Goal: Task Accomplishment & Management: Manage account settings

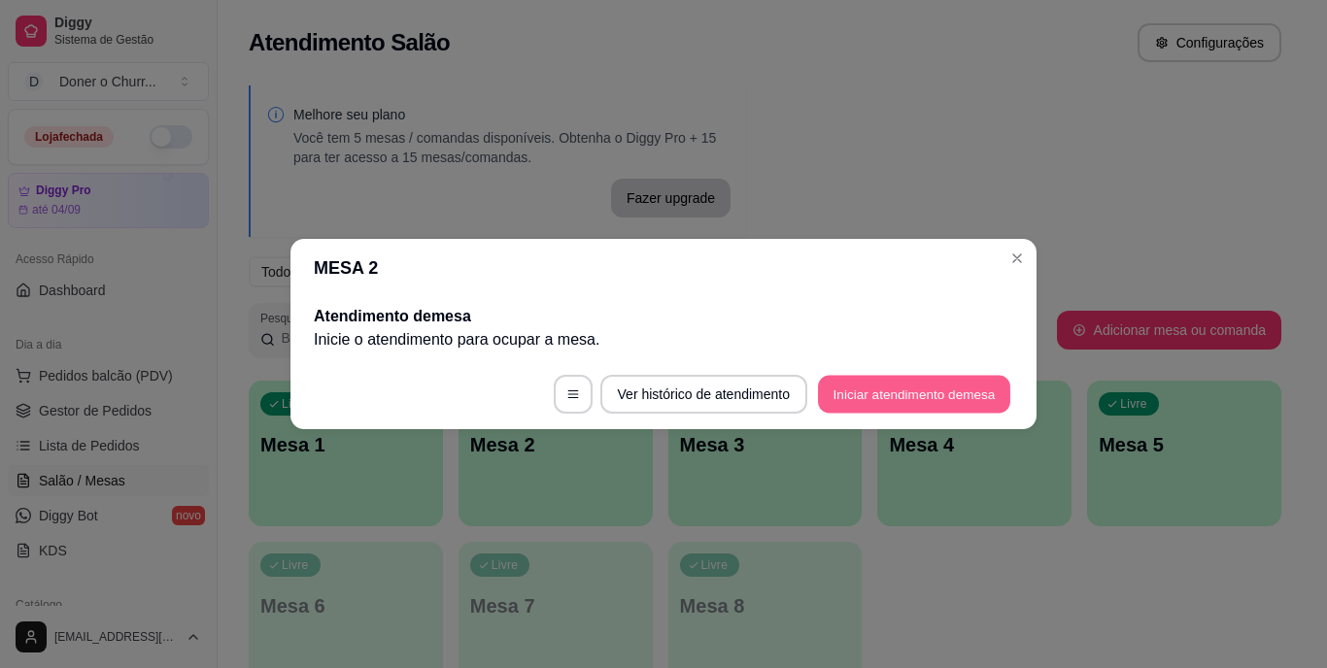
click at [899, 399] on button "Iniciar atendimento de mesa" at bounding box center [914, 395] width 192 height 38
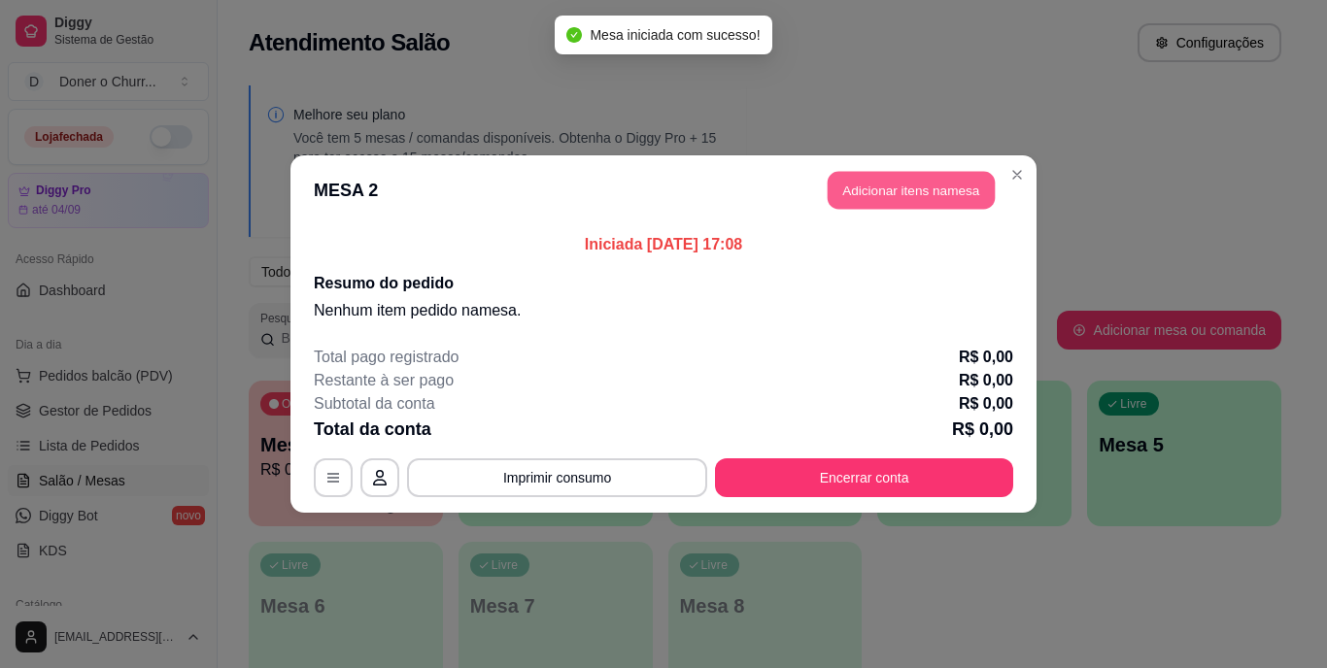
click at [880, 196] on button "Adicionar itens na mesa" at bounding box center [911, 191] width 167 height 38
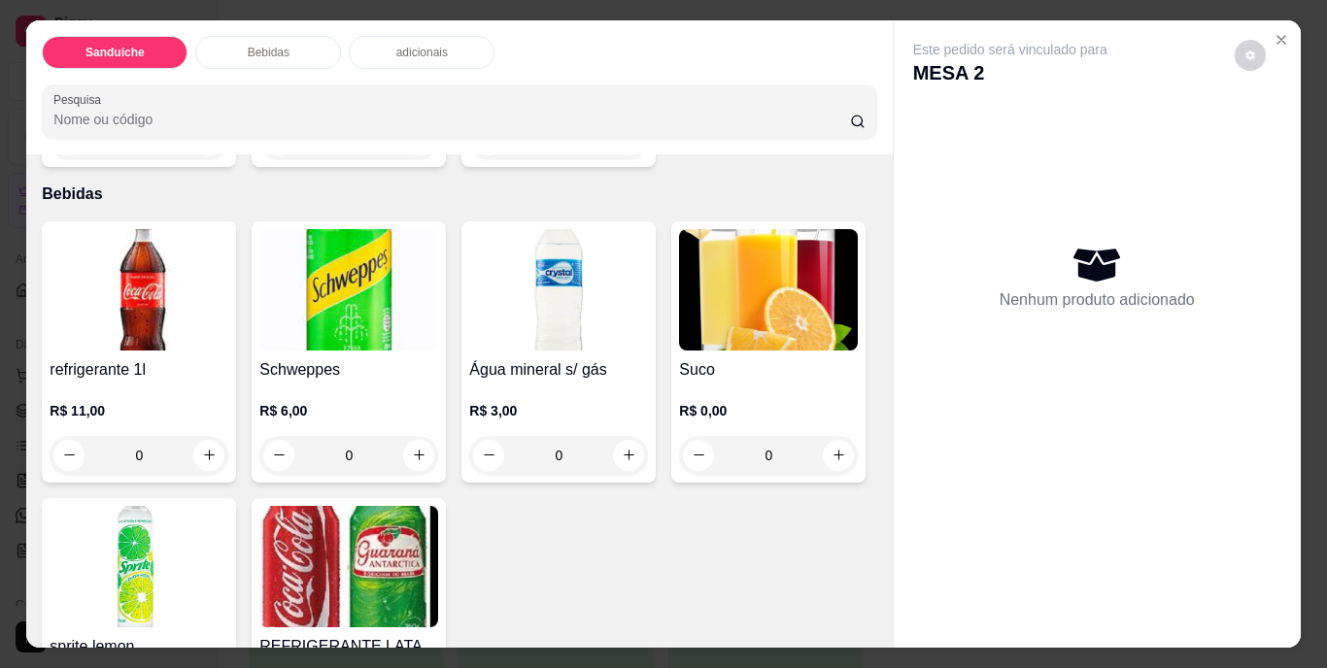
scroll to position [680, 0]
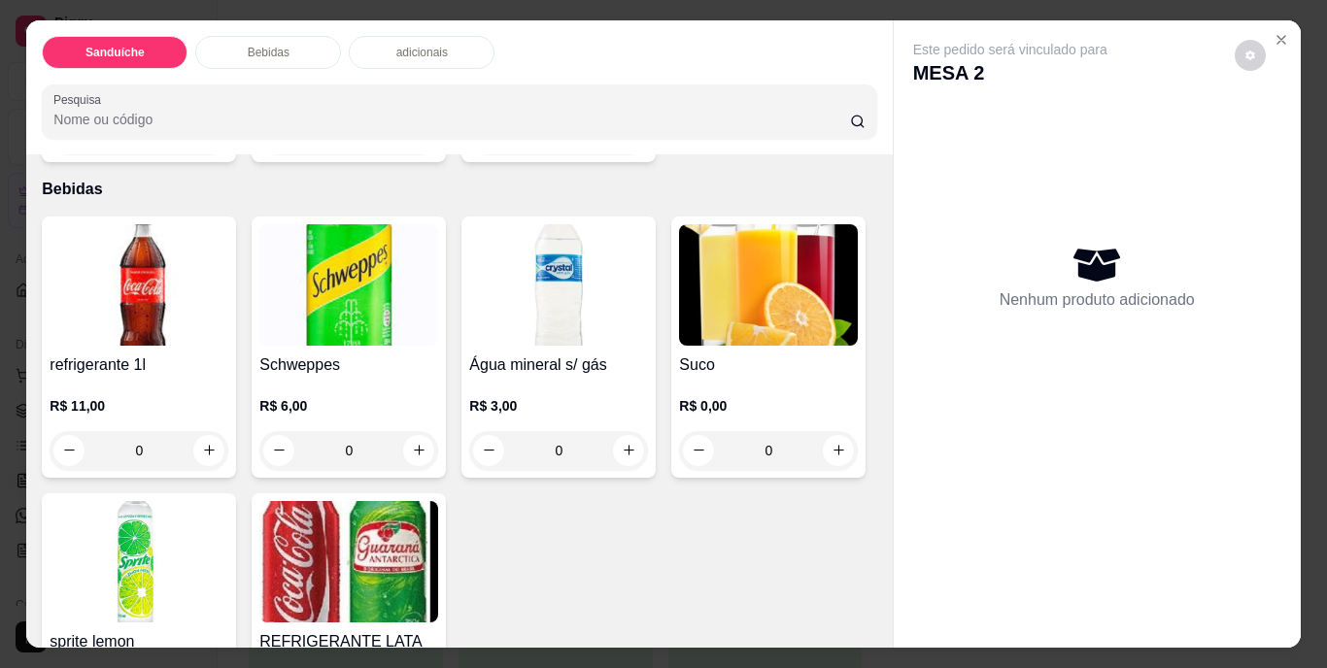
click at [614, 150] on button "increase-product-quantity" at bounding box center [629, 134] width 30 height 30
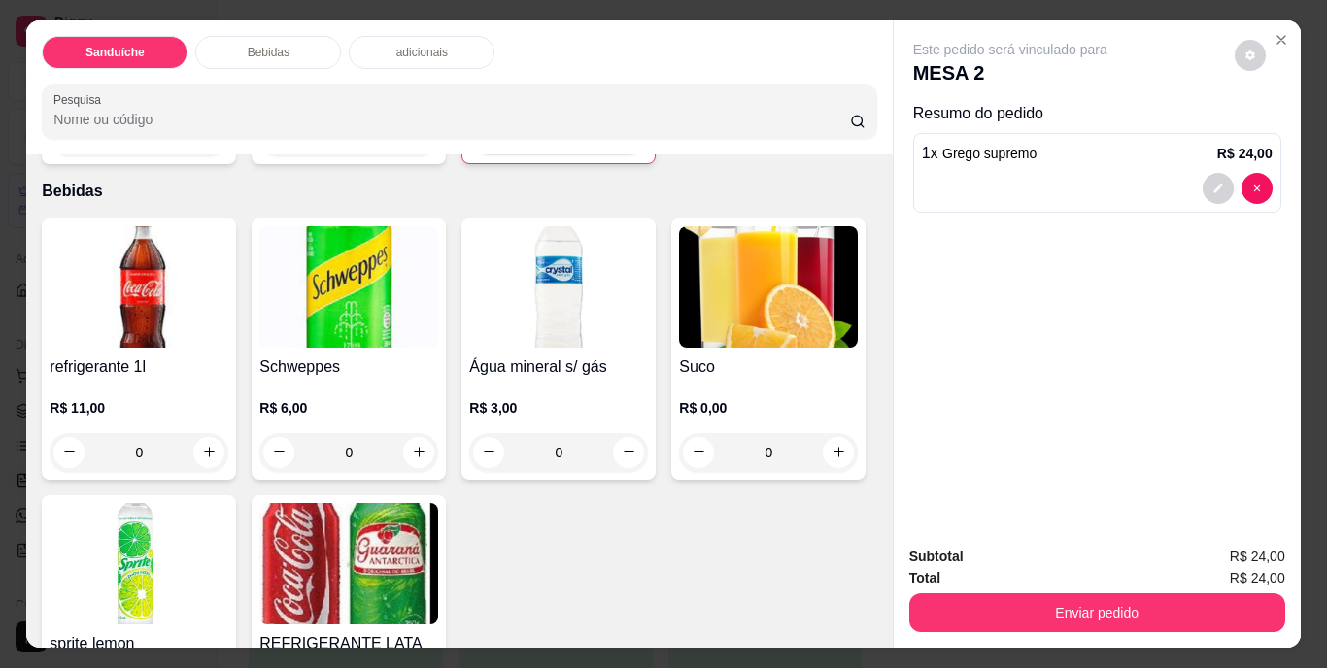
click at [613, 151] on button "increase-product-quantity" at bounding box center [628, 135] width 30 height 30
type input "2"
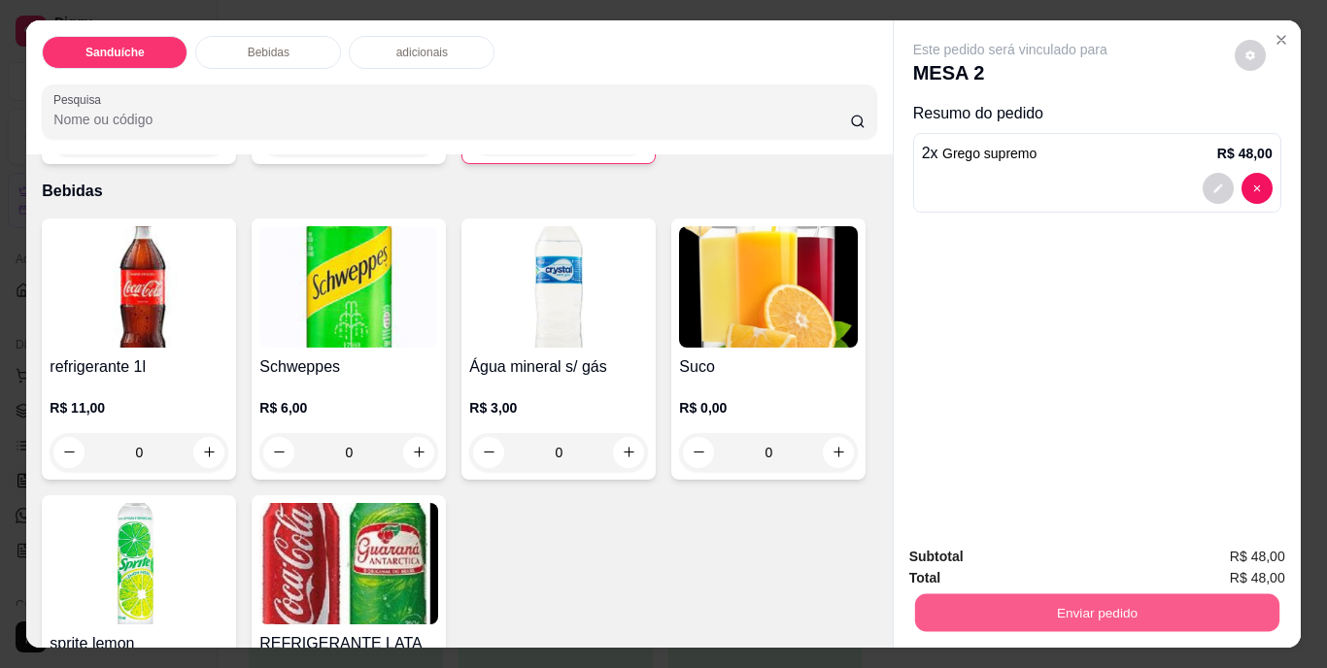
click at [1089, 594] on button "Enviar pedido" at bounding box center [1096, 613] width 364 height 38
click at [1069, 549] on button "Não registrar e enviar pedido" at bounding box center [1033, 558] width 202 height 37
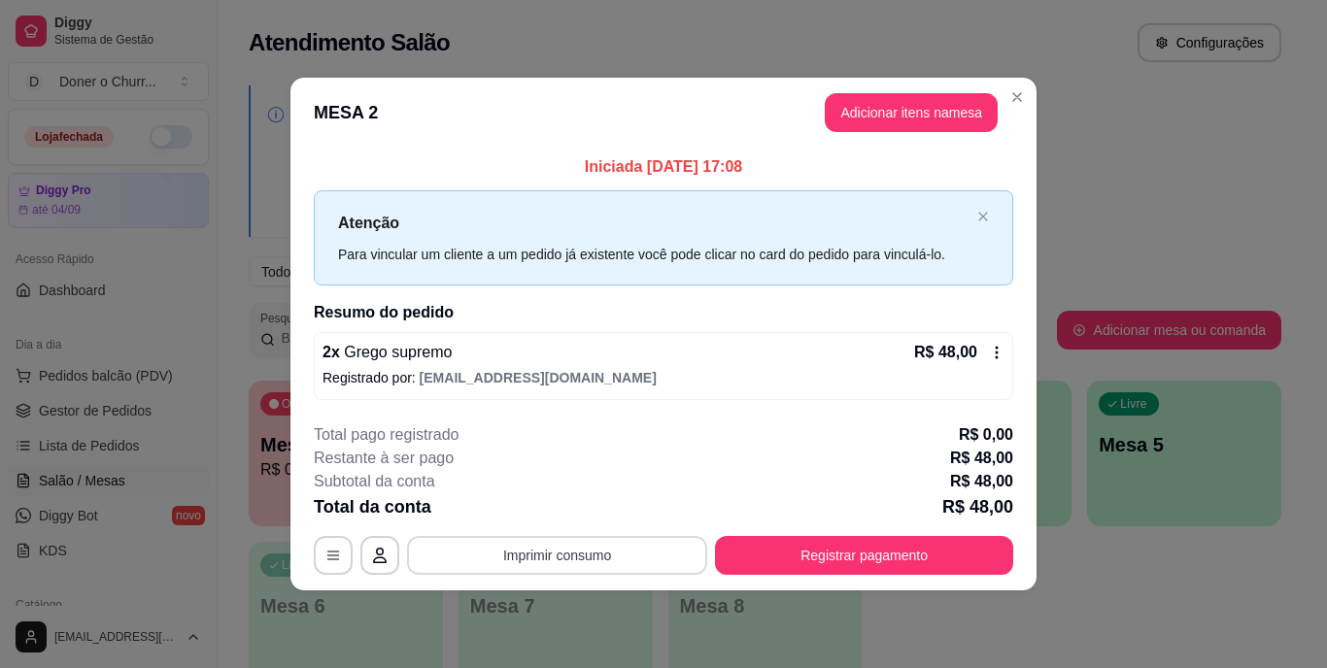
click at [578, 562] on button "Imprimir consumo" at bounding box center [557, 555] width 300 height 39
click at [570, 513] on button "IMPRESSORA" at bounding box center [562, 510] width 141 height 31
click at [949, 108] on button "Adicionar itens na mesa" at bounding box center [911, 112] width 173 height 39
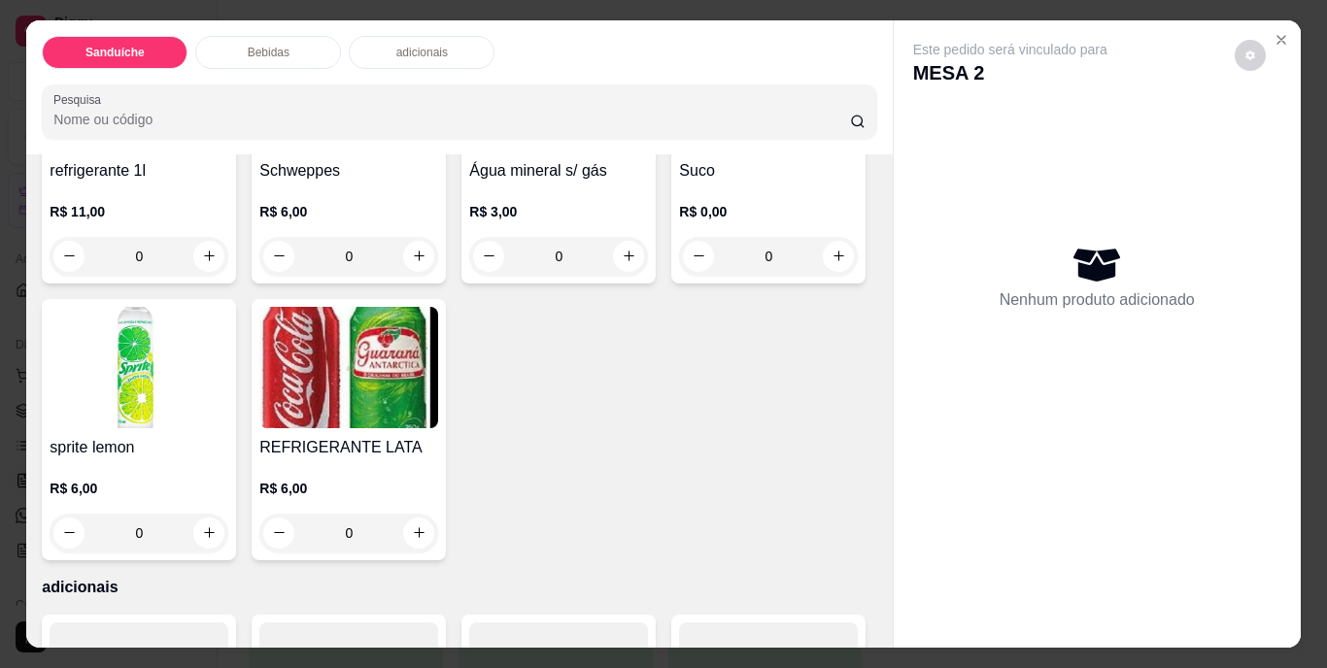
scroll to position [583, 0]
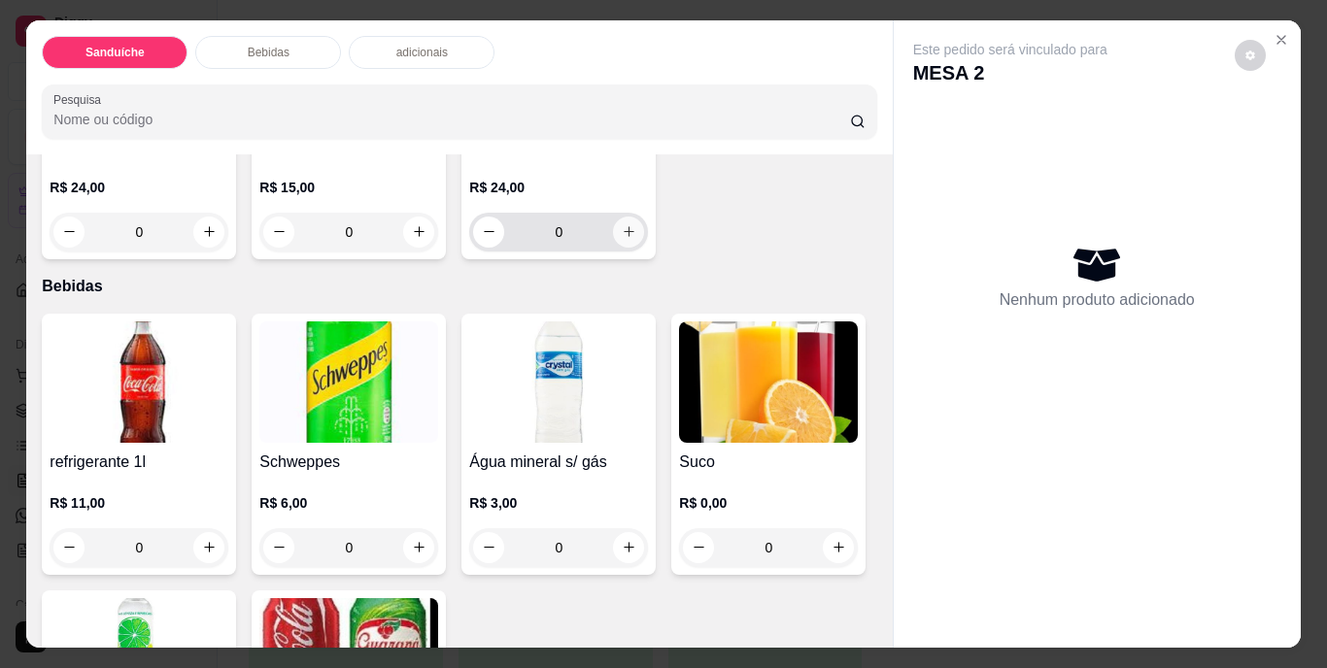
click at [622, 239] on icon "increase-product-quantity" at bounding box center [629, 231] width 15 height 15
type input "1"
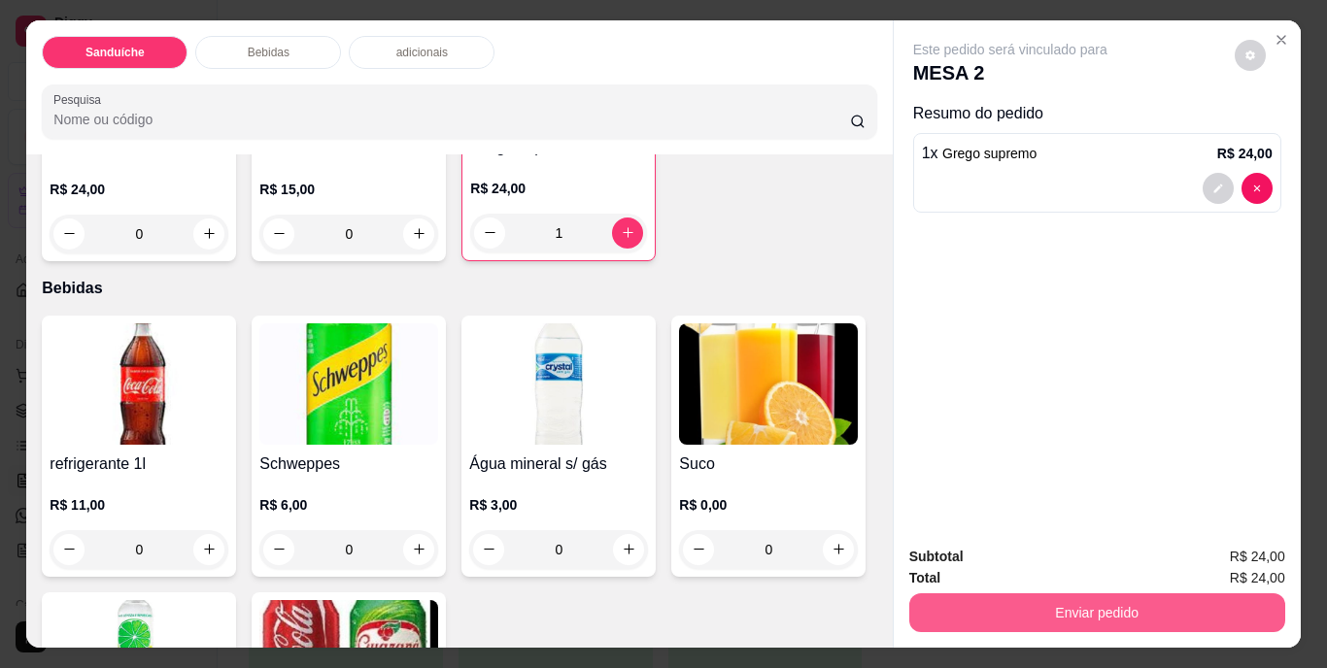
click at [1095, 615] on button "Enviar pedido" at bounding box center [1097, 613] width 376 height 39
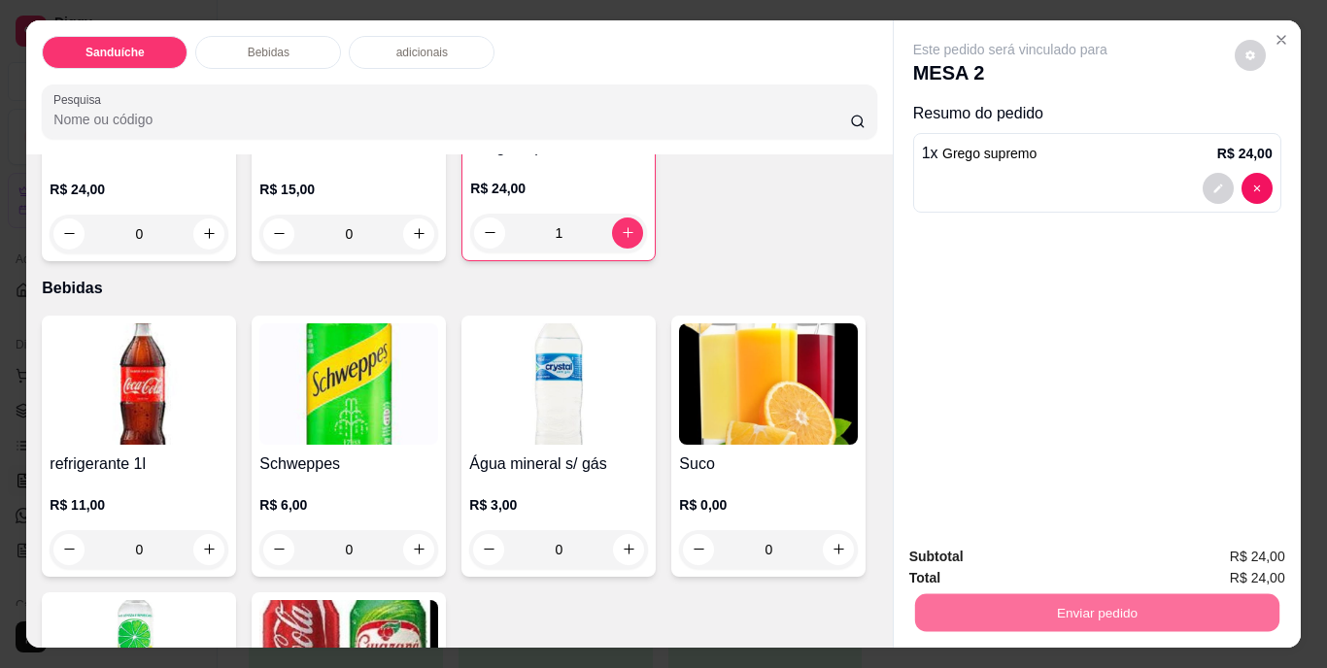
click at [1075, 556] on button "Não registrar e enviar pedido" at bounding box center [1032, 558] width 196 height 36
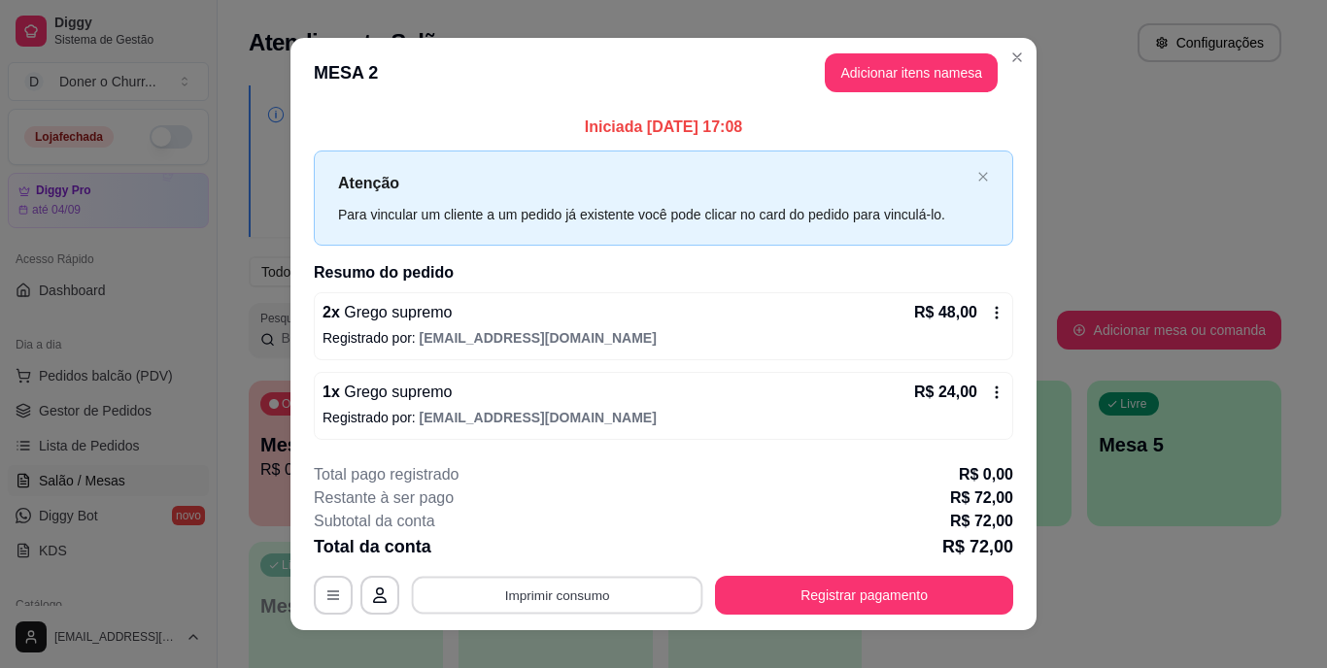
click at [525, 597] on button "Imprimir consumo" at bounding box center [557, 595] width 291 height 38
click at [537, 549] on button "IMPRESSORA" at bounding box center [556, 550] width 136 height 30
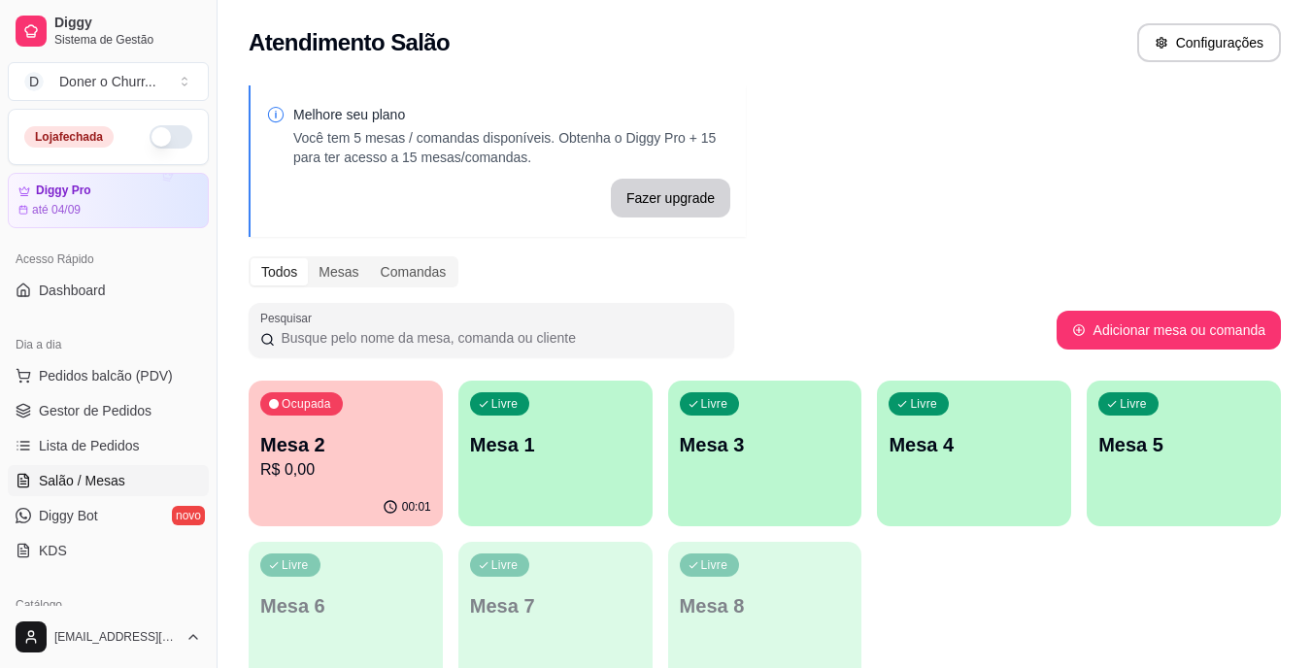
click at [547, 435] on p "Mesa 1" at bounding box center [555, 444] width 171 height 27
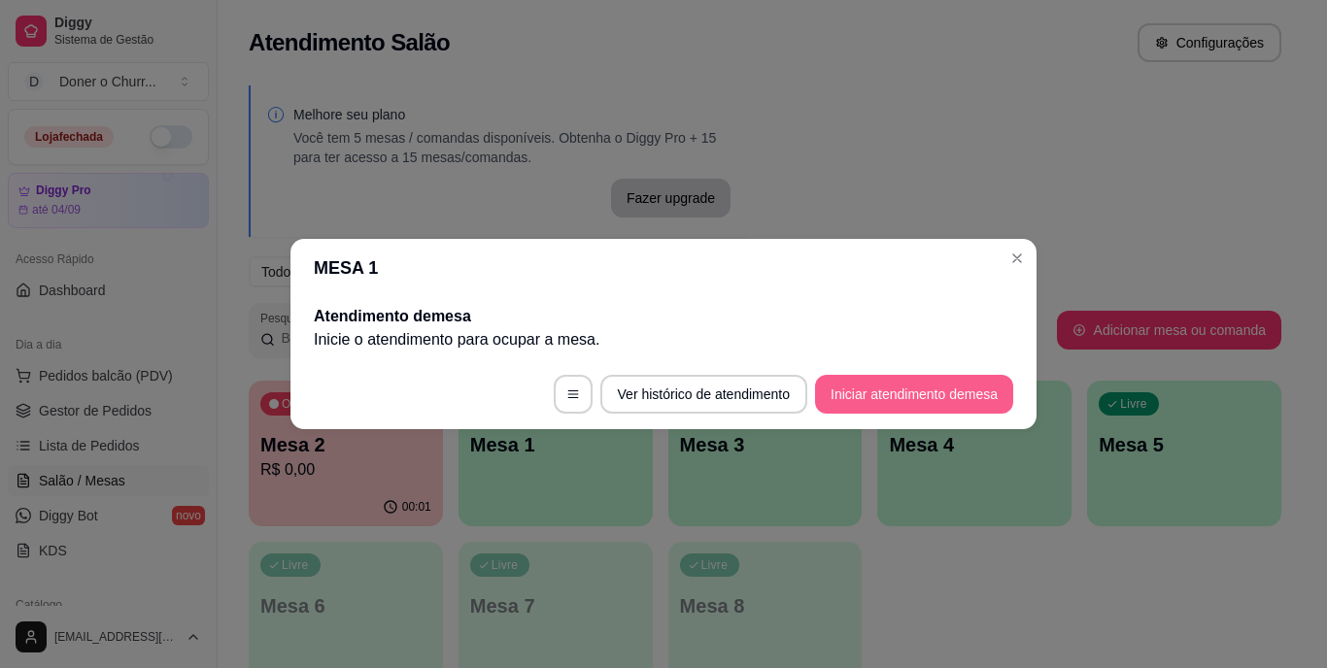
click at [862, 400] on button "Iniciar atendimento de mesa" at bounding box center [914, 394] width 198 height 39
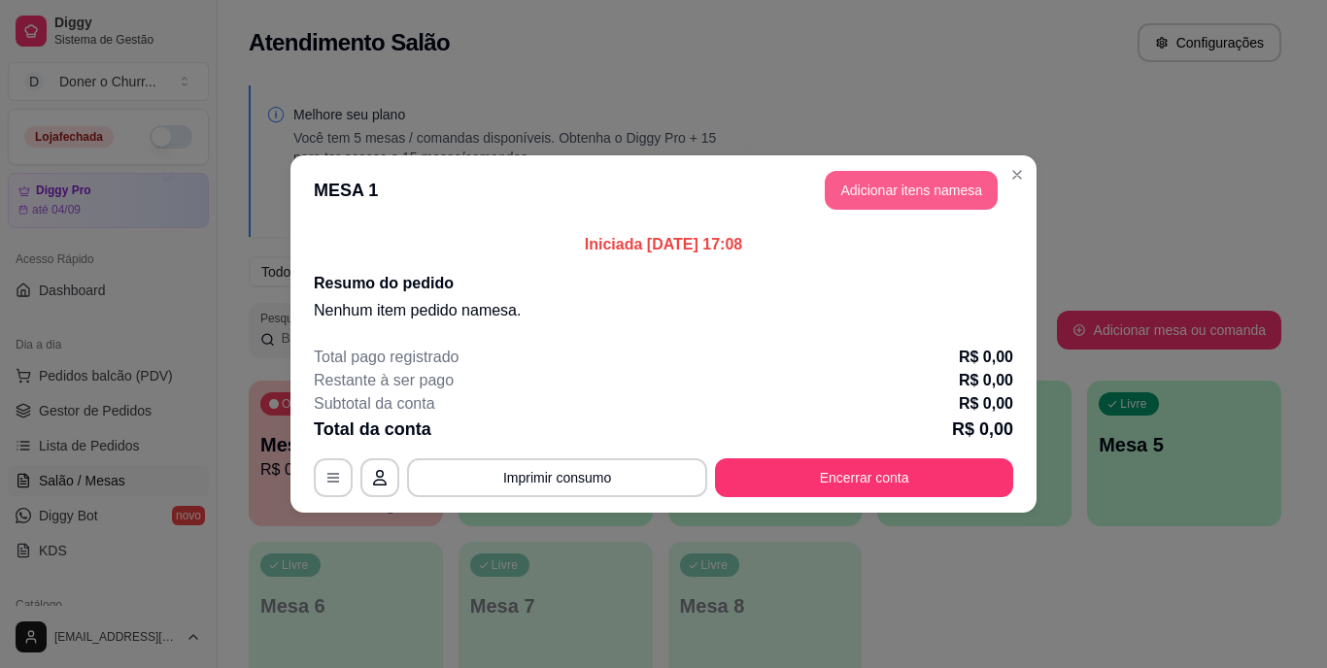
click at [905, 186] on button "Adicionar itens na mesa" at bounding box center [911, 190] width 173 height 39
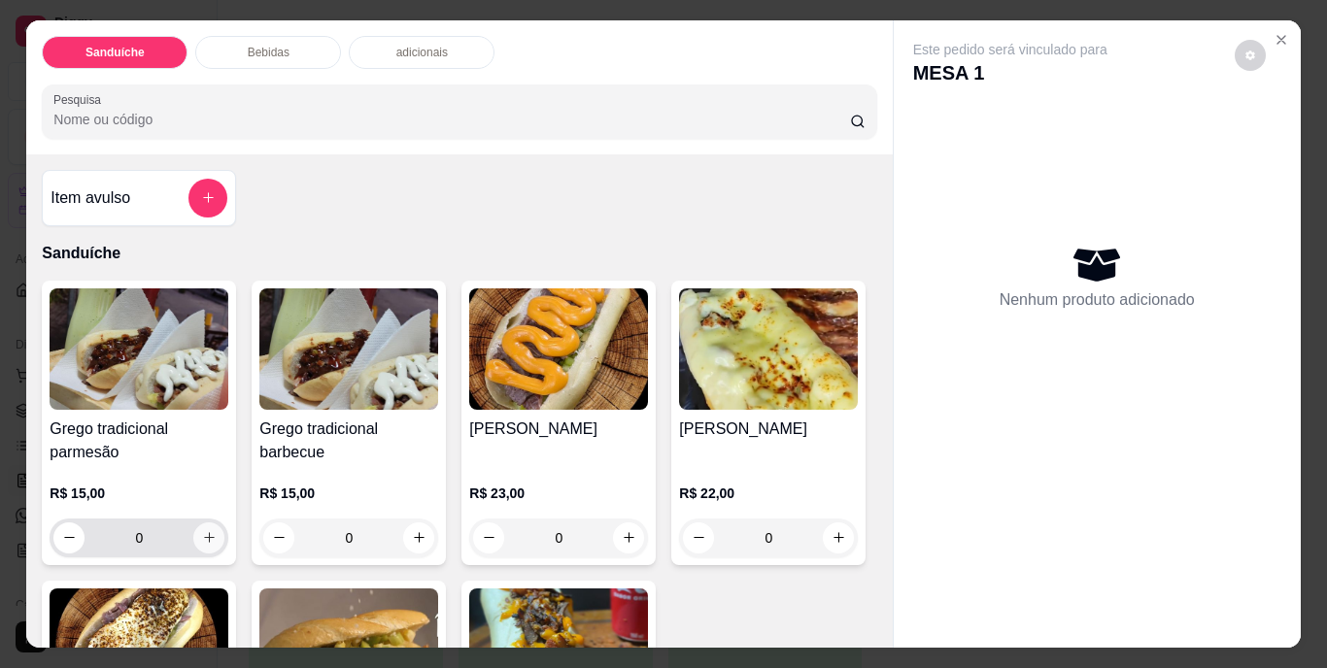
click at [208, 531] on icon "increase-product-quantity" at bounding box center [209, 537] width 15 height 15
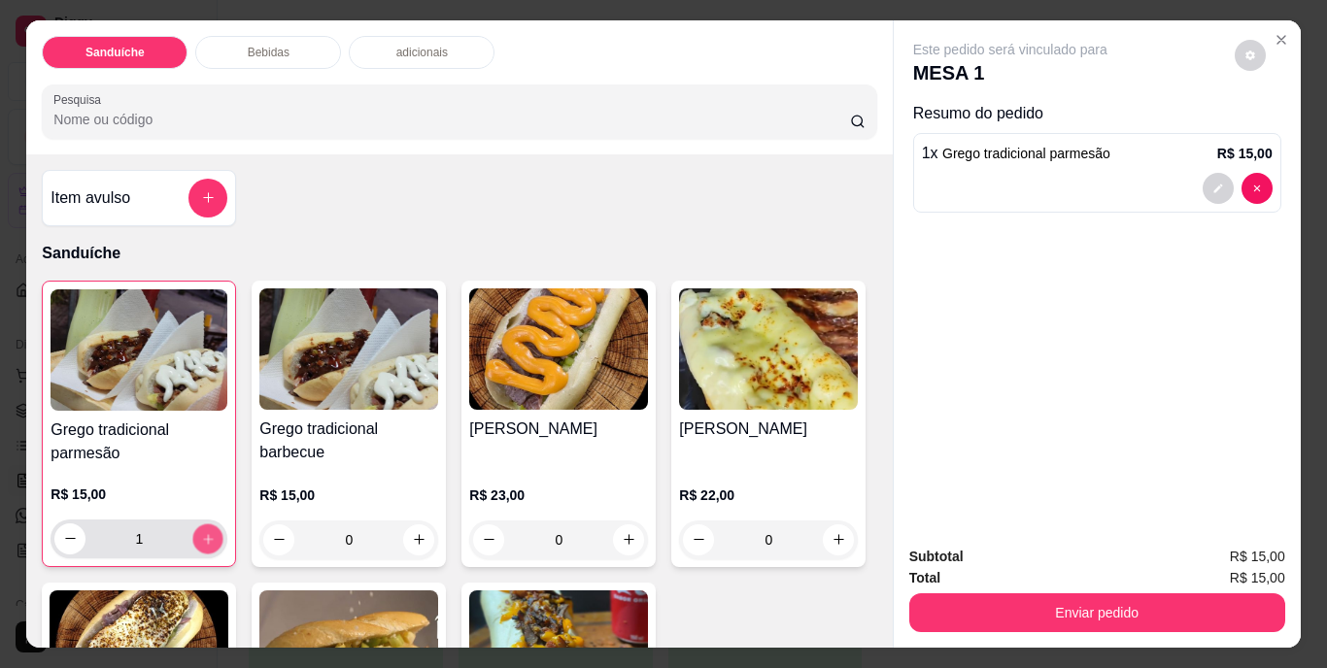
click at [208, 531] on icon "increase-product-quantity" at bounding box center [208, 538] width 15 height 15
type input "2"
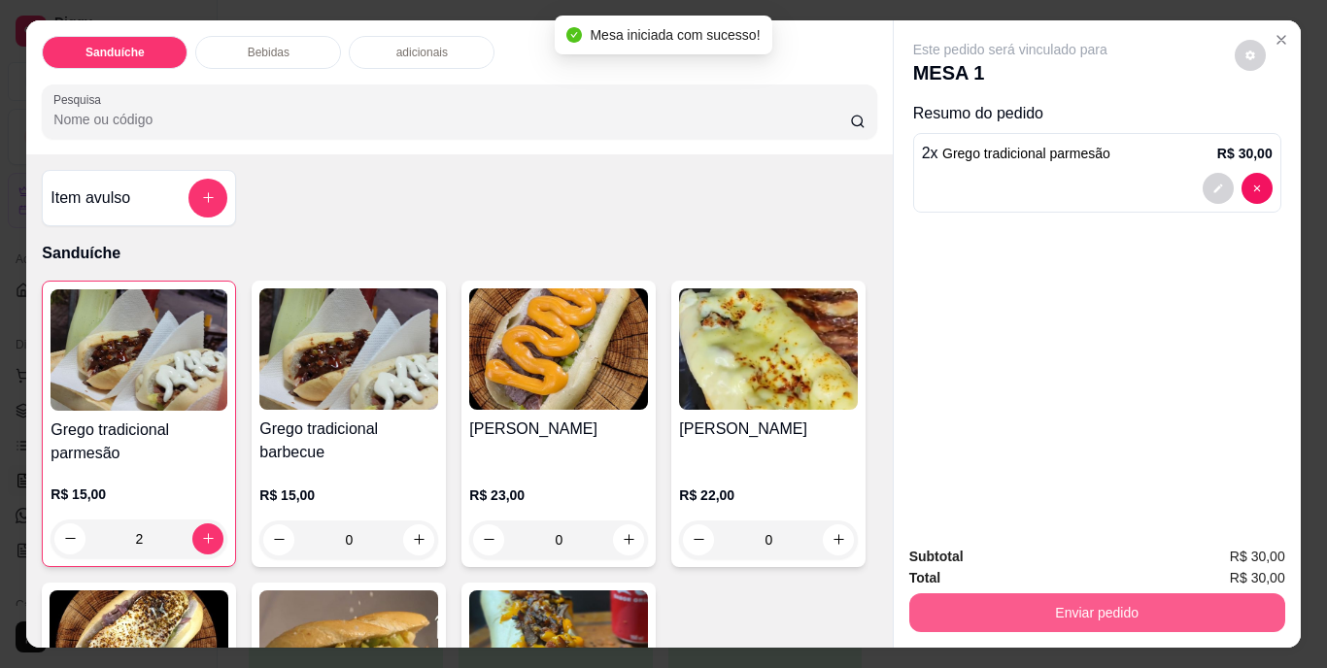
click at [1086, 594] on button "Enviar pedido" at bounding box center [1097, 613] width 376 height 39
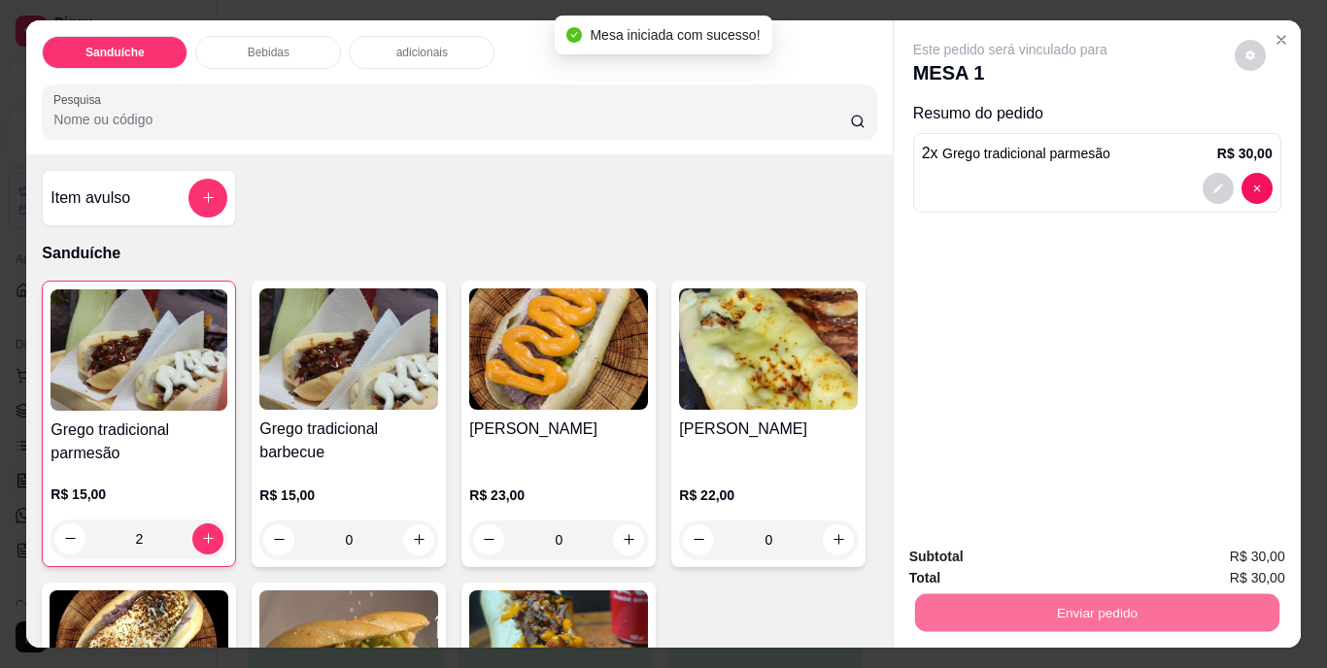
click at [1029, 553] on button "Não registrar e enviar pedido" at bounding box center [1033, 558] width 202 height 37
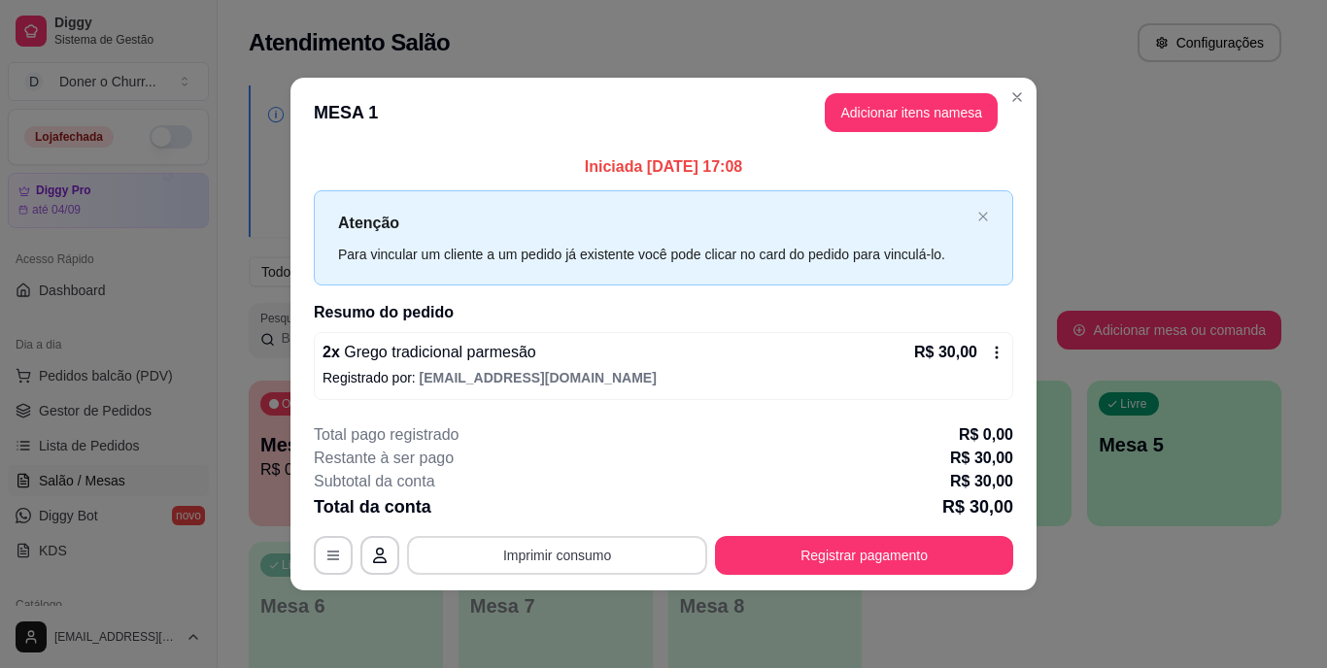
click at [552, 555] on button "Imprimir consumo" at bounding box center [557, 555] width 300 height 39
click at [558, 505] on button "IMPRESSORA" at bounding box center [562, 510] width 141 height 31
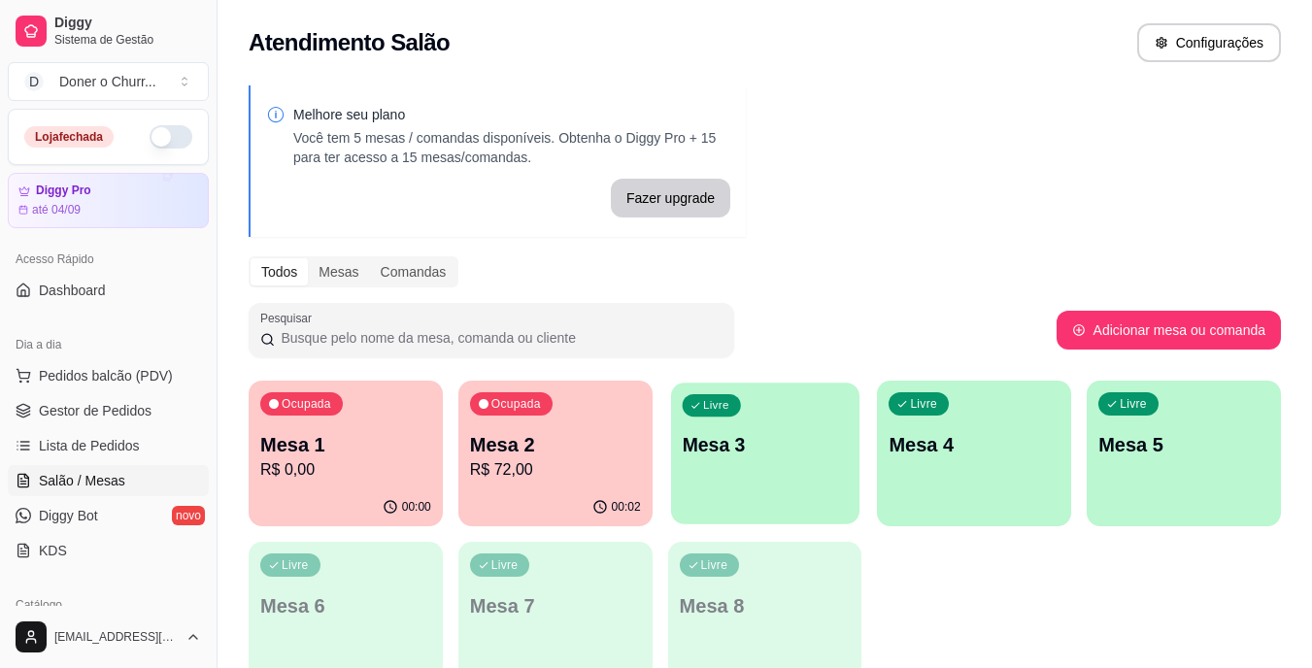
click at [759, 484] on div "Livre Mesa 3" at bounding box center [765, 442] width 188 height 119
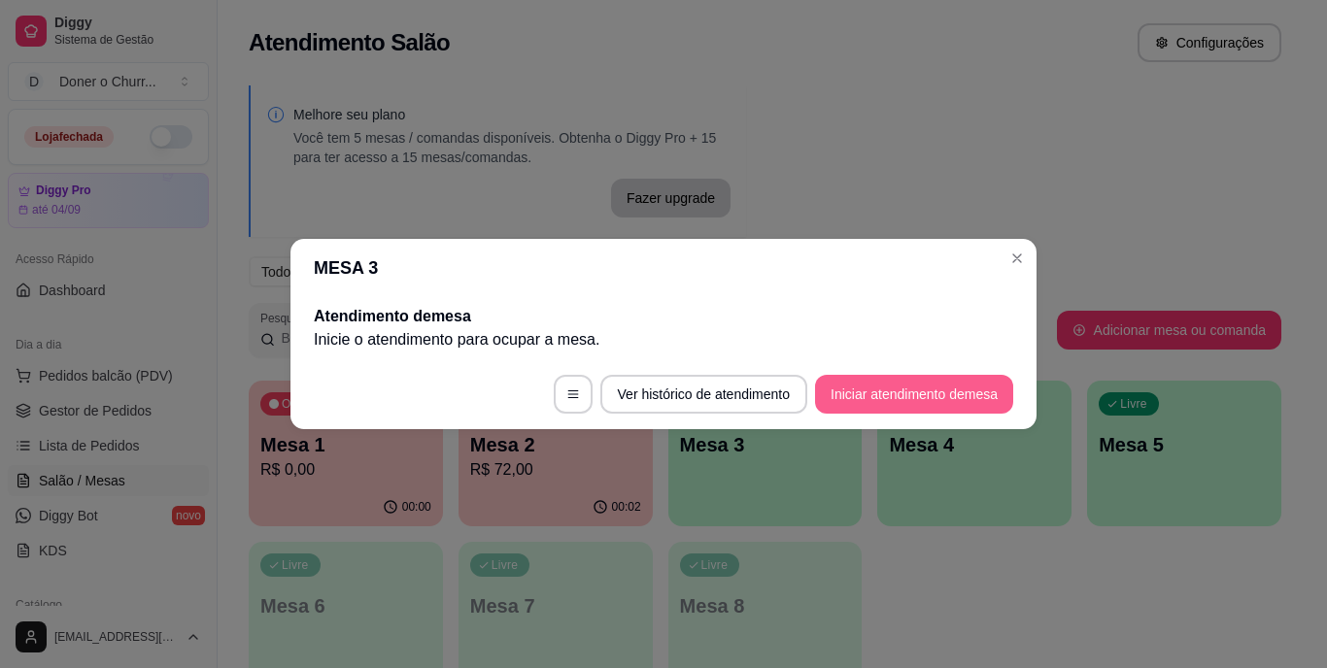
click at [926, 400] on button "Iniciar atendimento de mesa" at bounding box center [914, 394] width 198 height 39
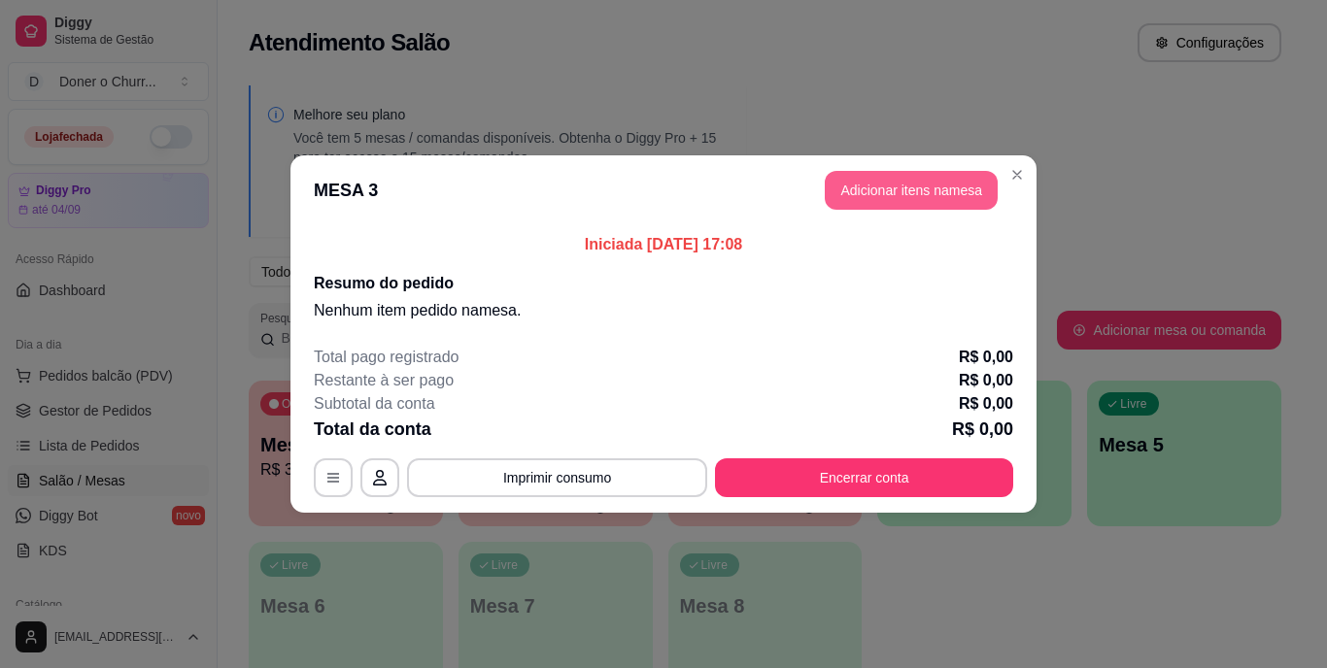
click at [908, 192] on button "Adicionar itens na mesa" at bounding box center [911, 190] width 173 height 39
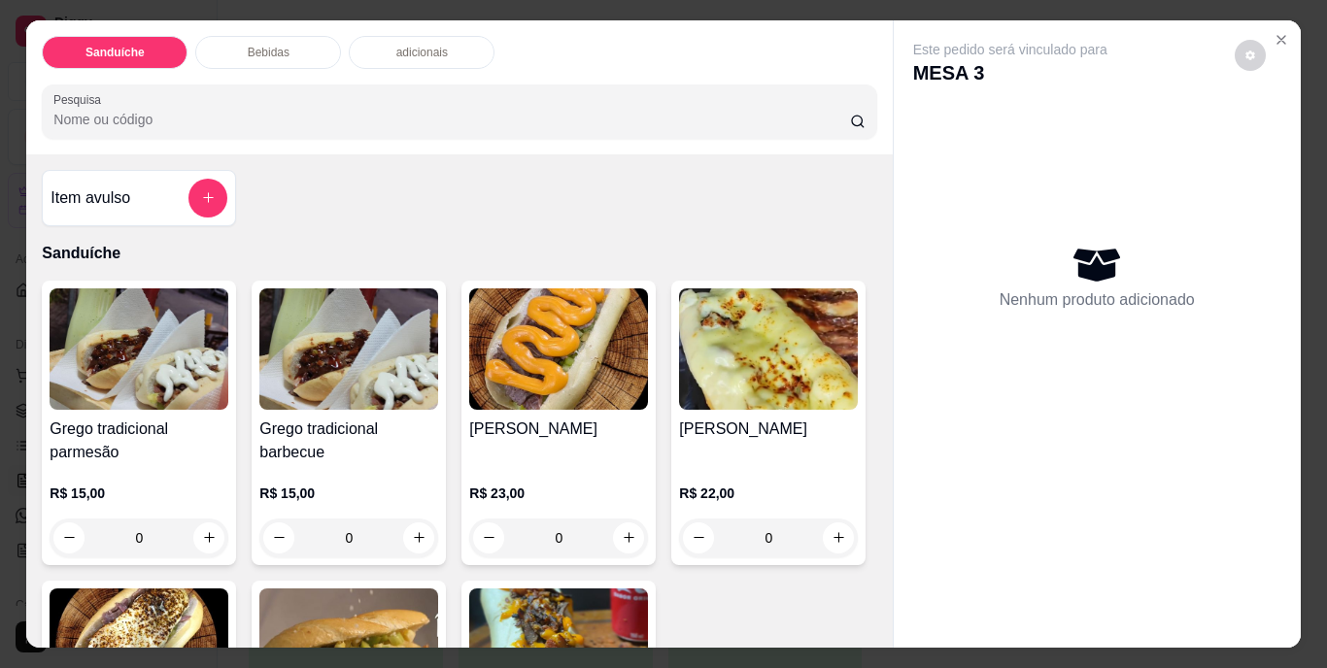
scroll to position [389, 0]
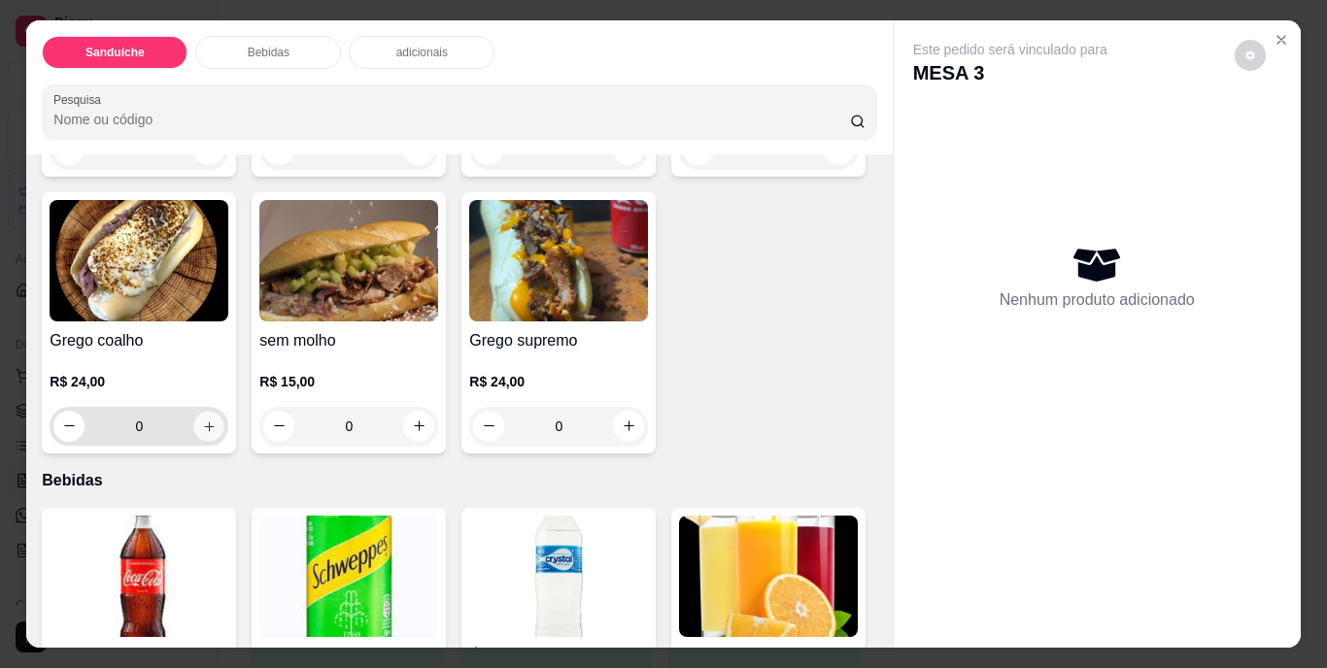
click at [217, 419] on icon "increase-product-quantity" at bounding box center [209, 426] width 15 height 15
type input "1"
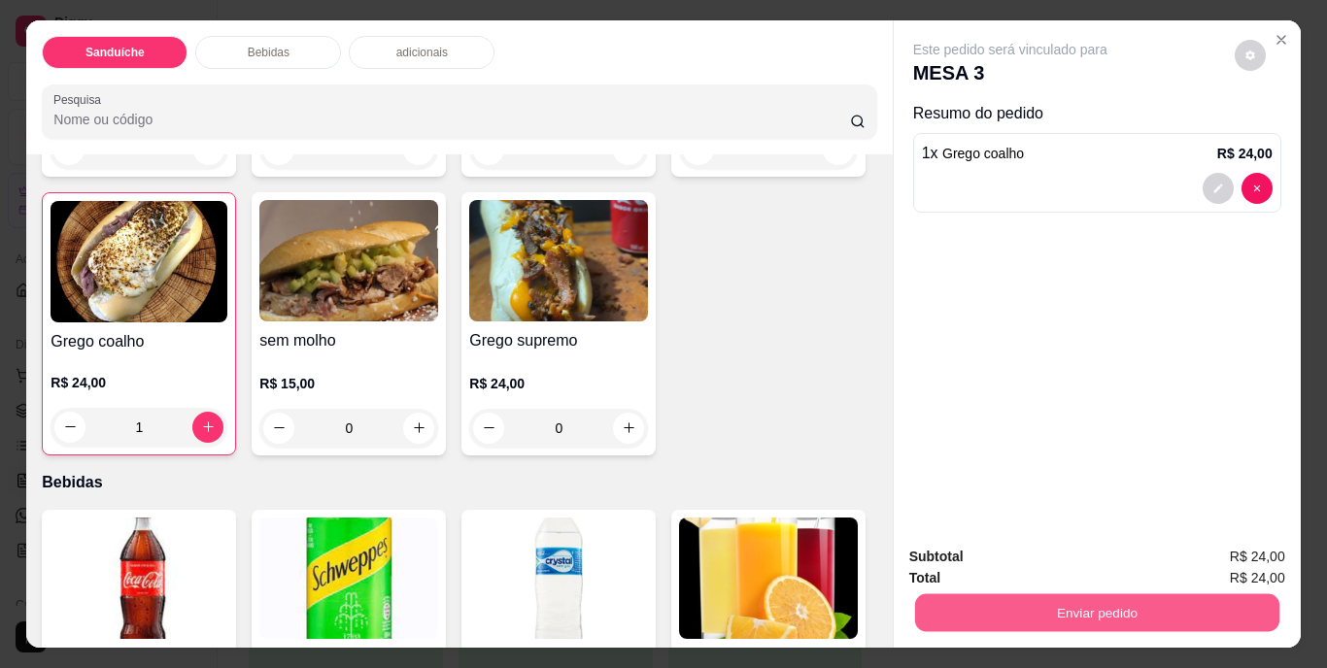
click at [1111, 602] on button "Enviar pedido" at bounding box center [1096, 613] width 364 height 38
click at [1069, 560] on button "Não registrar e enviar pedido" at bounding box center [1032, 558] width 196 height 36
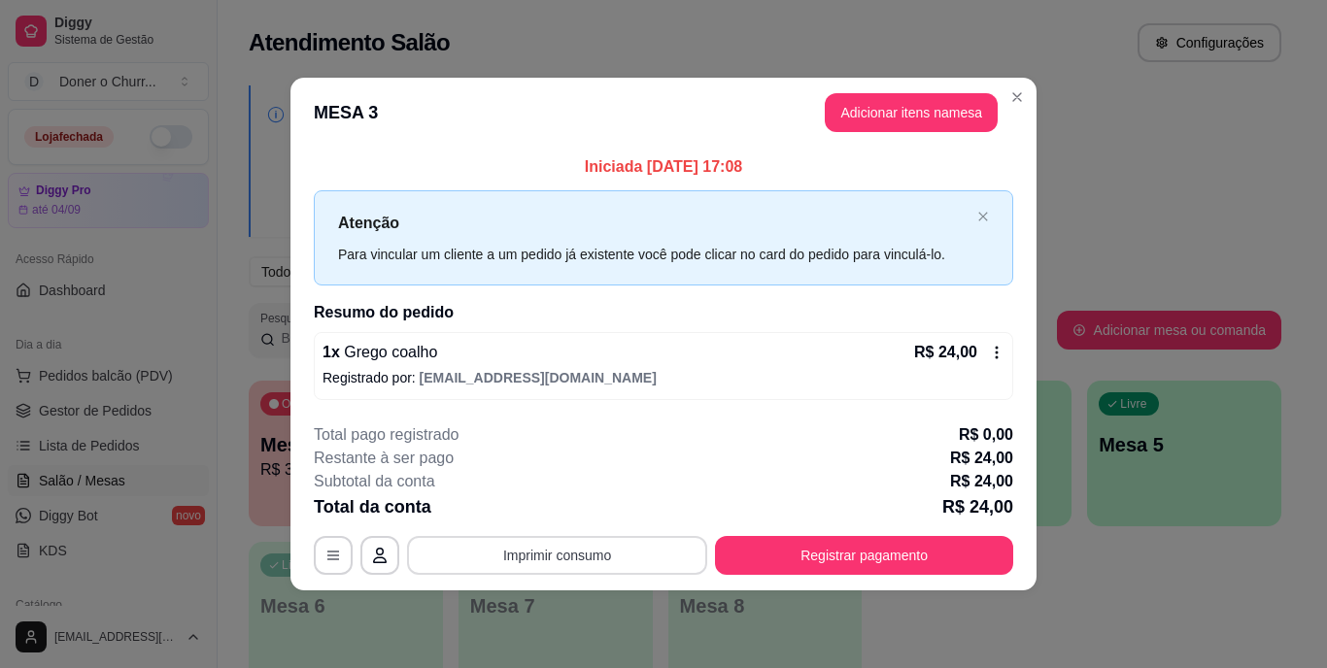
click at [576, 550] on button "Imprimir consumo" at bounding box center [557, 555] width 300 height 39
click at [572, 508] on button "IMPRESSORA" at bounding box center [563, 510] width 136 height 30
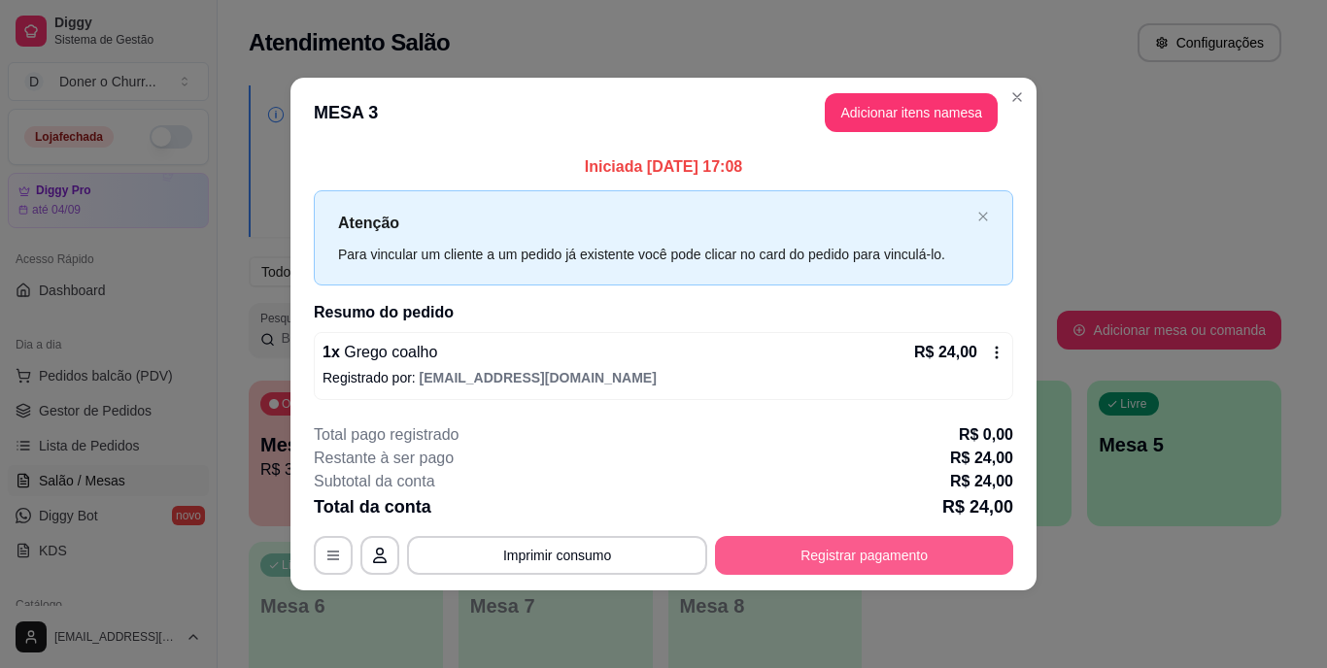
click at [865, 553] on button "Registrar pagamento" at bounding box center [864, 555] width 298 height 39
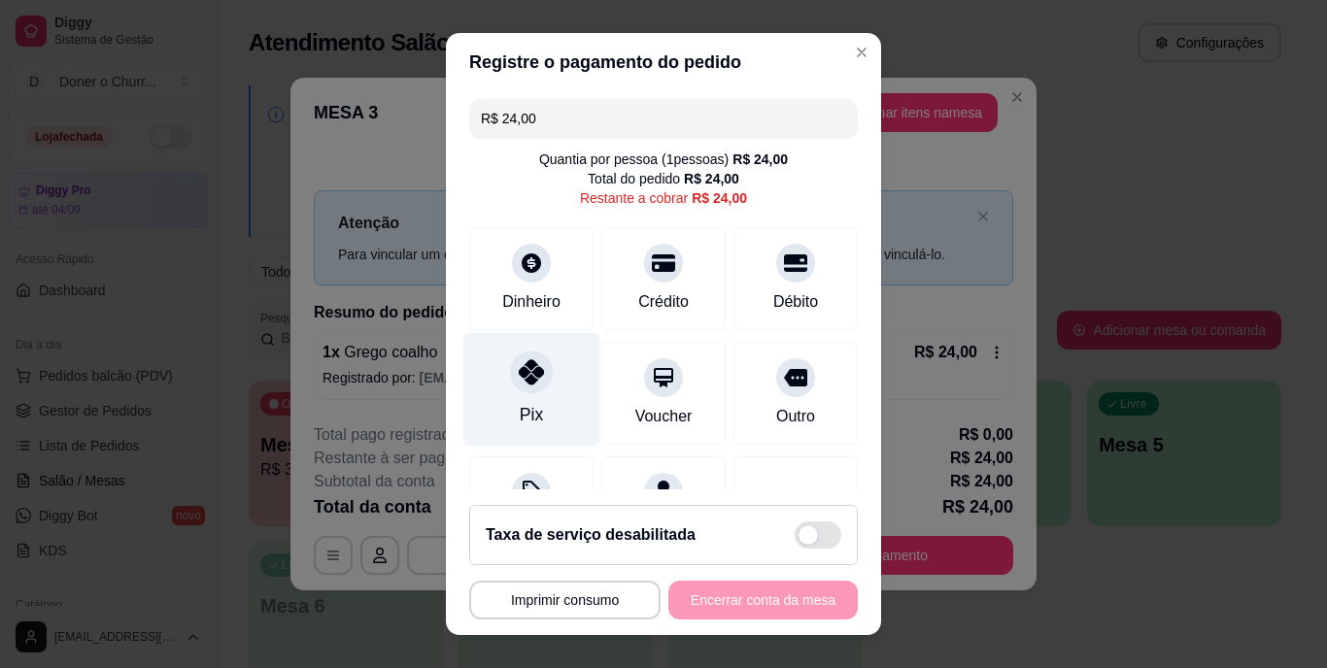
click at [520, 388] on div at bounding box center [531, 373] width 43 height 43
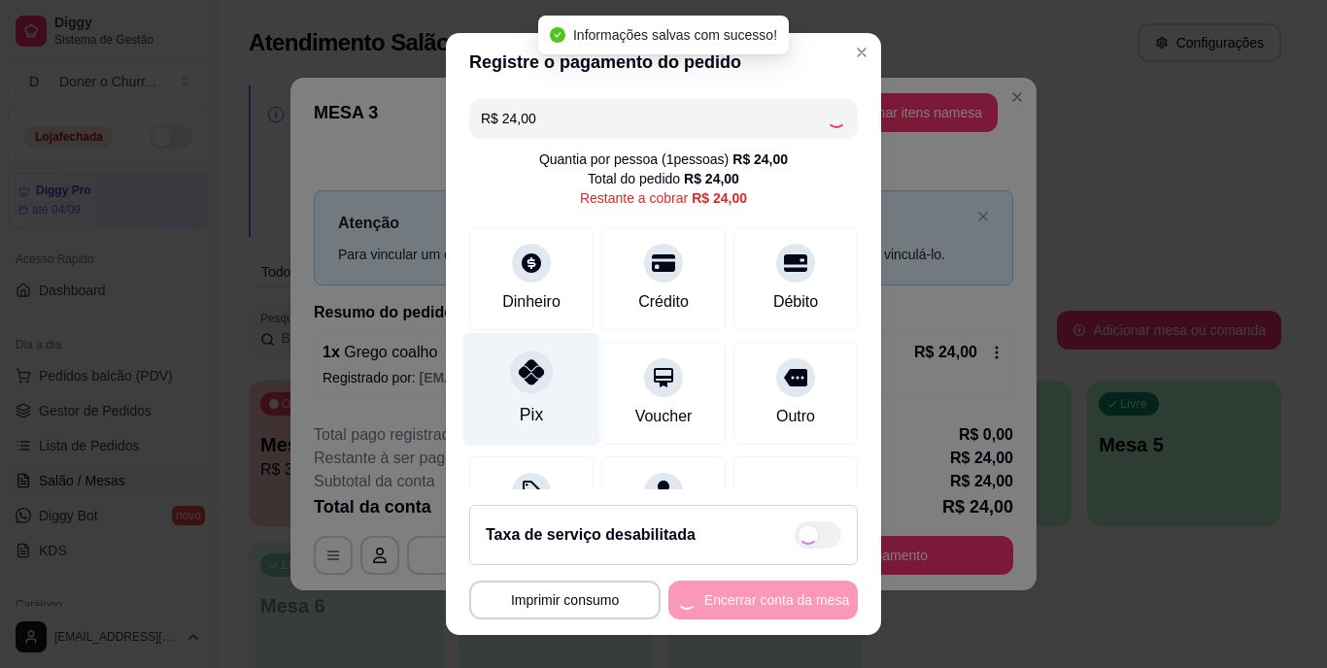
type input "R$ 0,00"
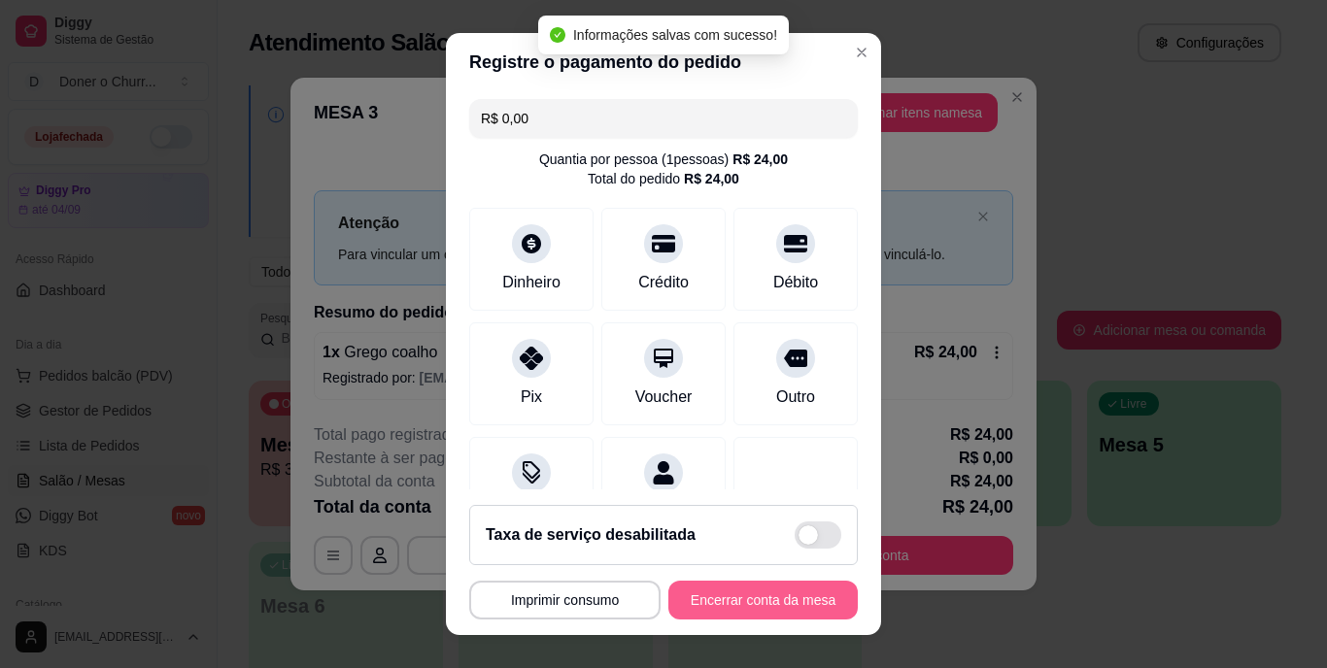
click at [710, 594] on button "Encerrar conta da mesa" at bounding box center [762, 600] width 189 height 39
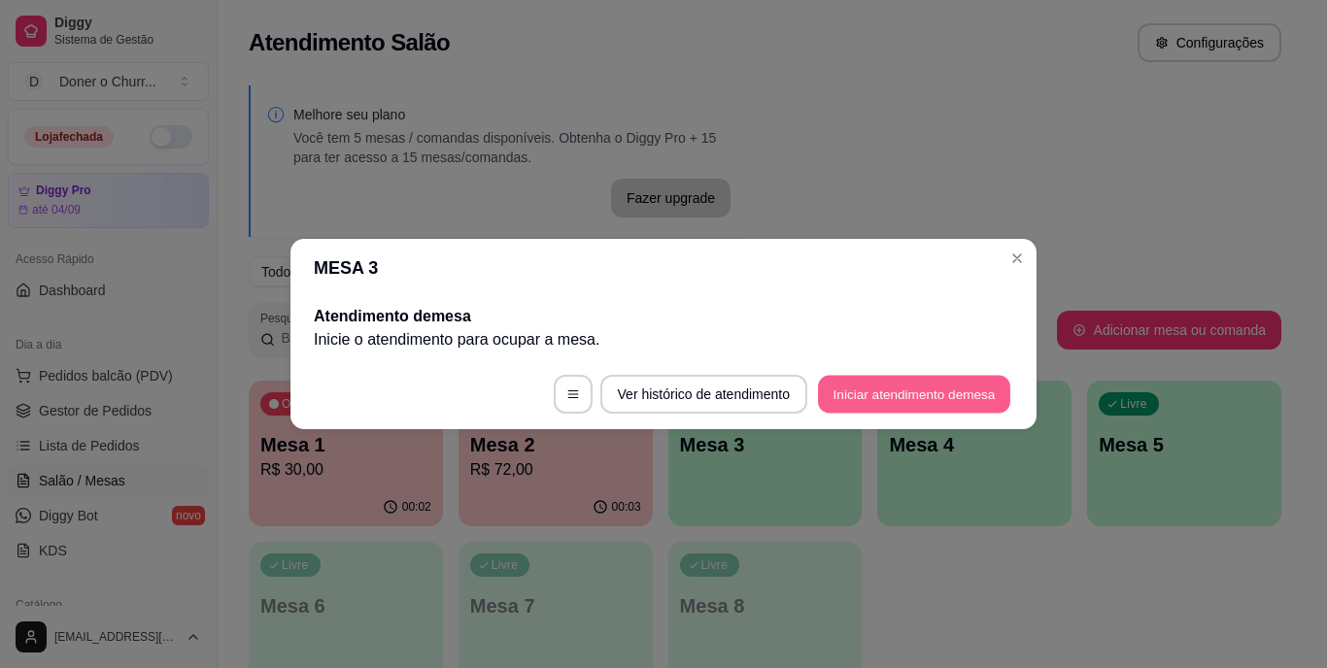
click at [932, 398] on button "Iniciar atendimento de mesa" at bounding box center [914, 395] width 192 height 38
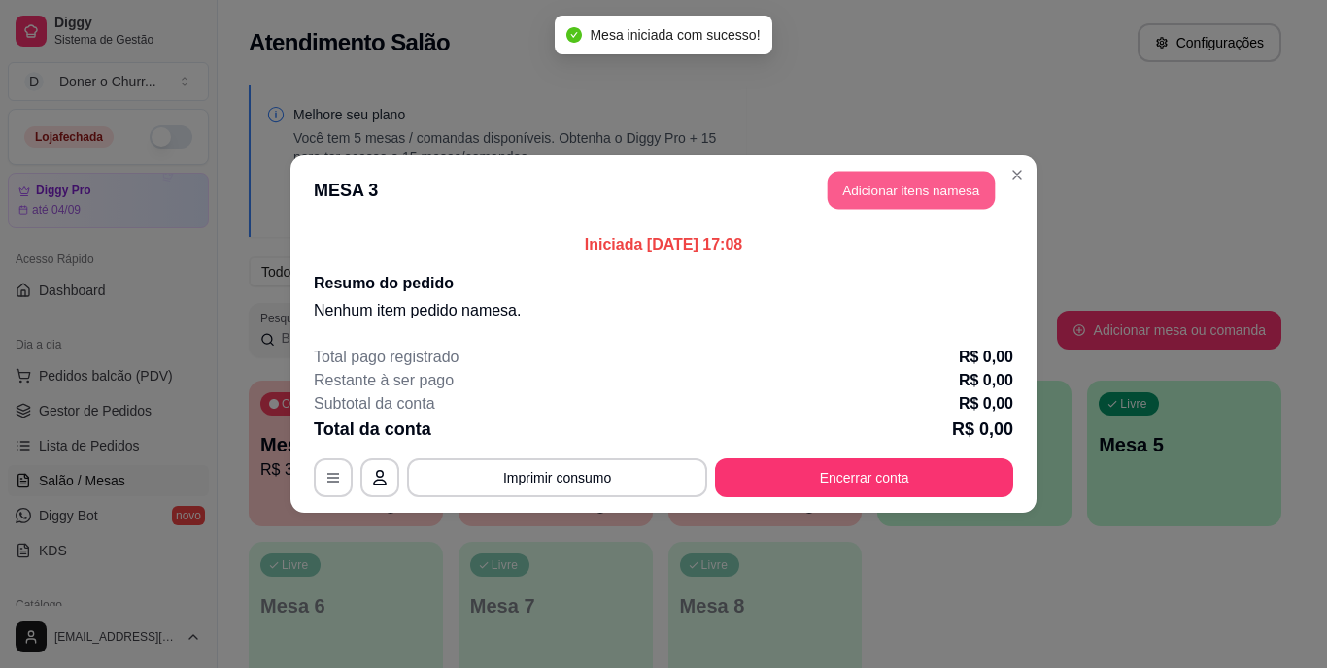
click at [941, 193] on button "Adicionar itens na mesa" at bounding box center [911, 191] width 167 height 38
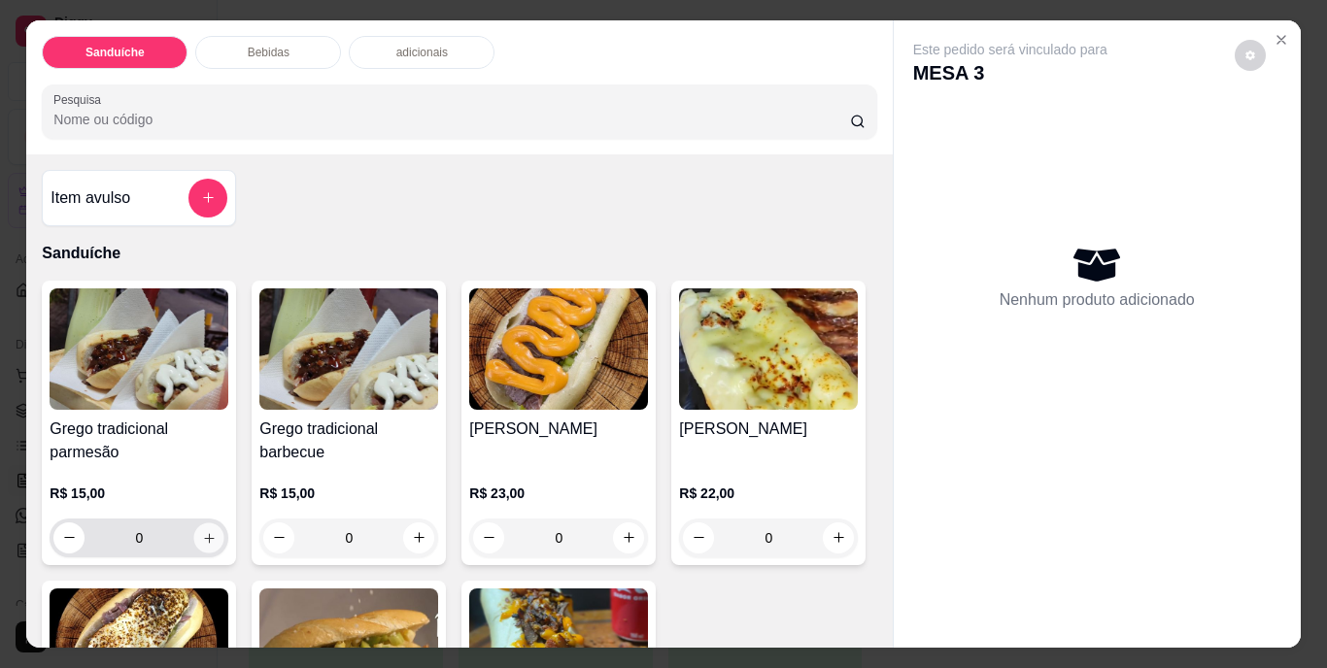
click at [202, 530] on icon "increase-product-quantity" at bounding box center [209, 537] width 15 height 15
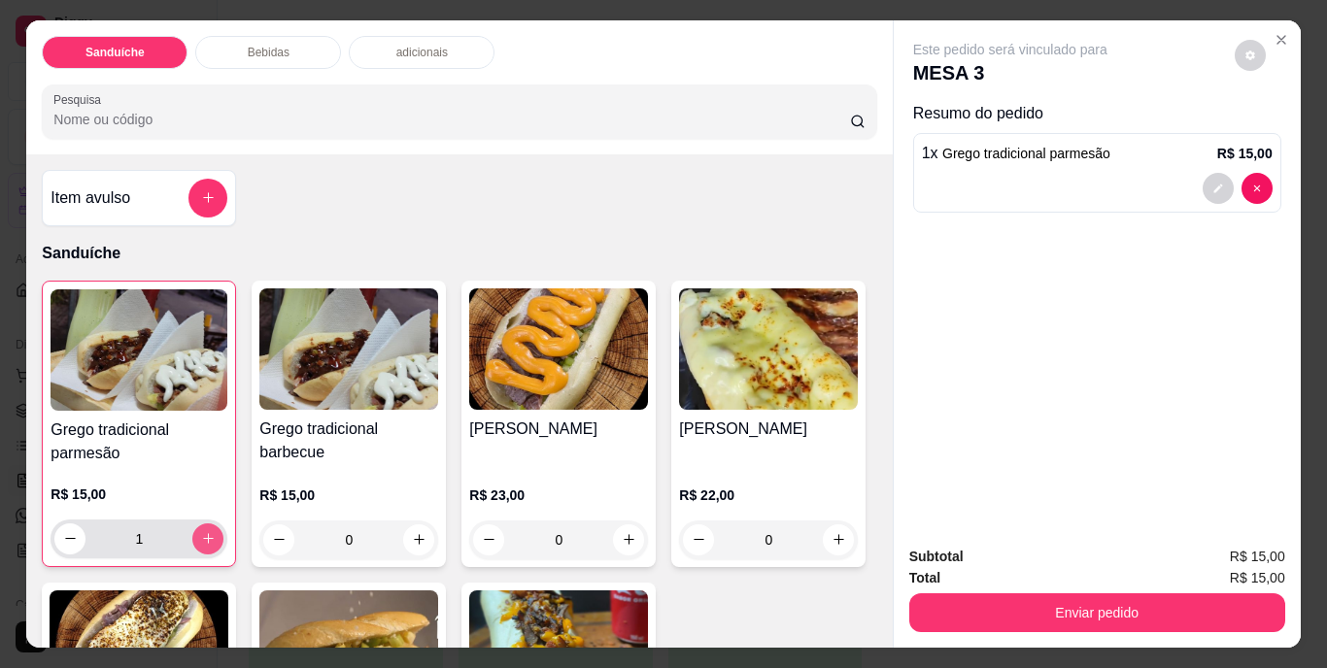
click at [203, 533] on icon "increase-product-quantity" at bounding box center [208, 538] width 11 height 11
type input "2"
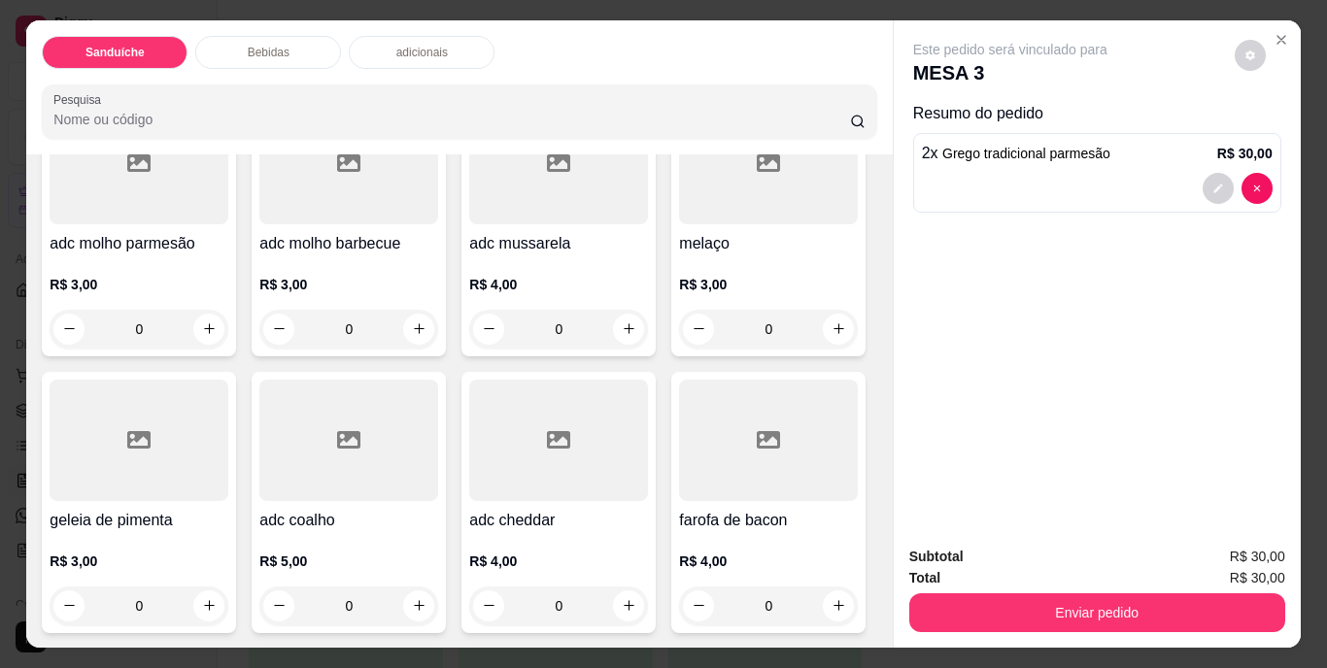
scroll to position [1748, 0]
click at [426, 598] on icon "increase-product-quantity" at bounding box center [419, 605] width 15 height 15
type input "1"
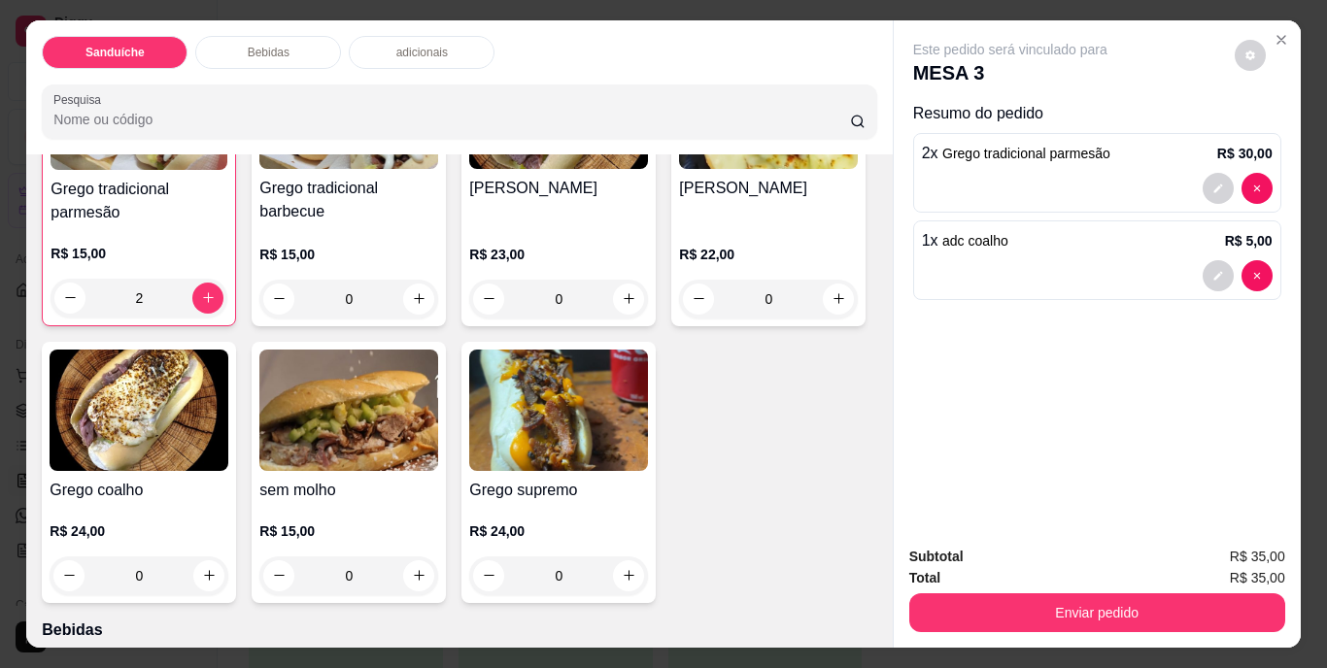
scroll to position [194, 0]
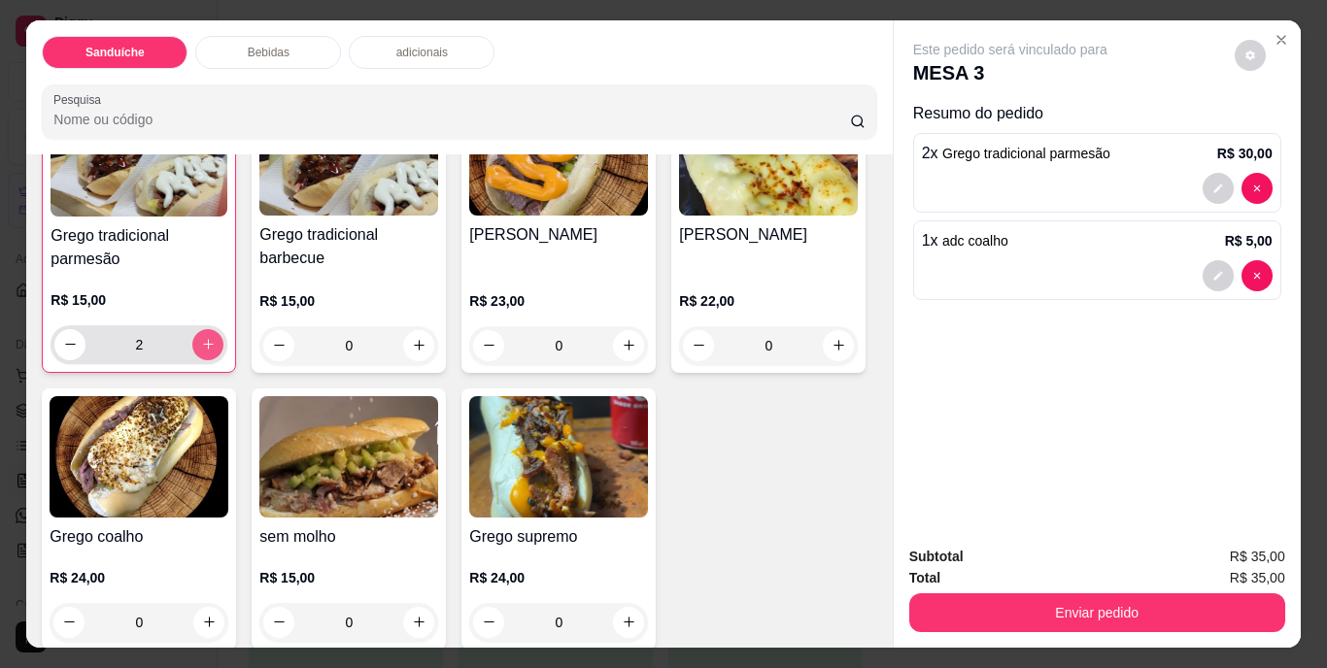
click at [205, 337] on icon "increase-product-quantity" at bounding box center [208, 344] width 15 height 15
type input "3"
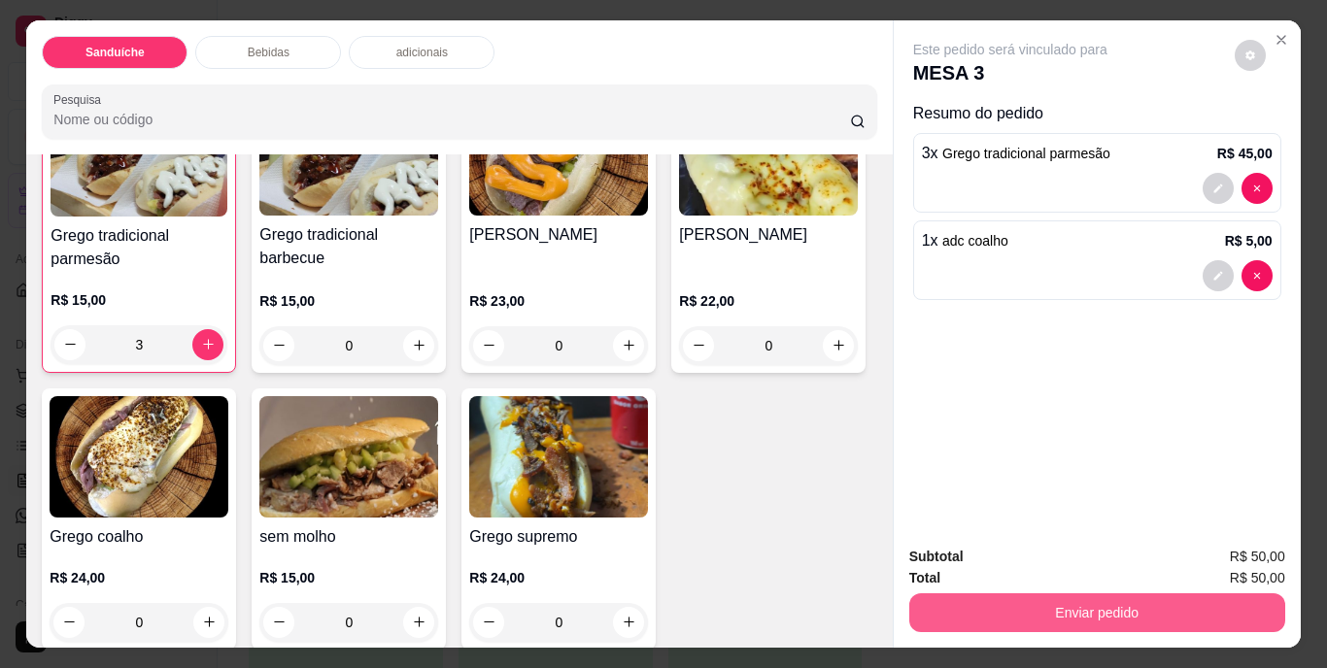
click at [1079, 604] on button "Enviar pedido" at bounding box center [1097, 613] width 376 height 39
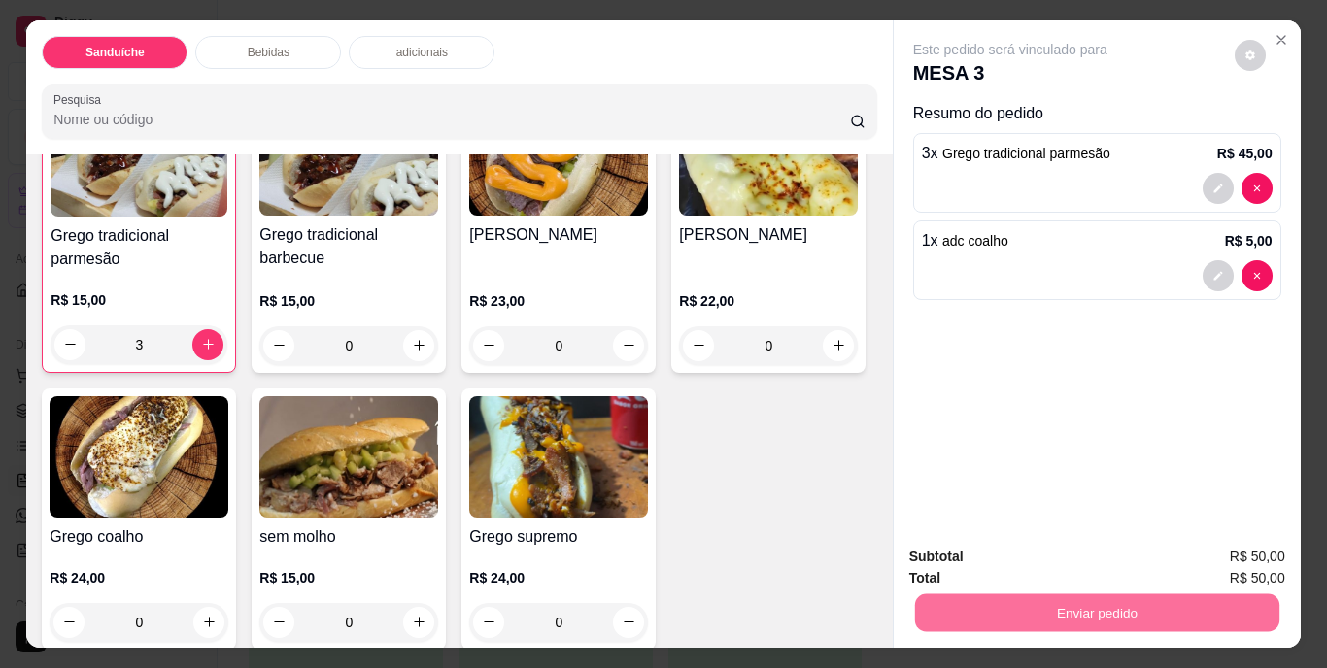
click at [1054, 548] on button "Não registrar e enviar pedido" at bounding box center [1033, 558] width 202 height 37
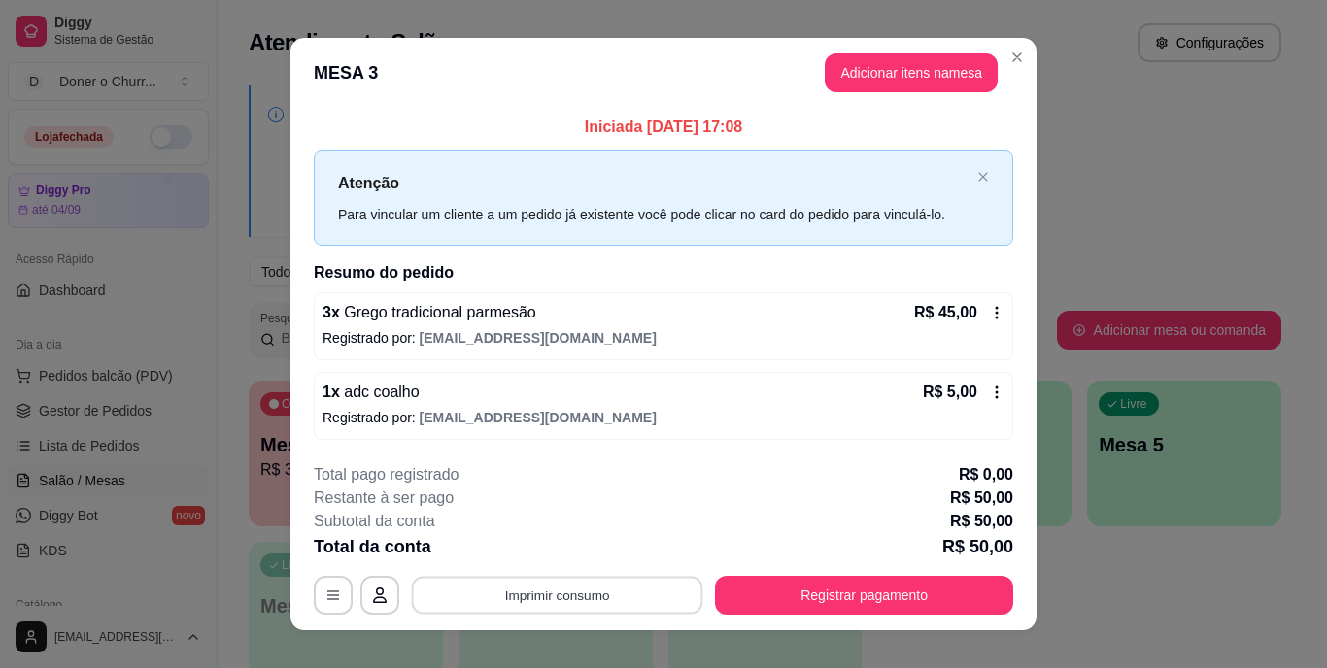
click at [518, 599] on button "Imprimir consumo" at bounding box center [557, 595] width 291 height 38
click at [544, 551] on button "IMPRESSORA" at bounding box center [556, 550] width 141 height 31
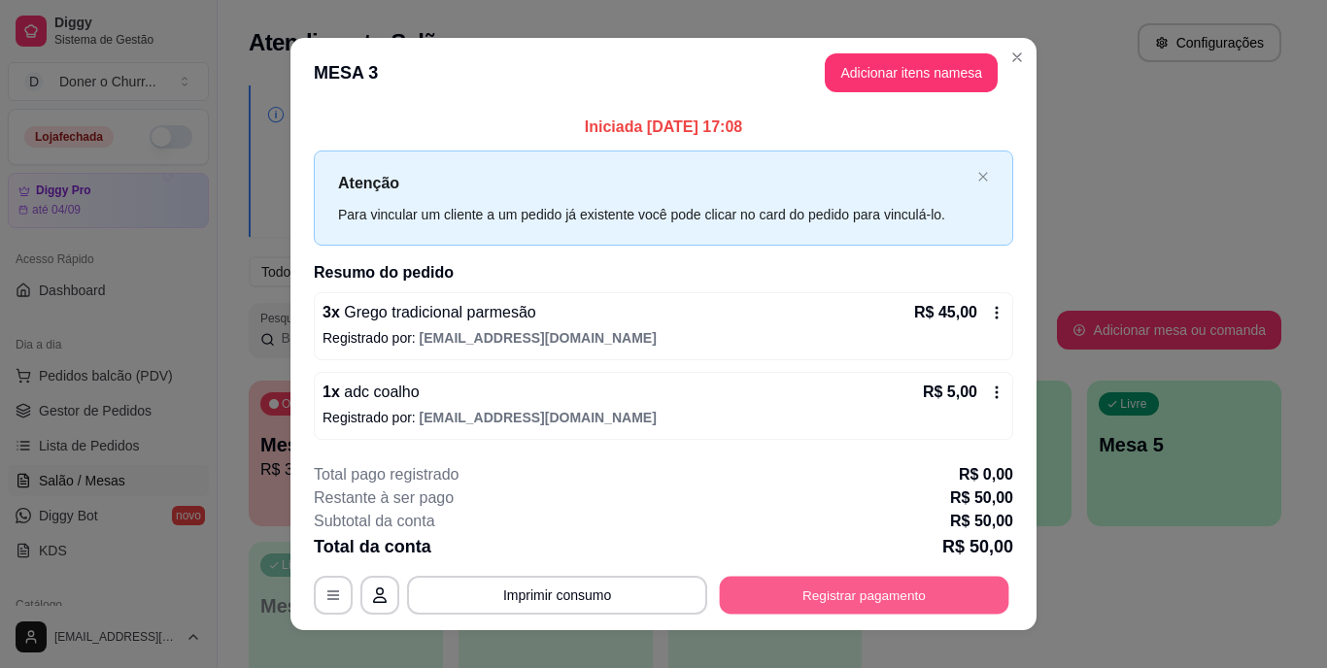
click at [843, 599] on button "Registrar pagamento" at bounding box center [864, 595] width 289 height 38
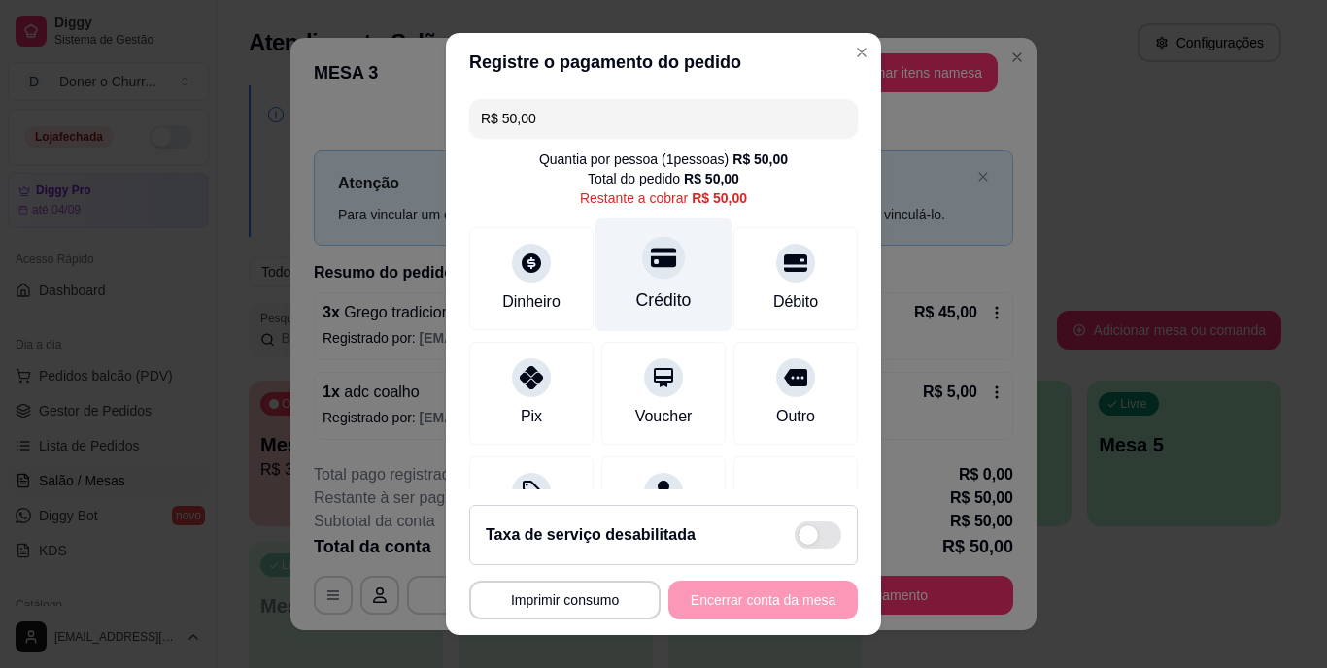
click at [629, 283] on div "Crédito" at bounding box center [663, 276] width 137 height 114
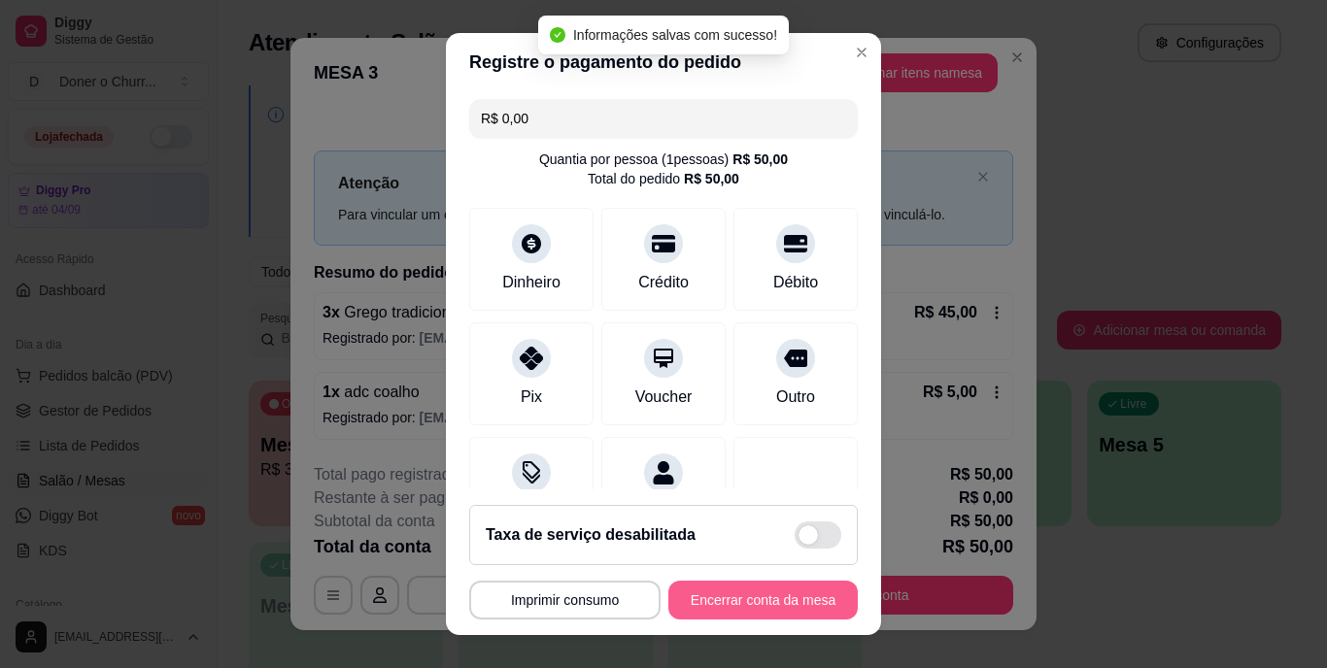
type input "R$ 0,00"
click at [717, 605] on button "Encerrar conta da mesa" at bounding box center [763, 600] width 184 height 38
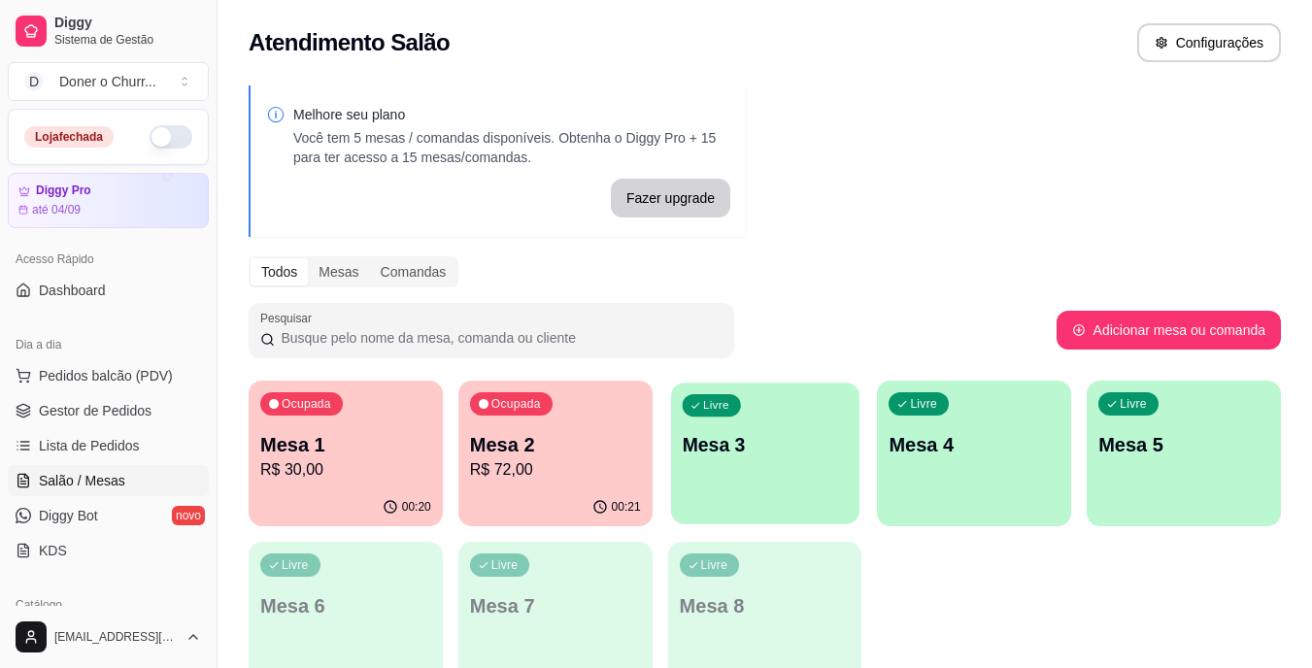
click at [768, 475] on div "Livre Mesa 3" at bounding box center [765, 442] width 188 height 119
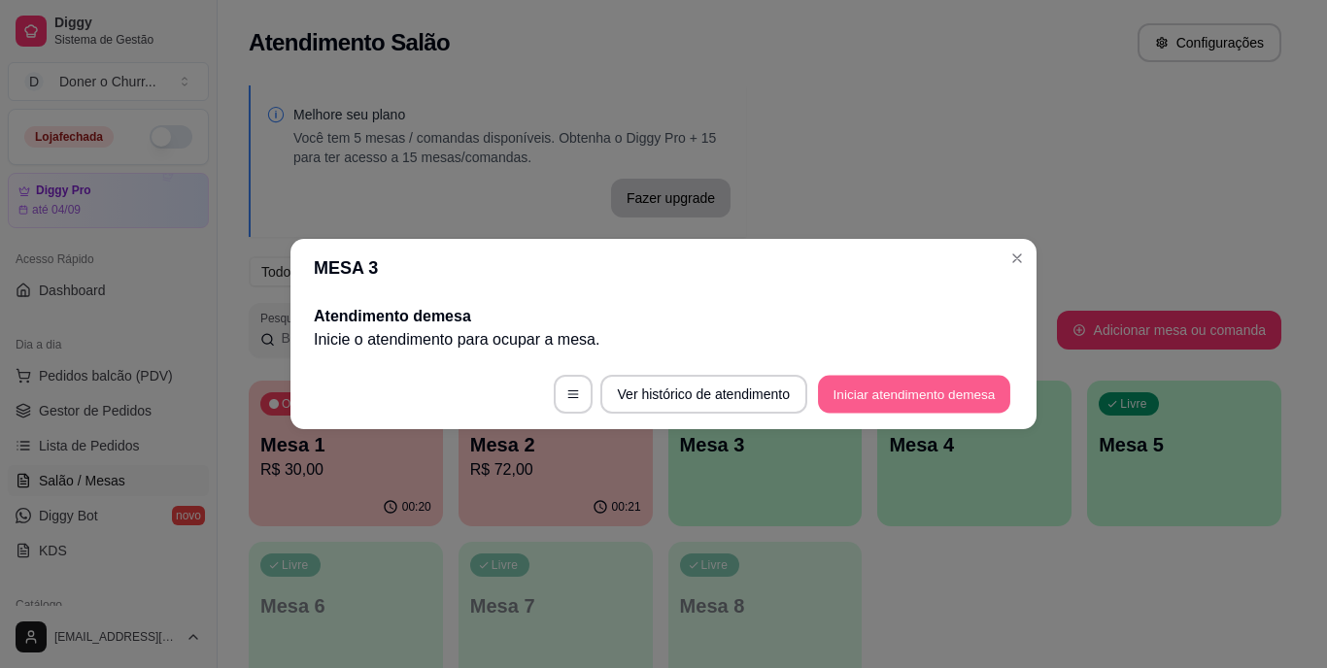
click at [946, 397] on button "Iniciar atendimento de mesa" at bounding box center [914, 395] width 192 height 38
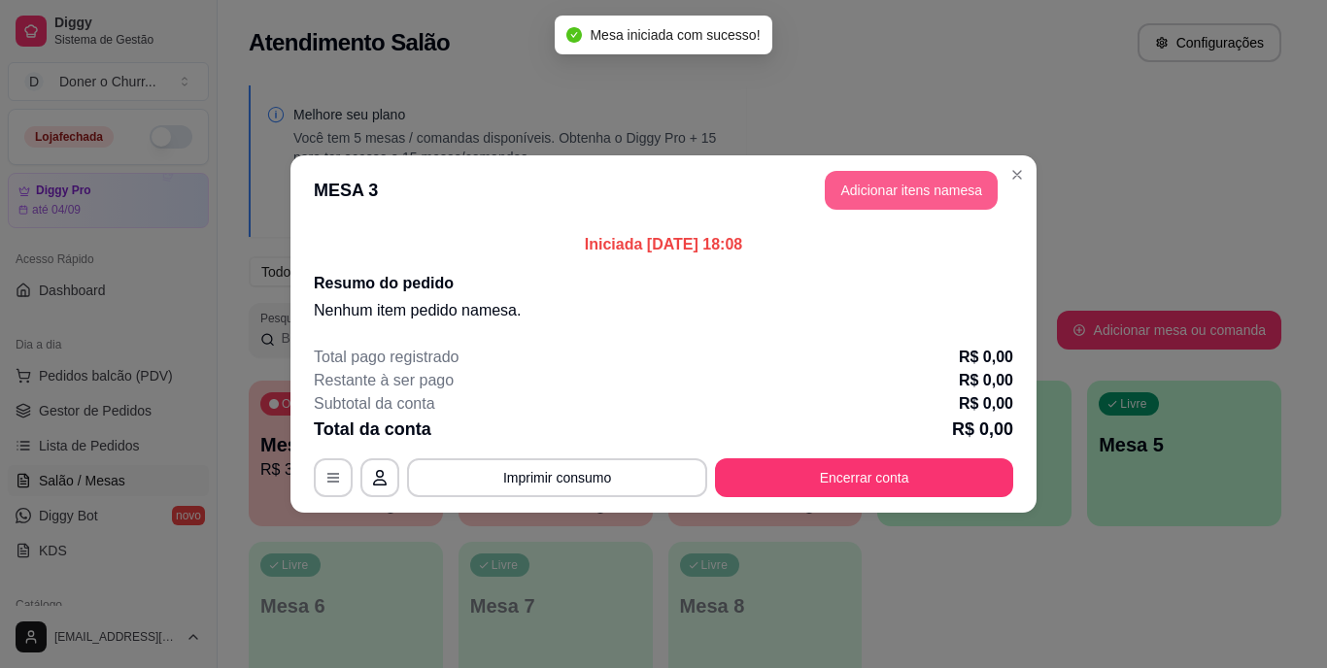
click at [886, 185] on button "Adicionar itens na mesa" at bounding box center [911, 190] width 173 height 39
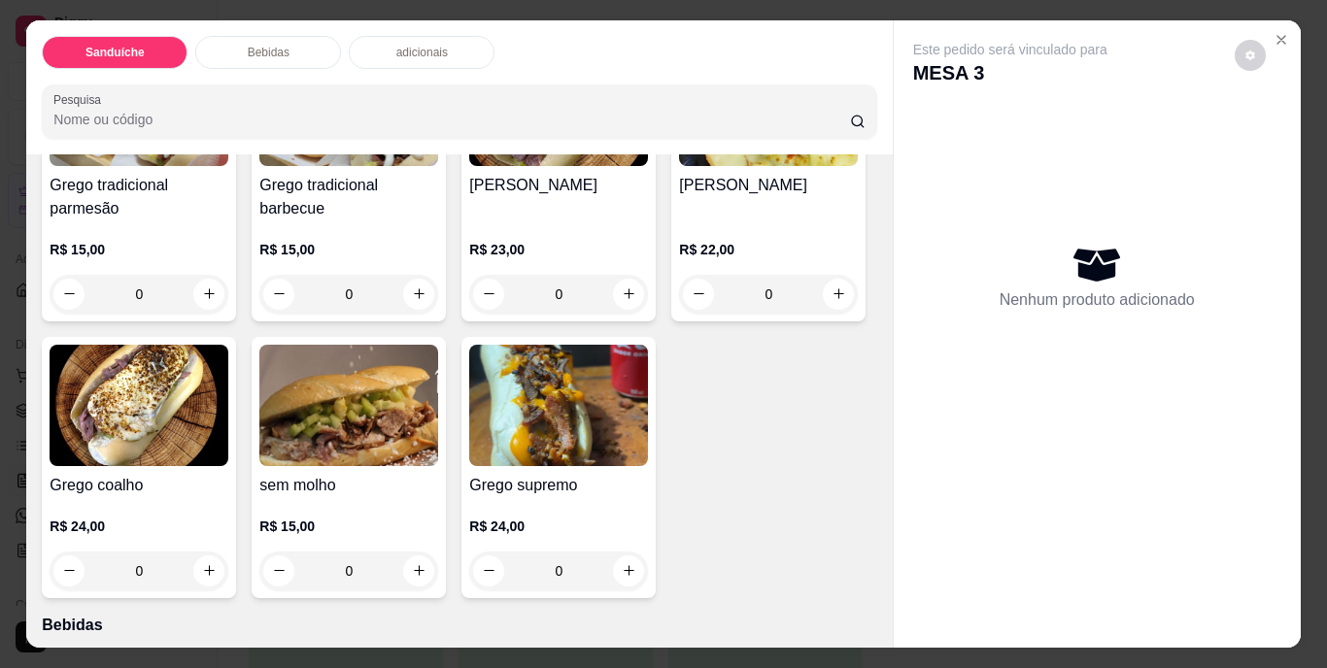
scroll to position [291, 0]
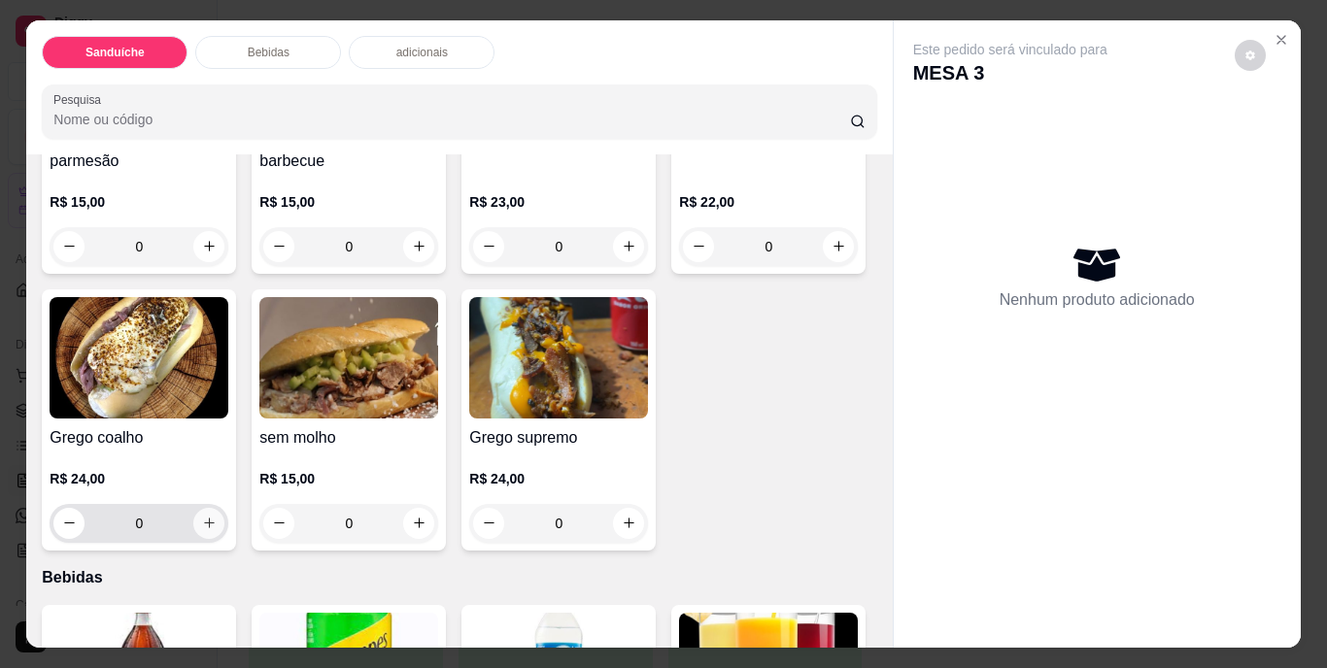
click at [217, 517] on icon "increase-product-quantity" at bounding box center [209, 523] width 15 height 15
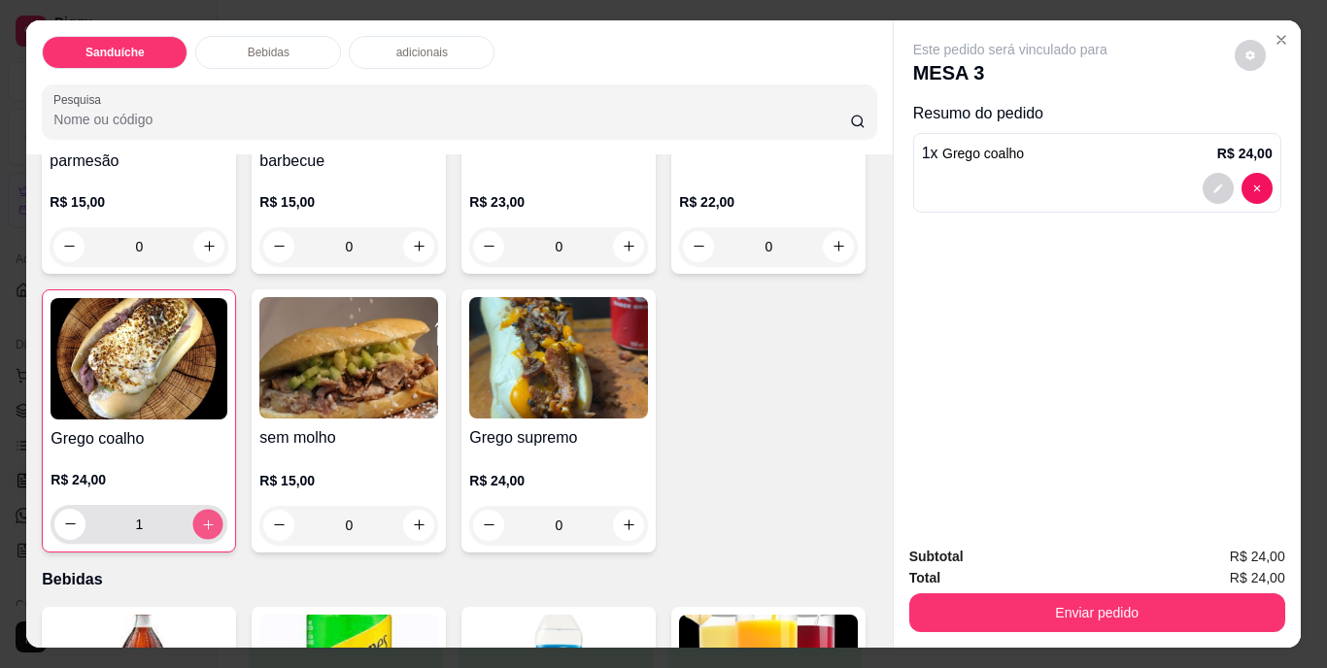
click at [216, 521] on icon "increase-product-quantity" at bounding box center [208, 524] width 15 height 15
type input "2"
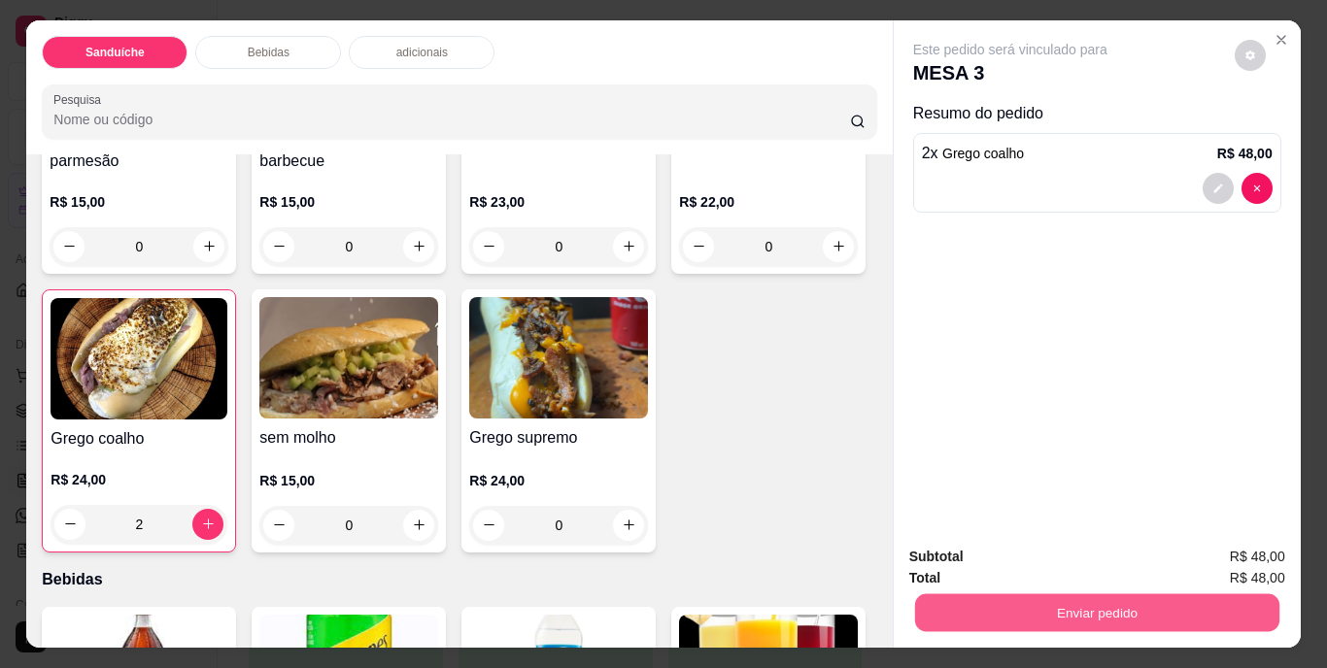
click at [1048, 604] on button "Enviar pedido" at bounding box center [1096, 613] width 364 height 38
click at [1032, 558] on button "Não registrar e enviar pedido" at bounding box center [1033, 558] width 202 height 37
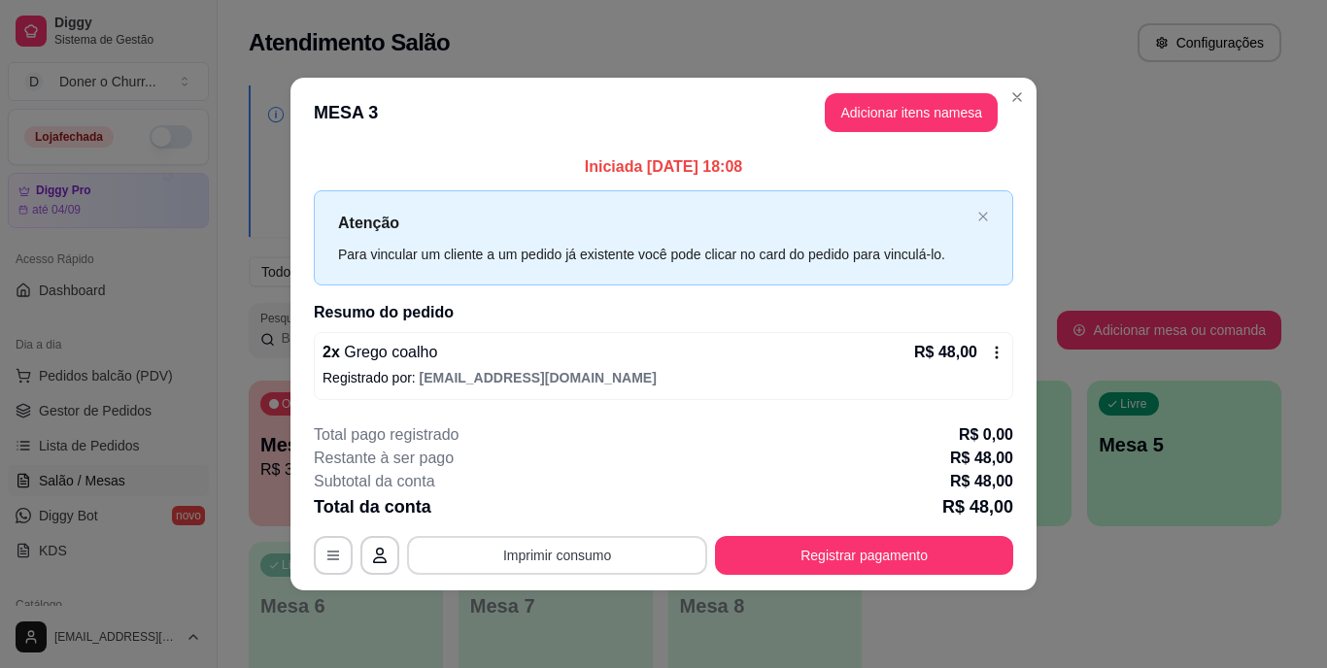
click at [591, 547] on button "Imprimir consumo" at bounding box center [557, 555] width 300 height 39
click at [599, 509] on button "IMPRESSORA" at bounding box center [563, 510] width 136 height 30
click at [543, 537] on button "Imprimir consumo" at bounding box center [557, 555] width 300 height 39
click at [1102, 602] on div "**********" at bounding box center [663, 334] width 1327 height 668
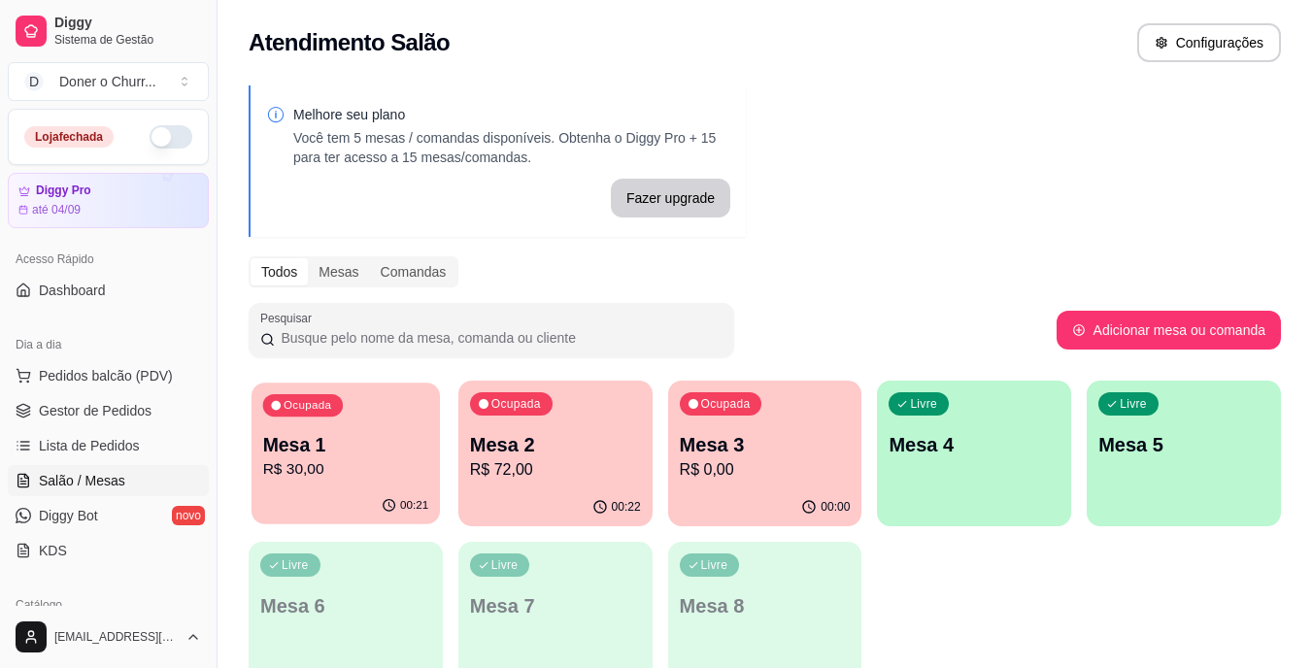
click at [375, 432] on p "Mesa 1" at bounding box center [346, 445] width 166 height 26
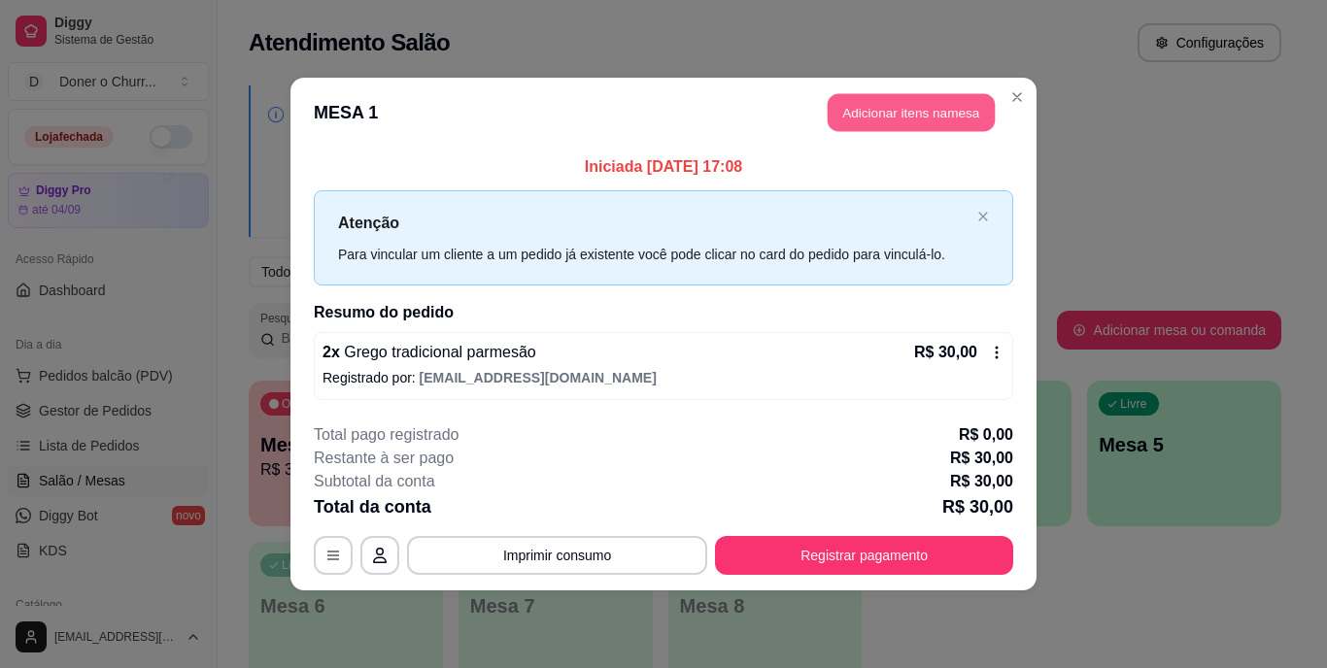
click at [935, 103] on button "Adicionar itens na mesa" at bounding box center [911, 113] width 167 height 38
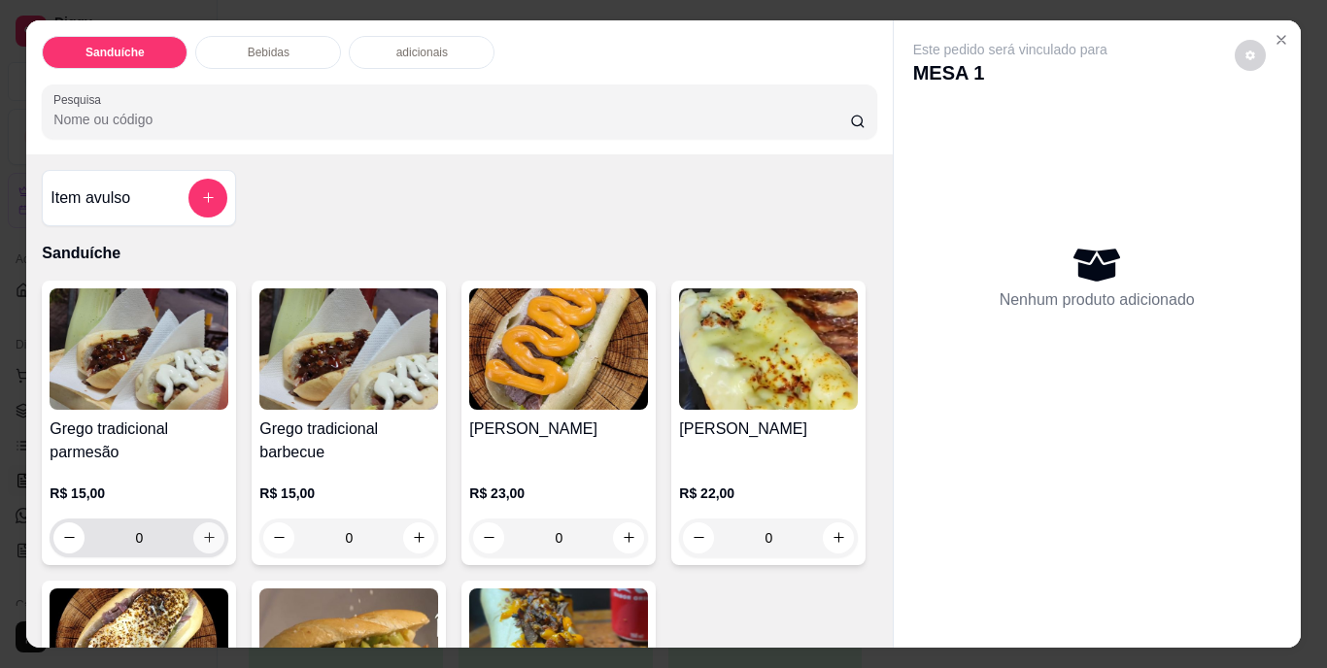
click at [202, 530] on icon "increase-product-quantity" at bounding box center [209, 537] width 15 height 15
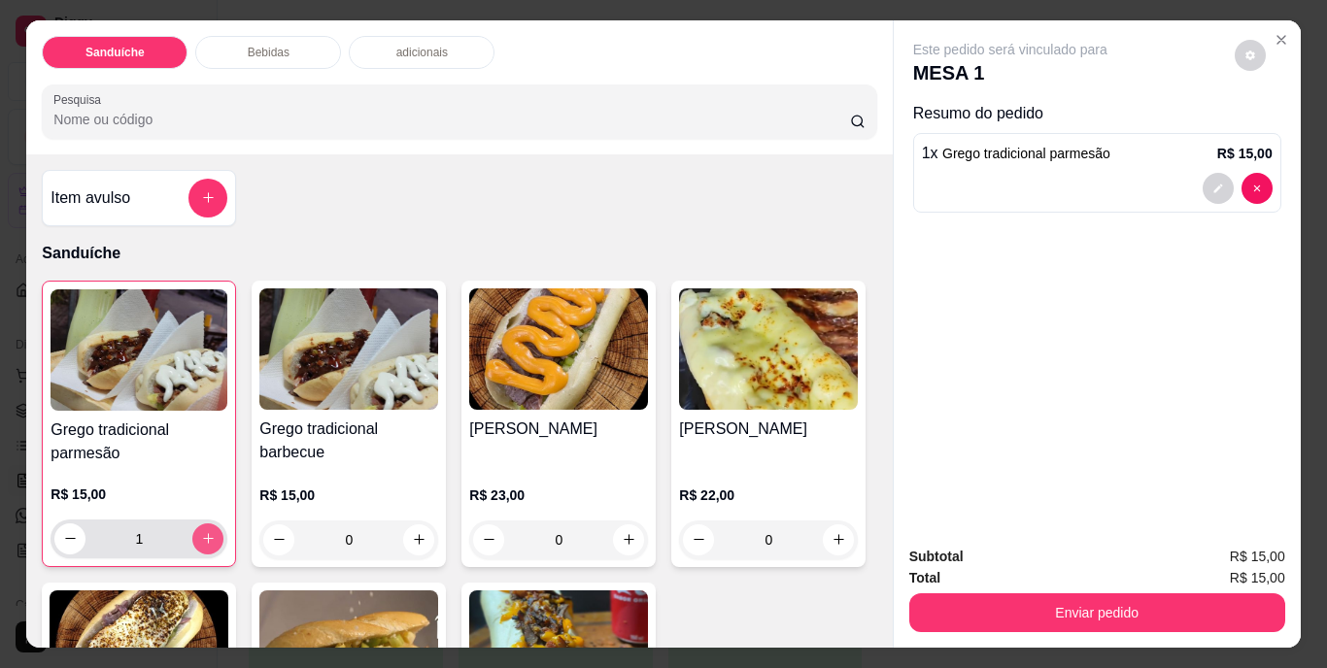
click at [201, 531] on icon "increase-product-quantity" at bounding box center [208, 538] width 15 height 15
type input "2"
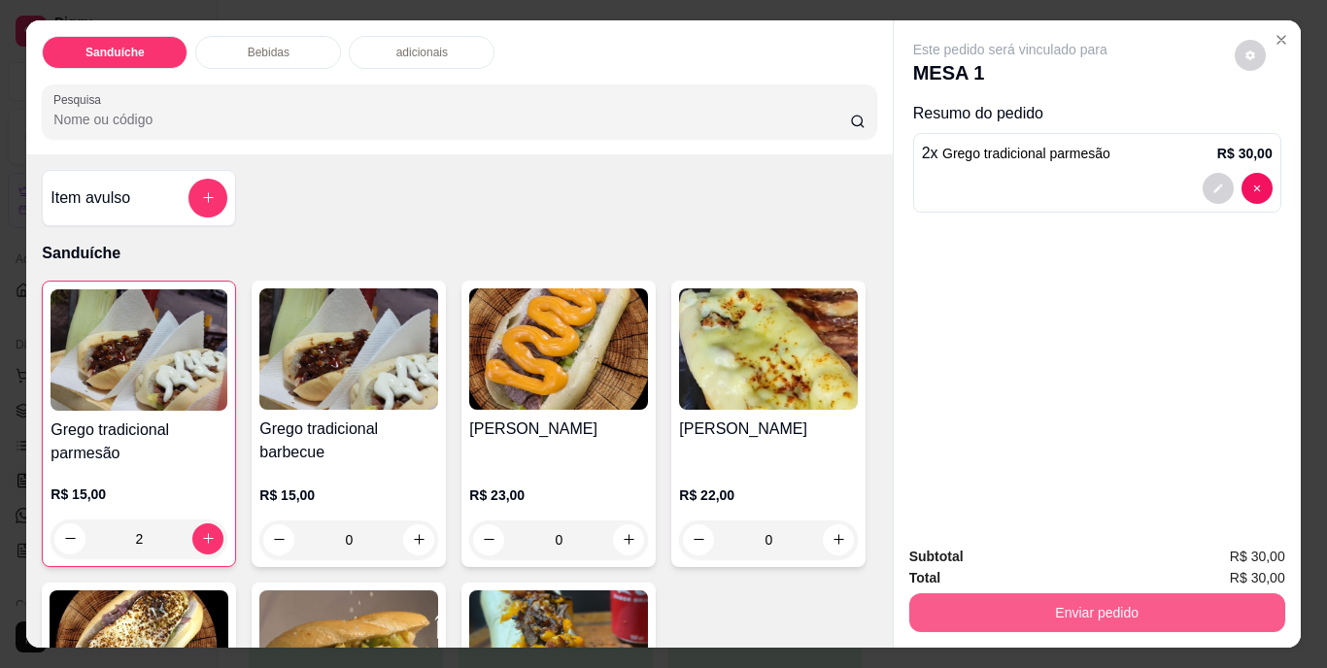
click at [1040, 597] on button "Enviar pedido" at bounding box center [1097, 613] width 376 height 39
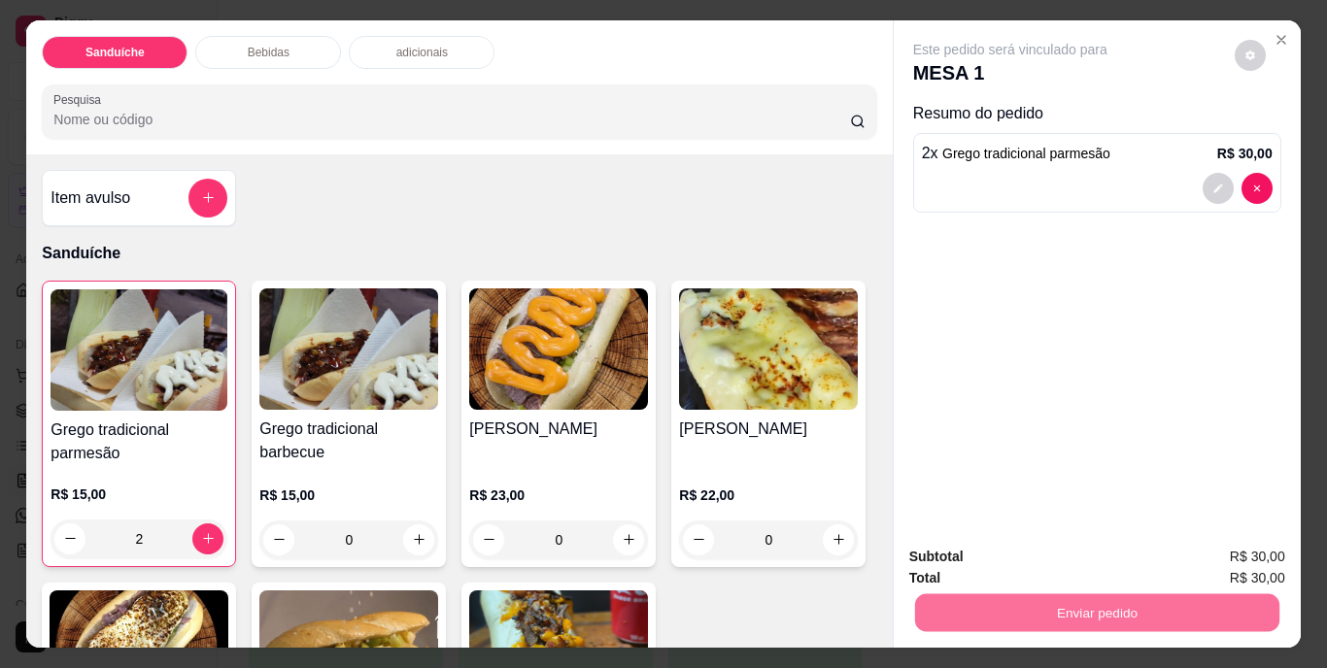
click at [1017, 555] on button "Não registrar e enviar pedido" at bounding box center [1032, 558] width 196 height 36
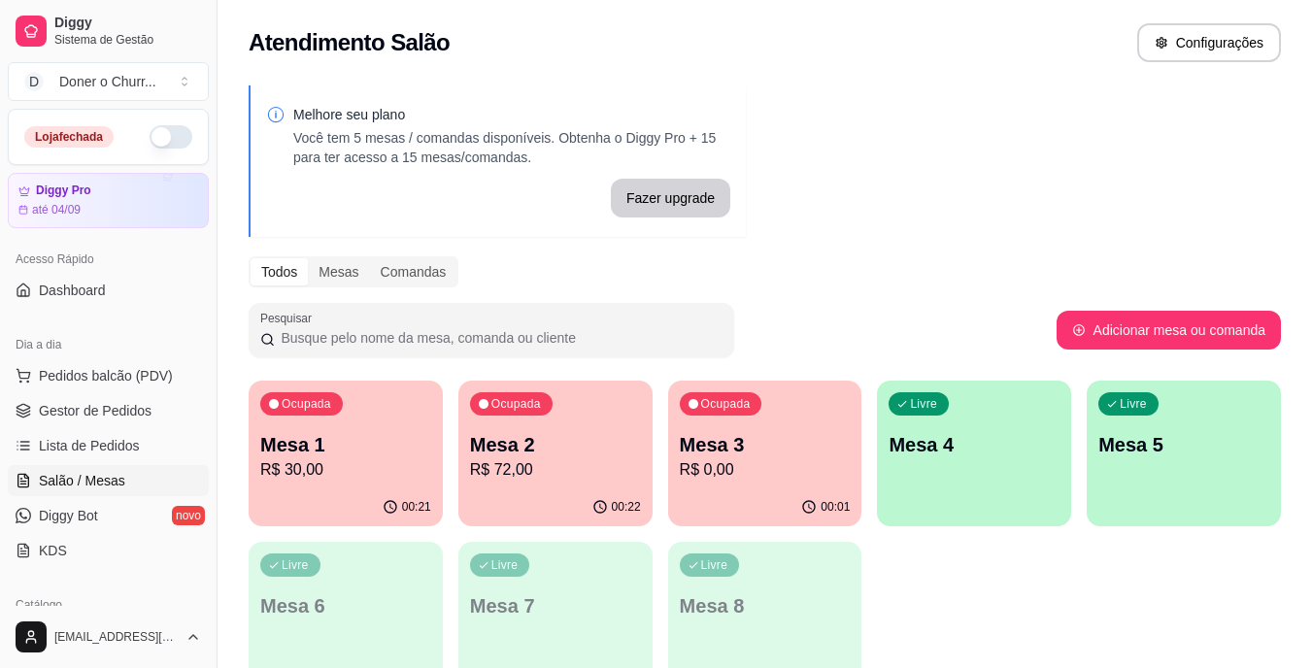
click at [909, 493] on div "Livre Mesa 4" at bounding box center [974, 442] width 194 height 122
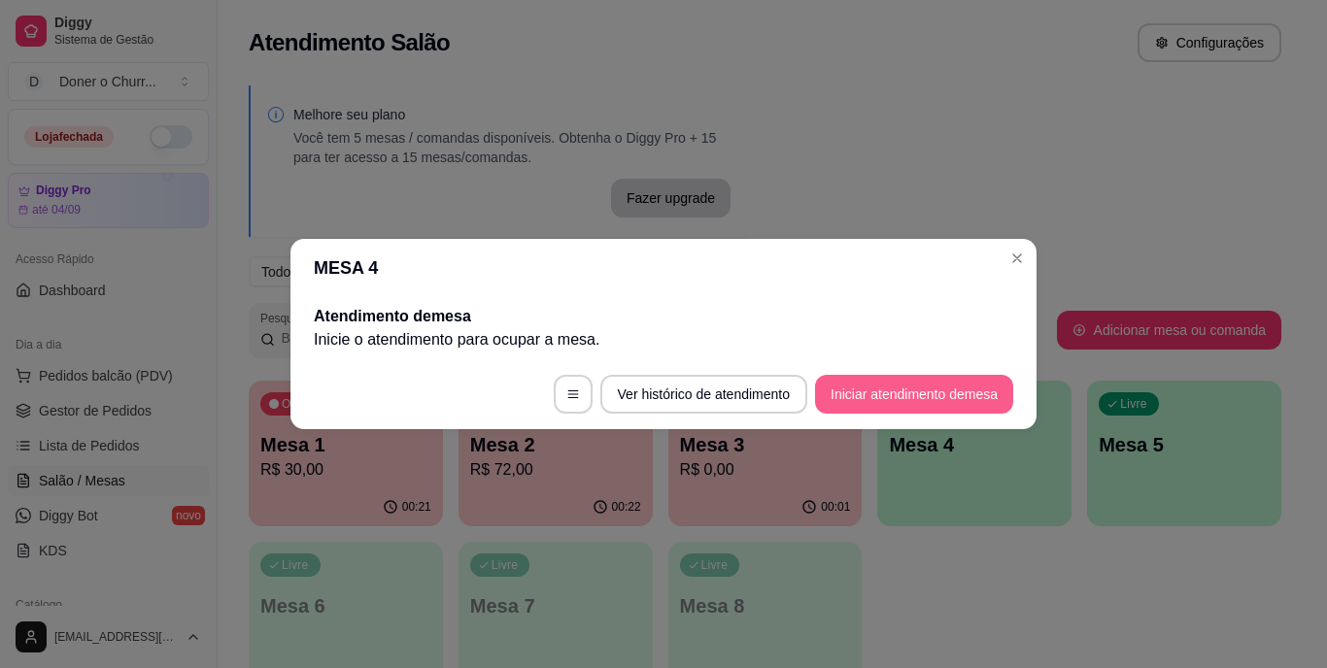
click at [890, 393] on button "Iniciar atendimento de mesa" at bounding box center [914, 394] width 198 height 39
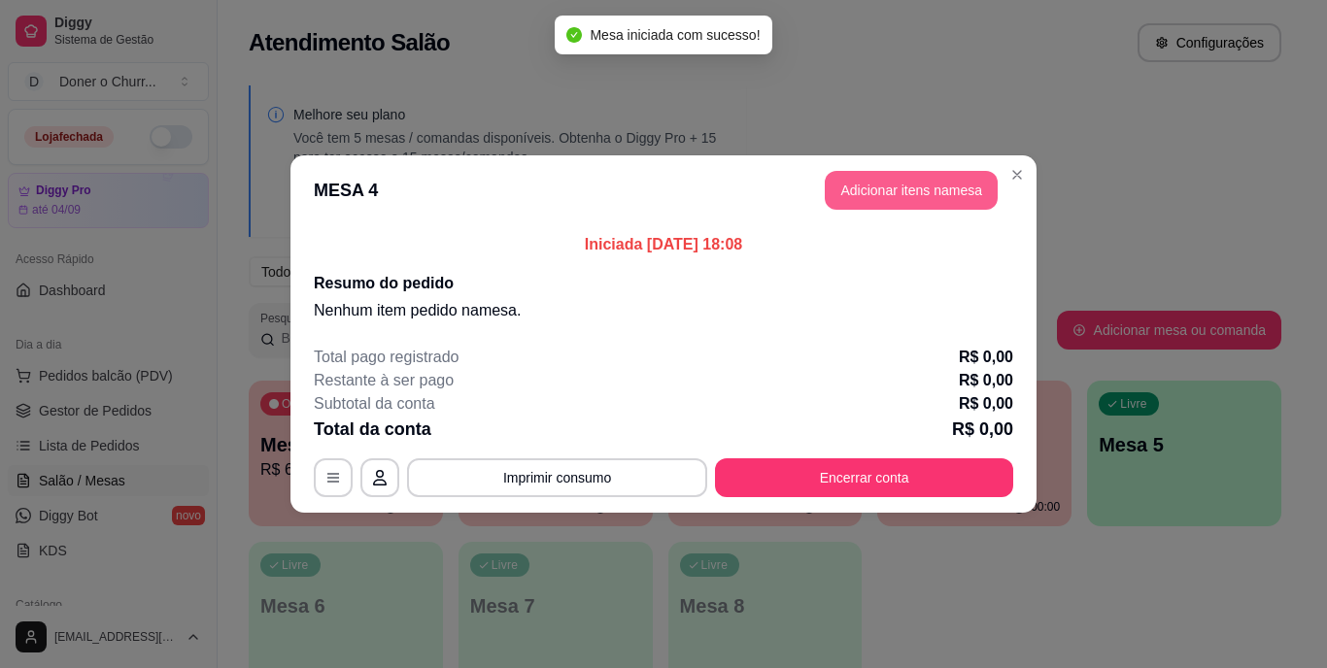
click at [907, 191] on button "Adicionar itens na mesa" at bounding box center [911, 190] width 173 height 39
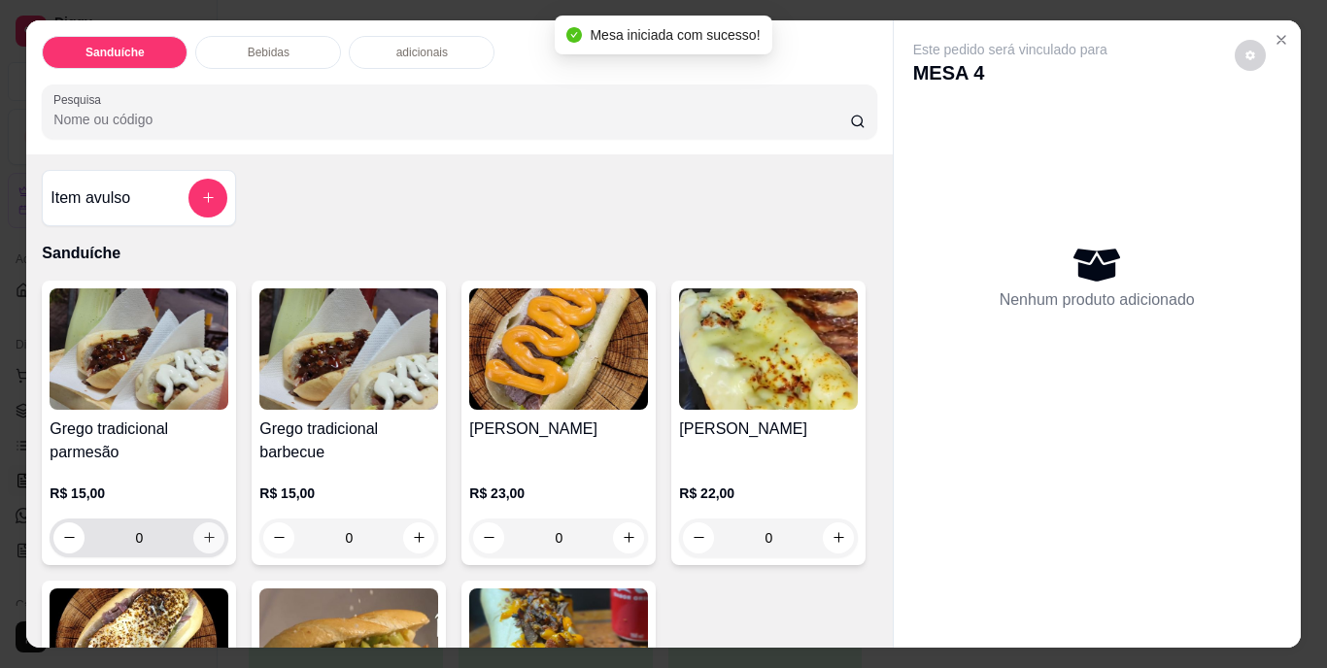
click at [196, 523] on button "increase-product-quantity" at bounding box center [208, 538] width 31 height 31
type input "1"
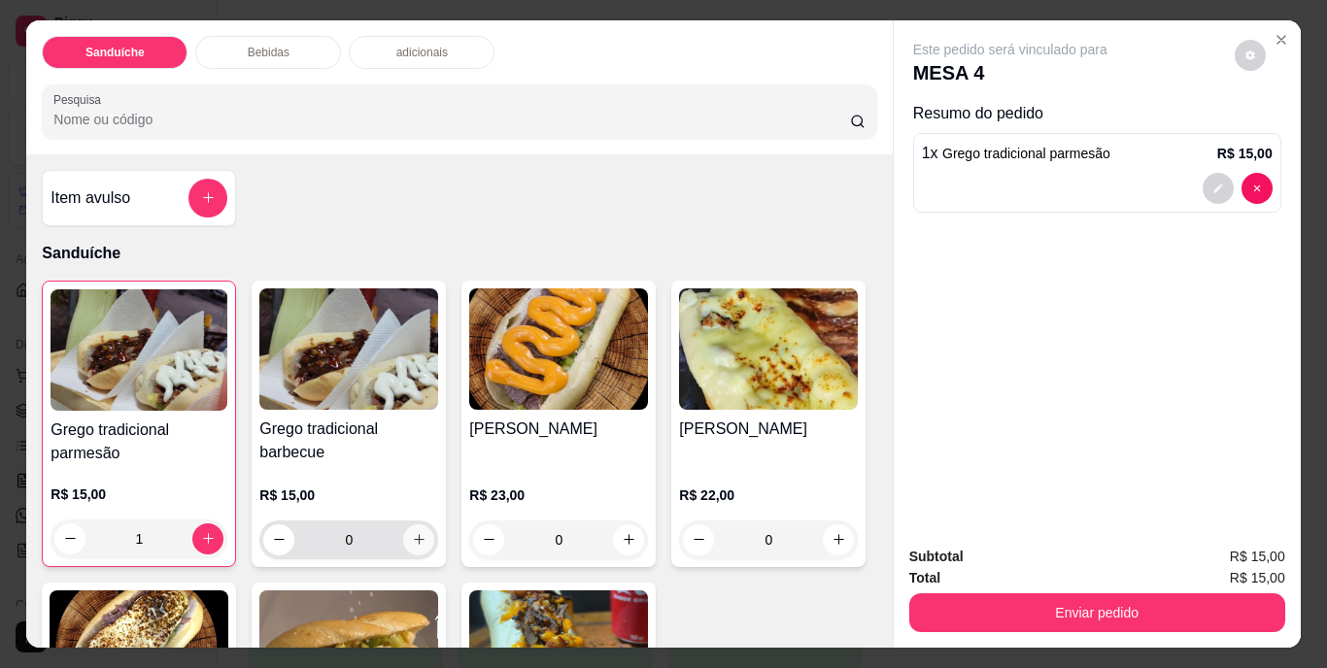
click at [412, 532] on icon "increase-product-quantity" at bounding box center [419, 539] width 15 height 15
type input "1"
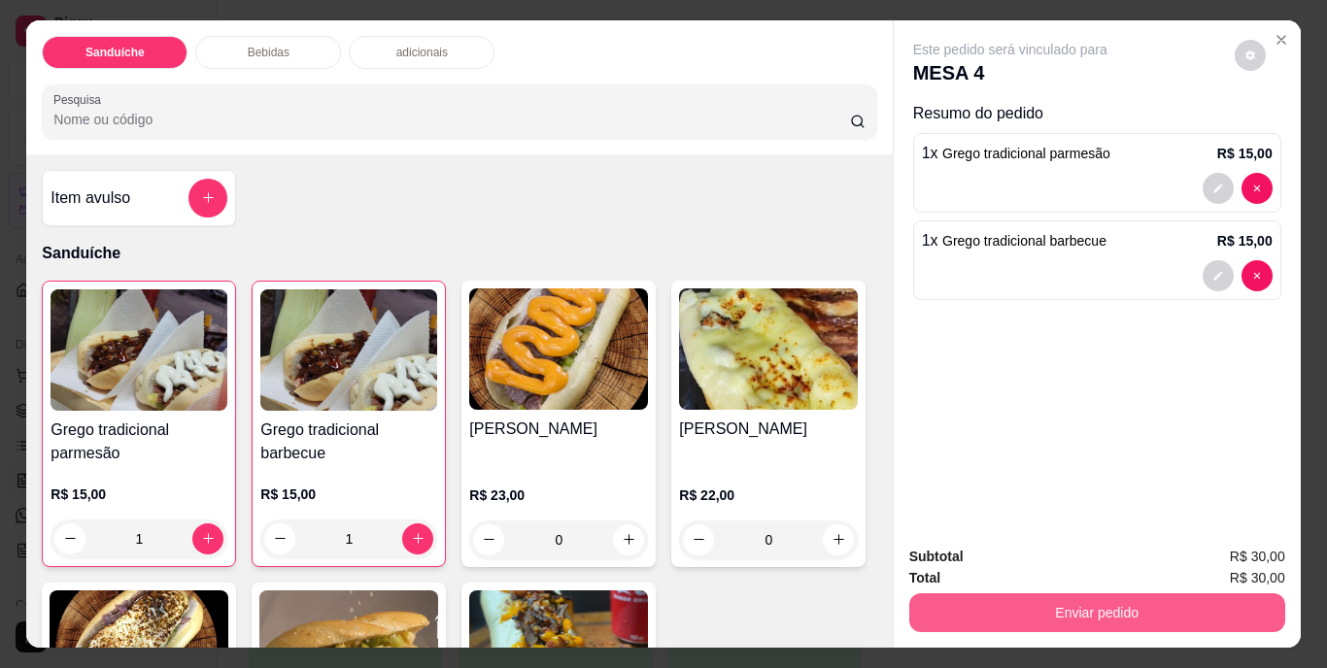
click at [1076, 613] on button "Enviar pedido" at bounding box center [1097, 613] width 376 height 39
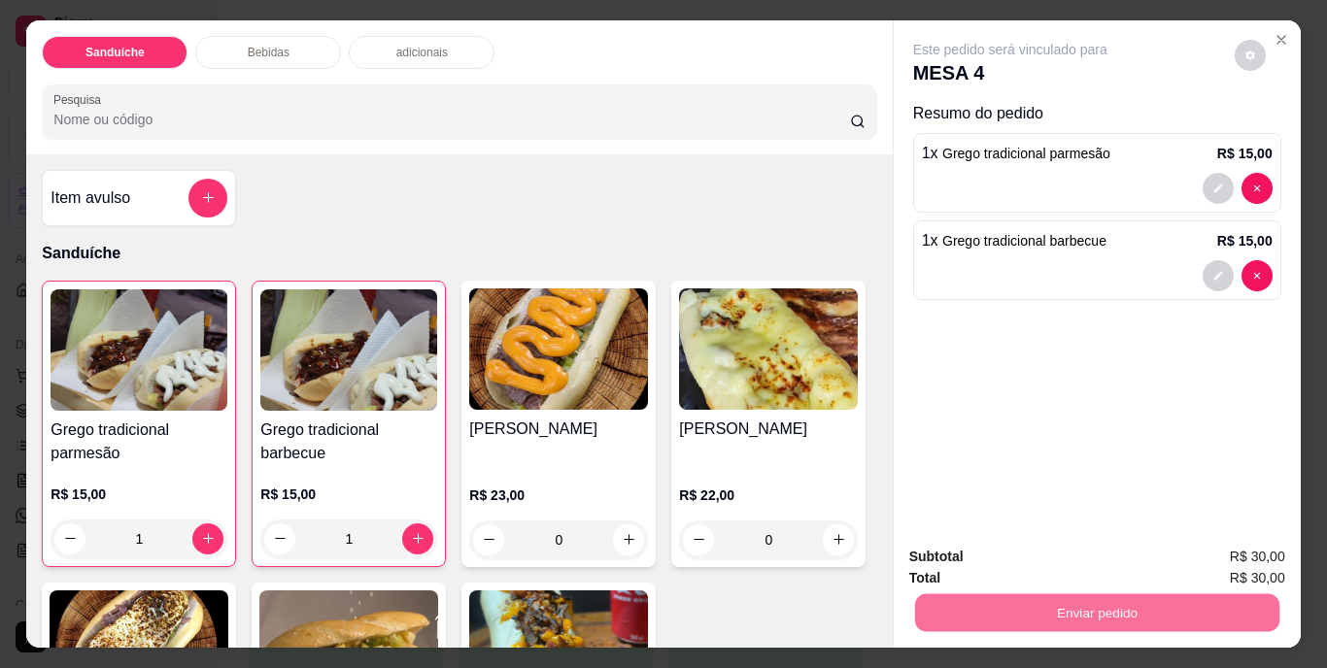
click at [1044, 564] on button "Não registrar e enviar pedido" at bounding box center [1033, 558] width 202 height 37
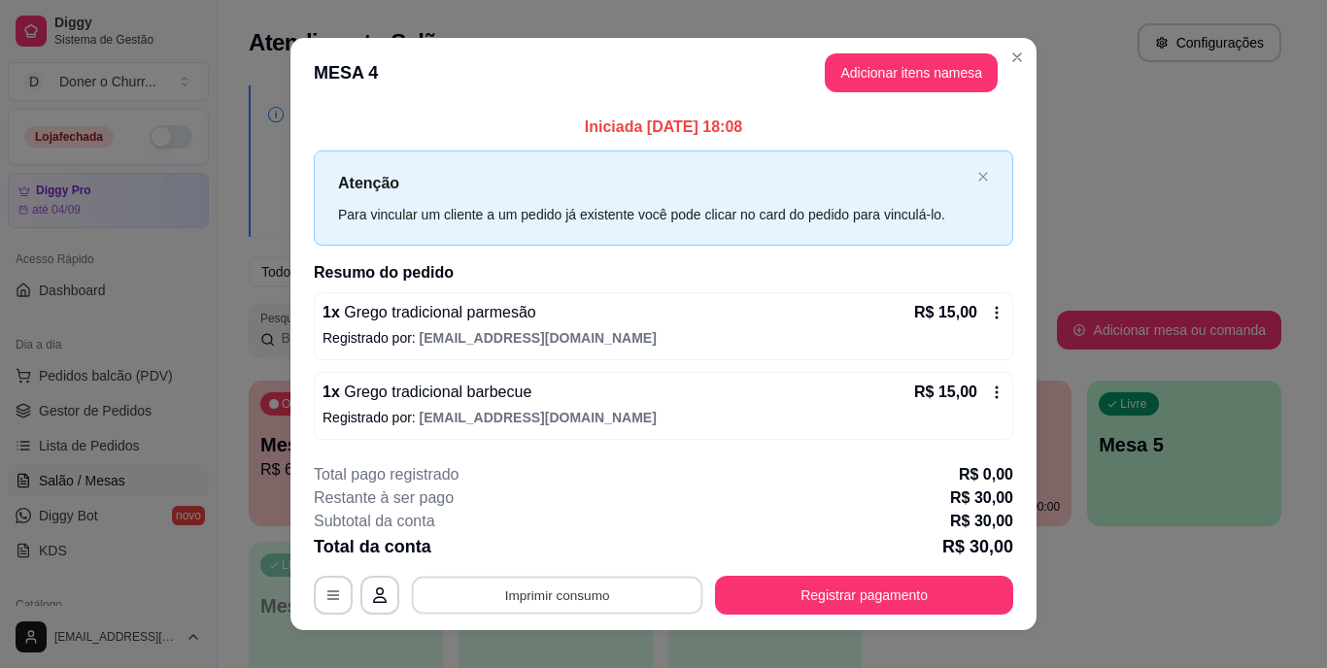
click at [559, 605] on button "Imprimir consumo" at bounding box center [557, 595] width 291 height 38
click at [557, 553] on button "IMPRESSORA" at bounding box center [556, 550] width 136 height 30
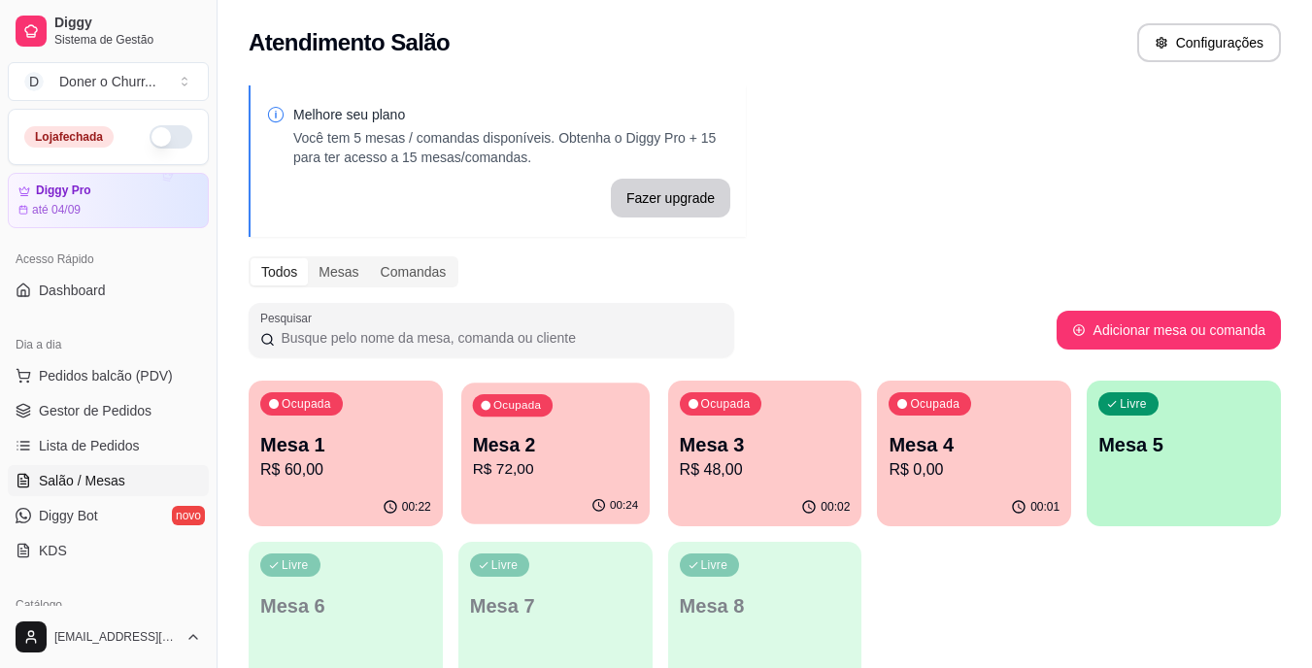
click at [514, 433] on p "Mesa 2" at bounding box center [555, 445] width 166 height 26
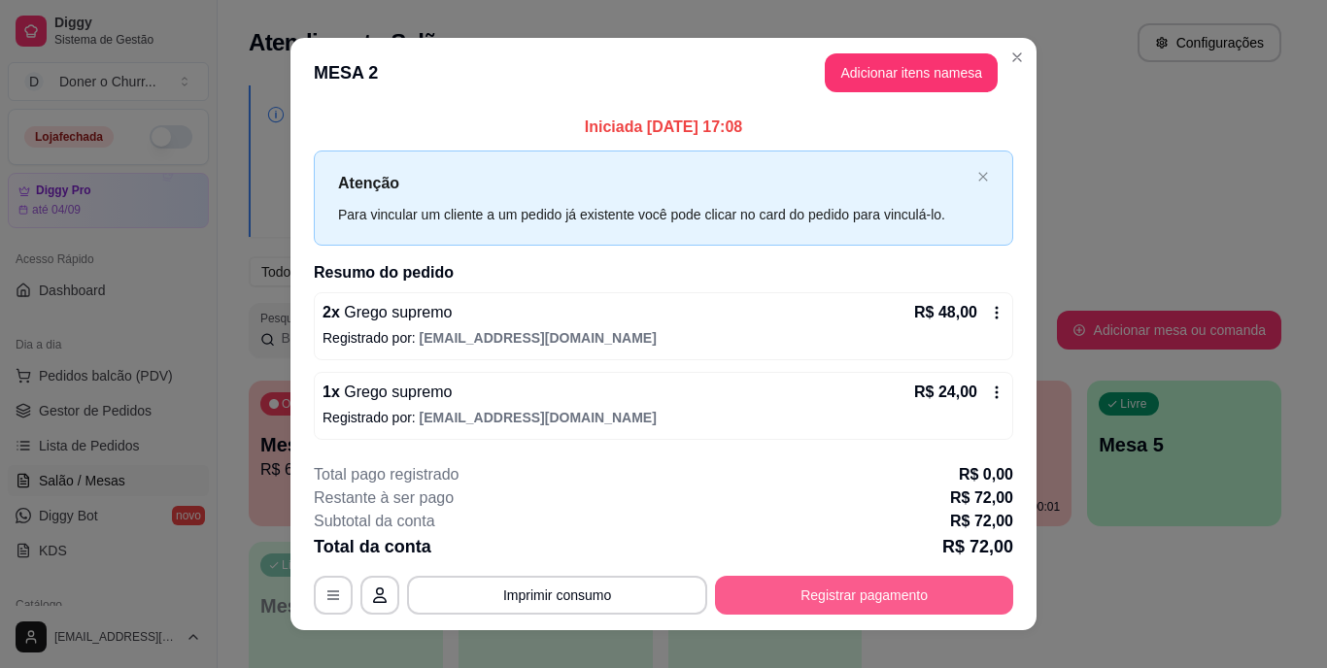
click at [791, 599] on button "Registrar pagamento" at bounding box center [864, 595] width 298 height 39
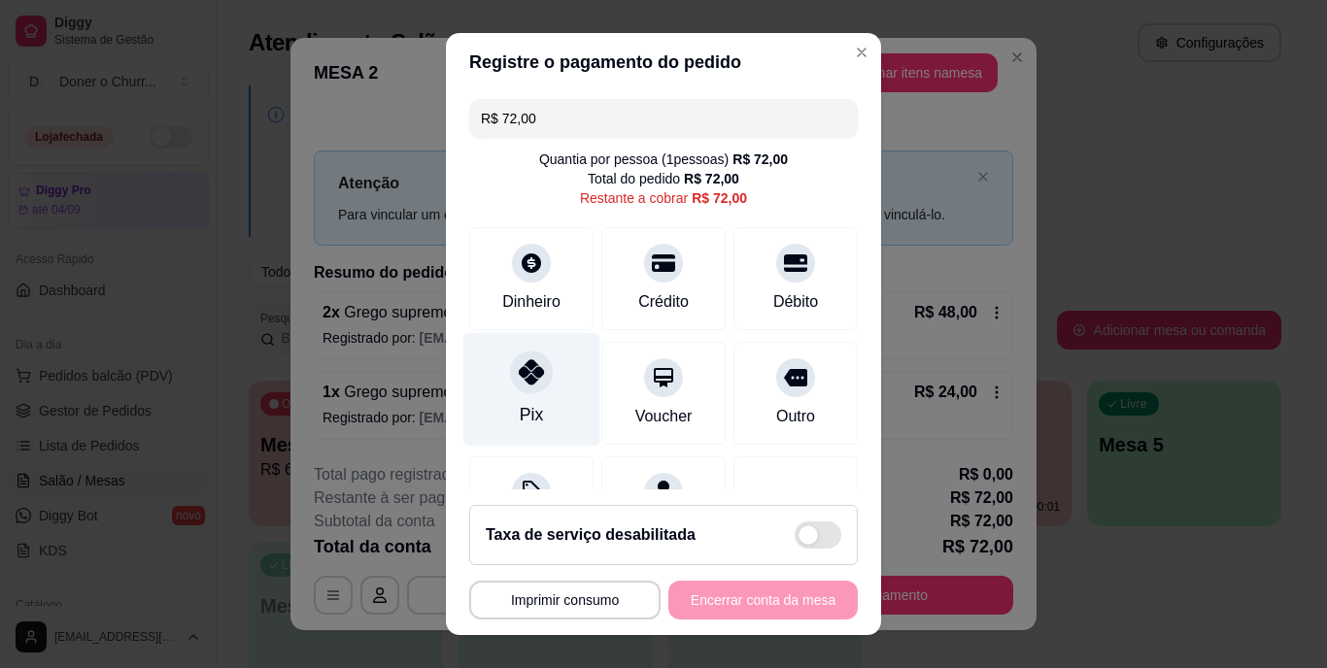
click at [524, 375] on icon at bounding box center [531, 372] width 25 height 25
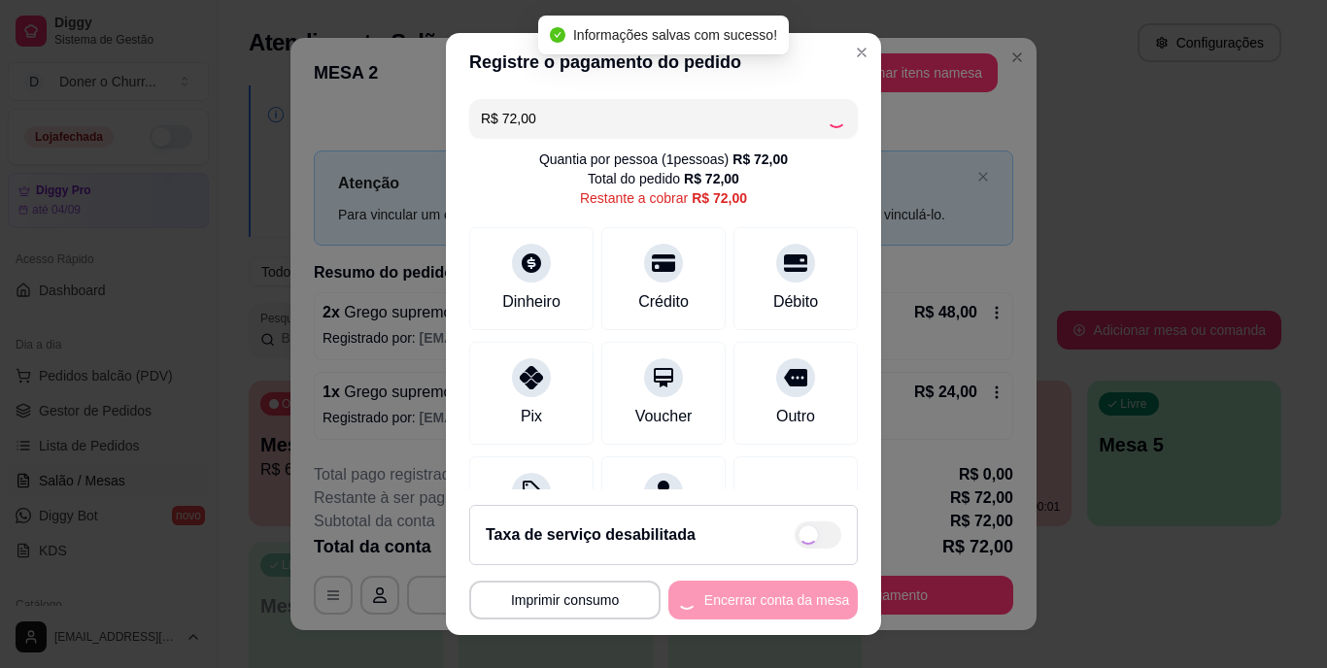
type input "R$ 0,00"
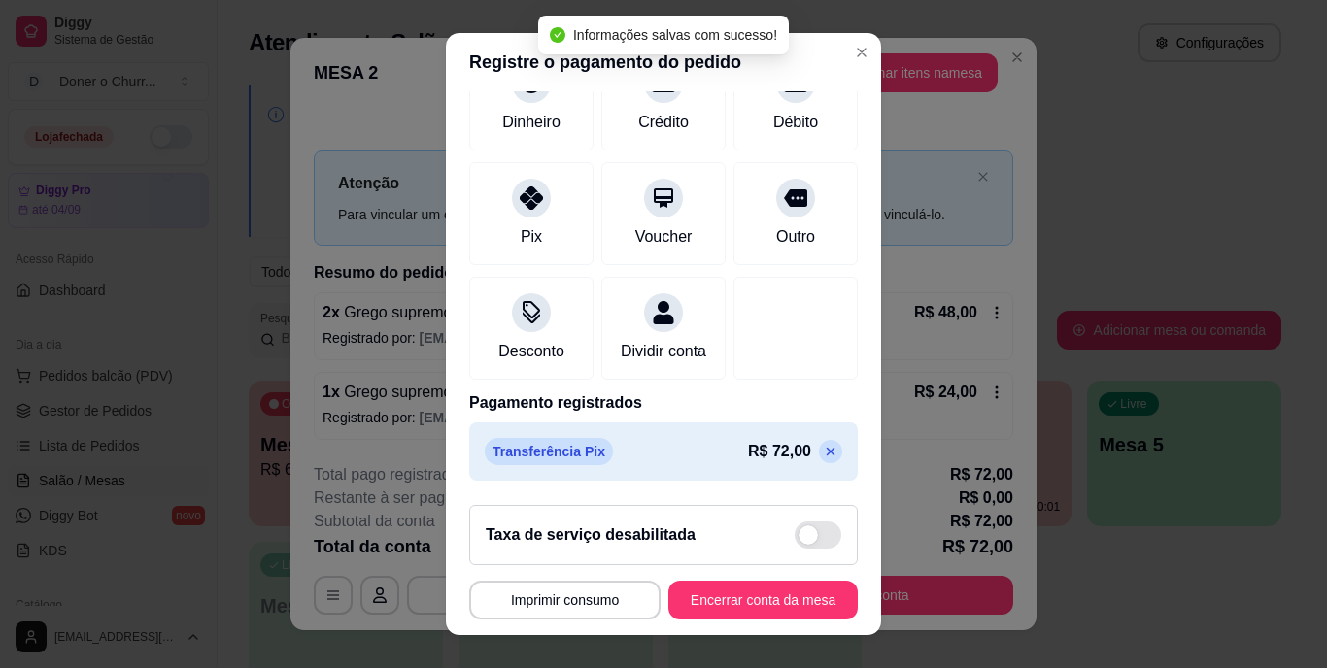
scroll to position [183, 0]
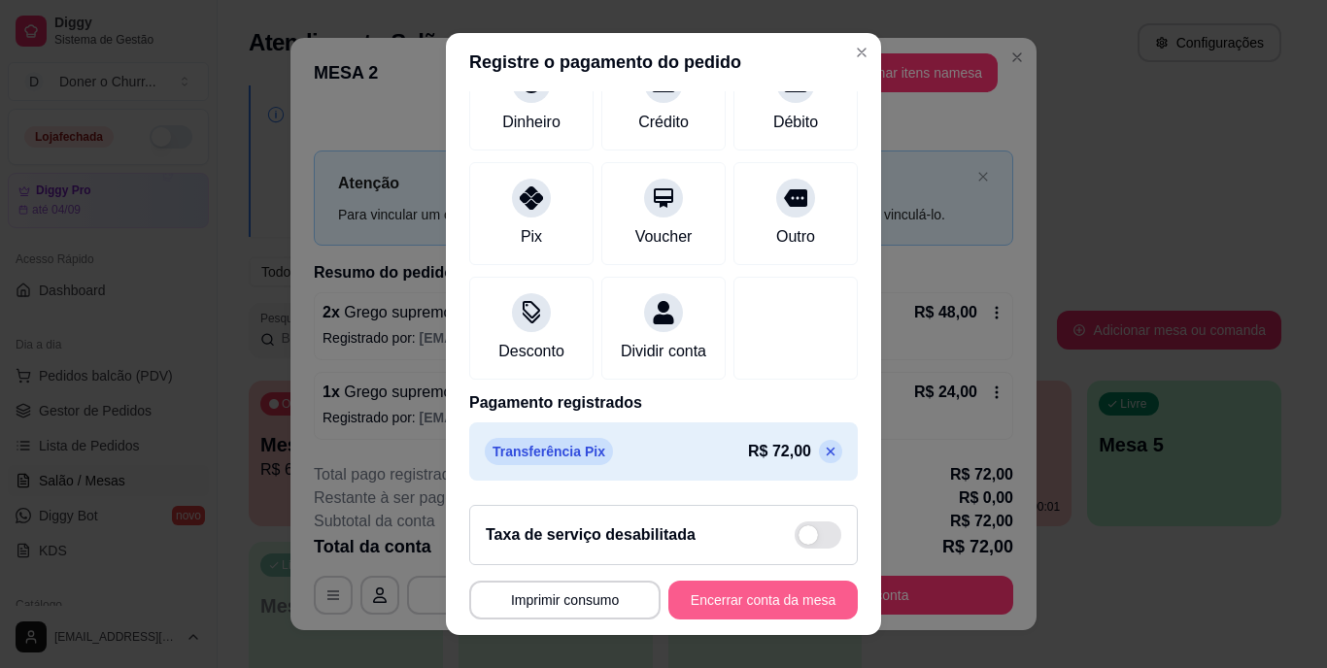
click at [735, 598] on button "Encerrar conta da mesa" at bounding box center [762, 600] width 189 height 39
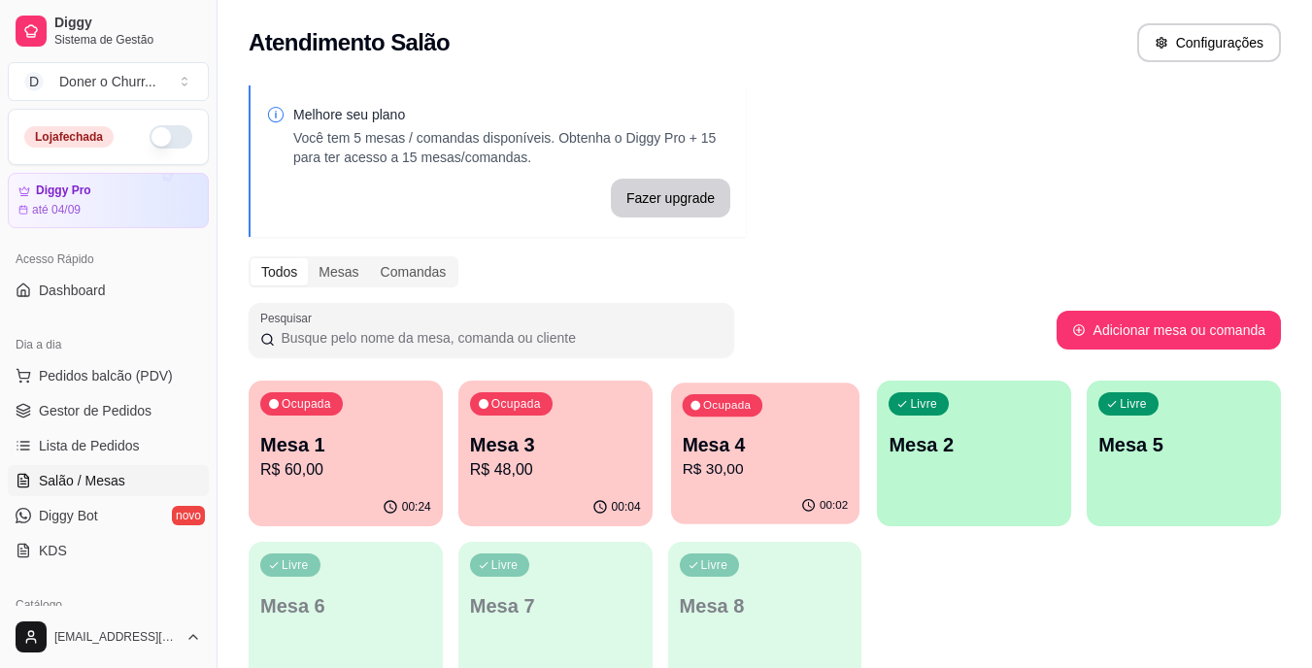
click at [782, 475] on p "R$ 30,00" at bounding box center [765, 469] width 166 height 22
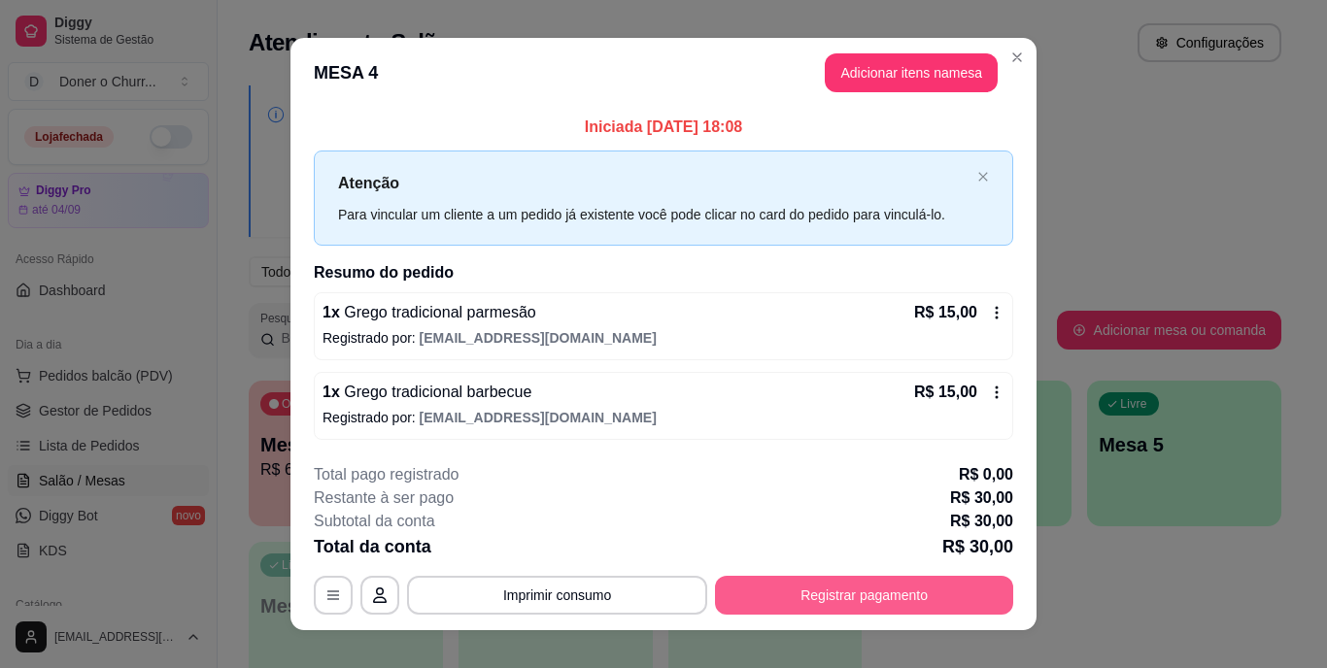
click at [830, 596] on button "Registrar pagamento" at bounding box center [864, 595] width 298 height 39
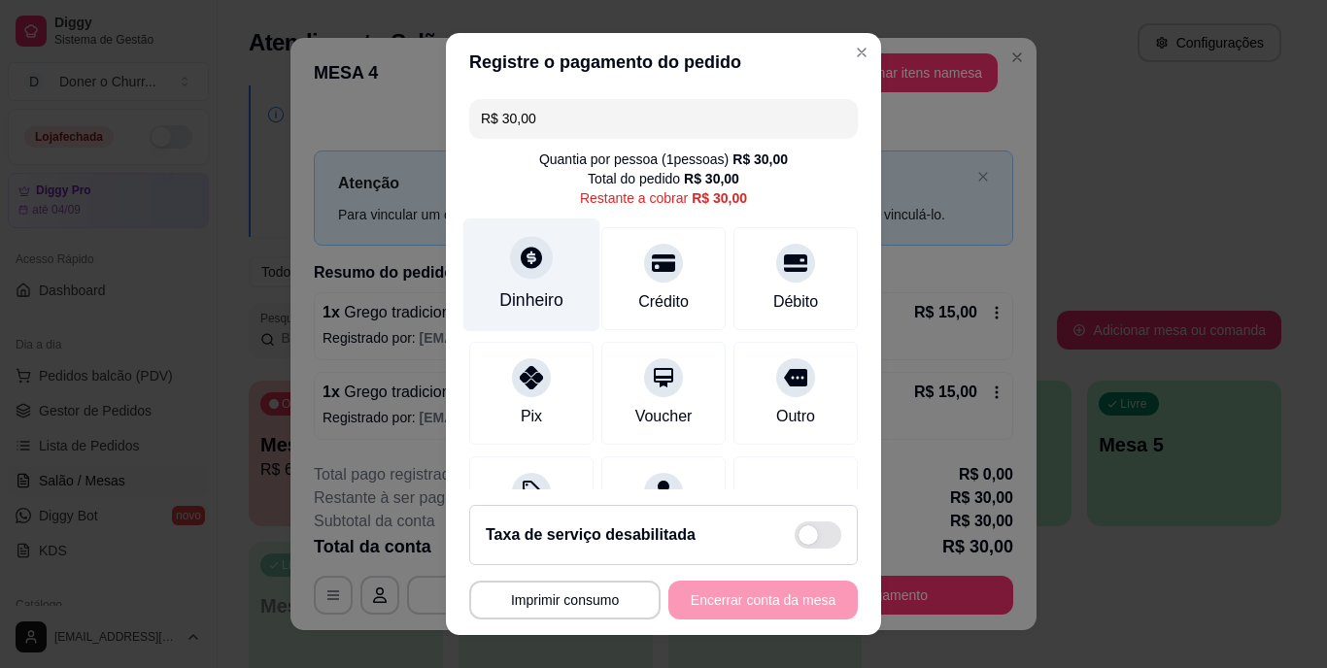
click at [533, 267] on div at bounding box center [531, 258] width 43 height 43
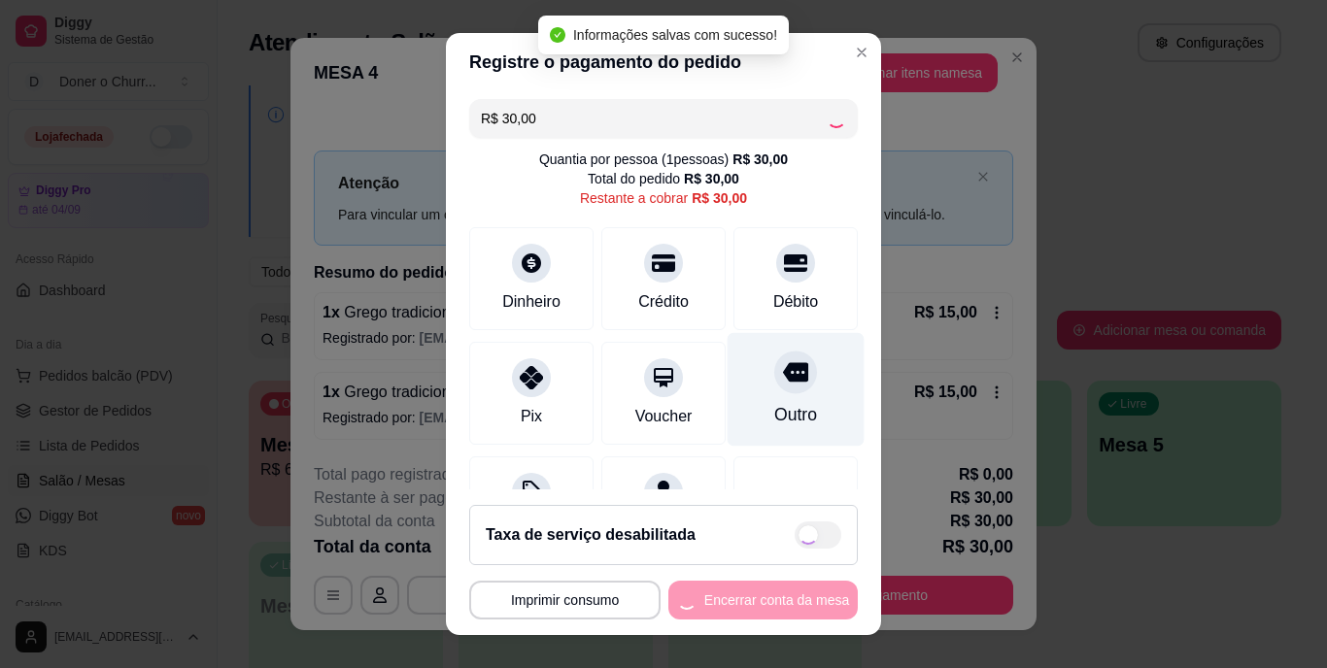
type input "R$ 0,00"
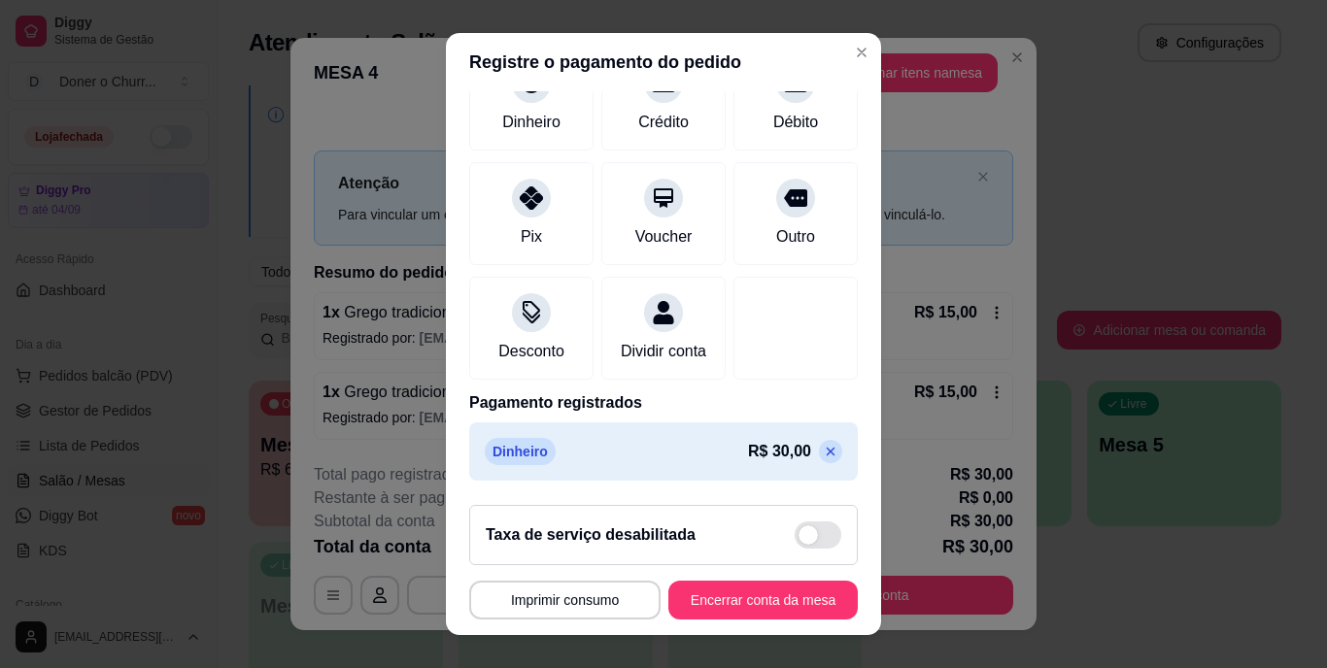
scroll to position [29, 0]
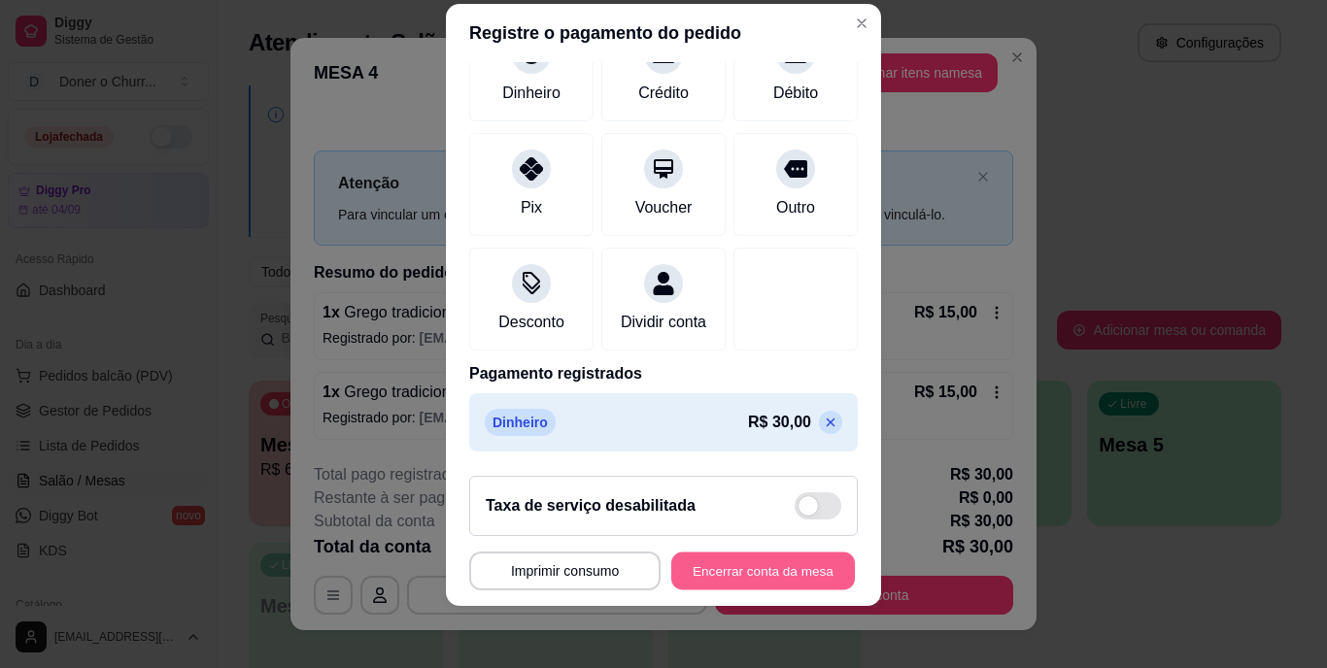
click at [757, 561] on button "Encerrar conta da mesa" at bounding box center [763, 571] width 184 height 38
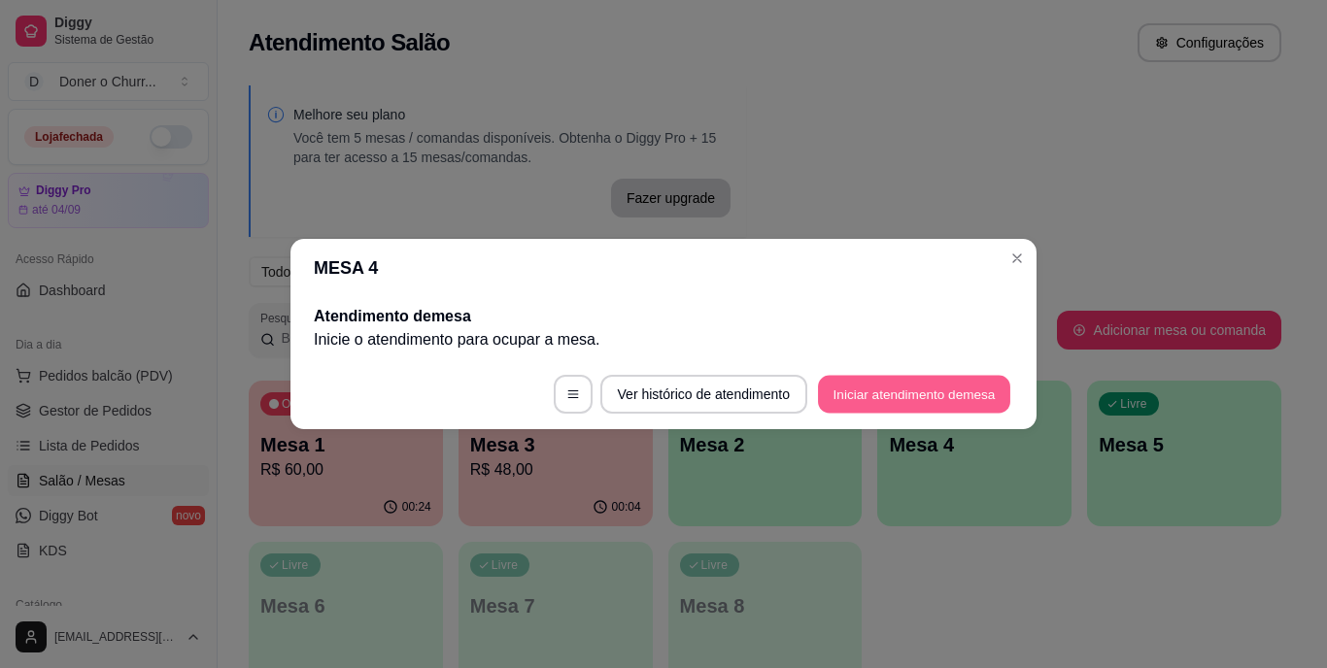
click at [937, 406] on button "Iniciar atendimento de mesa" at bounding box center [914, 395] width 192 height 38
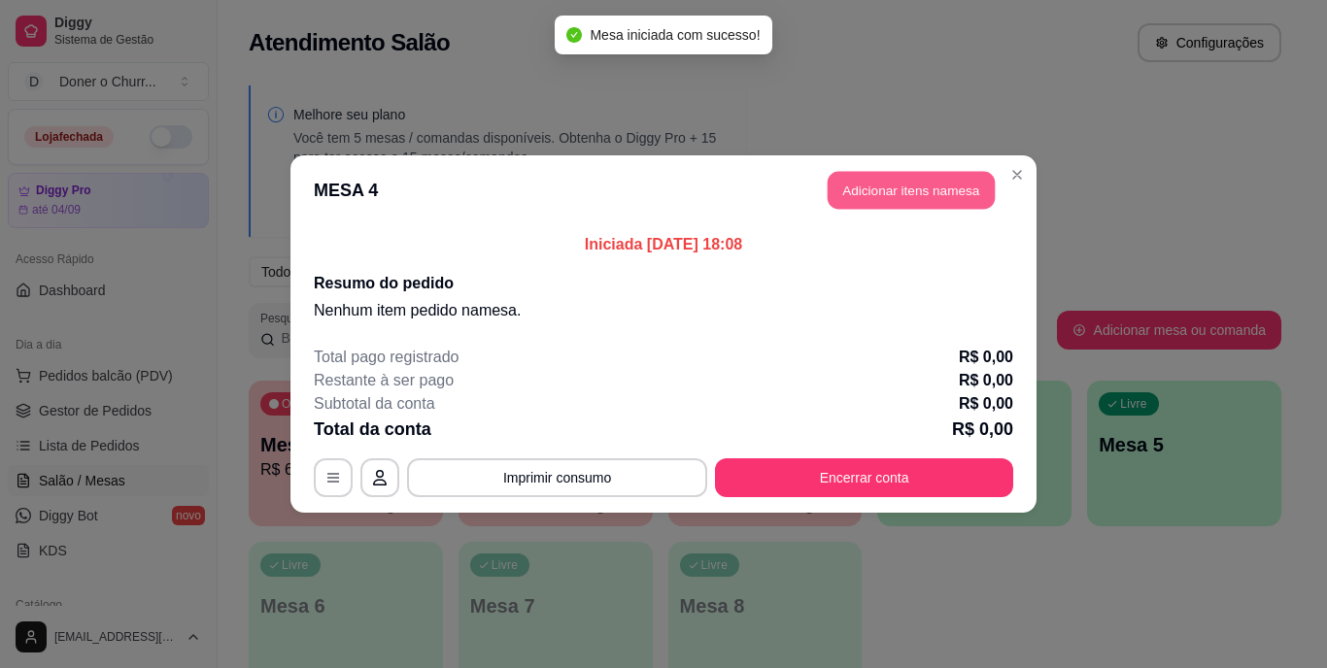
click at [900, 190] on button "Adicionar itens na mesa" at bounding box center [911, 191] width 167 height 38
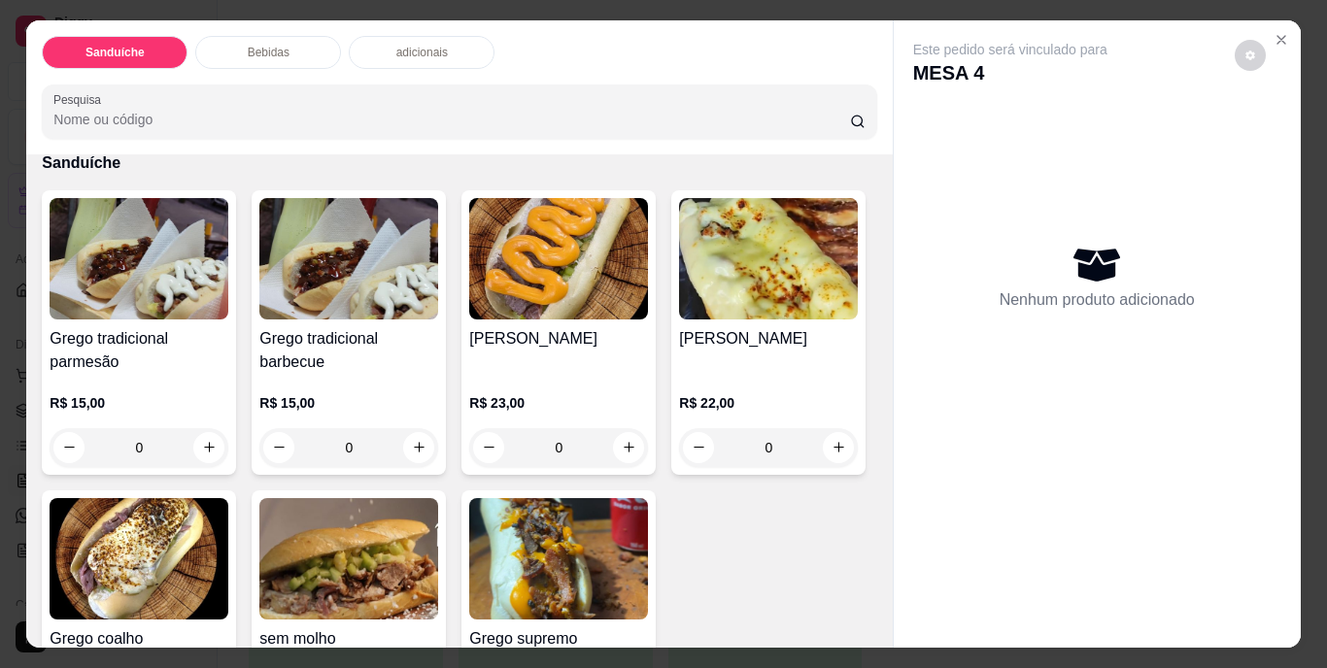
scroll to position [0, 0]
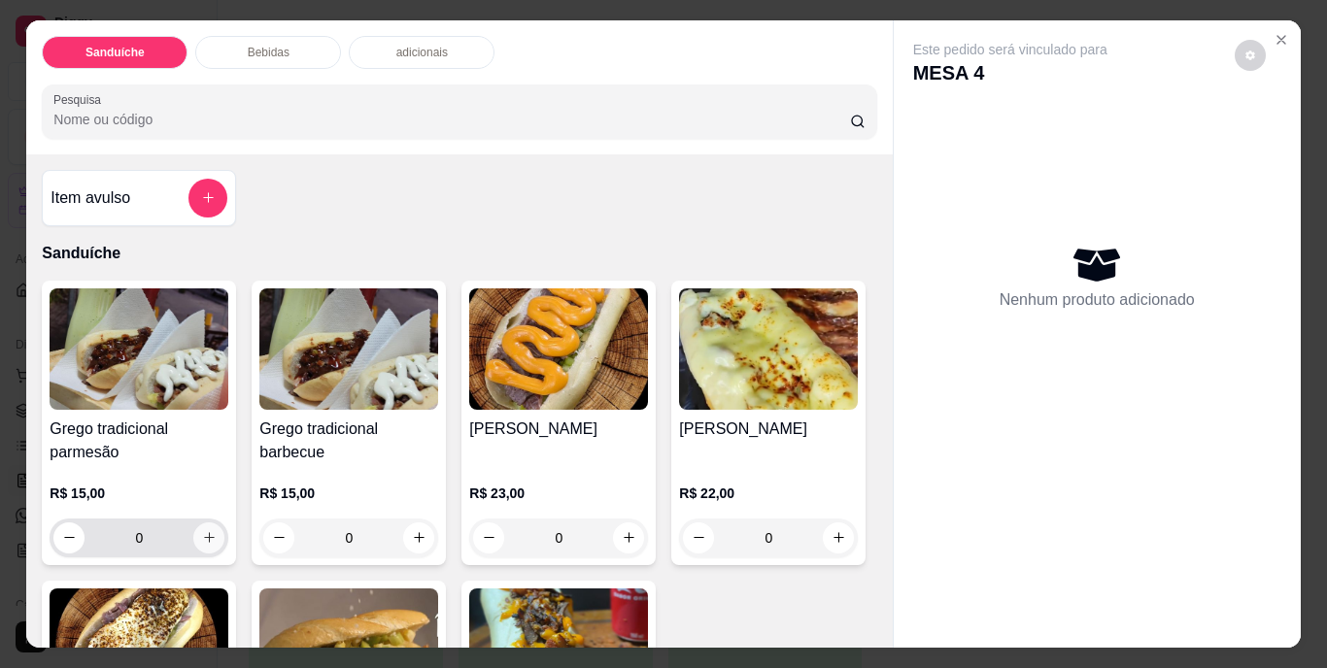
click at [209, 538] on button "increase-product-quantity" at bounding box center [208, 538] width 31 height 31
type input "1"
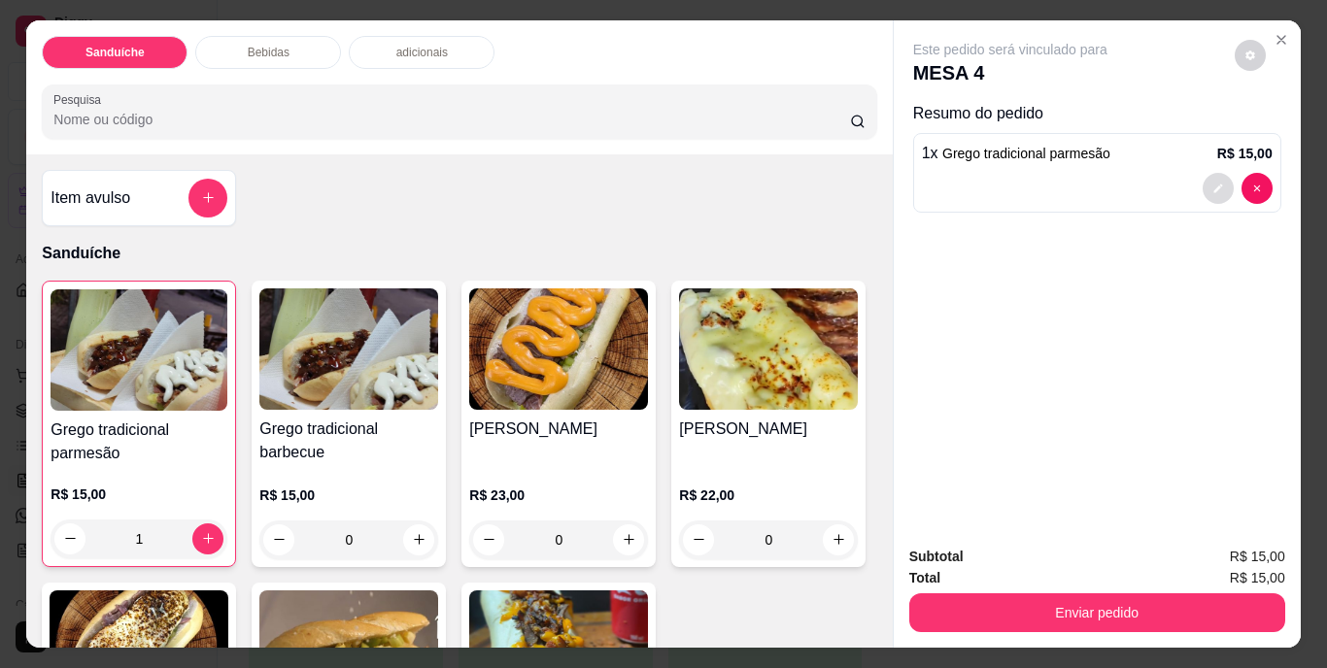
click at [1212, 183] on icon "decrease-product-quantity" at bounding box center [1218, 189] width 12 height 12
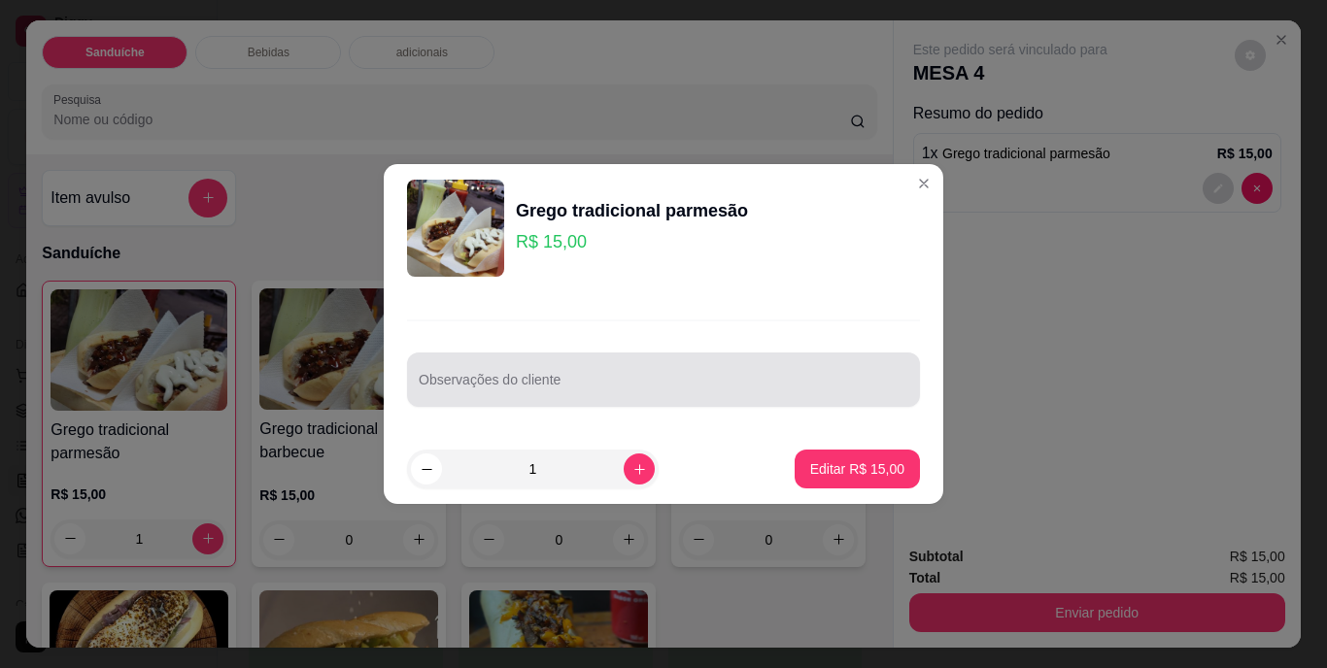
click at [494, 406] on div "Observações do cliente" at bounding box center [663, 380] width 513 height 54
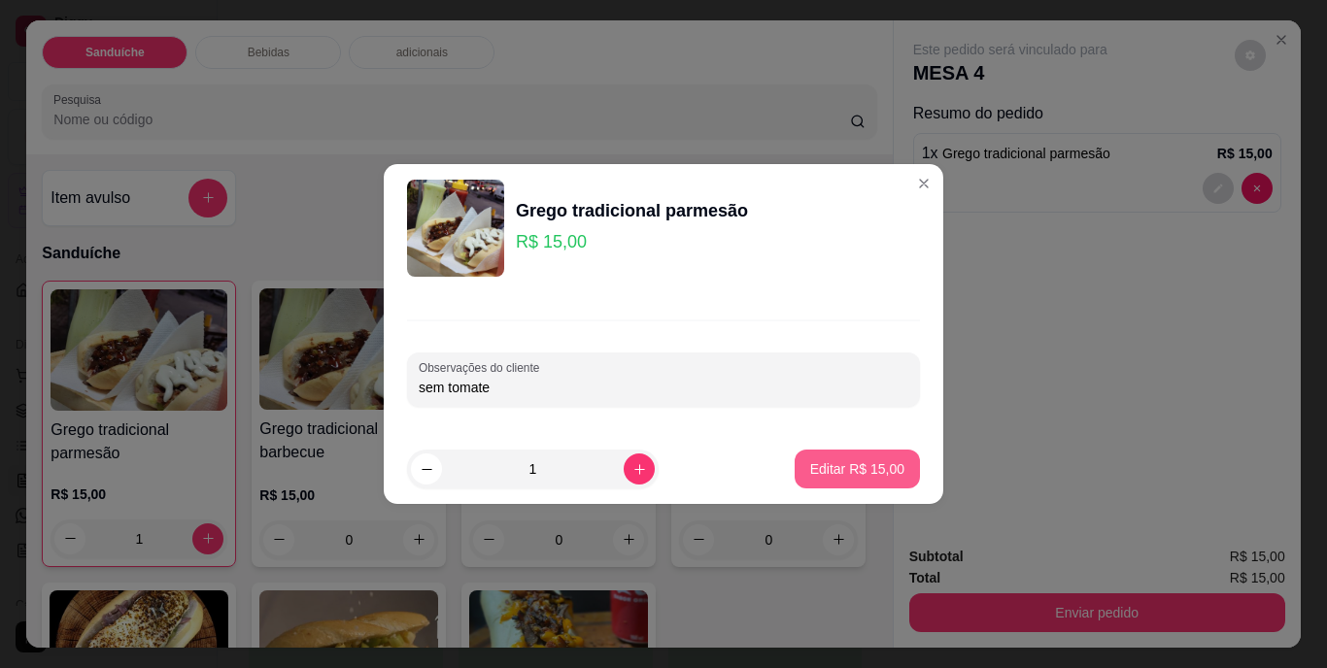
type input "sem tomate"
click at [854, 465] on p "Editar R$ 15,00" at bounding box center [857, 468] width 94 height 19
type input "0"
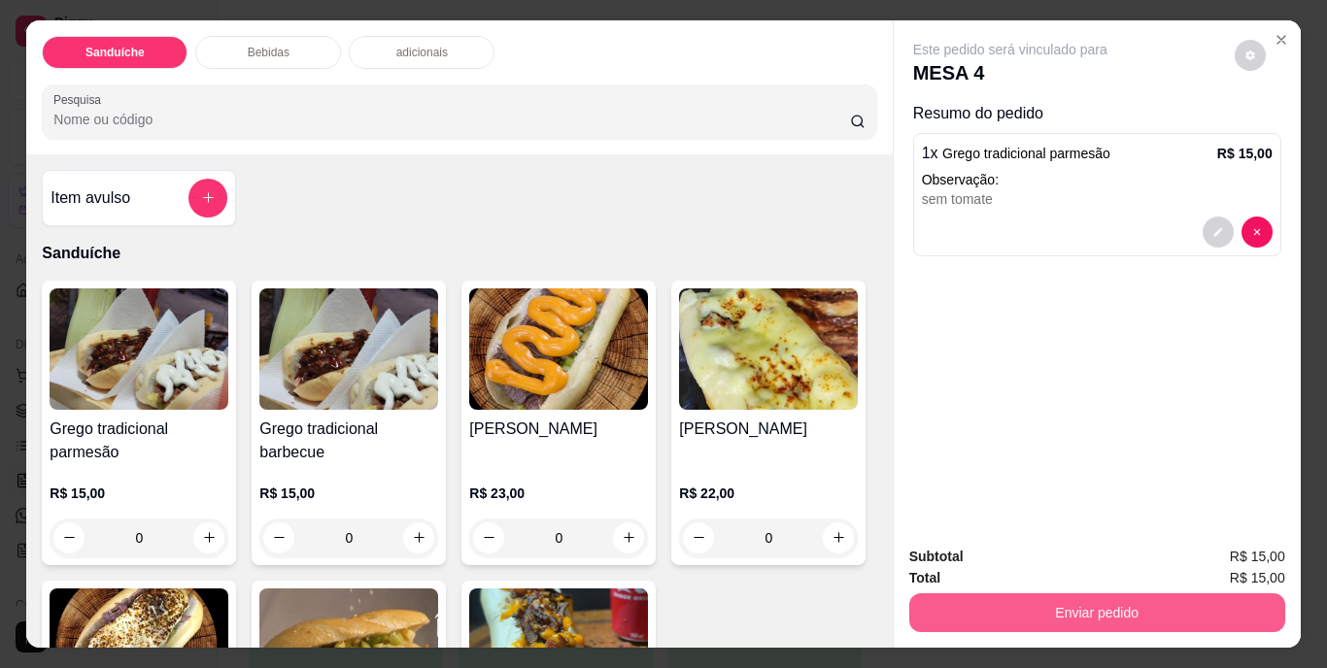
click at [1104, 602] on button "Enviar pedido" at bounding box center [1097, 613] width 376 height 39
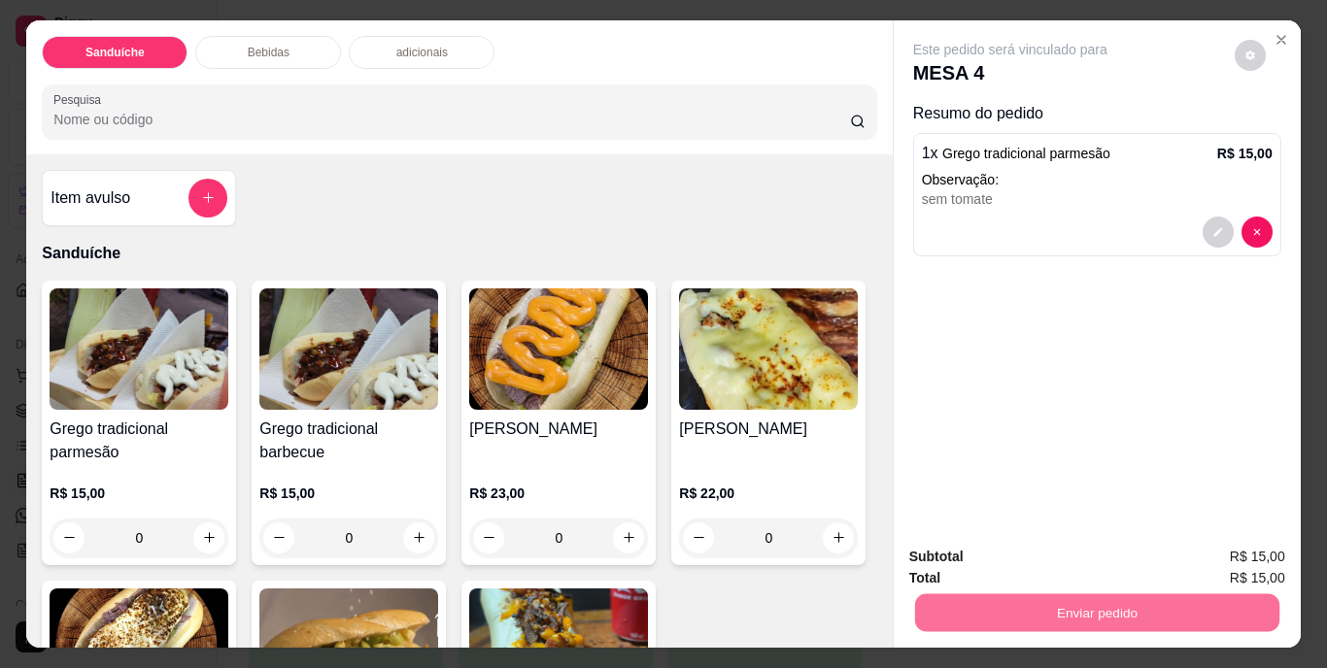
click at [1036, 554] on button "Não registrar e enviar pedido" at bounding box center [1032, 558] width 196 height 36
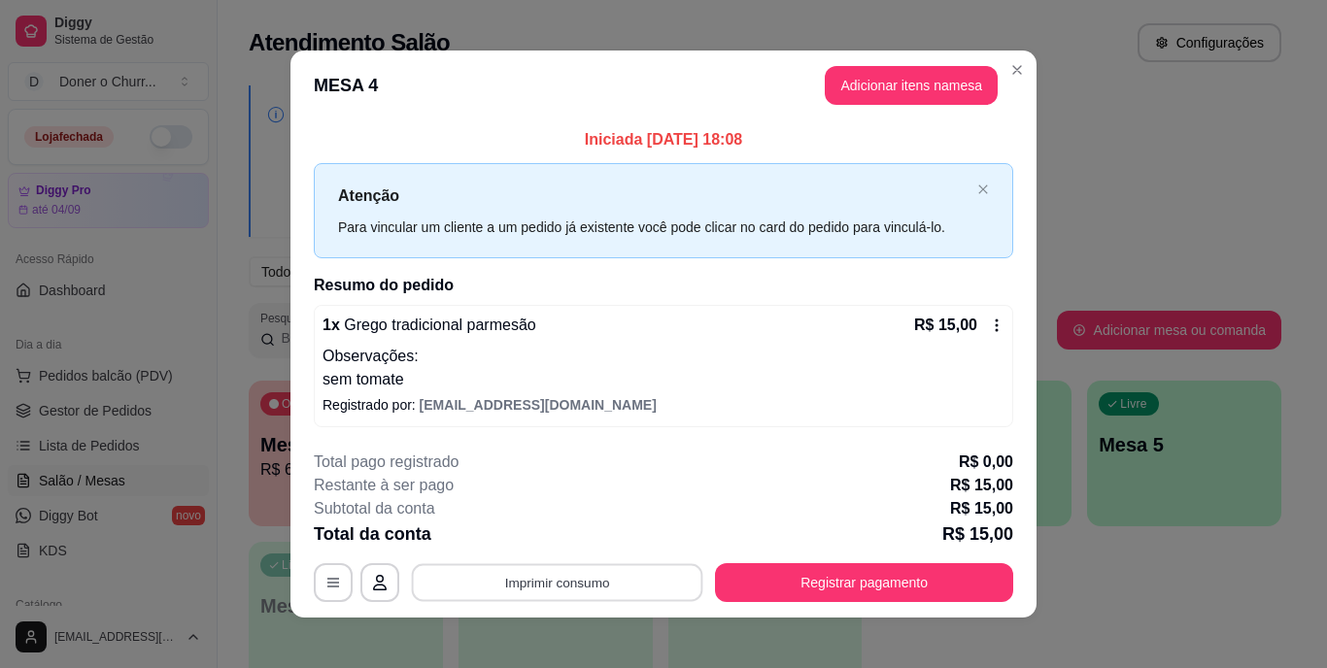
click at [557, 576] on button "Imprimir consumo" at bounding box center [557, 582] width 291 height 38
click at [552, 539] on button "IMPRESSORA" at bounding box center [556, 538] width 136 height 30
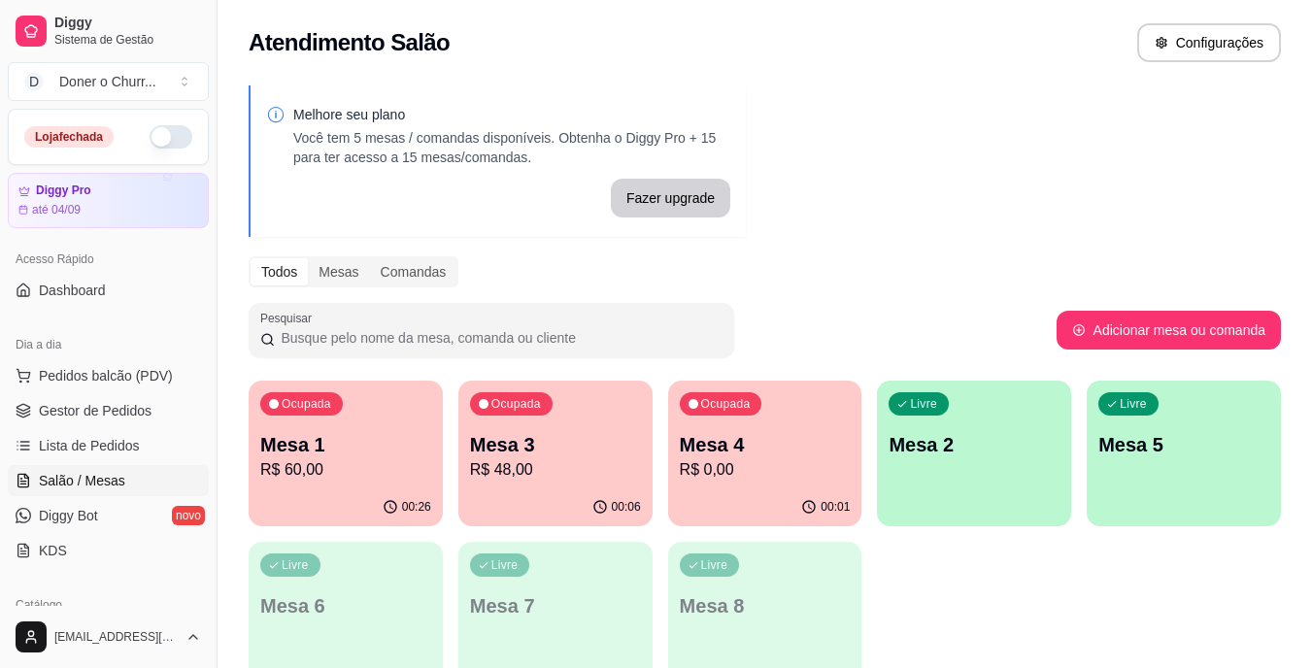
click at [150, 144] on button "button" at bounding box center [171, 136] width 43 height 23
click at [167, 136] on button "button" at bounding box center [171, 136] width 43 height 23
click at [545, 417] on div "Ocupada Mesa 3 R$ 48,00" at bounding box center [555, 435] width 188 height 105
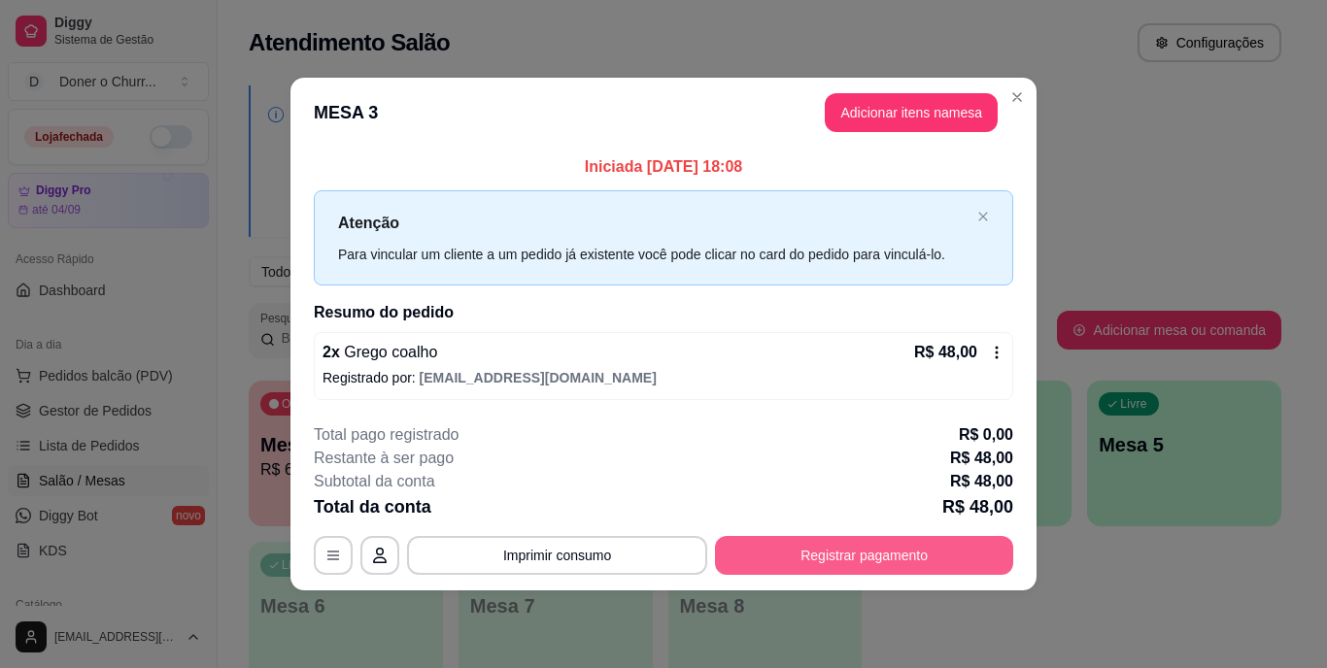
click at [797, 561] on button "Registrar pagamento" at bounding box center [864, 555] width 298 height 39
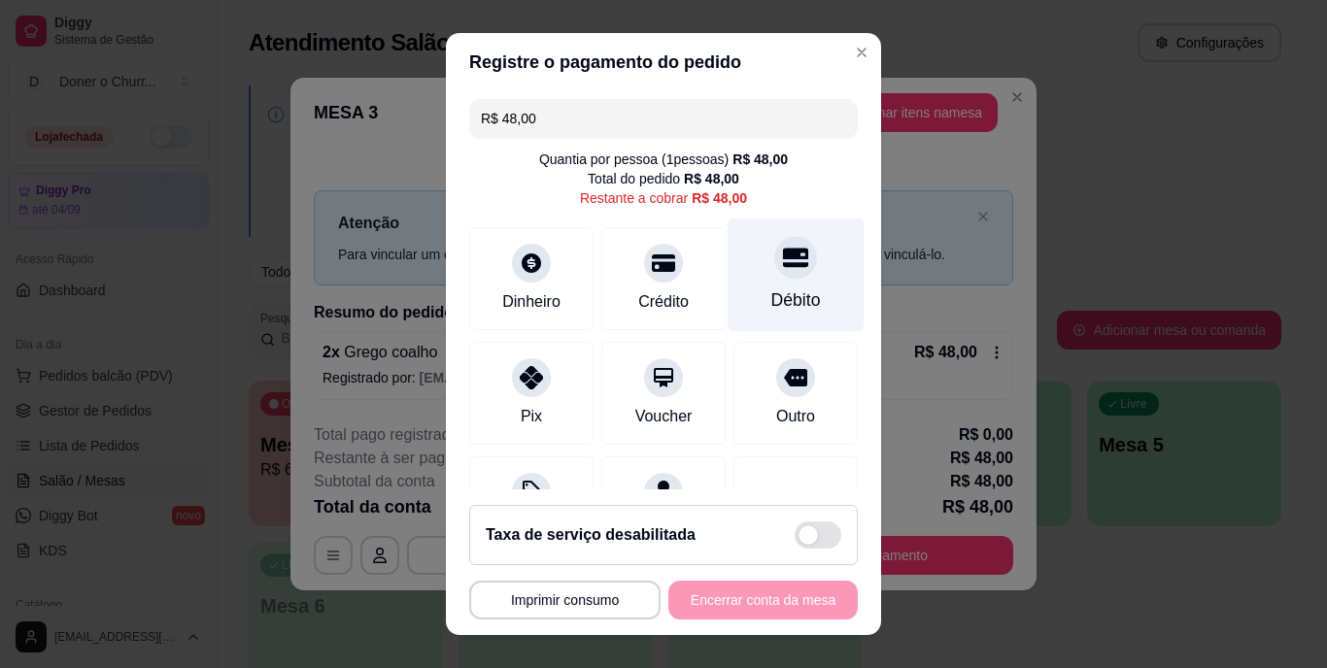
click at [774, 277] on div at bounding box center [795, 258] width 43 height 43
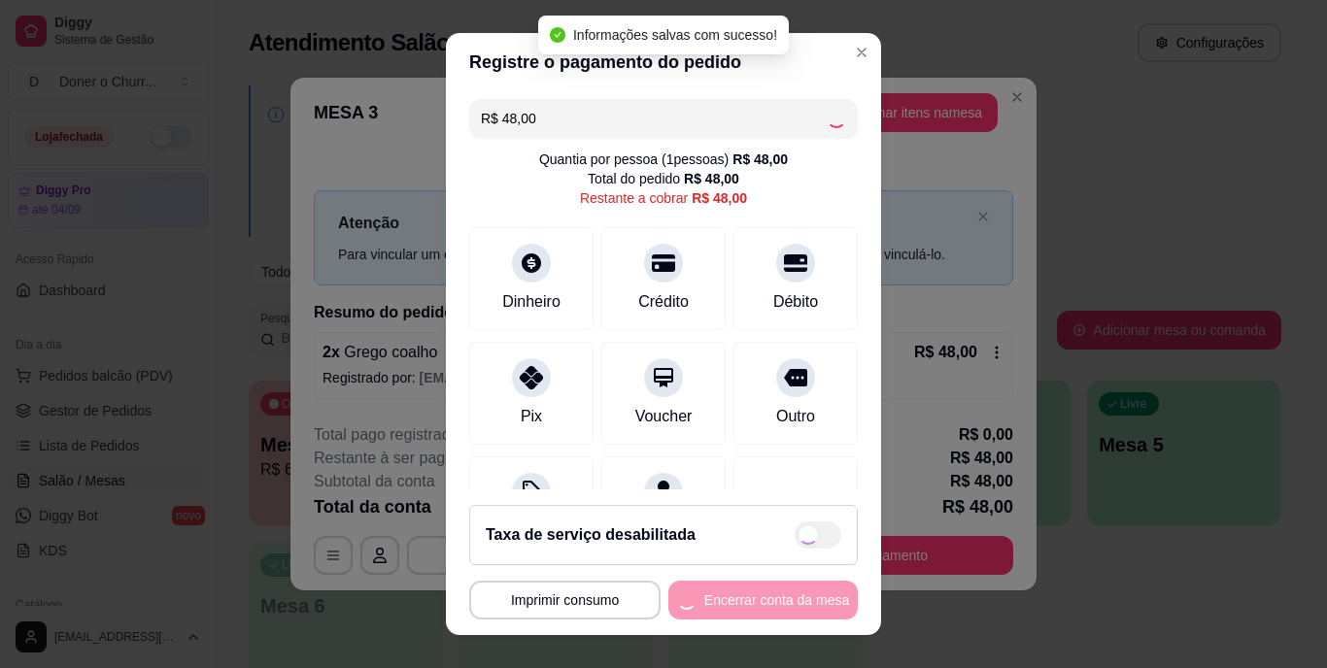
type input "R$ 0,00"
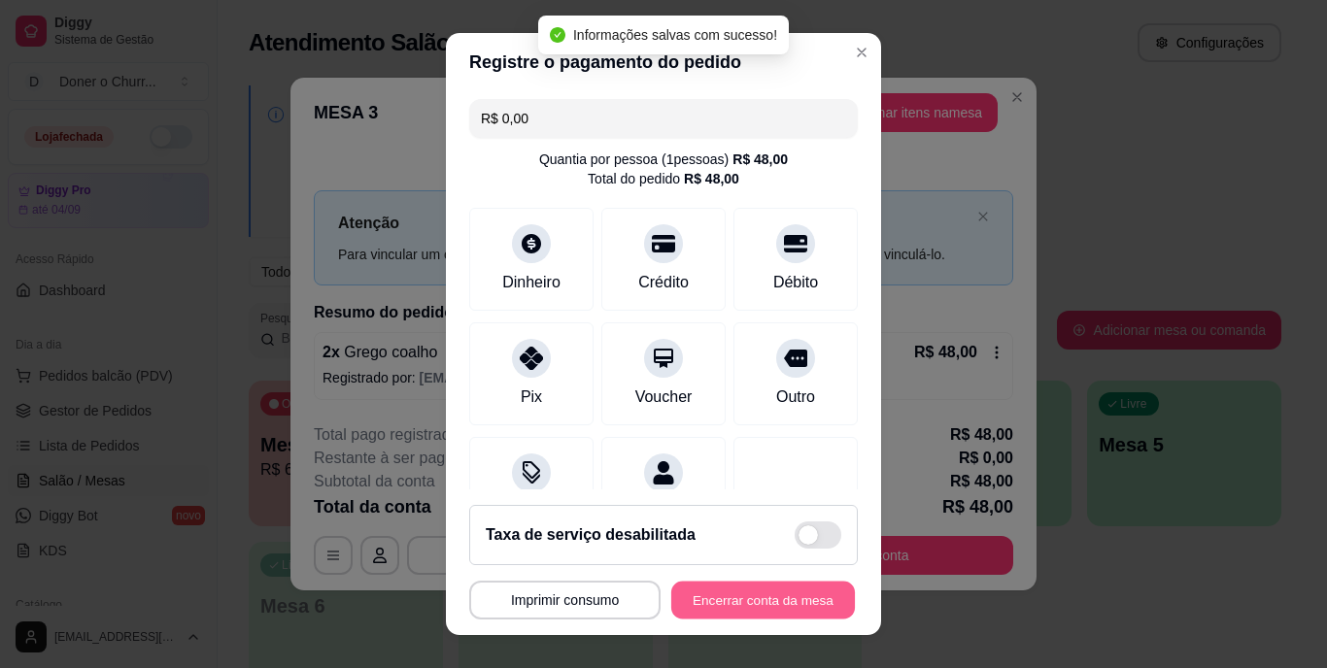
click at [733, 594] on button "Encerrar conta da mesa" at bounding box center [763, 600] width 184 height 38
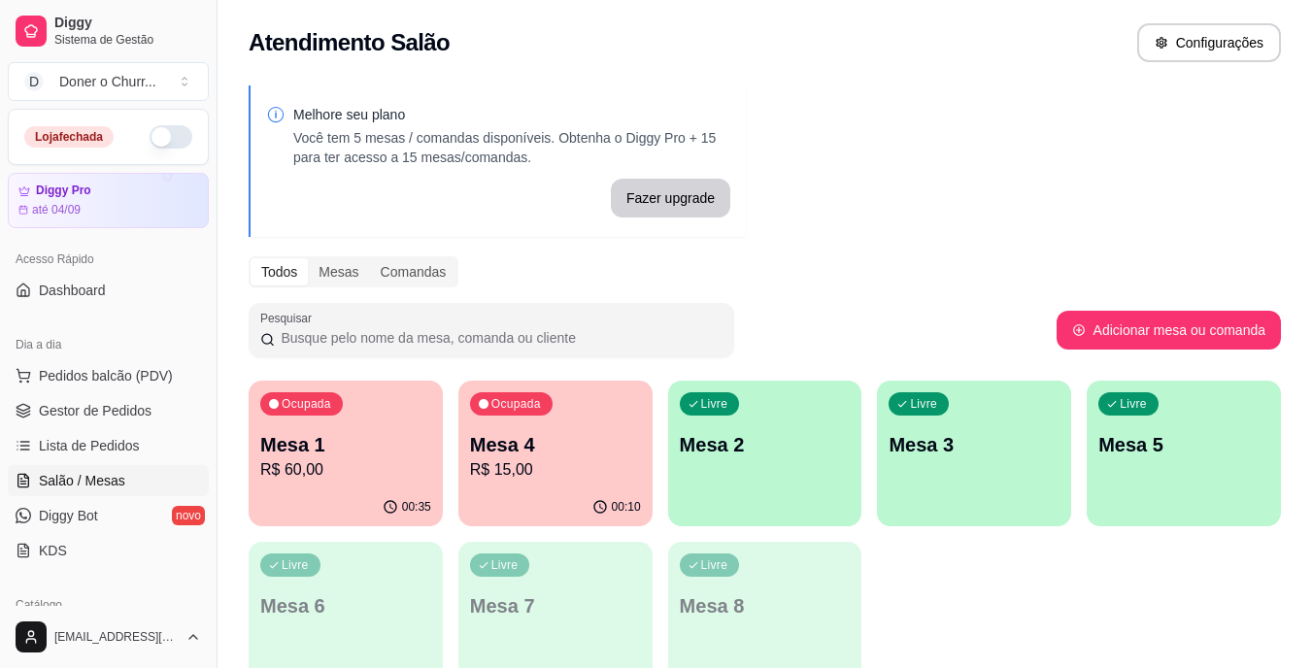
click at [333, 463] on p "R$ 60,00" at bounding box center [345, 469] width 171 height 23
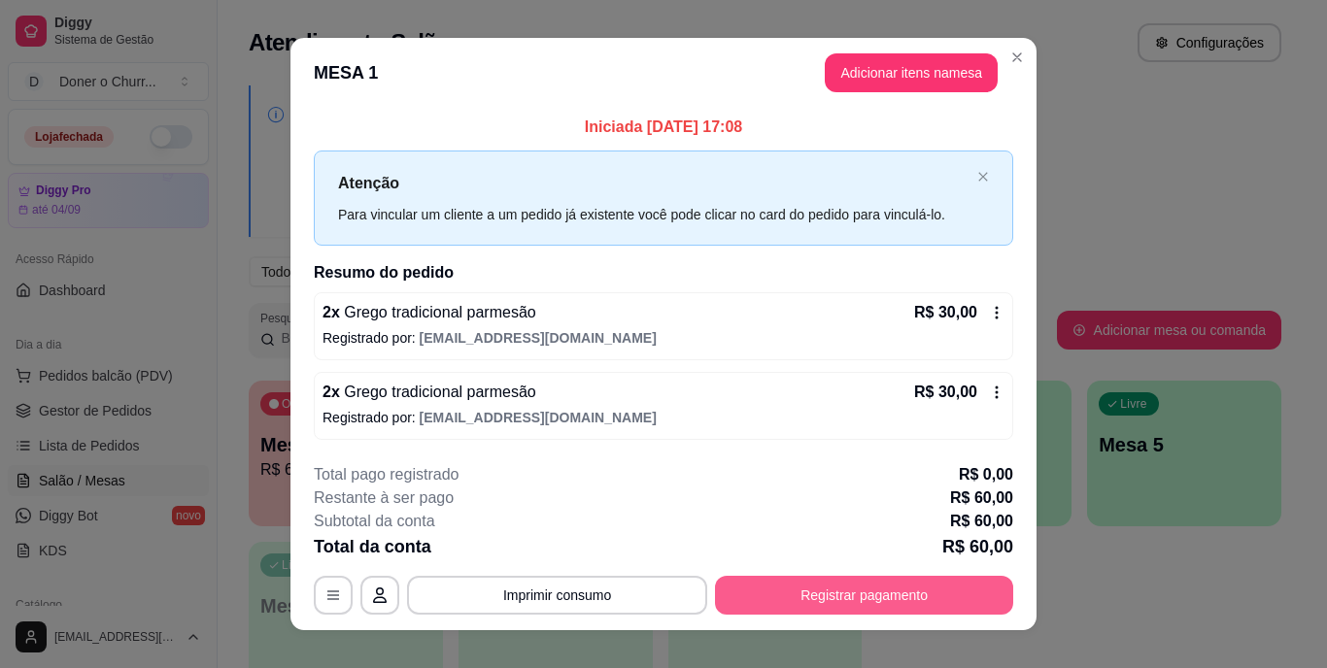
click at [887, 590] on button "Registrar pagamento" at bounding box center [864, 595] width 298 height 39
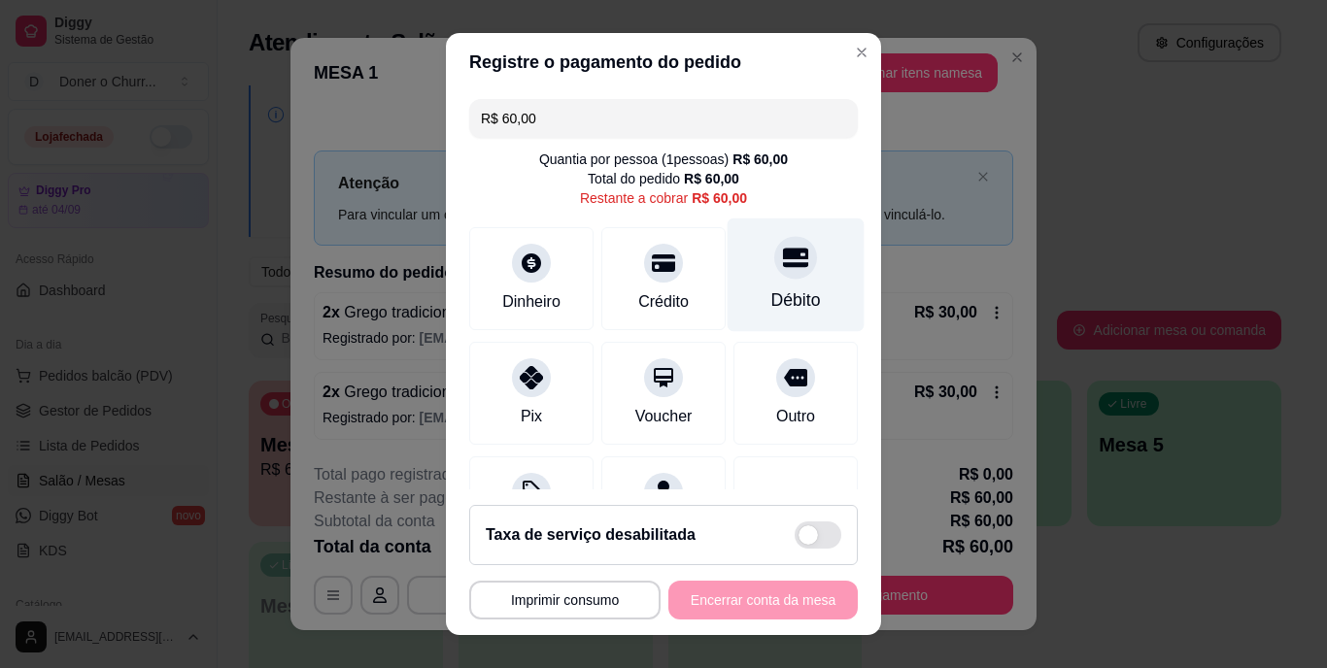
click at [773, 287] on div "Débito" at bounding box center [796, 276] width 137 height 114
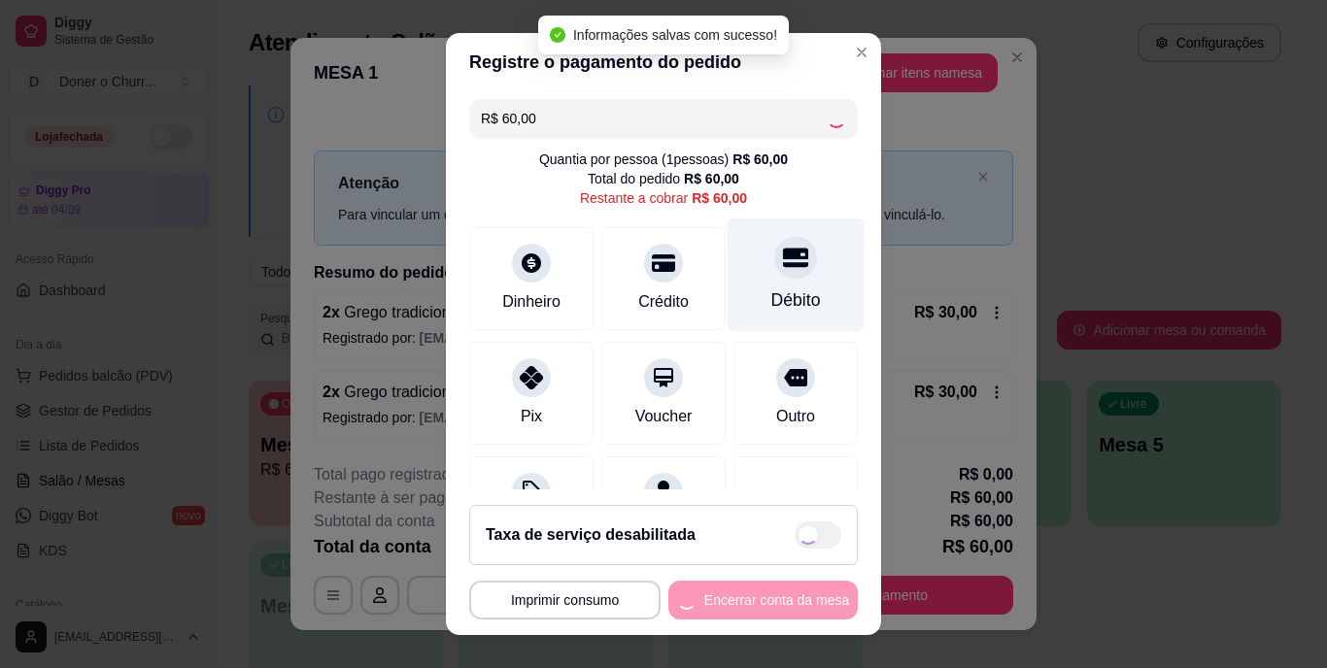
type input "R$ 0,00"
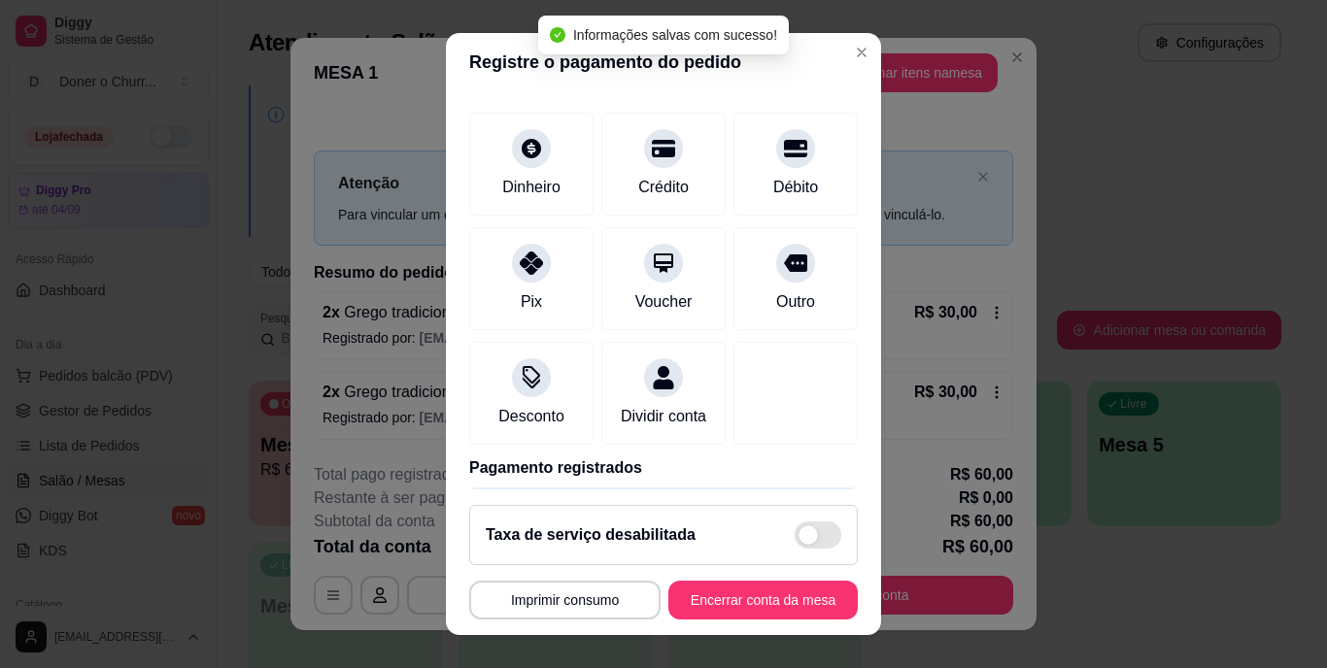
scroll to position [183, 0]
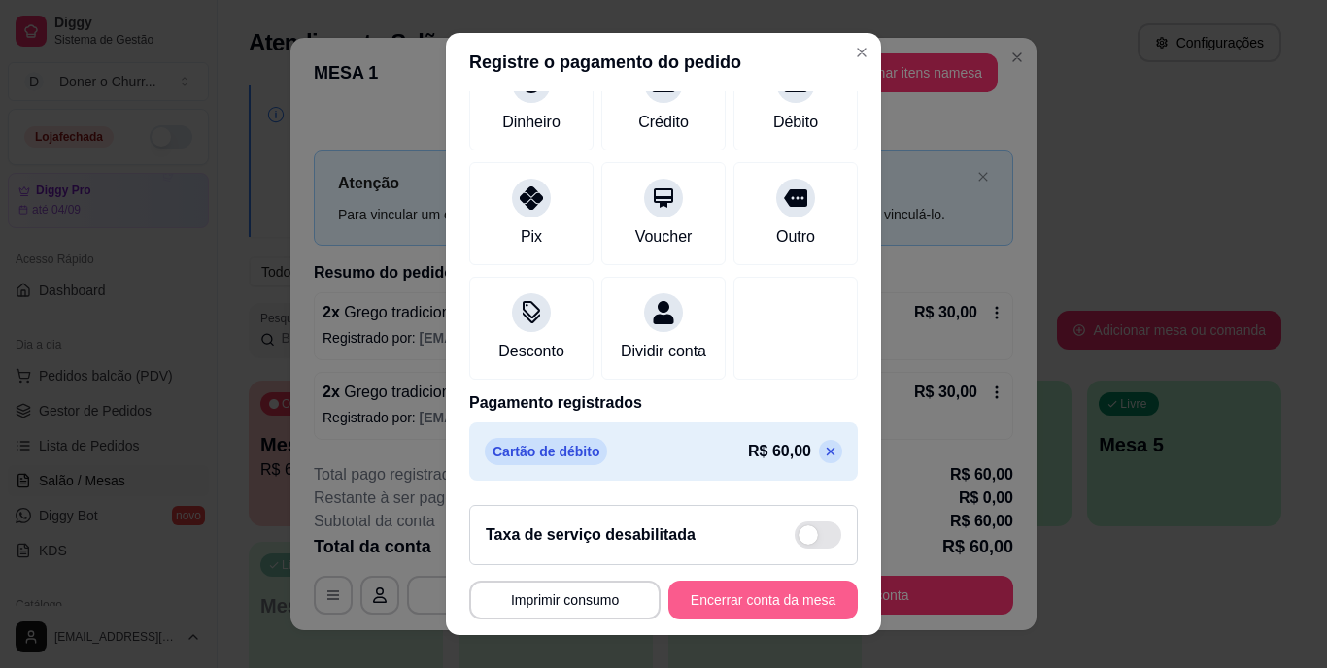
click at [748, 599] on button "Encerrar conta da mesa" at bounding box center [762, 600] width 189 height 39
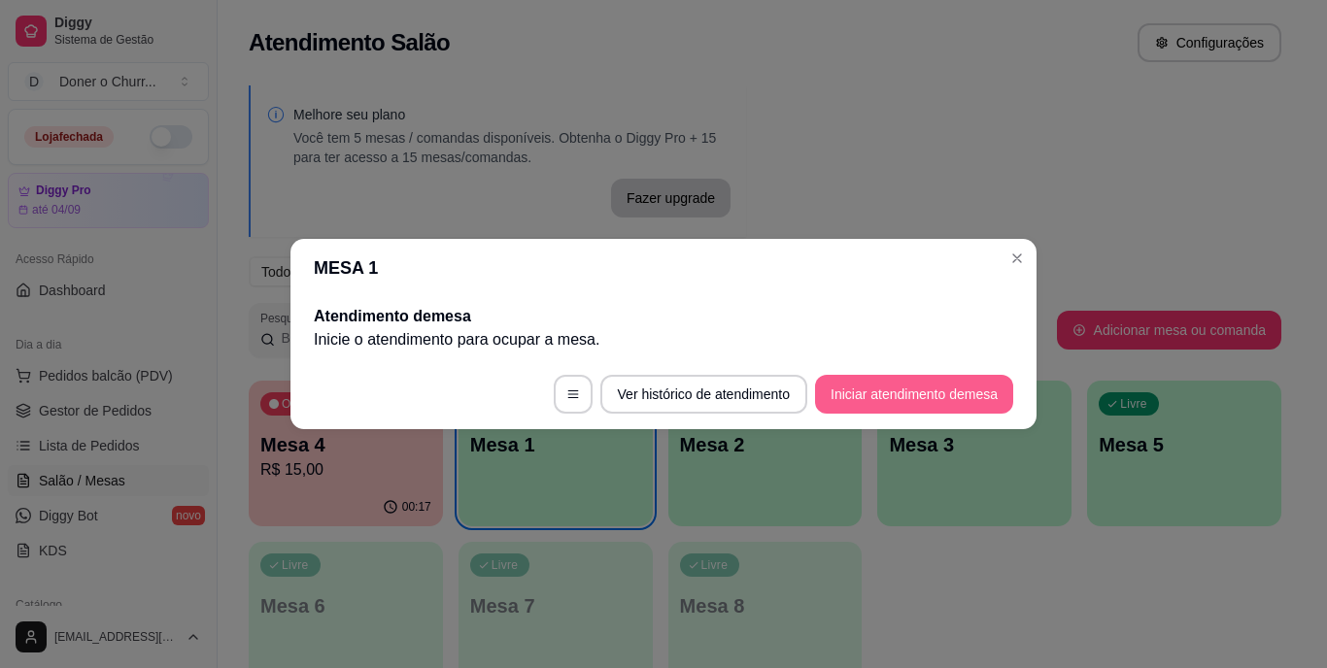
click at [938, 390] on button "Iniciar atendimento de mesa" at bounding box center [914, 394] width 198 height 39
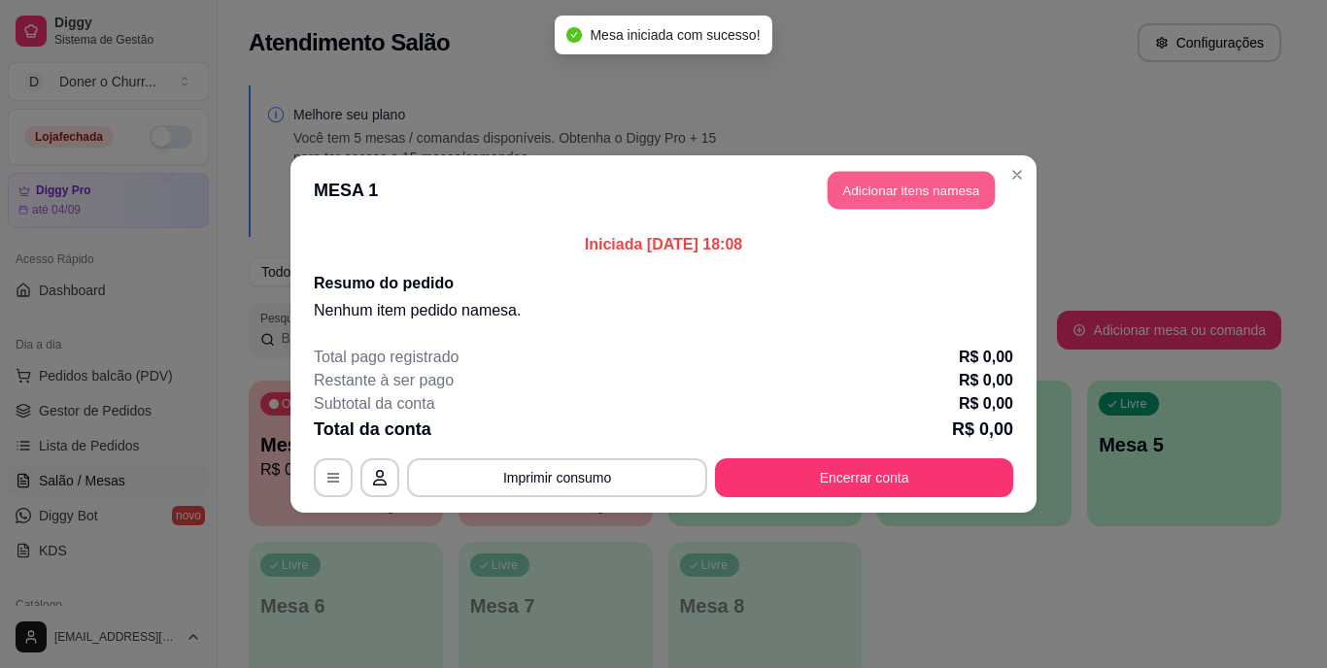
click at [905, 202] on button "Adicionar itens na mesa" at bounding box center [911, 191] width 167 height 38
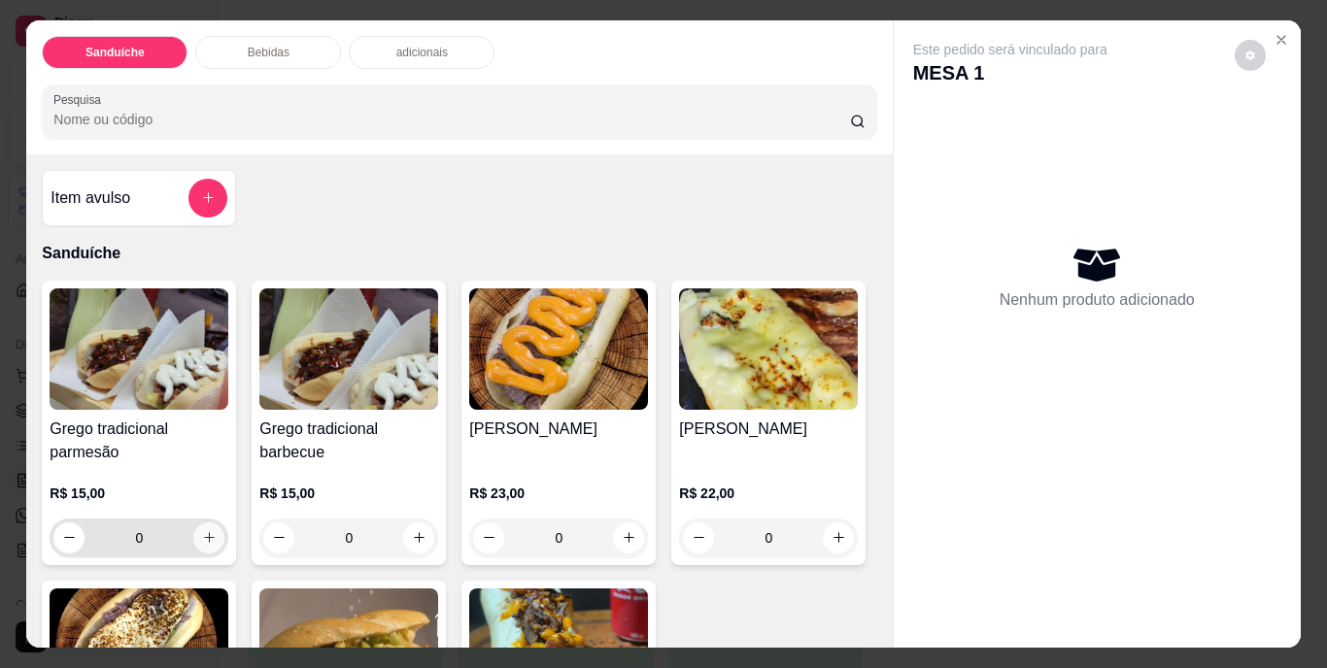
click at [196, 541] on button "increase-product-quantity" at bounding box center [208, 538] width 31 height 31
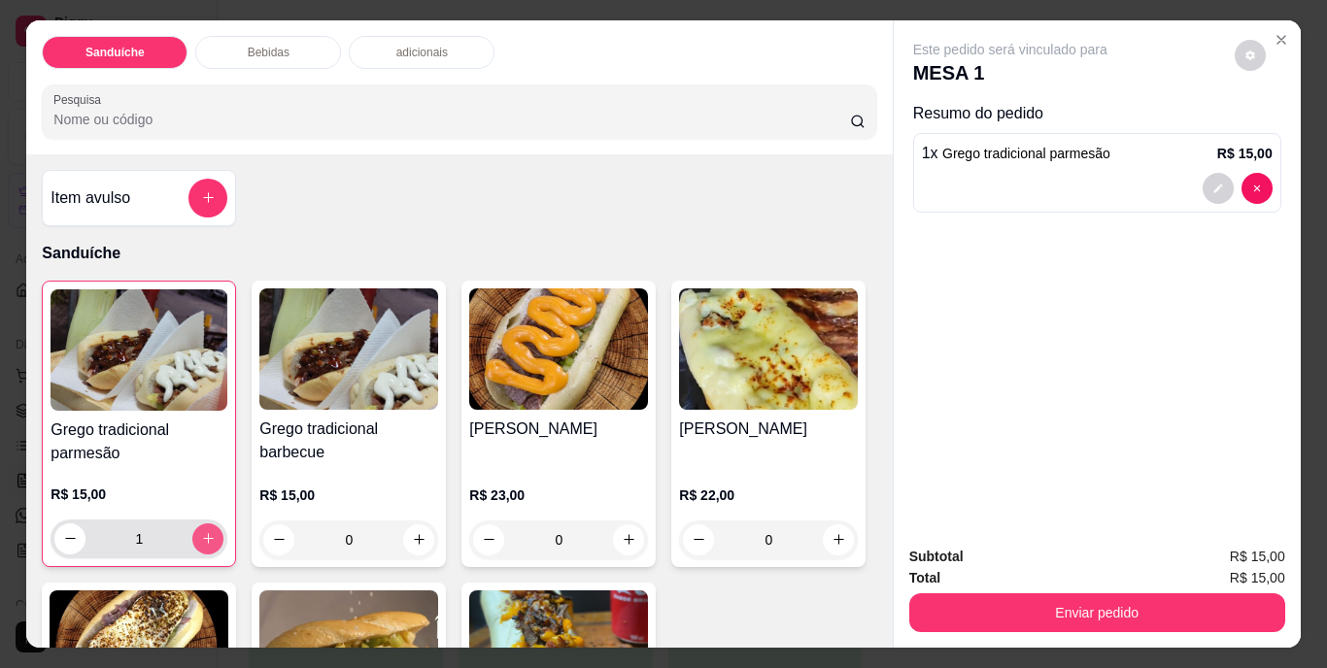
click at [196, 541] on button "increase-product-quantity" at bounding box center [207, 539] width 31 height 31
type input "2"
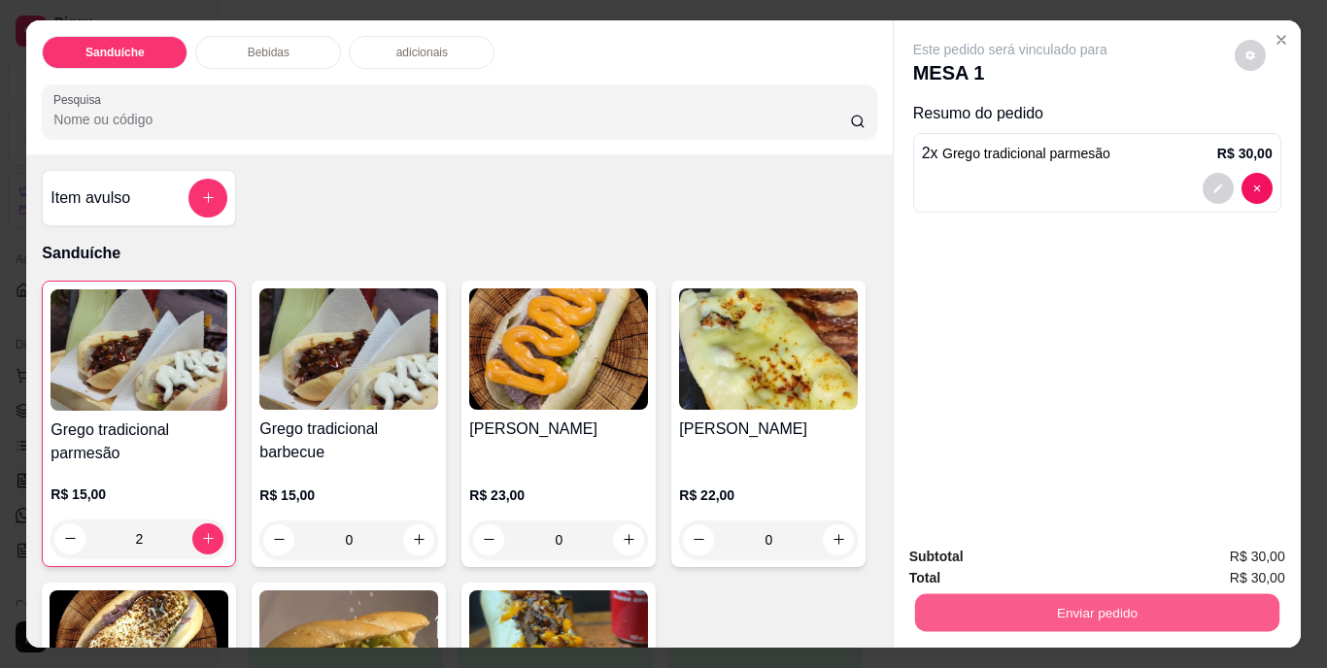
click at [1084, 604] on button "Enviar pedido" at bounding box center [1096, 613] width 364 height 38
click at [1060, 556] on button "Não registrar e enviar pedido" at bounding box center [1032, 558] width 196 height 36
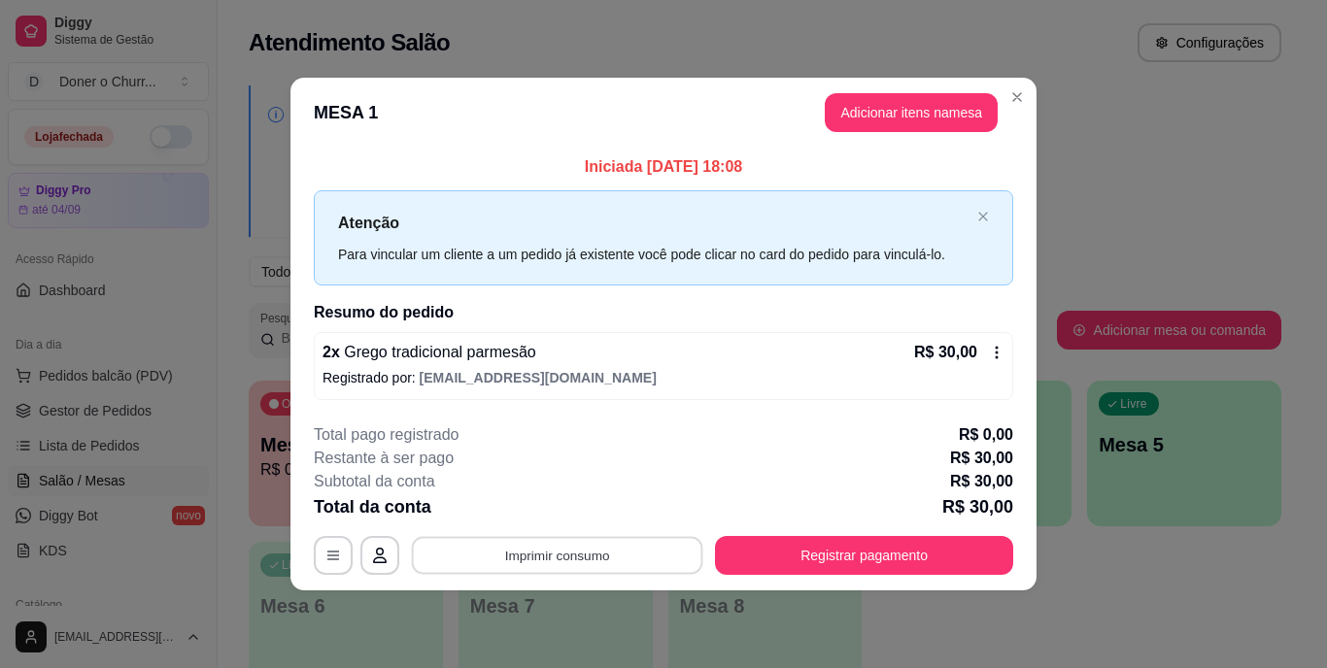
click at [565, 558] on button "Imprimir consumo" at bounding box center [557, 555] width 291 height 38
click at [555, 520] on button "IMPRESSORA" at bounding box center [563, 510] width 136 height 30
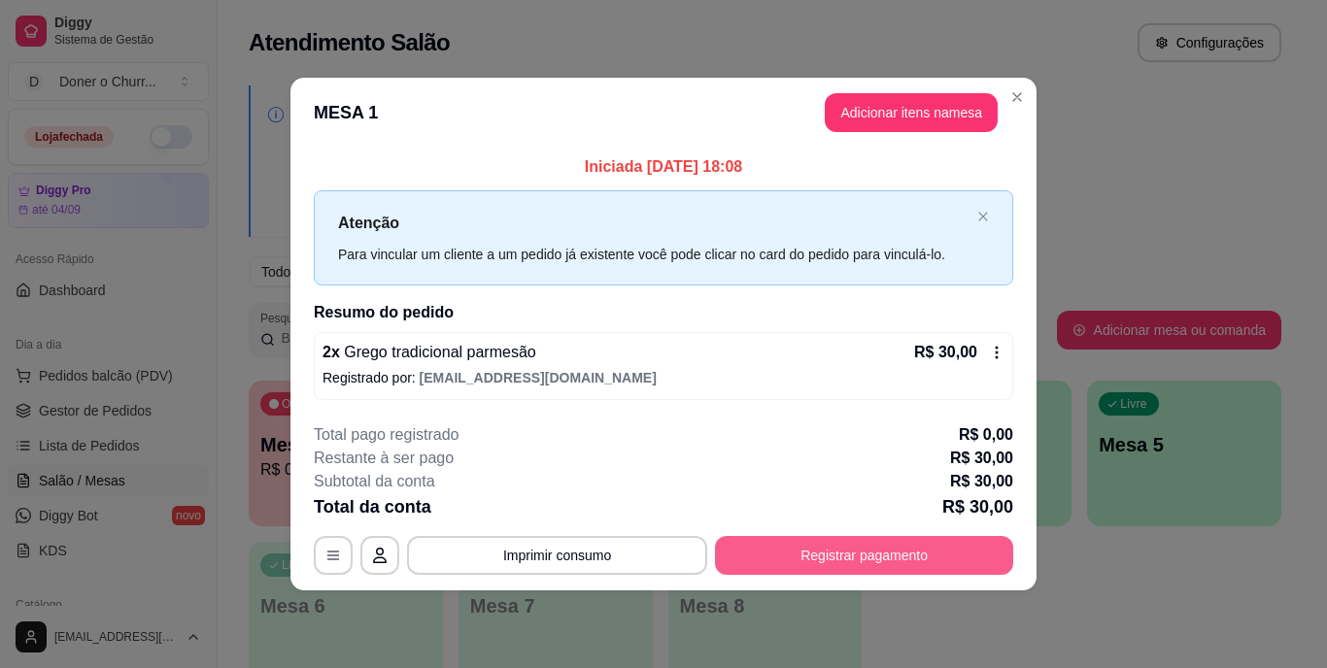
click at [875, 564] on button "Registrar pagamento" at bounding box center [864, 555] width 298 height 39
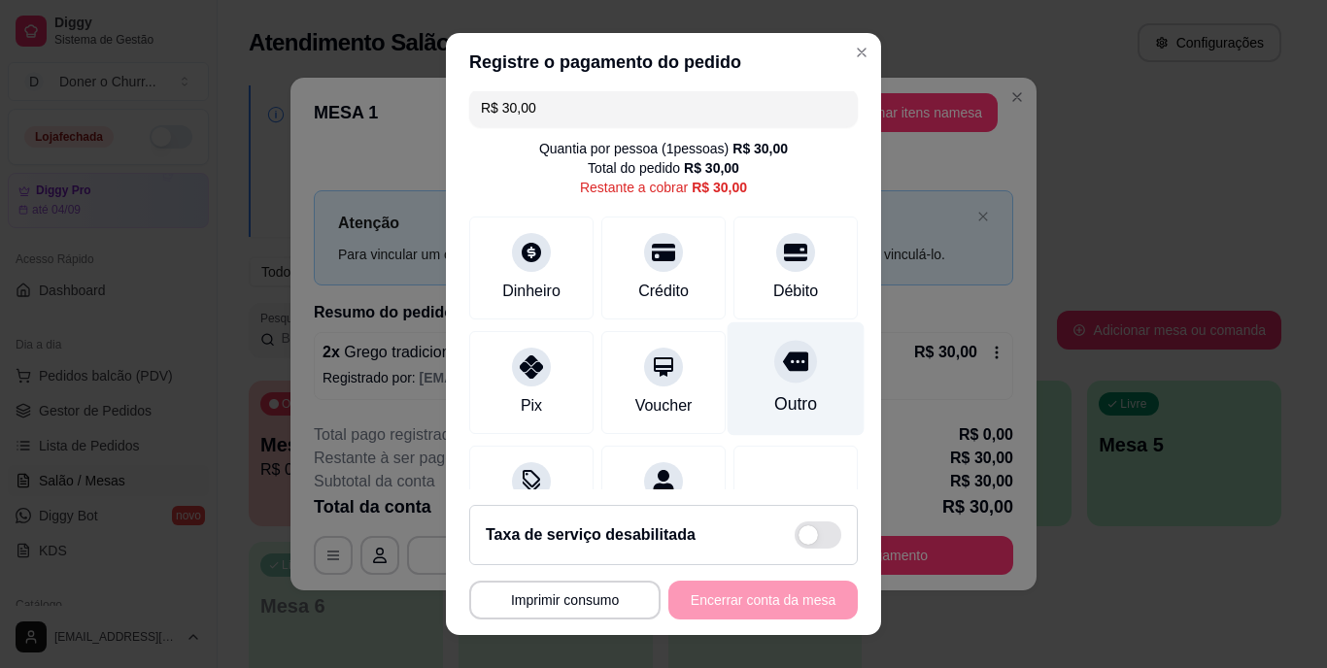
scroll to position [0, 0]
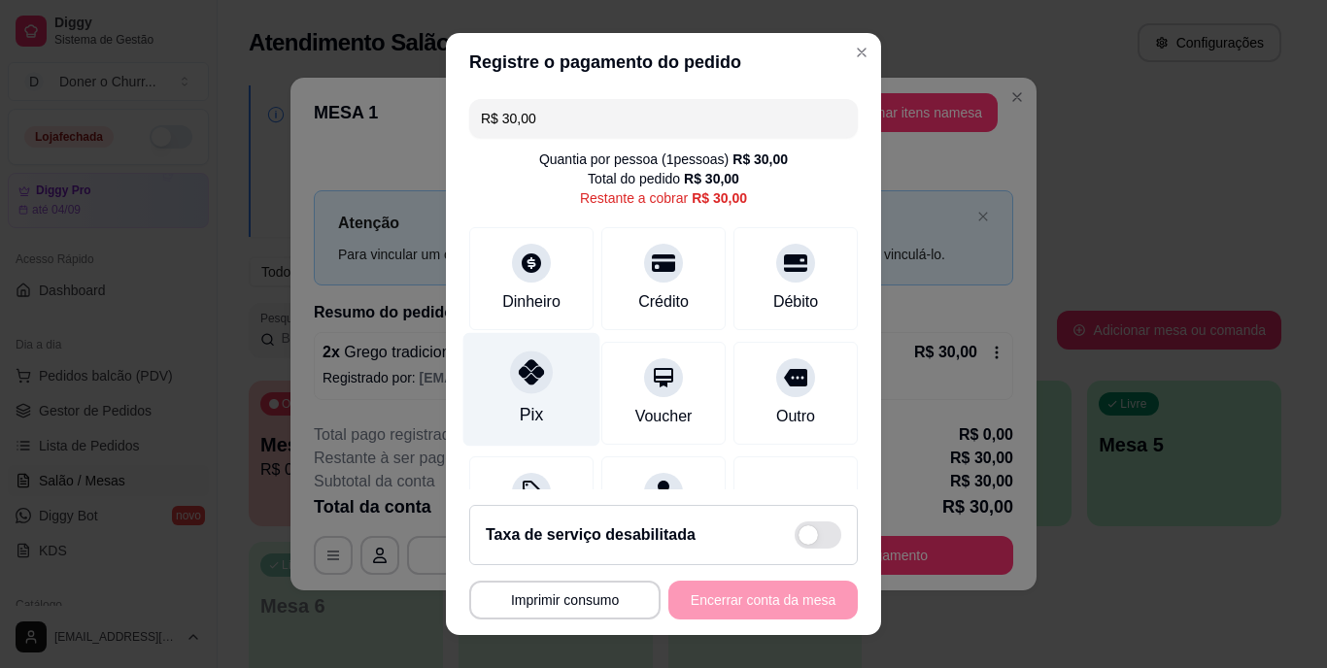
click at [514, 386] on div at bounding box center [531, 373] width 43 height 43
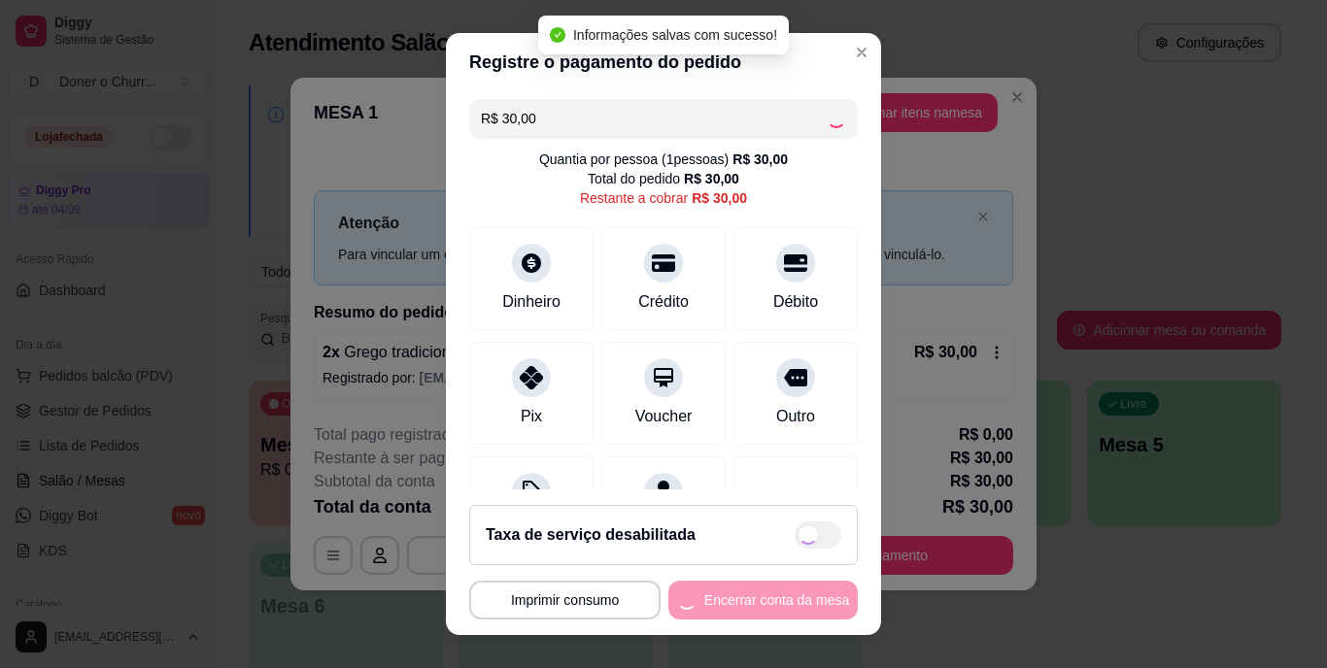
type input "R$ 0,00"
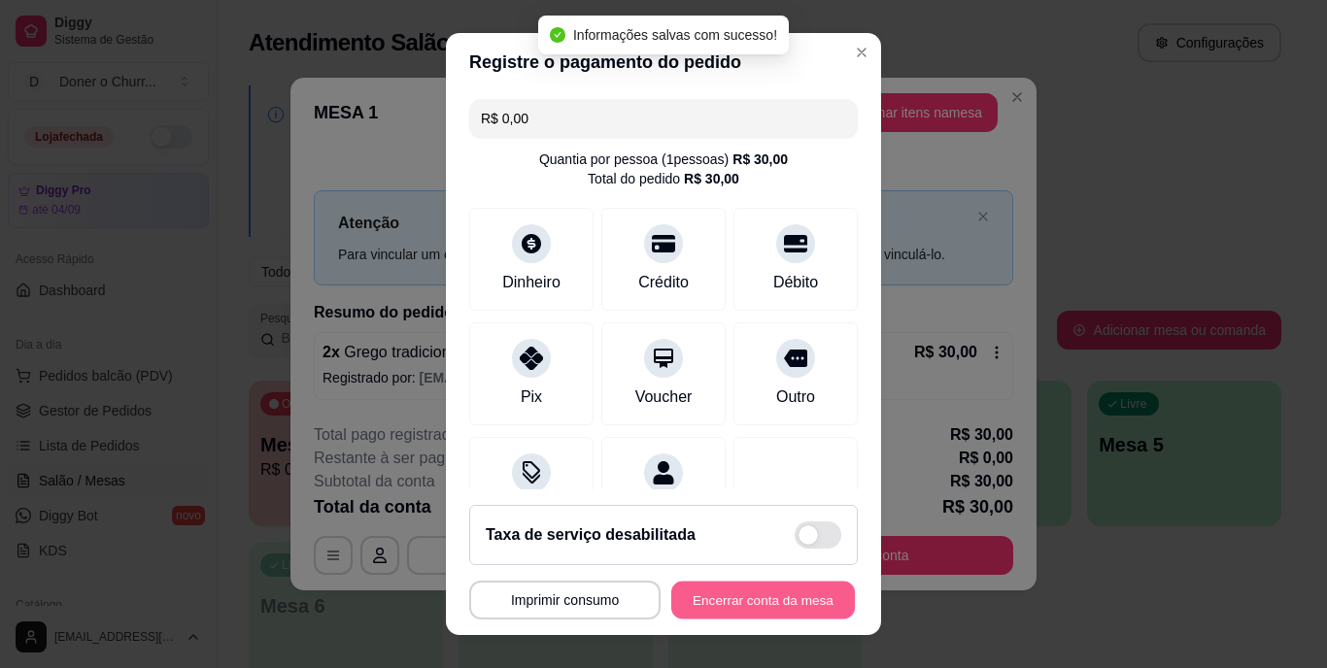
click at [771, 595] on button "Encerrar conta da mesa" at bounding box center [763, 600] width 184 height 38
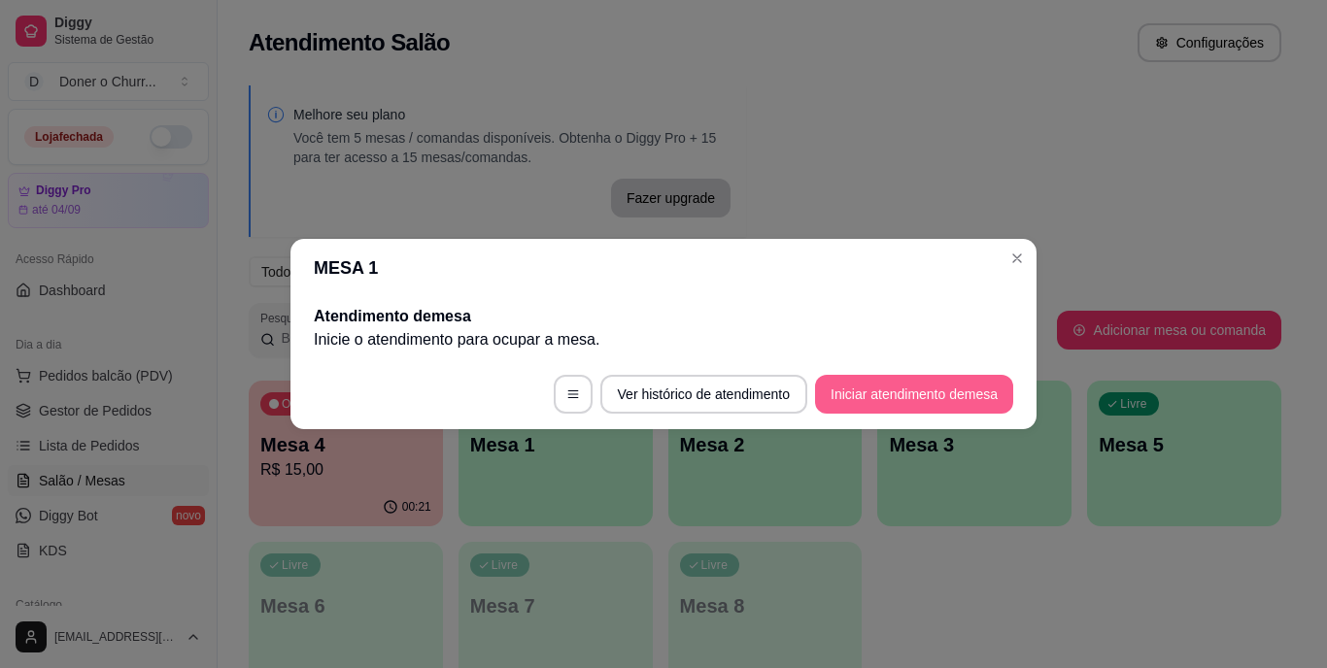
click at [889, 382] on button "Iniciar atendimento de mesa" at bounding box center [914, 394] width 198 height 39
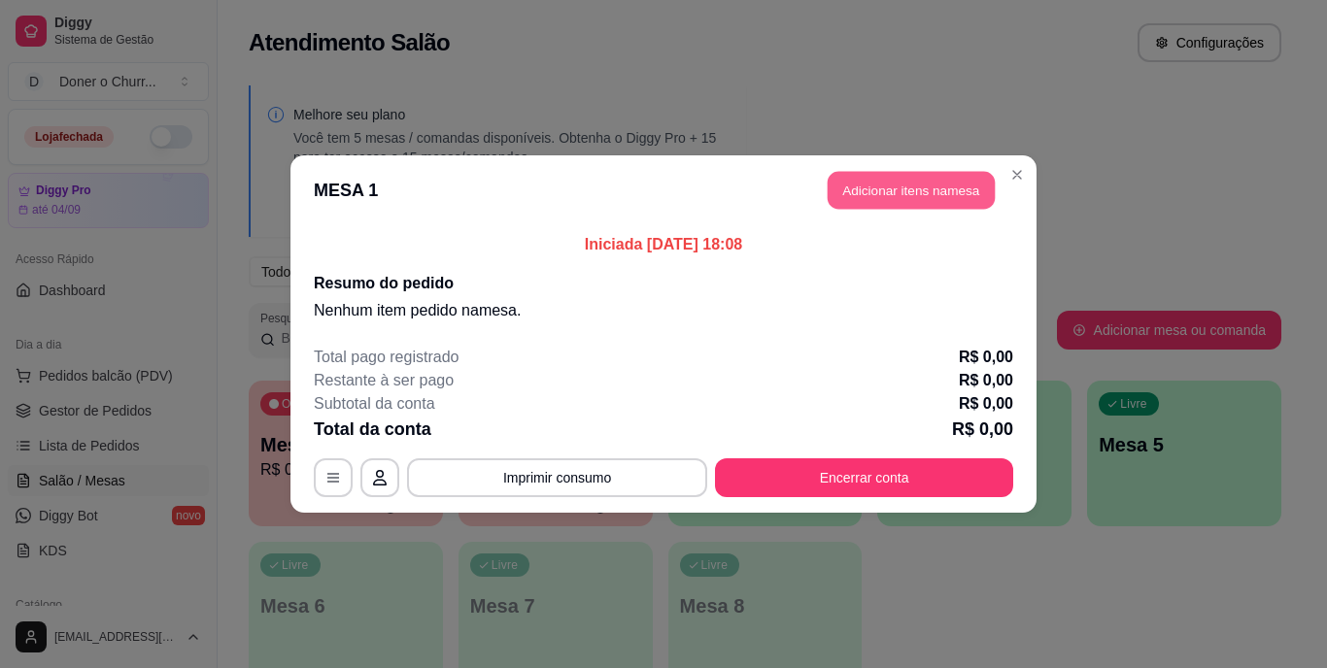
click at [930, 191] on button "Adicionar itens na mesa" at bounding box center [911, 191] width 167 height 38
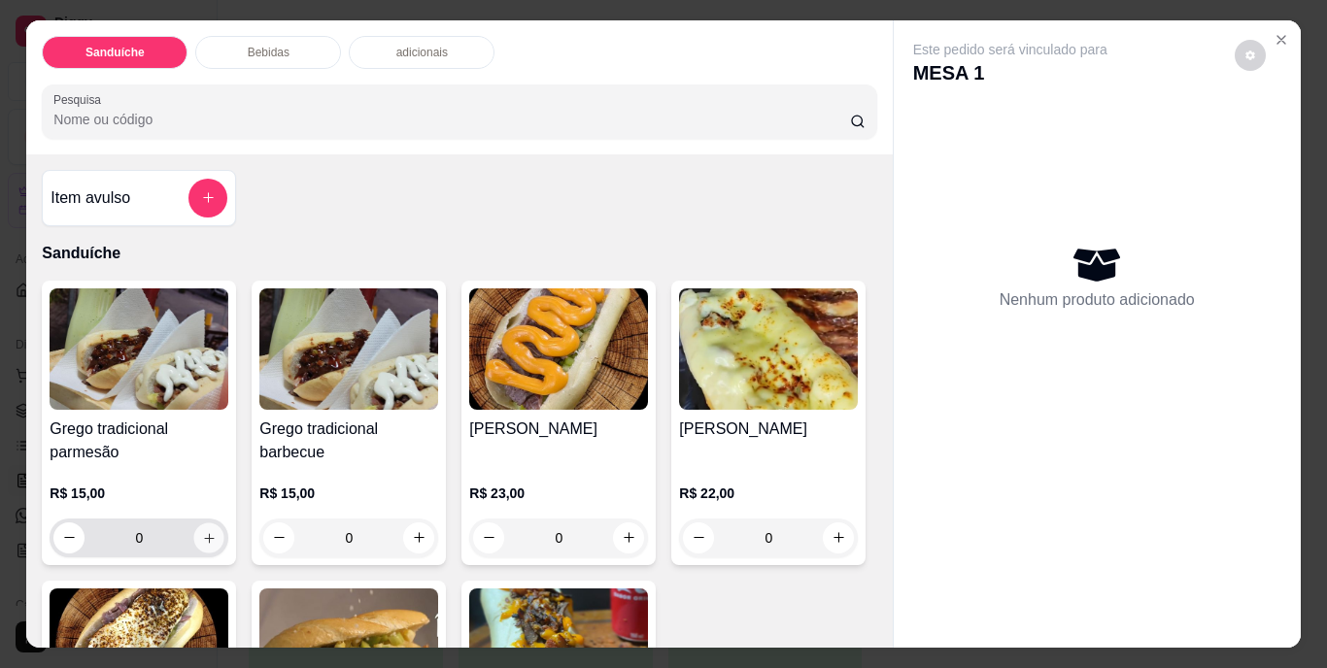
click at [208, 530] on icon "increase-product-quantity" at bounding box center [209, 537] width 15 height 15
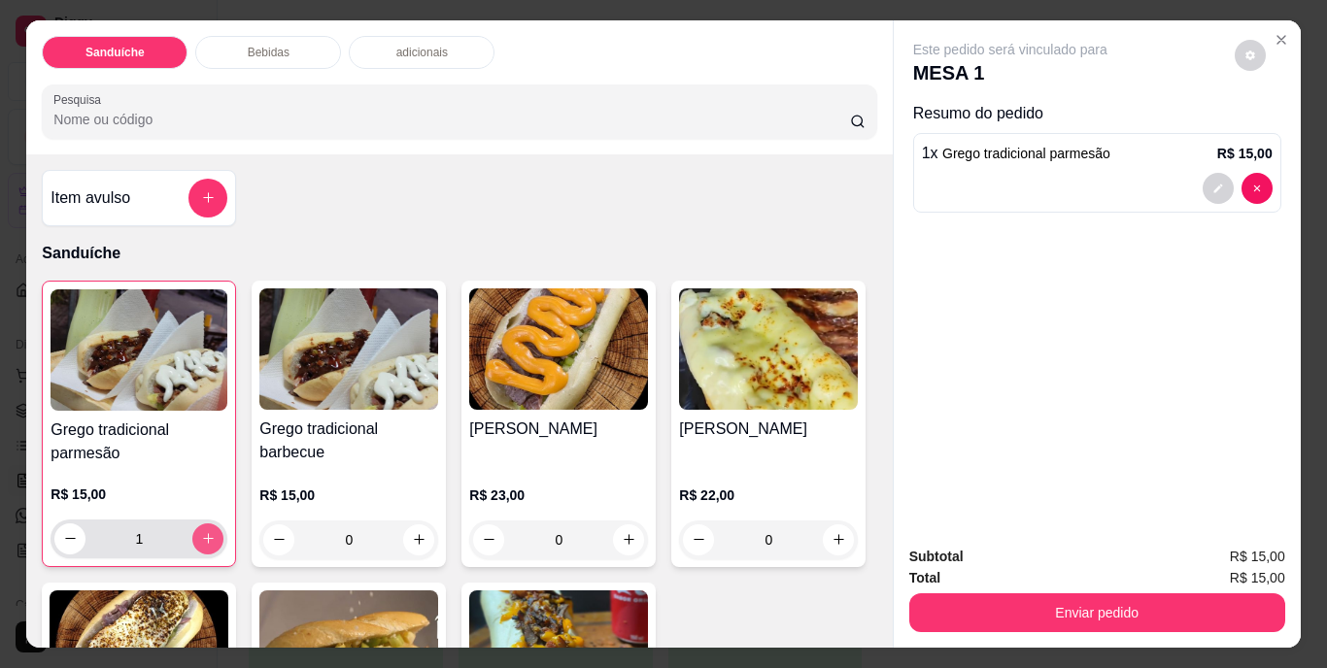
click at [208, 531] on icon "increase-product-quantity" at bounding box center [208, 538] width 15 height 15
type input "2"
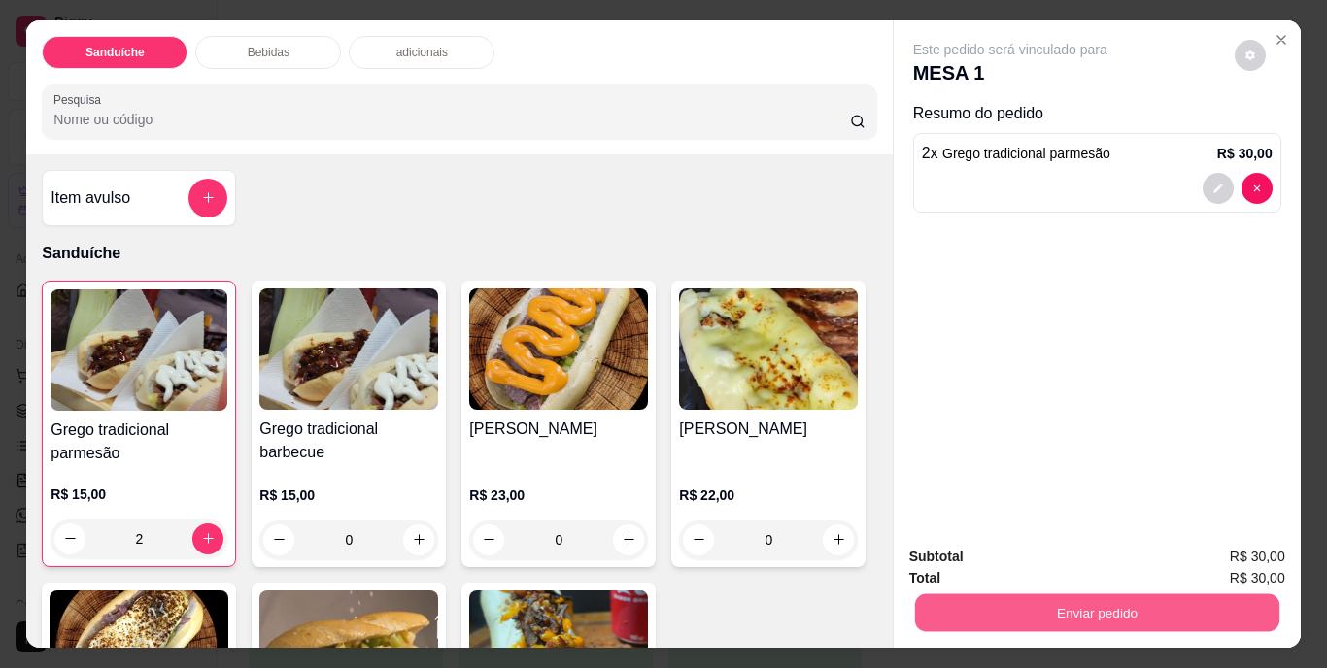
click at [1090, 604] on button "Enviar pedido" at bounding box center [1096, 613] width 364 height 38
click at [1057, 557] on button "Não registrar e enviar pedido" at bounding box center [1032, 558] width 196 height 36
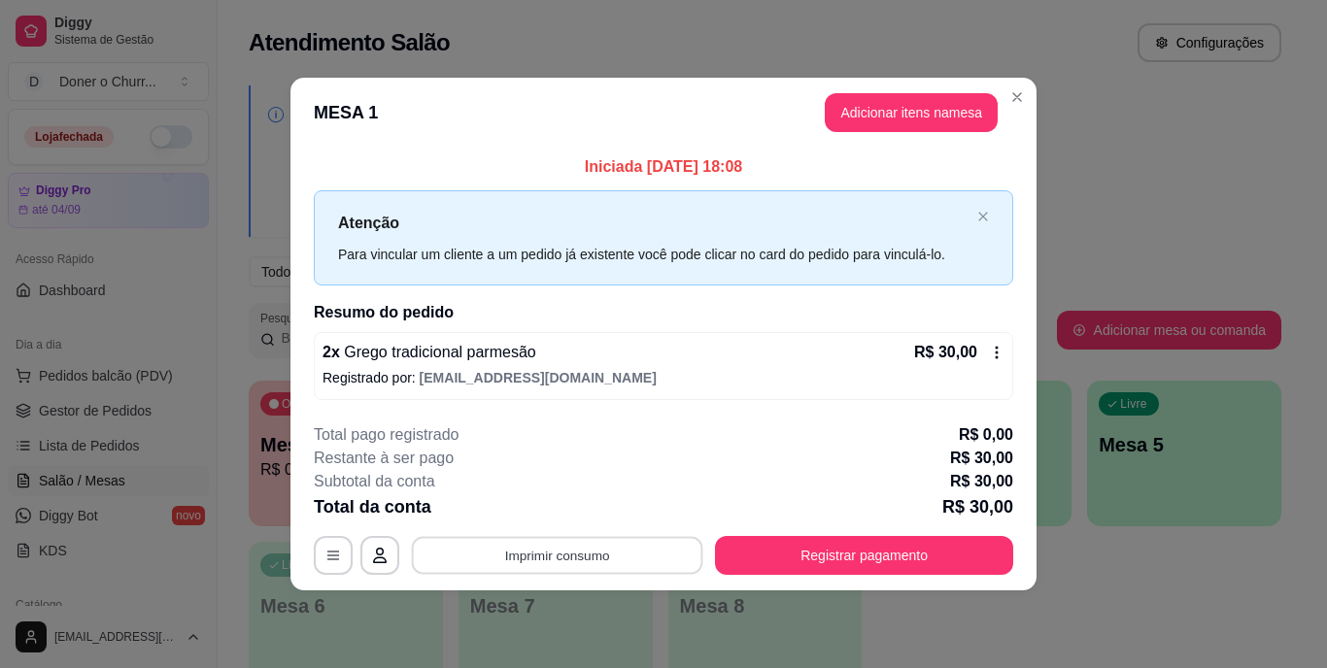
click at [559, 557] on button "Imprimir consumo" at bounding box center [557, 555] width 291 height 38
click at [559, 518] on button "IMPRESSORA" at bounding box center [562, 510] width 141 height 31
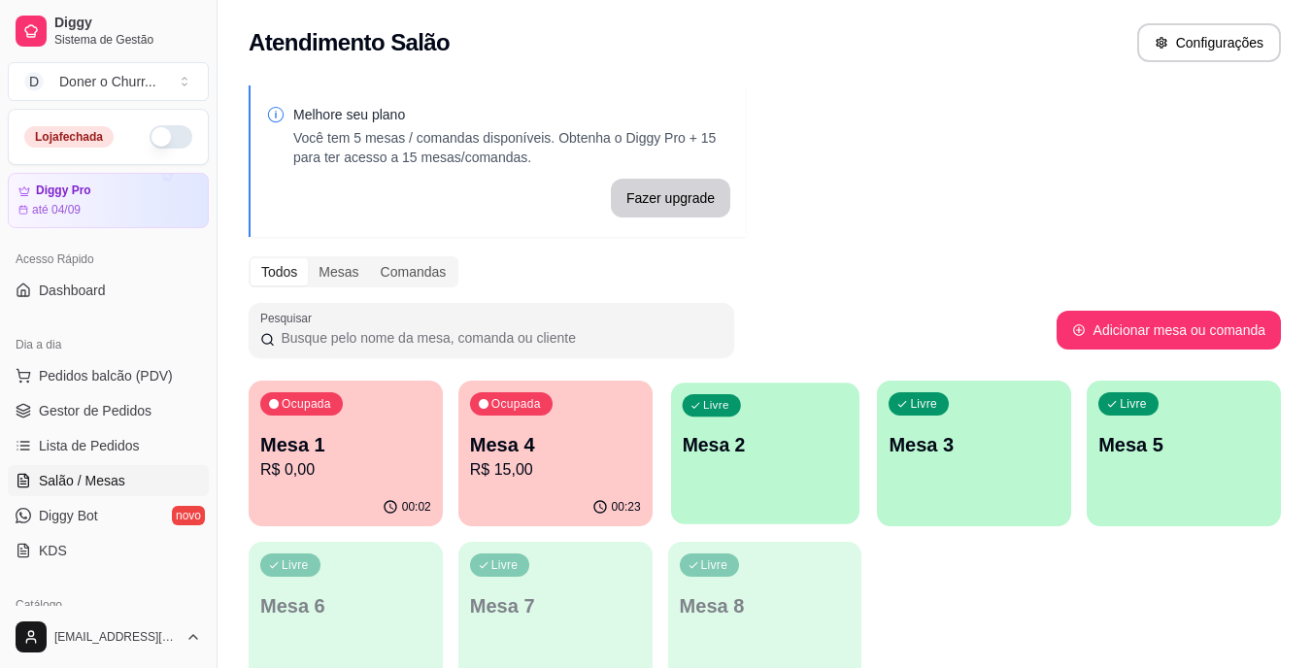
click at [744, 440] on p "Mesa 2" at bounding box center [765, 445] width 166 height 26
click at [392, 478] on p "R$ 0,00" at bounding box center [346, 469] width 166 height 22
click at [560, 460] on p "R$ 15,00" at bounding box center [555, 469] width 166 height 22
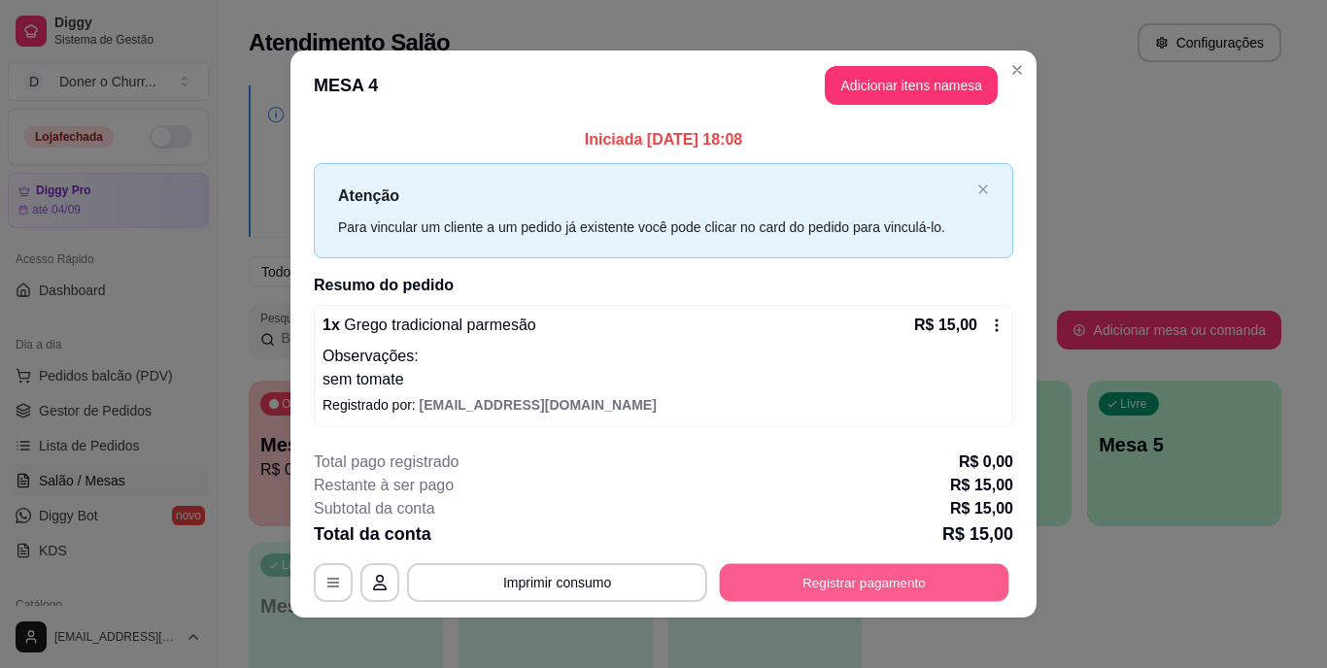
click at [842, 582] on button "Registrar pagamento" at bounding box center [864, 582] width 289 height 38
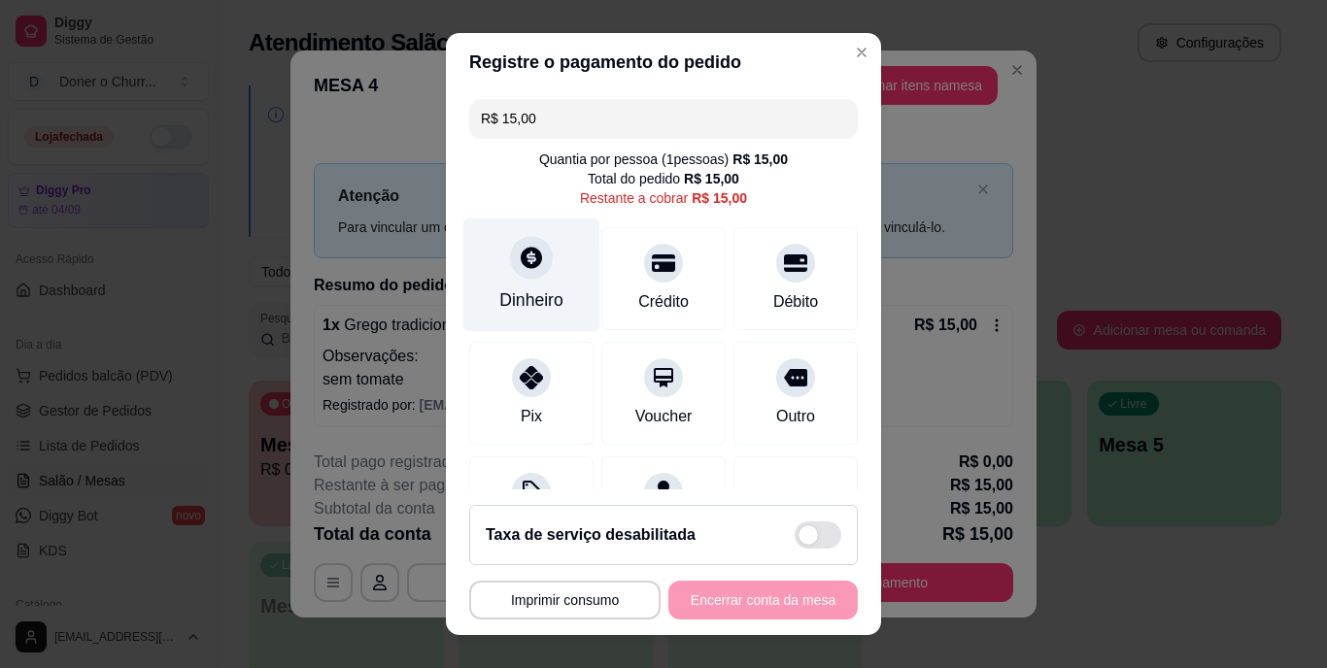
click at [506, 277] on div "Dinheiro" at bounding box center [531, 276] width 137 height 114
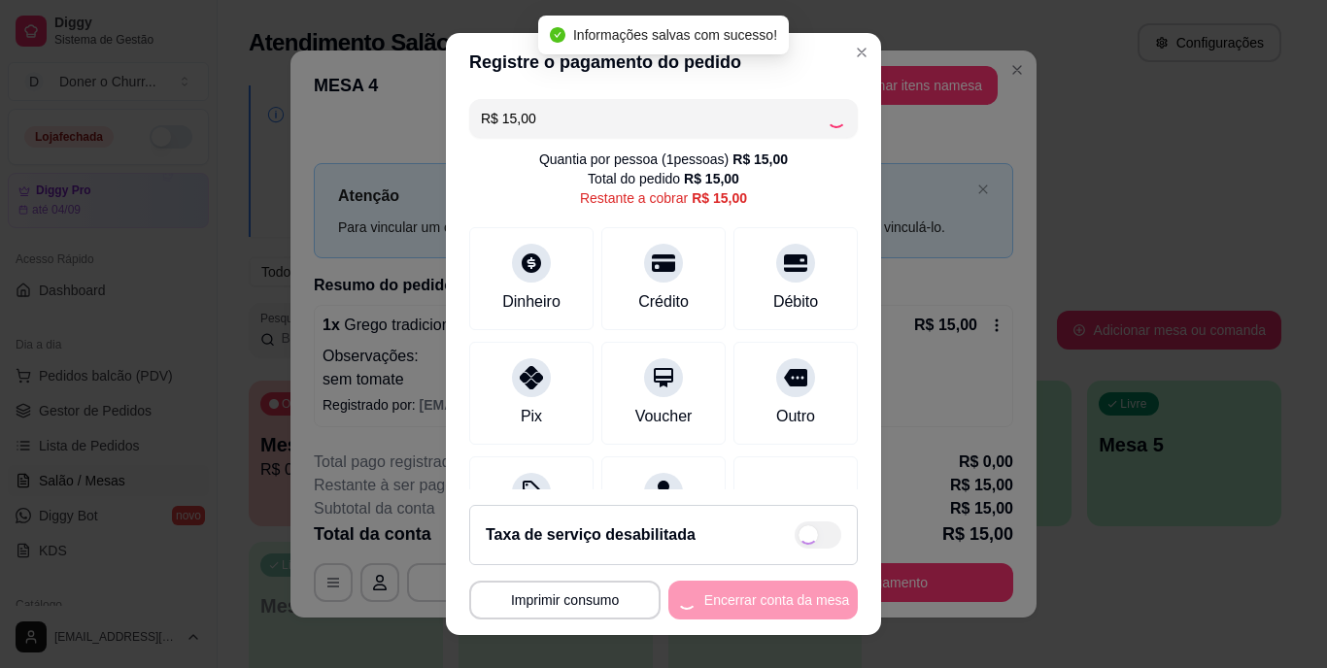
type input "R$ 0,00"
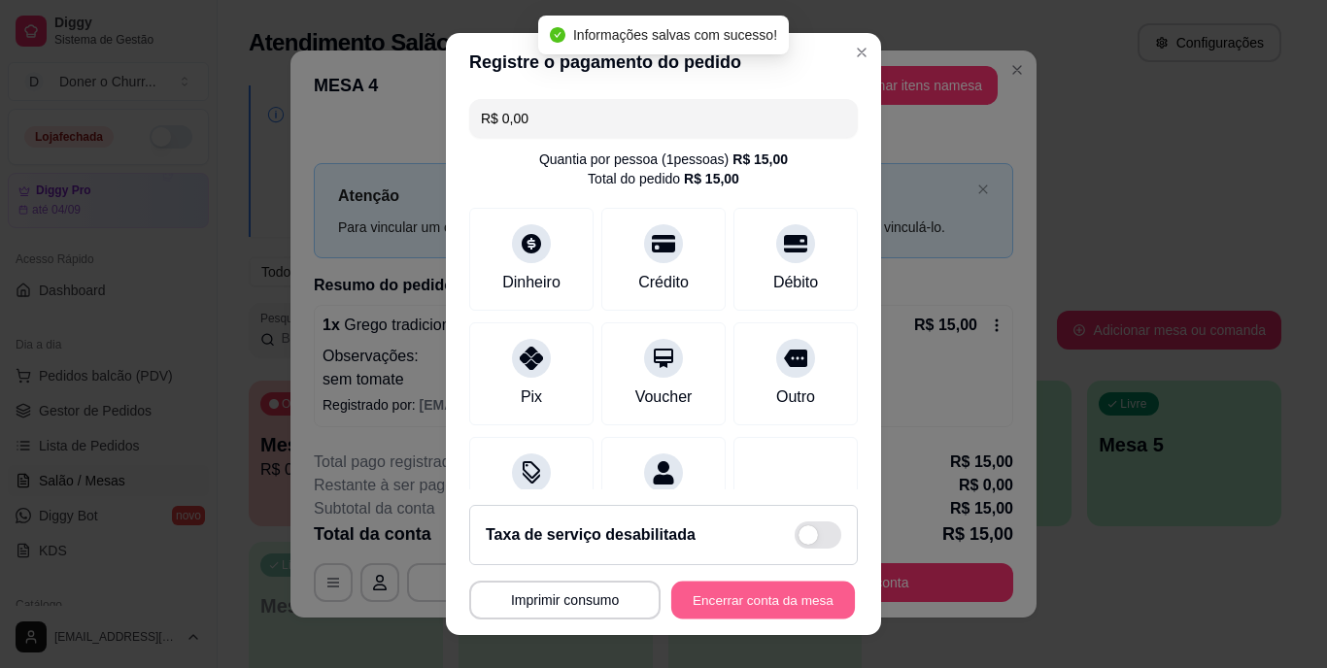
click at [752, 597] on button "Encerrar conta da mesa" at bounding box center [763, 600] width 184 height 38
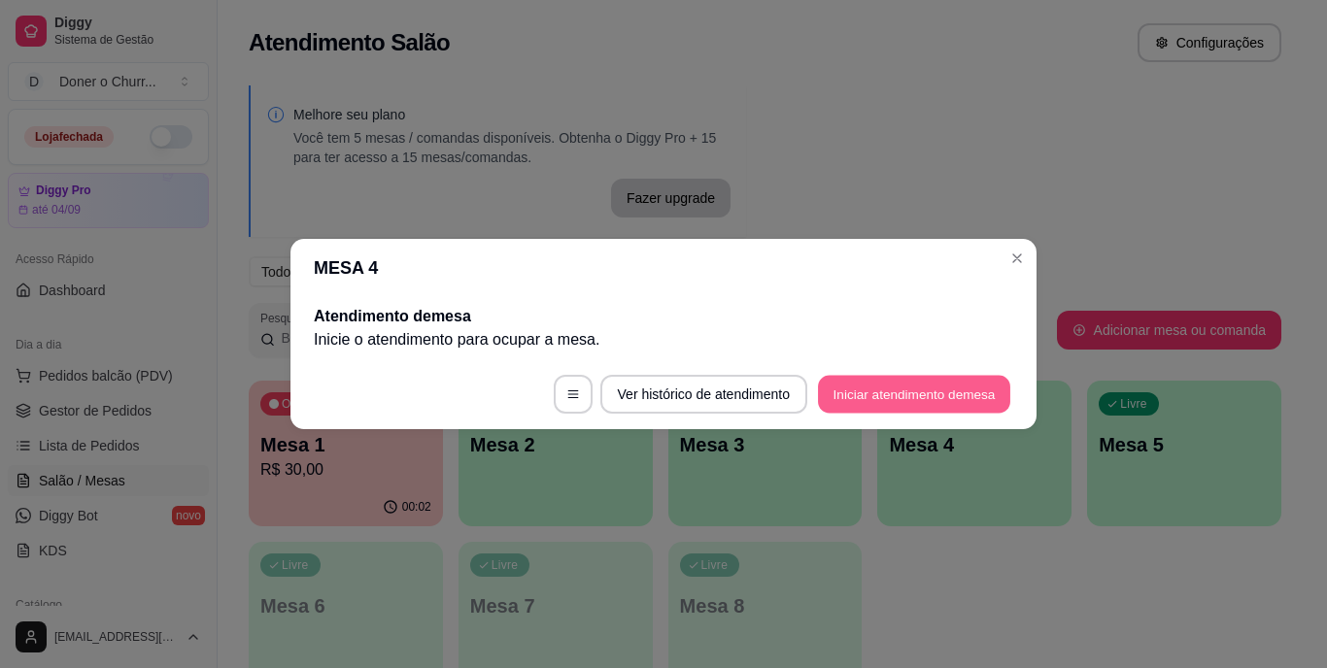
click at [917, 386] on button "Iniciar atendimento de mesa" at bounding box center [914, 395] width 192 height 38
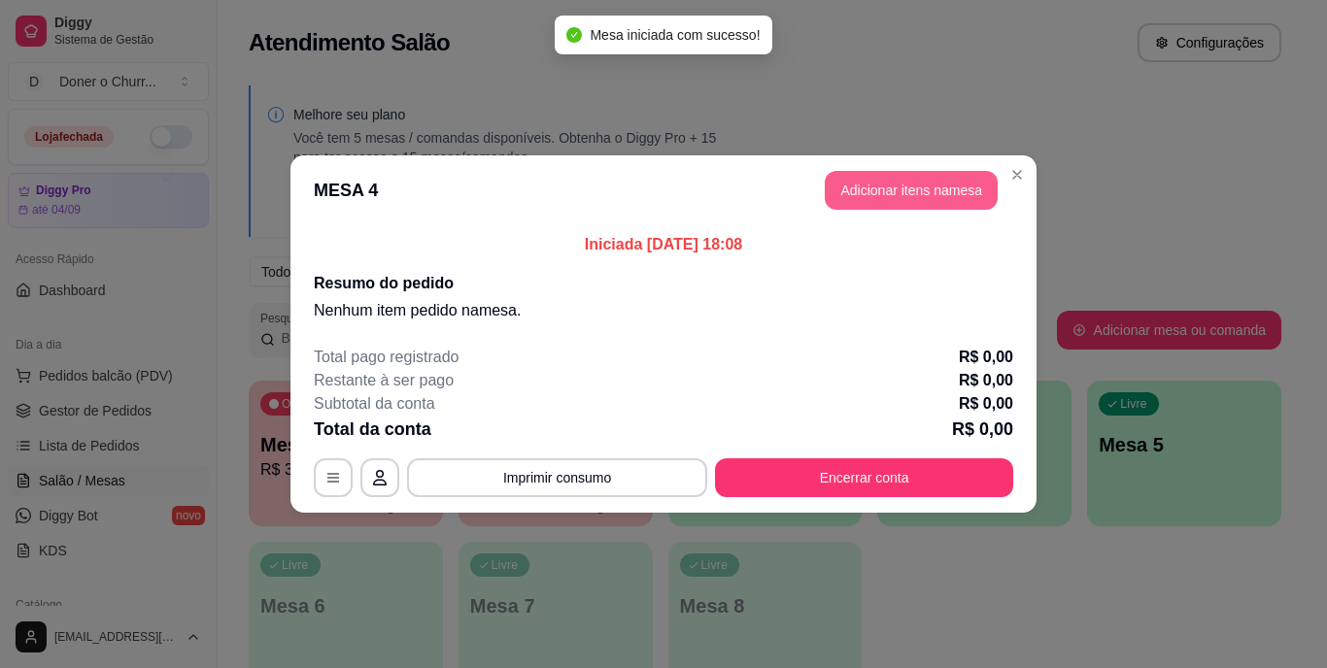
click at [892, 192] on button "Adicionar itens na mesa" at bounding box center [911, 190] width 173 height 39
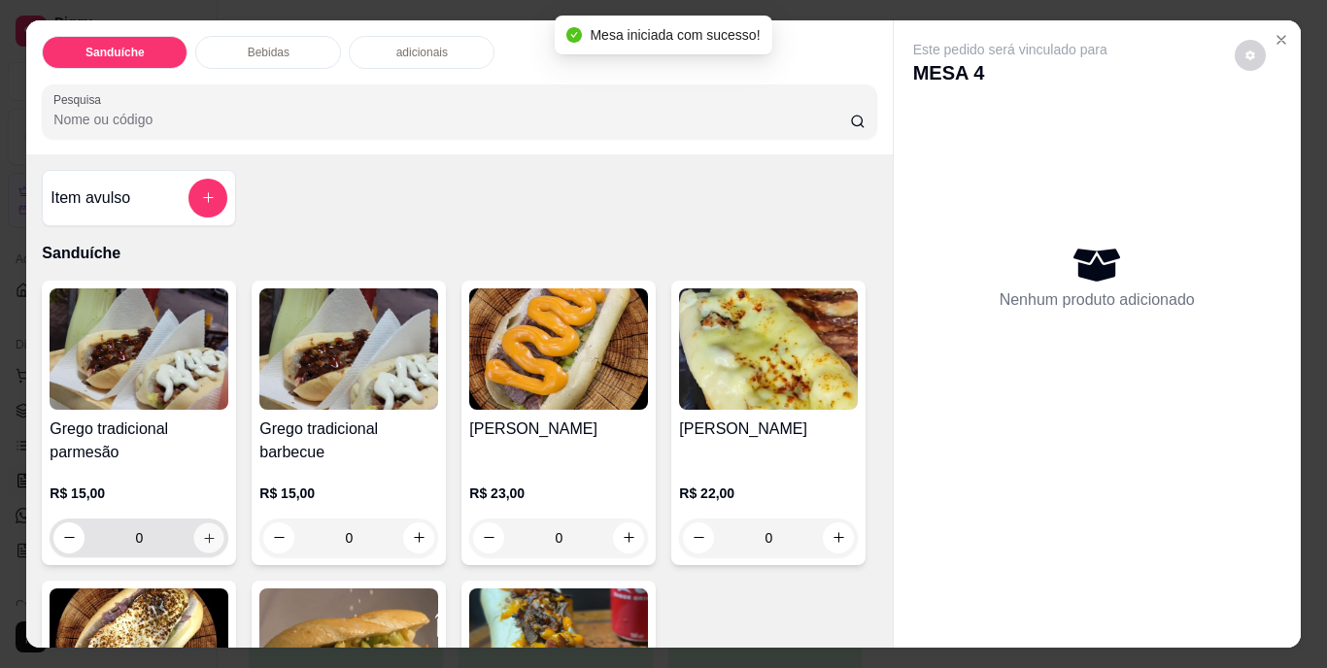
click at [202, 530] on icon "increase-product-quantity" at bounding box center [209, 537] width 15 height 15
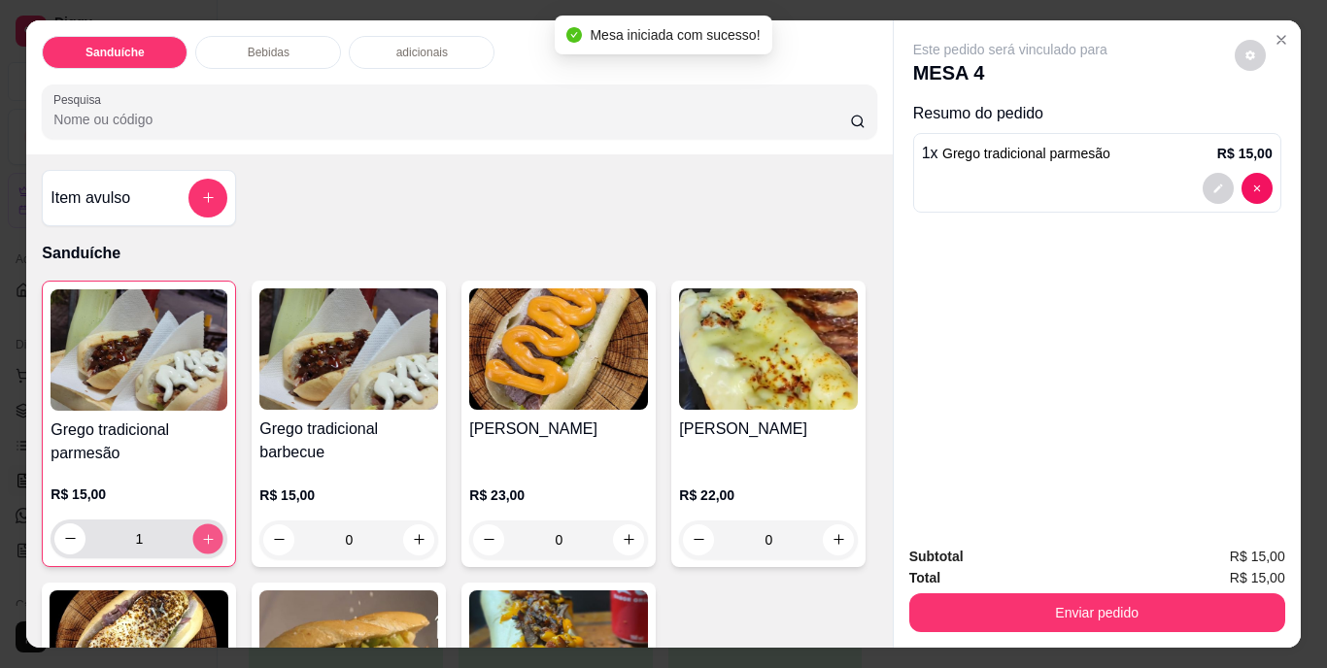
click at [196, 524] on button "increase-product-quantity" at bounding box center [208, 539] width 30 height 30
type input "2"
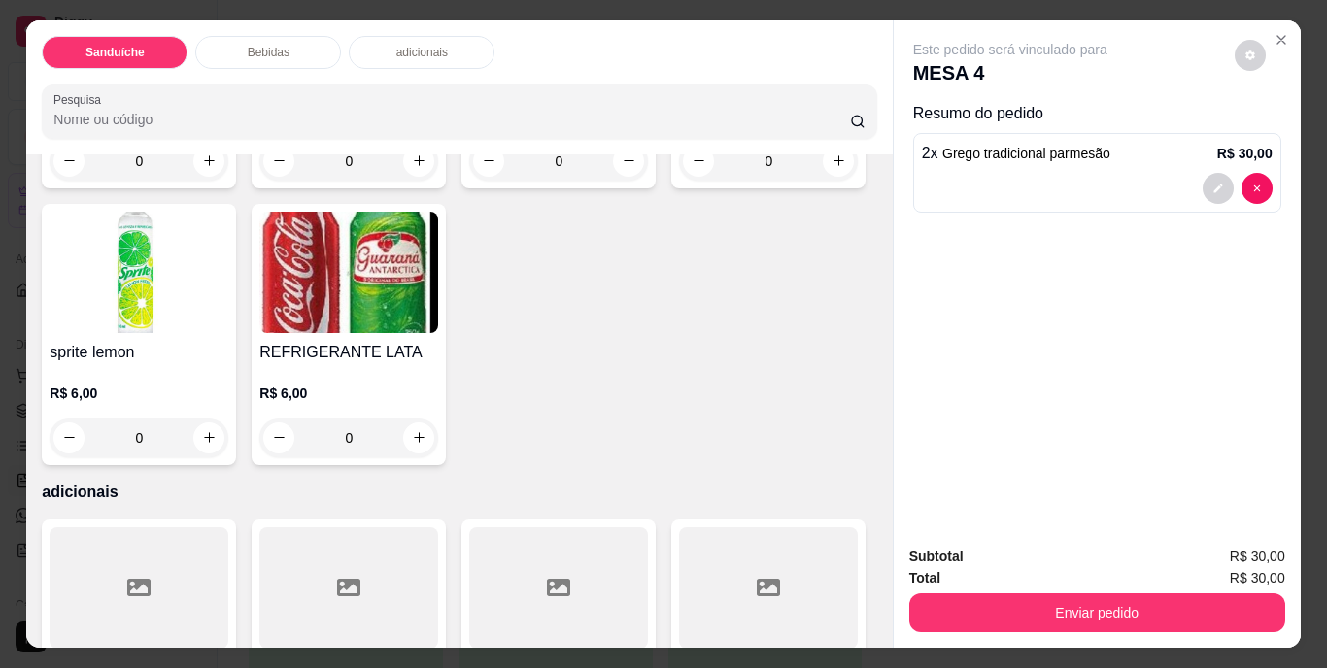
scroll to position [1069, 0]
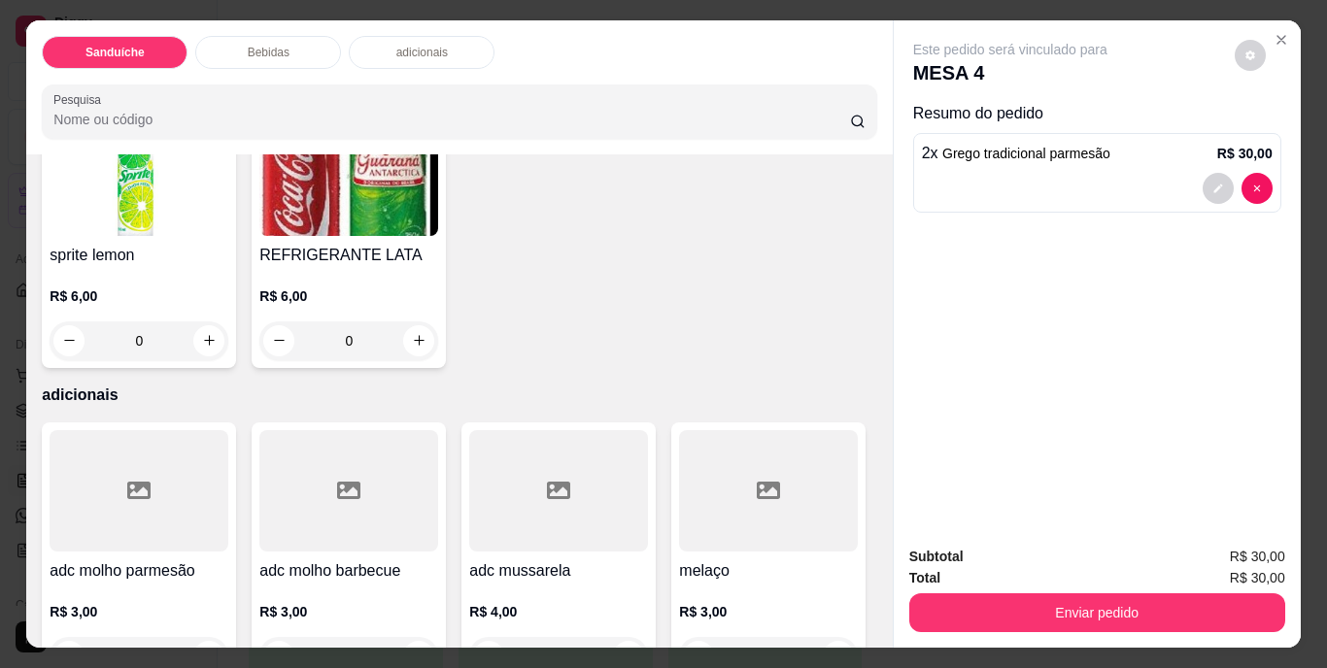
click at [202, 71] on icon "increase-product-quantity" at bounding box center [209, 63] width 15 height 15
type input "1"
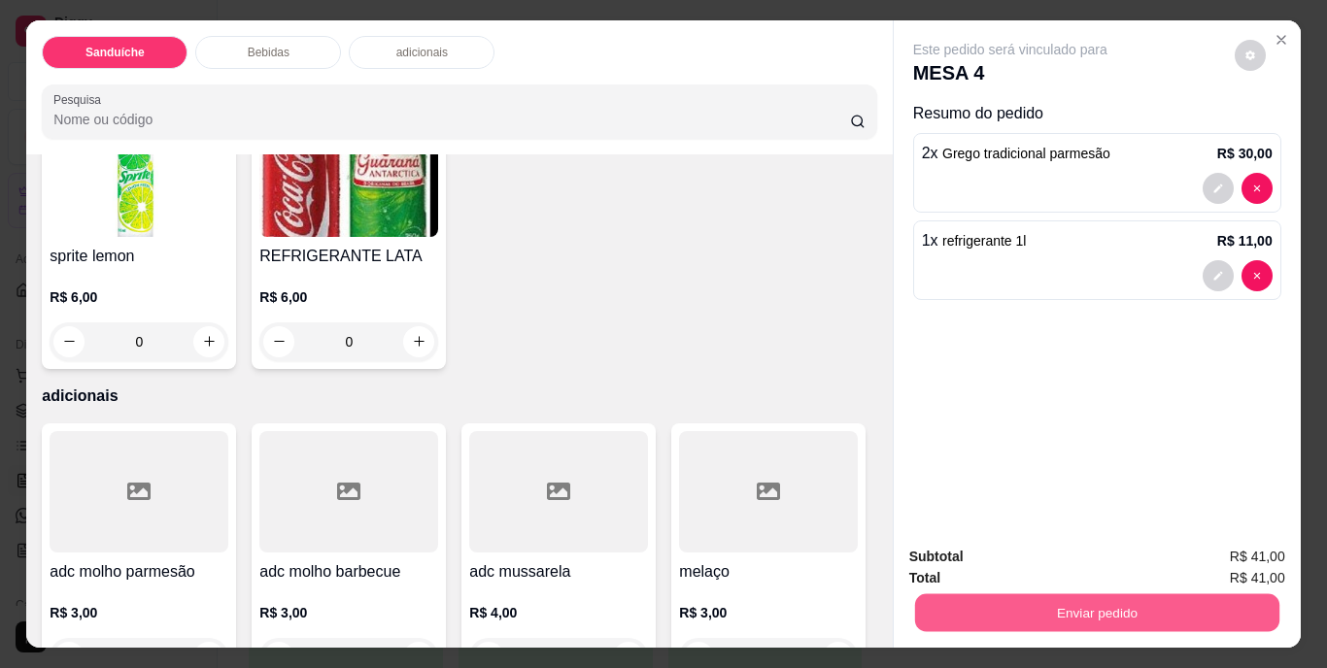
click at [1105, 612] on button "Enviar pedido" at bounding box center [1096, 613] width 364 height 38
click at [1033, 550] on button "Não registrar e enviar pedido" at bounding box center [1032, 558] width 196 height 36
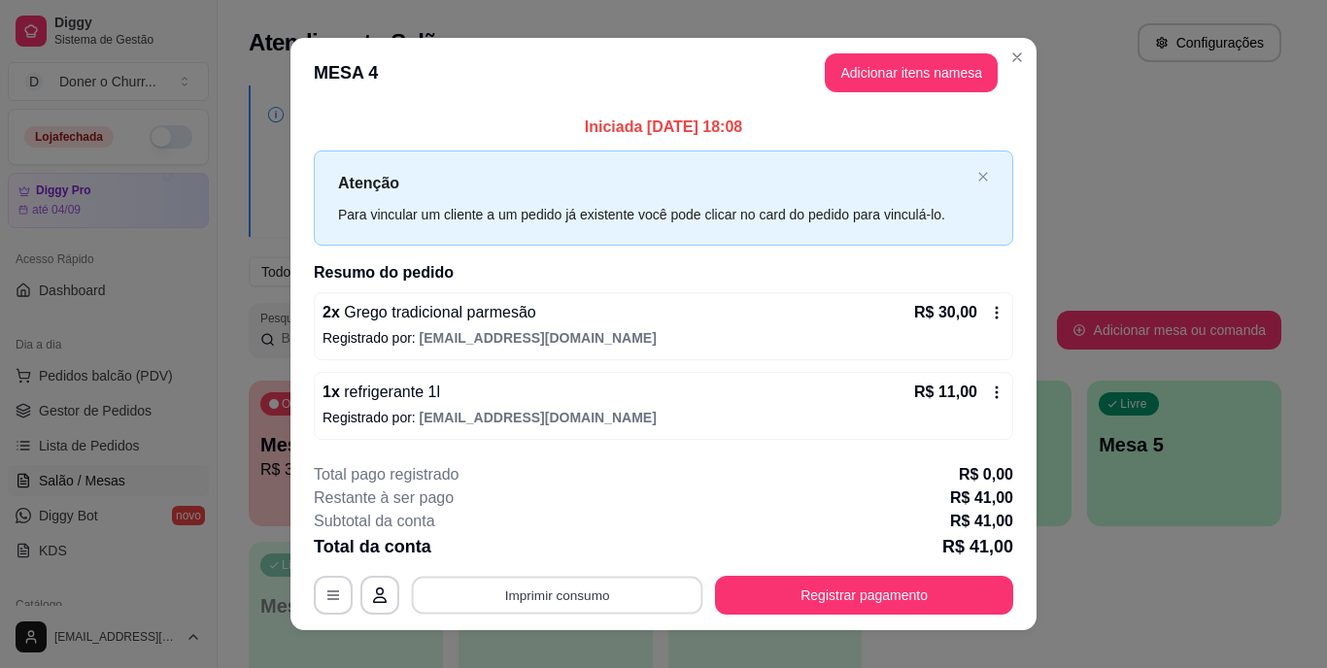
click at [586, 598] on button "Imprimir consumo" at bounding box center [557, 595] width 291 height 38
click at [562, 552] on button "IMPRESSORA" at bounding box center [556, 550] width 136 height 30
click at [1178, 594] on div "**********" at bounding box center [663, 334] width 1327 height 668
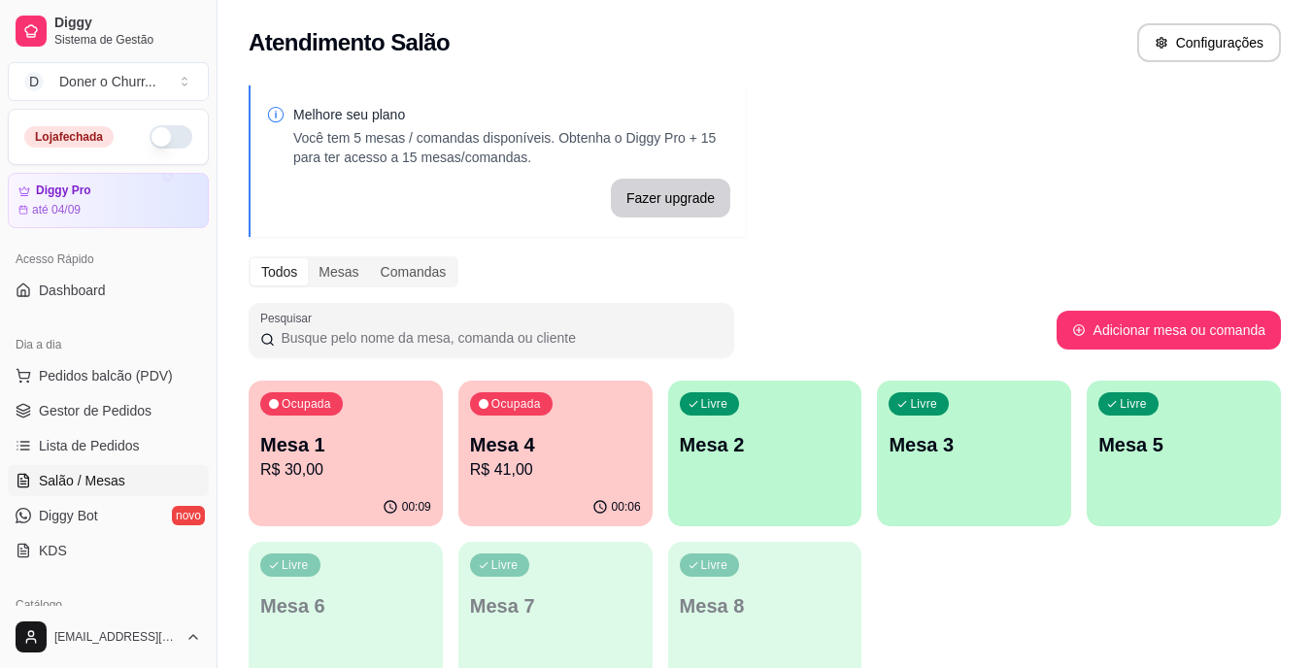
click at [736, 434] on p "Mesa 2" at bounding box center [765, 444] width 171 height 27
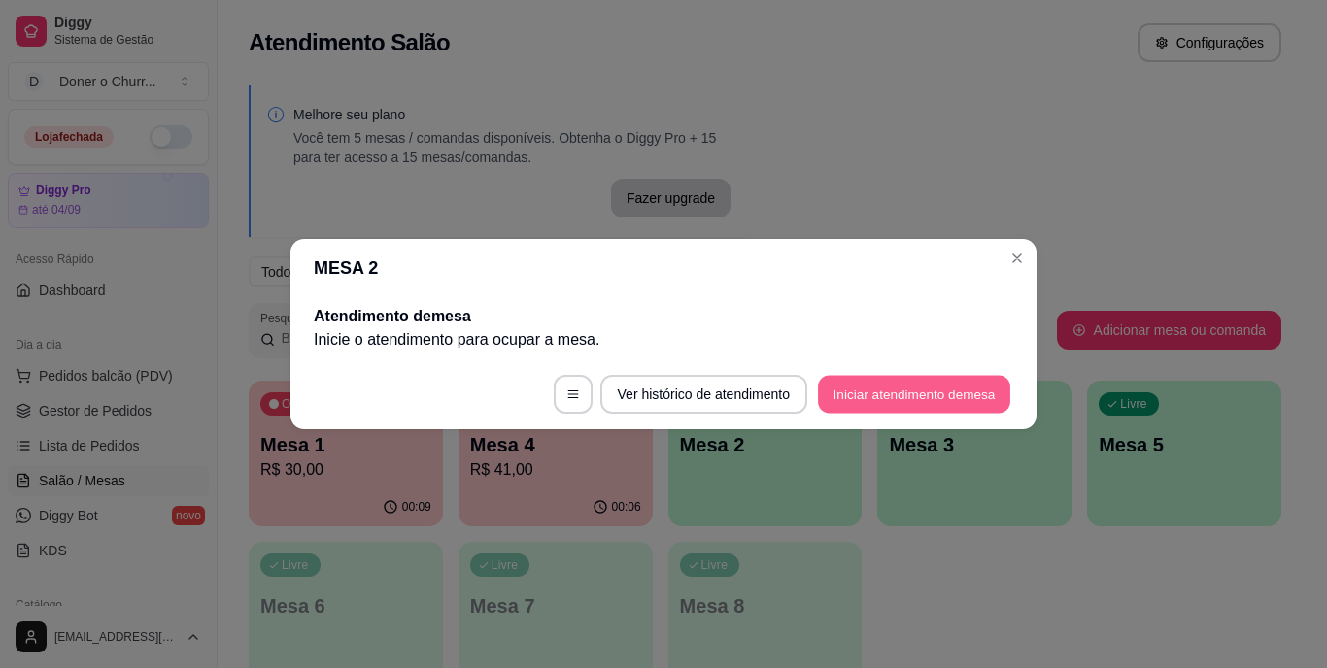
click at [898, 396] on button "Iniciar atendimento de mesa" at bounding box center [914, 395] width 192 height 38
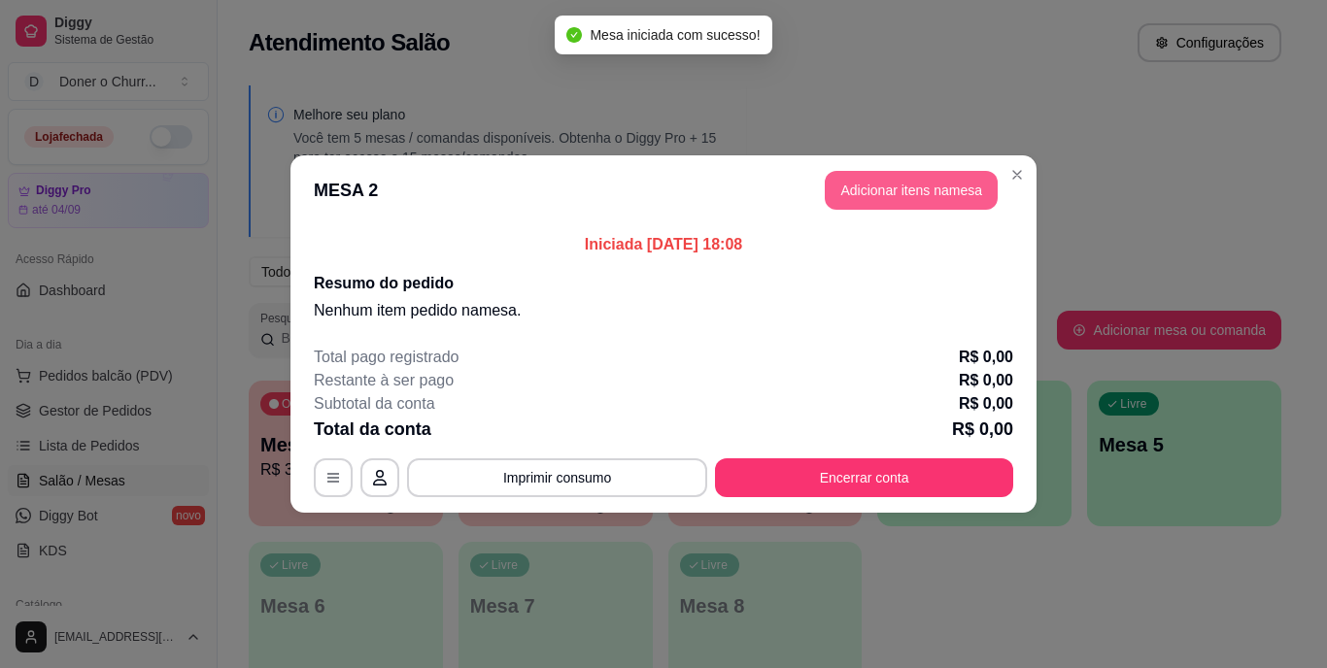
click at [886, 186] on button "Adicionar itens na mesa" at bounding box center [911, 190] width 173 height 39
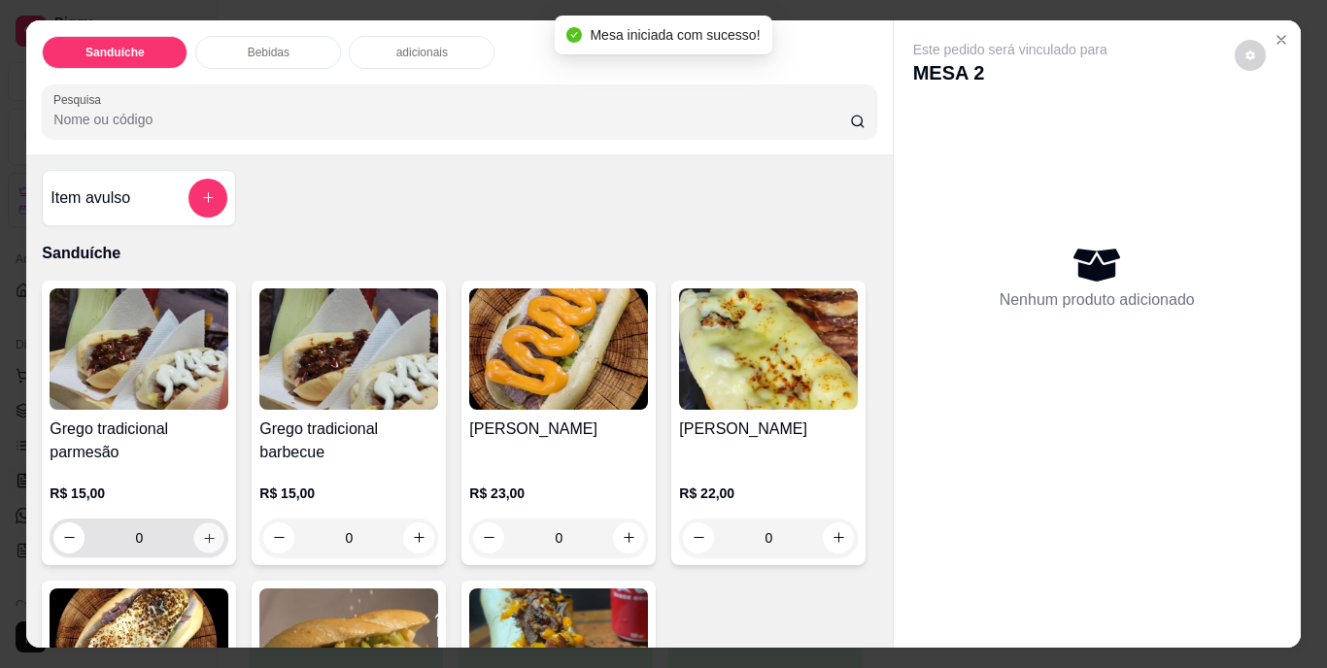
click at [202, 531] on icon "increase-product-quantity" at bounding box center [209, 537] width 15 height 15
type input "1"
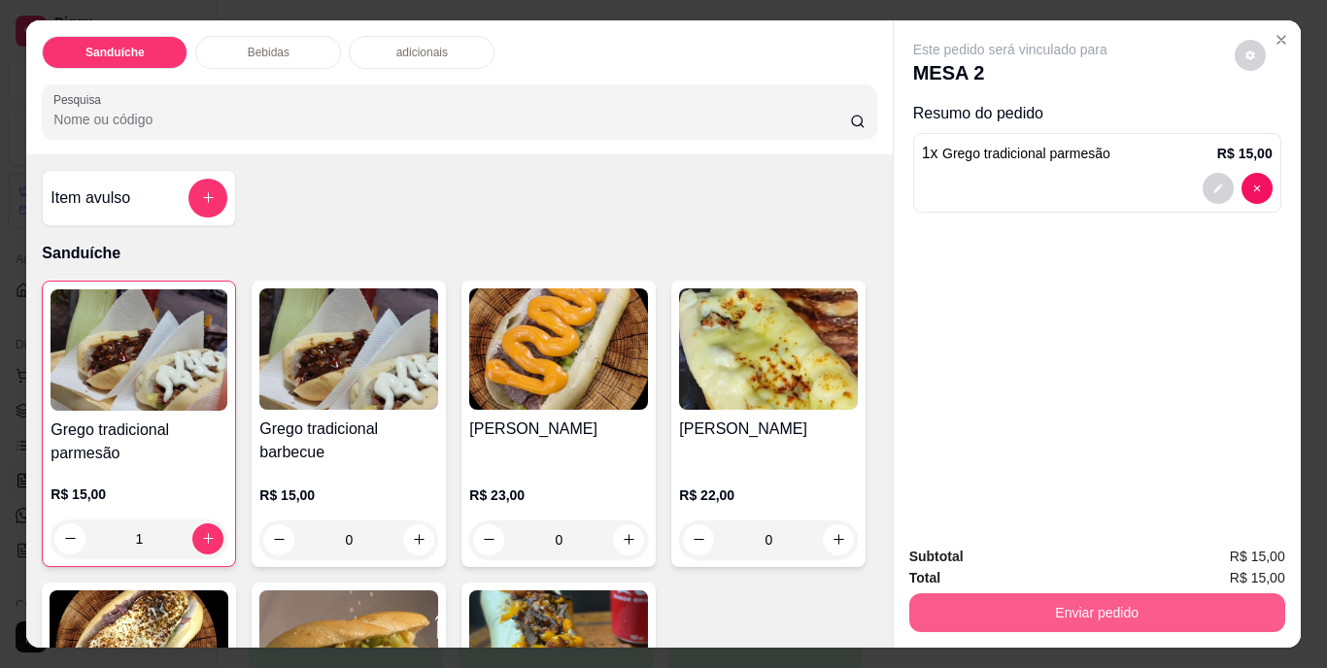
click at [1054, 610] on button "Enviar pedido" at bounding box center [1097, 613] width 376 height 39
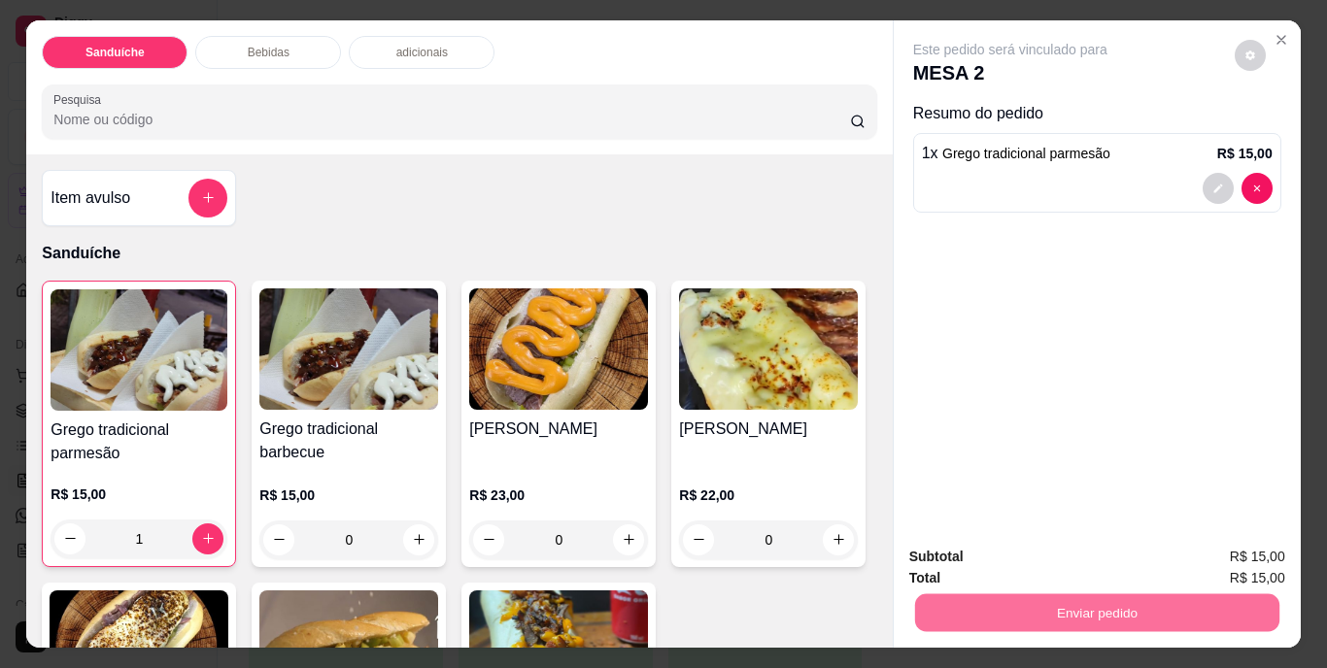
click at [1028, 561] on button "Não registrar e enviar pedido" at bounding box center [1032, 558] width 196 height 36
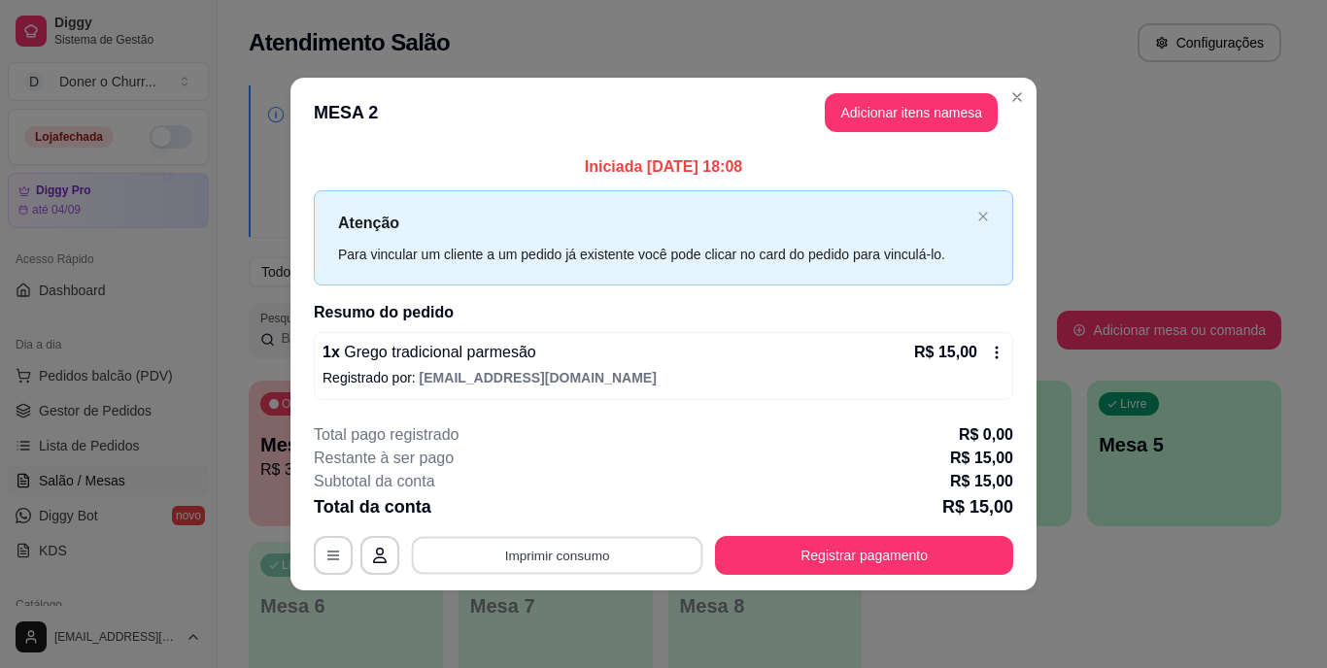
click at [549, 550] on button "Imprimir consumo" at bounding box center [557, 555] width 291 height 38
click at [559, 518] on button "IMPRESSORA" at bounding box center [562, 510] width 141 height 31
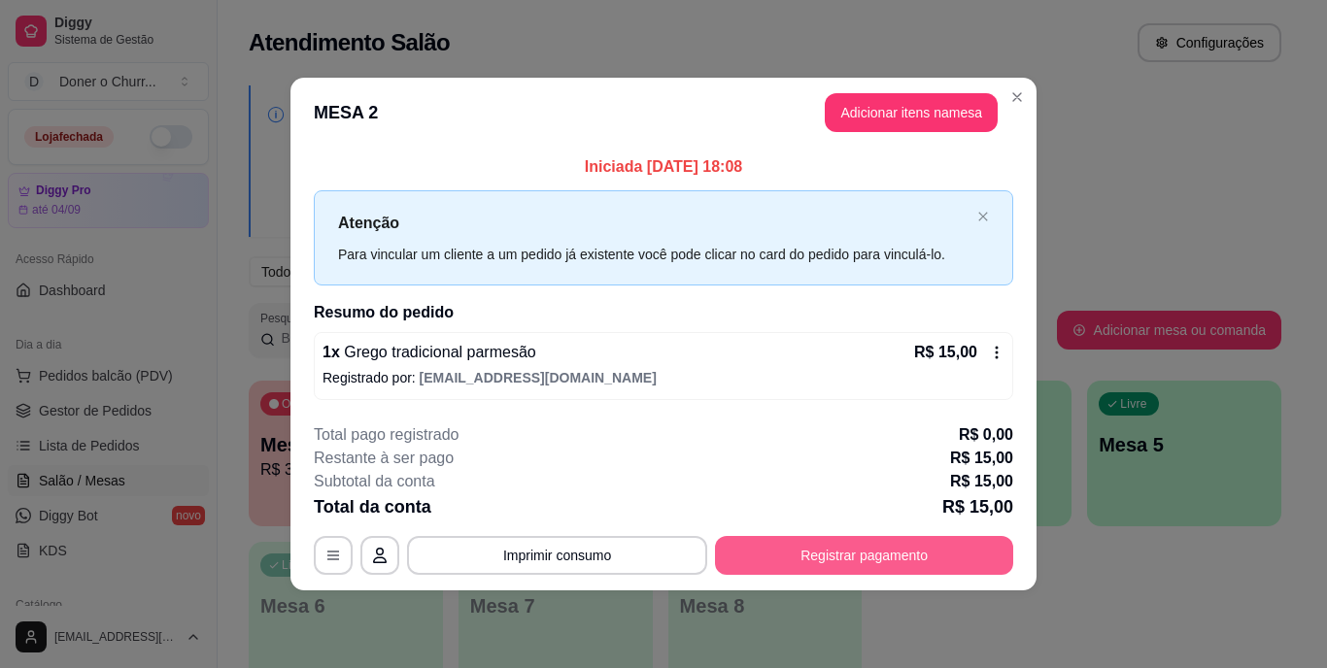
click at [844, 554] on button "Registrar pagamento" at bounding box center [864, 555] width 298 height 39
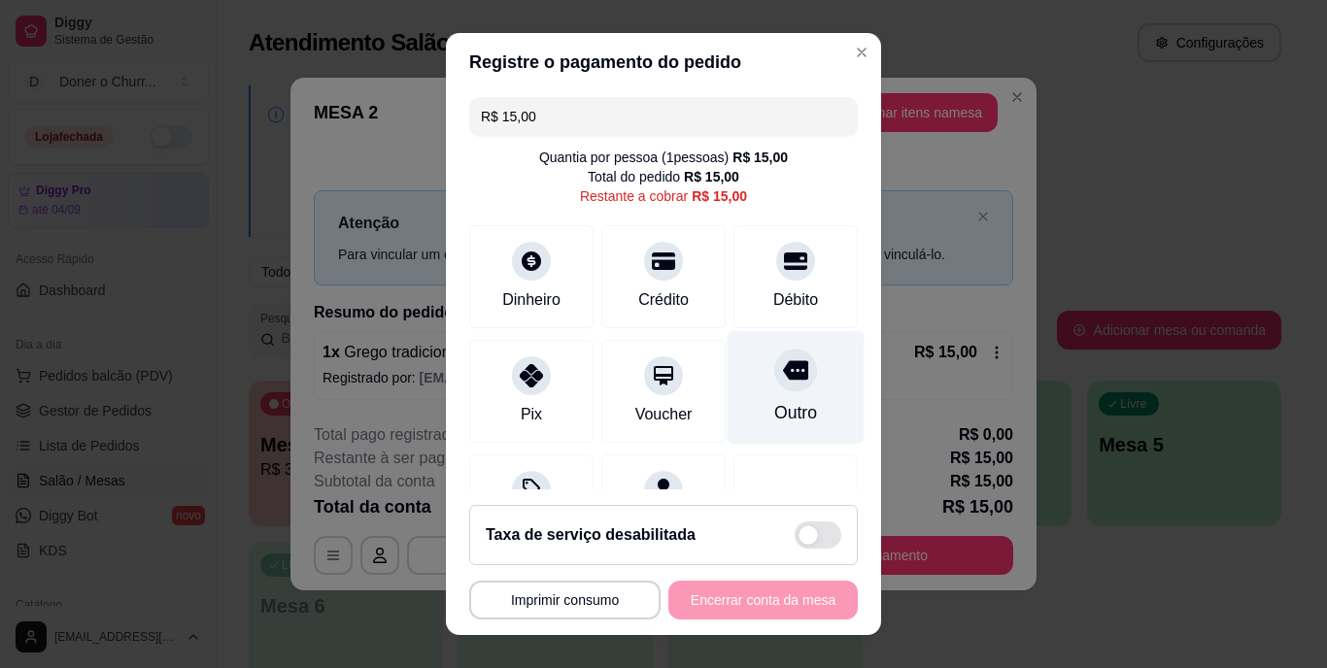
scroll to position [0, 0]
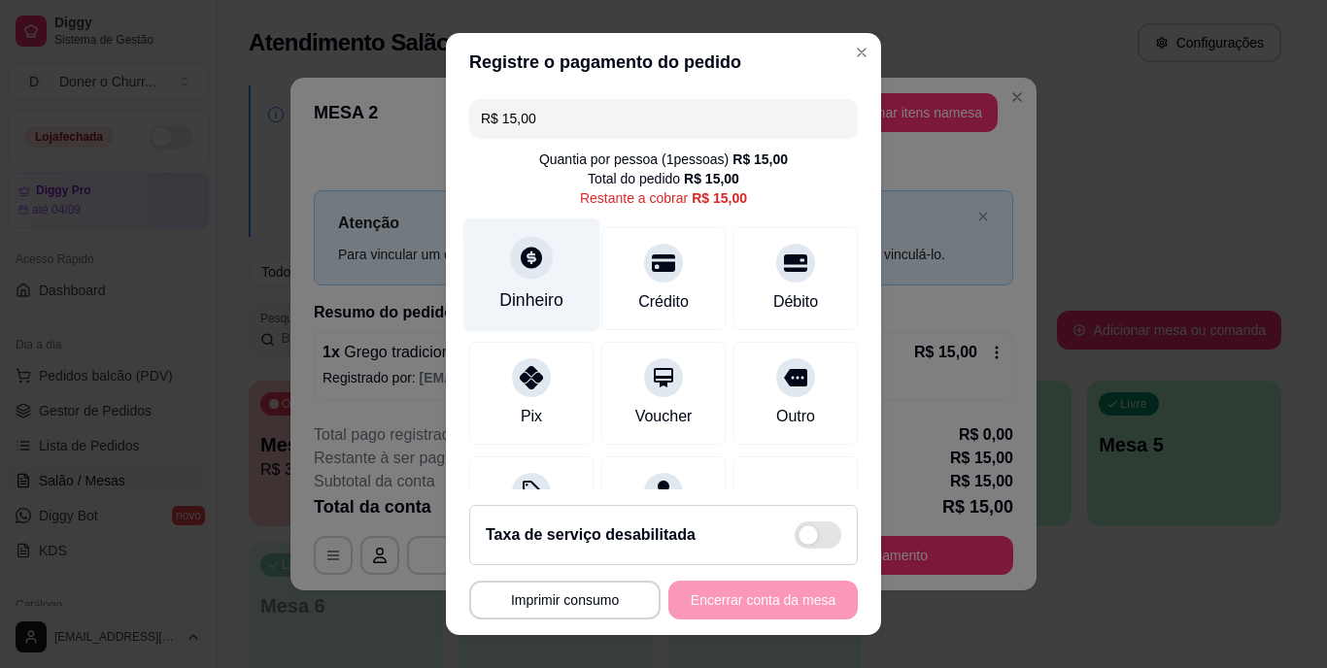
click at [521, 300] on div "Dinheiro" at bounding box center [531, 300] width 64 height 25
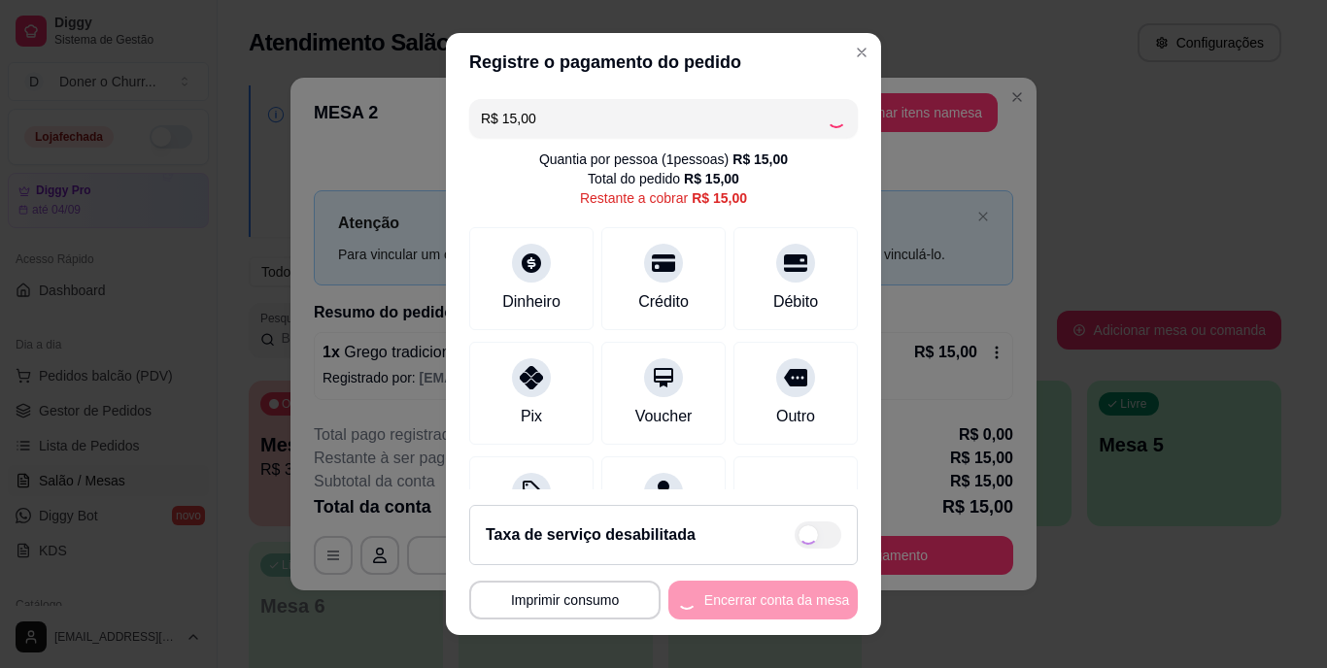
click at [764, 594] on div "**********" at bounding box center [663, 600] width 389 height 39
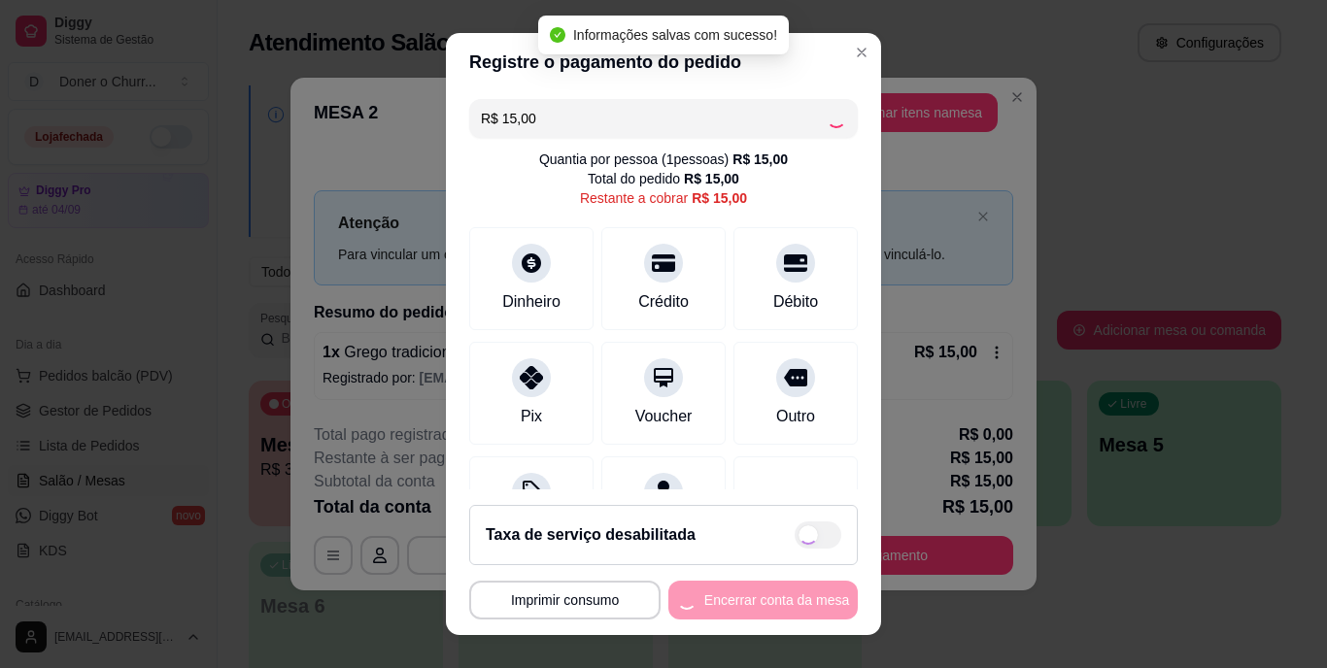
type input "R$ 0,00"
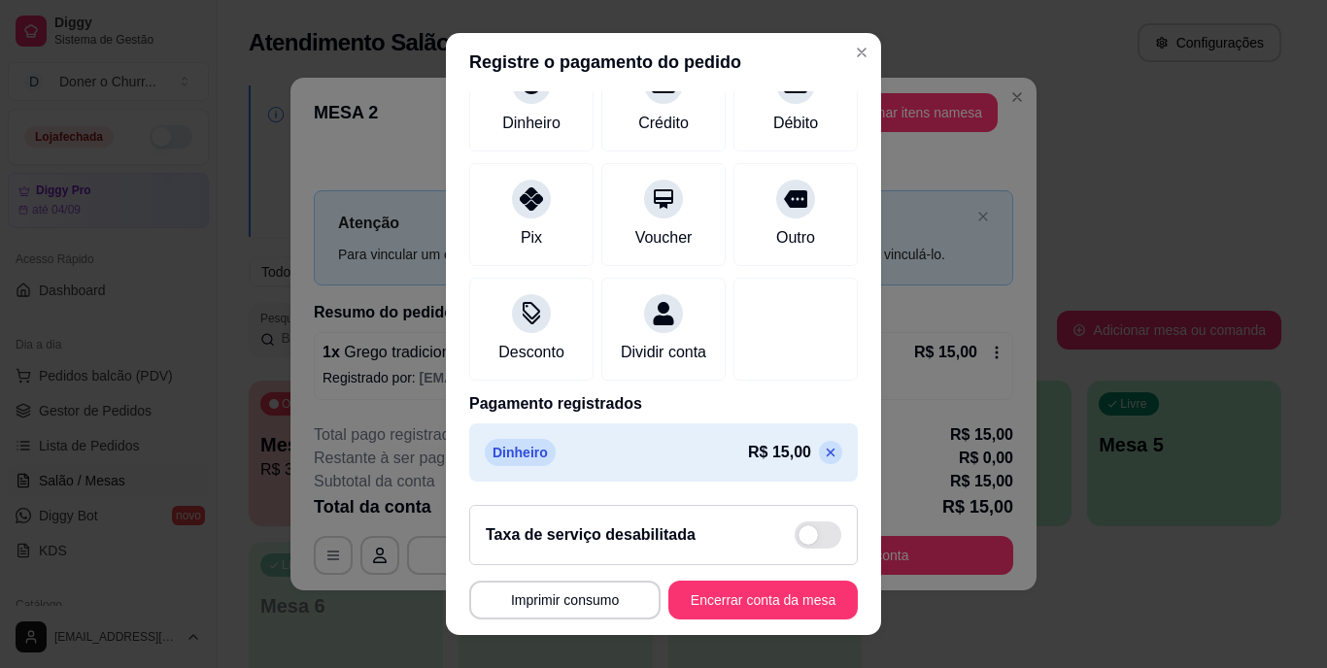
scroll to position [183, 0]
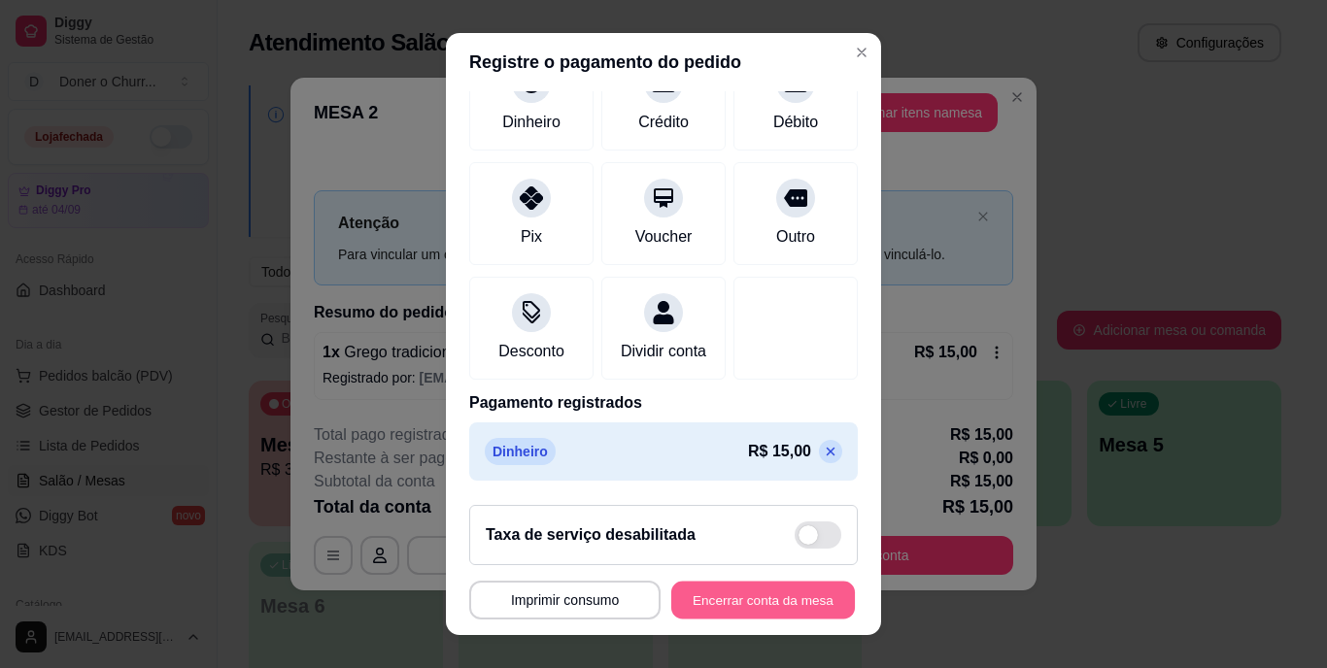
click at [728, 598] on button "Encerrar conta da mesa" at bounding box center [763, 600] width 184 height 38
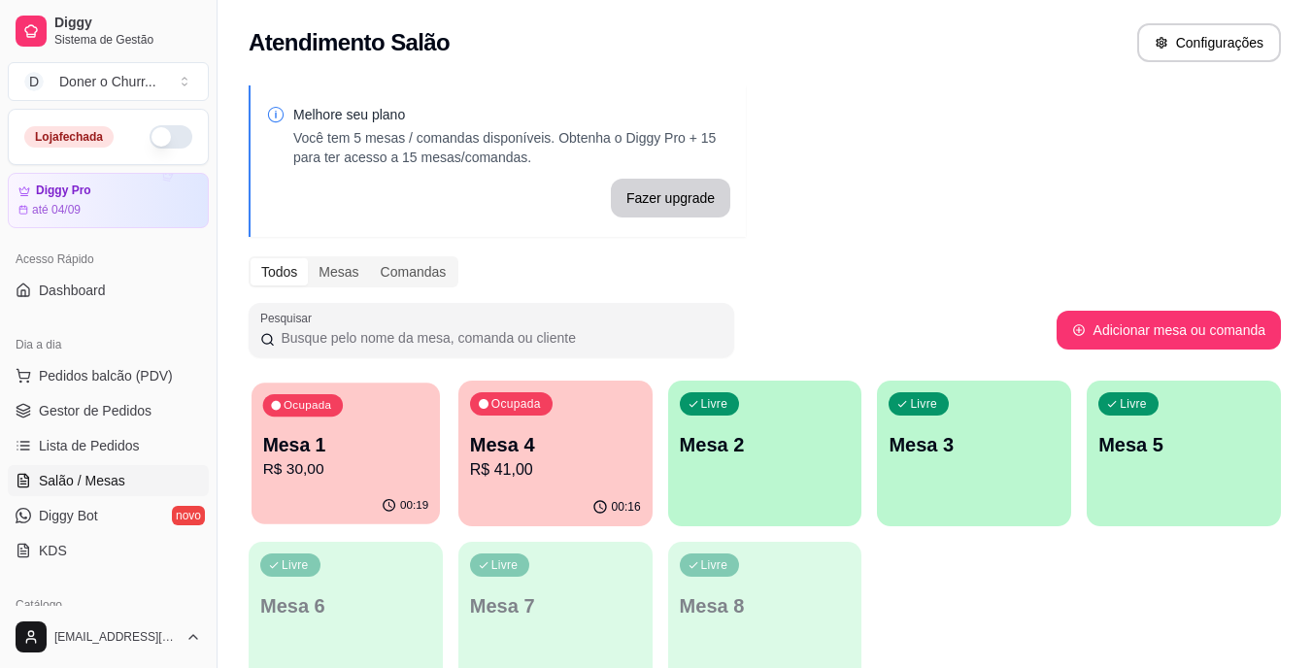
click at [371, 458] on p "R$ 30,00" at bounding box center [346, 469] width 166 height 22
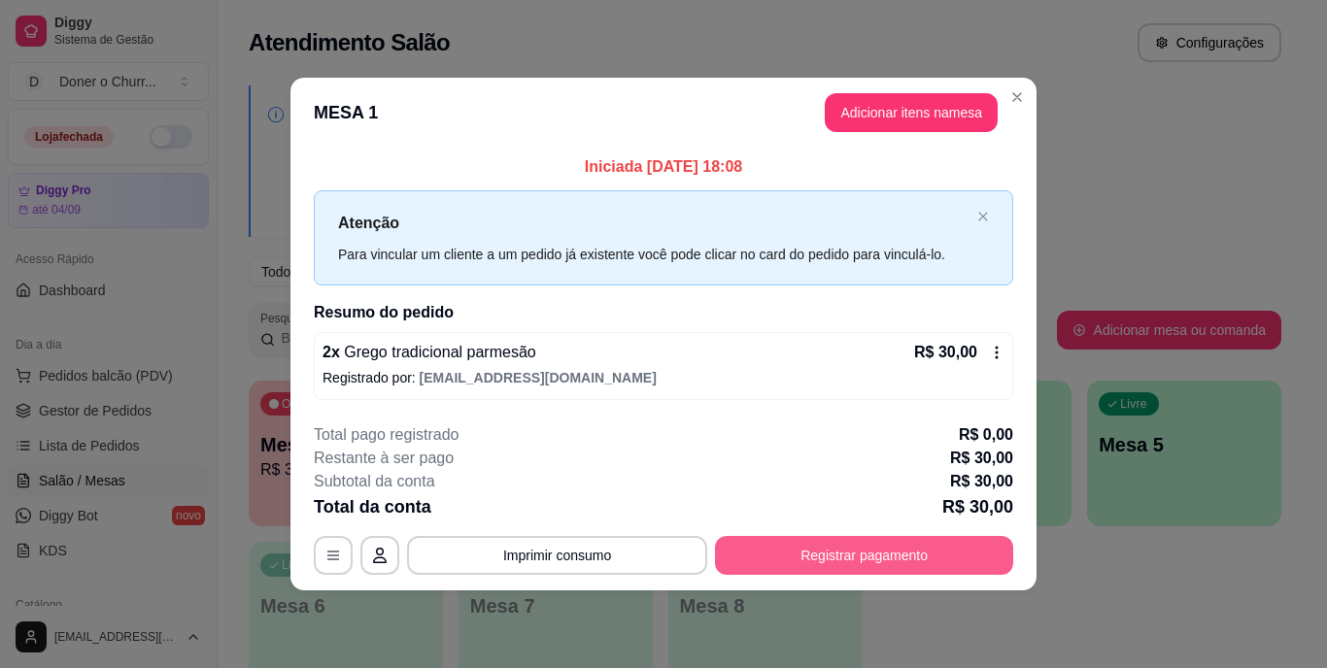
click at [814, 553] on button "Registrar pagamento" at bounding box center [864, 555] width 298 height 39
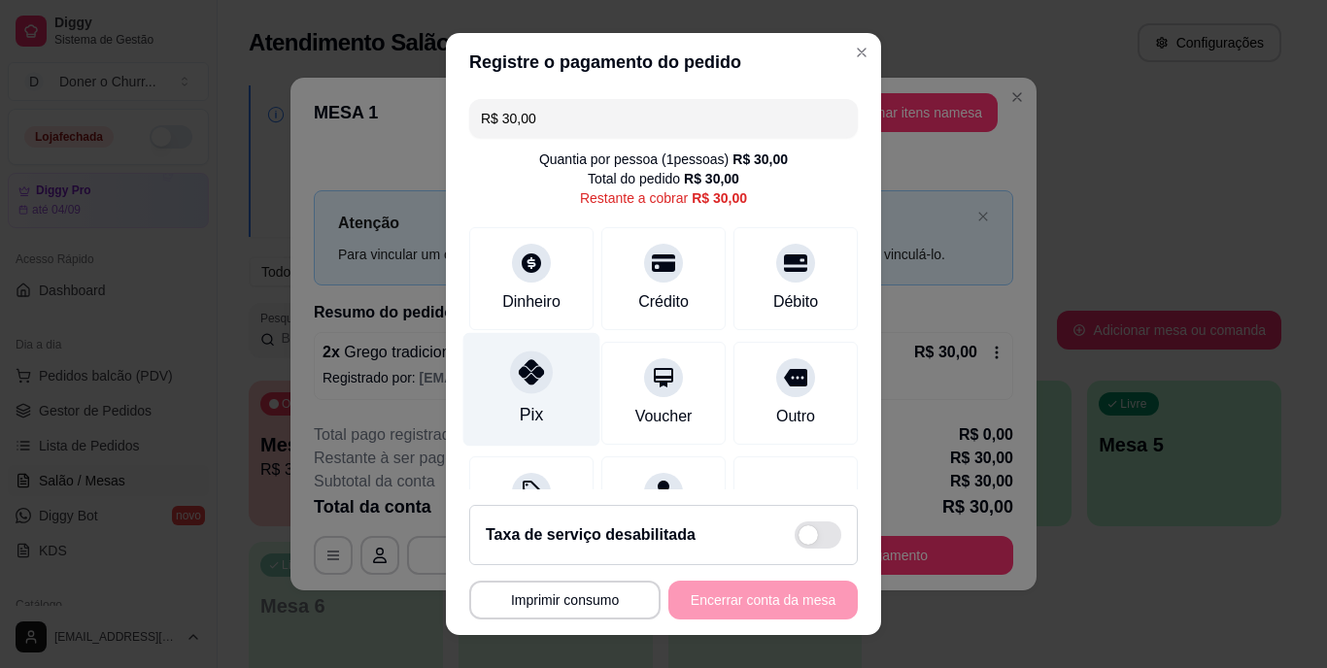
click at [522, 412] on div "Pix" at bounding box center [531, 415] width 23 height 25
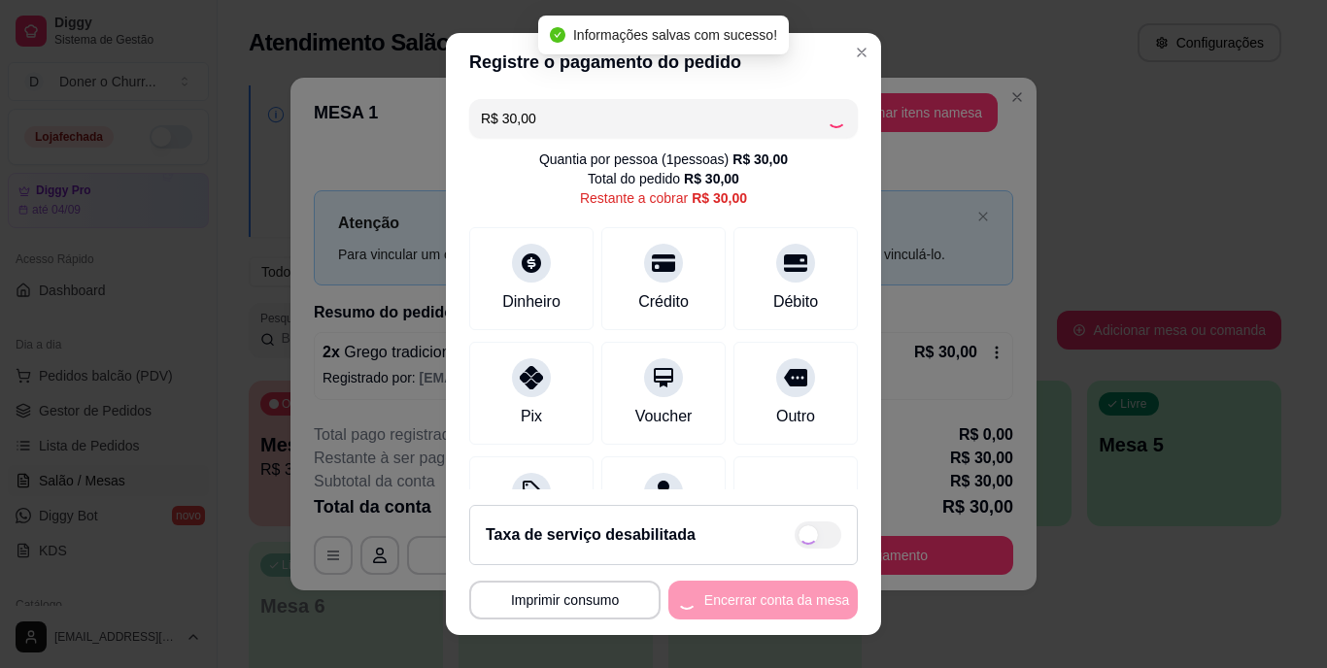
type input "R$ 0,00"
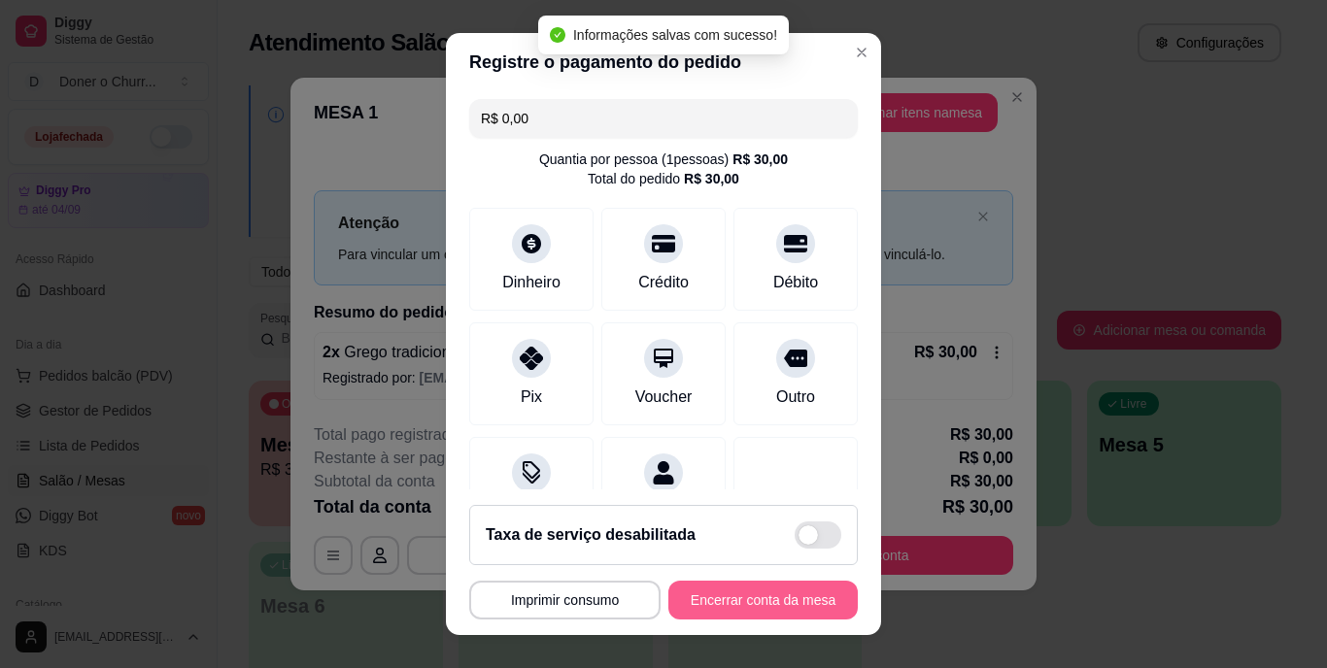
click at [749, 607] on button "Encerrar conta da mesa" at bounding box center [762, 600] width 189 height 39
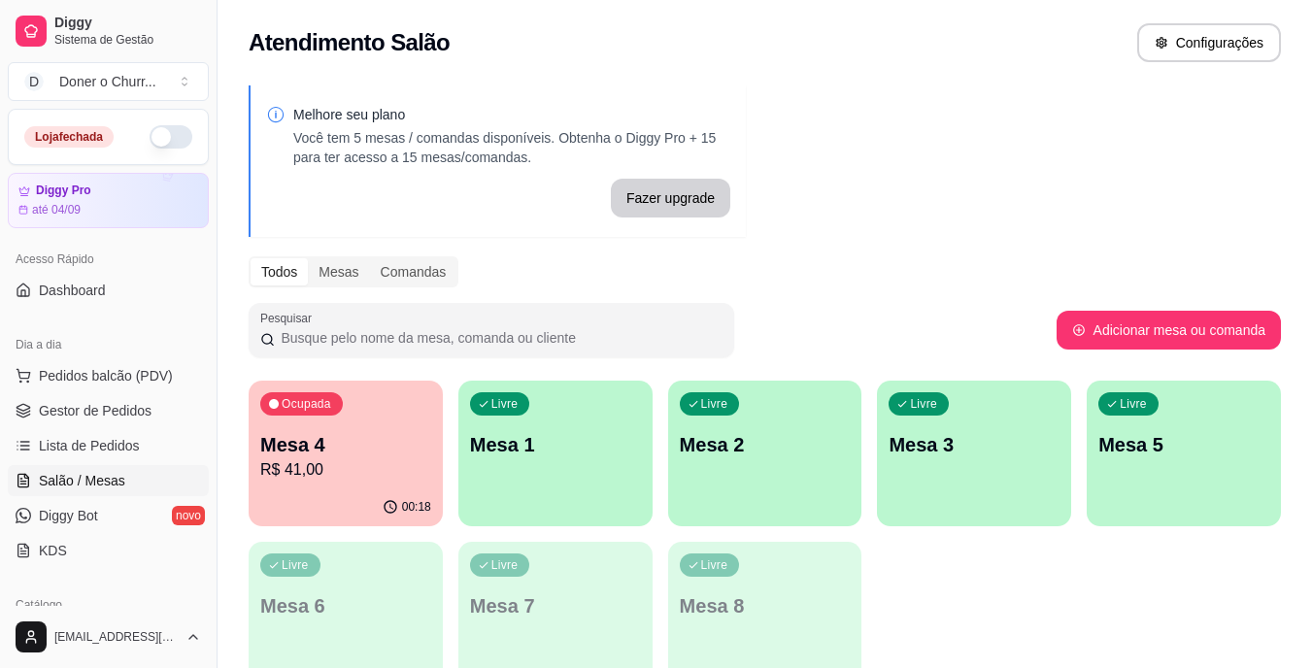
click at [305, 442] on p "Mesa 4" at bounding box center [345, 444] width 171 height 27
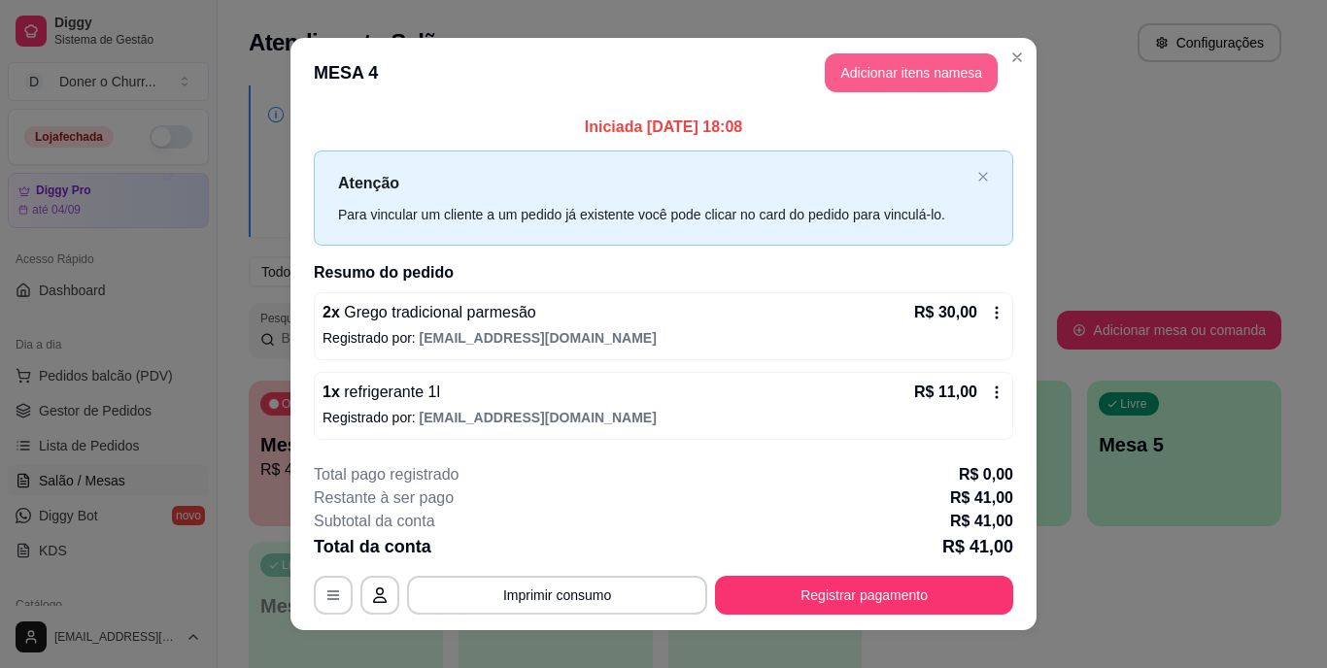
click at [929, 73] on button "Adicionar itens na mesa" at bounding box center [911, 72] width 173 height 39
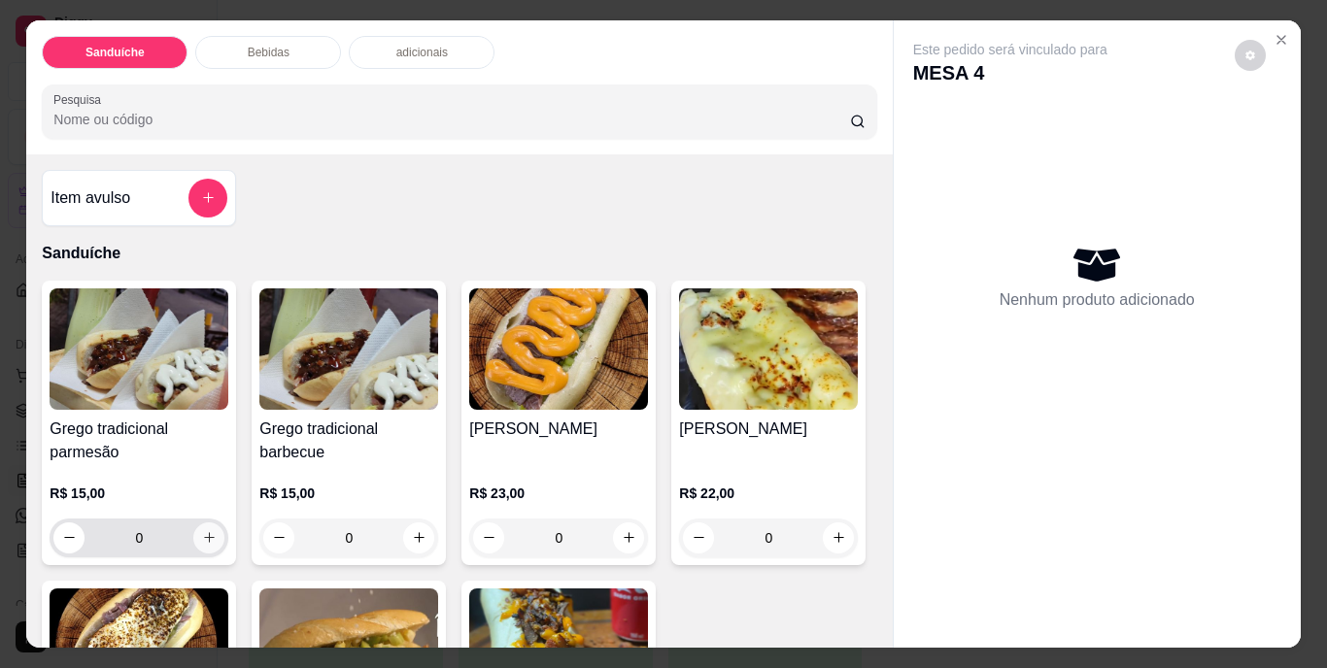
click at [202, 530] on icon "increase-product-quantity" at bounding box center [209, 537] width 15 height 15
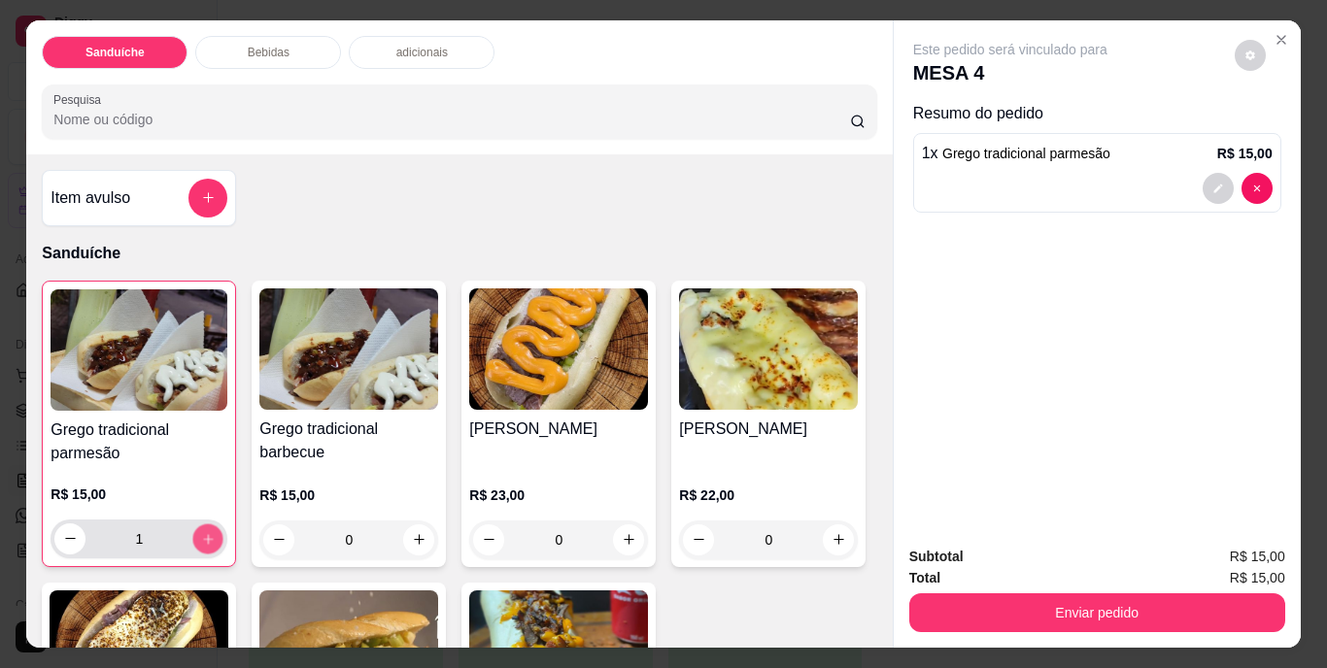
click at [201, 531] on icon "increase-product-quantity" at bounding box center [208, 538] width 15 height 15
type input "2"
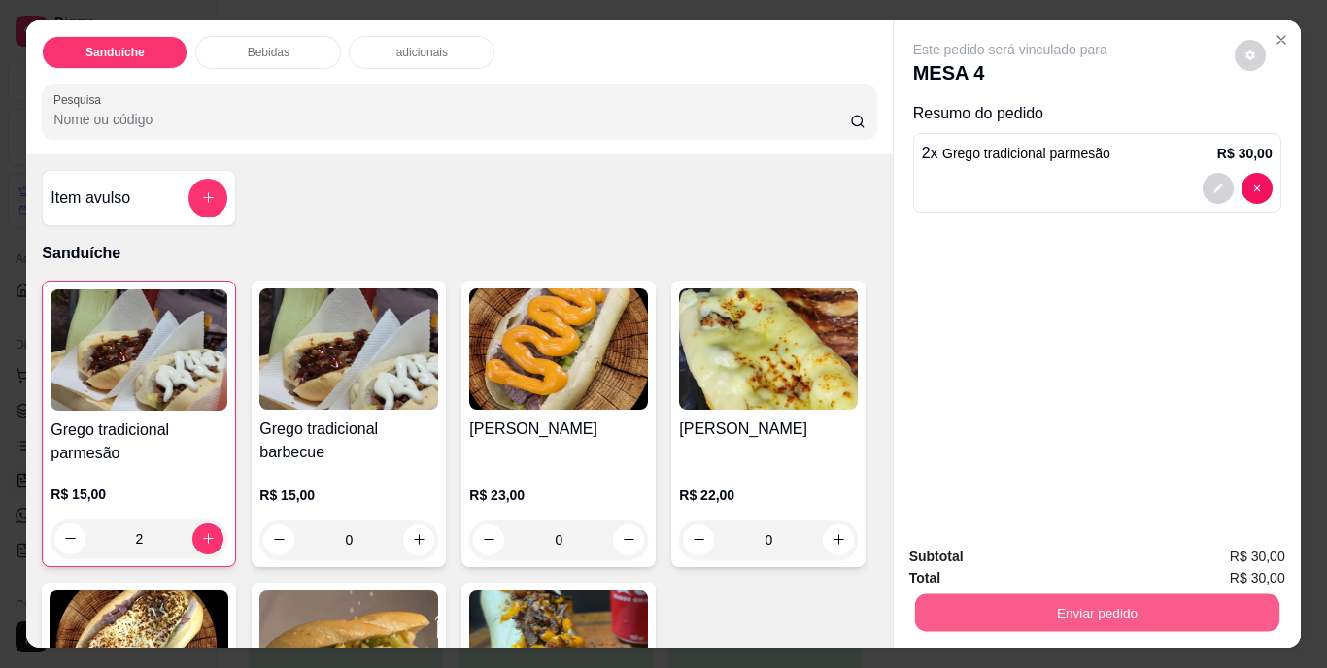
click at [1077, 614] on button "Enviar pedido" at bounding box center [1096, 613] width 364 height 38
click at [1050, 561] on button "Não registrar e enviar pedido" at bounding box center [1033, 558] width 202 height 37
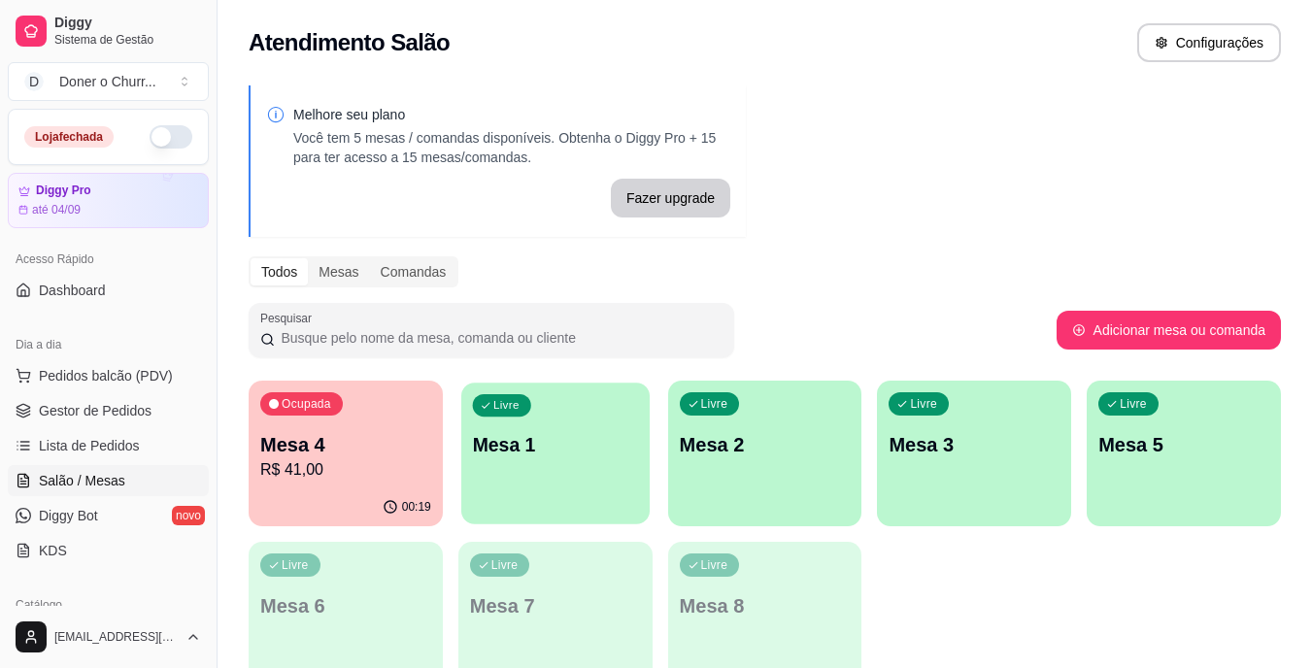
click at [597, 425] on div "Livre Mesa 1" at bounding box center [555, 442] width 188 height 119
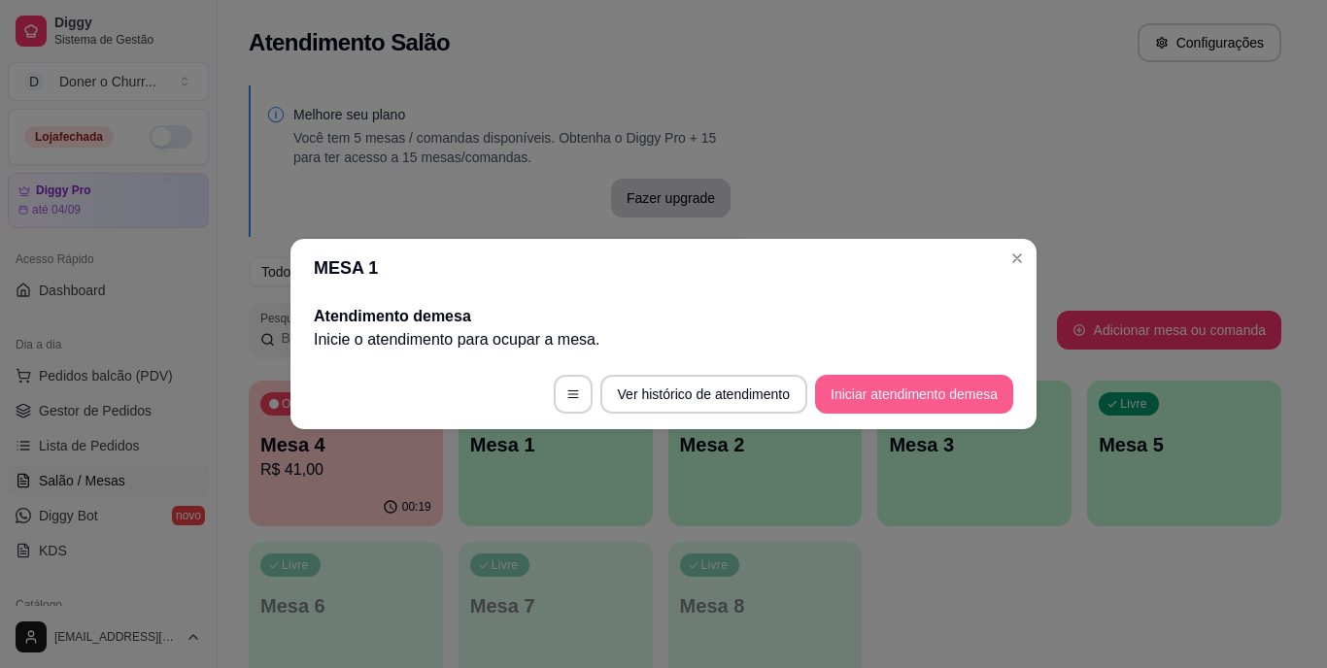
click at [902, 396] on button "Iniciar atendimento de mesa" at bounding box center [914, 394] width 198 height 39
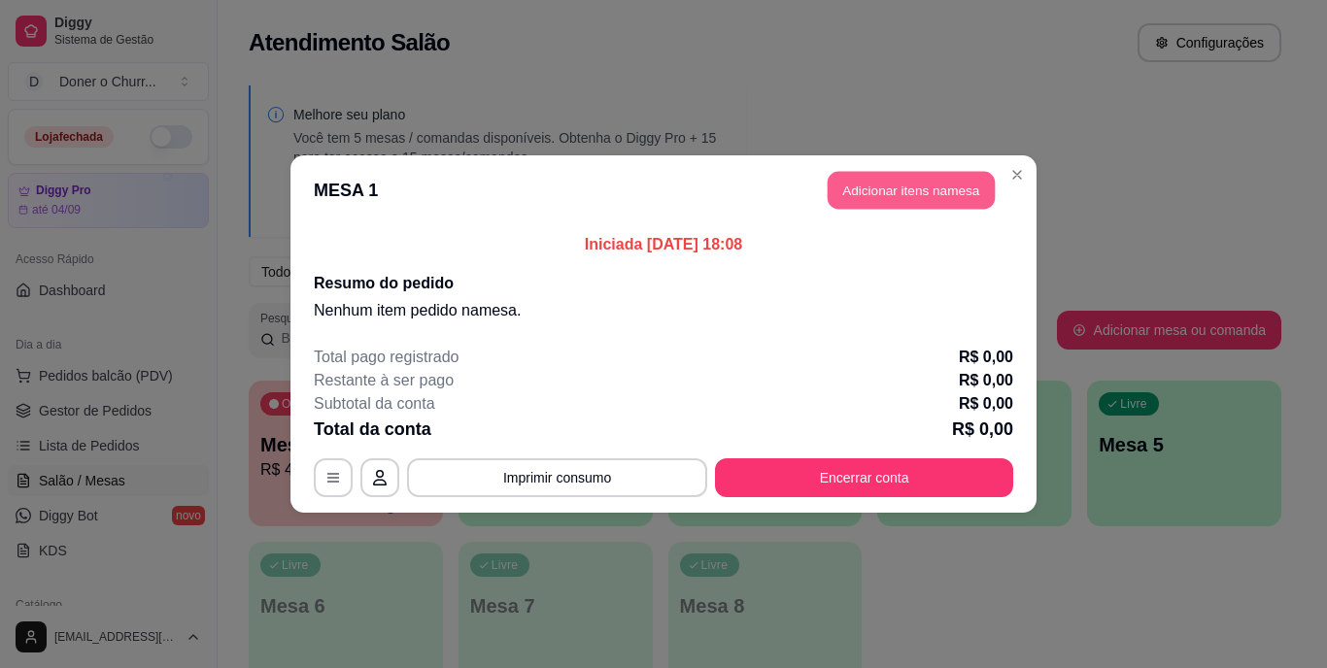
click at [917, 197] on button "Adicionar itens na mesa" at bounding box center [911, 191] width 167 height 38
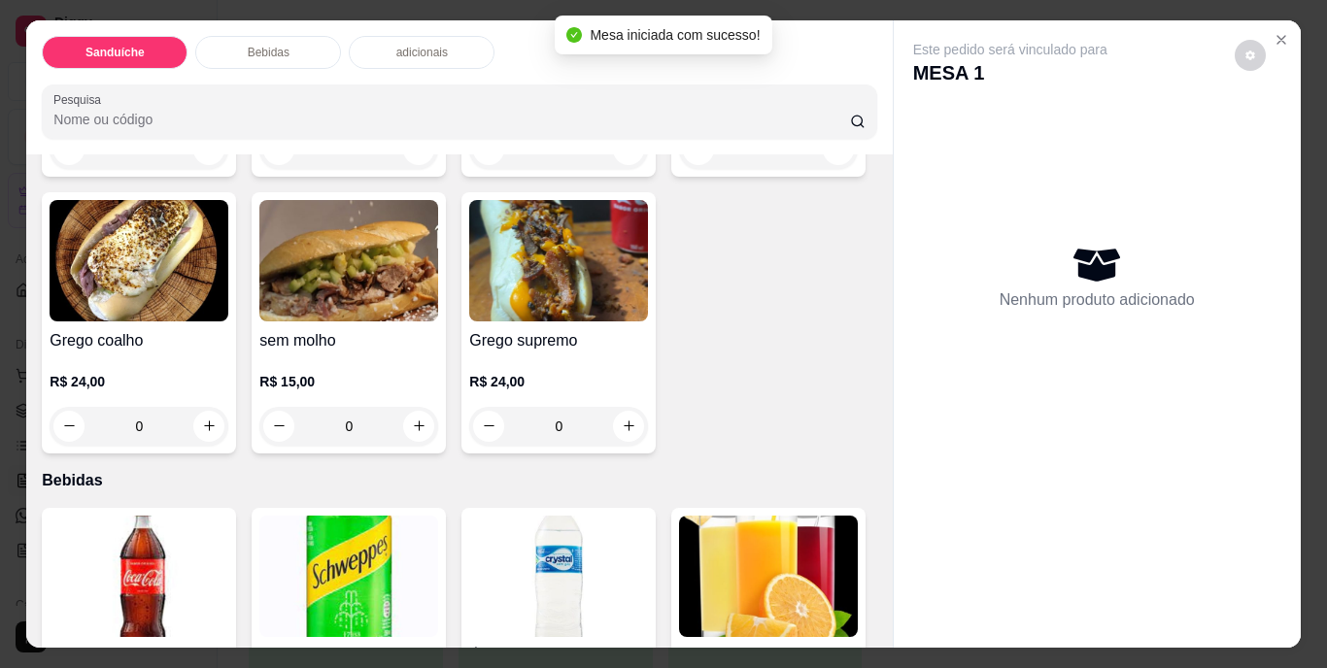
scroll to position [486, 0]
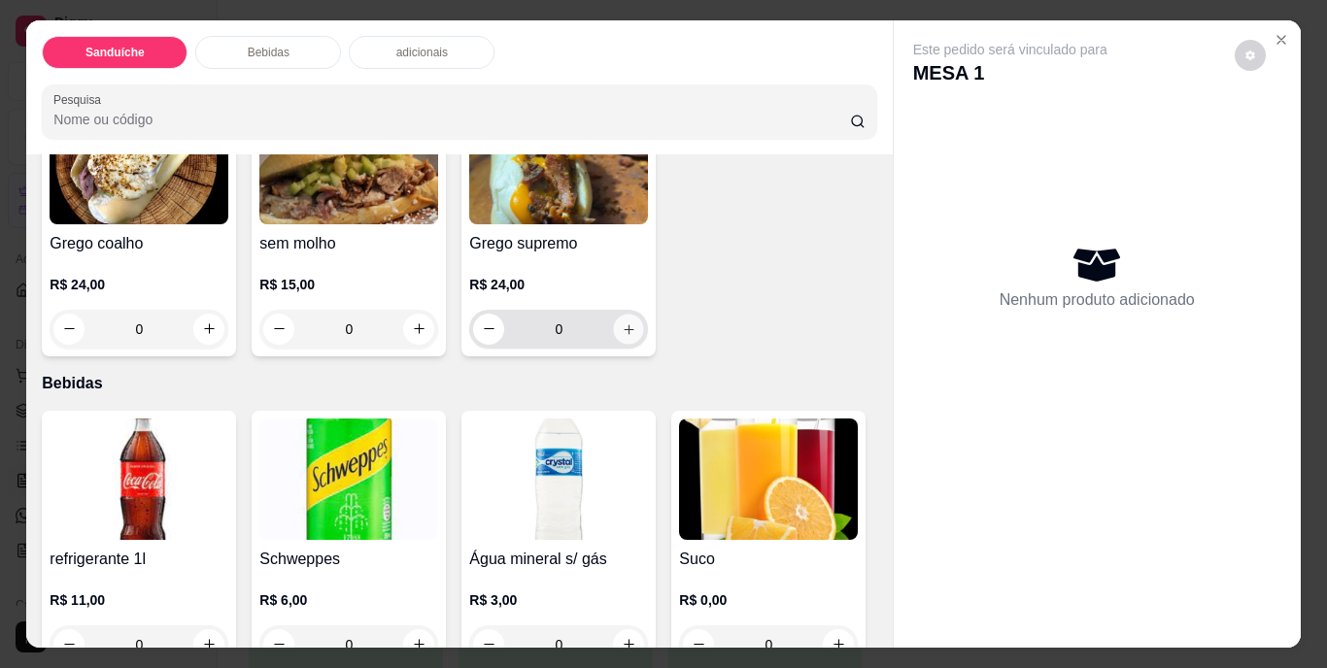
click at [622, 336] on icon "increase-product-quantity" at bounding box center [629, 329] width 15 height 15
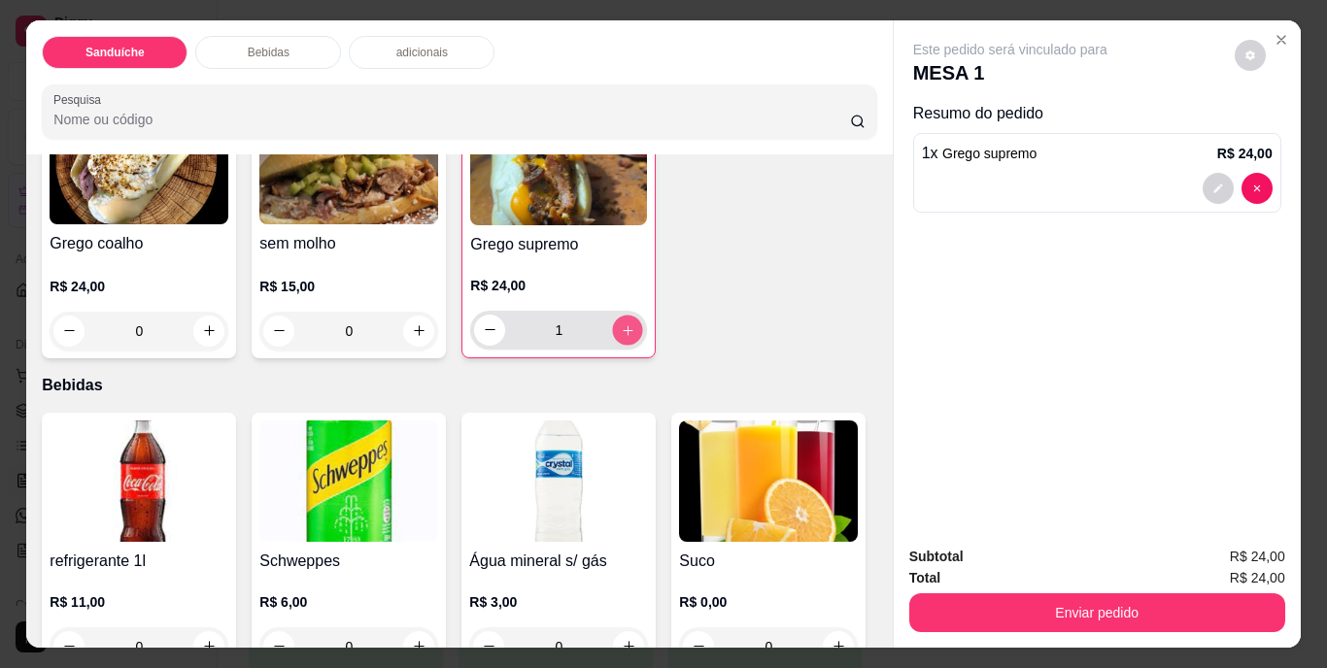
click at [621, 337] on icon "increase-product-quantity" at bounding box center [628, 329] width 15 height 15
type input "2"
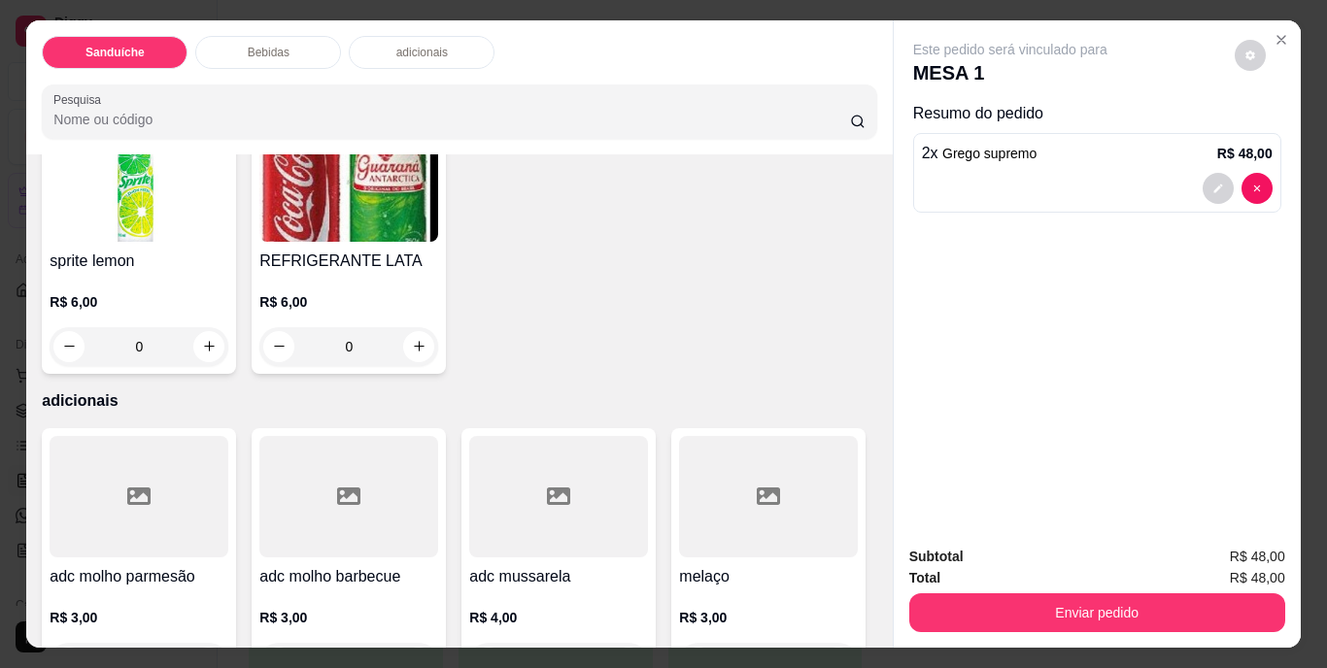
scroll to position [1166, 0]
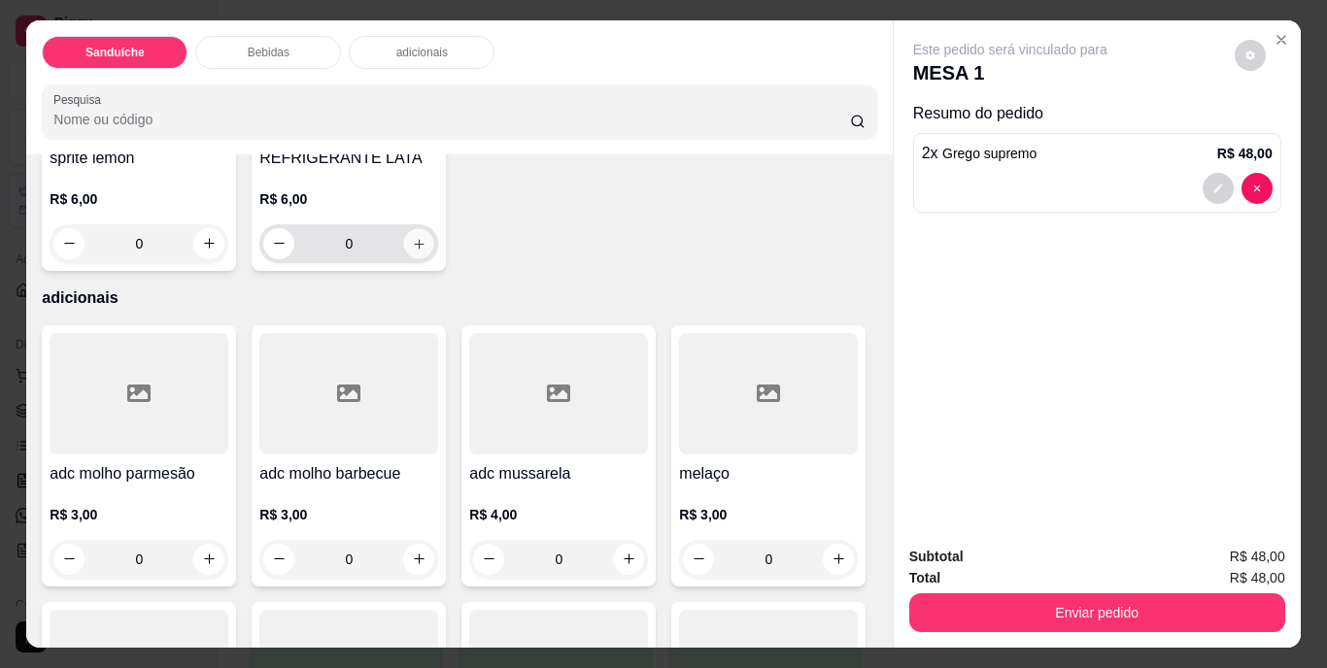
click at [426, 251] on icon "increase-product-quantity" at bounding box center [419, 243] width 15 height 15
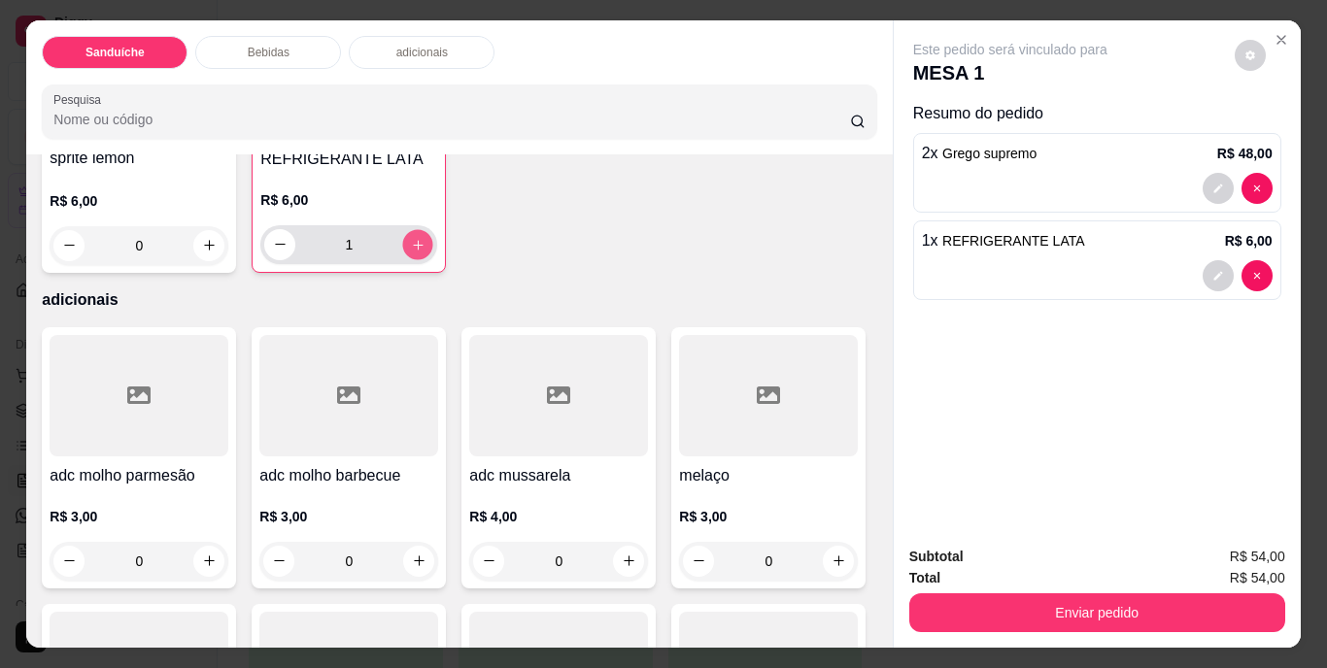
click at [423, 250] on icon "increase-product-quantity" at bounding box center [418, 245] width 10 height 10
type input "2"
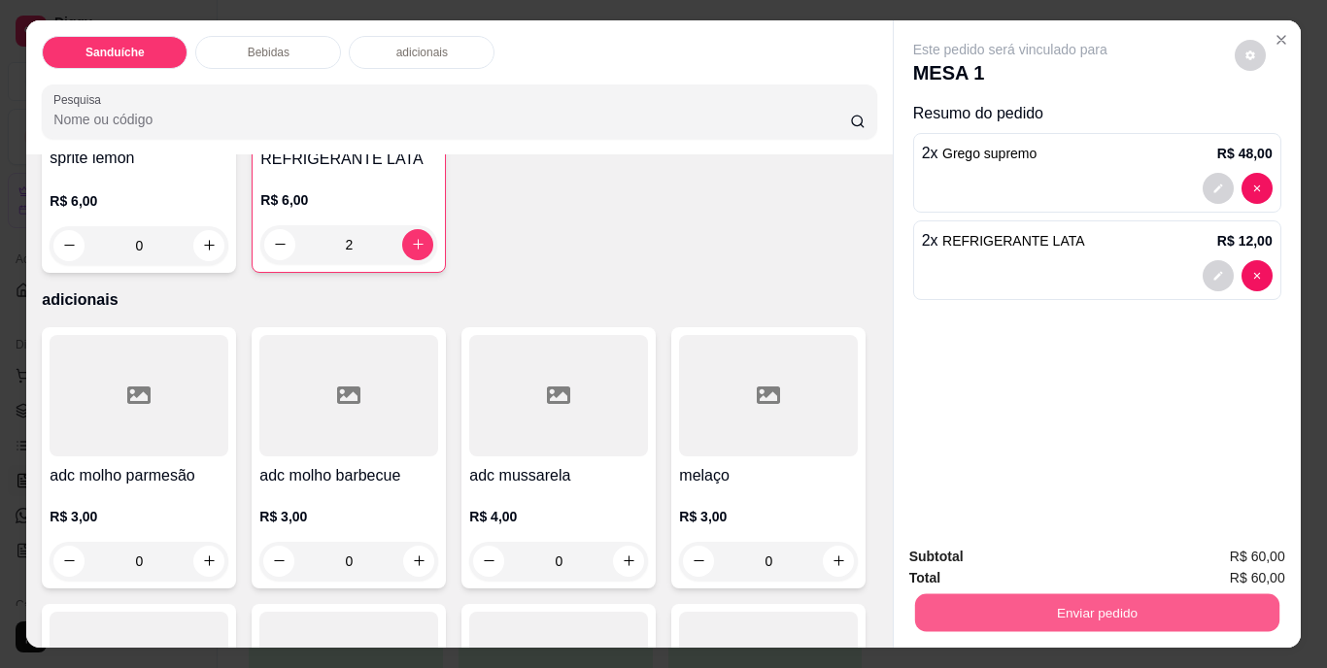
click at [1137, 602] on button "Enviar pedido" at bounding box center [1096, 613] width 364 height 38
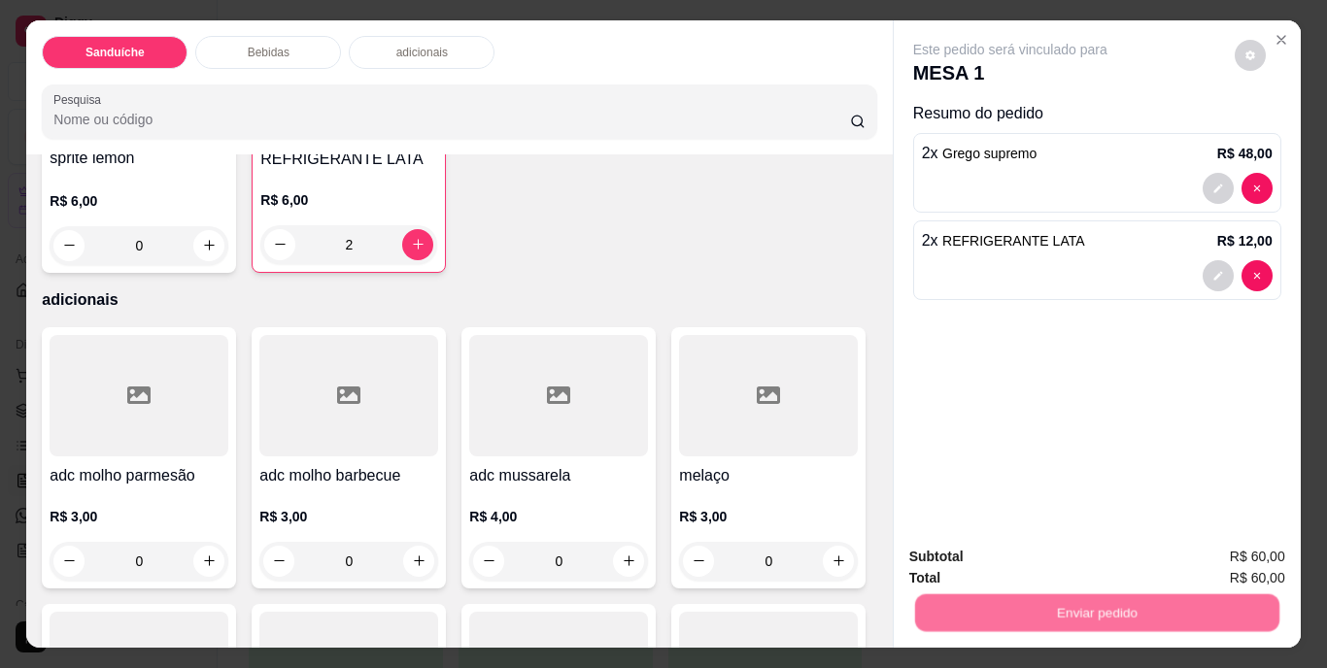
click at [1073, 545] on button "Não registrar e enviar pedido" at bounding box center [1032, 558] width 196 height 36
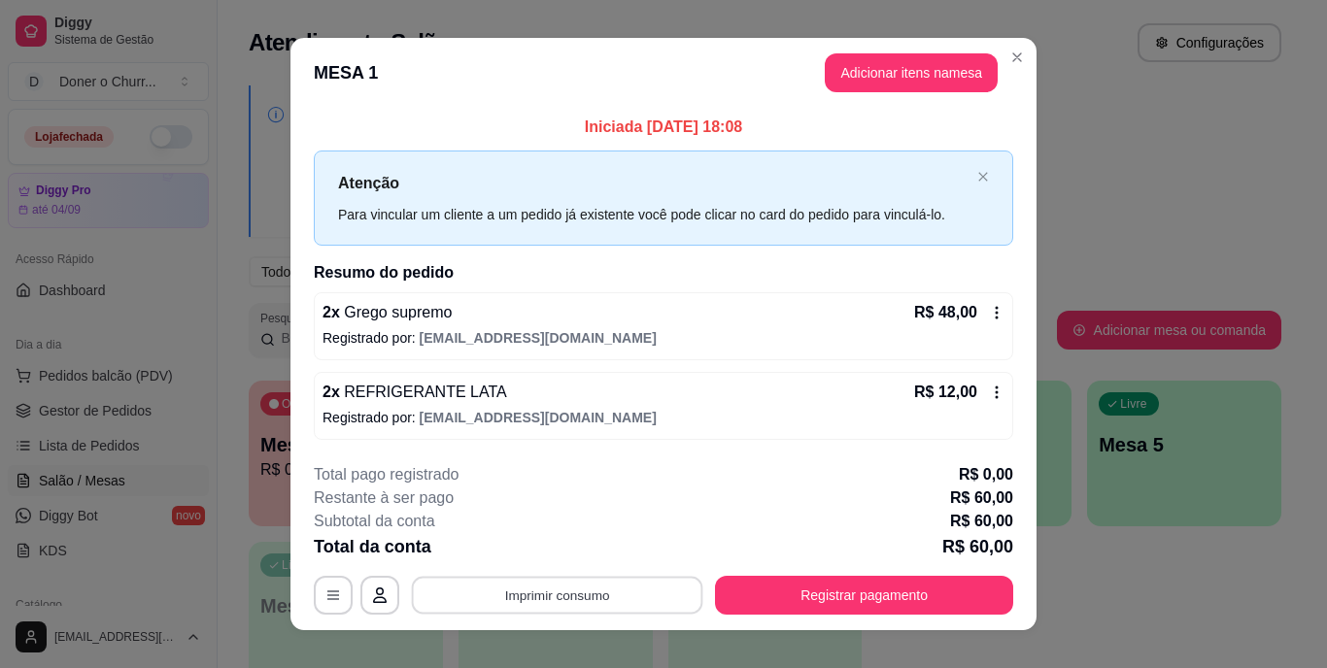
click at [551, 598] on button "Imprimir consumo" at bounding box center [557, 595] width 291 height 38
click at [558, 556] on button "IMPRESSORA" at bounding box center [556, 550] width 136 height 30
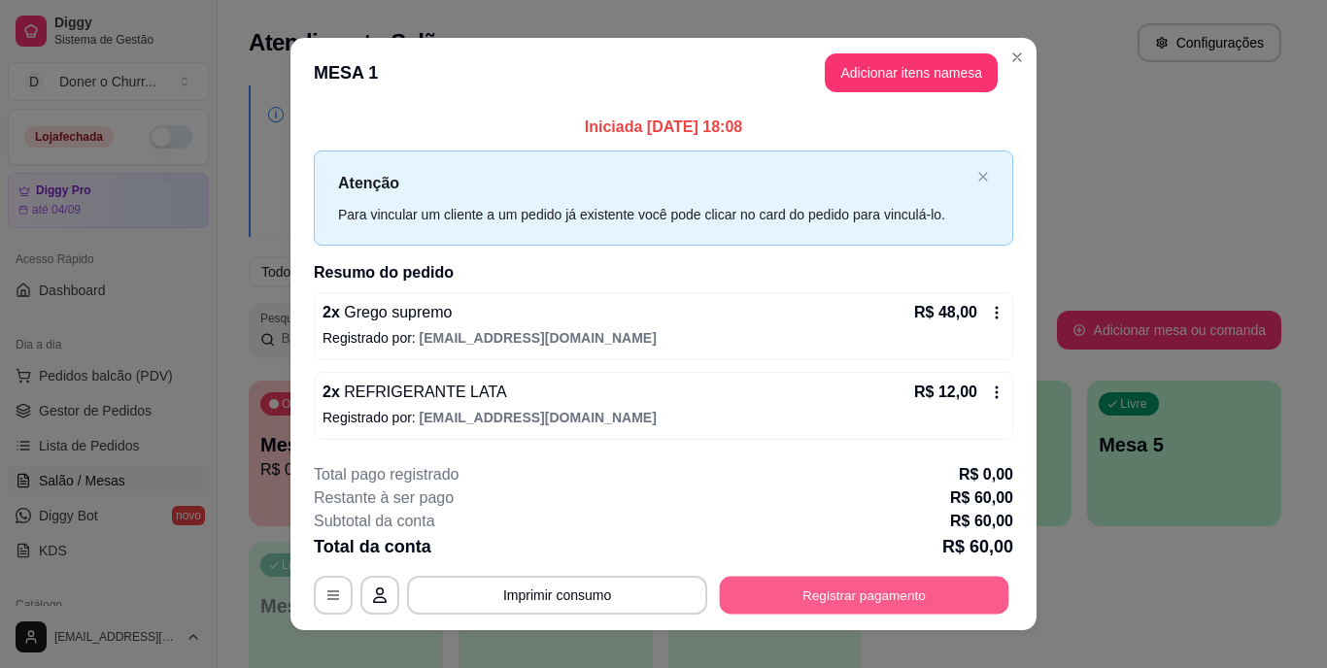
click at [850, 601] on button "Registrar pagamento" at bounding box center [864, 595] width 289 height 38
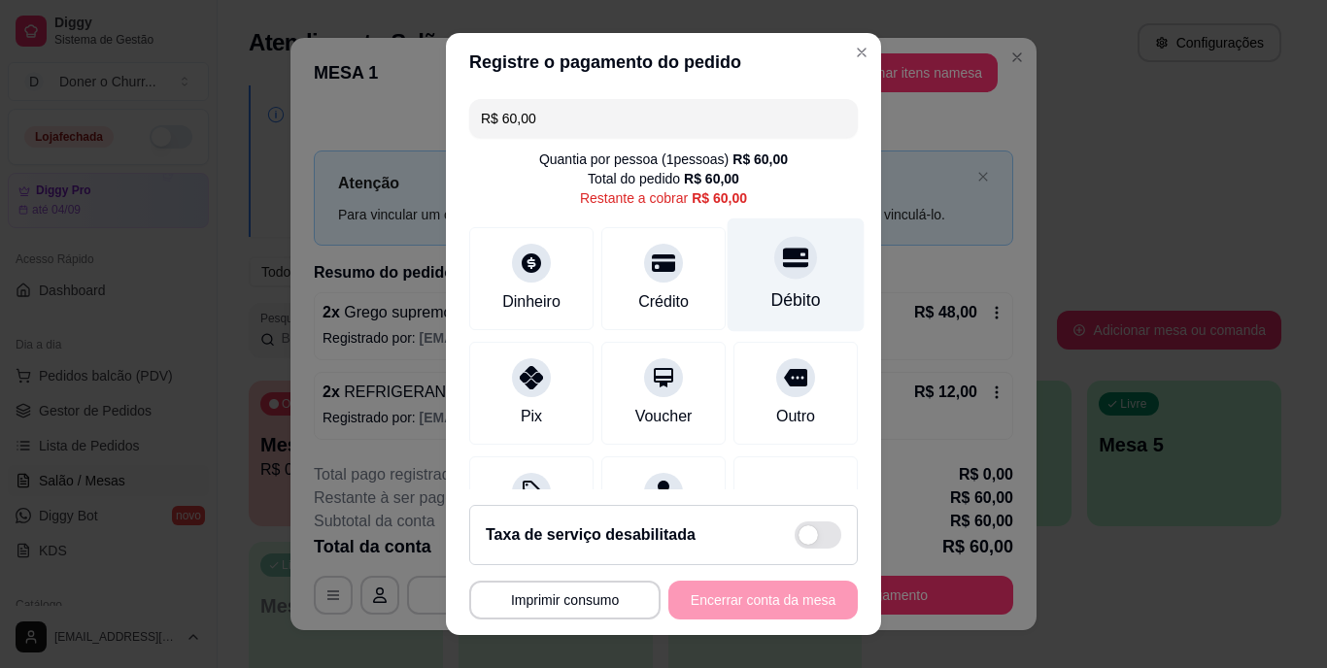
click at [774, 277] on div at bounding box center [795, 258] width 43 height 43
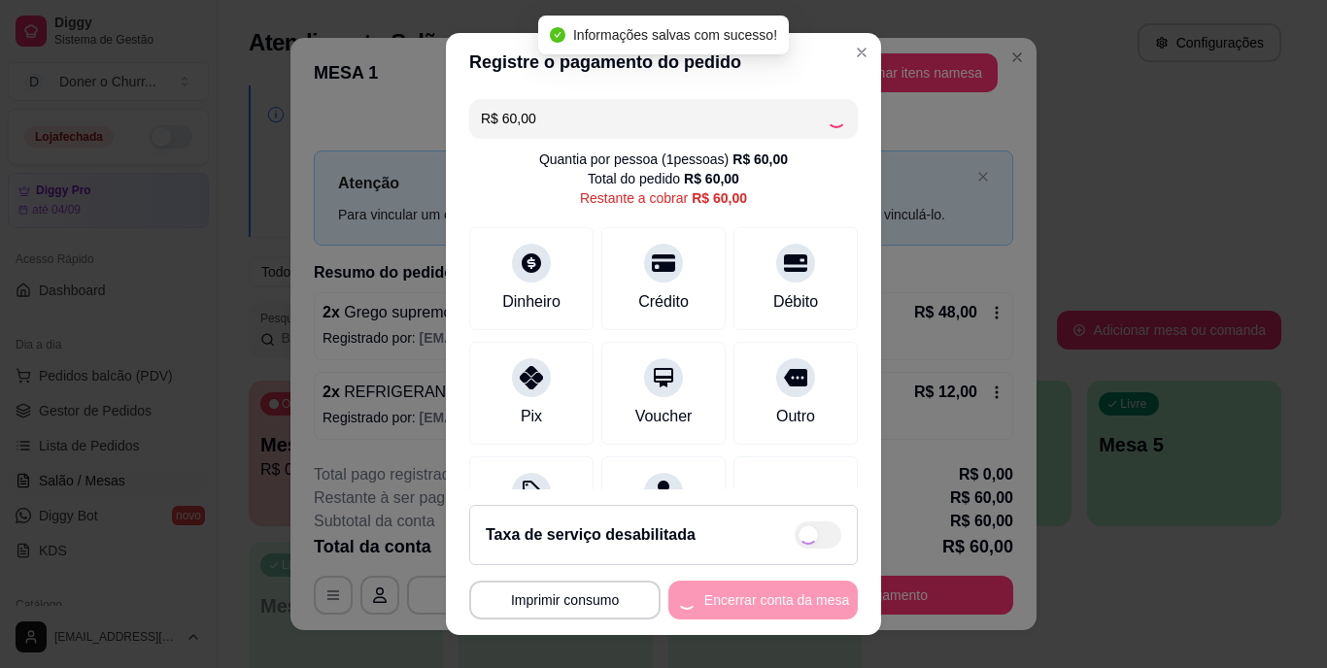
type input "R$ 0,00"
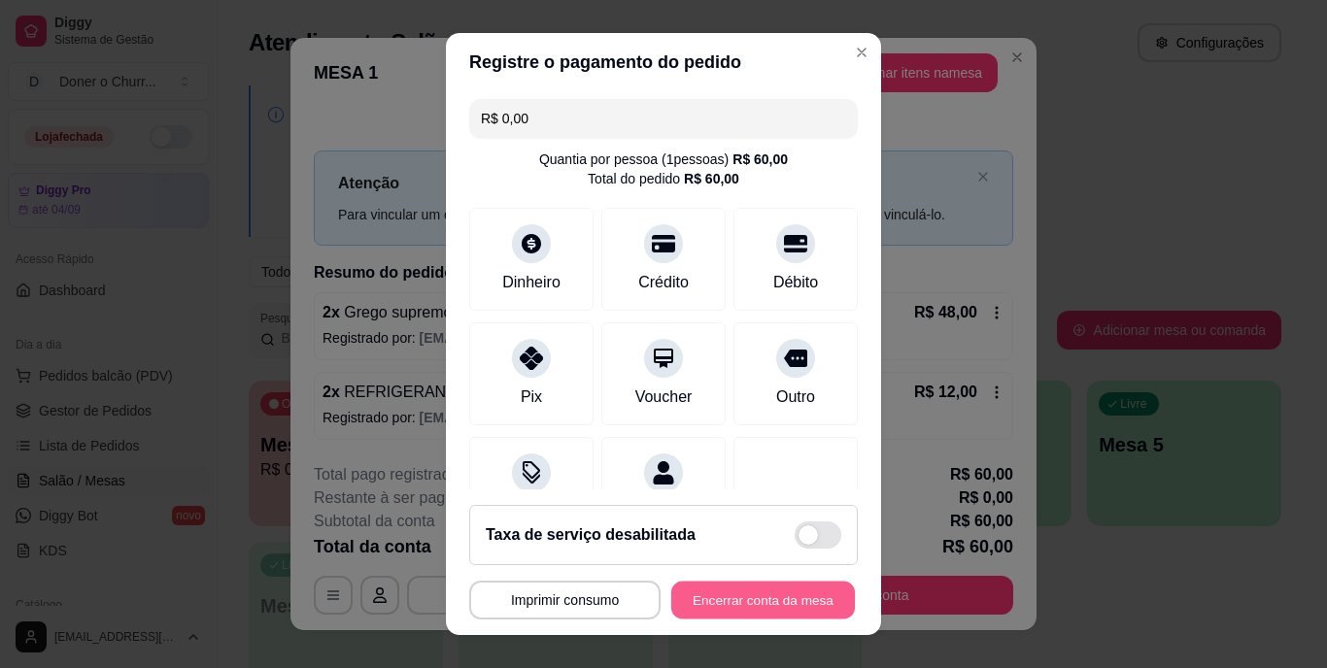
click at [722, 597] on button "Encerrar conta da mesa" at bounding box center [763, 600] width 184 height 38
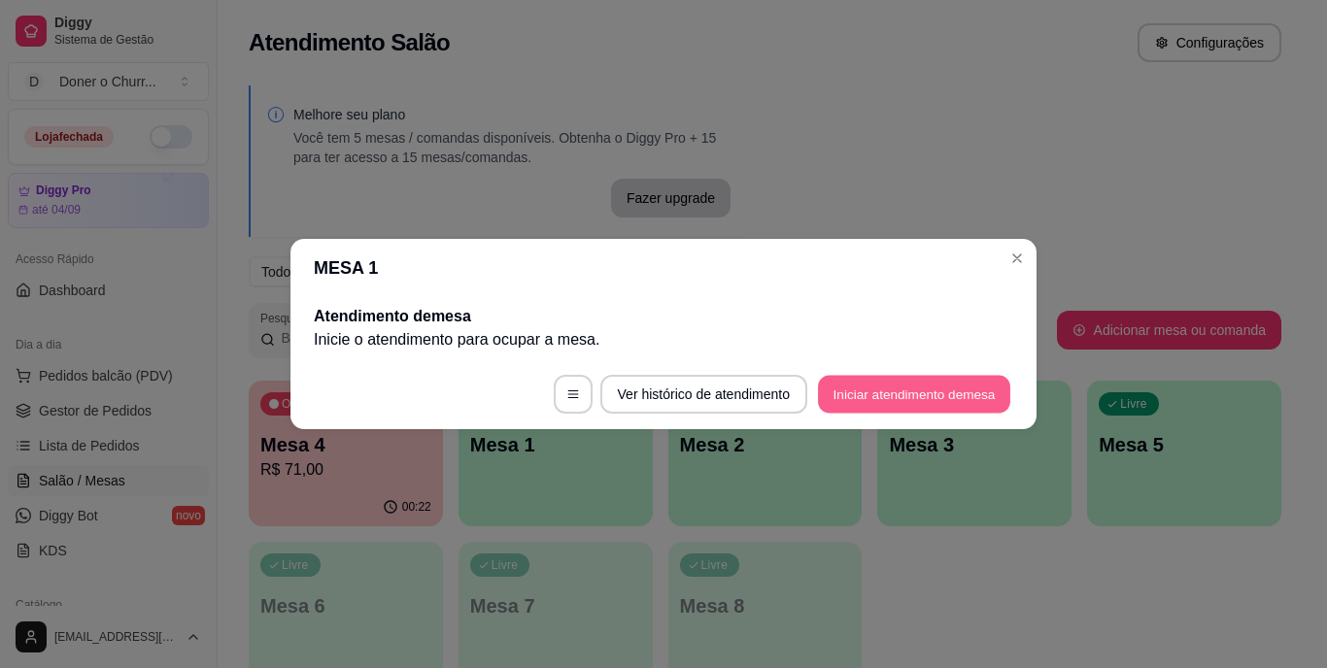
click at [935, 390] on button "Iniciar atendimento de mesa" at bounding box center [914, 395] width 192 height 38
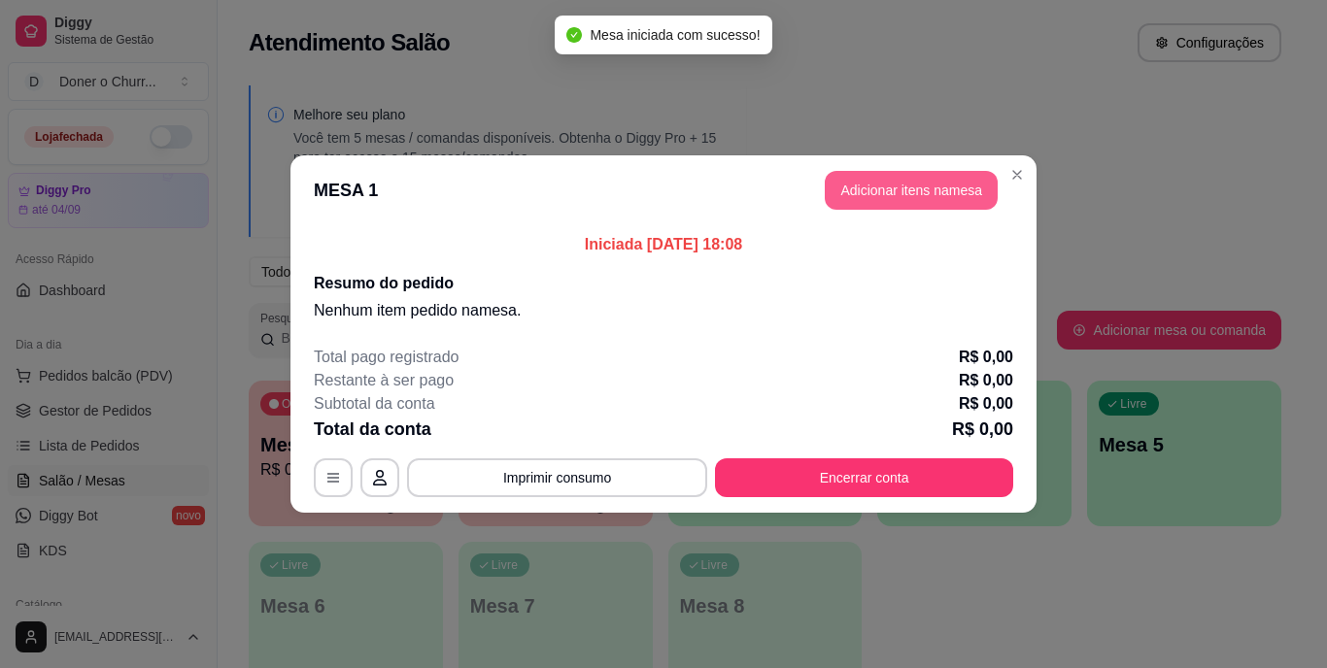
click at [918, 182] on button "Adicionar itens na mesa" at bounding box center [911, 190] width 173 height 39
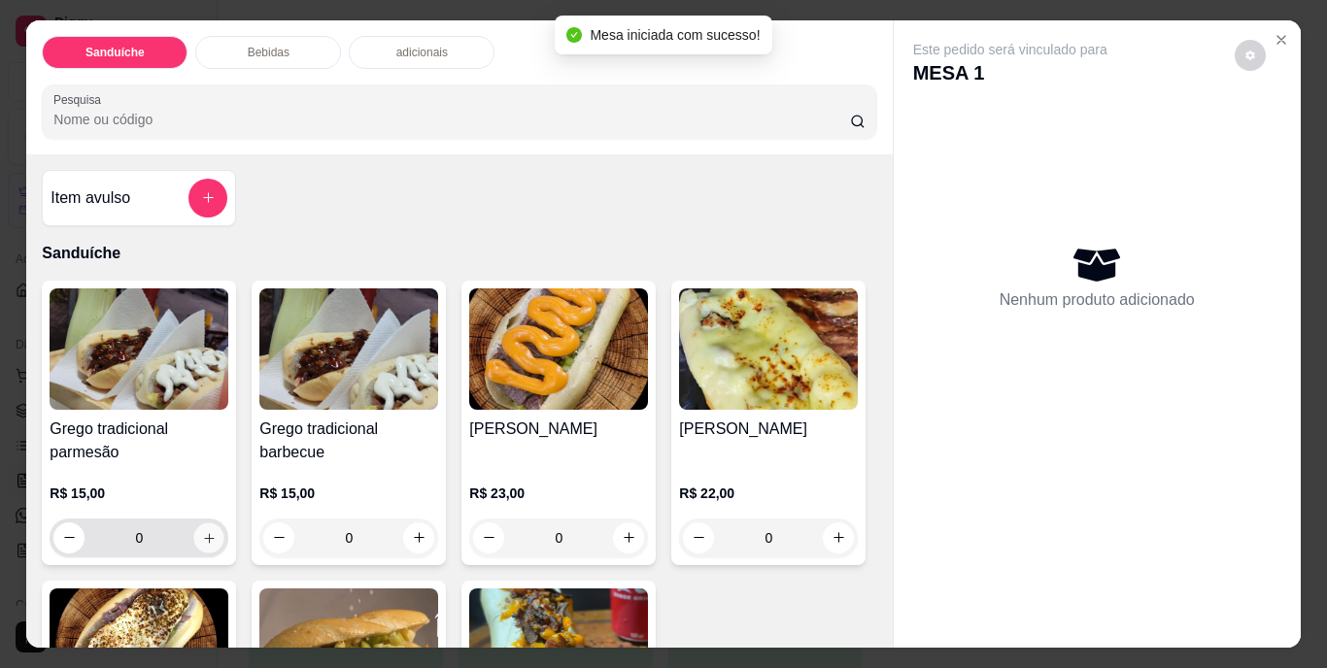
click at [196, 538] on button "increase-product-quantity" at bounding box center [209, 538] width 30 height 30
type input "1"
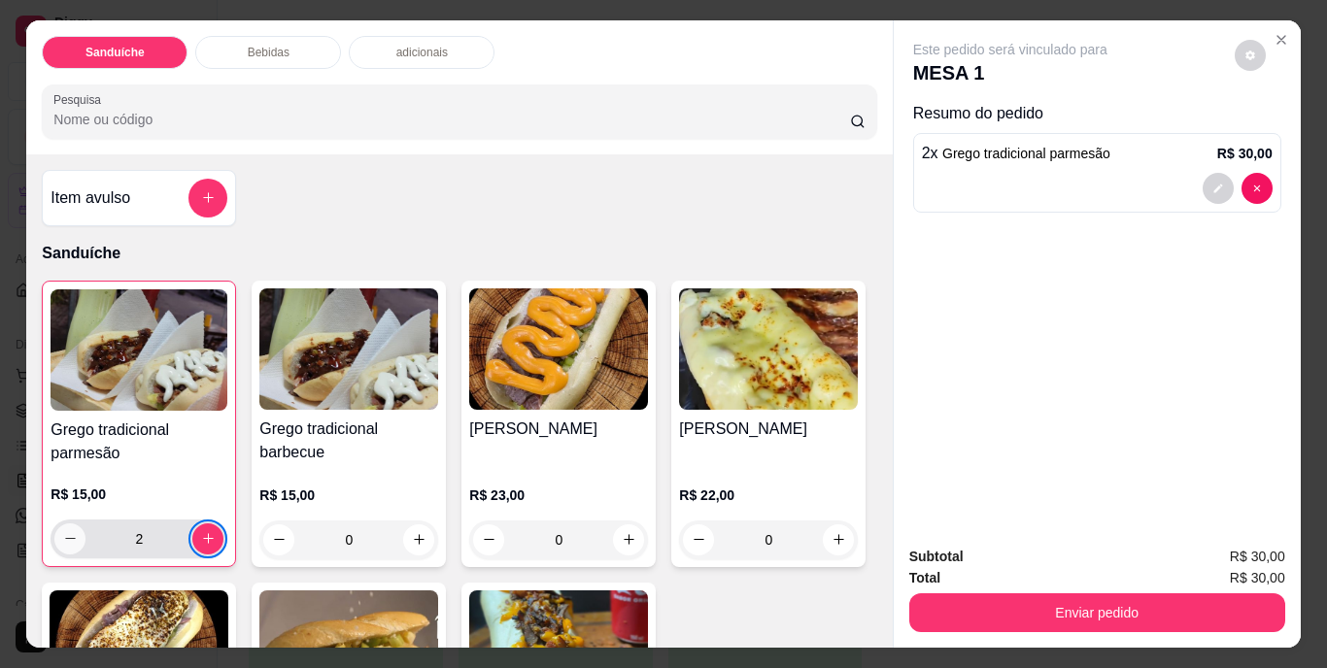
click at [63, 531] on icon "decrease-product-quantity" at bounding box center [70, 538] width 15 height 15
type input "1"
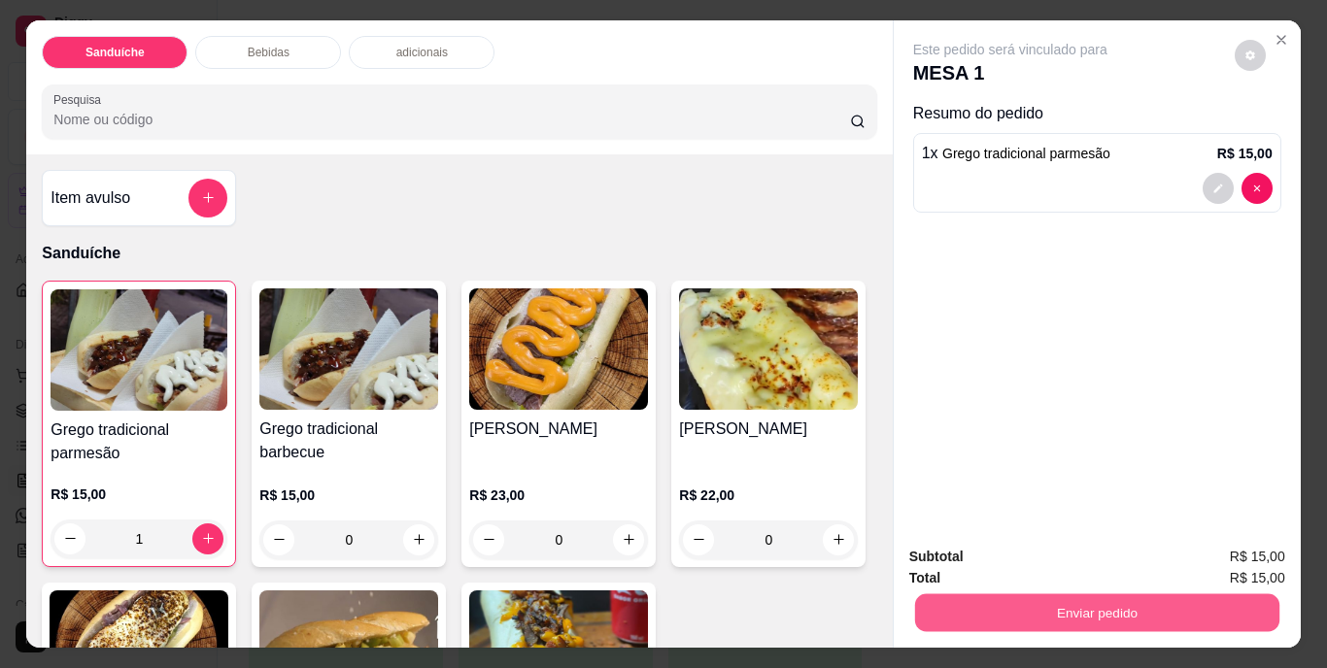
click at [1086, 599] on button "Enviar pedido" at bounding box center [1096, 613] width 364 height 38
click at [1066, 562] on button "Não registrar e enviar pedido" at bounding box center [1032, 558] width 196 height 36
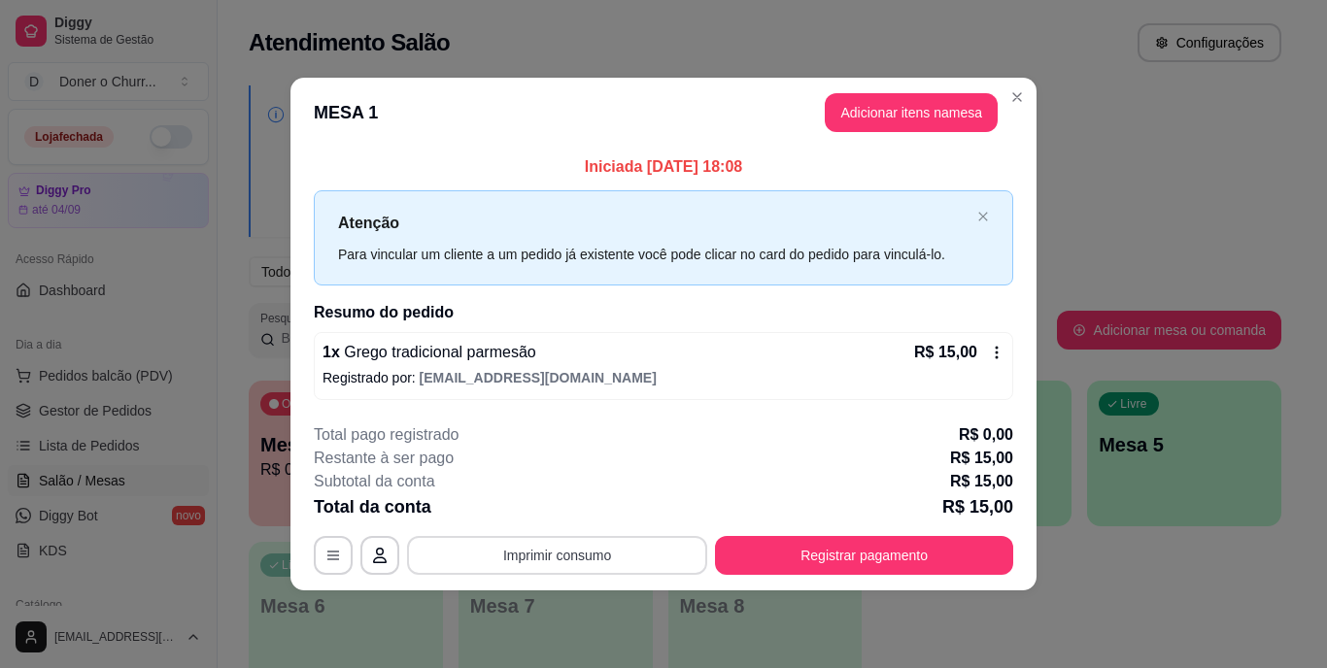
click at [589, 545] on button "Imprimir consumo" at bounding box center [557, 555] width 300 height 39
click at [587, 513] on button "IMPRESSORA" at bounding box center [563, 510] width 136 height 30
click at [980, 615] on div "**********" at bounding box center [663, 334] width 1327 height 668
click at [979, 616] on div "**********" at bounding box center [663, 334] width 1327 height 668
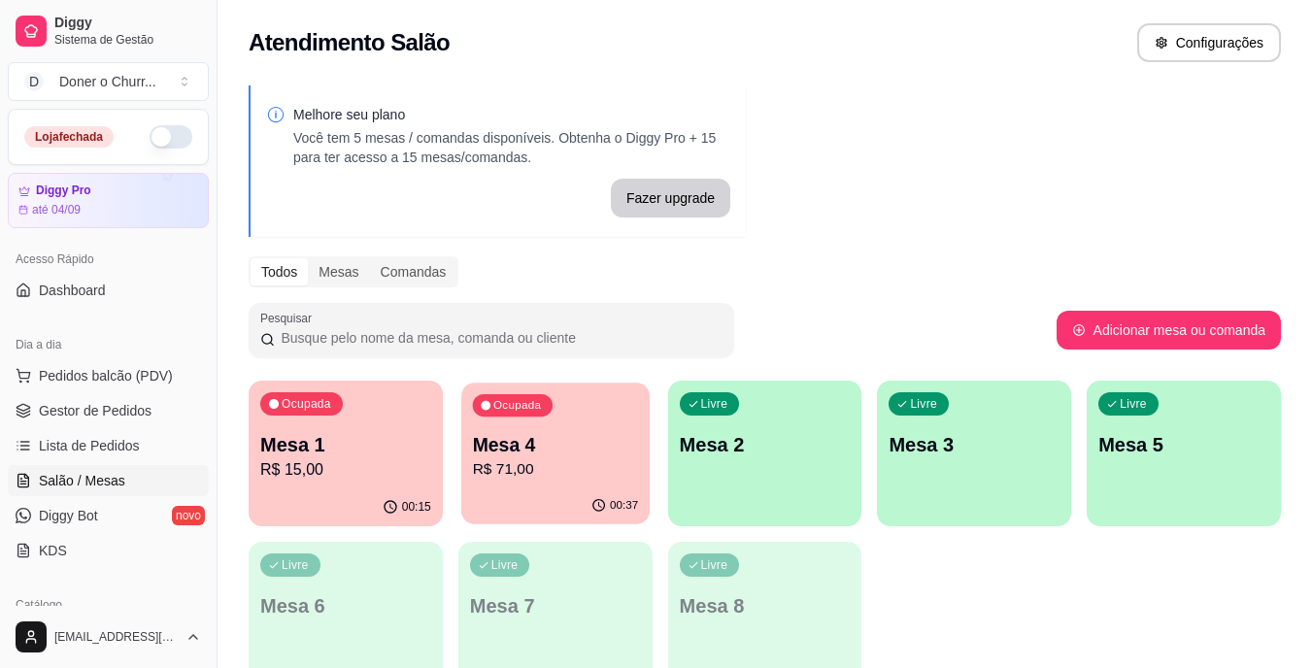
click at [610, 438] on p "Mesa 4" at bounding box center [555, 445] width 166 height 26
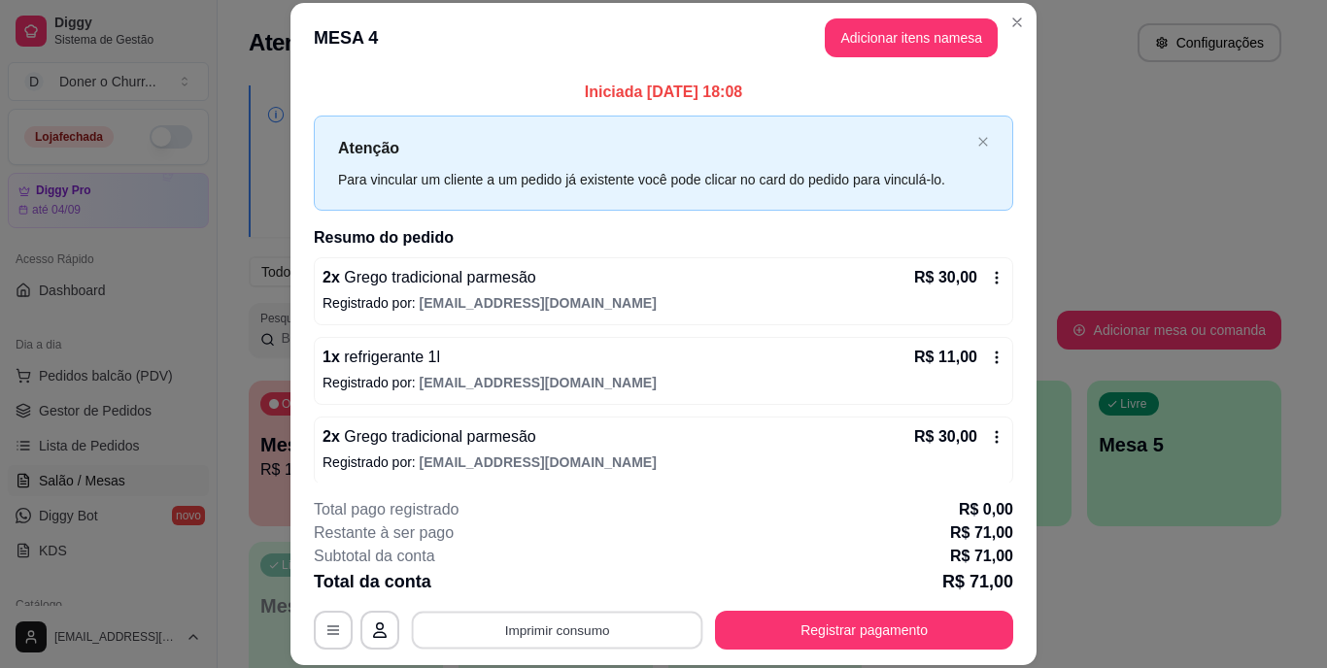
click at [544, 630] on button "Imprimir consumo" at bounding box center [557, 630] width 291 height 38
click at [560, 592] on button "IMPRESSORA" at bounding box center [556, 585] width 141 height 31
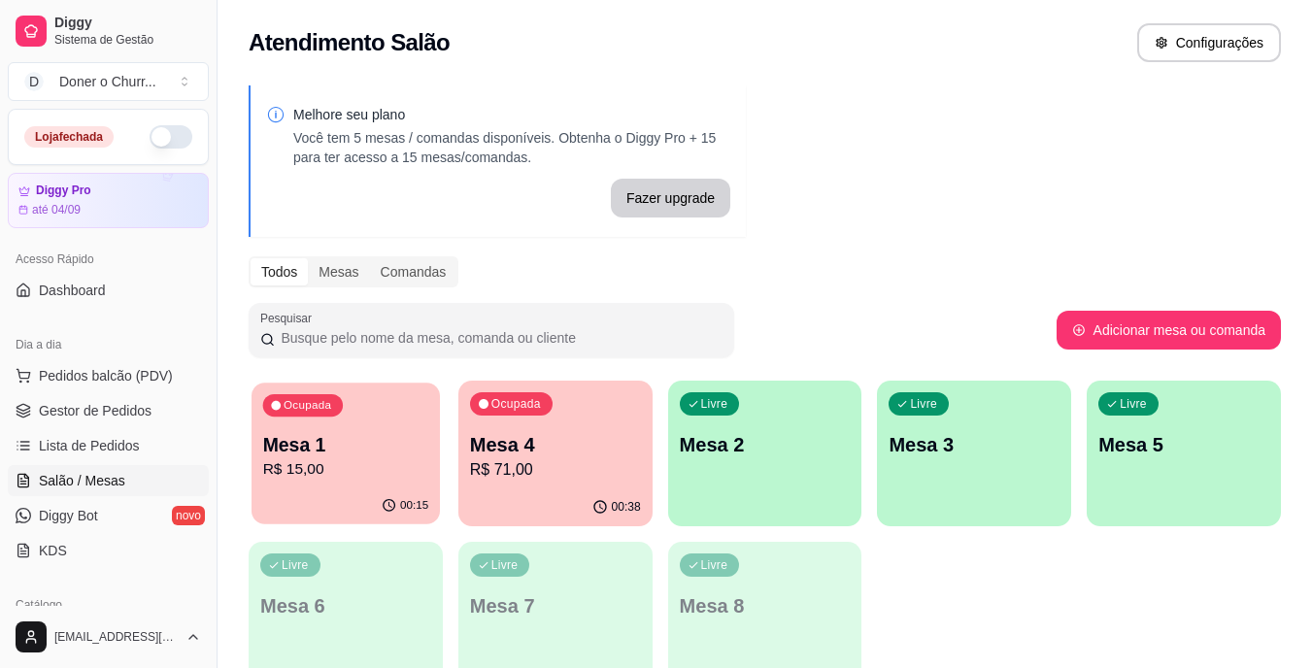
click at [331, 443] on p "Mesa 1" at bounding box center [346, 445] width 166 height 26
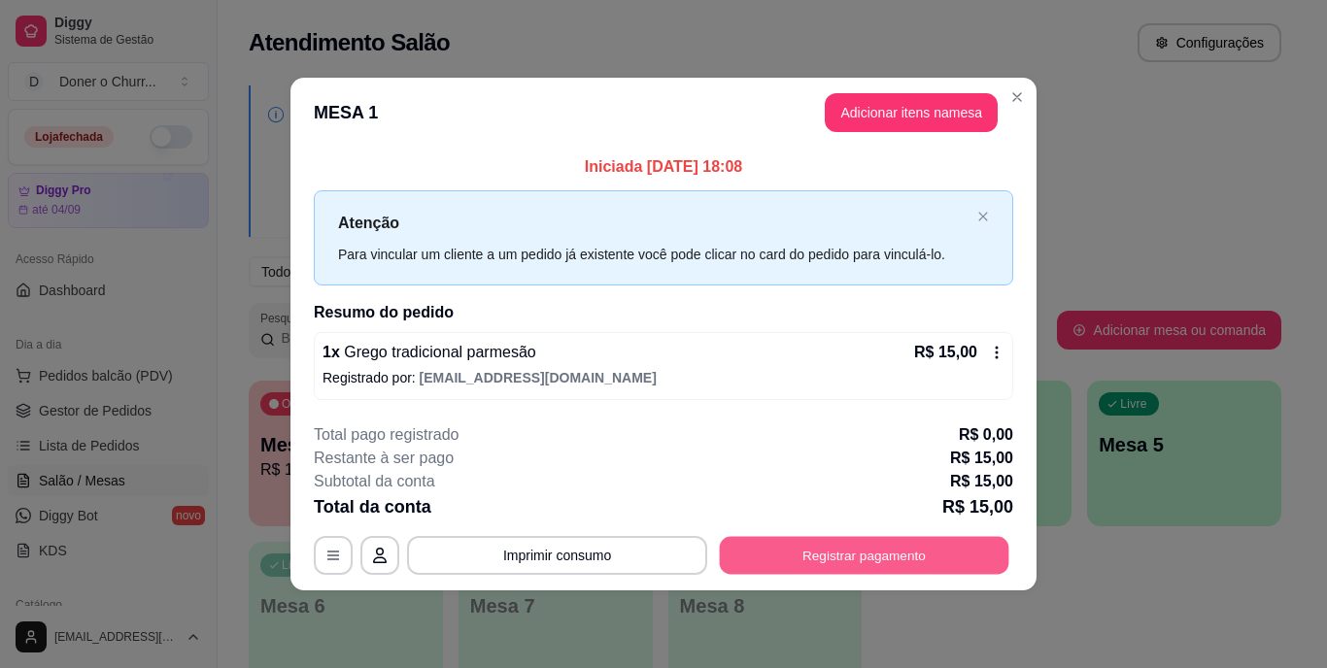
click at [905, 552] on button "Registrar pagamento" at bounding box center [864, 555] width 289 height 38
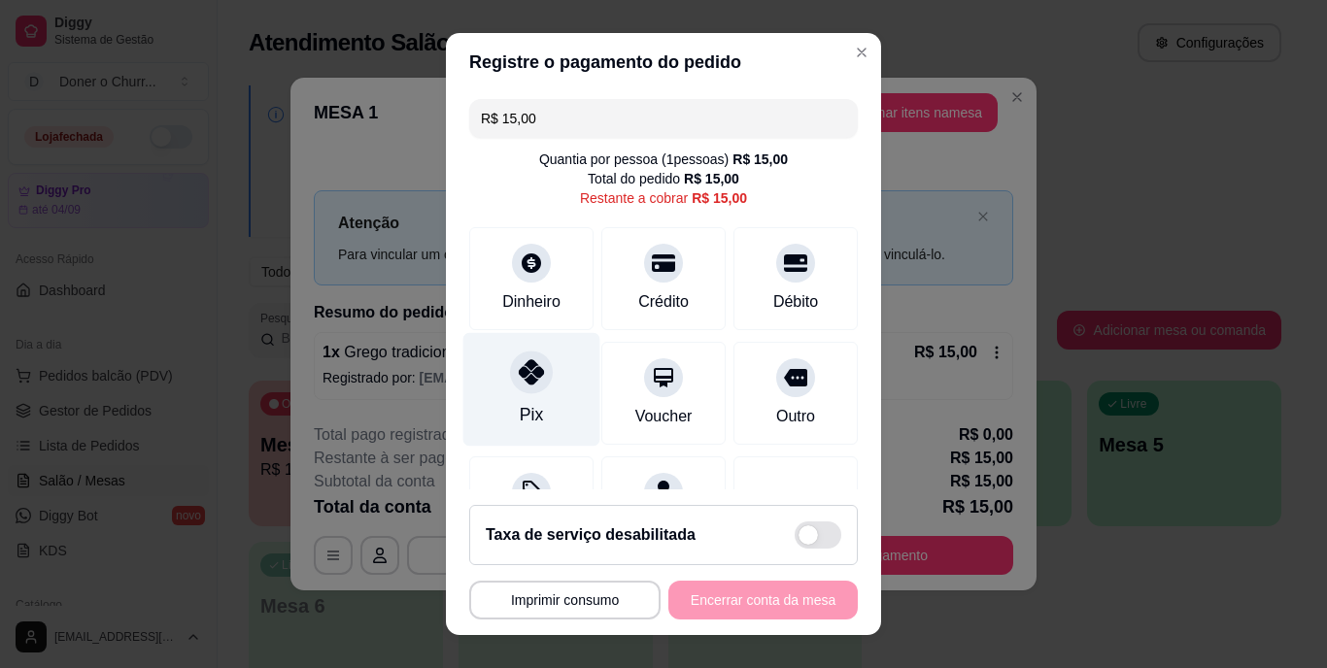
click at [505, 391] on div "Pix" at bounding box center [531, 390] width 137 height 114
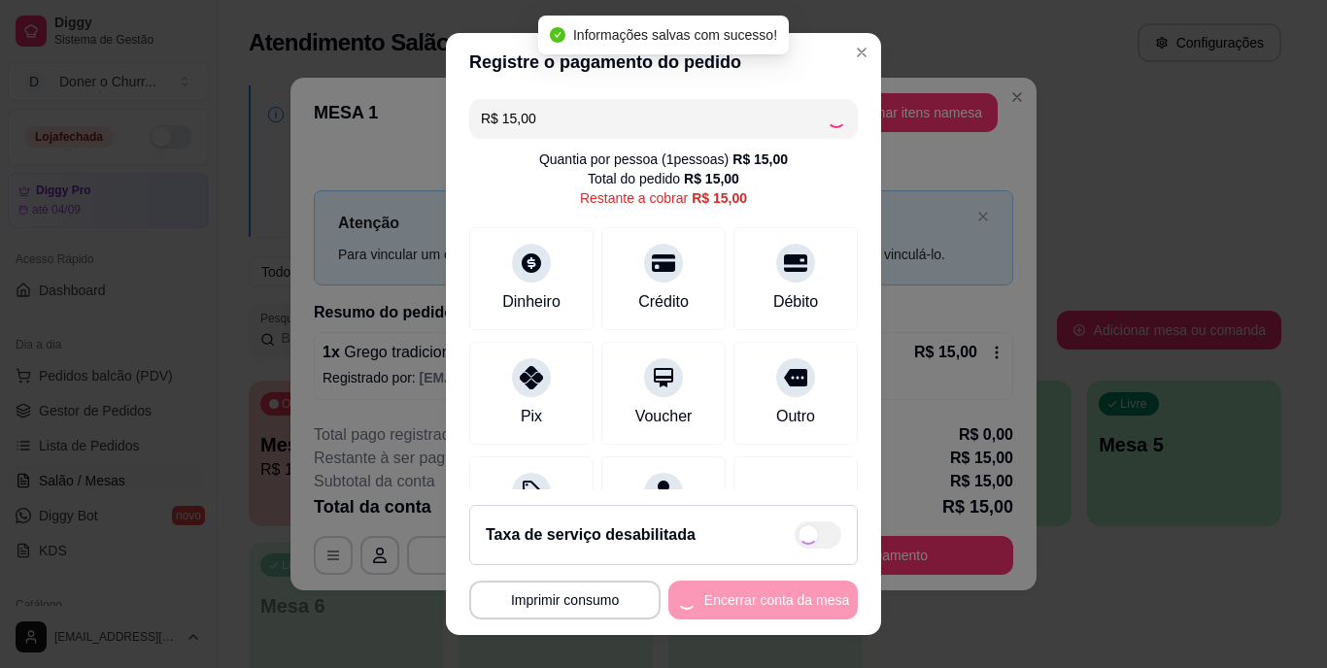
type input "R$ 0,00"
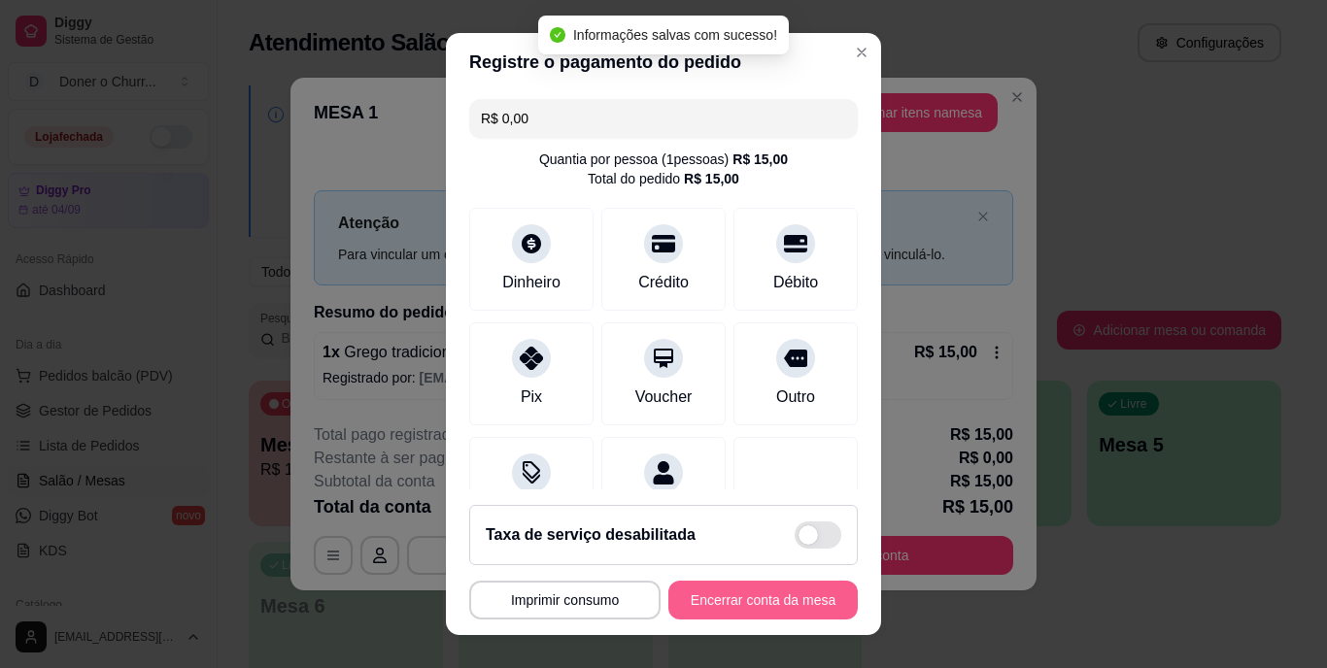
click at [715, 599] on button "Encerrar conta da mesa" at bounding box center [762, 600] width 189 height 39
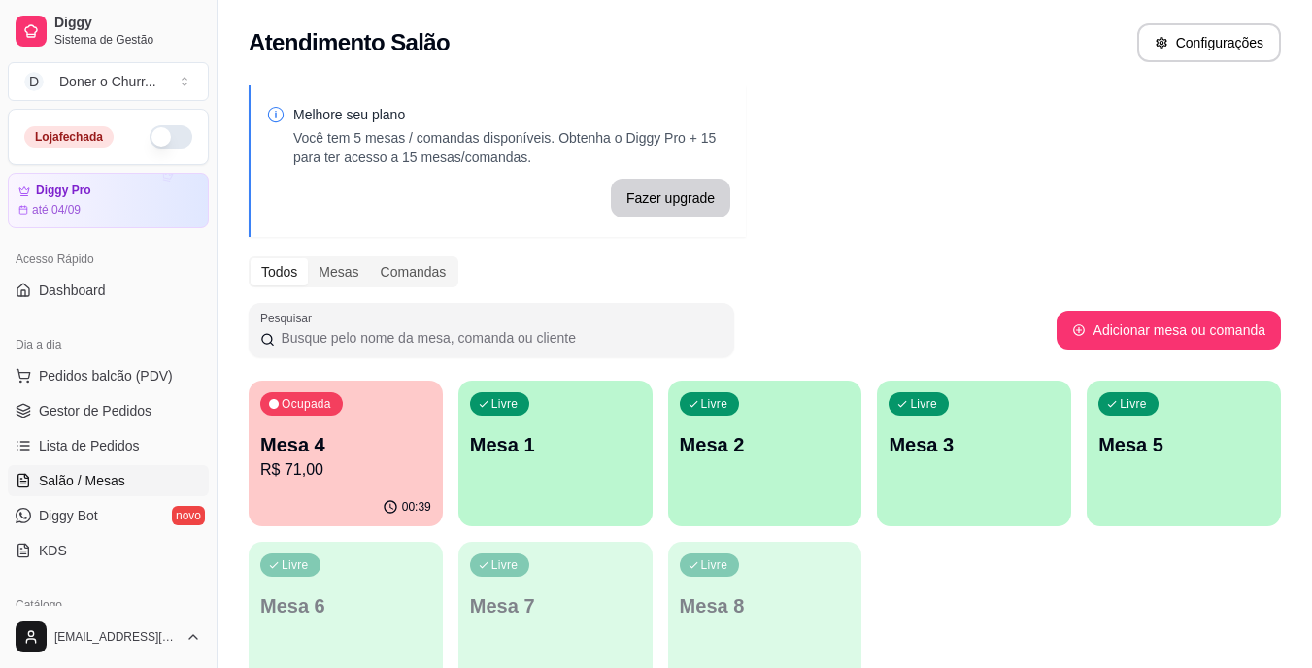
click at [339, 494] on div "00:39" at bounding box center [346, 508] width 194 height 38
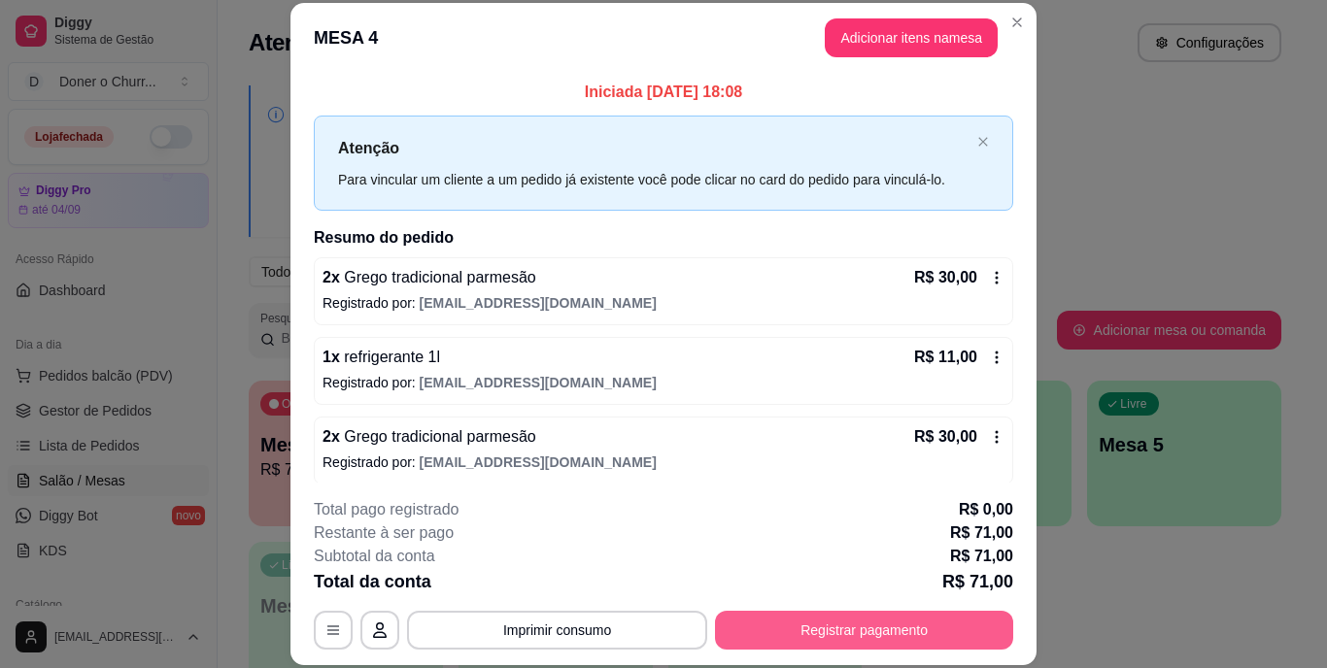
click at [845, 625] on button "Registrar pagamento" at bounding box center [864, 630] width 298 height 39
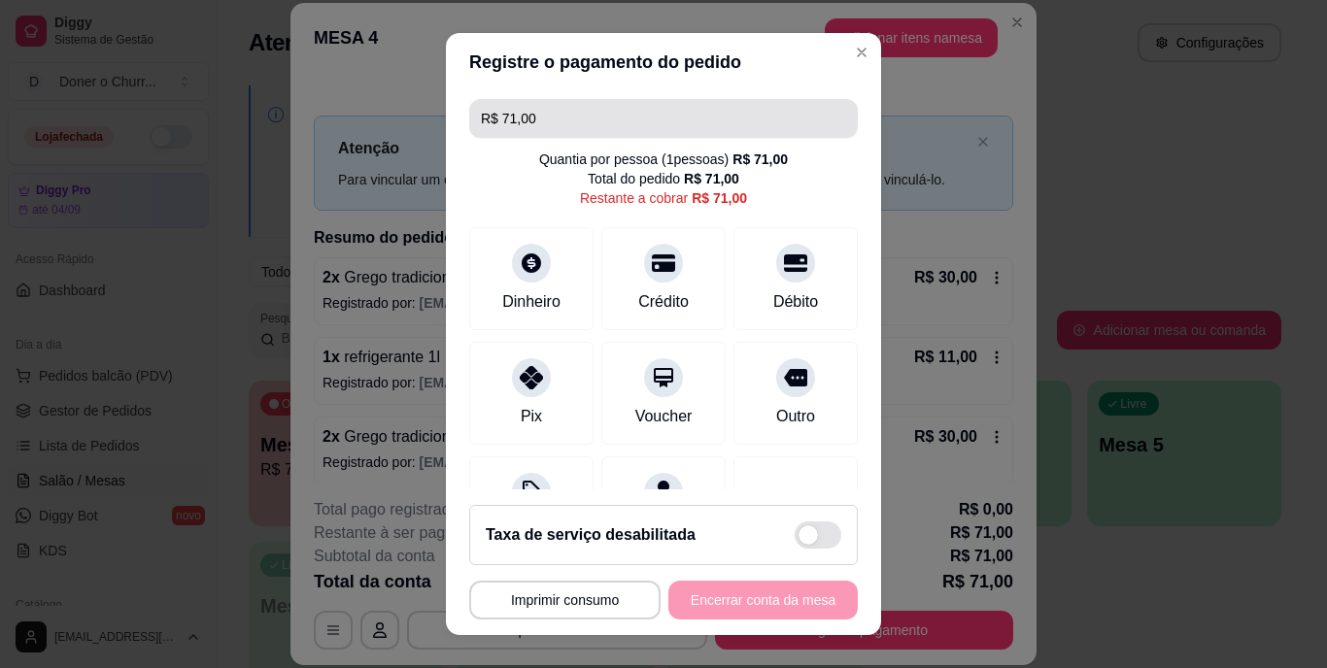
click at [579, 124] on input "R$ 71,00" at bounding box center [663, 118] width 365 height 39
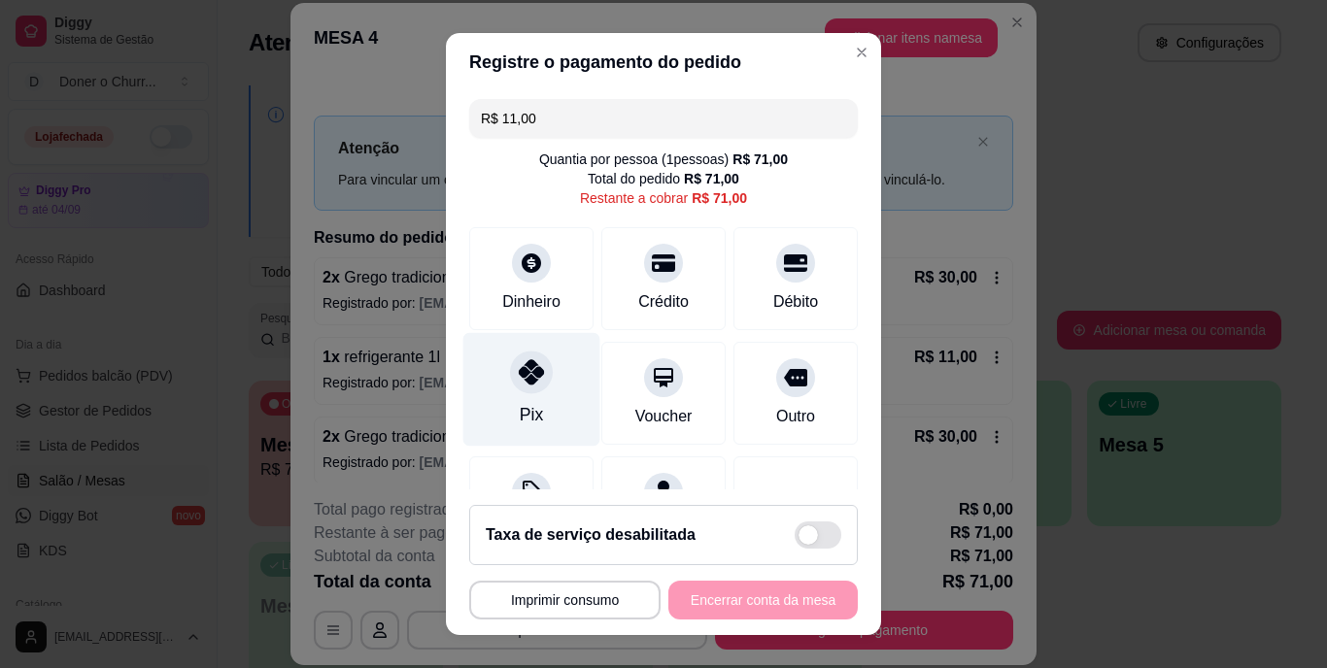
click at [520, 398] on div "Pix" at bounding box center [531, 390] width 137 height 114
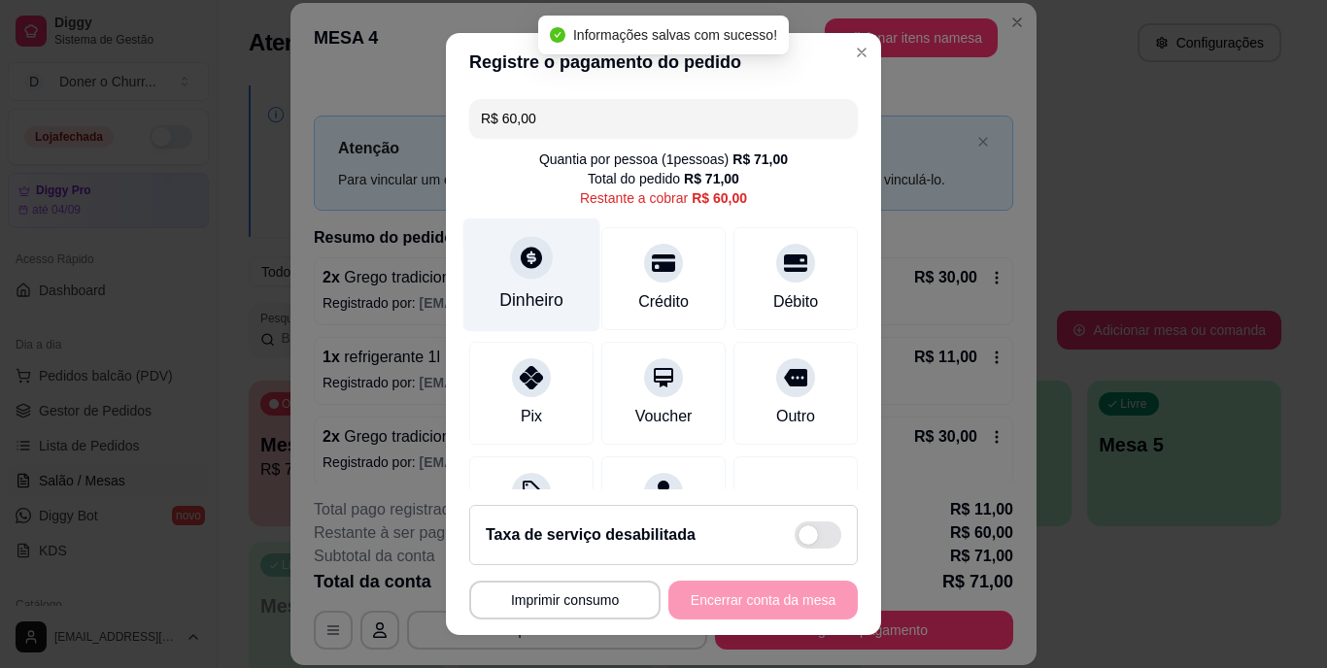
click at [516, 275] on div at bounding box center [531, 258] width 43 height 43
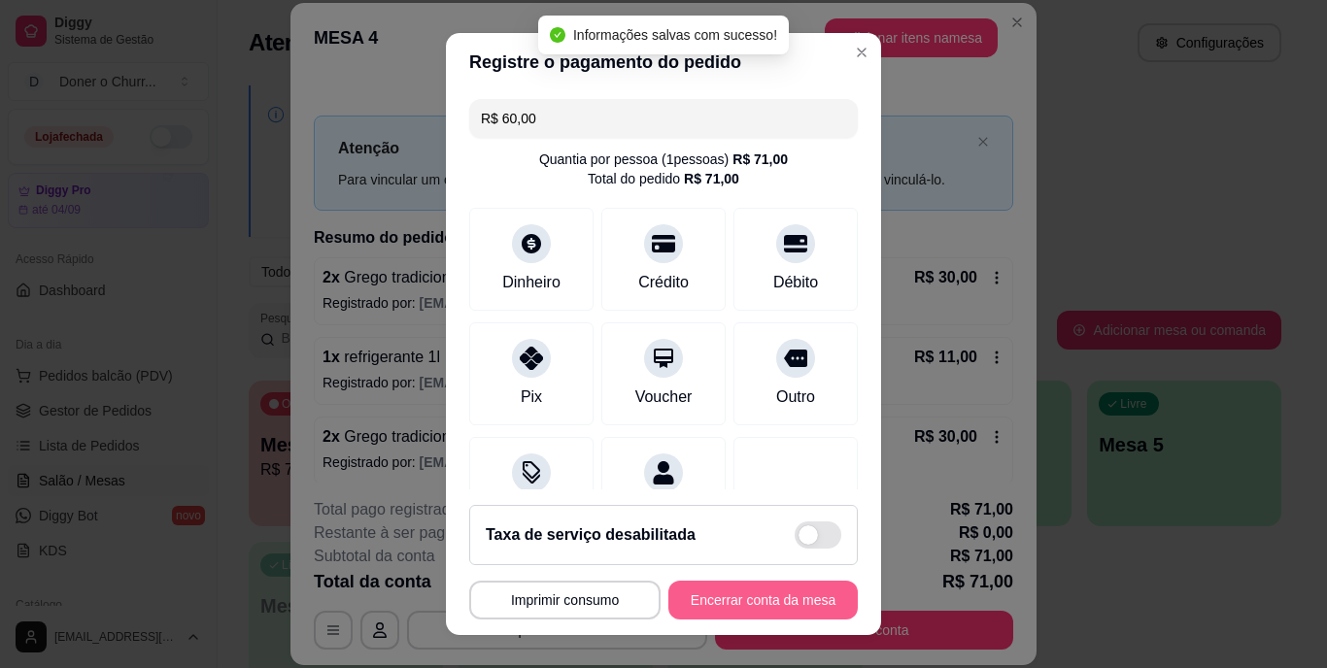
type input "R$ 0,00"
click at [754, 604] on button "Encerrar conta da mesa" at bounding box center [763, 600] width 184 height 38
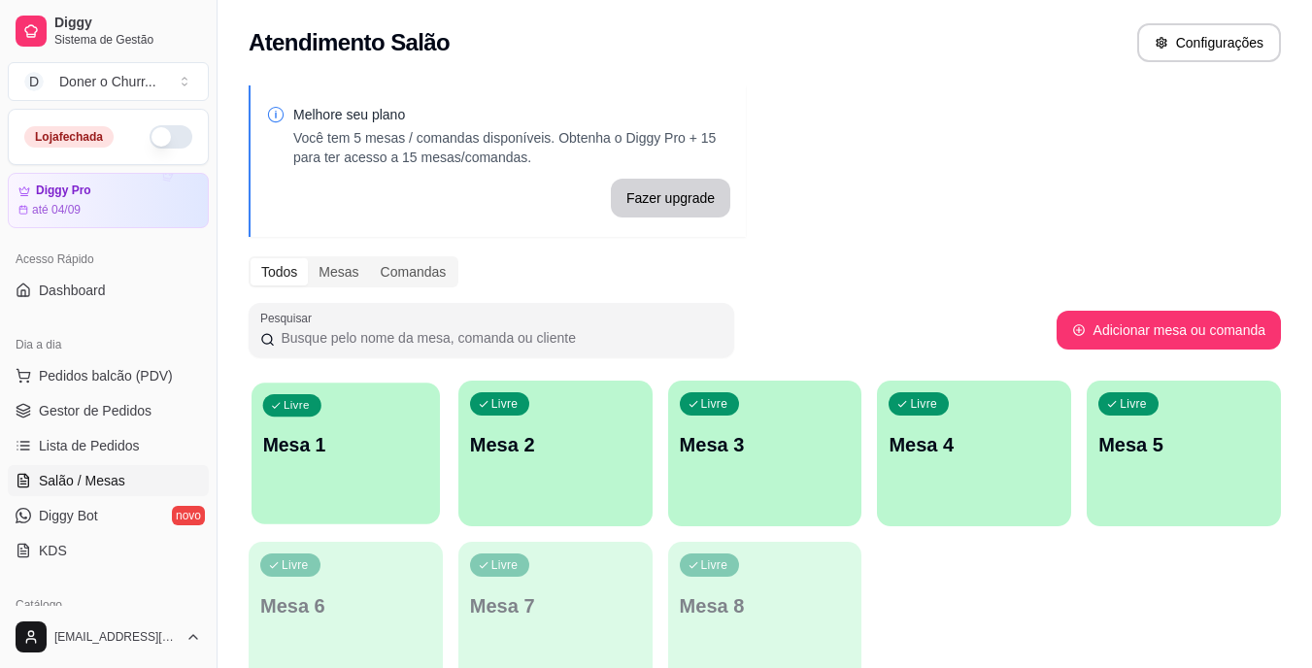
click at [371, 441] on p "Mesa 1" at bounding box center [346, 445] width 166 height 26
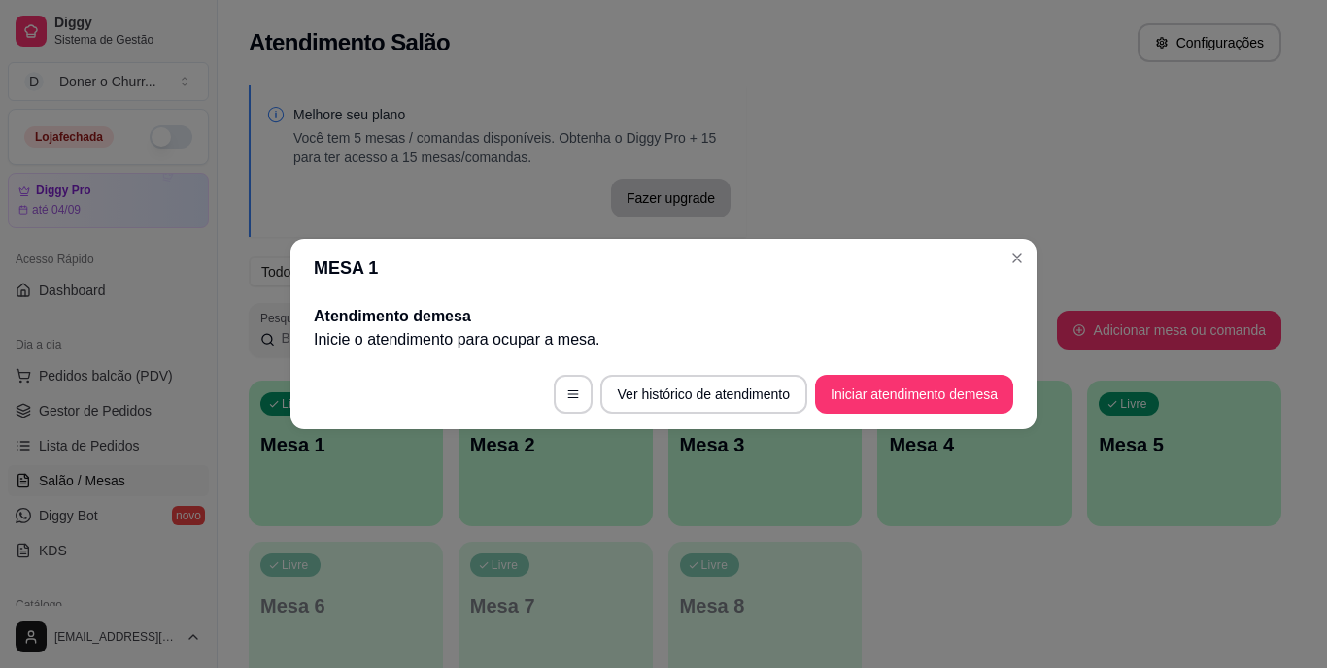
click at [892, 373] on footer "Ver histórico de atendimento Iniciar atendimento de mesa" at bounding box center [663, 394] width 746 height 70
click at [890, 389] on button "Iniciar atendimento de mesa" at bounding box center [914, 394] width 198 height 39
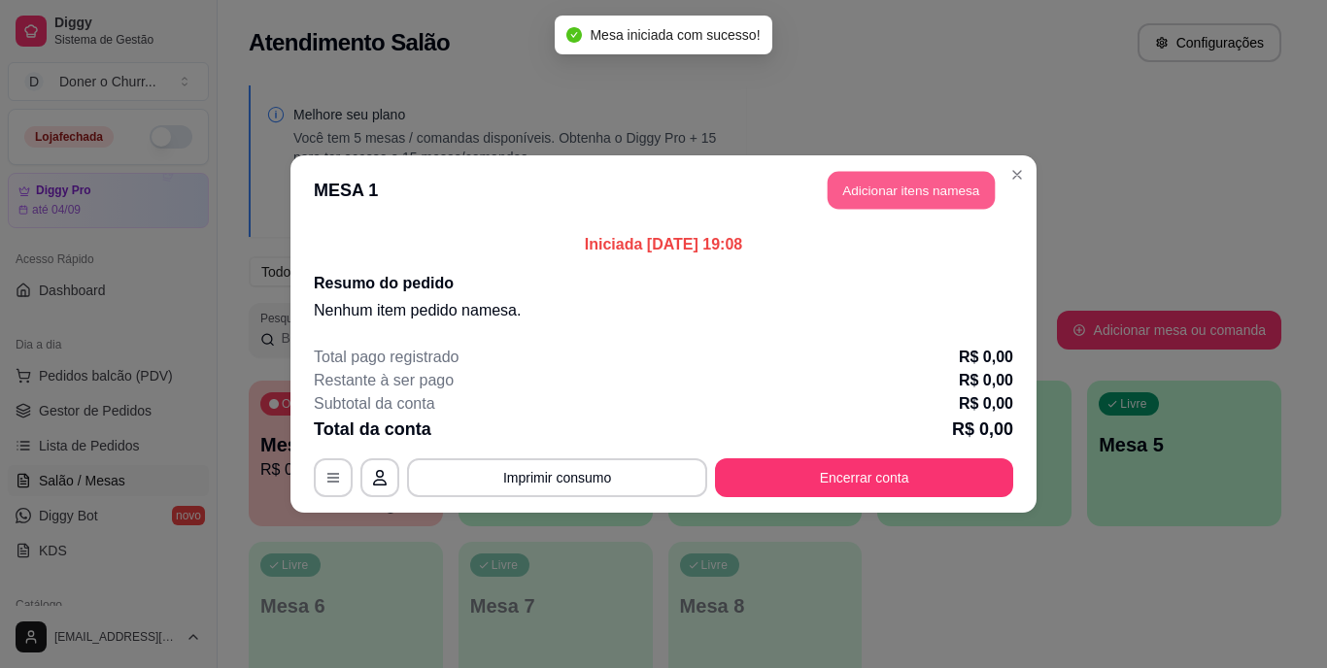
click at [943, 189] on button "Adicionar itens na mesa" at bounding box center [911, 191] width 167 height 38
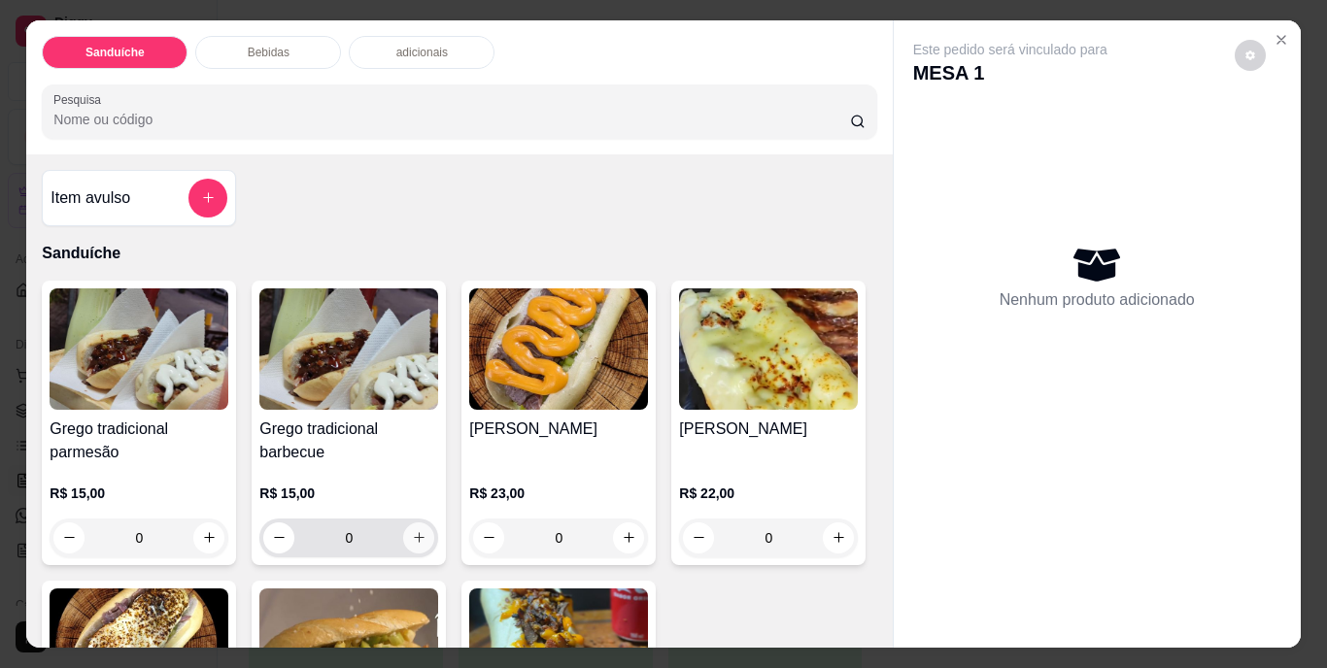
click at [412, 535] on icon "increase-product-quantity" at bounding box center [419, 537] width 15 height 15
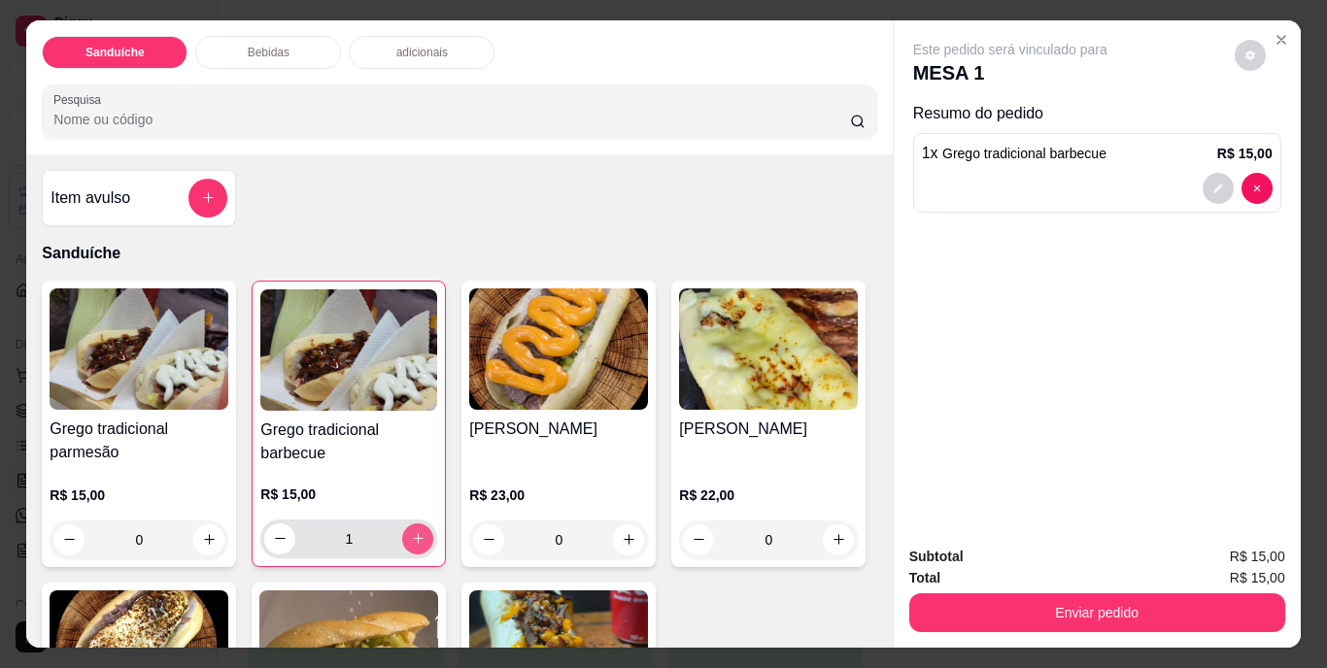
click at [411, 535] on icon "increase-product-quantity" at bounding box center [418, 538] width 15 height 15
type input "2"
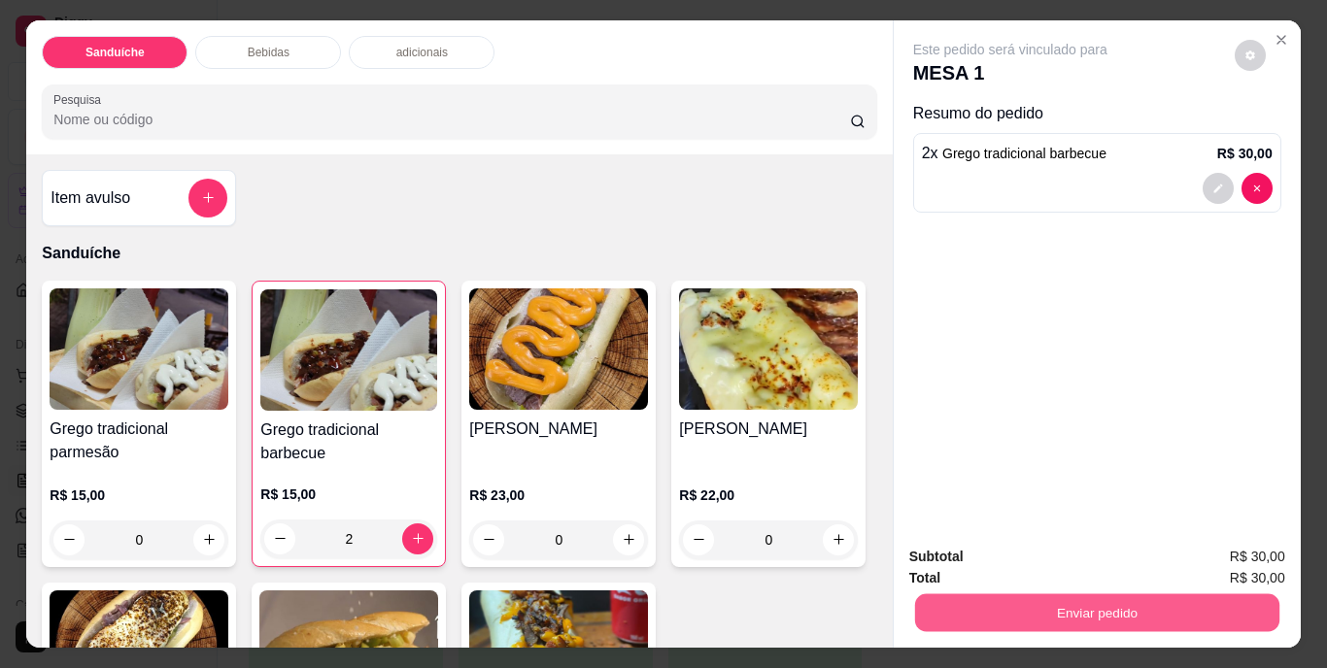
click at [1112, 596] on button "Enviar pedido" at bounding box center [1096, 613] width 364 height 38
click at [1066, 556] on button "Não registrar e enviar pedido" at bounding box center [1032, 558] width 196 height 36
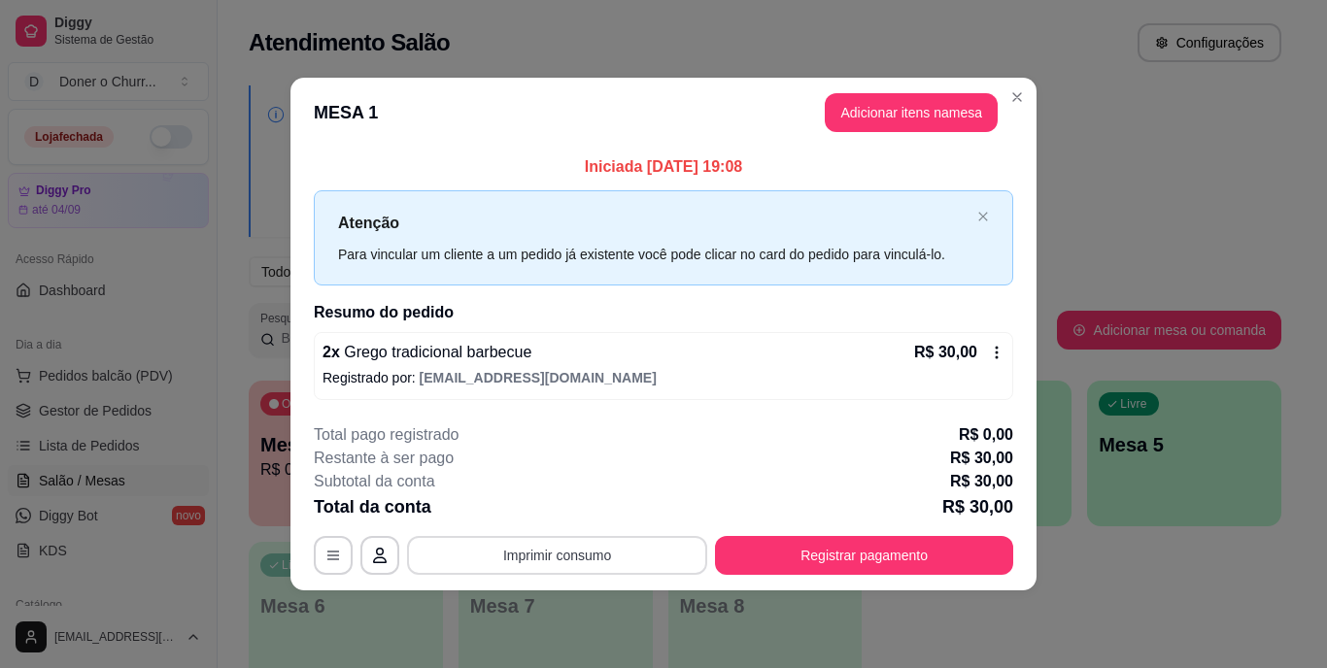
click at [561, 551] on button "Imprimir consumo" at bounding box center [557, 555] width 300 height 39
click at [578, 520] on button "IMPRESSORA" at bounding box center [563, 510] width 136 height 30
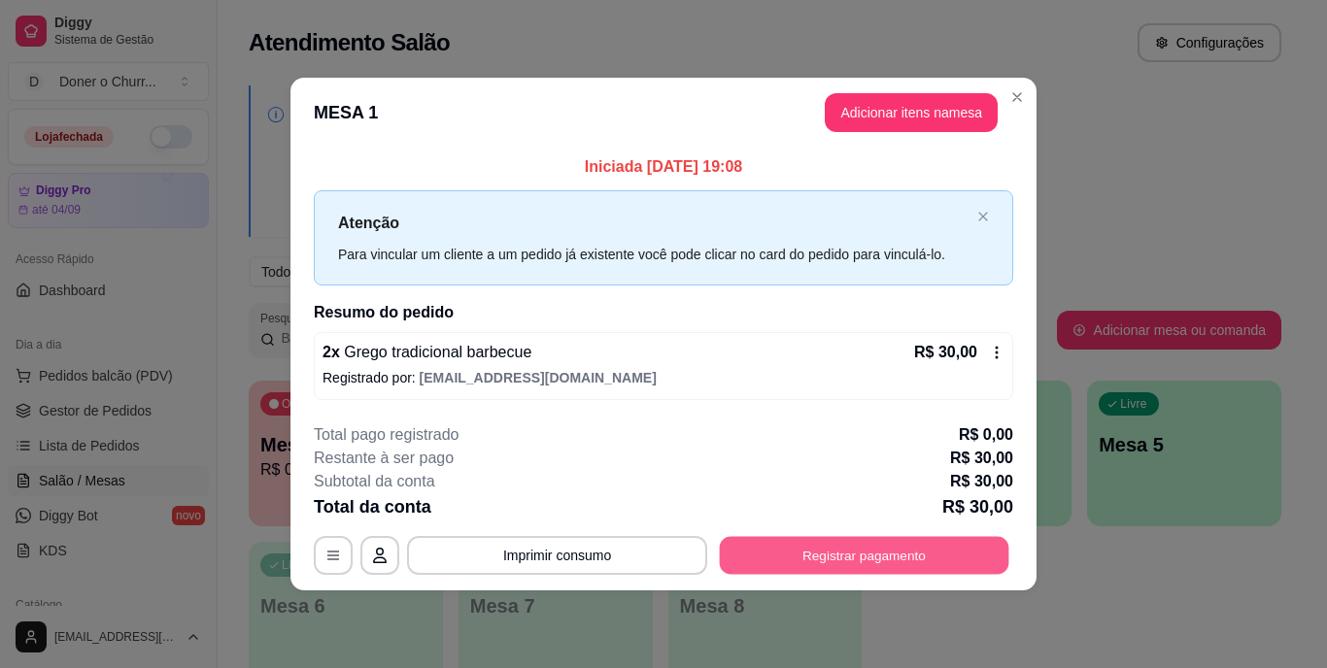
click at [826, 545] on button "Registrar pagamento" at bounding box center [864, 555] width 289 height 38
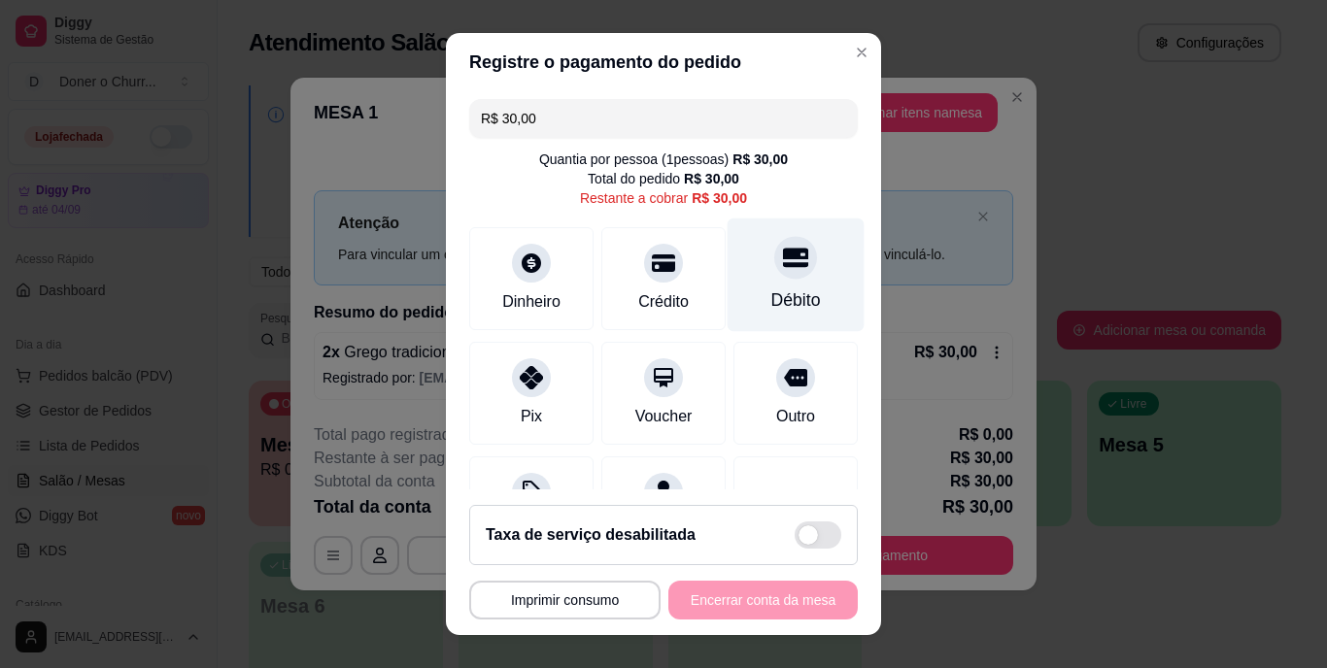
click at [762, 288] on div "Débito" at bounding box center [796, 276] width 137 height 114
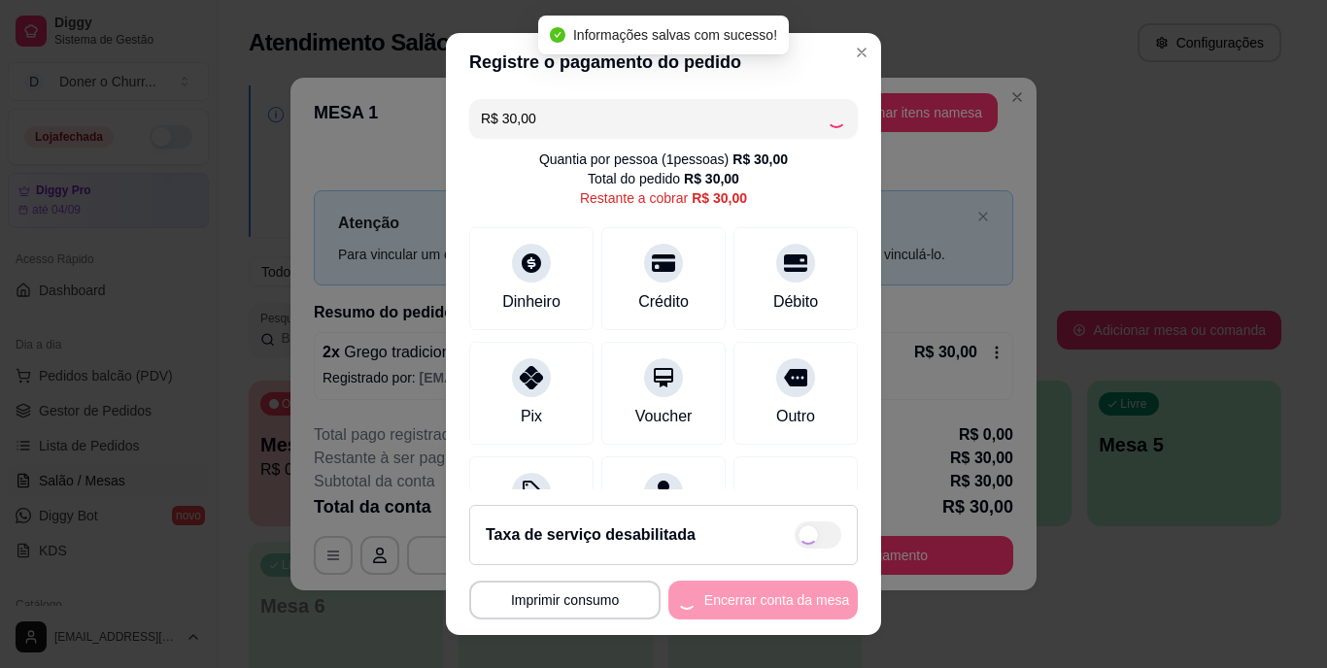
type input "R$ 0,00"
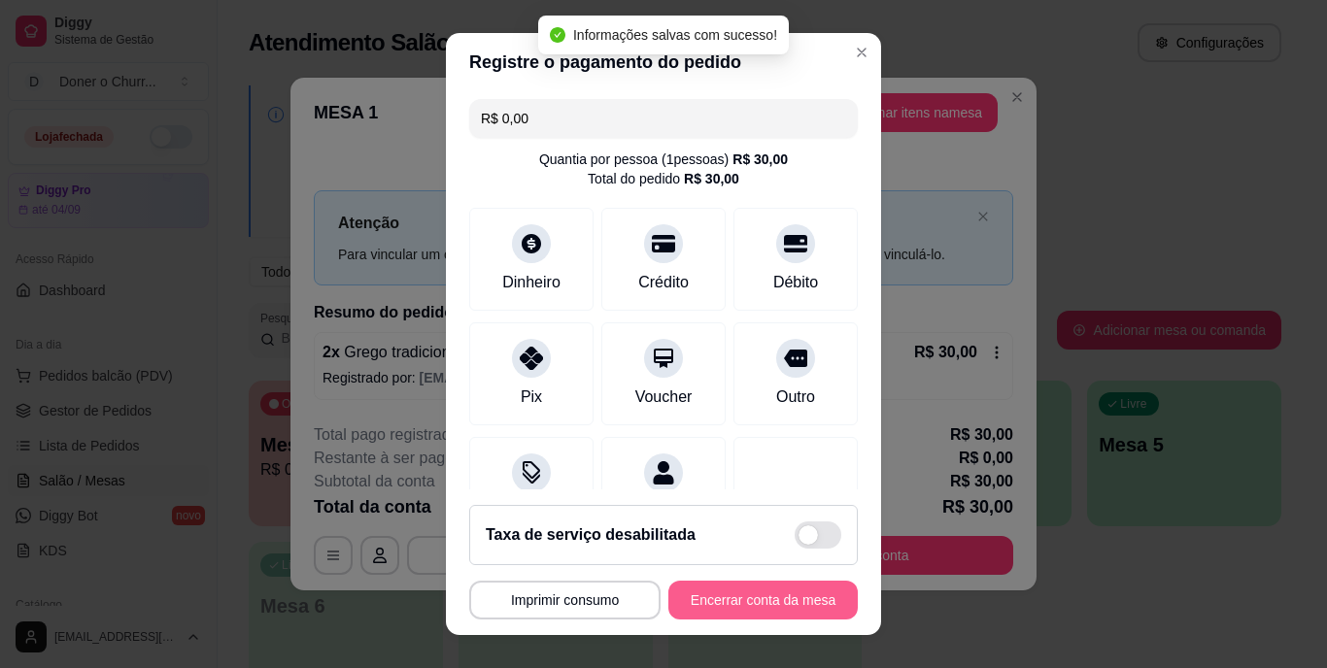
click at [708, 608] on button "Encerrar conta da mesa" at bounding box center [762, 600] width 189 height 39
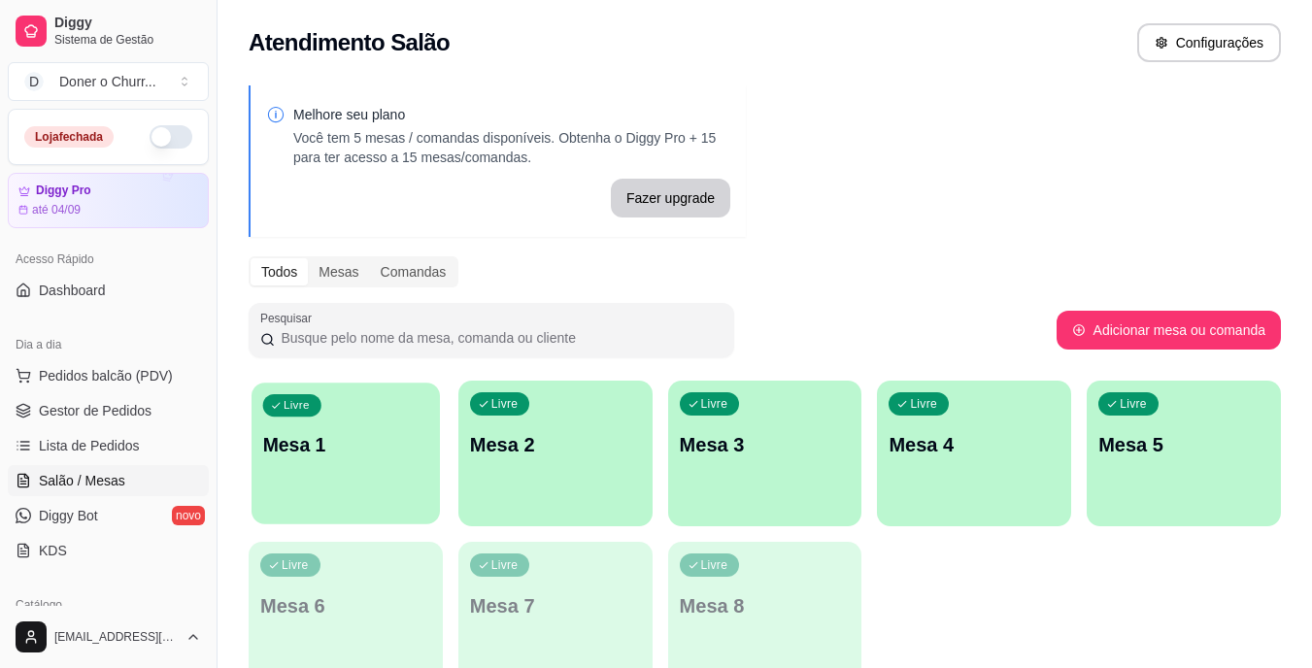
click at [340, 447] on p "Mesa 1" at bounding box center [346, 445] width 166 height 26
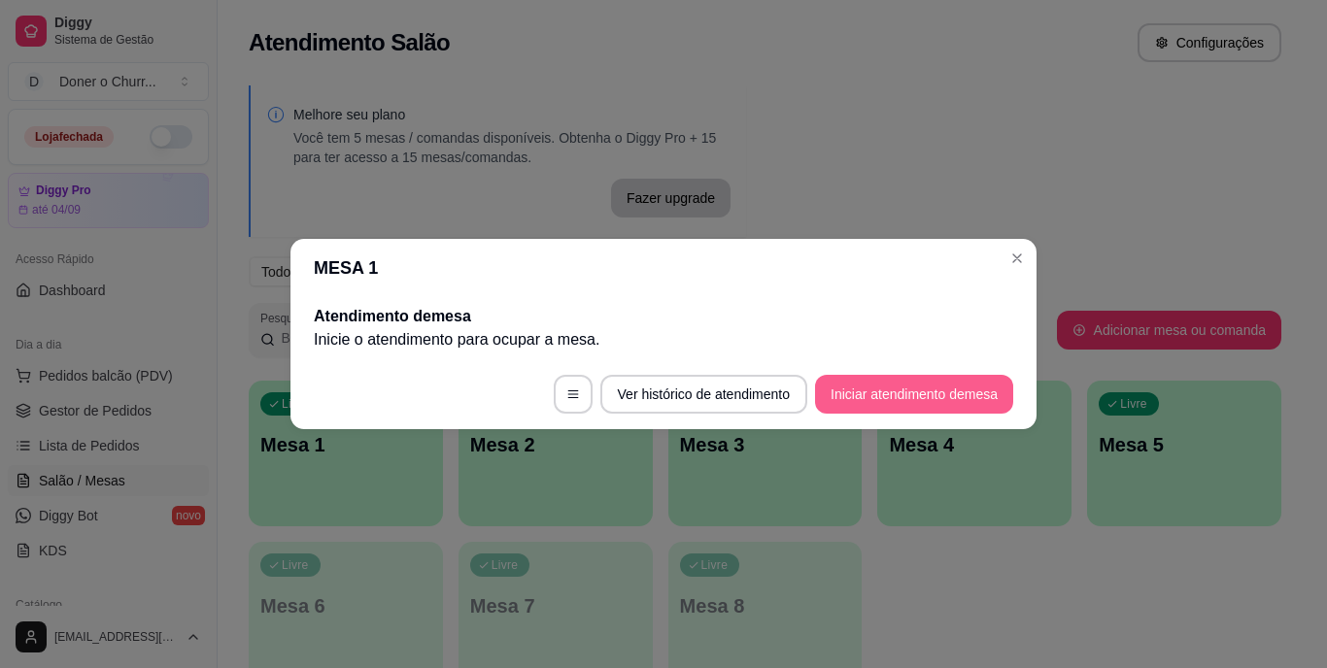
click at [899, 388] on button "Iniciar atendimento de mesa" at bounding box center [914, 394] width 198 height 39
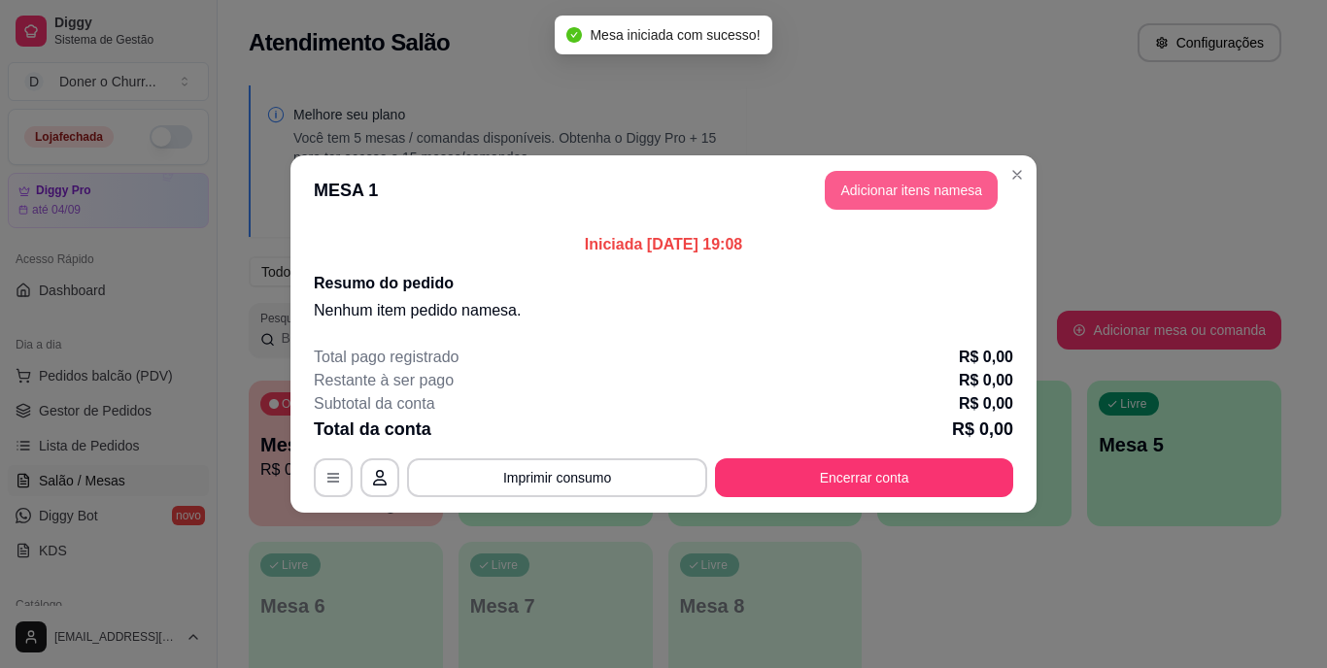
click at [887, 183] on button "Adicionar itens na mesa" at bounding box center [911, 190] width 173 height 39
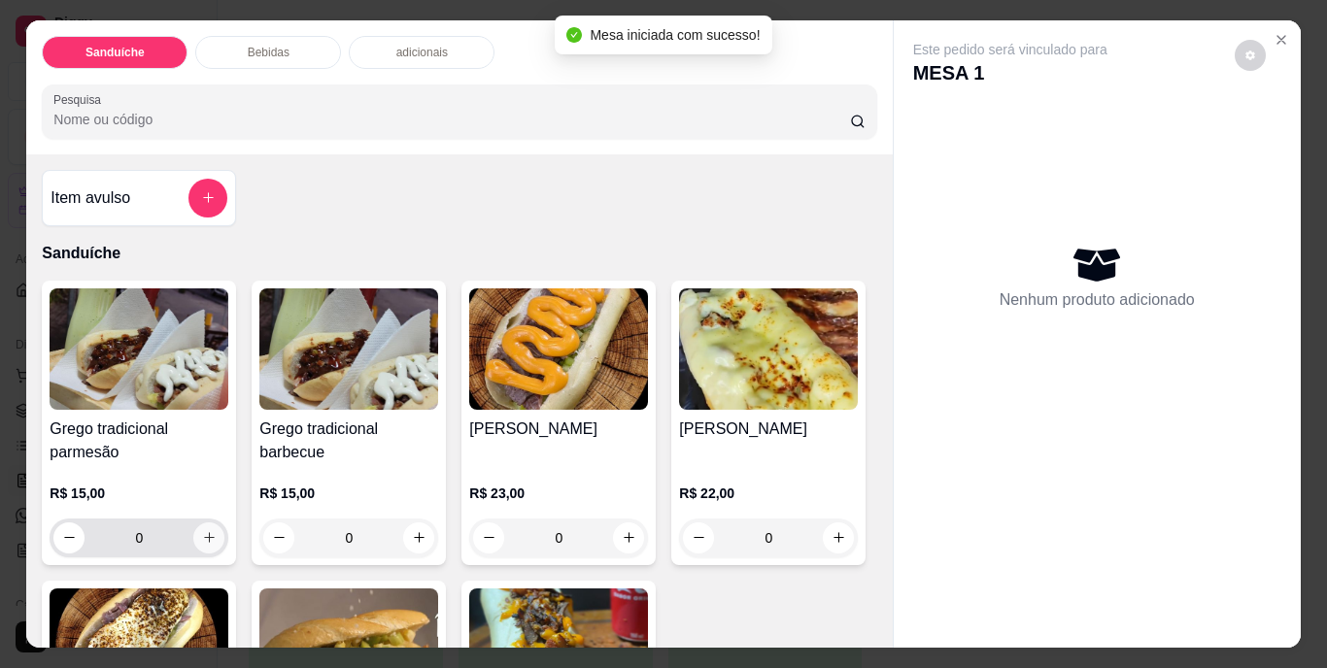
click at [209, 530] on icon "increase-product-quantity" at bounding box center [209, 537] width 15 height 15
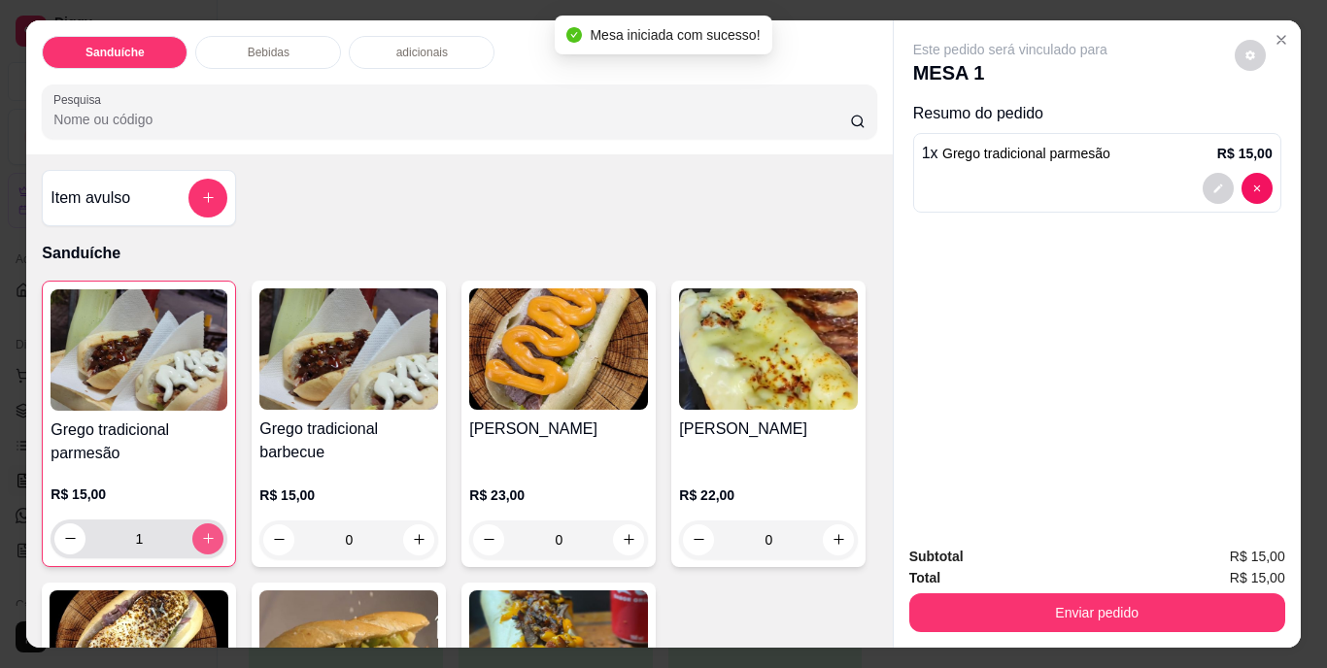
click at [210, 524] on button "increase-product-quantity" at bounding box center [207, 539] width 31 height 31
type input "2"
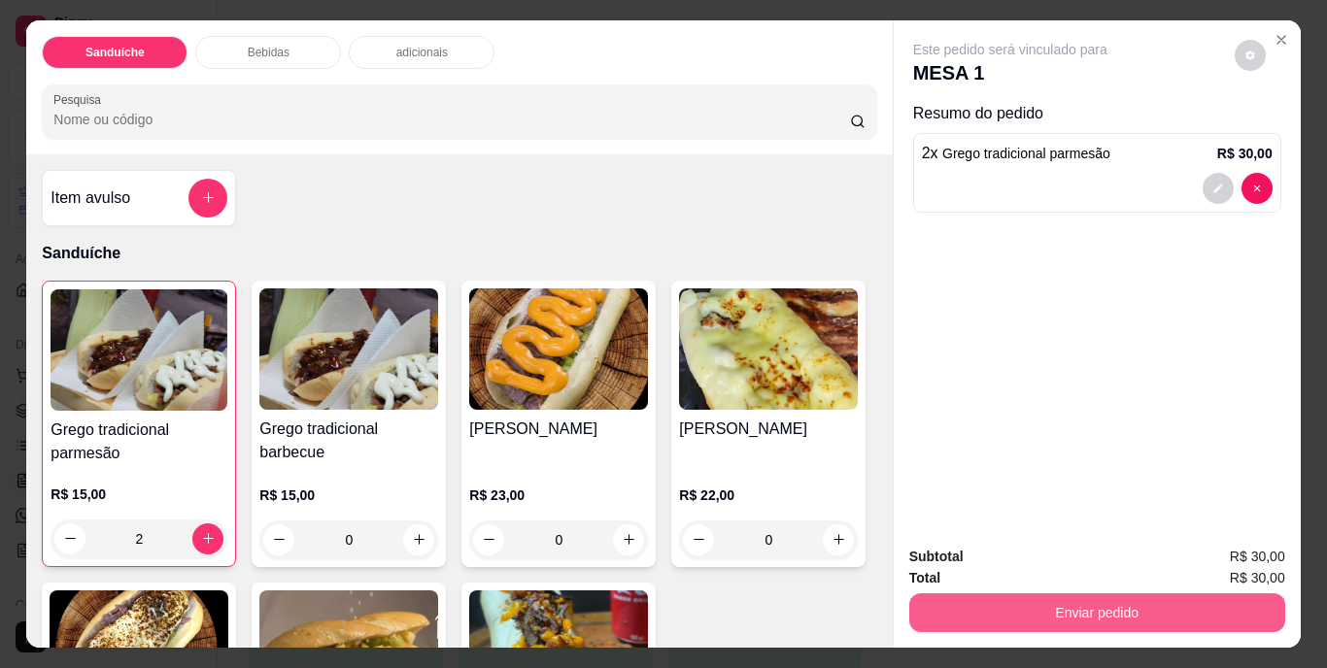
click at [1023, 594] on button "Enviar pedido" at bounding box center [1097, 613] width 376 height 39
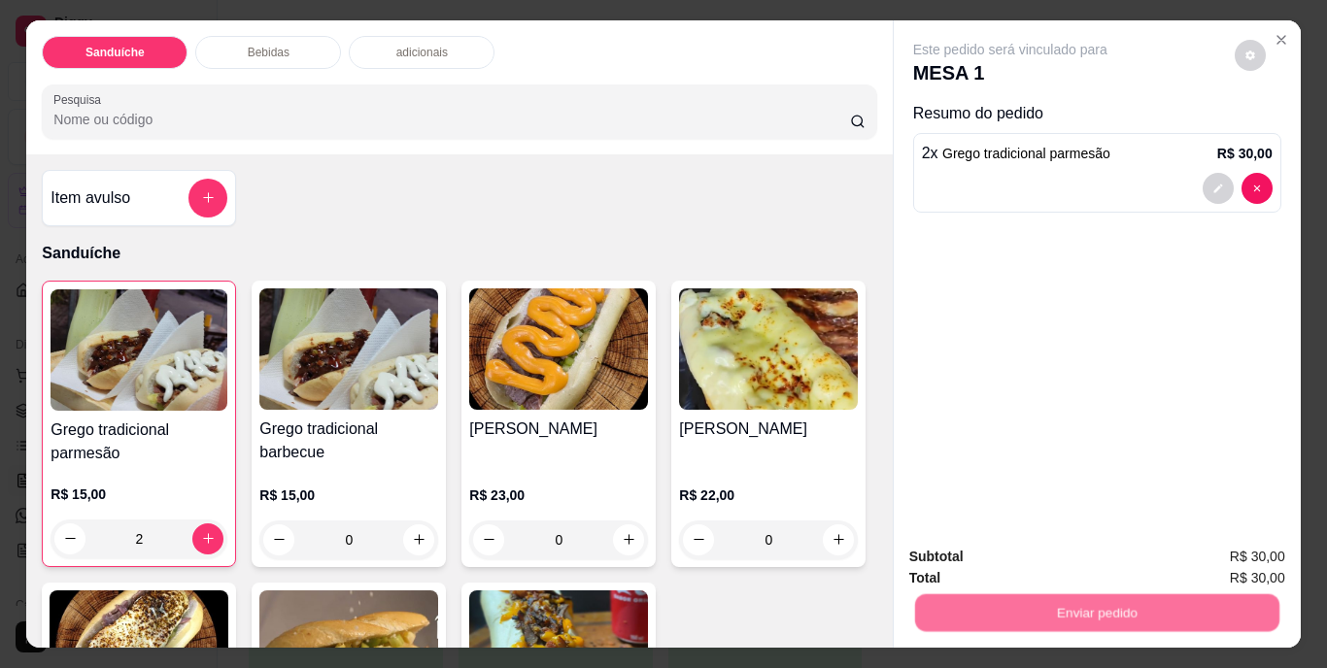
click at [1025, 553] on button "Não registrar e enviar pedido" at bounding box center [1033, 558] width 202 height 37
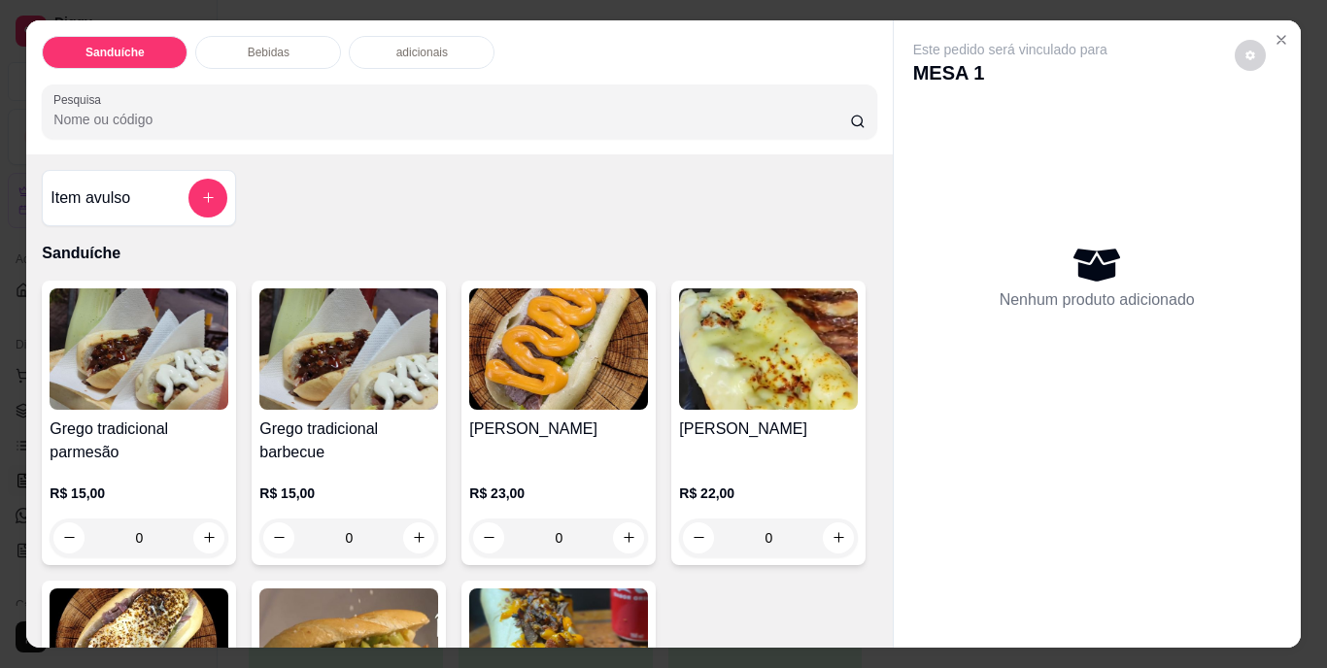
click at [784, 185] on div "Item avulso Sanduíche Grego tradicional parmesão R$ 15,00 0 Grego tradicional b…" at bounding box center [458, 401] width 865 height 494
click at [1274, 32] on icon "Close" at bounding box center [1281, 40] width 16 height 16
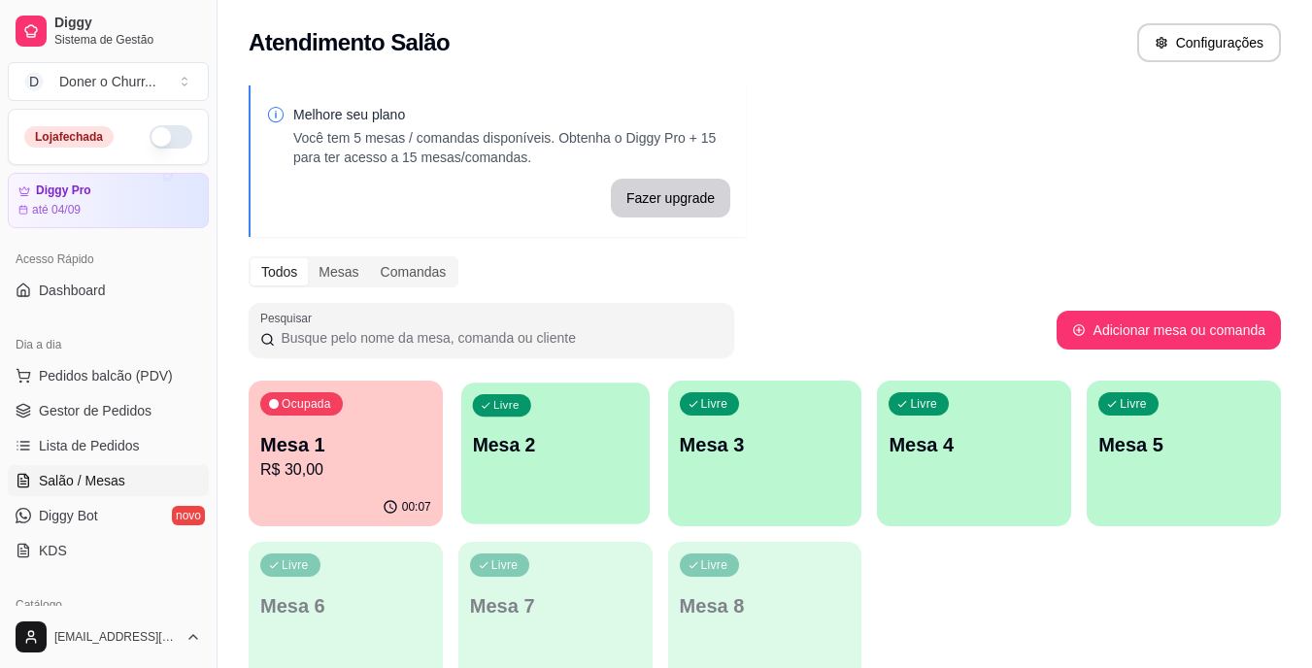
click at [563, 456] on p "Mesa 2" at bounding box center [555, 445] width 166 height 26
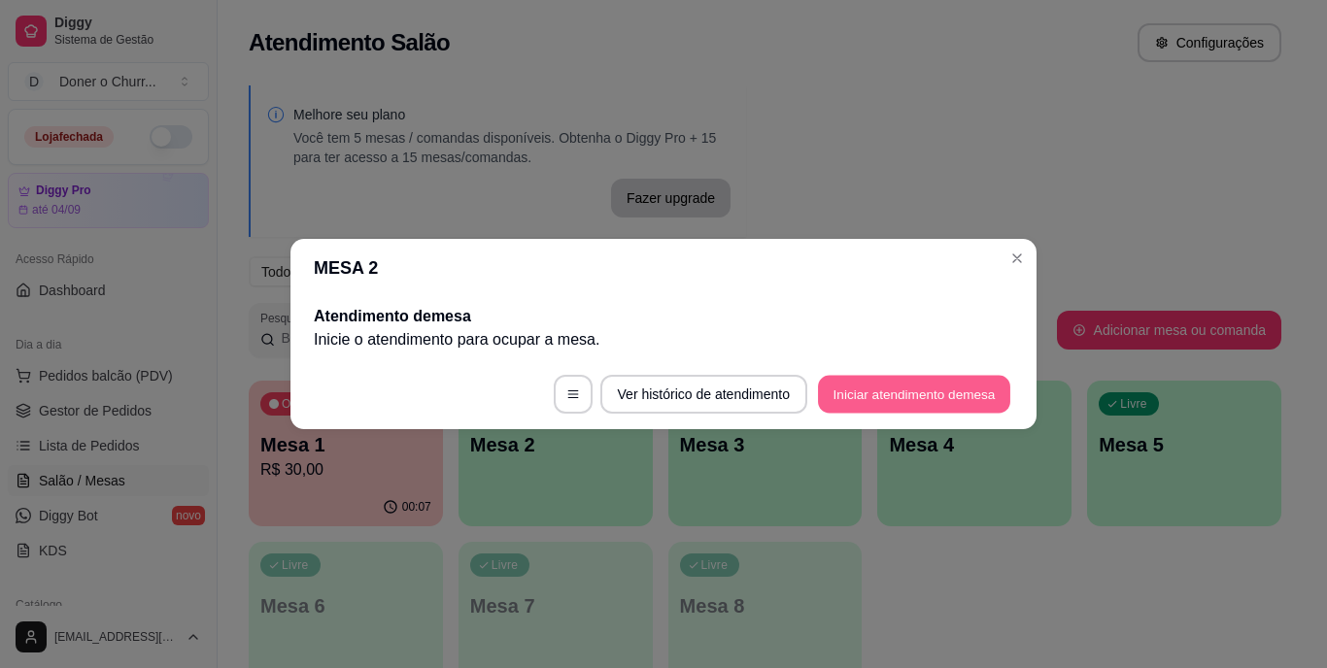
click at [911, 394] on button "Iniciar atendimento de mesa" at bounding box center [914, 395] width 192 height 38
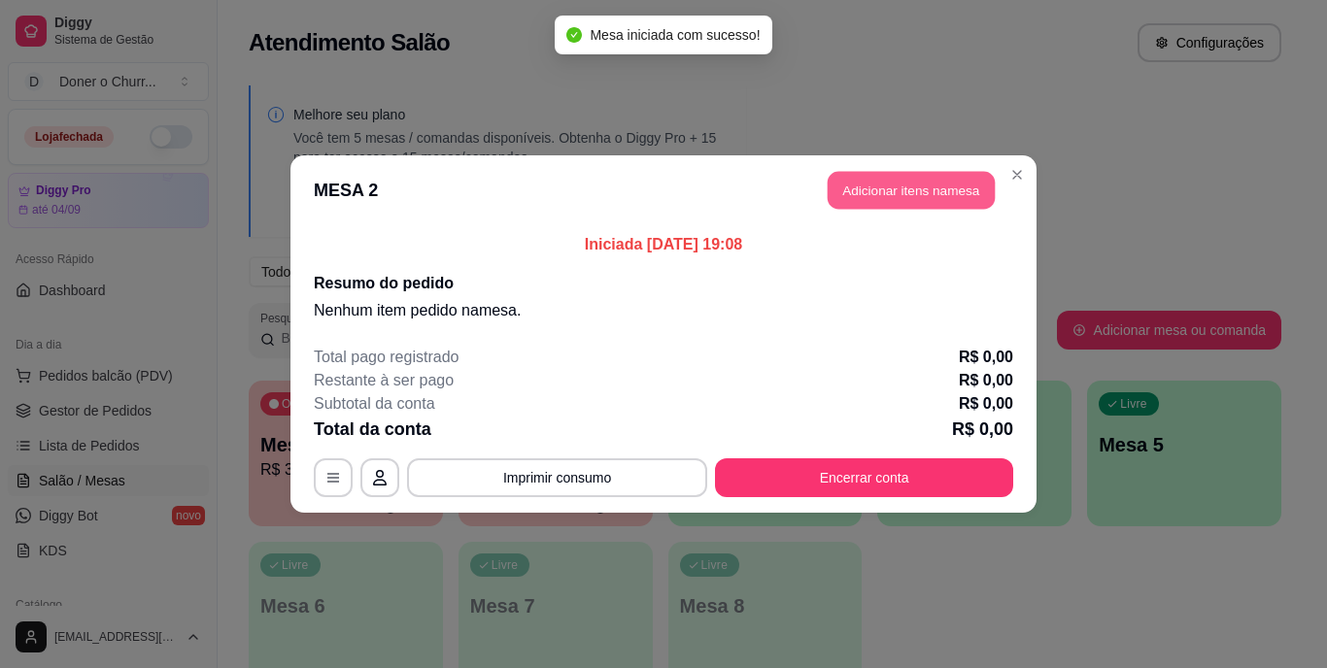
click at [931, 179] on button "Adicionar itens na mesa" at bounding box center [911, 191] width 167 height 38
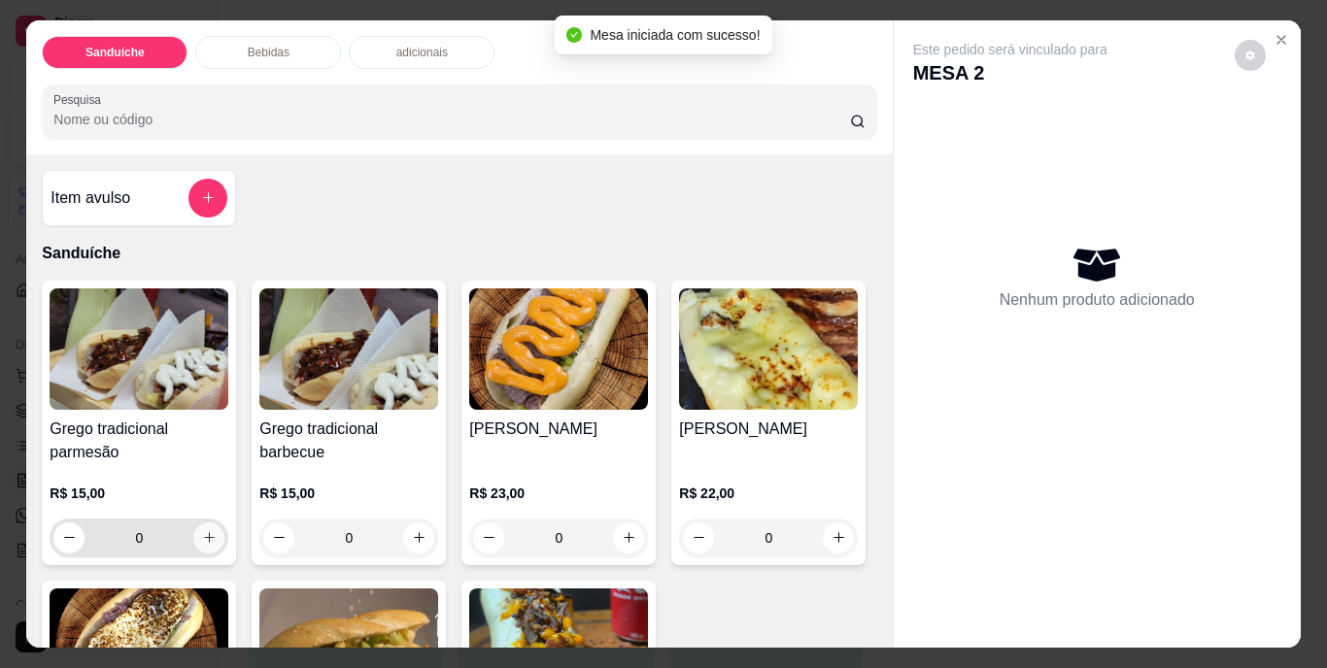
click at [212, 529] on button "increase-product-quantity" at bounding box center [208, 538] width 31 height 31
type input "1"
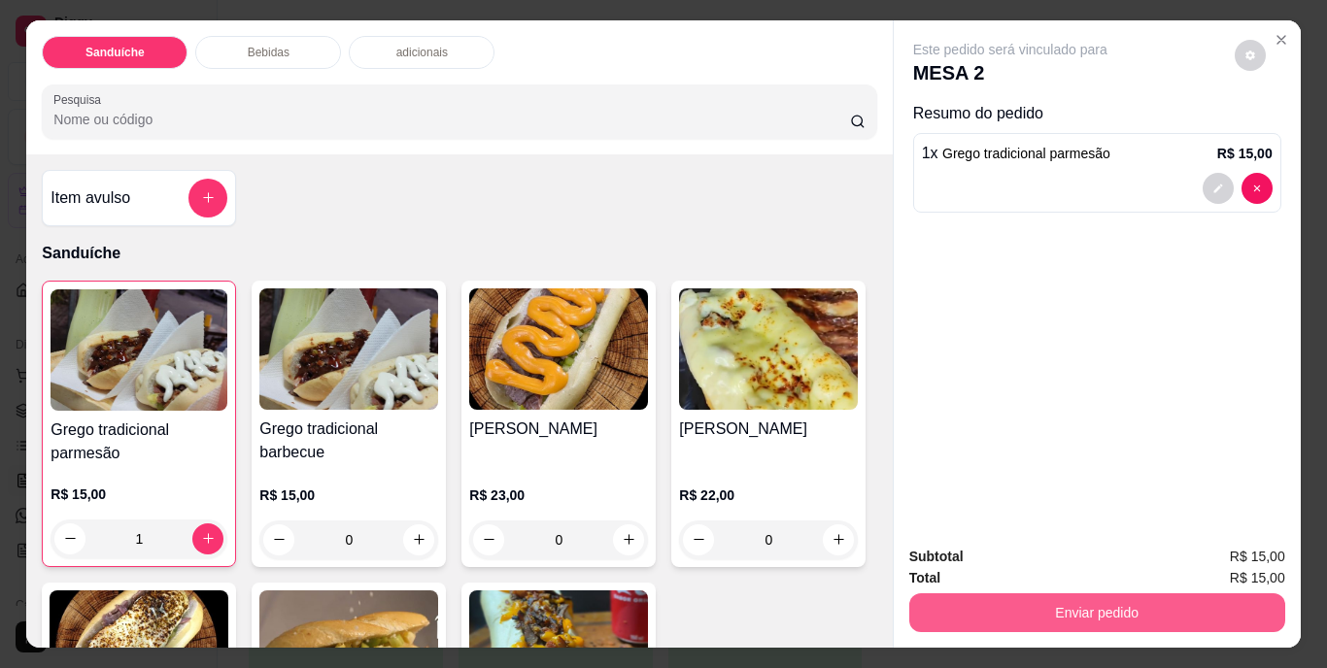
click at [1006, 594] on button "Enviar pedido" at bounding box center [1097, 613] width 376 height 39
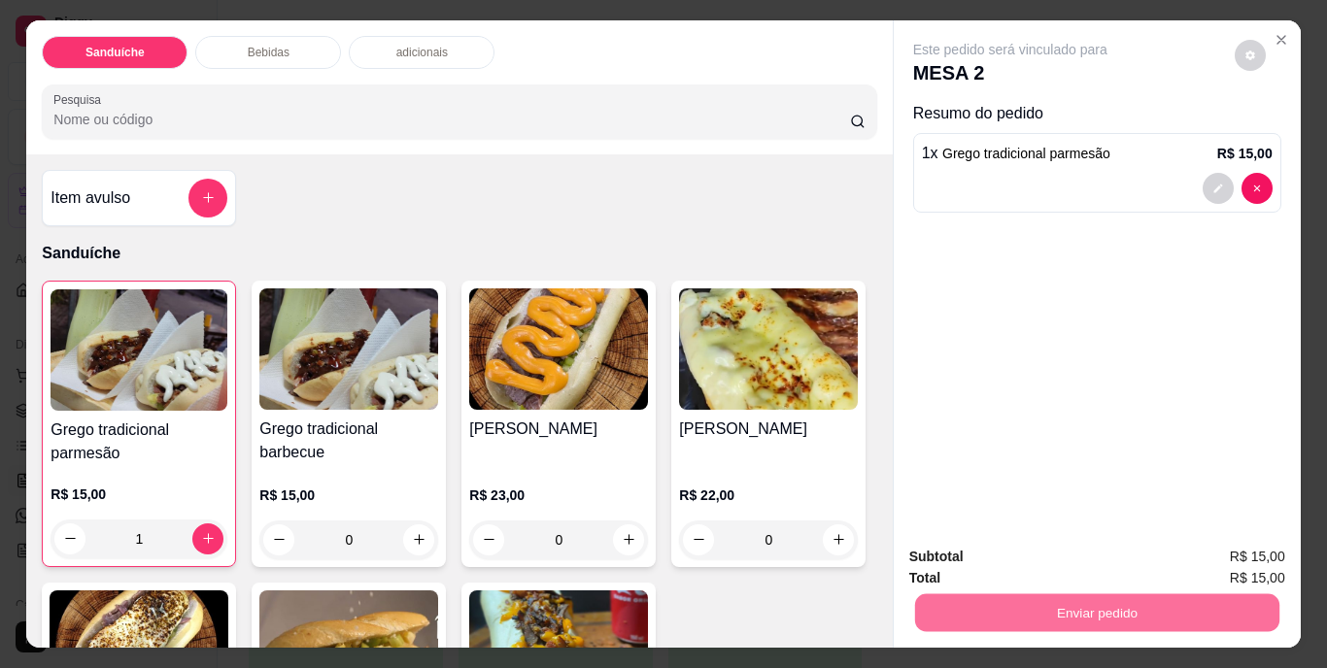
click at [1015, 550] on button "Não registrar e enviar pedido" at bounding box center [1033, 558] width 202 height 37
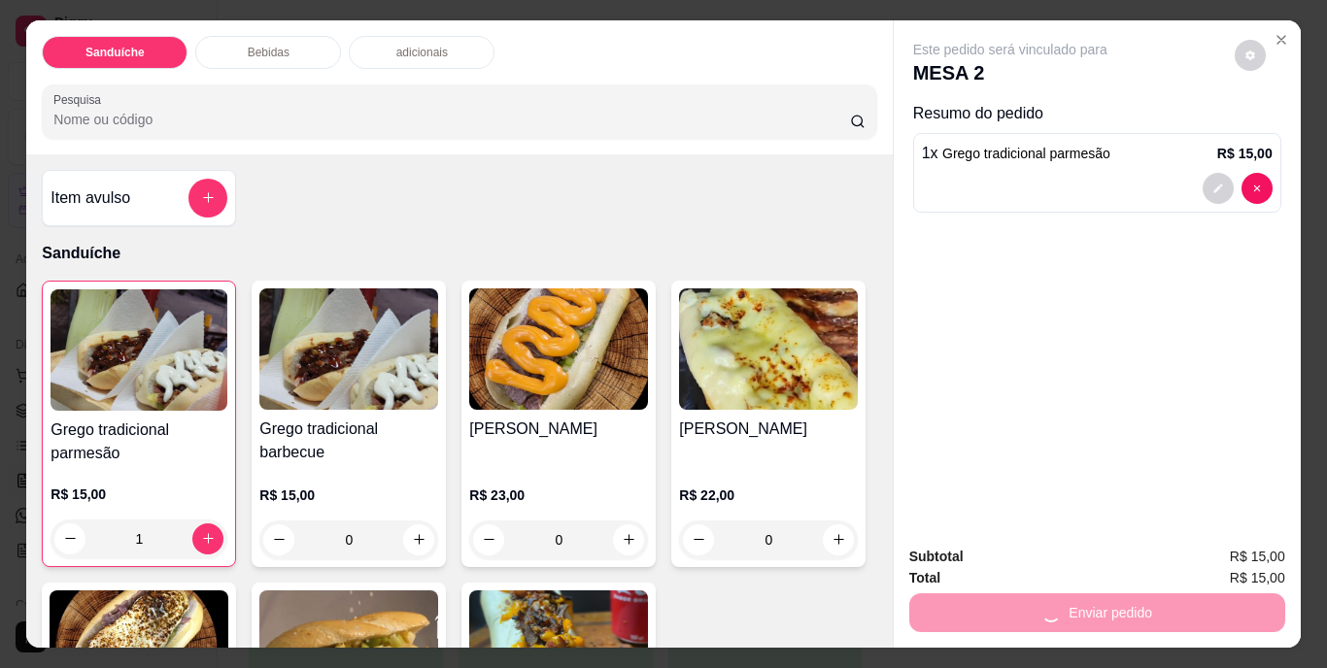
click at [1015, 550] on div "Subtotal R$ 15,00" at bounding box center [1097, 556] width 376 height 21
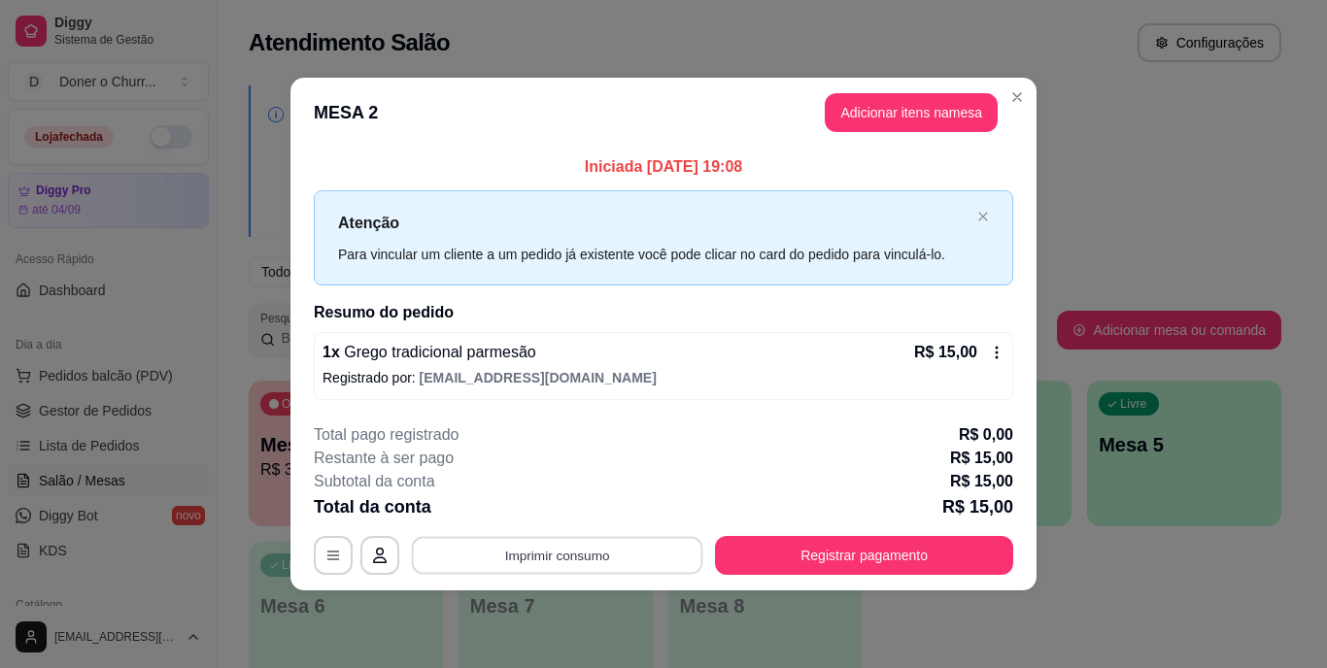
click at [537, 548] on button "Imprimir consumo" at bounding box center [557, 555] width 291 height 38
click at [545, 522] on button "IMPRESSORA" at bounding box center [563, 510] width 136 height 30
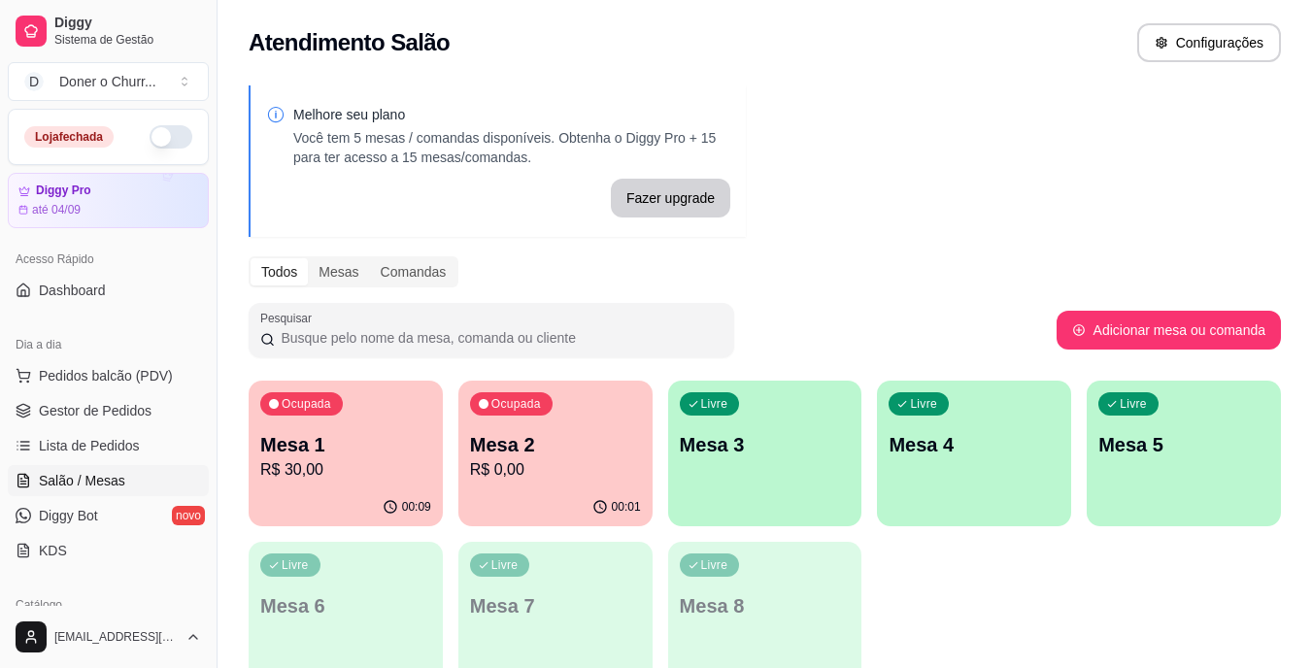
click at [154, 140] on button "button" at bounding box center [171, 136] width 43 height 23
click at [813, 483] on div "Livre Mesa 3" at bounding box center [765, 442] width 188 height 119
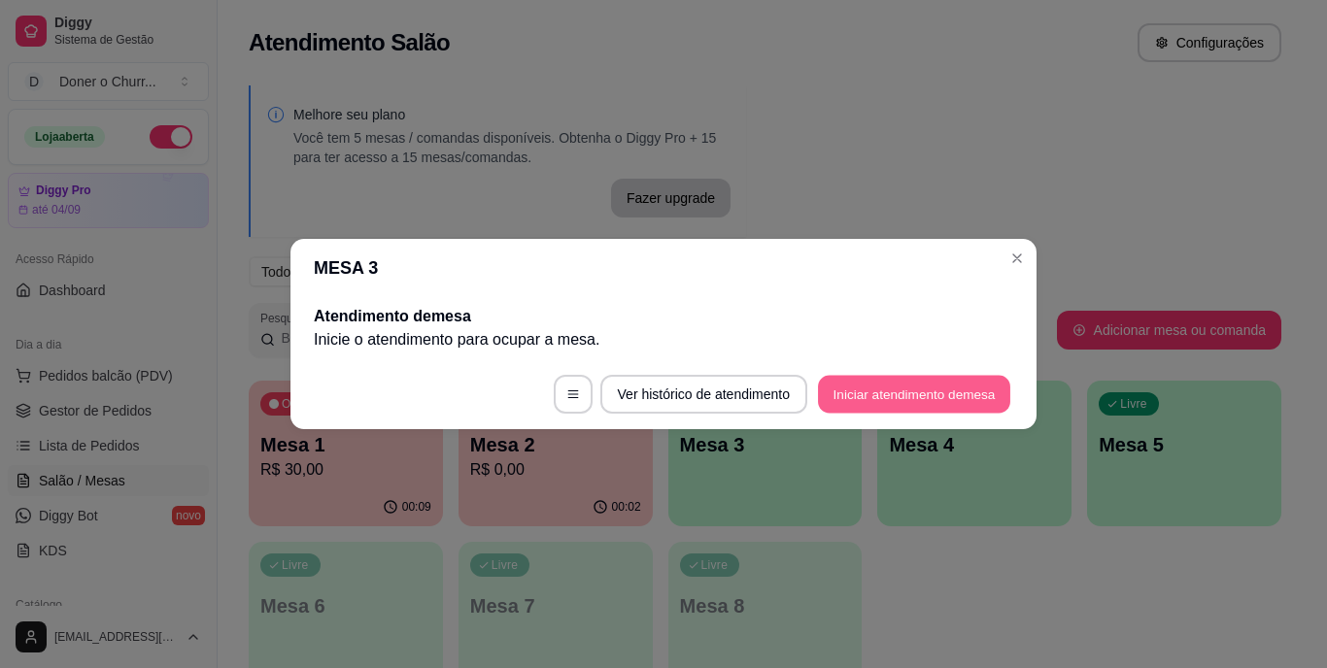
click at [898, 400] on button "Iniciar atendimento de mesa" at bounding box center [914, 395] width 192 height 38
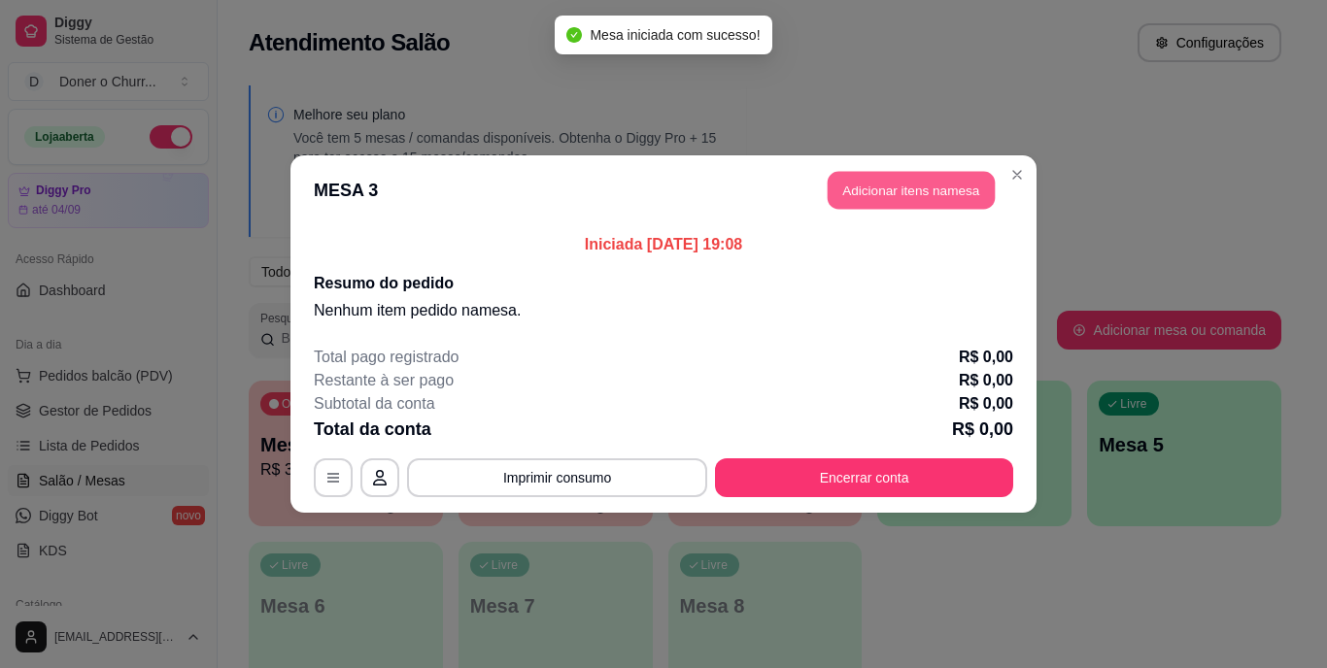
click at [890, 190] on button "Adicionar itens na mesa" at bounding box center [911, 191] width 167 height 38
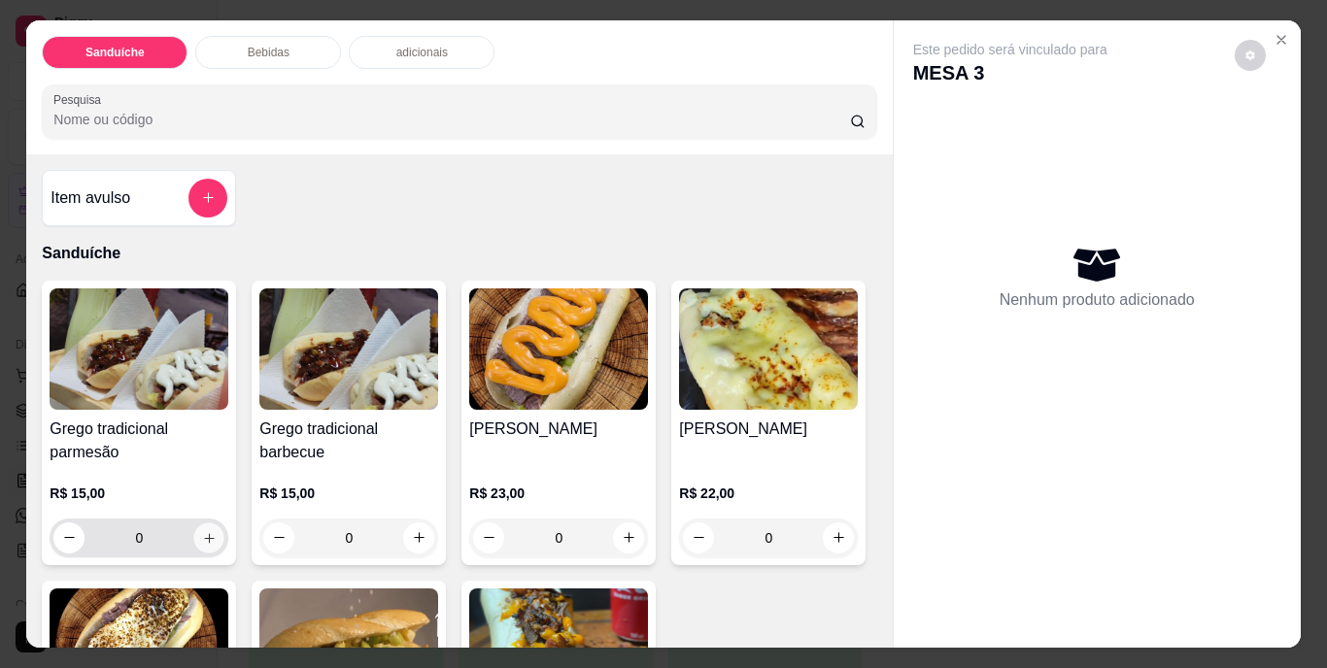
click at [194, 536] on button "increase-product-quantity" at bounding box center [209, 538] width 30 height 30
type input "1"
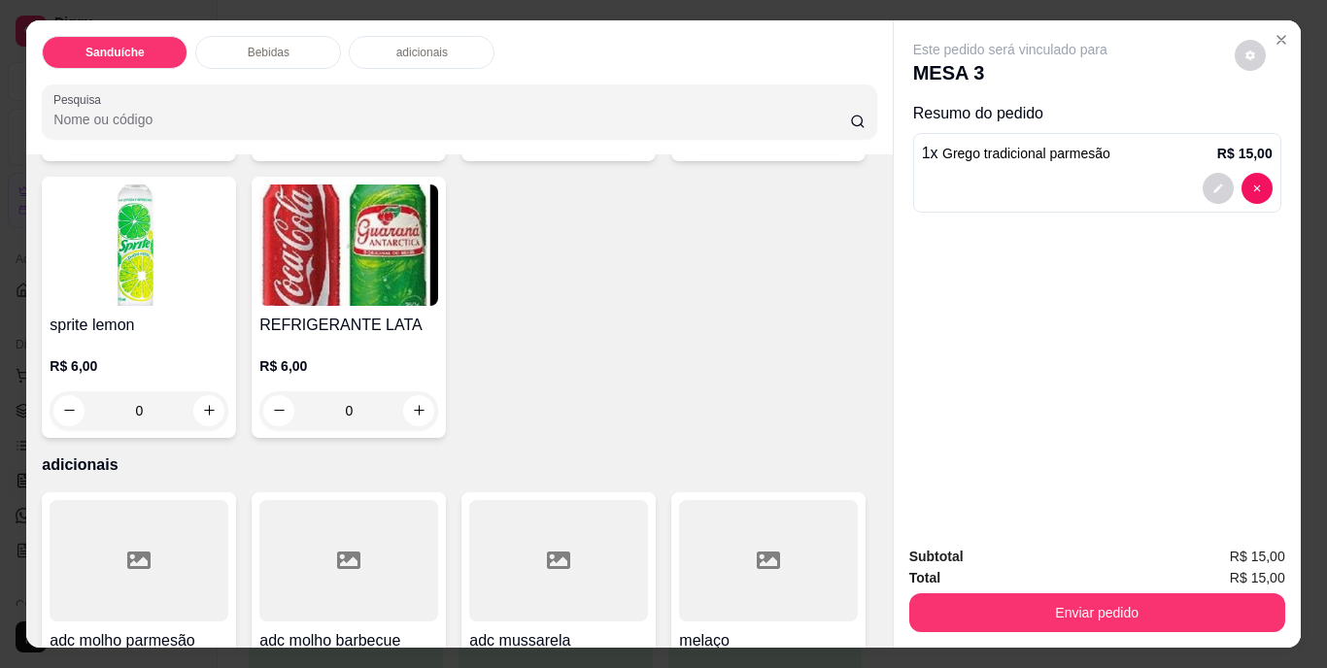
scroll to position [1069, 0]
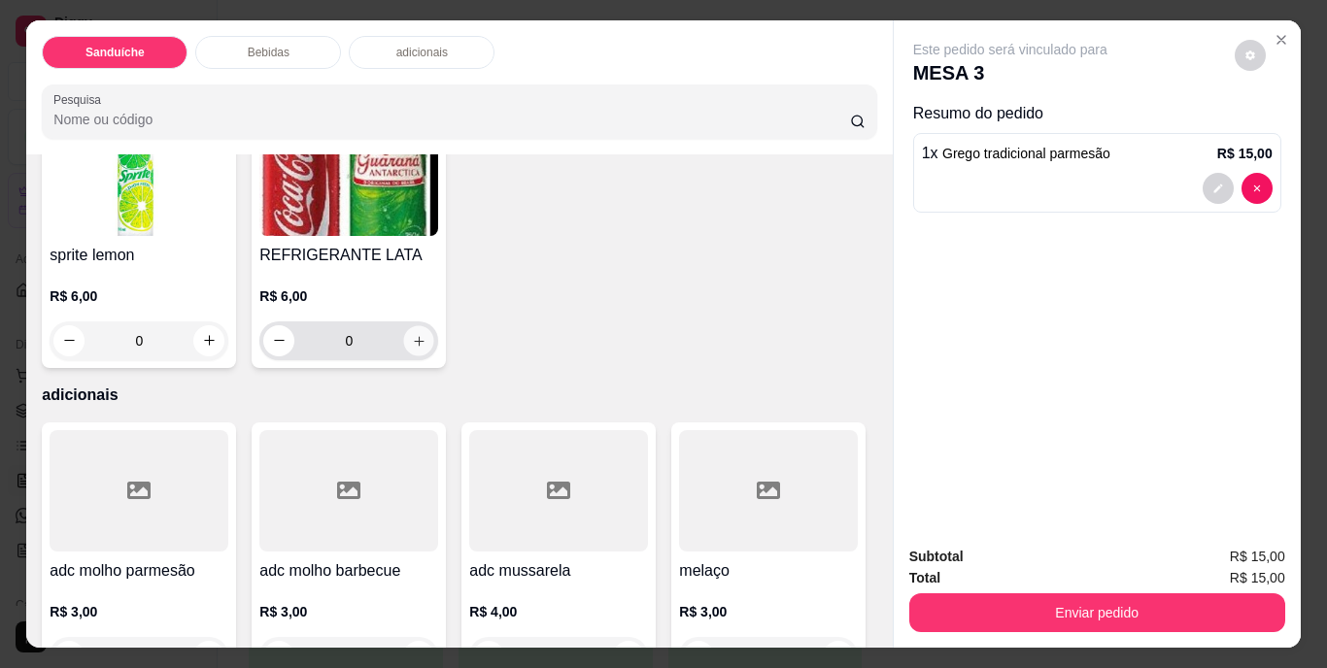
click at [426, 348] on icon "increase-product-quantity" at bounding box center [419, 340] width 15 height 15
type input "1"
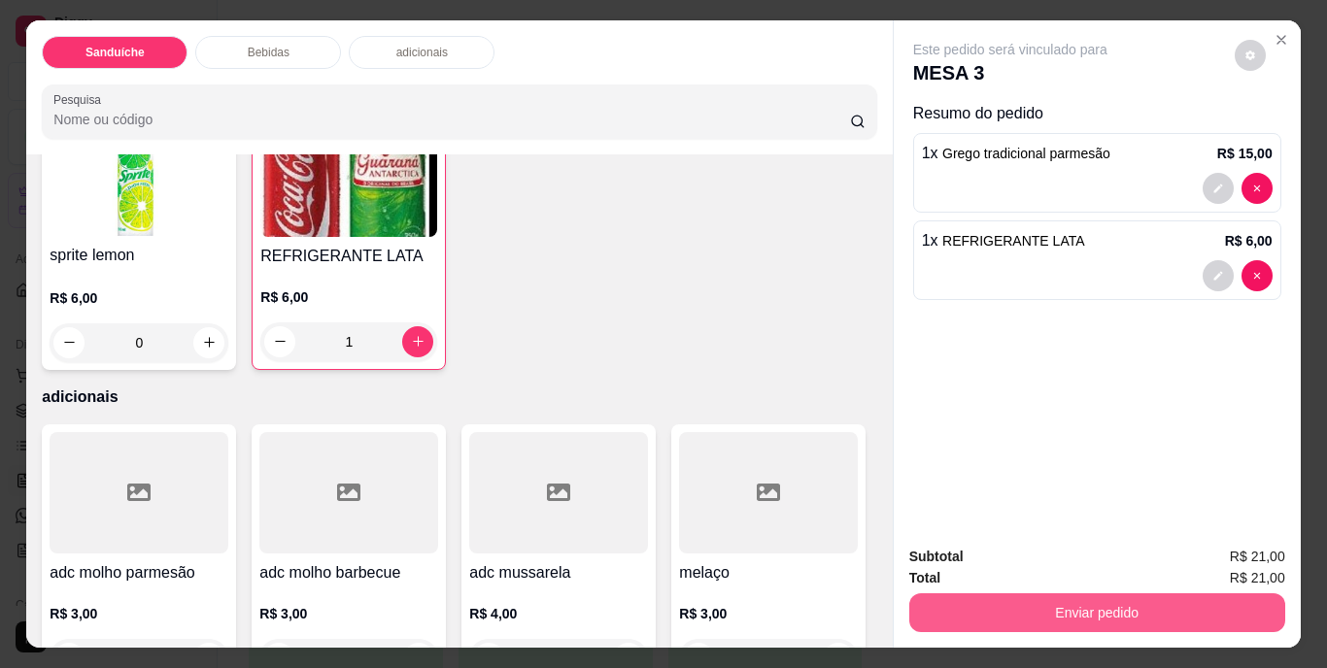
click at [1158, 597] on button "Enviar pedido" at bounding box center [1097, 613] width 376 height 39
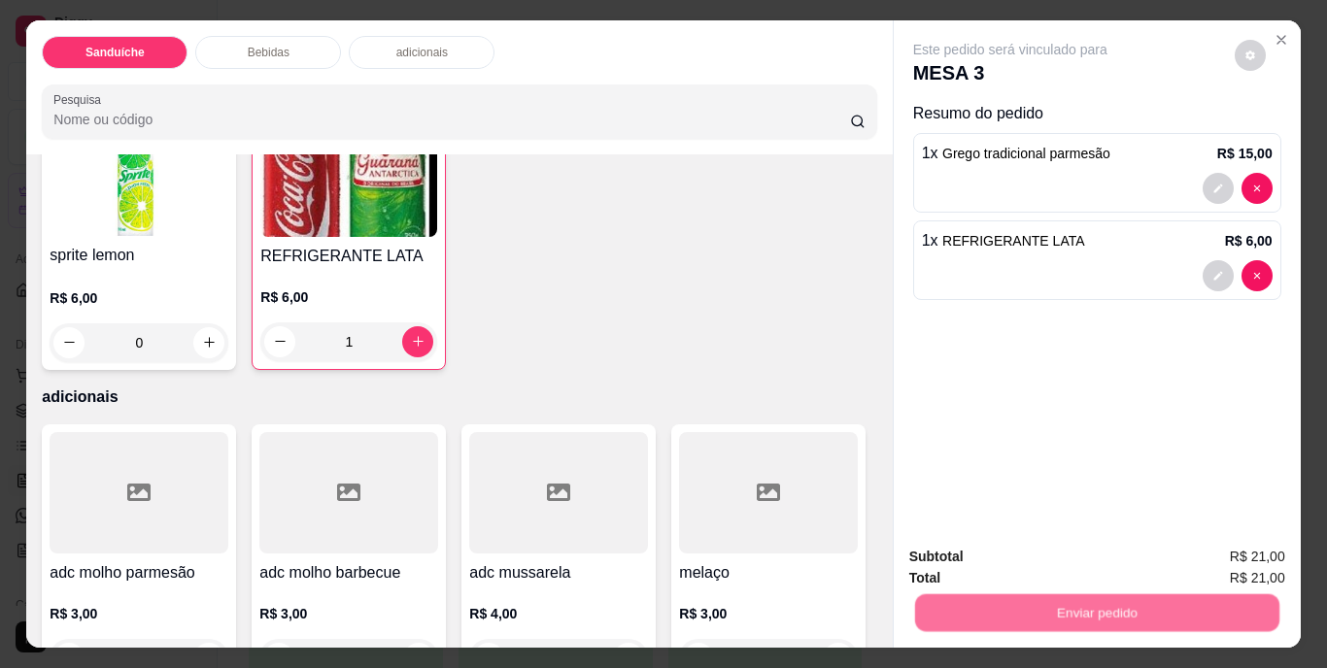
click at [1075, 550] on button "Não registrar e enviar pedido" at bounding box center [1033, 558] width 202 height 37
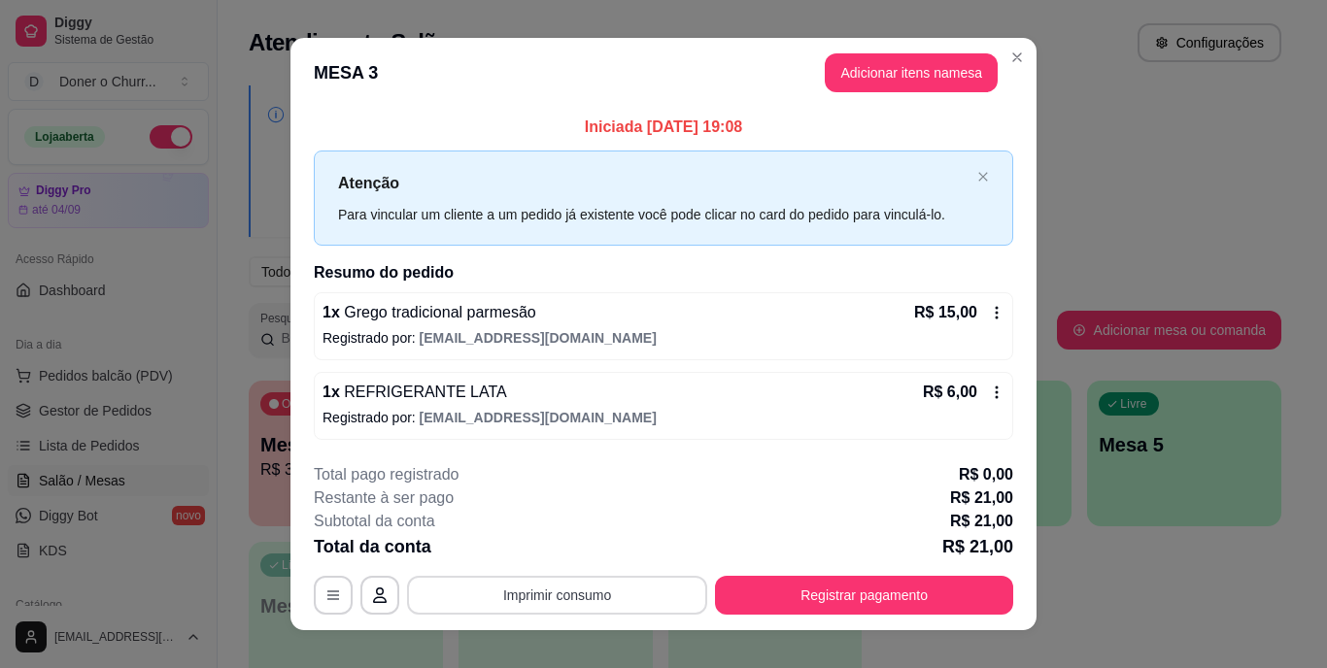
click at [539, 602] on button "Imprimir consumo" at bounding box center [557, 595] width 300 height 39
click at [541, 544] on button "IMPRESSORA" at bounding box center [556, 549] width 136 height 30
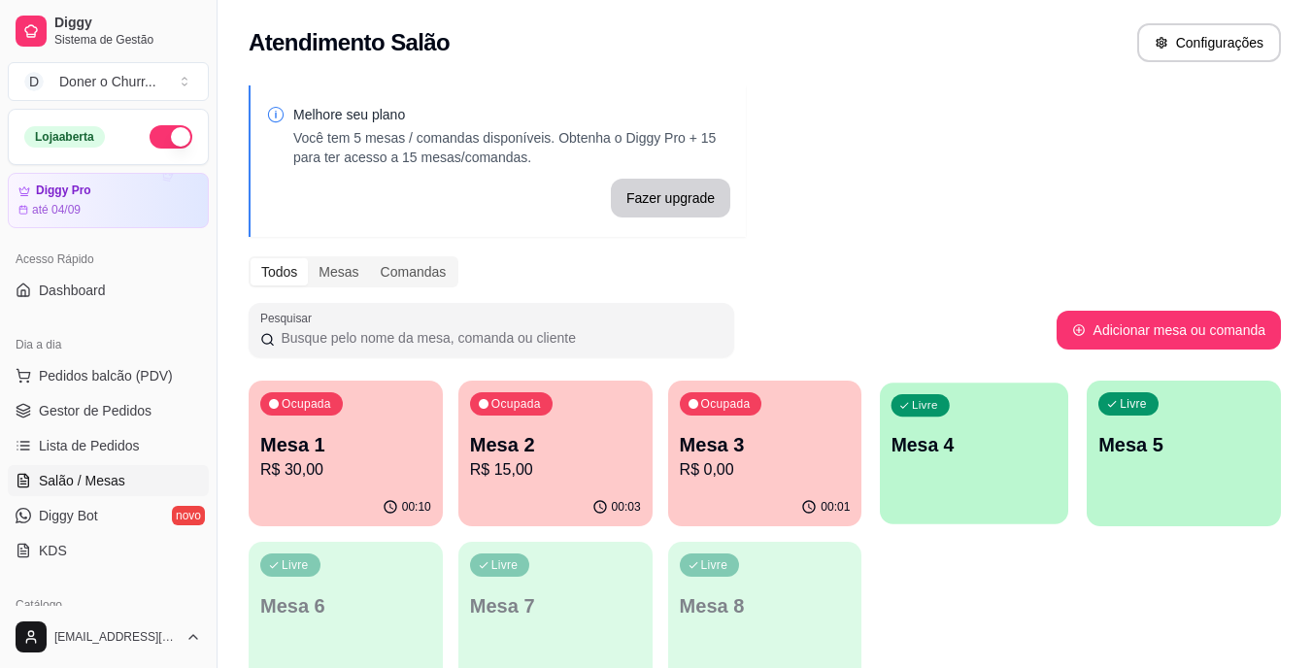
click at [967, 479] on div "Livre Mesa 4" at bounding box center [974, 442] width 188 height 119
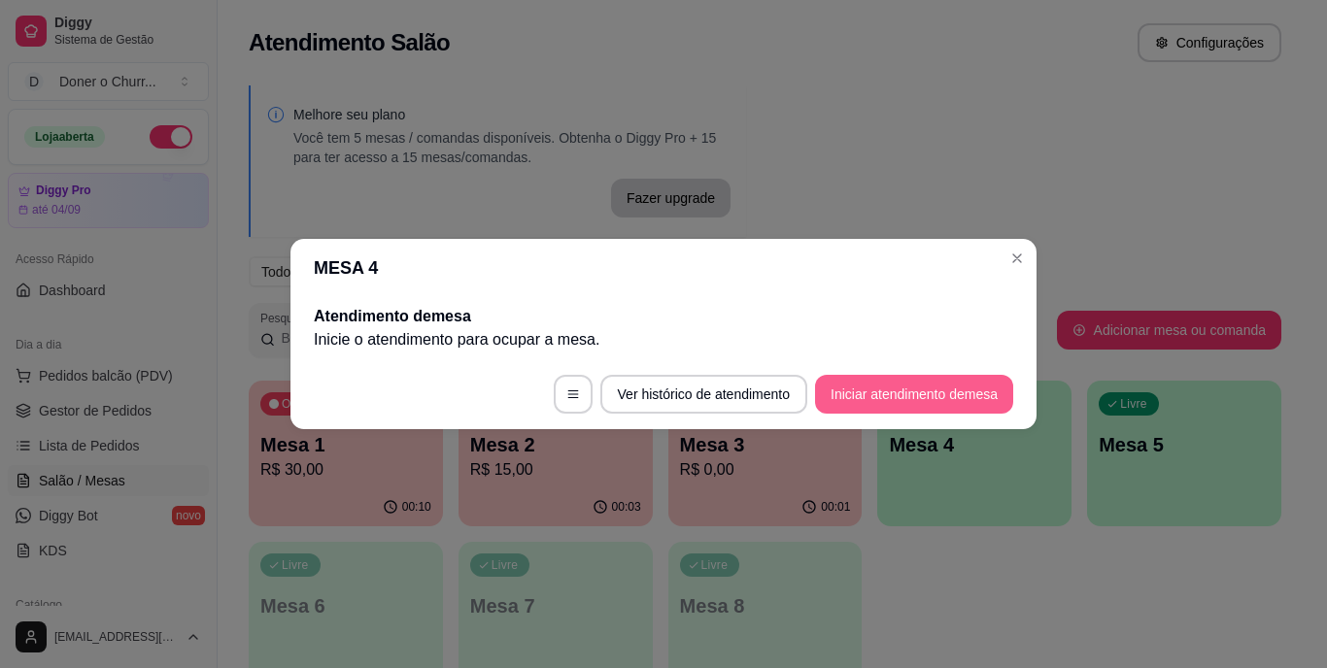
click at [903, 398] on button "Iniciar atendimento de mesa" at bounding box center [914, 394] width 198 height 39
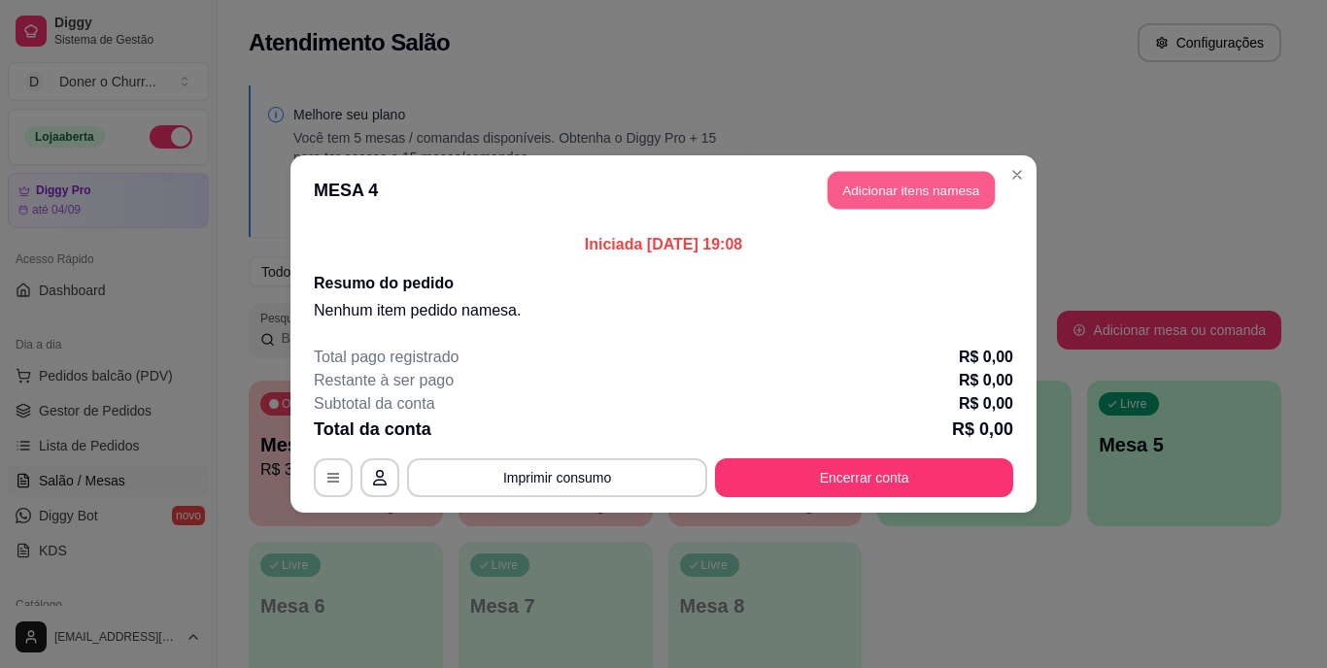
click at [921, 191] on button "Adicionar itens na mesa" at bounding box center [911, 191] width 167 height 38
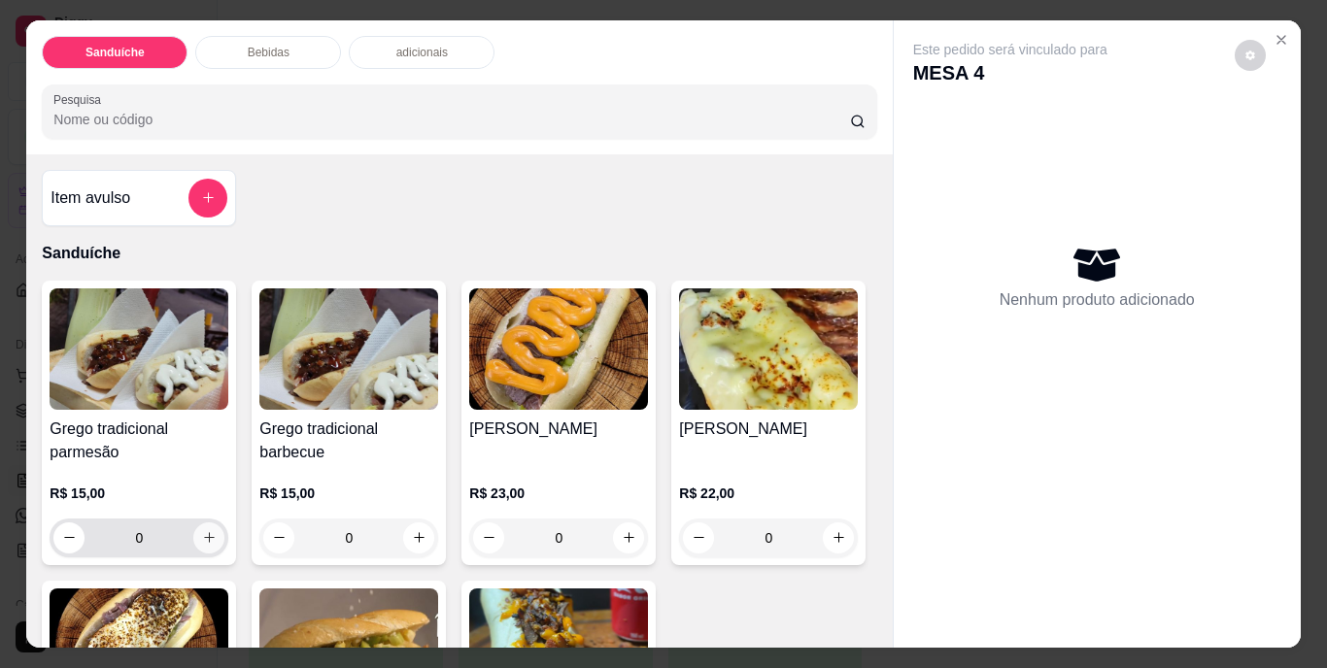
click at [202, 533] on icon "increase-product-quantity" at bounding box center [209, 537] width 15 height 15
type input "1"
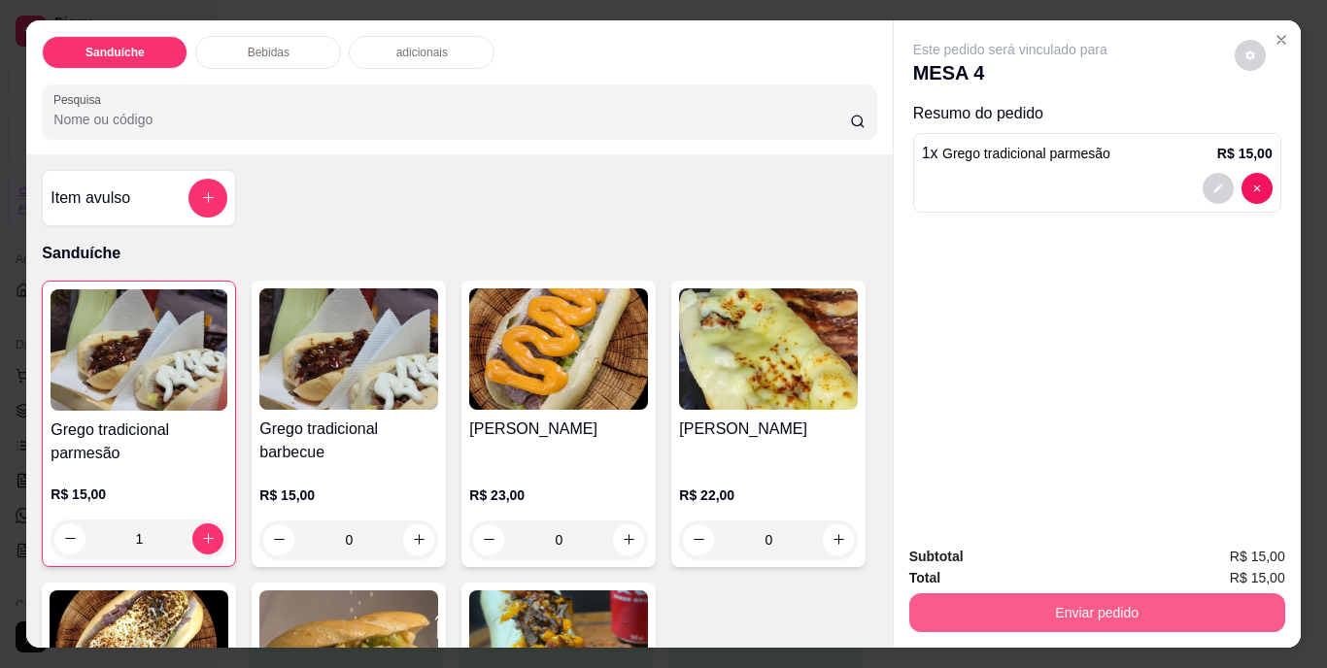
click at [1153, 594] on button "Enviar pedido" at bounding box center [1097, 613] width 376 height 39
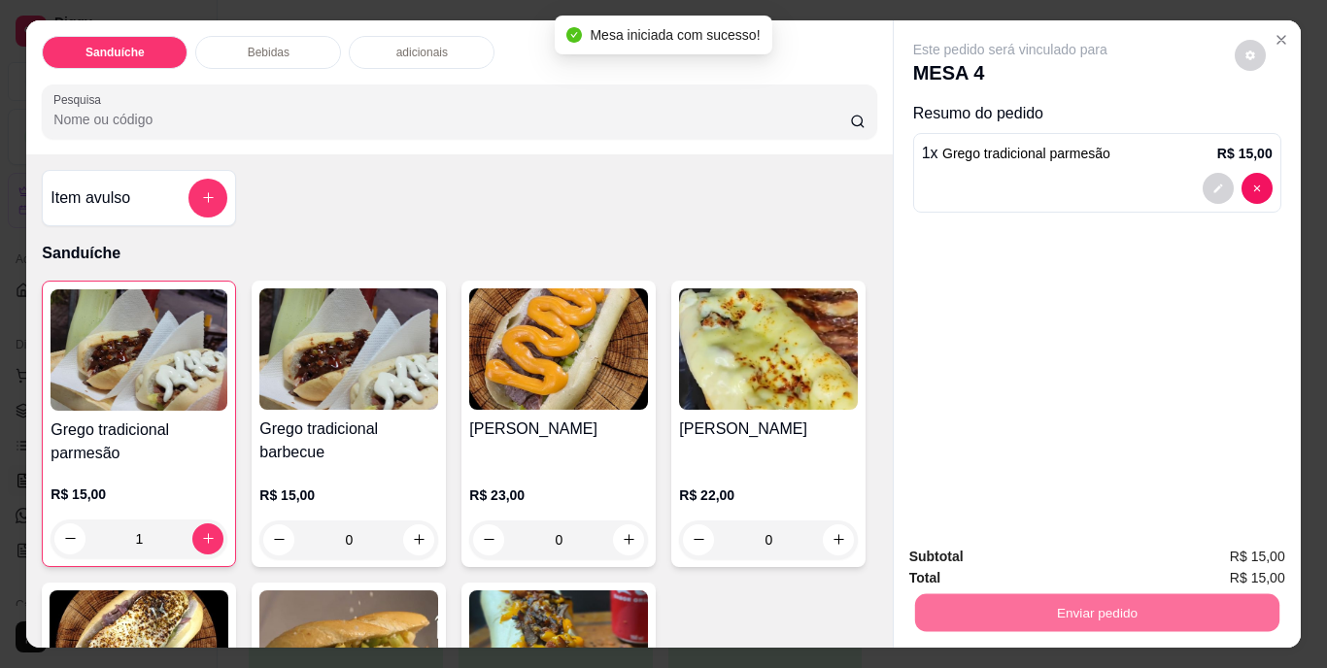
click at [1030, 547] on button "Não registrar e enviar pedido" at bounding box center [1032, 558] width 196 height 36
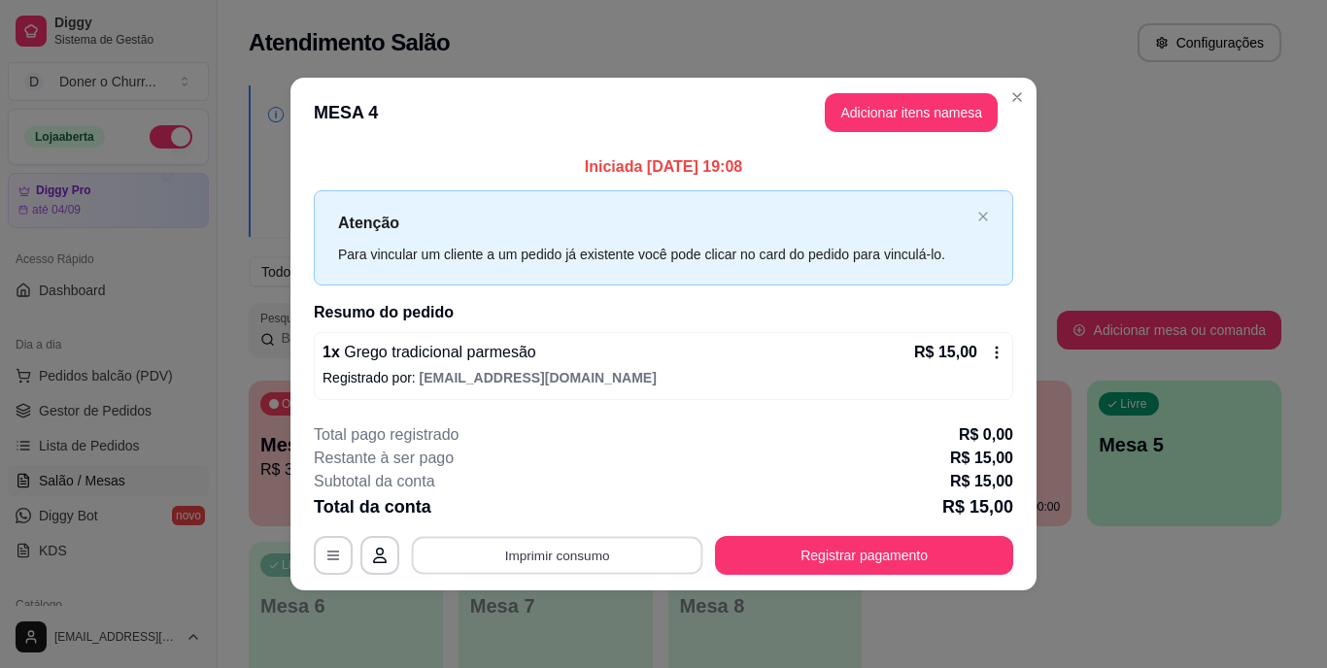
click at [535, 550] on button "Imprimir consumo" at bounding box center [557, 555] width 291 height 38
click at [579, 513] on button "IMPRESSORA" at bounding box center [562, 510] width 141 height 31
click at [858, 580] on footer "**********" at bounding box center [663, 499] width 746 height 183
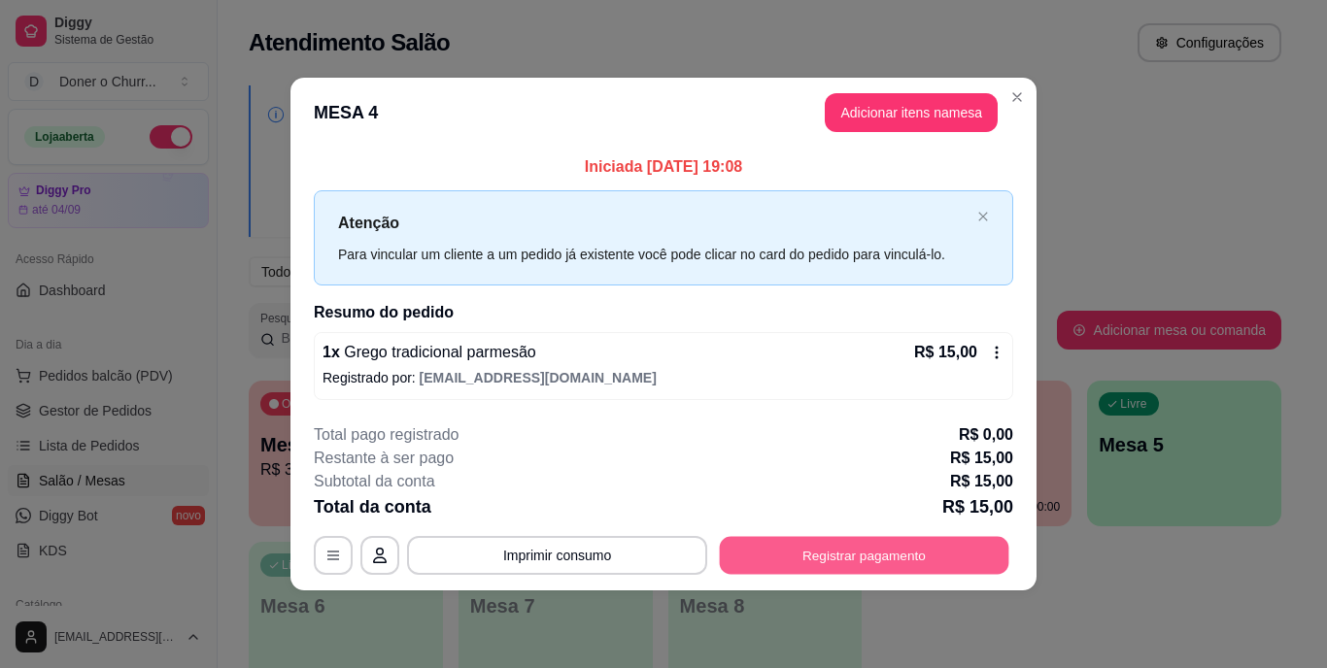
click at [851, 560] on button "Registrar pagamento" at bounding box center [864, 555] width 289 height 38
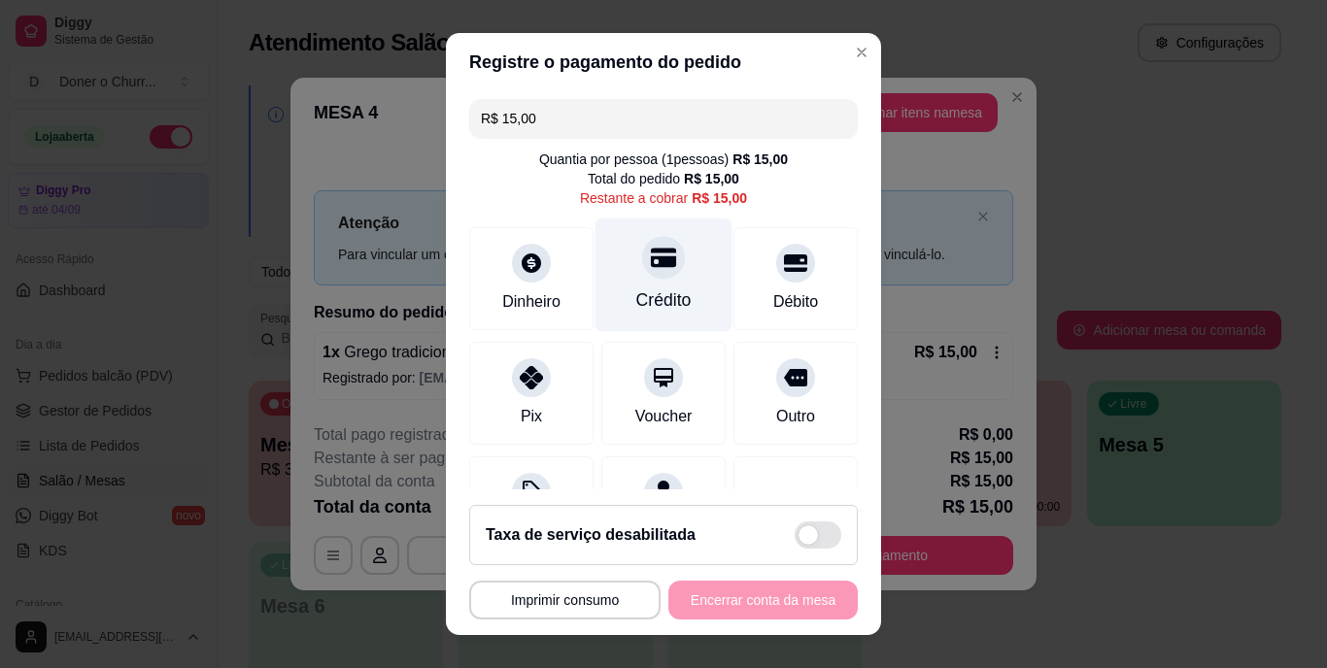
click at [642, 276] on div at bounding box center [663, 258] width 43 height 43
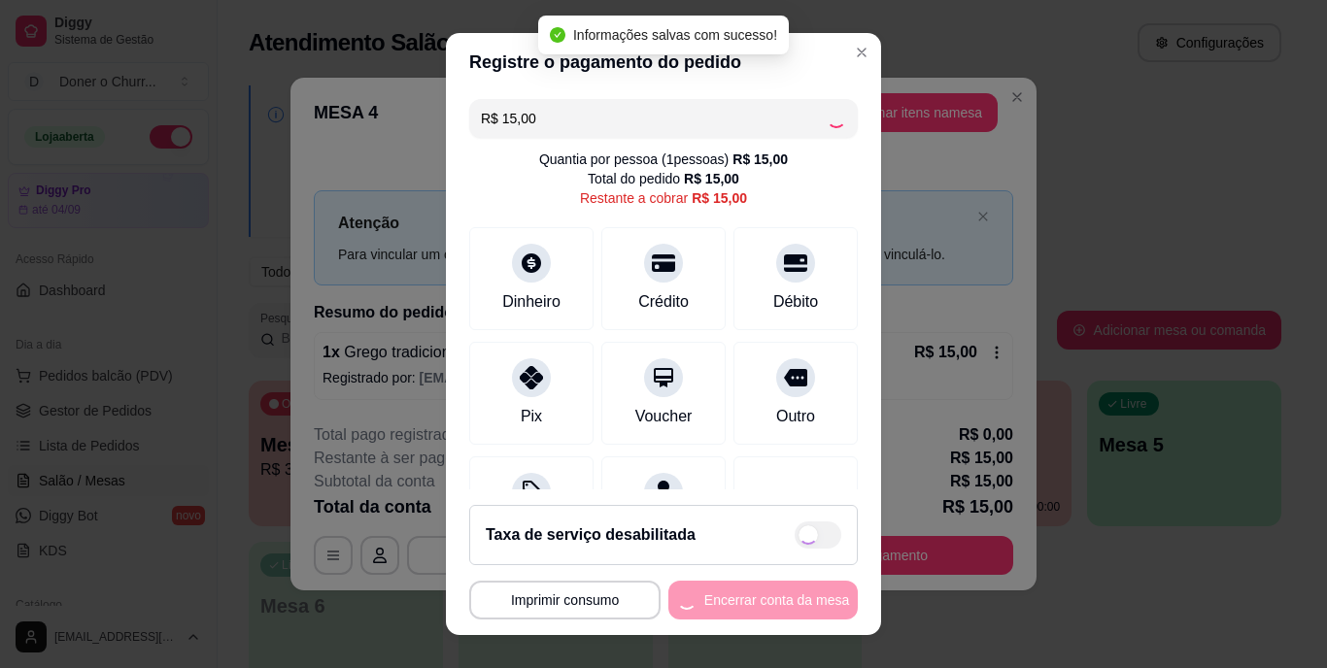
type input "R$ 0,00"
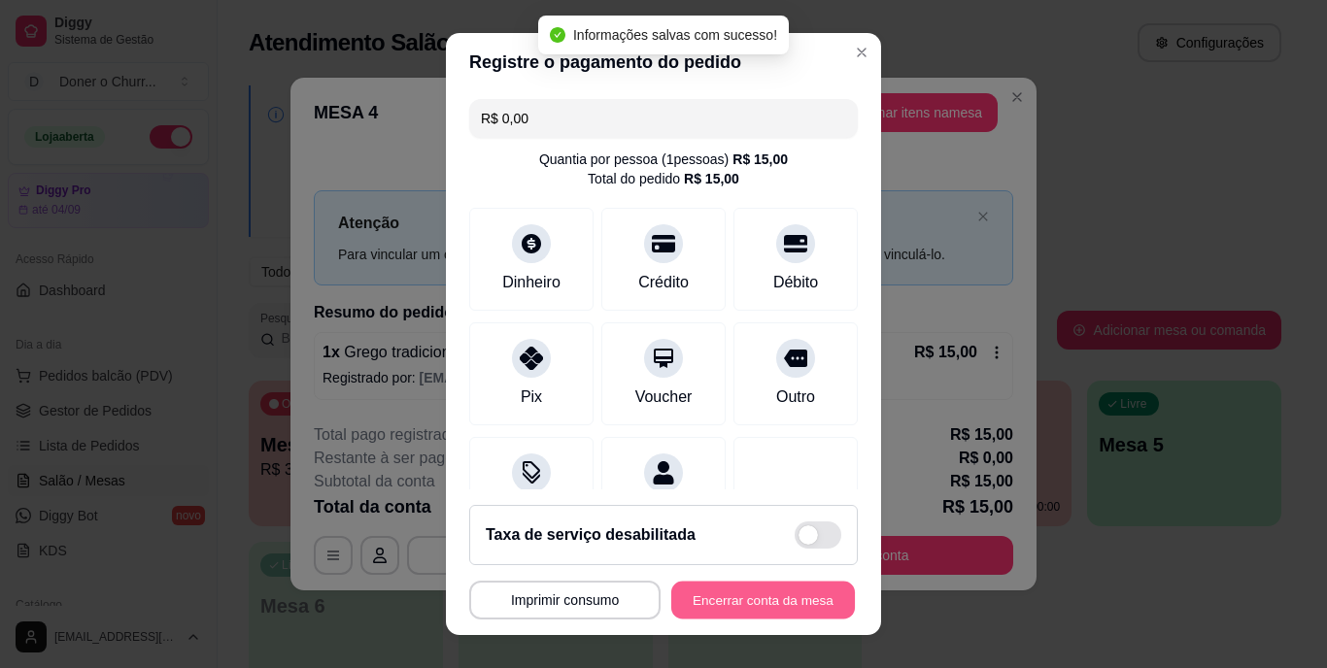
click at [712, 602] on button "Encerrar conta da mesa" at bounding box center [763, 600] width 184 height 38
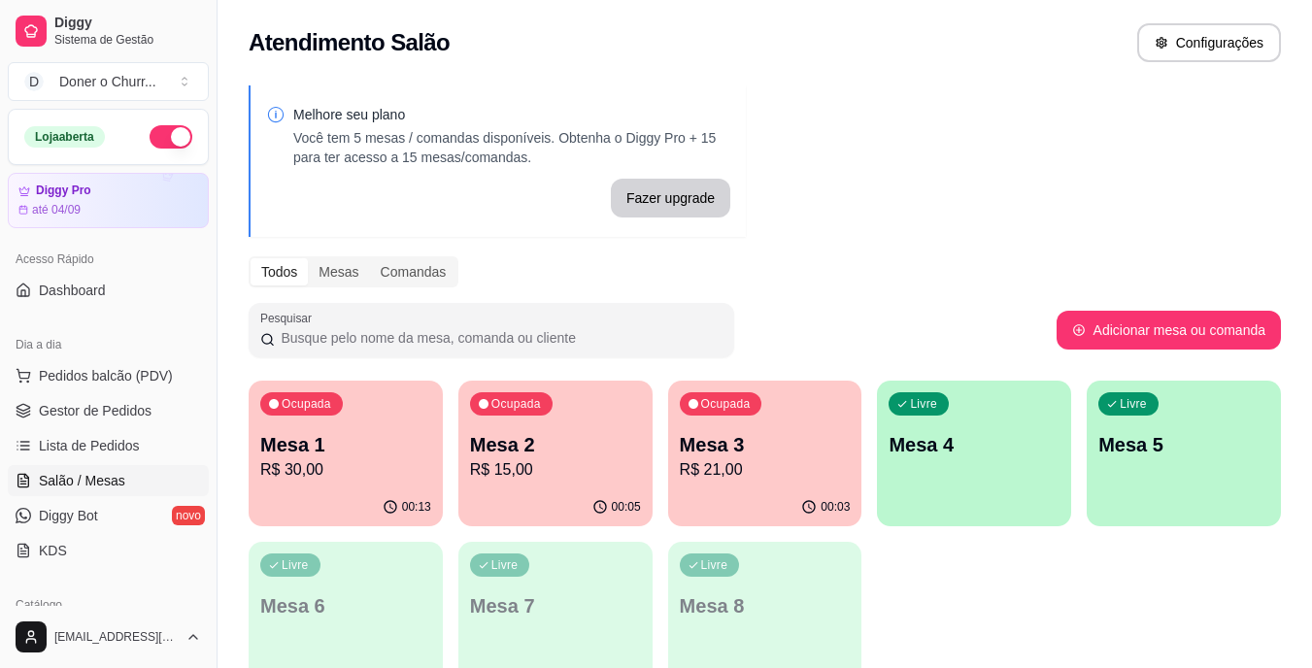
click at [814, 461] on p "R$ 21,00" at bounding box center [765, 469] width 171 height 23
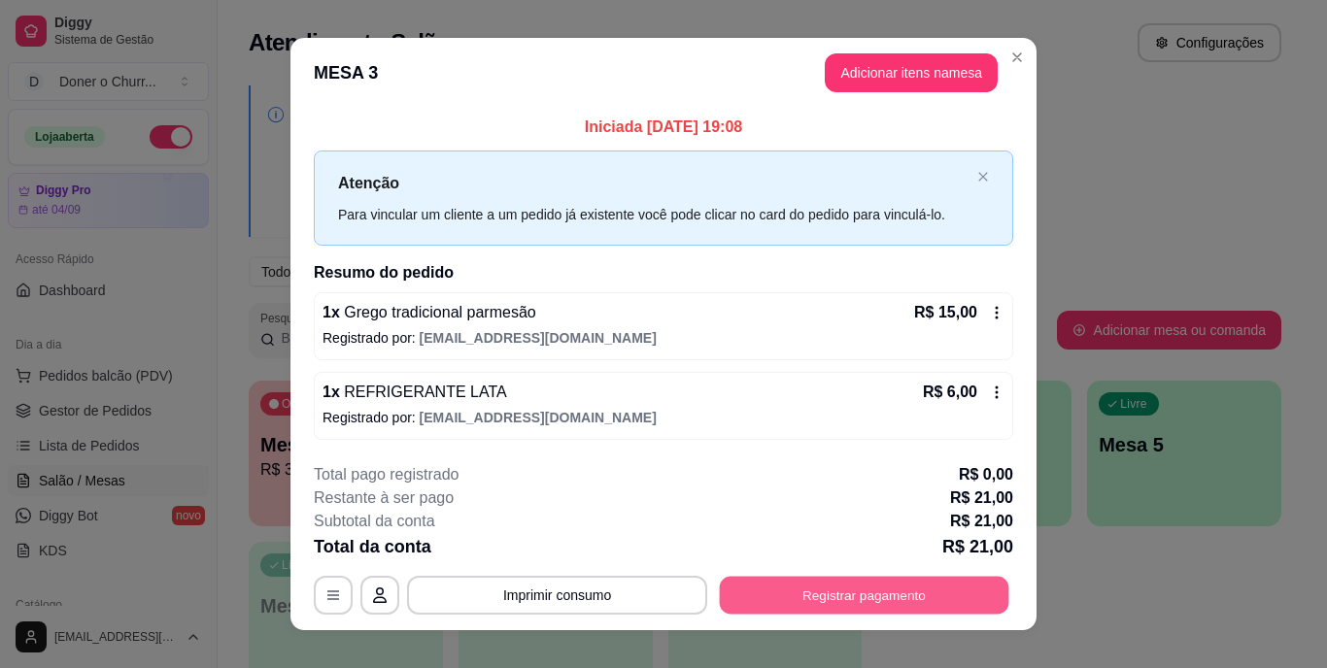
click at [833, 588] on button "Registrar pagamento" at bounding box center [864, 595] width 289 height 38
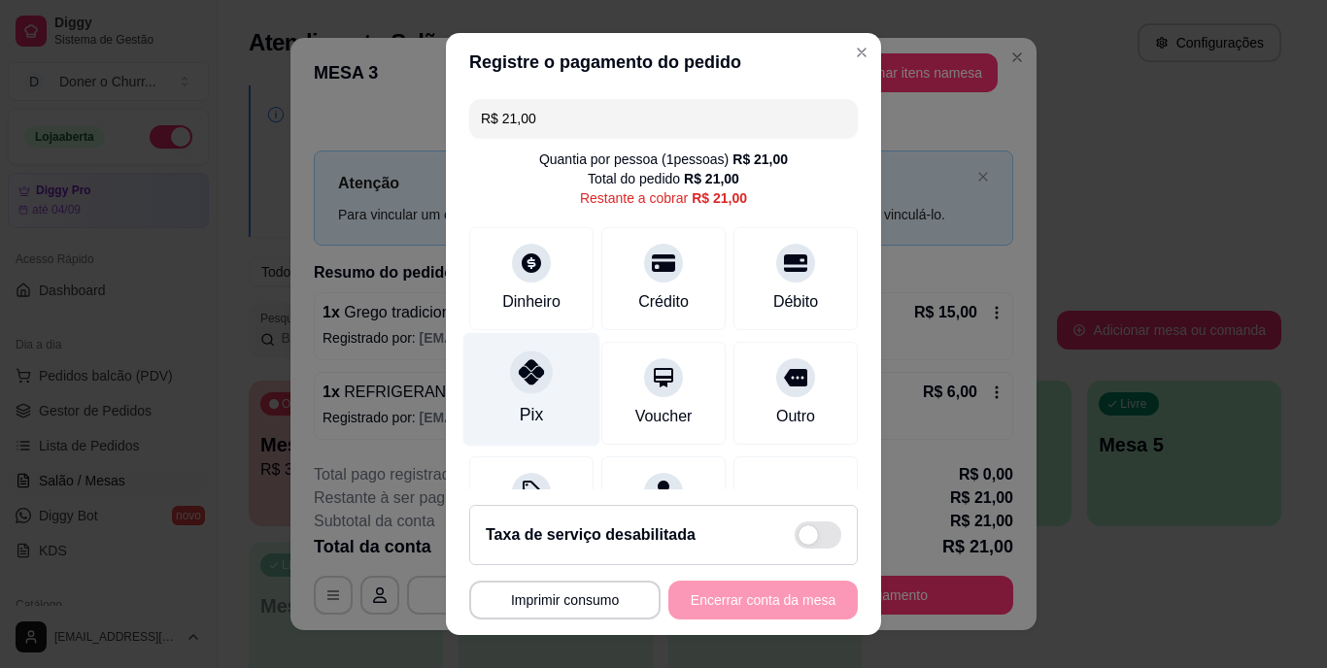
click at [511, 395] on div "Pix" at bounding box center [531, 390] width 137 height 114
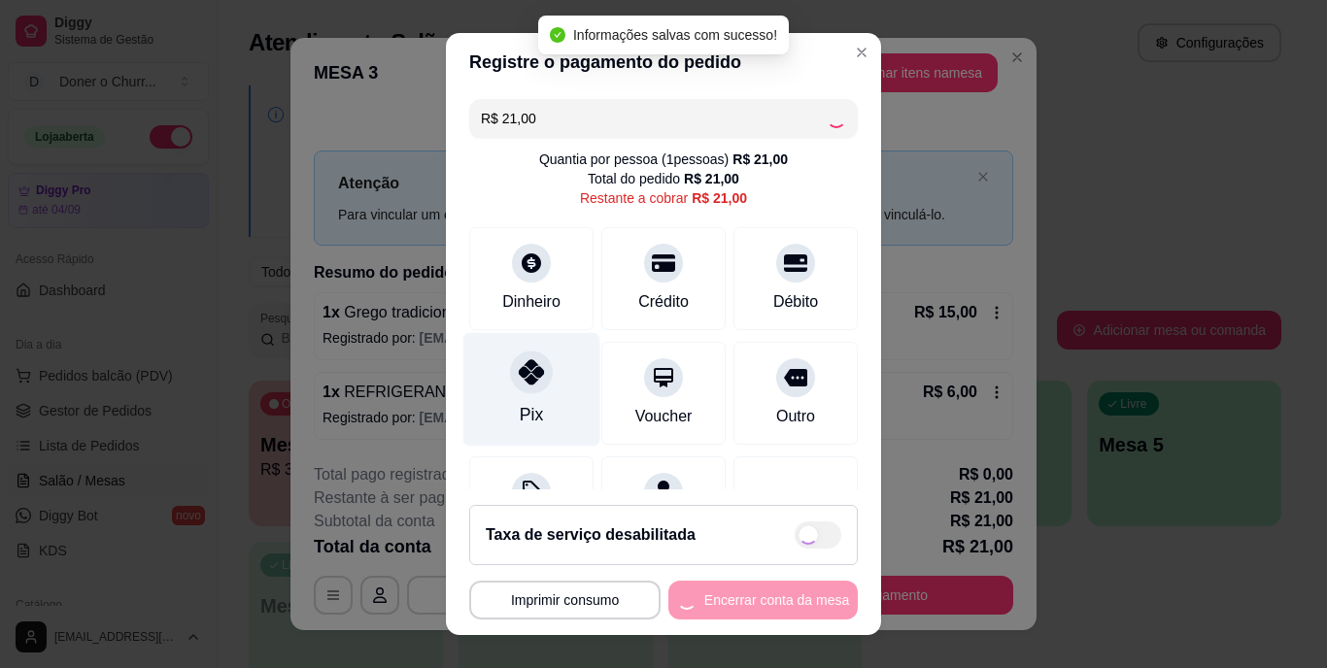
type input "R$ 0,00"
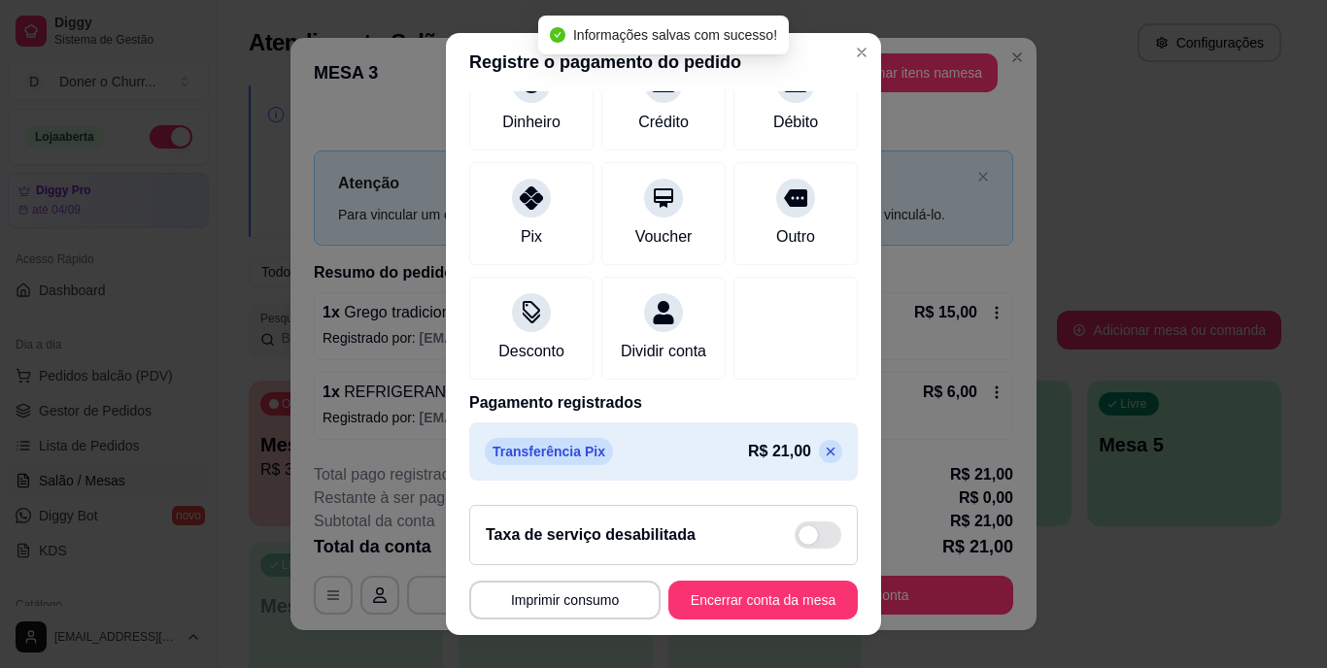
scroll to position [183, 0]
click at [696, 594] on button "Encerrar conta da mesa" at bounding box center [763, 600] width 184 height 38
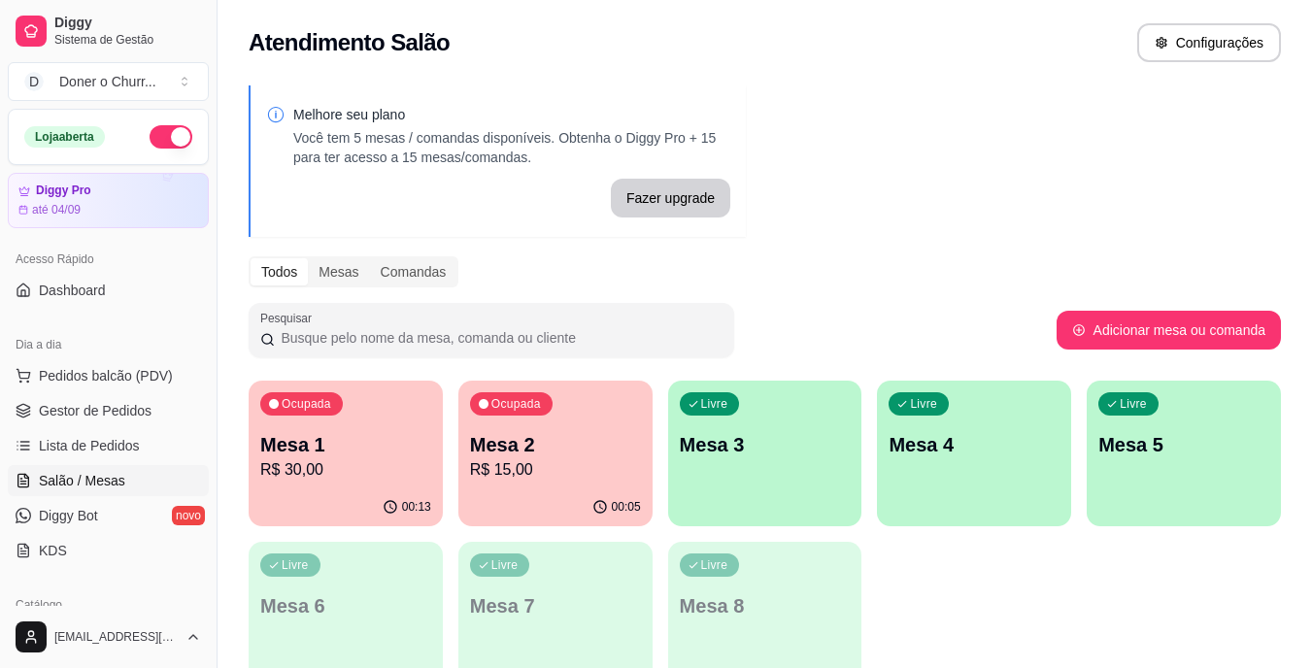
click at [572, 447] on p "Mesa 2" at bounding box center [555, 444] width 171 height 27
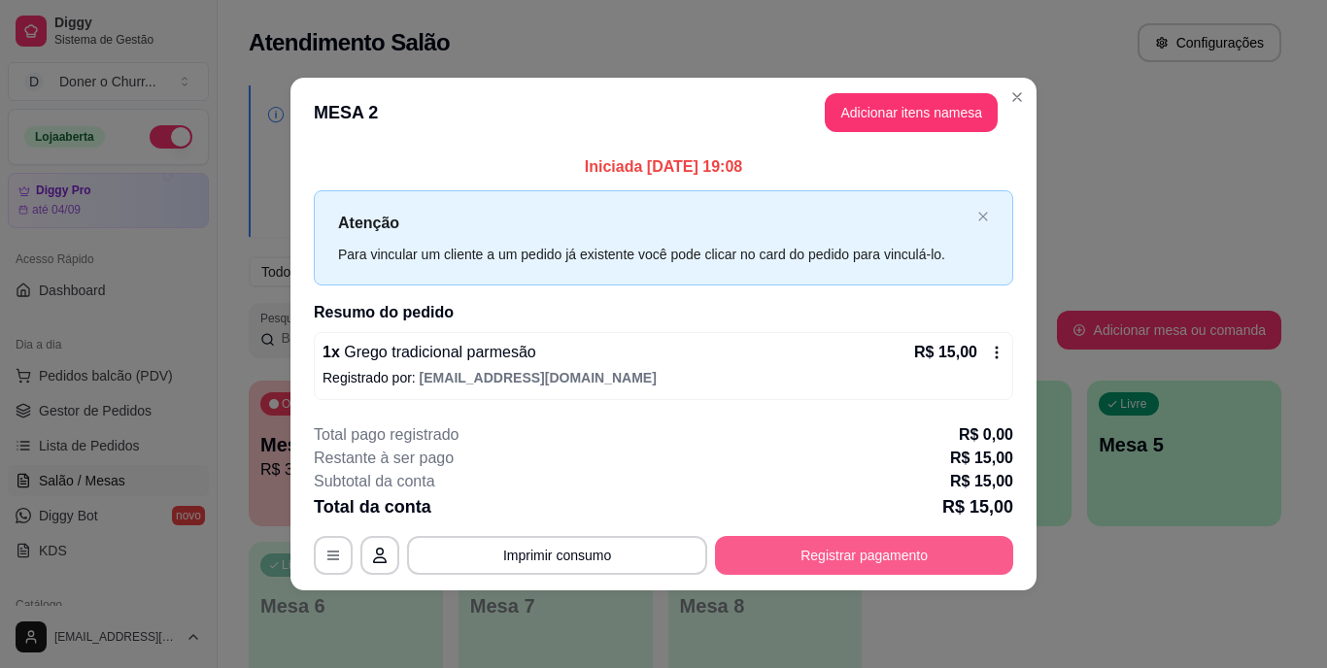
click at [857, 558] on button "Registrar pagamento" at bounding box center [864, 555] width 298 height 39
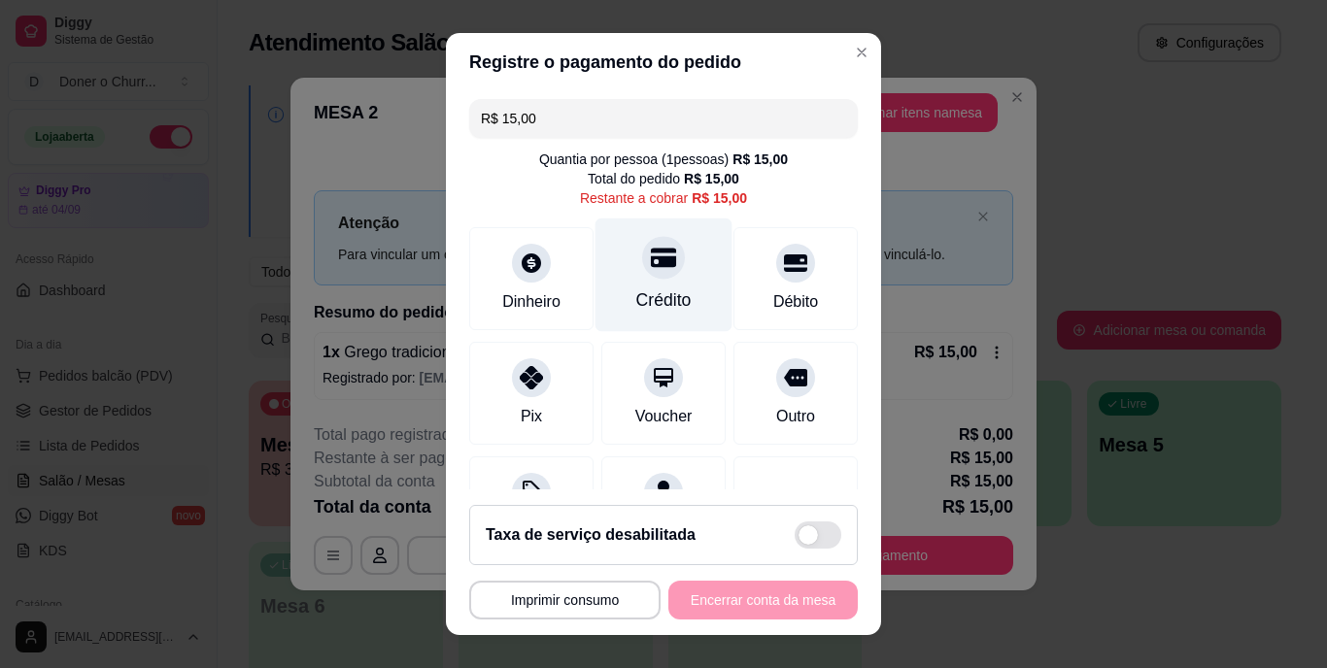
click at [643, 282] on div "Crédito" at bounding box center [663, 276] width 137 height 114
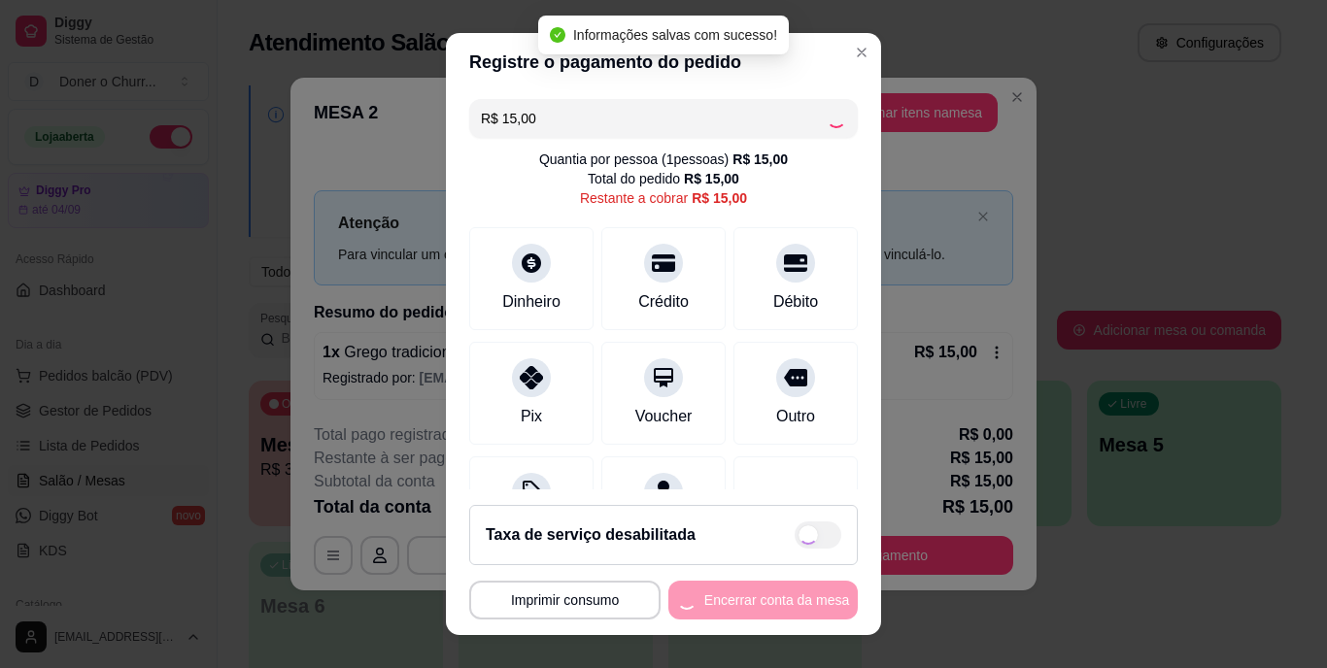
type input "R$ 0,00"
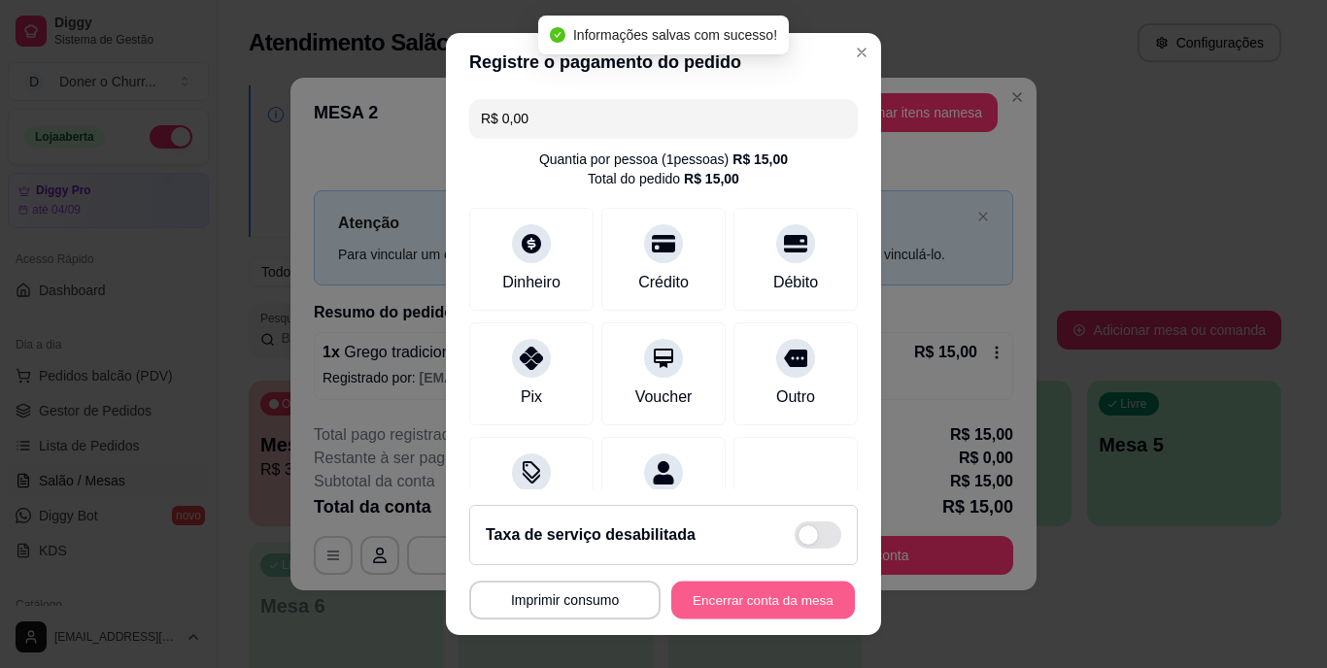
click at [721, 598] on button "Encerrar conta da mesa" at bounding box center [763, 600] width 184 height 38
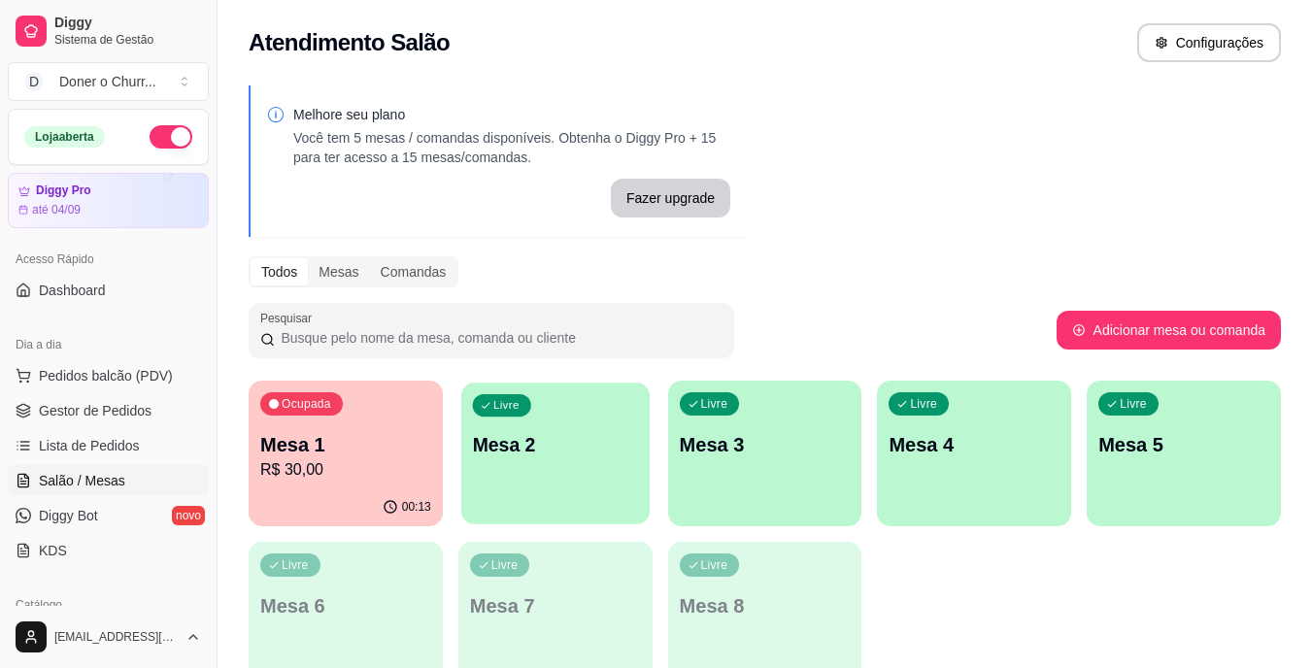
click at [627, 432] on p "Mesa 2" at bounding box center [555, 445] width 166 height 26
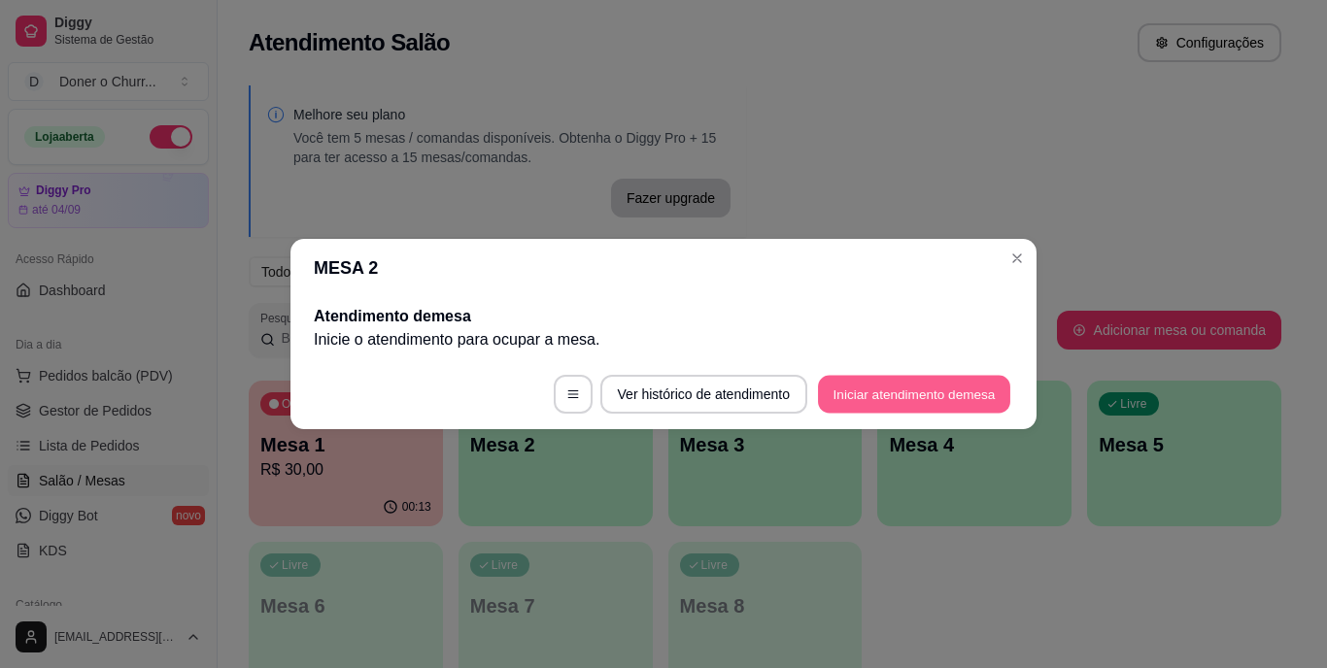
click at [952, 397] on button "Iniciar atendimento de mesa" at bounding box center [914, 395] width 192 height 38
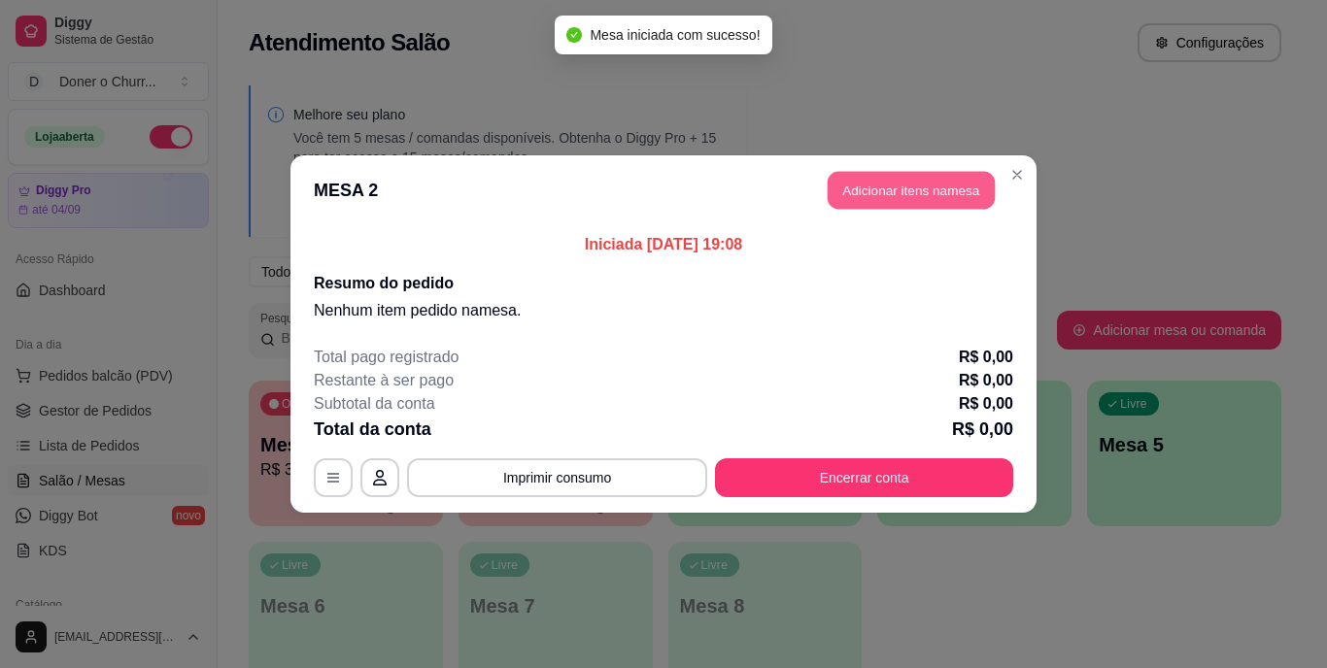
click at [949, 183] on button "Adicionar itens na mesa" at bounding box center [911, 191] width 167 height 38
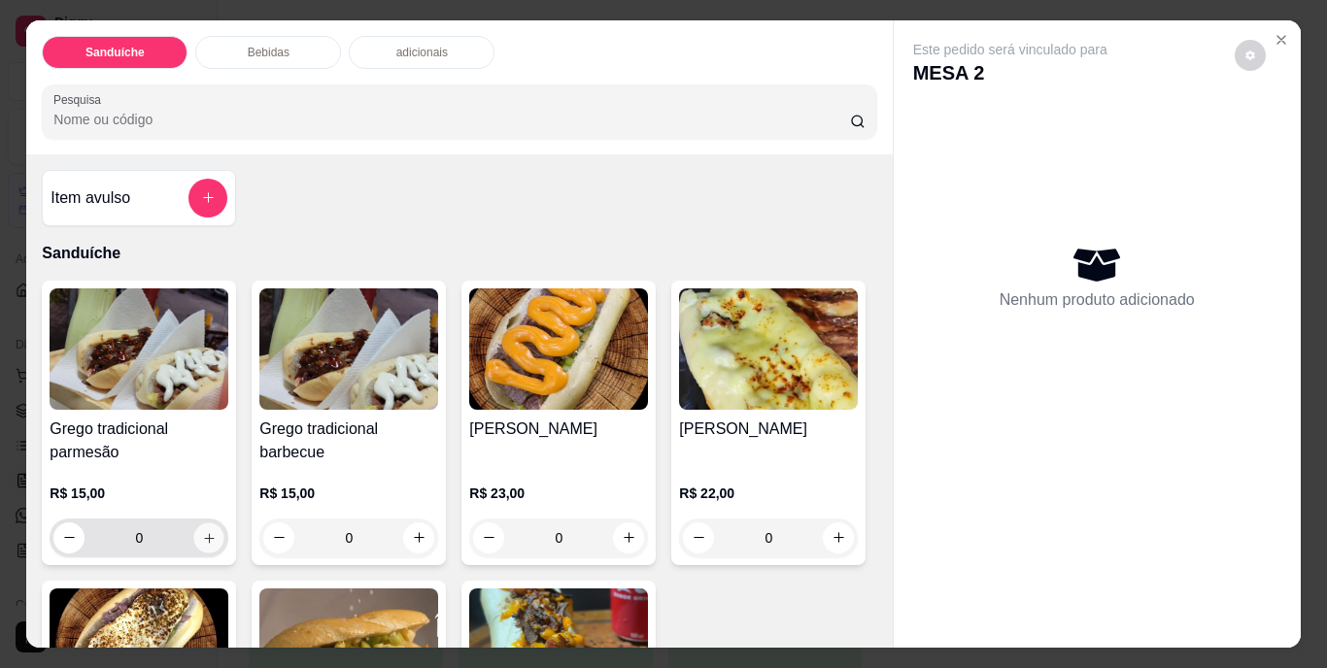
click at [194, 528] on button "increase-product-quantity" at bounding box center [209, 538] width 30 height 30
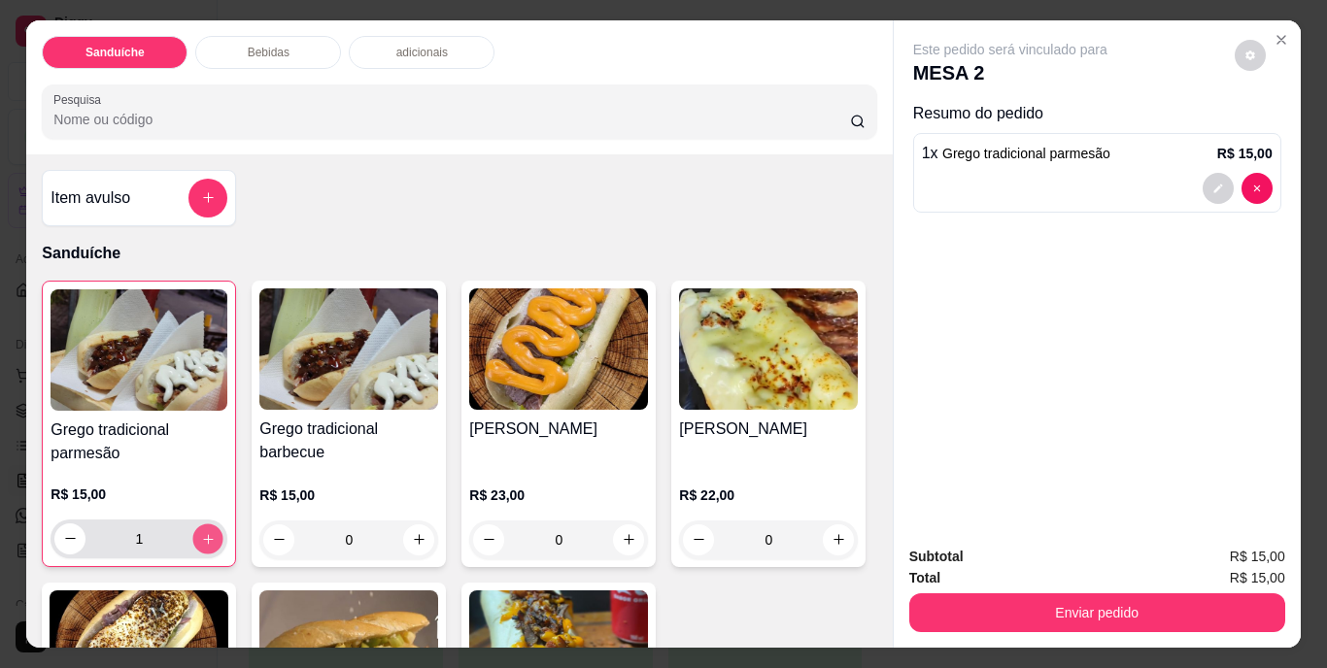
click at [201, 534] on icon "increase-product-quantity" at bounding box center [208, 538] width 15 height 15
type input "2"
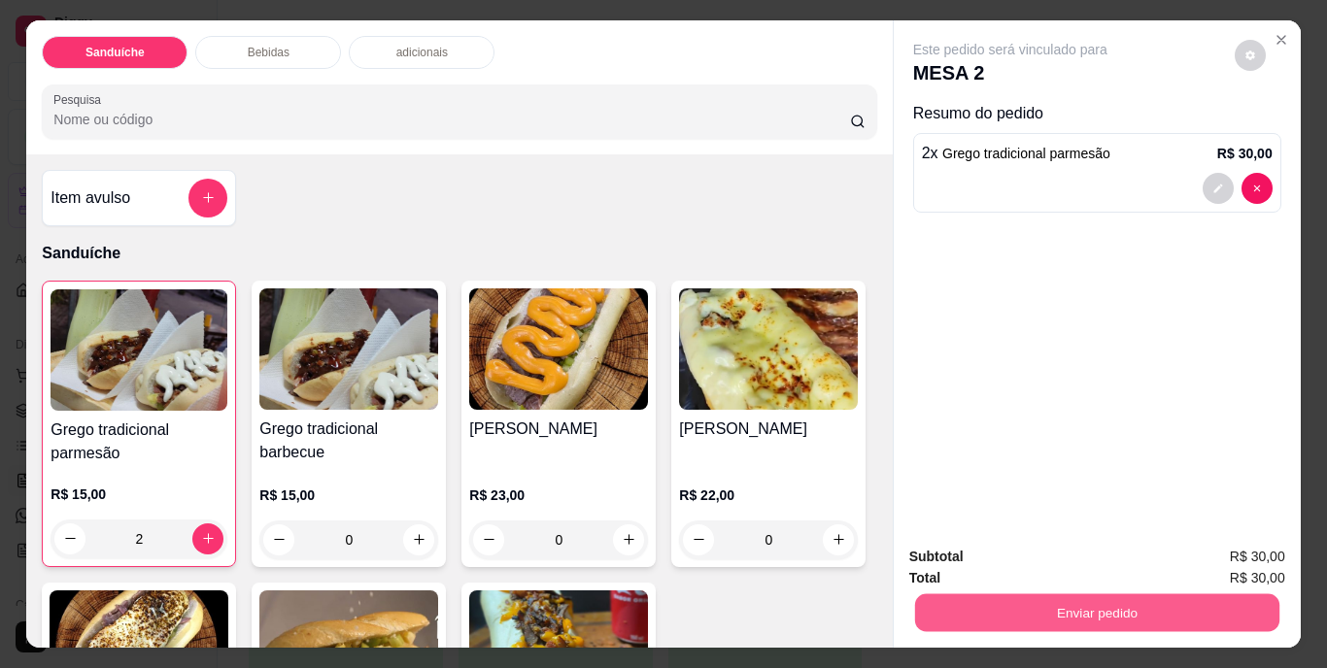
click at [1094, 617] on button "Enviar pedido" at bounding box center [1096, 613] width 364 height 38
click at [1075, 560] on button "Não registrar e enviar pedido" at bounding box center [1032, 558] width 196 height 36
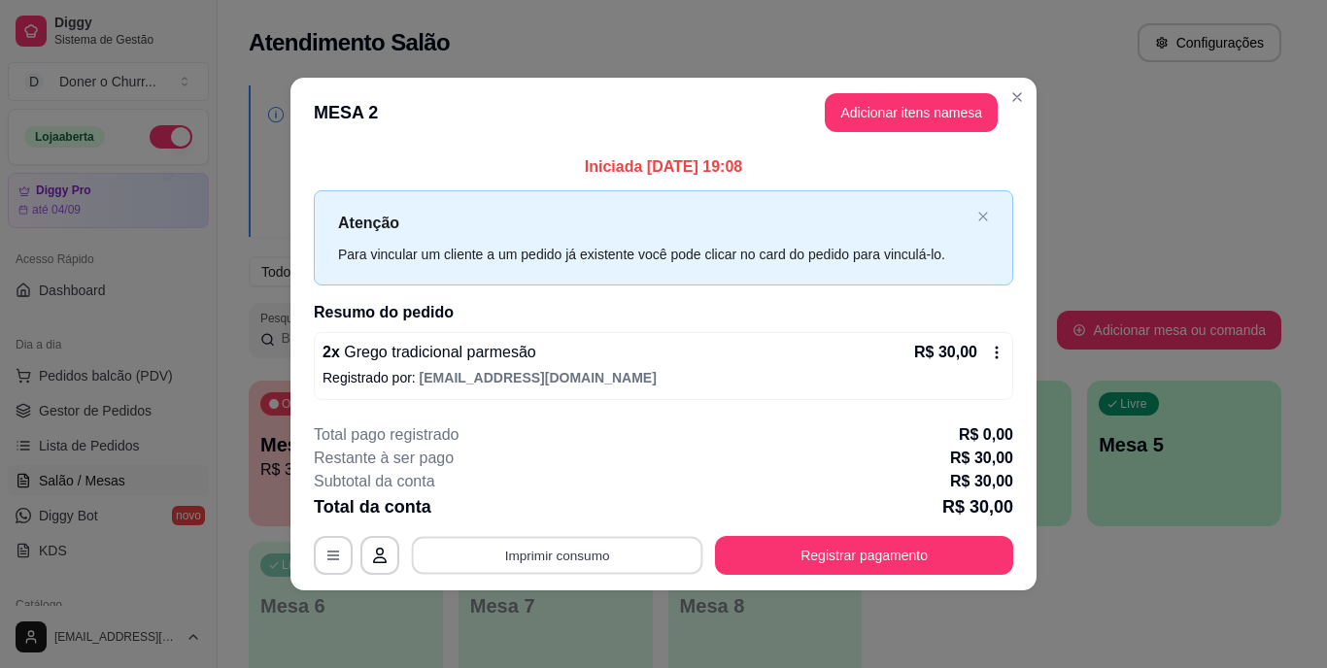
click at [562, 555] on button "Imprimir consumo" at bounding box center [557, 555] width 291 height 38
click at [558, 513] on button "IMPRESSORA" at bounding box center [563, 510] width 136 height 30
click at [895, 117] on button "Adicionar itens na mesa" at bounding box center [911, 113] width 167 height 38
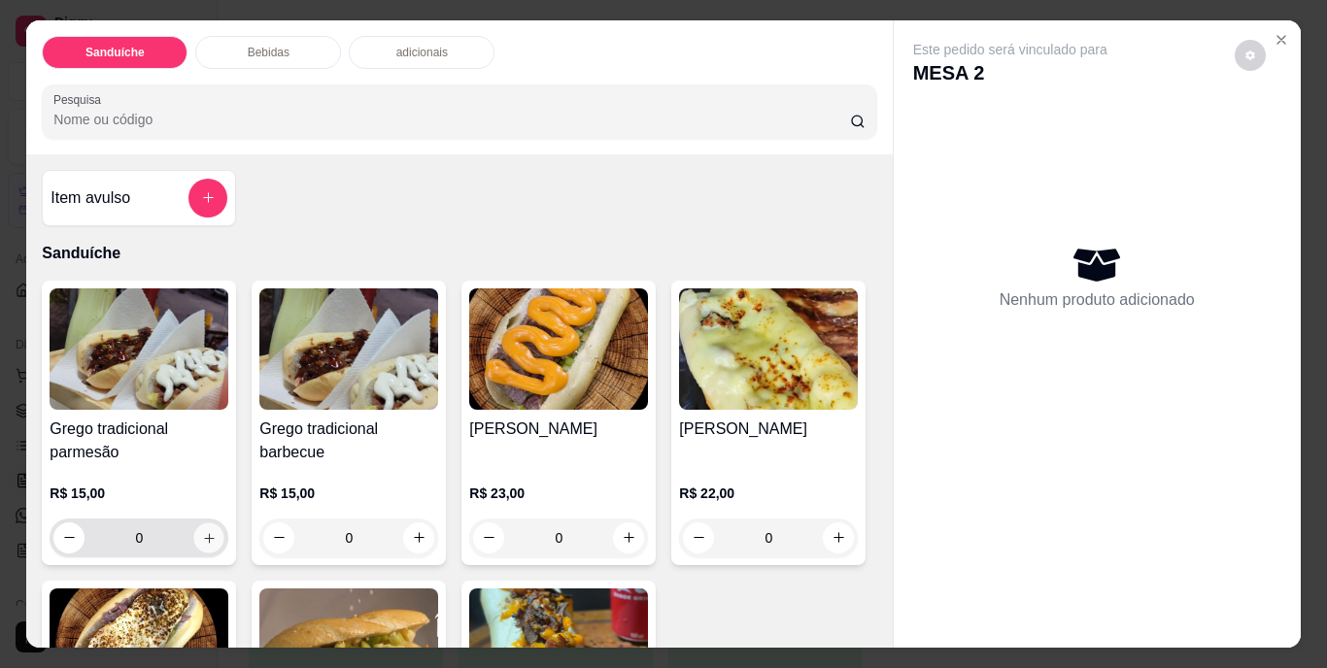
click at [203, 539] on button "increase-product-quantity" at bounding box center [209, 538] width 30 height 30
type input "1"
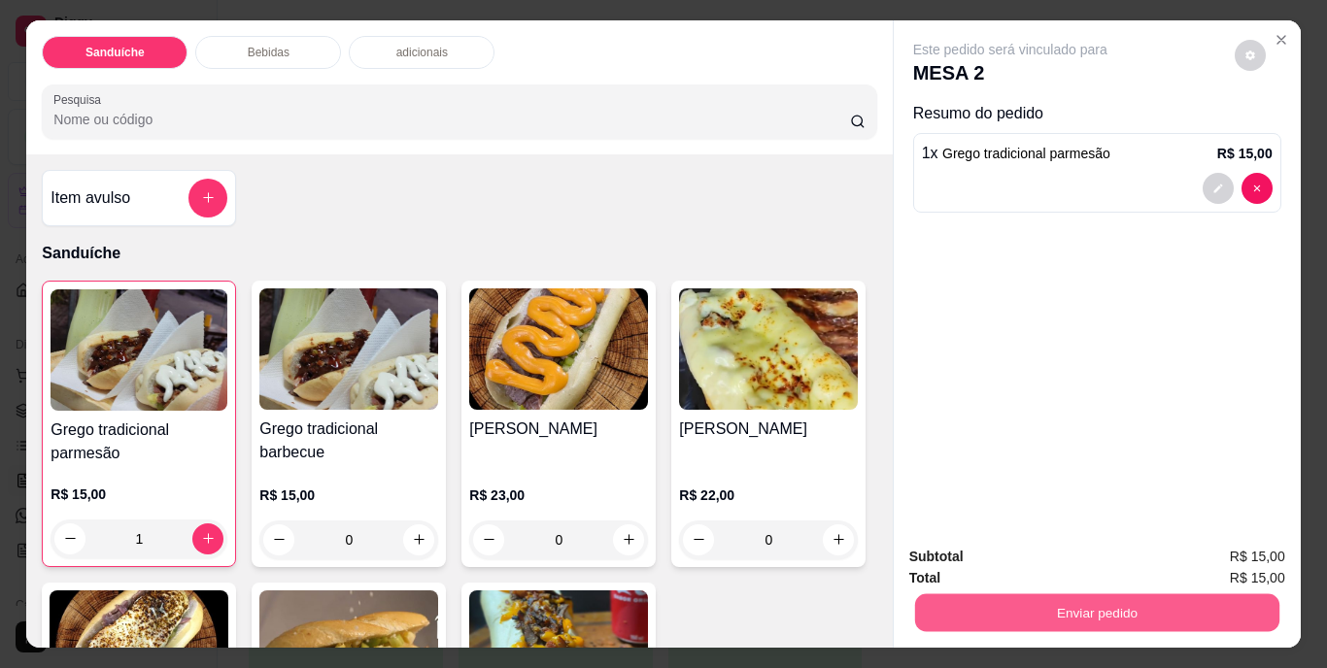
click at [1038, 607] on button "Enviar pedido" at bounding box center [1096, 613] width 364 height 38
click at [1018, 565] on button "Não registrar e enviar pedido" at bounding box center [1032, 558] width 196 height 36
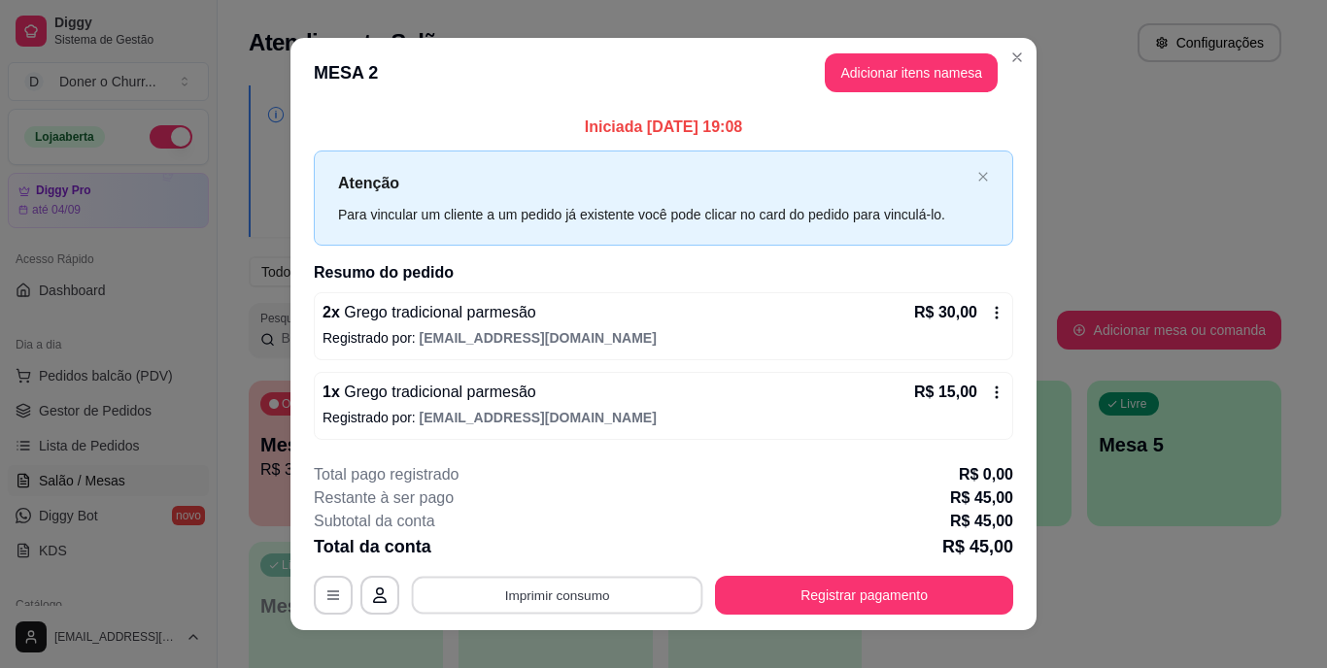
click at [582, 592] on button "Imprimir consumo" at bounding box center [557, 595] width 291 height 38
click at [558, 552] on button "IMPRESSORA" at bounding box center [556, 550] width 136 height 30
click at [586, 428] on div "1 x Grego tradicional parmesão R$ 15,00 Registrado por: donerochurrascogrego@gm…" at bounding box center [663, 406] width 699 height 68
click at [548, 596] on button "Imprimir consumo" at bounding box center [557, 595] width 300 height 39
click at [559, 541] on button "IMPRESSORA" at bounding box center [556, 550] width 136 height 30
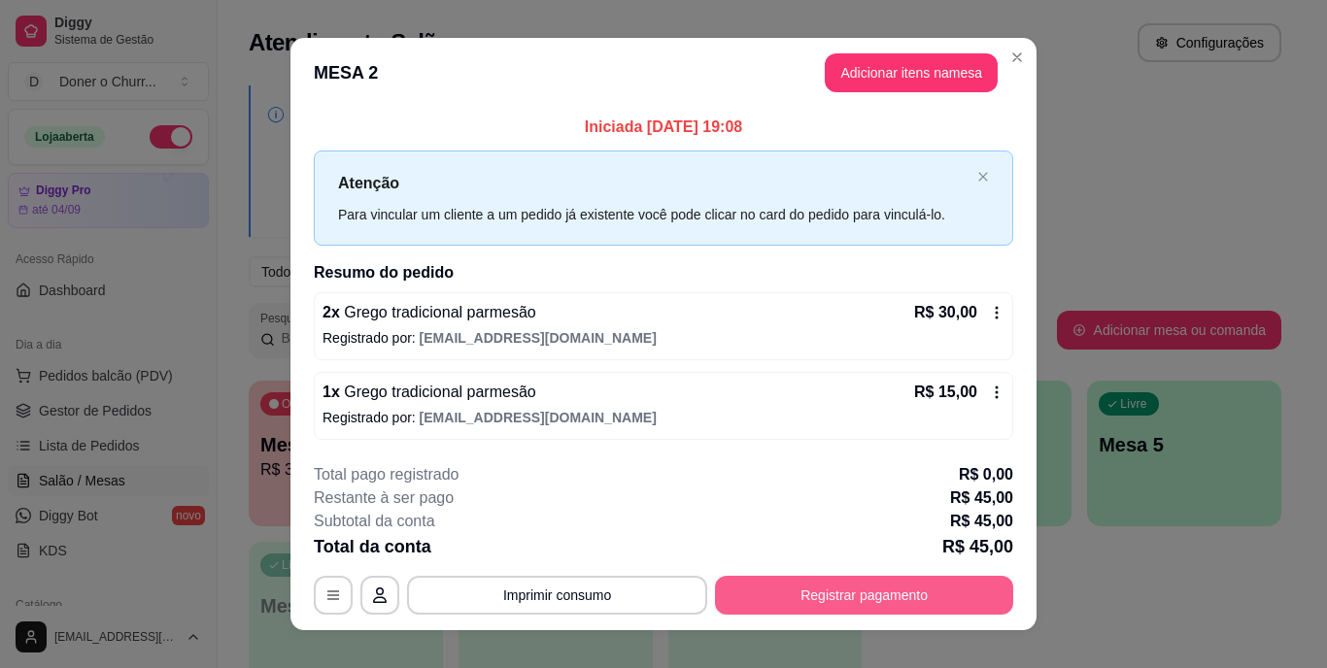
click at [828, 589] on button "Registrar pagamento" at bounding box center [864, 595] width 298 height 39
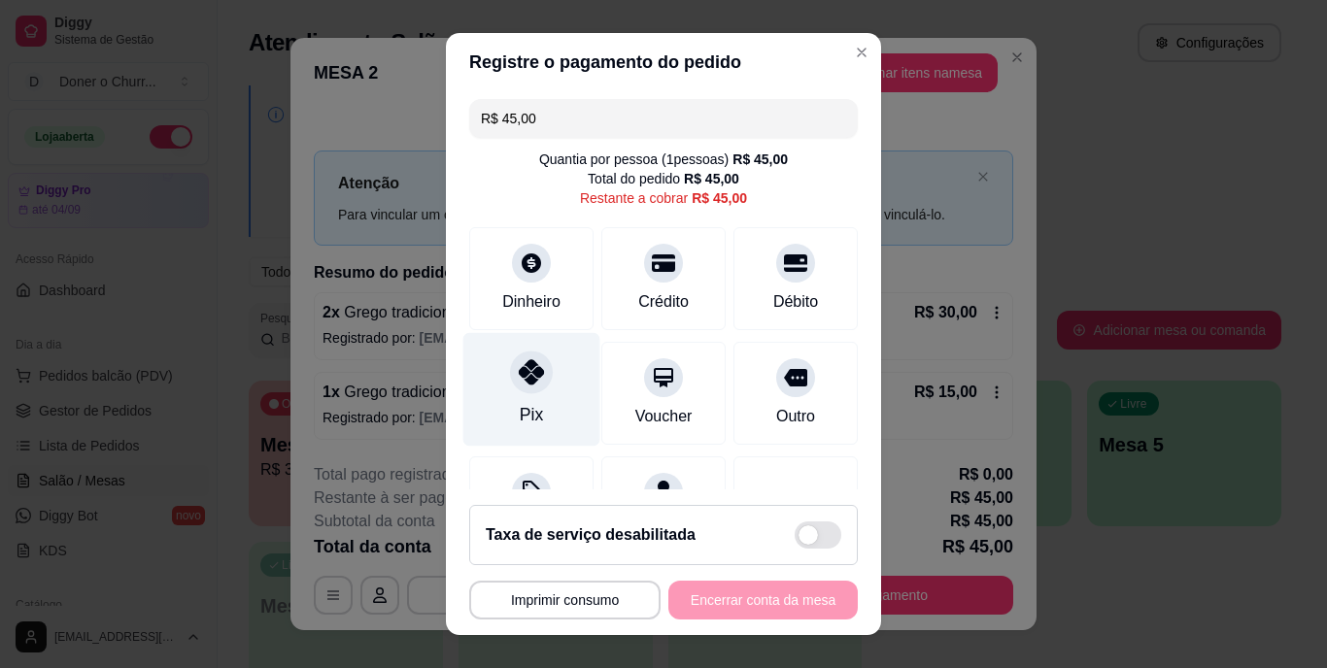
click at [516, 397] on div "Pix" at bounding box center [531, 390] width 137 height 114
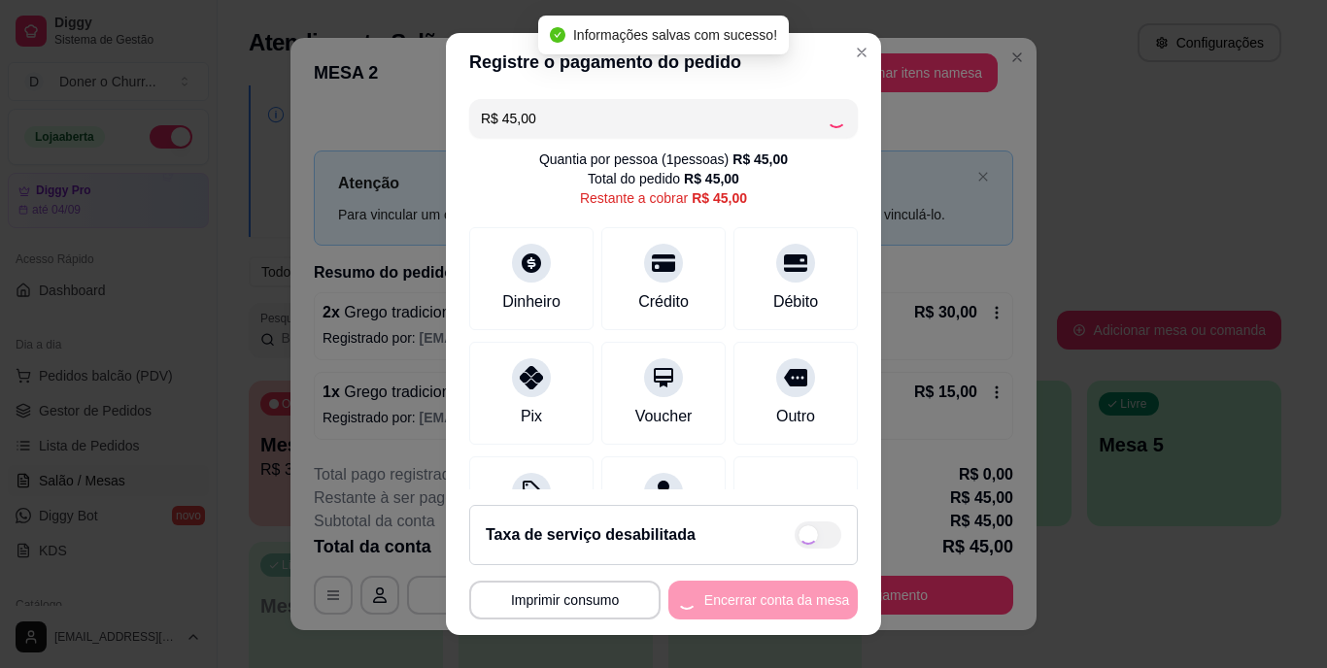
type input "R$ 0,00"
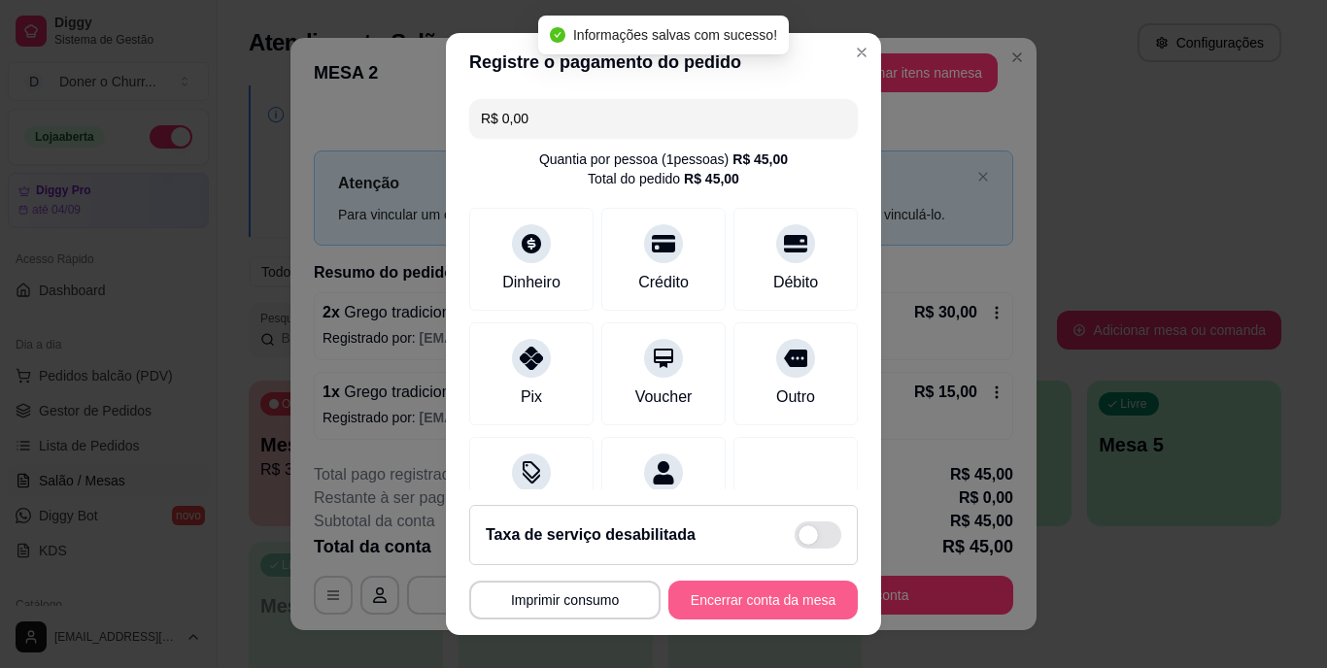
click at [743, 592] on button "Encerrar conta da mesa" at bounding box center [762, 600] width 189 height 39
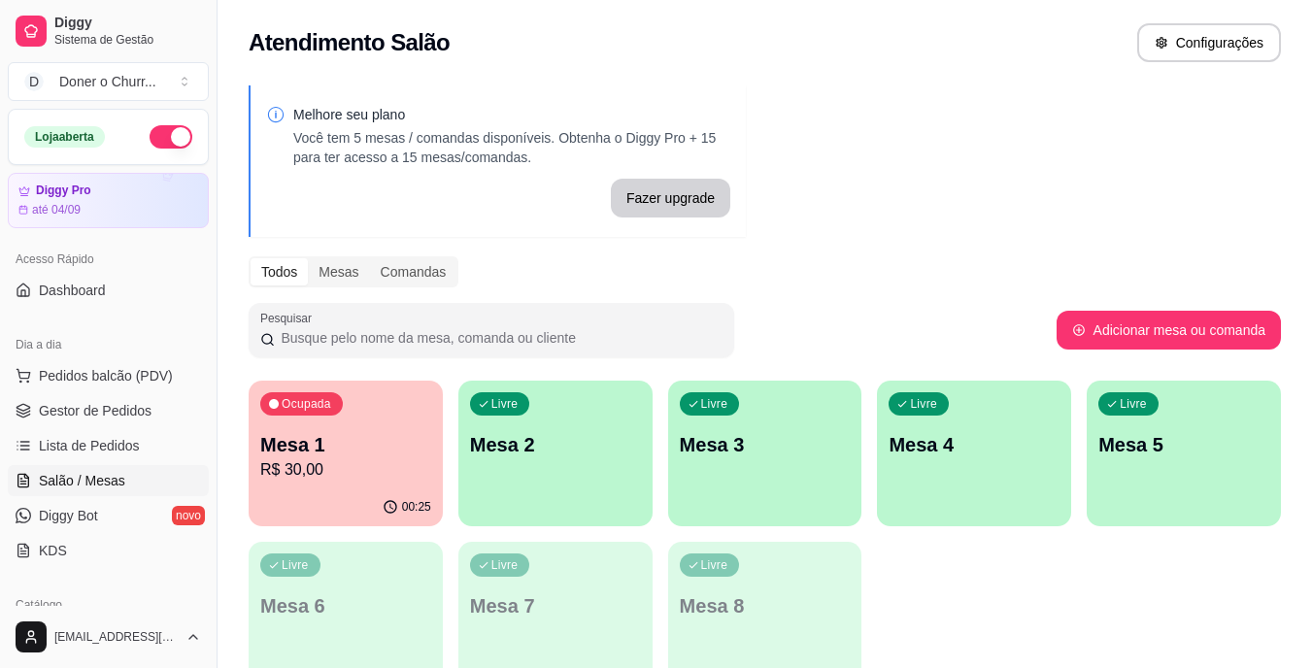
click at [550, 480] on div "Livre Mesa 2" at bounding box center [555, 442] width 194 height 122
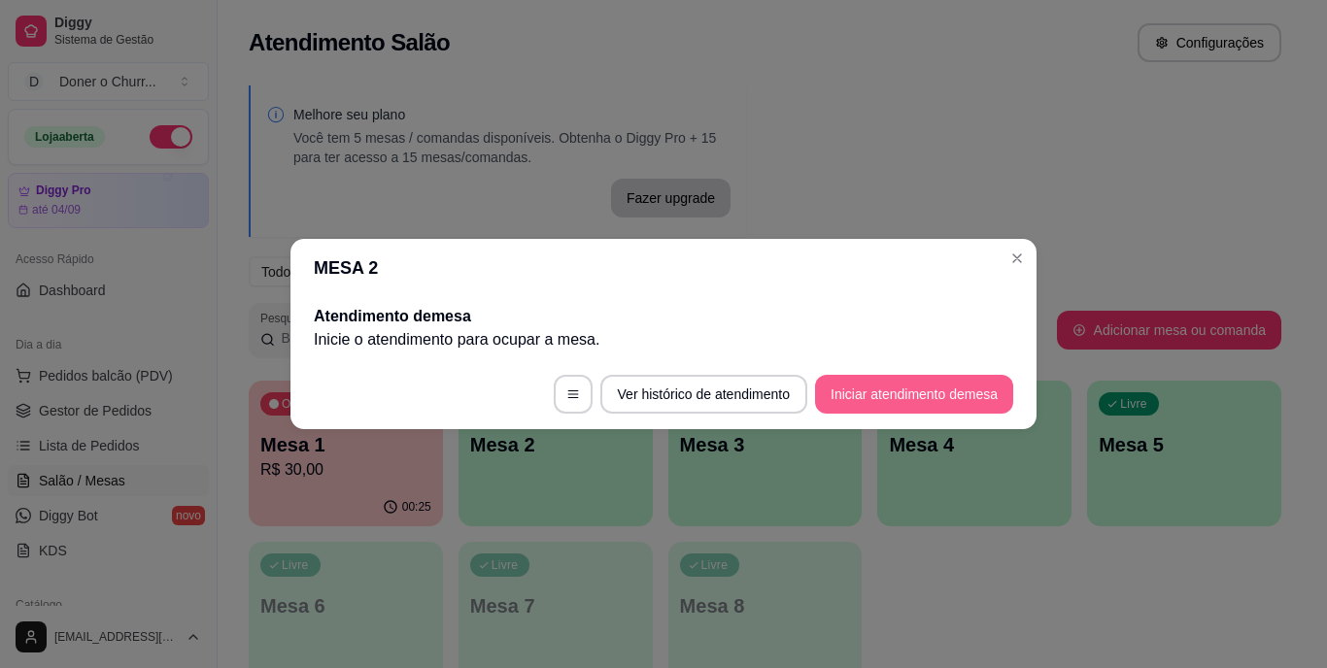
click at [866, 394] on button "Iniciar atendimento de mesa" at bounding box center [914, 394] width 198 height 39
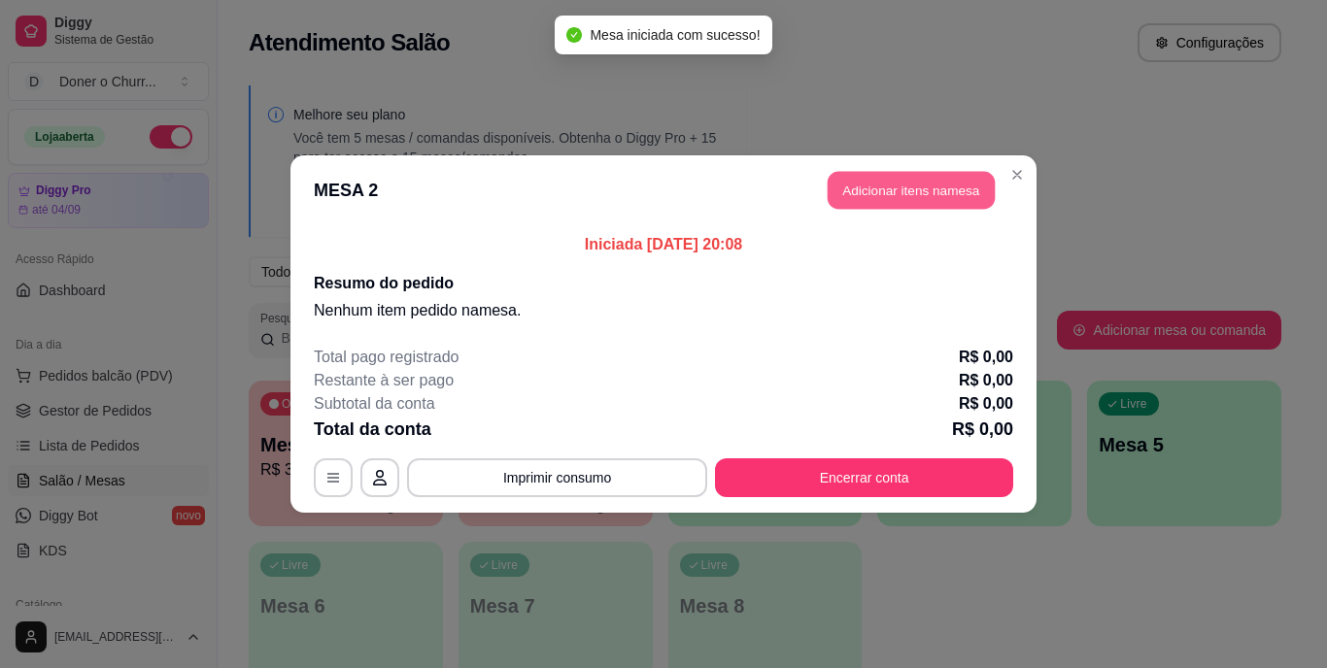
click at [913, 191] on button "Adicionar itens na mesa" at bounding box center [911, 191] width 167 height 38
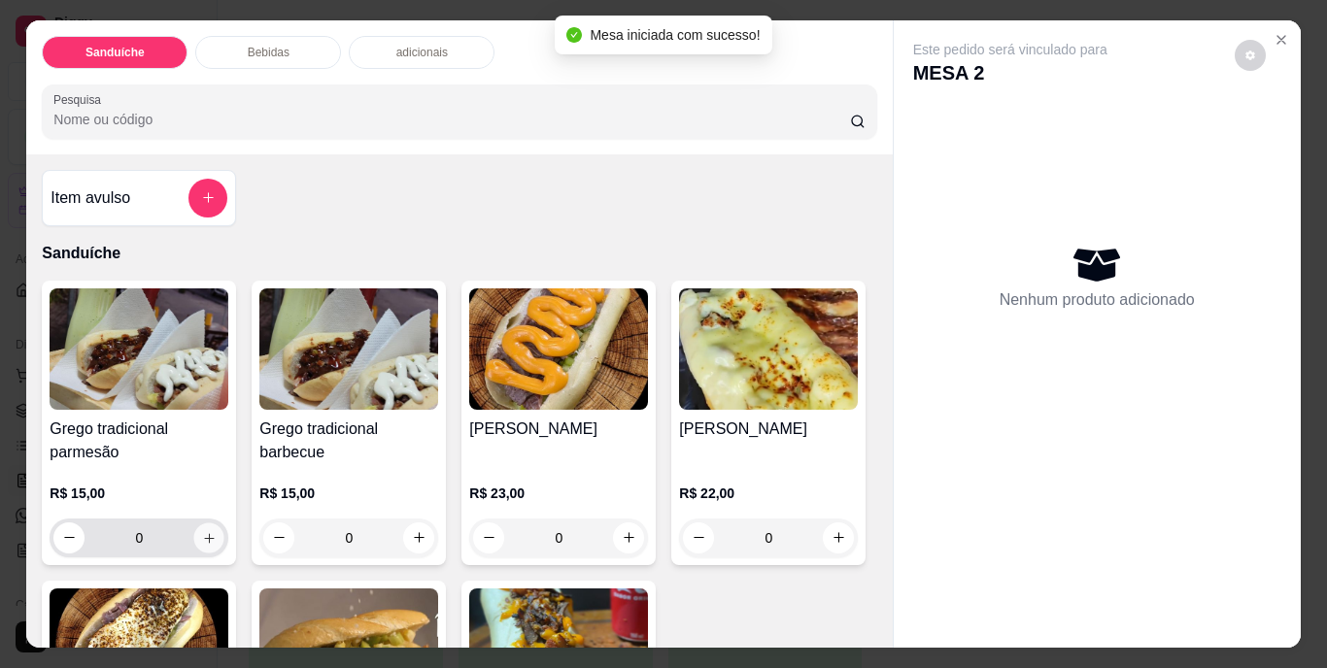
click at [208, 531] on icon "increase-product-quantity" at bounding box center [209, 537] width 15 height 15
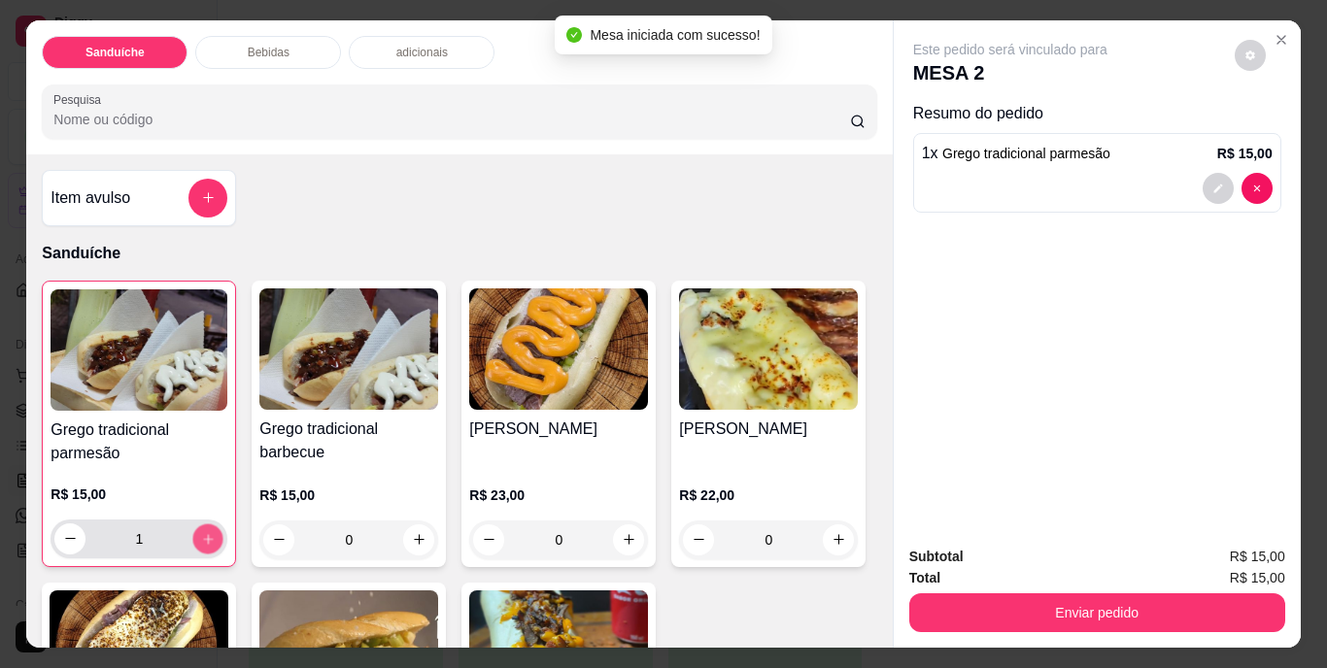
click at [208, 531] on icon "increase-product-quantity" at bounding box center [208, 538] width 15 height 15
type input "2"
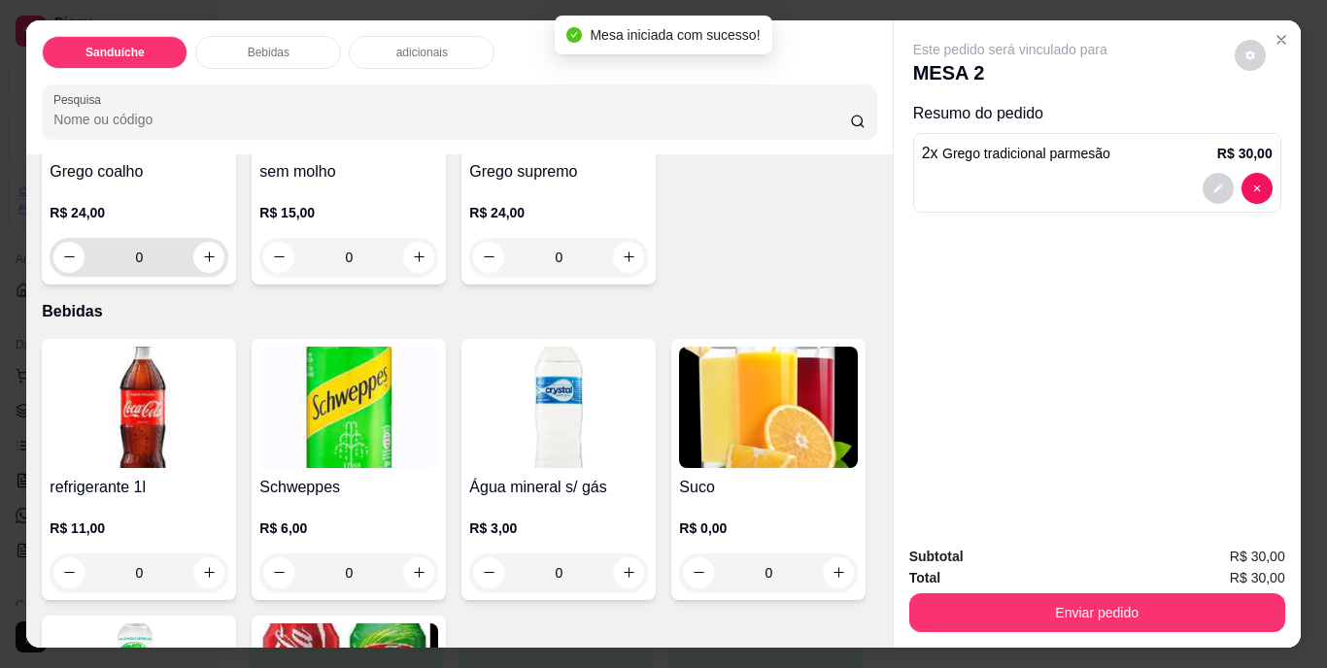
scroll to position [583, 0]
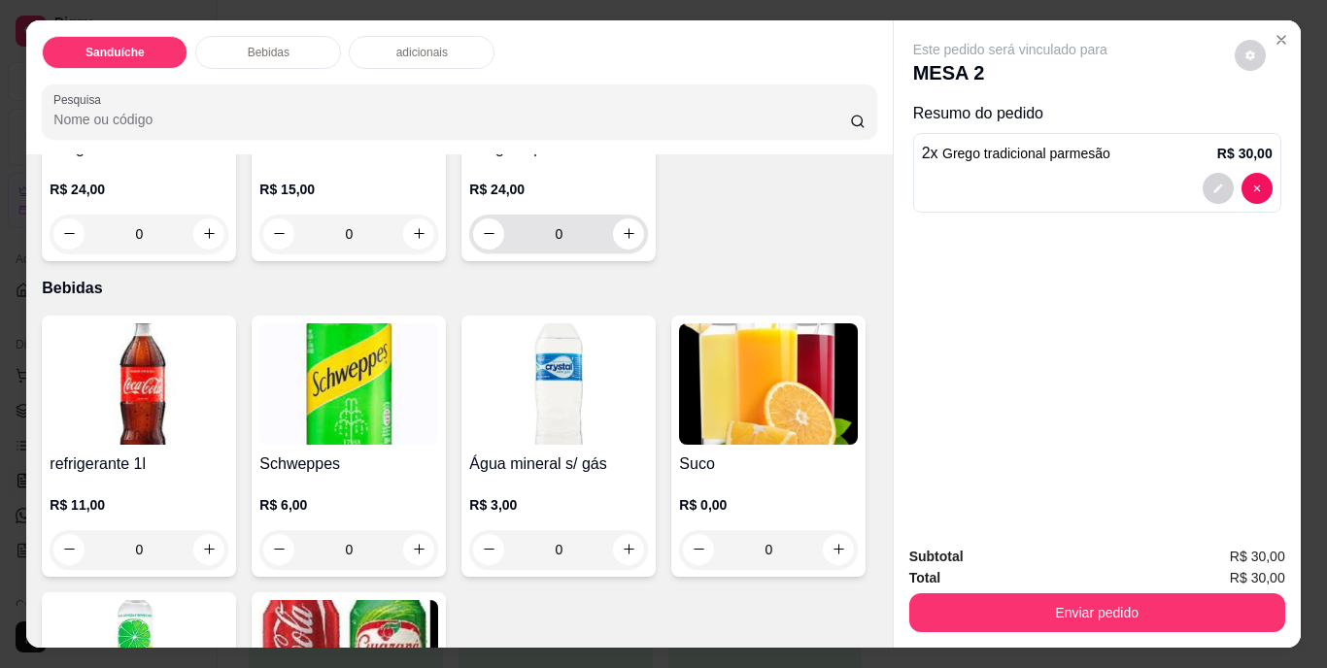
click at [613, 250] on button "increase-product-quantity" at bounding box center [628, 234] width 31 height 31
type input "1"
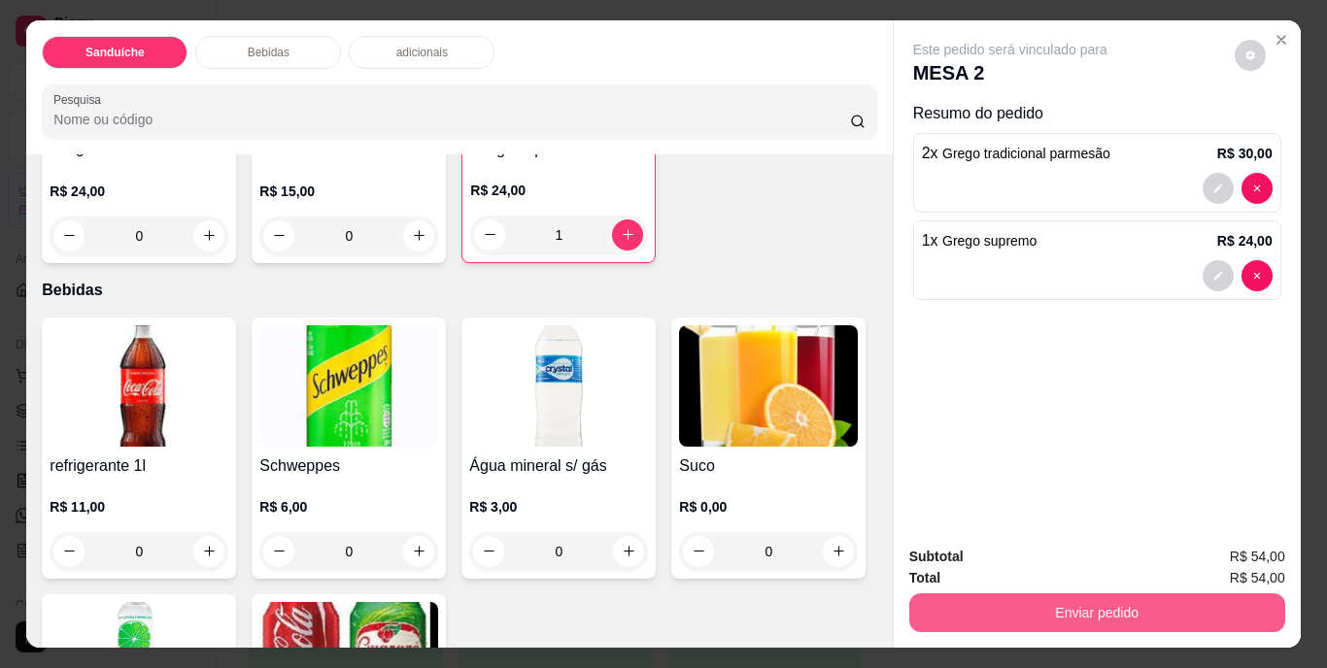
click at [1085, 609] on button "Enviar pedido" at bounding box center [1097, 613] width 376 height 39
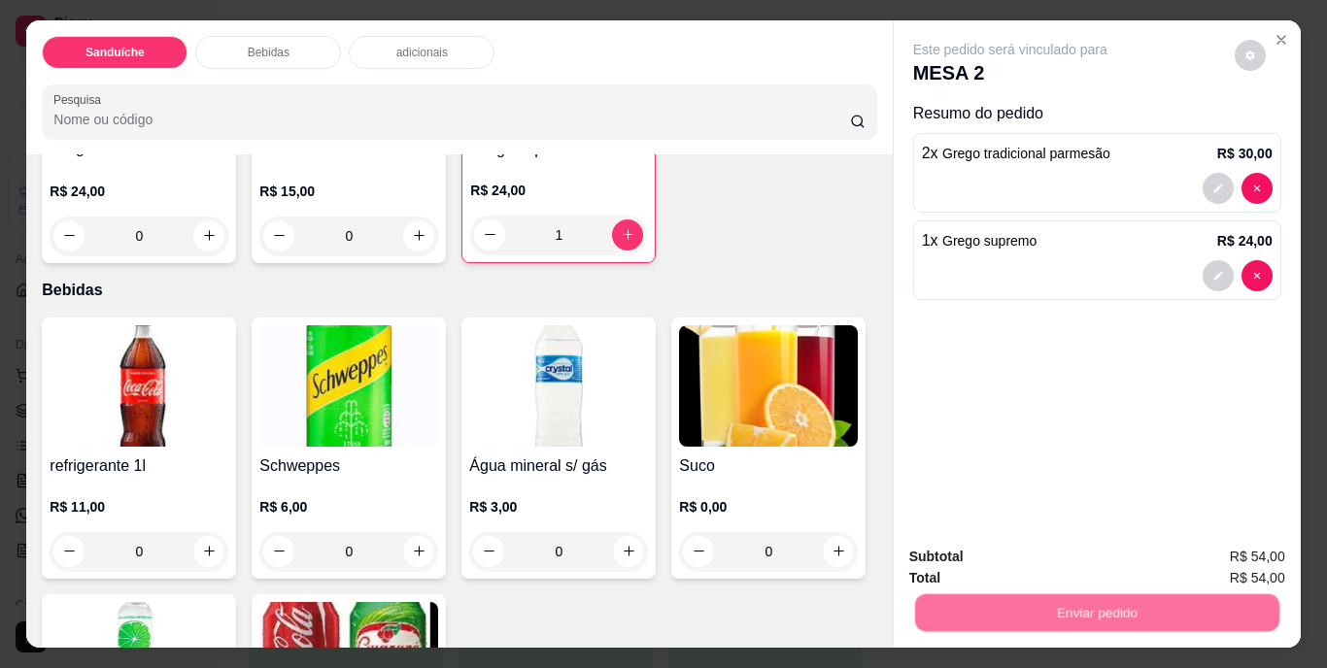
click at [1037, 563] on button "Não registrar e enviar pedido" at bounding box center [1032, 558] width 196 height 36
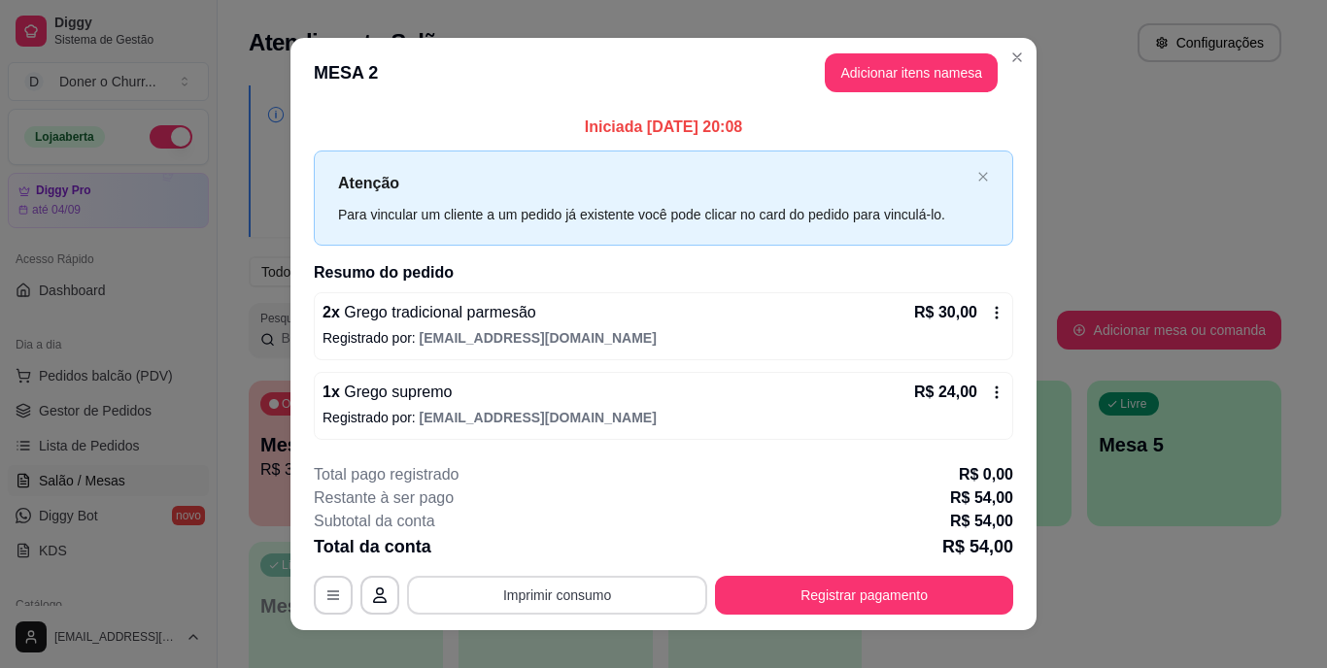
click at [508, 594] on button "Imprimir consumo" at bounding box center [557, 595] width 300 height 39
click at [567, 554] on button "IMPRESSORA" at bounding box center [556, 550] width 141 height 31
click at [915, 85] on button "Adicionar itens na mesa" at bounding box center [911, 72] width 173 height 39
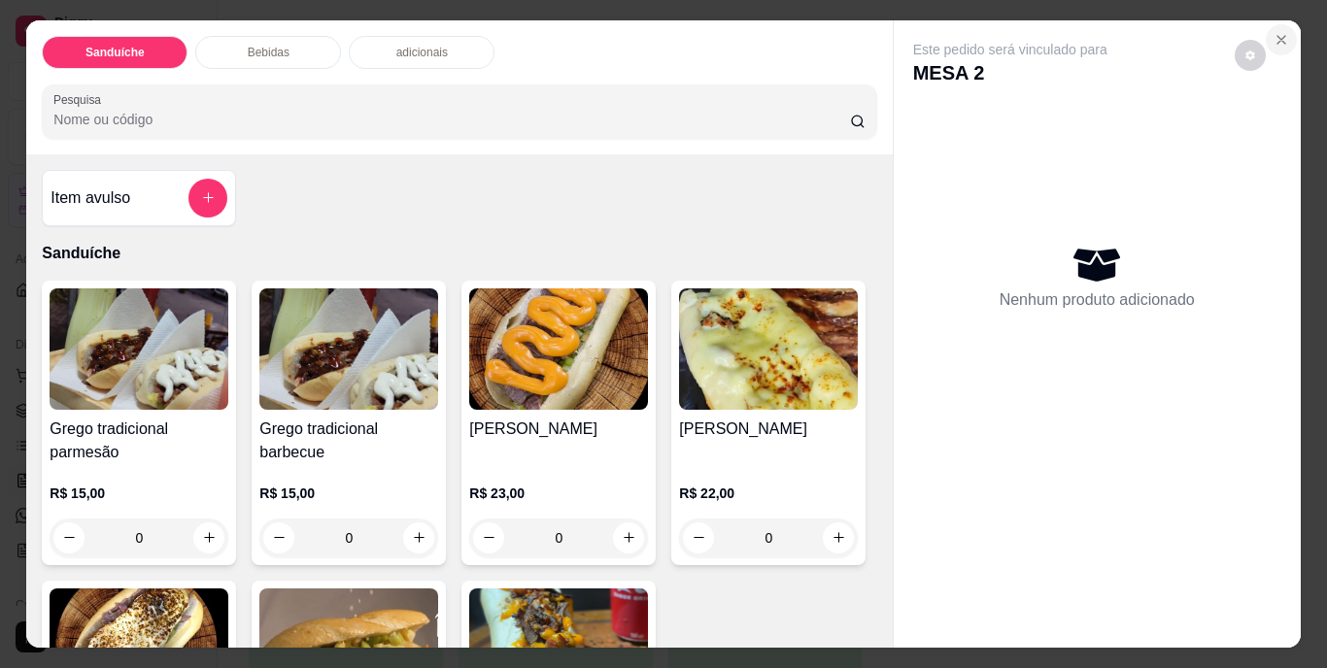
click at [1278, 32] on icon "Close" at bounding box center [1281, 40] width 16 height 16
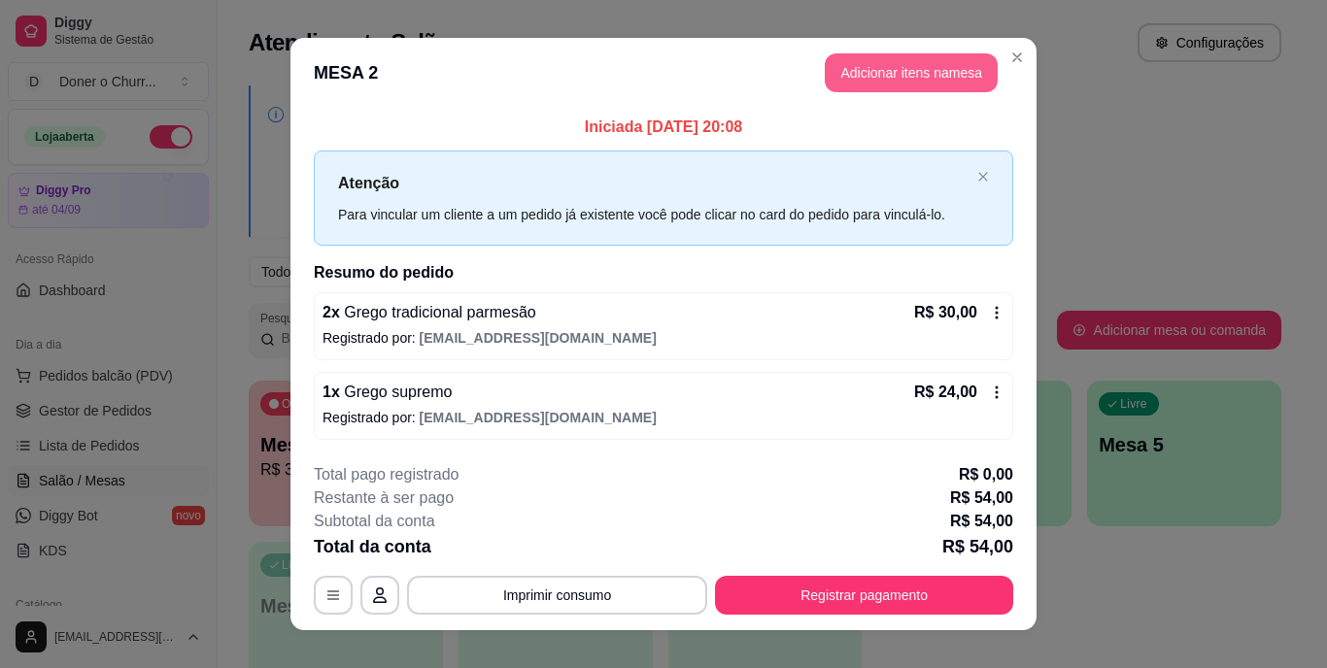
click at [945, 75] on button "Adicionar itens na mesa" at bounding box center [911, 72] width 173 height 39
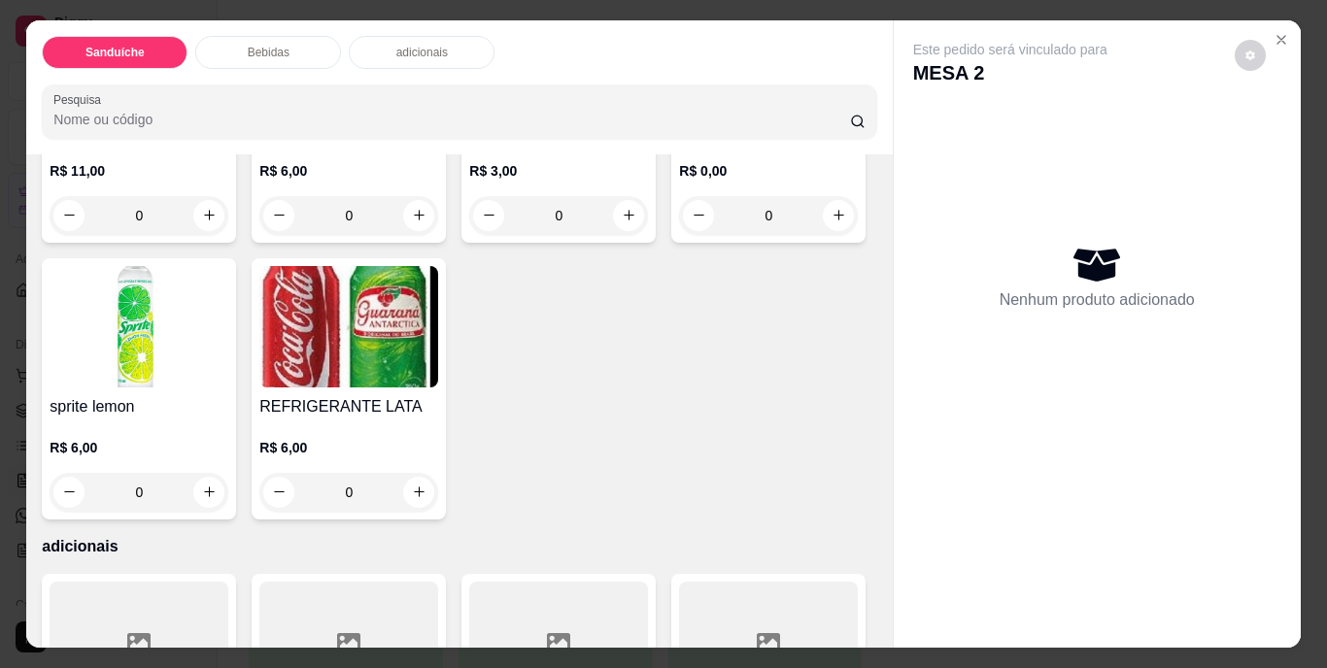
scroll to position [971, 0]
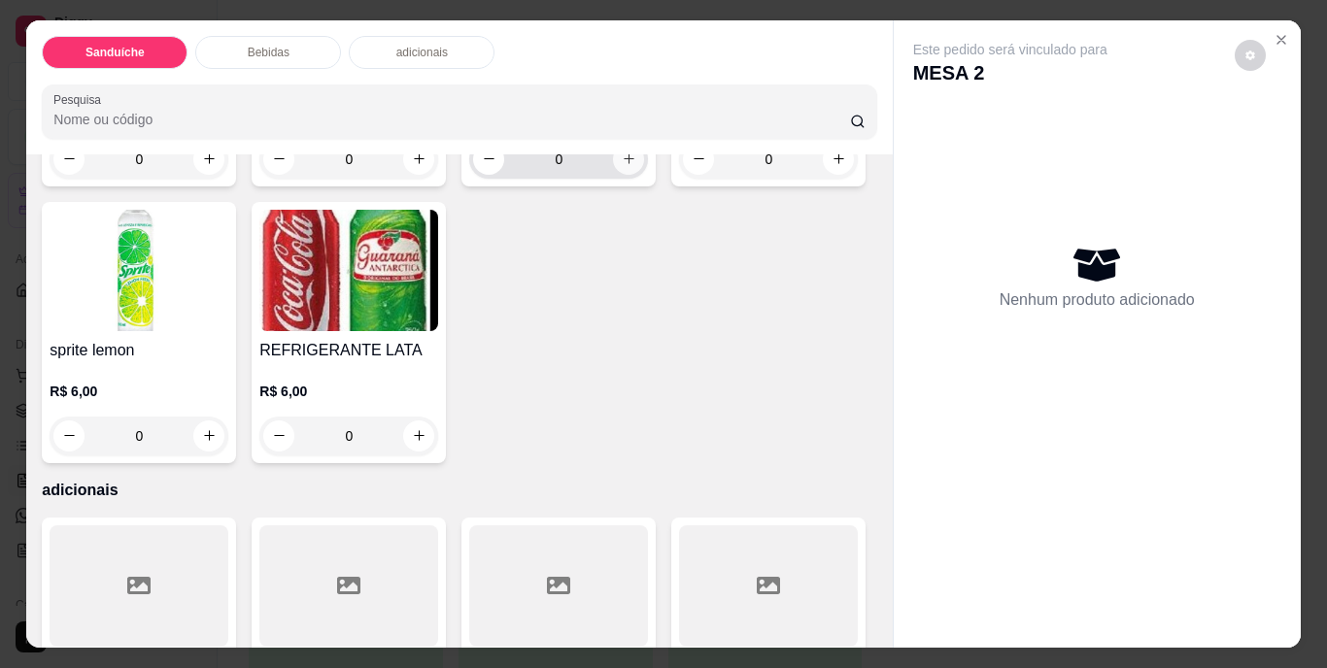
click at [627, 166] on icon "increase-product-quantity" at bounding box center [629, 159] width 15 height 15
type input "1"
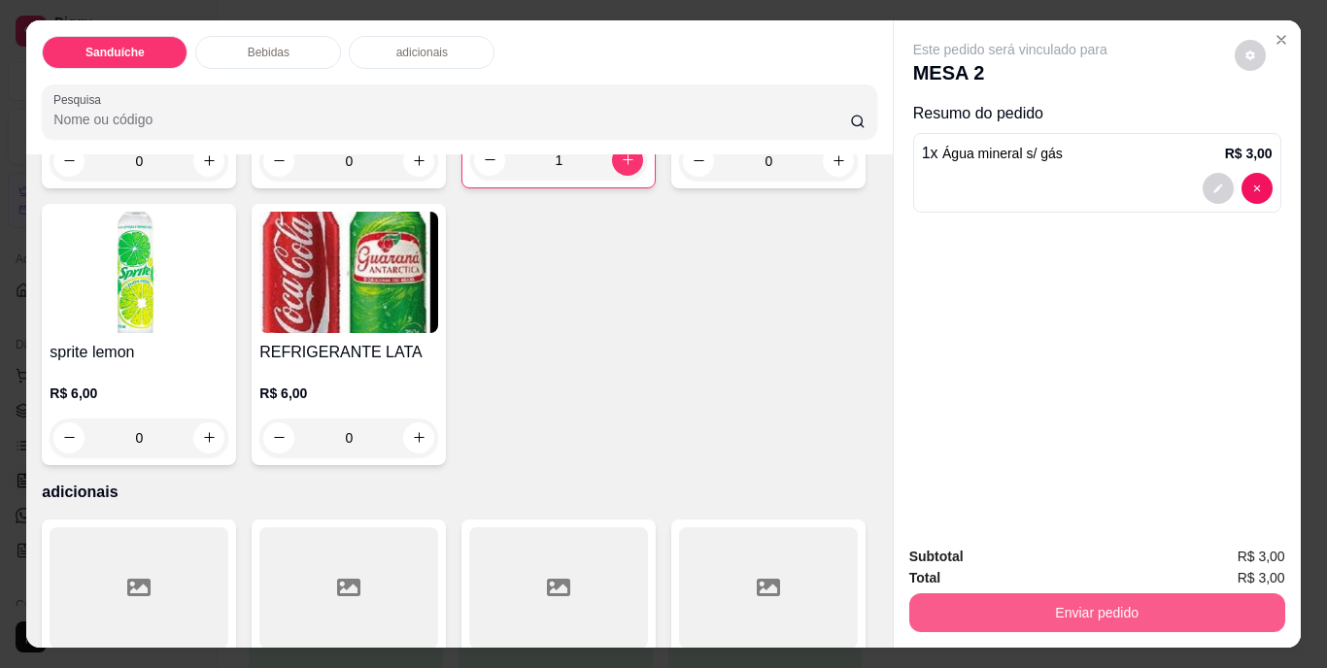
click at [1038, 625] on button "Enviar pedido" at bounding box center [1097, 613] width 376 height 39
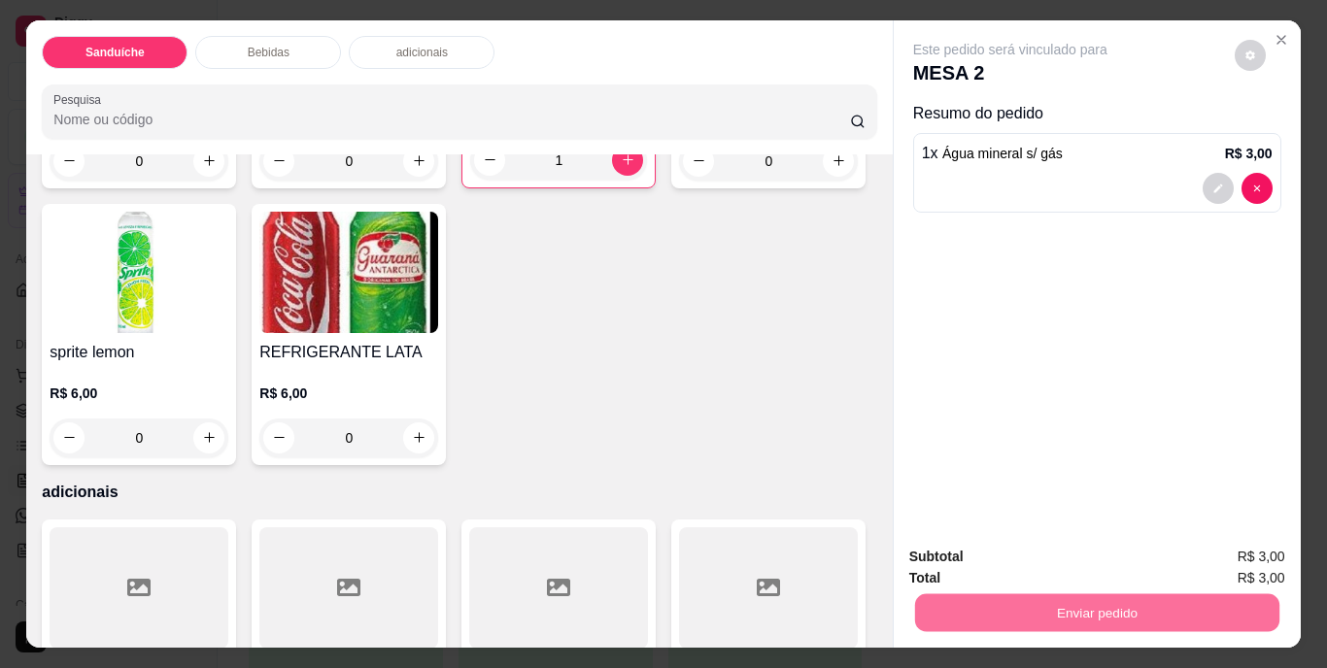
click at [1038, 569] on button "Não registrar e enviar pedido" at bounding box center [1032, 558] width 196 height 36
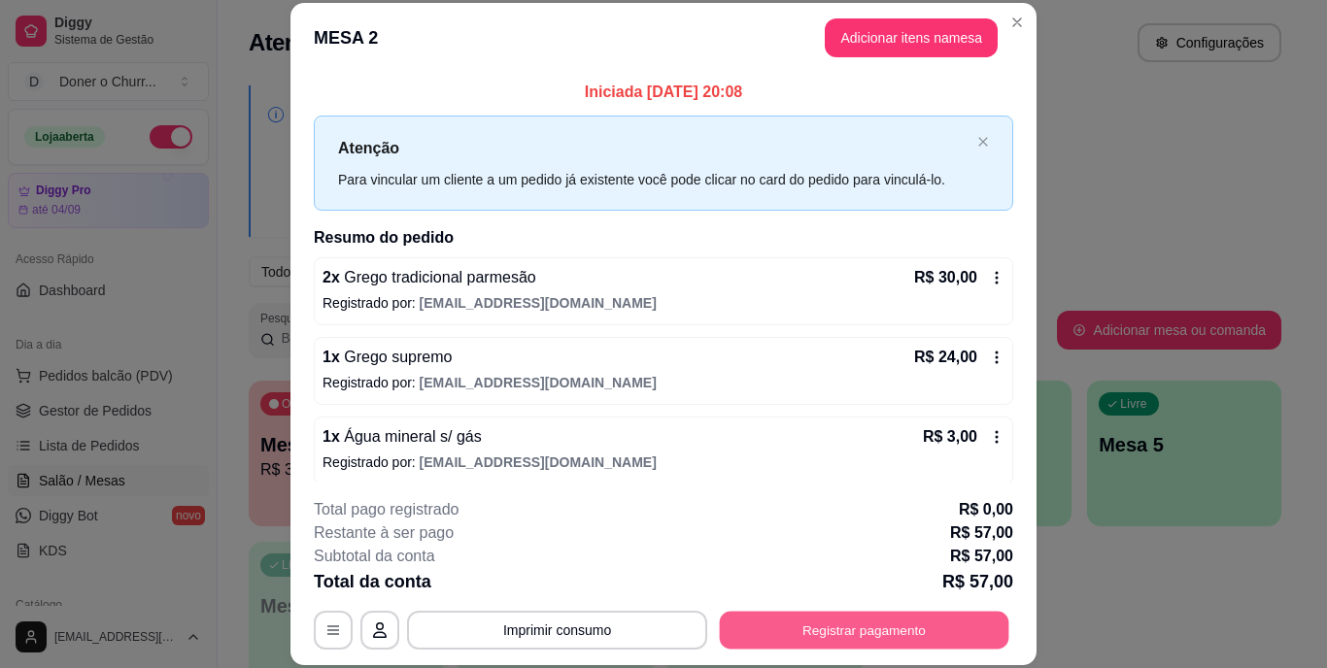
click at [852, 619] on button "Registrar pagamento" at bounding box center [864, 630] width 289 height 38
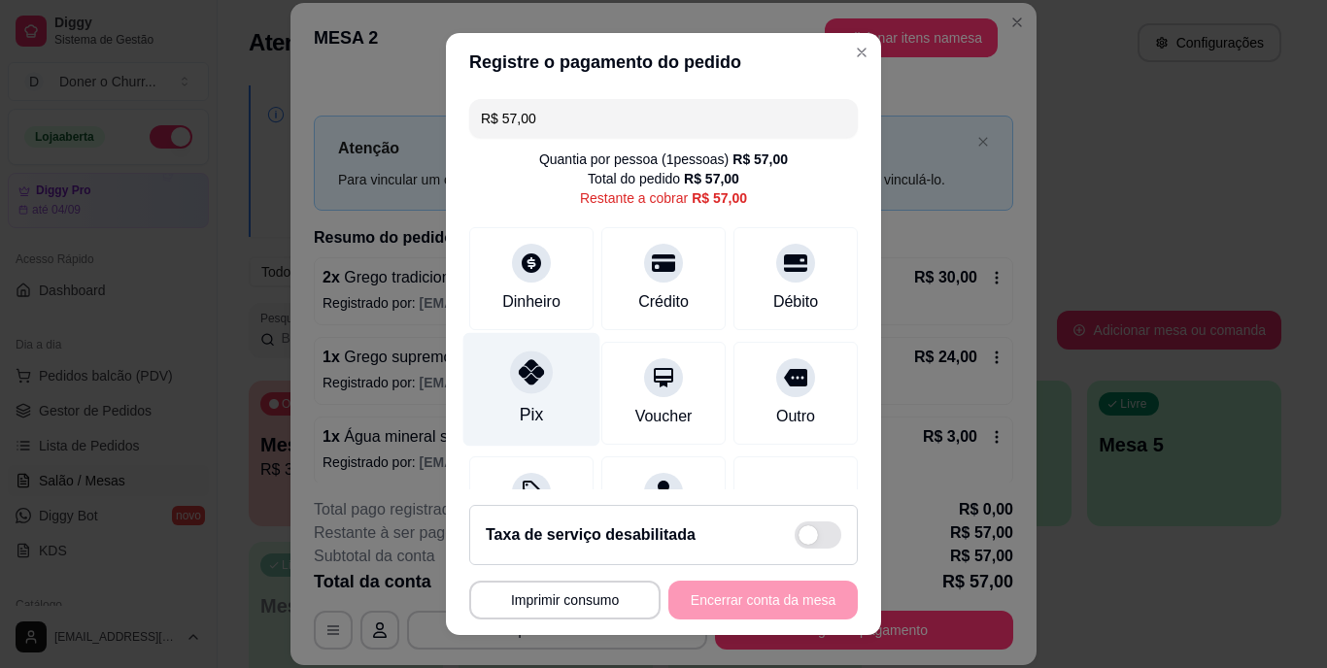
click at [519, 376] on icon at bounding box center [531, 372] width 25 height 25
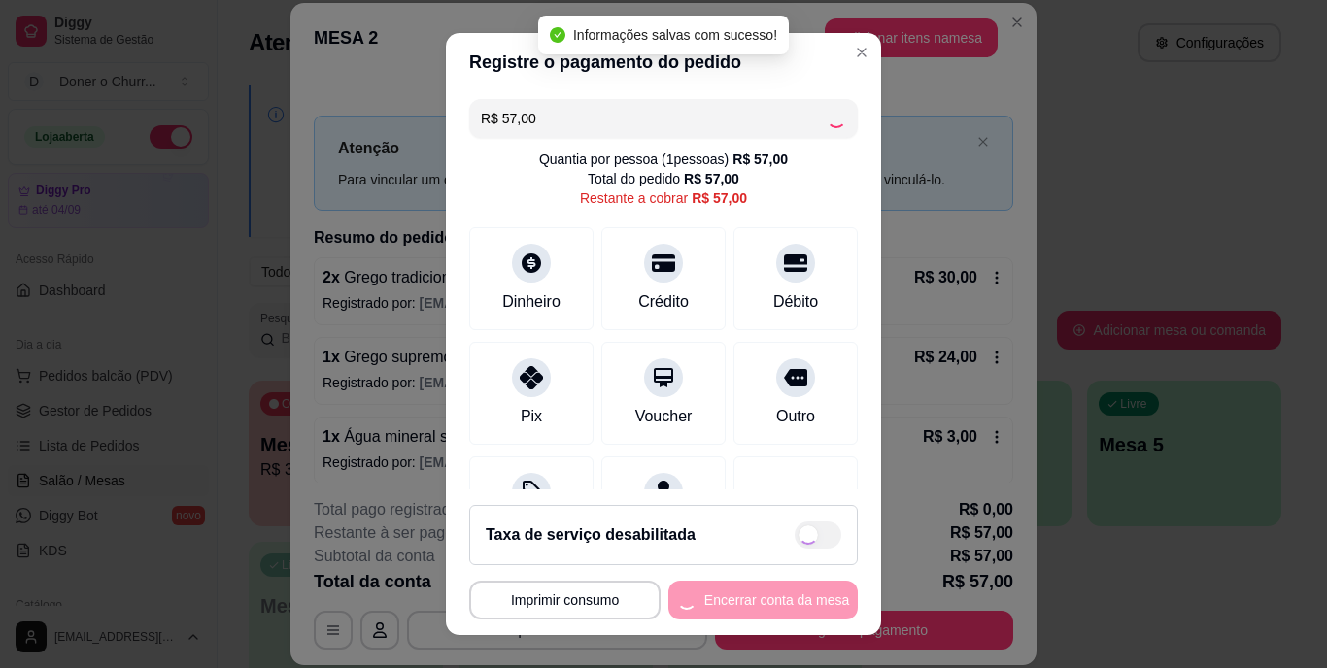
type input "R$ 0,00"
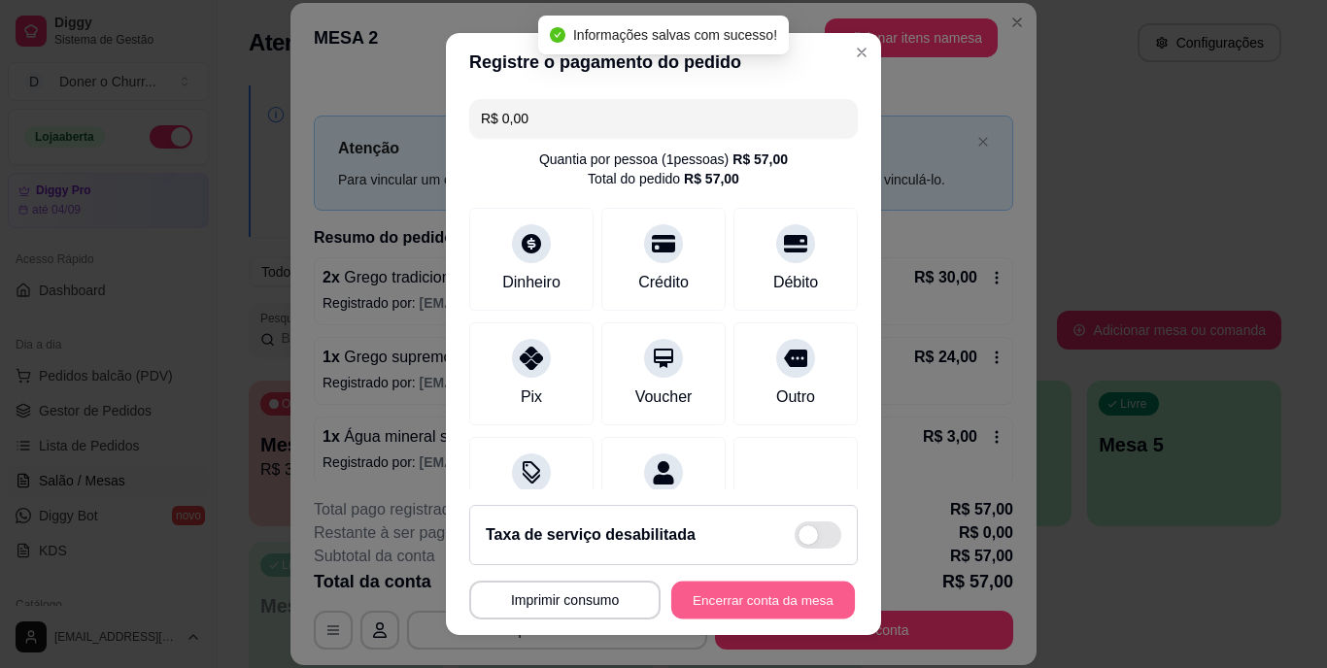
click at [748, 597] on button "Encerrar conta da mesa" at bounding box center [763, 600] width 184 height 38
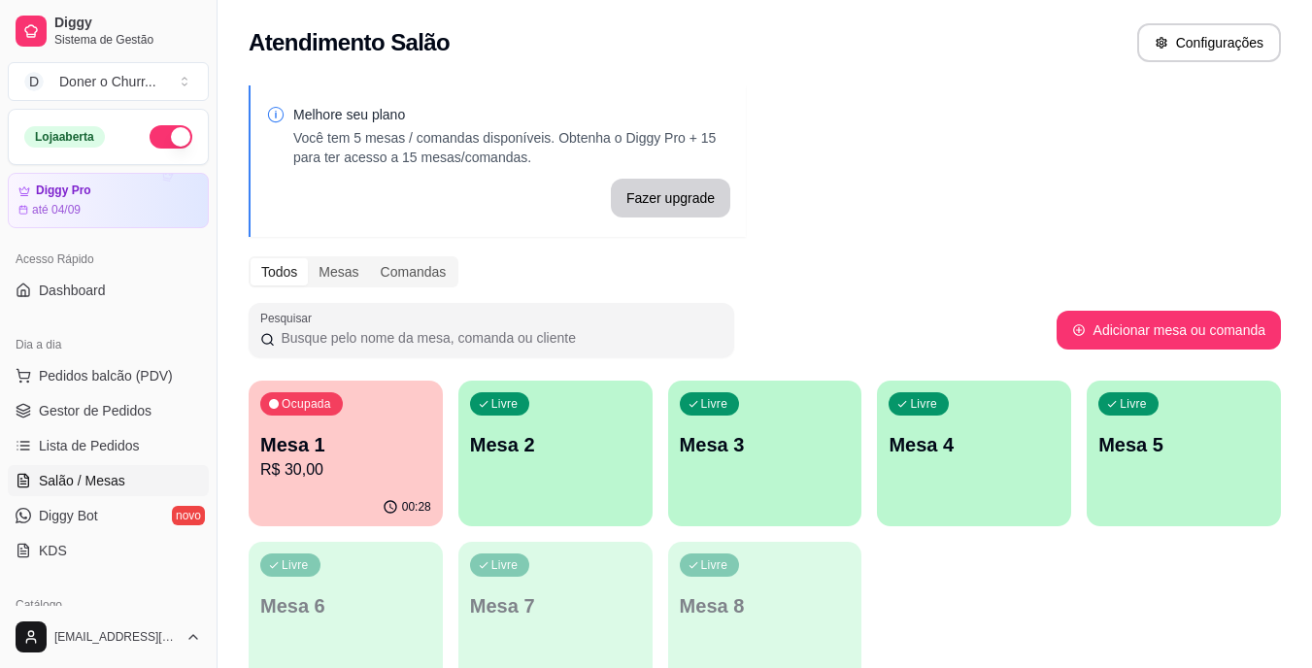
click at [322, 447] on p "Mesa 1" at bounding box center [345, 444] width 171 height 27
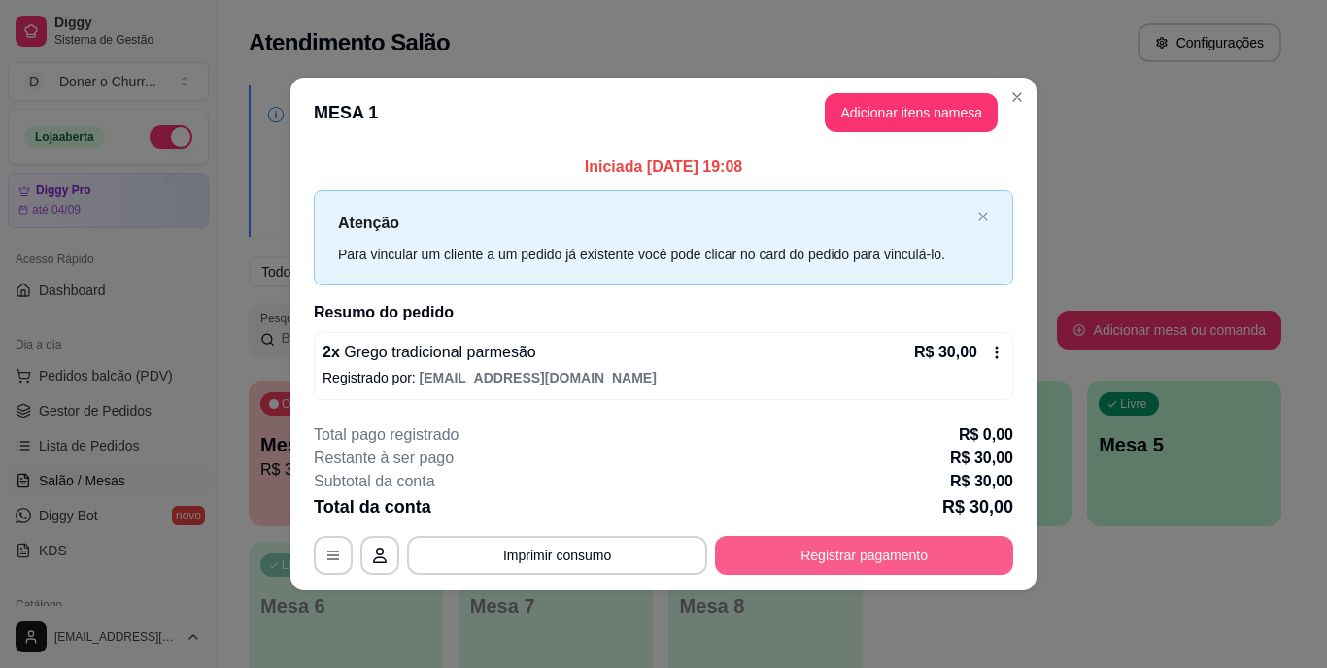
click at [869, 554] on button "Registrar pagamento" at bounding box center [864, 555] width 298 height 39
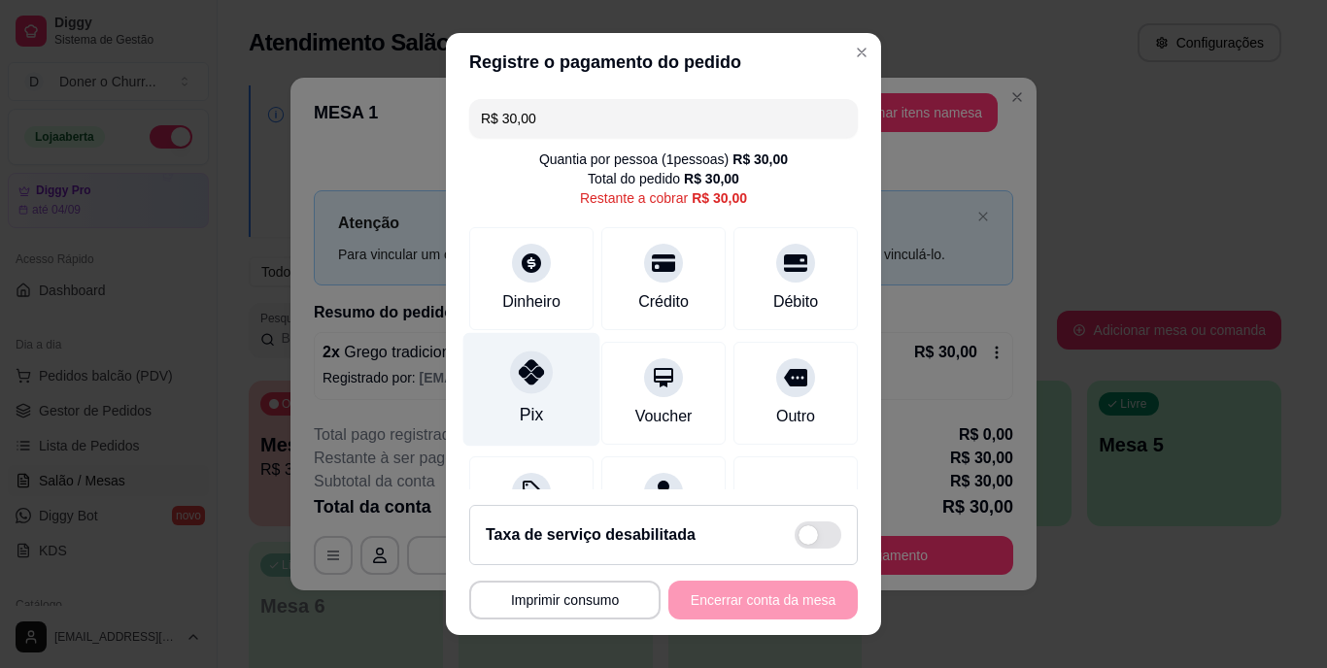
click at [519, 376] on icon at bounding box center [531, 372] width 25 height 25
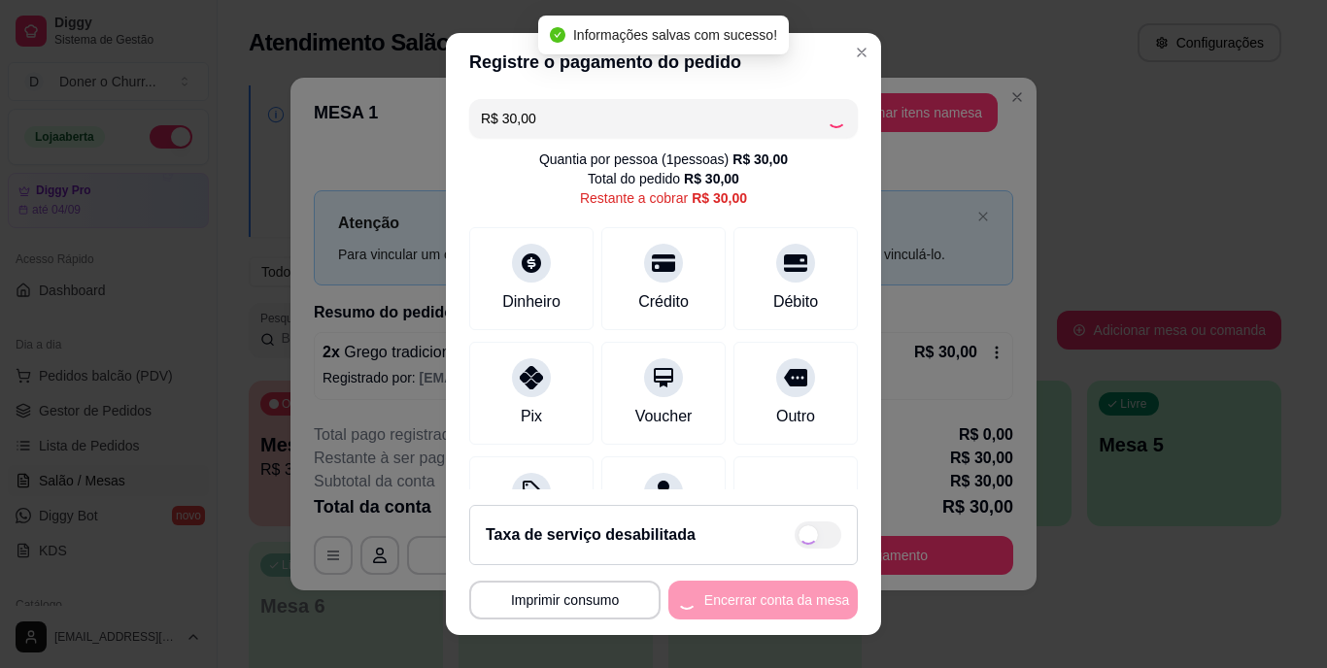
type input "R$ 0,00"
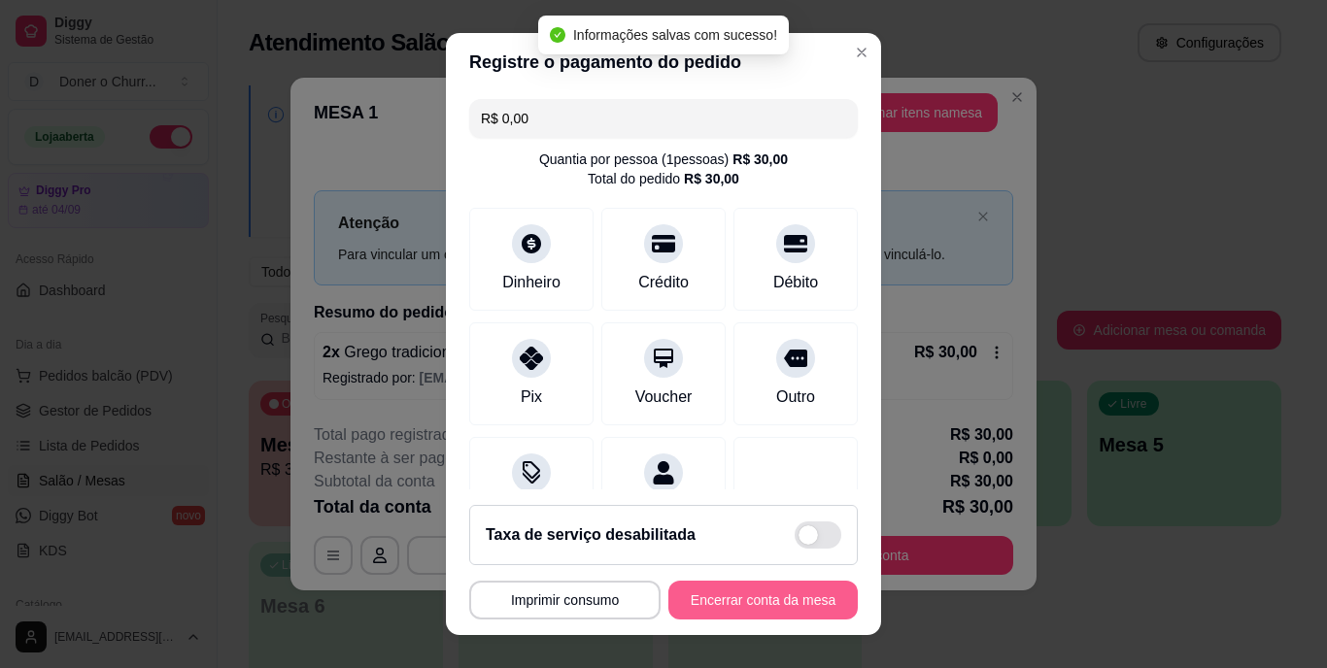
click at [746, 595] on button "Encerrar conta da mesa" at bounding box center [762, 600] width 189 height 39
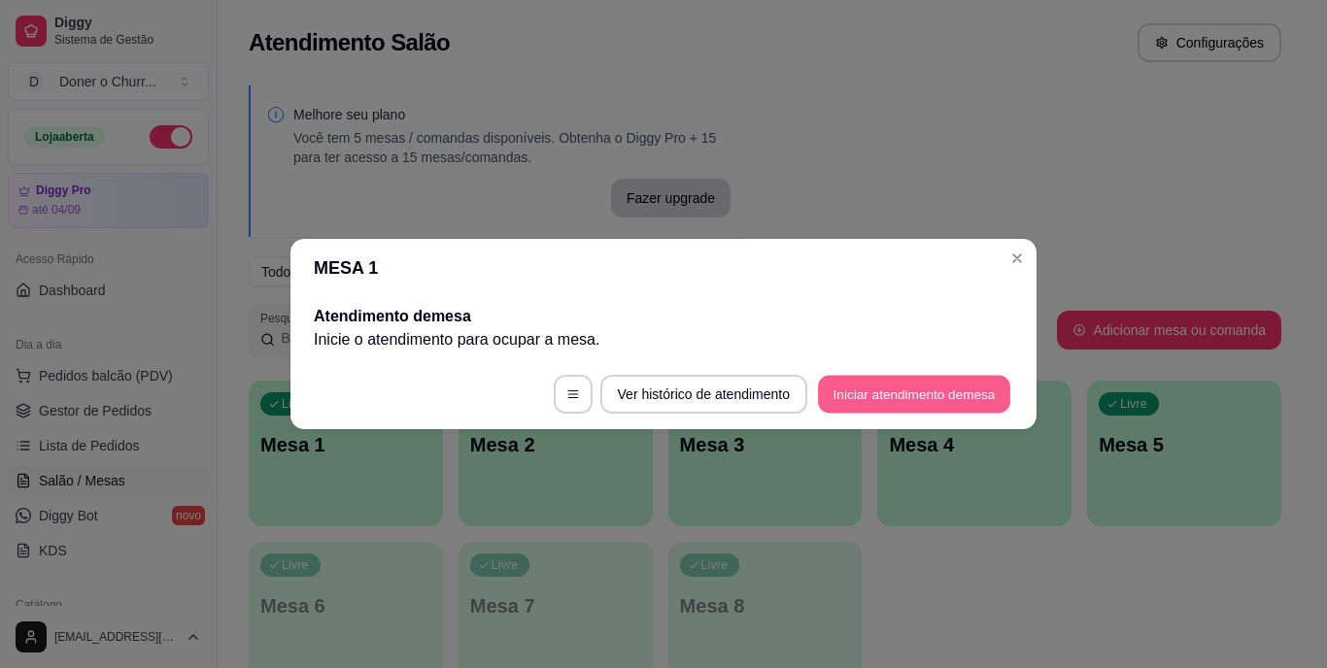
click at [888, 390] on button "Iniciar atendimento de mesa" at bounding box center [914, 395] width 192 height 38
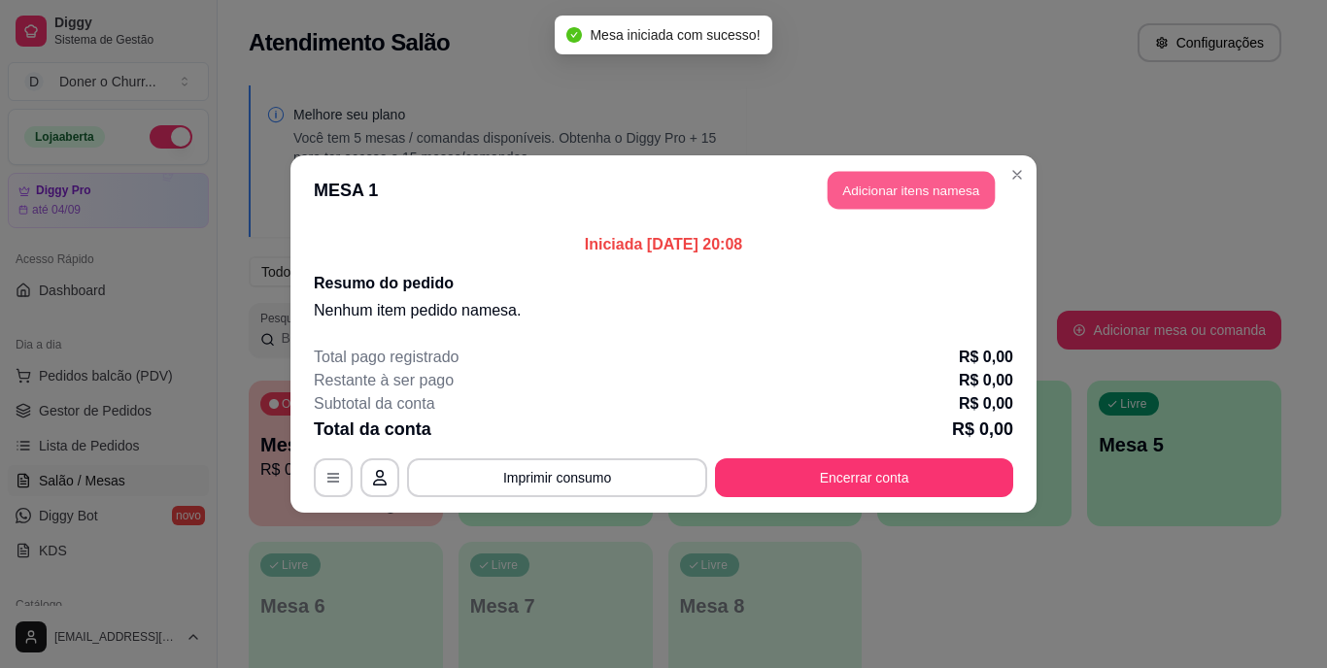
click at [904, 190] on button "Adicionar itens na mesa" at bounding box center [911, 191] width 167 height 38
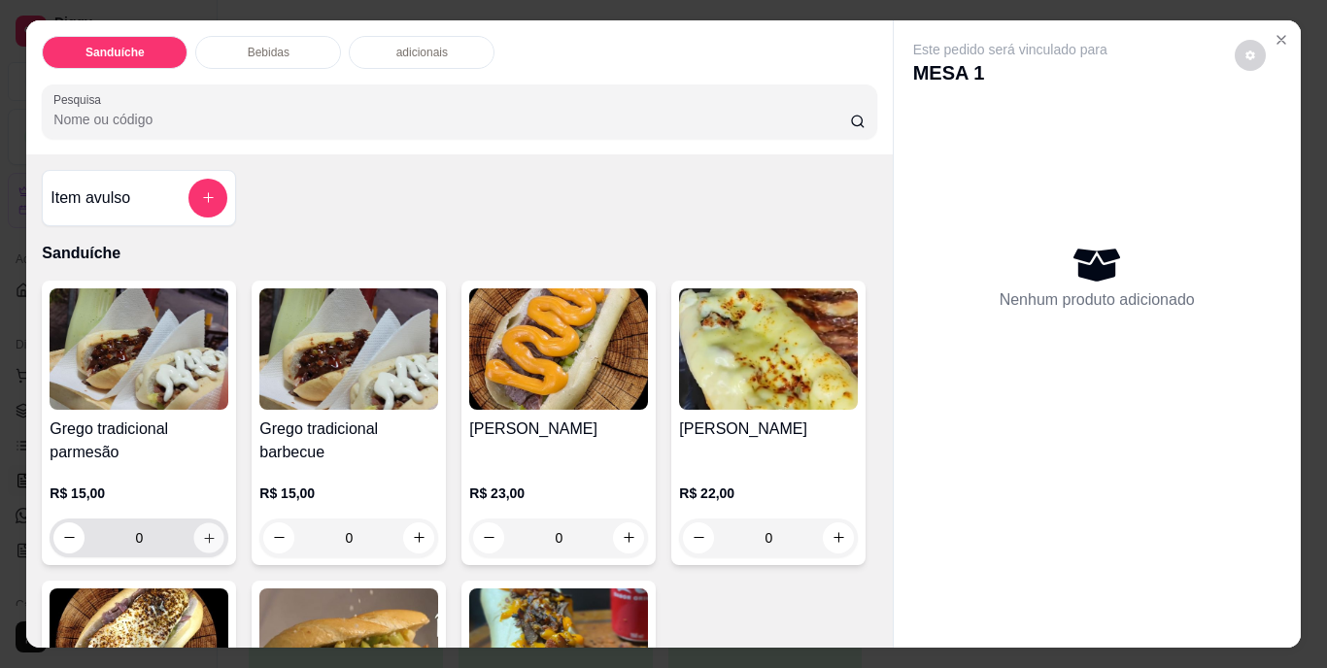
click at [204, 530] on icon "increase-product-quantity" at bounding box center [209, 537] width 15 height 15
type input "1"
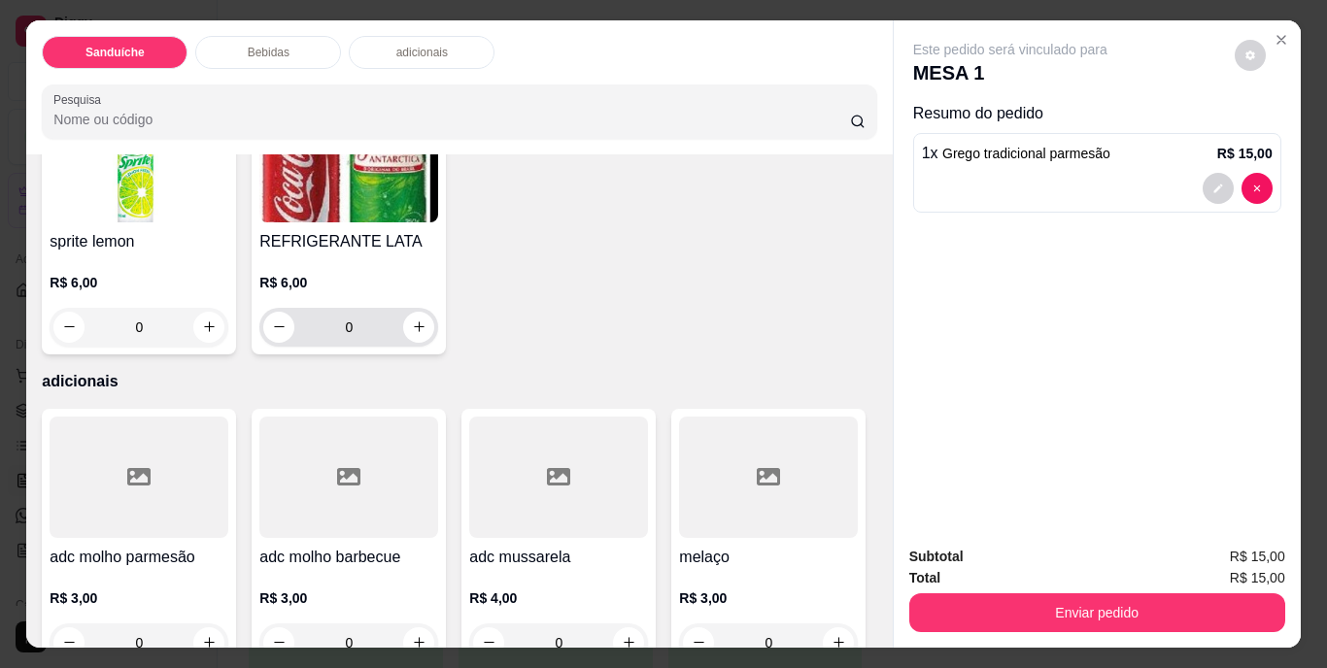
scroll to position [1166, 0]
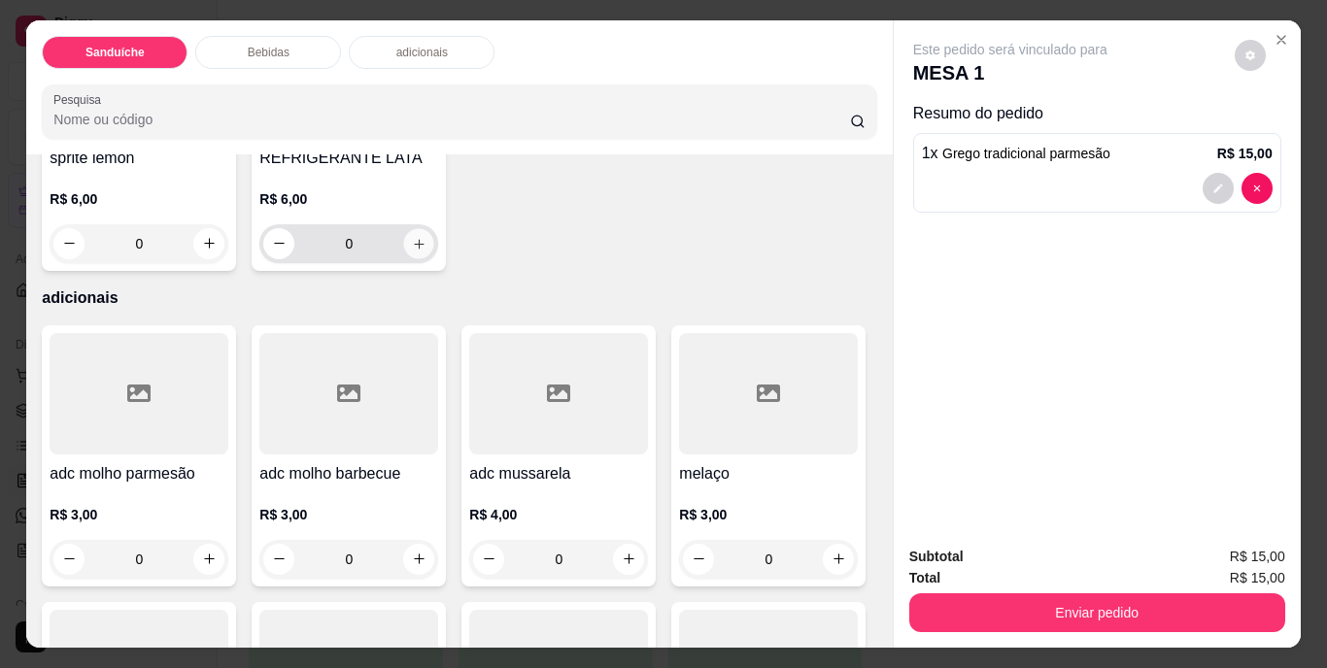
click at [434, 258] on button "increase-product-quantity" at bounding box center [419, 243] width 30 height 30
type input "1"
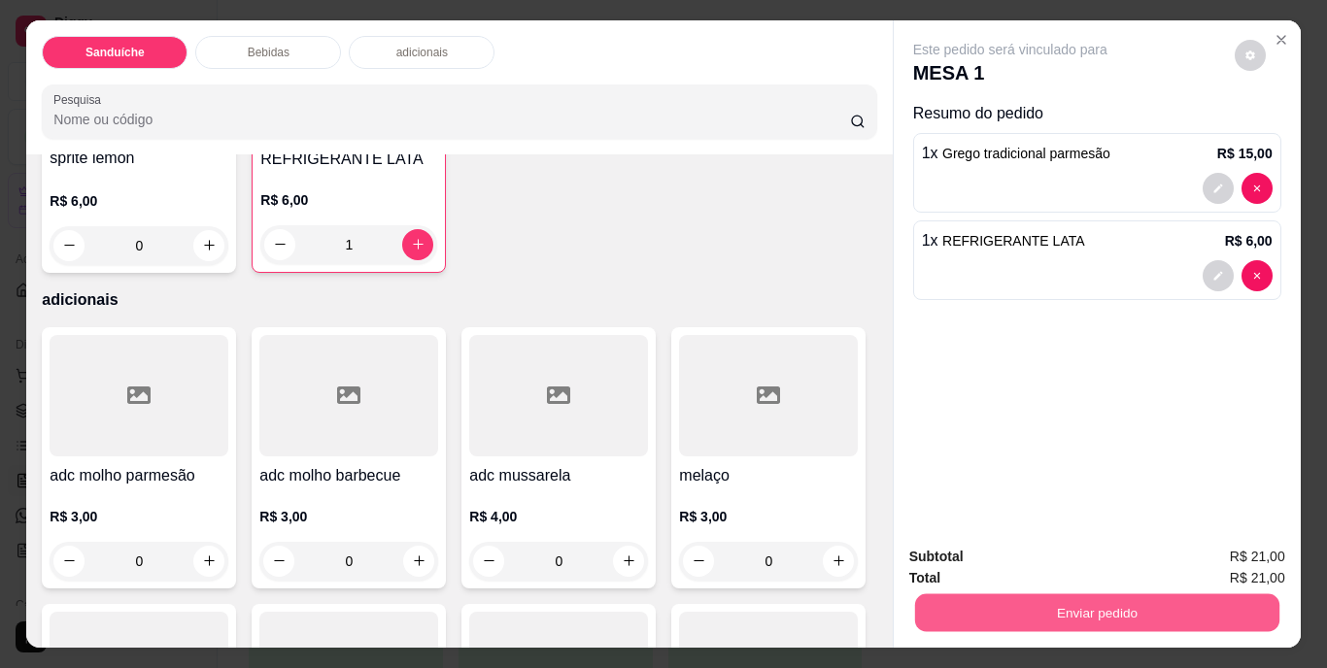
click at [1012, 603] on button "Enviar pedido" at bounding box center [1096, 613] width 364 height 38
click at [1023, 553] on button "Não registrar e enviar pedido" at bounding box center [1032, 558] width 196 height 36
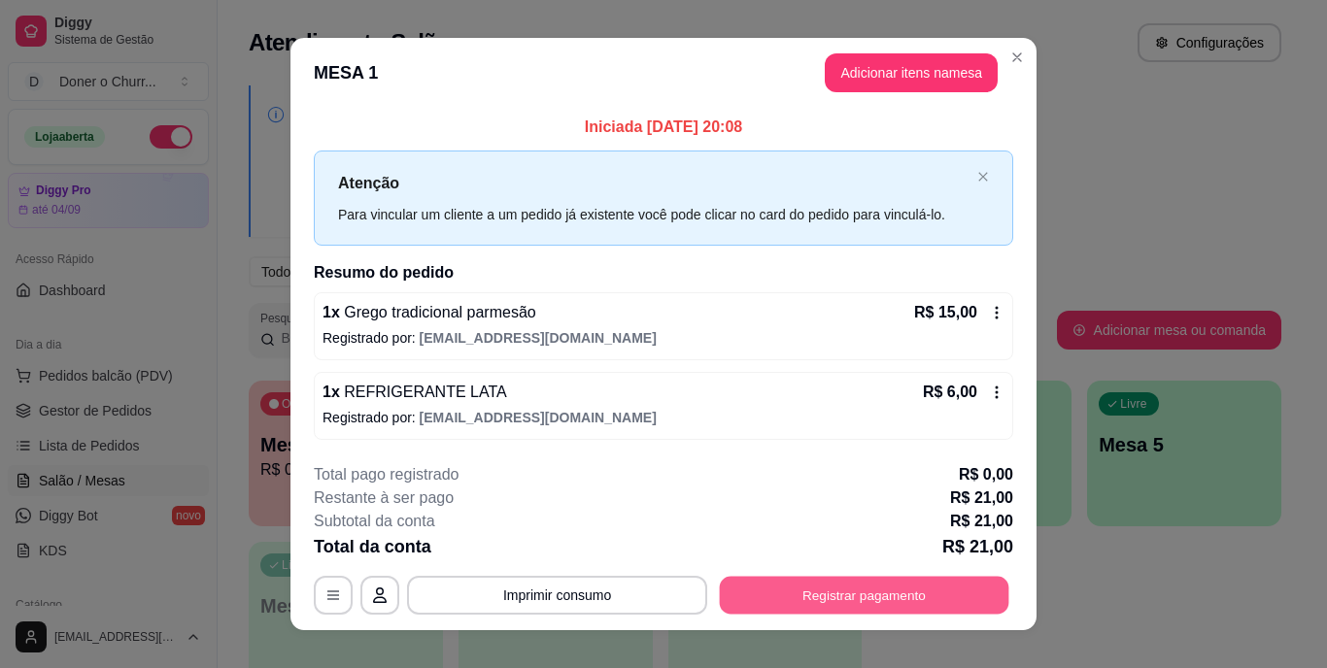
click at [822, 607] on button "Registrar pagamento" at bounding box center [864, 595] width 289 height 38
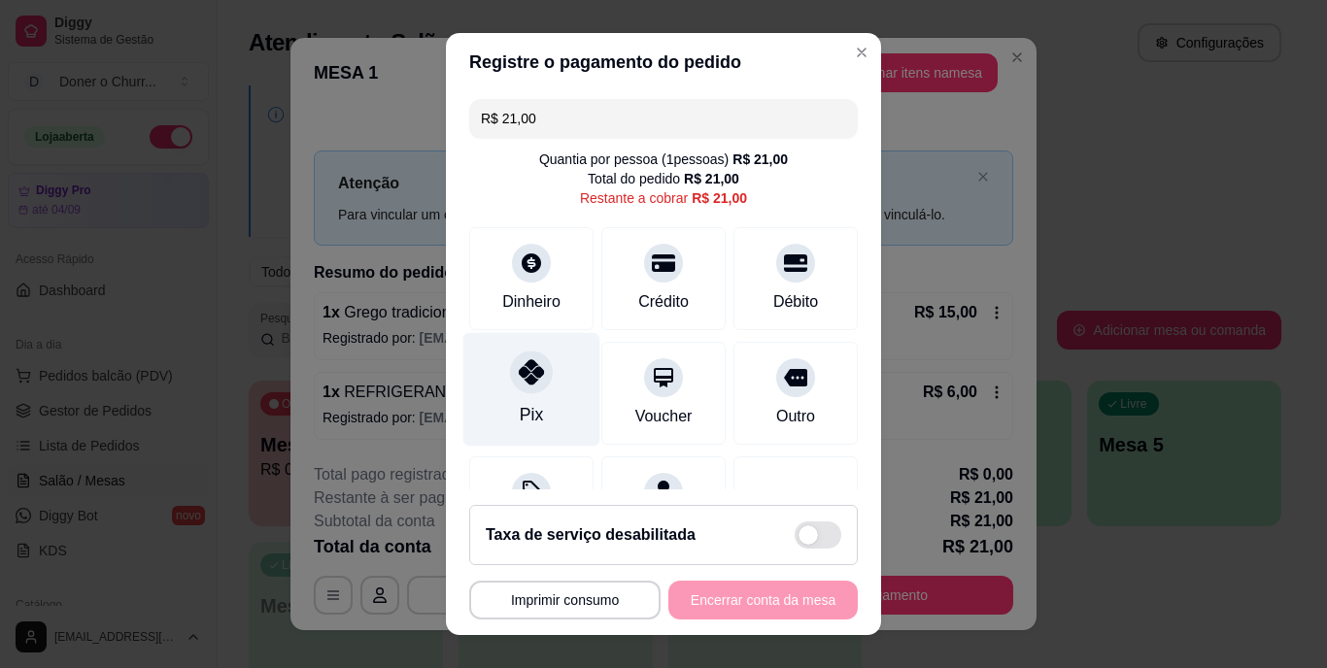
click at [519, 378] on icon at bounding box center [531, 372] width 25 height 25
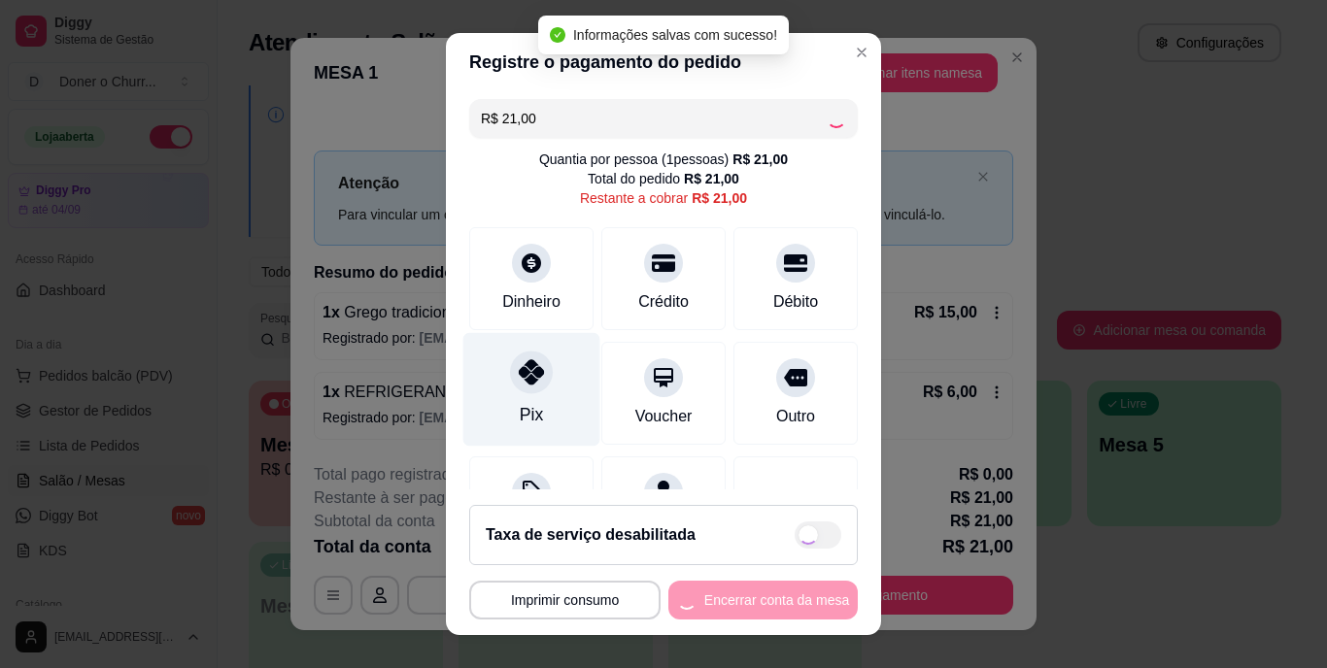
type input "R$ 0,00"
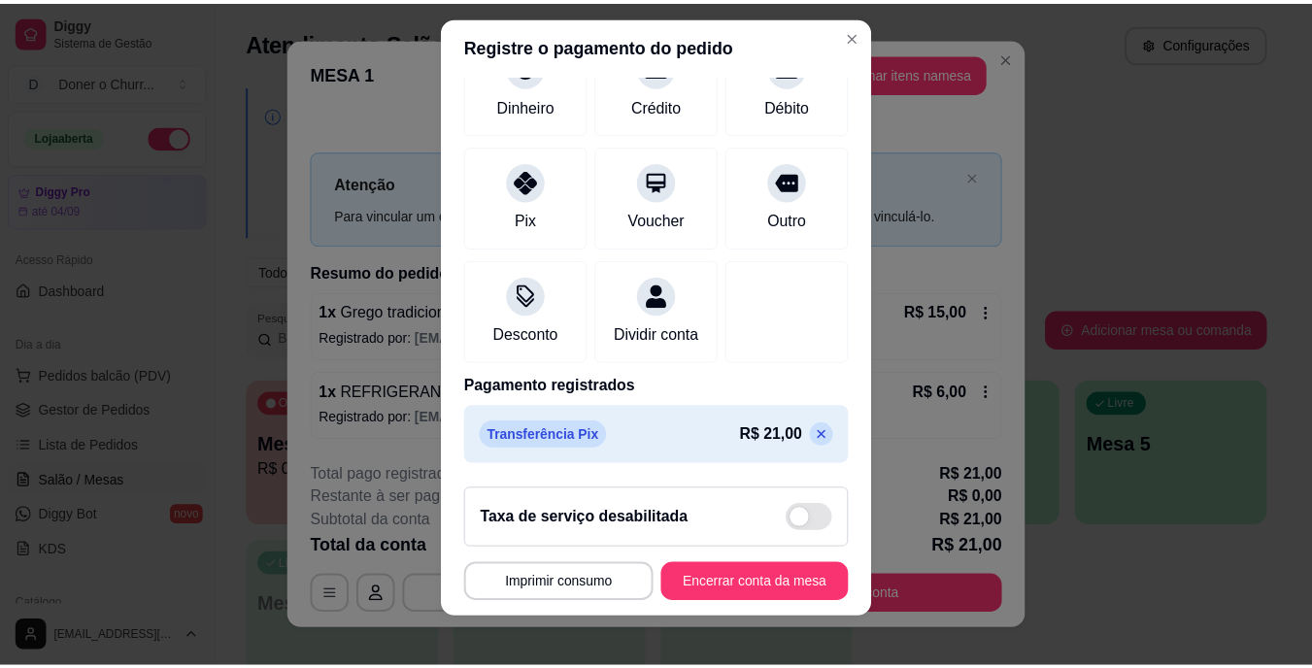
scroll to position [29, 0]
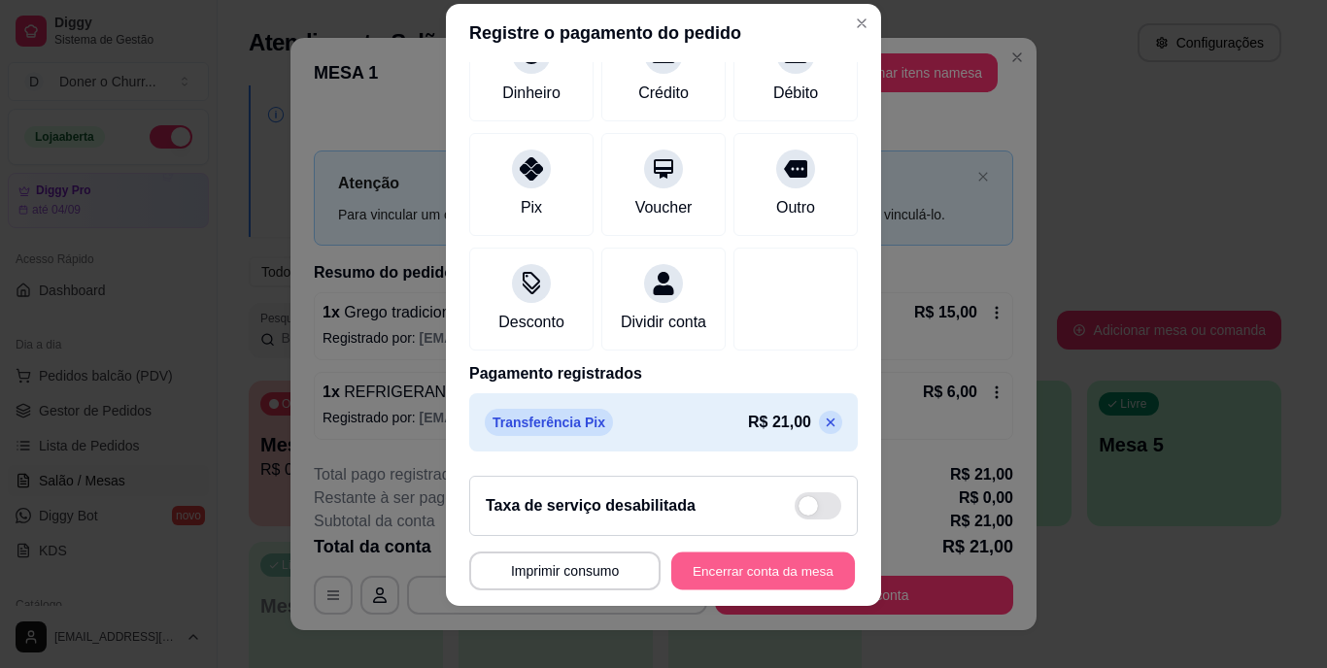
click at [703, 573] on button "Encerrar conta da mesa" at bounding box center [763, 571] width 184 height 38
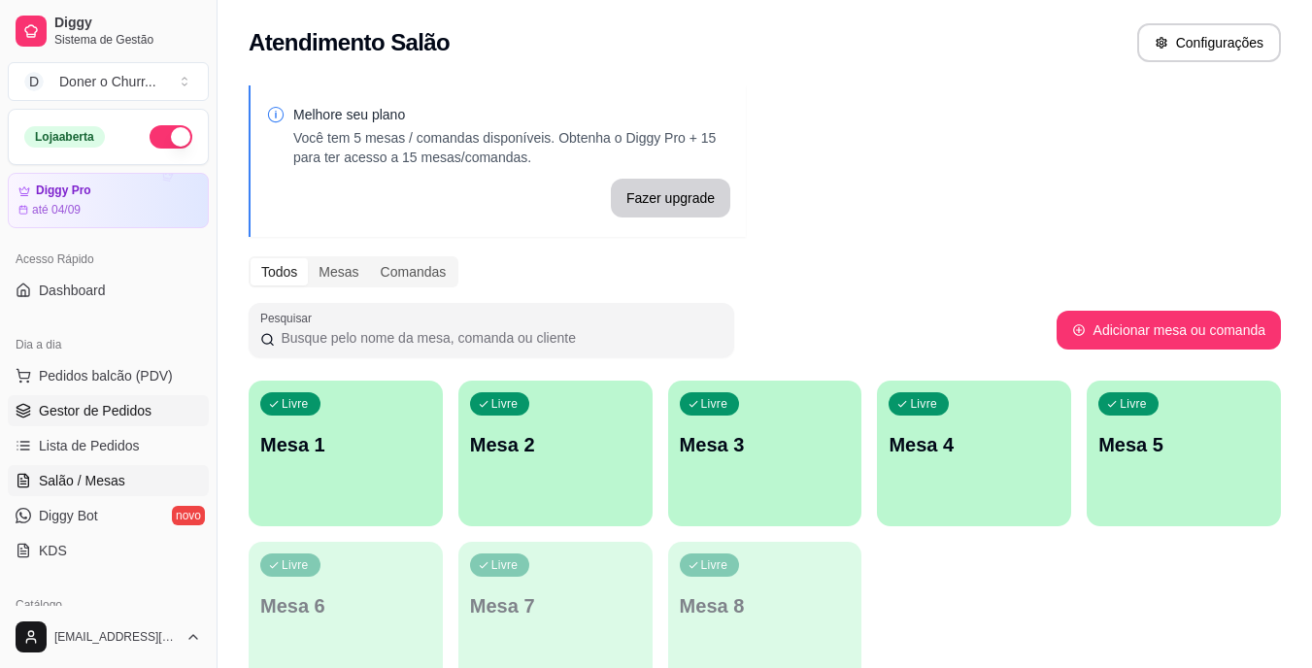
click at [133, 401] on span "Gestor de Pedidos" at bounding box center [95, 410] width 113 height 19
click at [315, 445] on p "Mesa 1" at bounding box center [345, 444] width 171 height 27
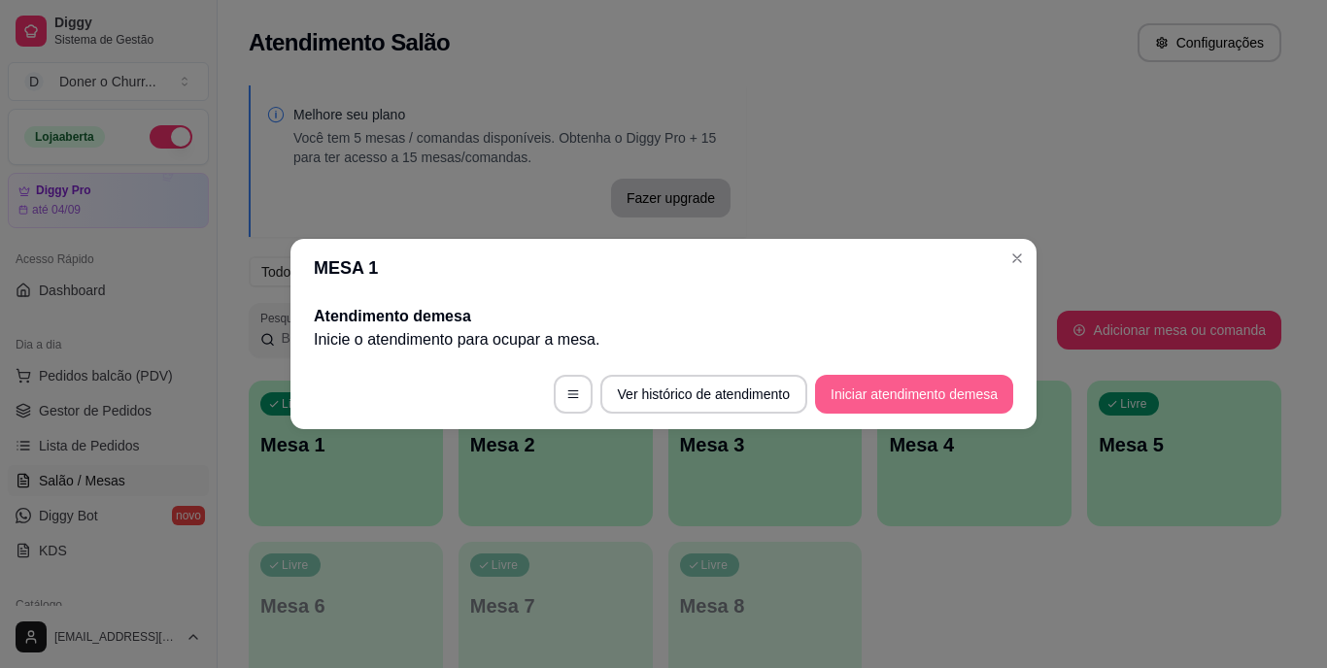
click at [867, 396] on button "Iniciar atendimento de mesa" at bounding box center [914, 394] width 198 height 39
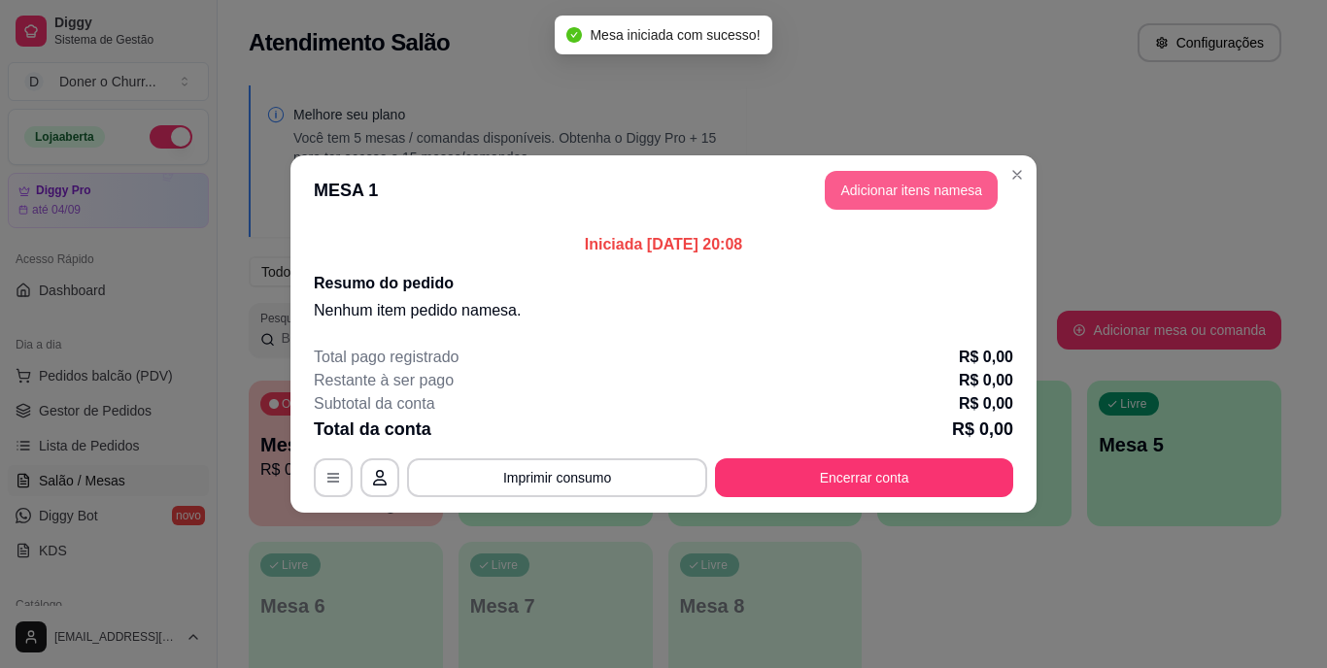
click at [874, 182] on button "Adicionar itens na mesa" at bounding box center [911, 190] width 173 height 39
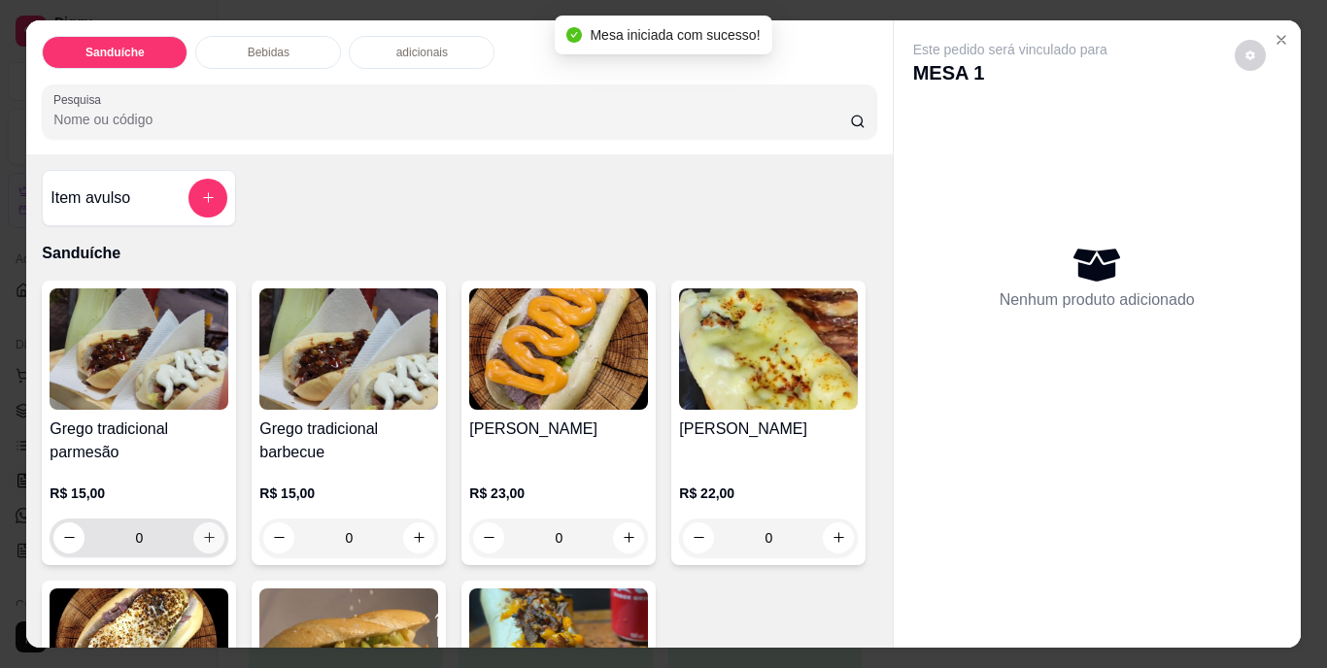
click at [206, 530] on icon "increase-product-quantity" at bounding box center [209, 537] width 15 height 15
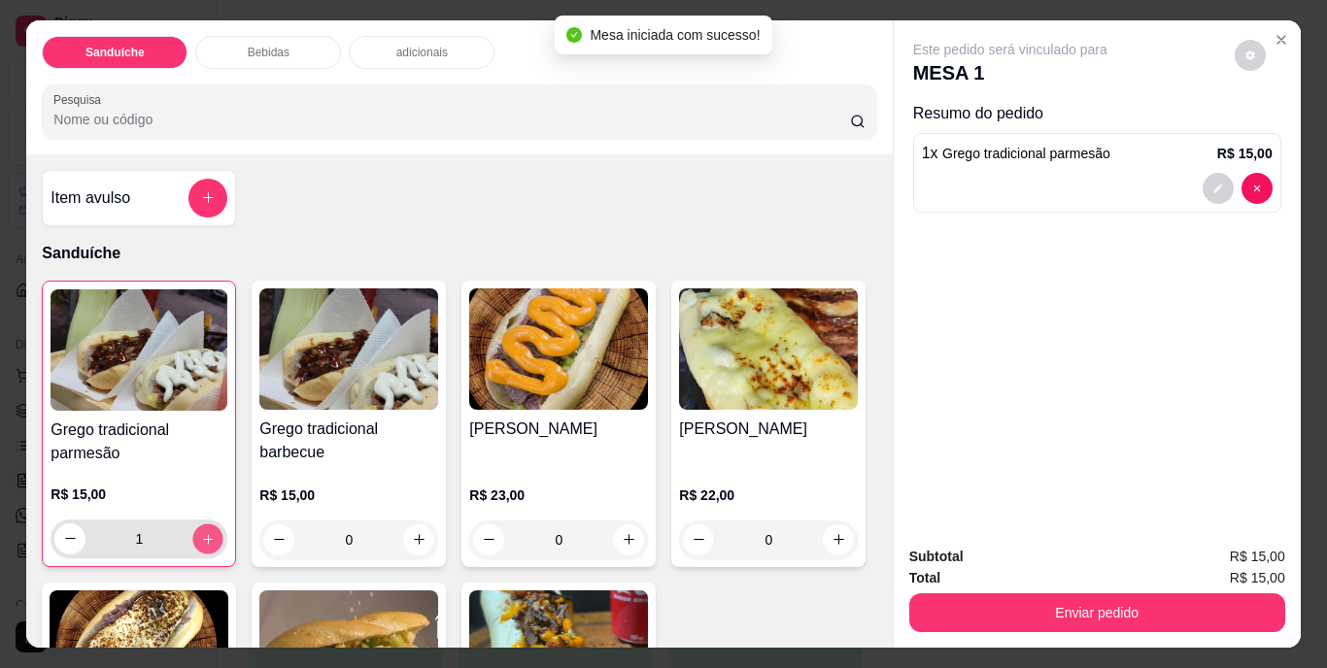
click at [206, 524] on button "increase-product-quantity" at bounding box center [208, 539] width 30 height 30
type input "4"
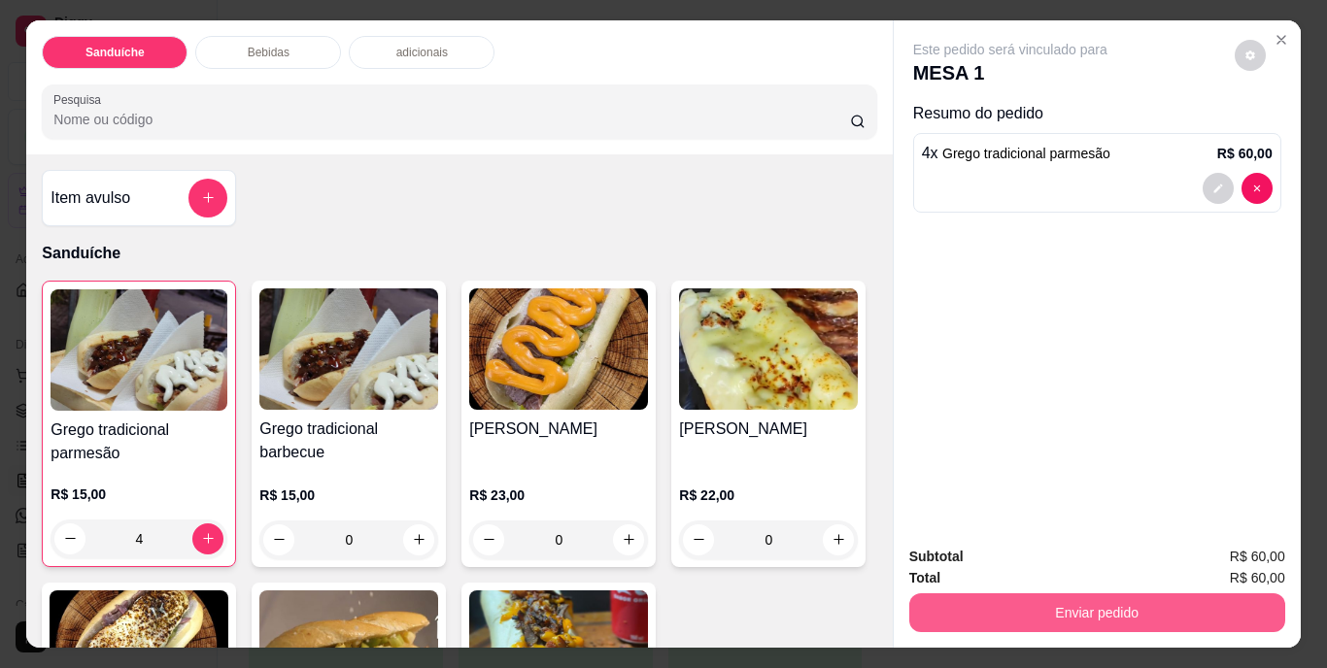
click at [1136, 598] on button "Enviar pedido" at bounding box center [1097, 613] width 376 height 39
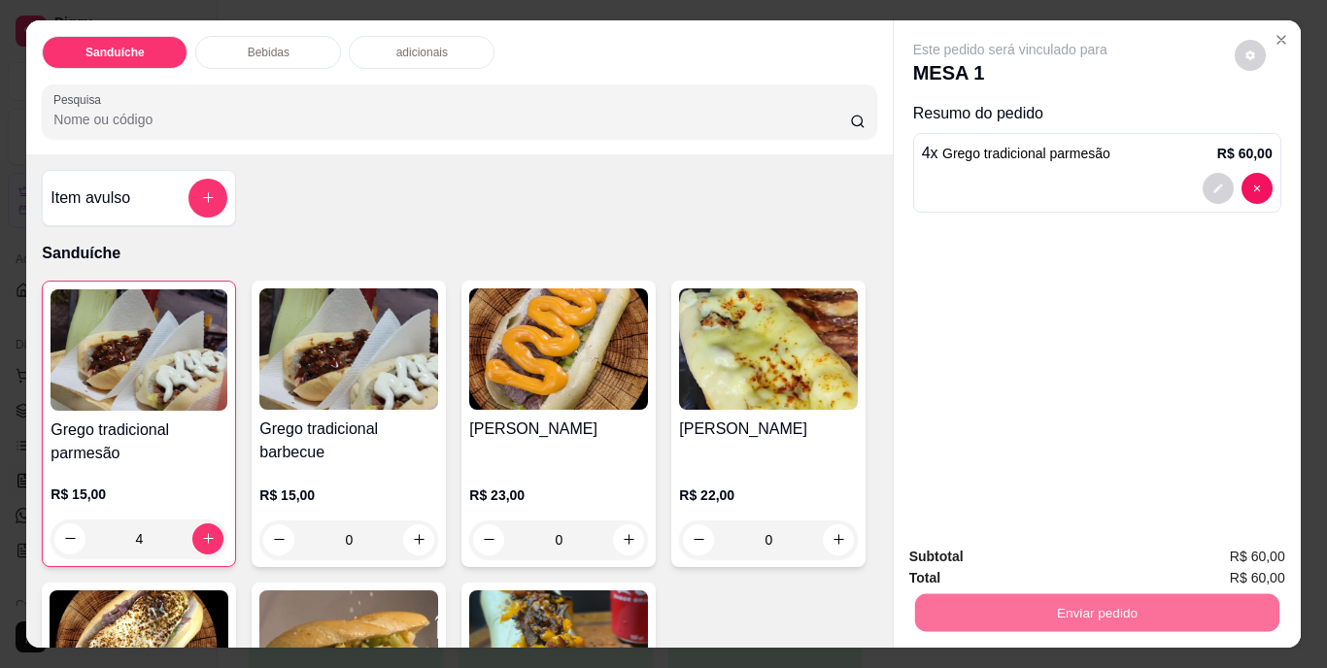
click at [1065, 557] on button "Não registrar e enviar pedido" at bounding box center [1033, 558] width 202 height 37
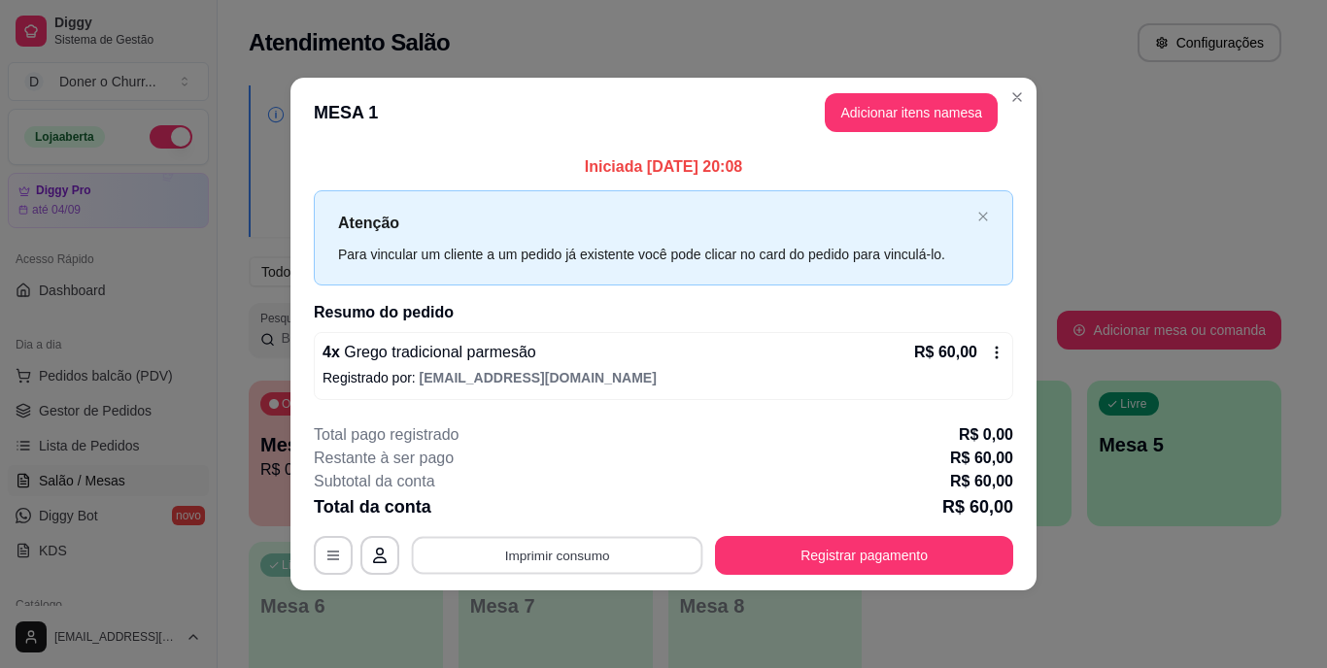
click at [593, 556] on button "Imprimir consumo" at bounding box center [557, 555] width 291 height 38
click at [576, 509] on button "IMPRESSORA" at bounding box center [562, 510] width 141 height 31
click at [1151, 638] on div "**********" at bounding box center [663, 334] width 1327 height 668
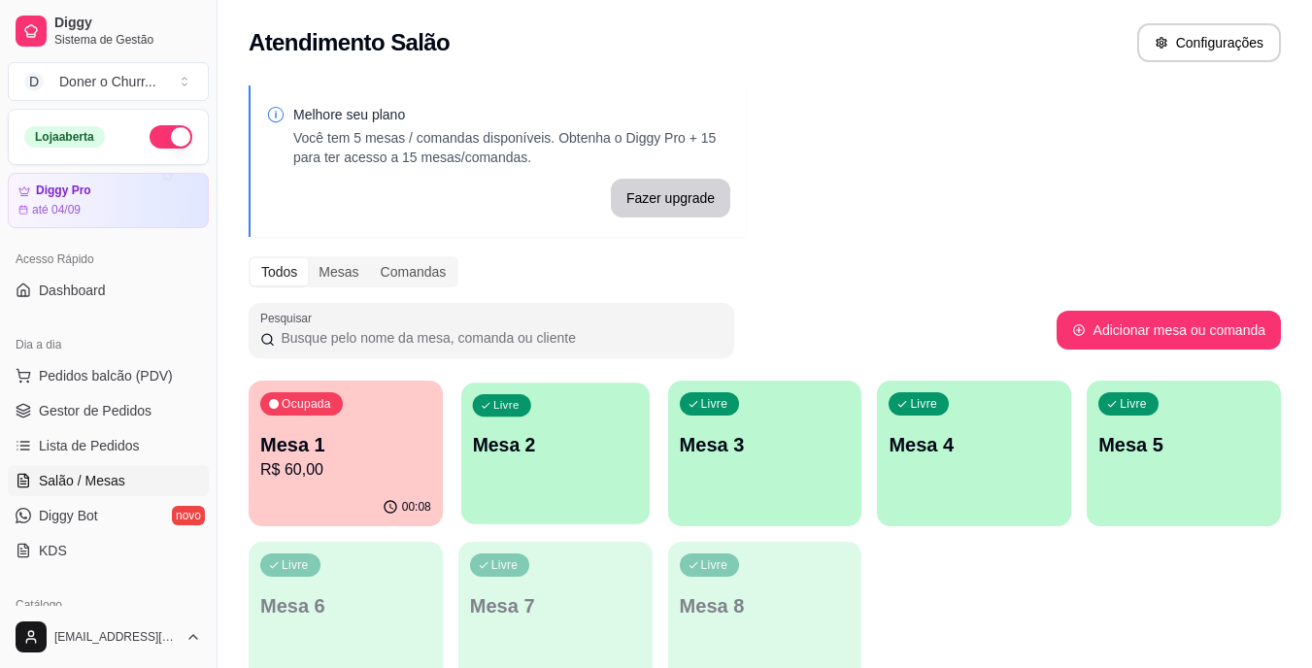
click at [583, 475] on div "Livre Mesa 2" at bounding box center [555, 442] width 188 height 119
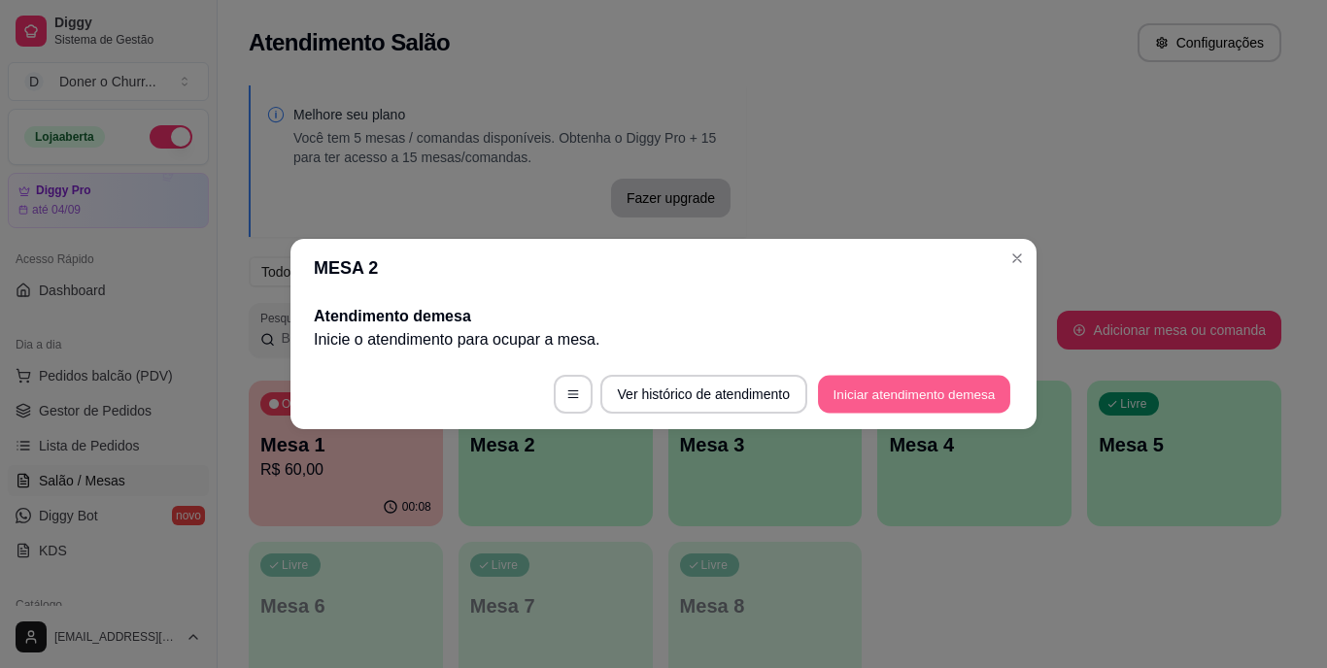
click at [898, 400] on button "Iniciar atendimento de mesa" at bounding box center [914, 395] width 192 height 38
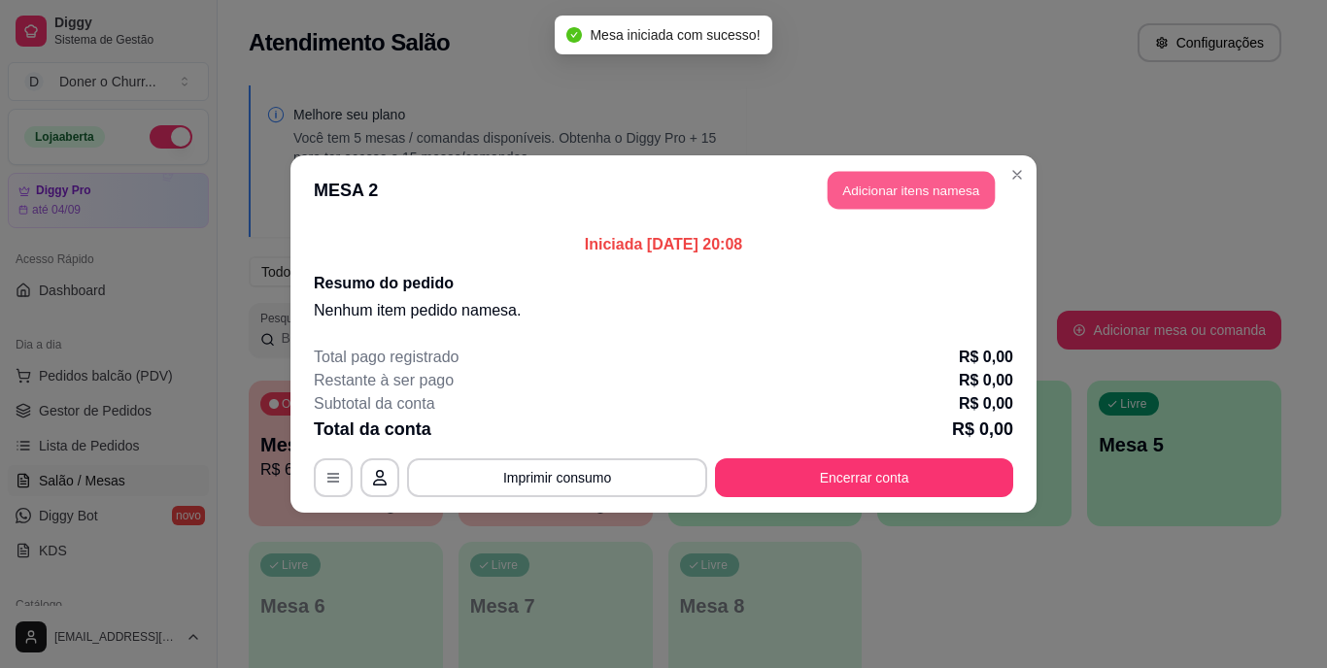
click at [863, 196] on button "Adicionar itens na mesa" at bounding box center [911, 191] width 167 height 38
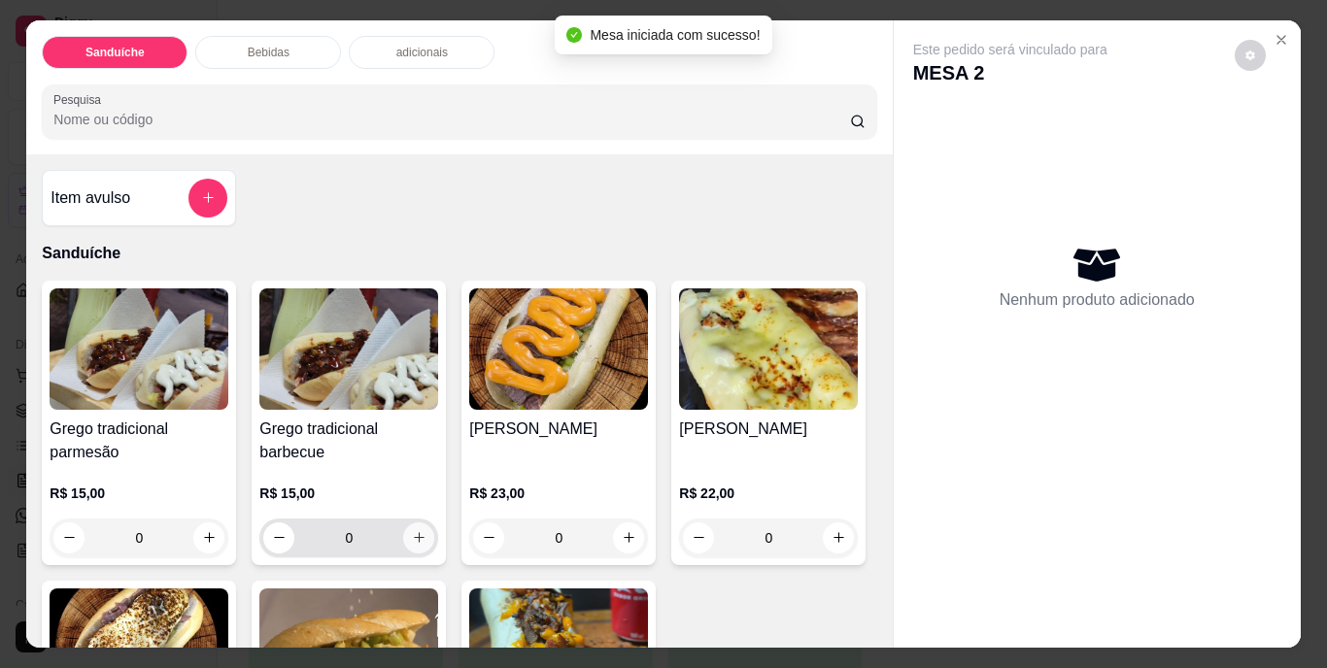
click at [414, 541] on button "increase-product-quantity" at bounding box center [418, 538] width 31 height 31
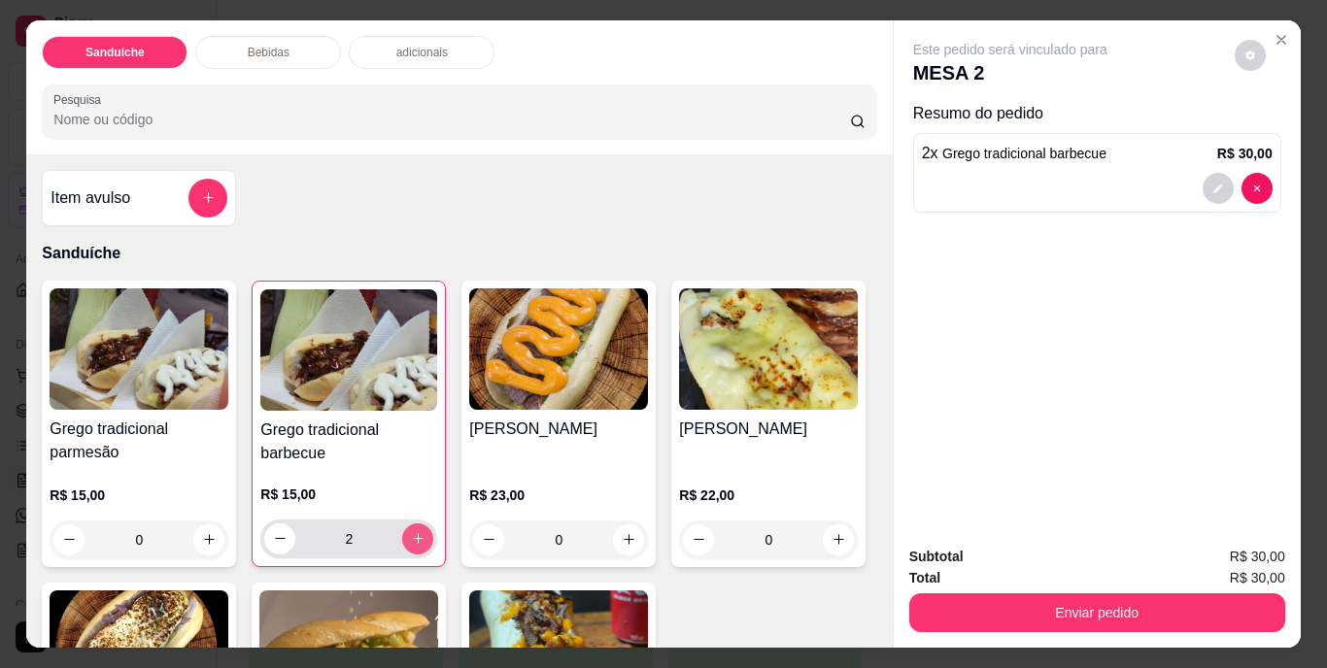
type input "2"
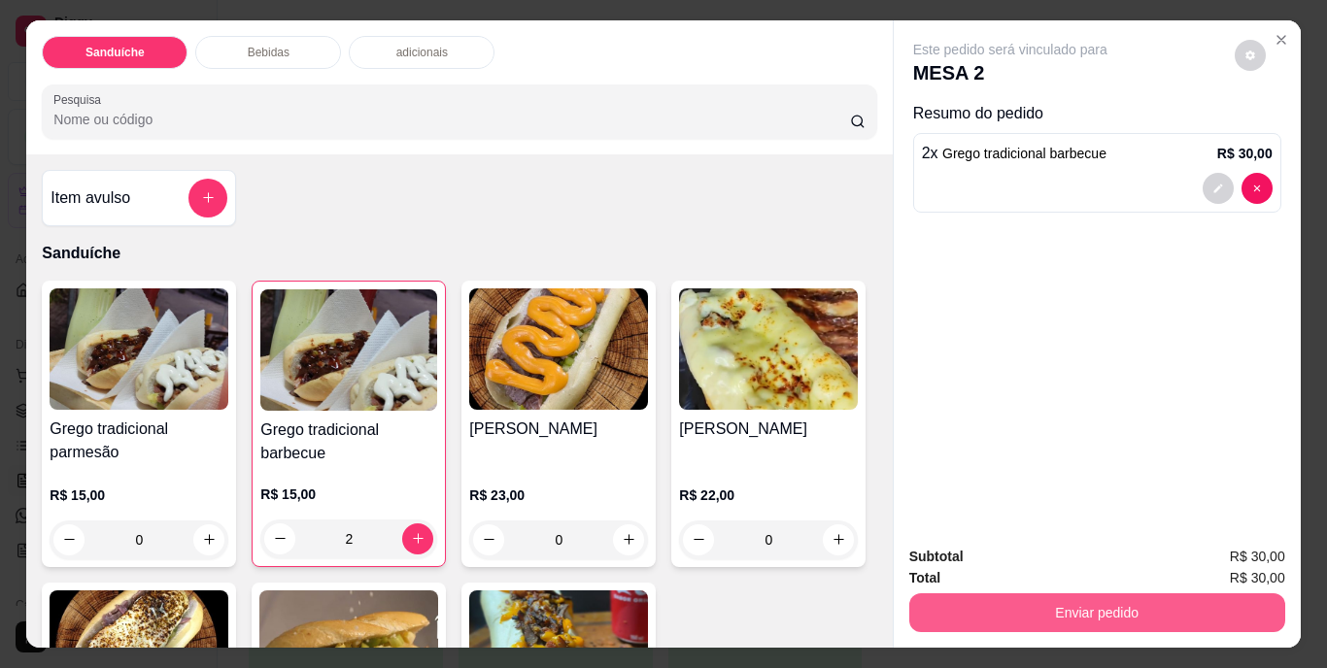
click at [1039, 608] on button "Enviar pedido" at bounding box center [1097, 613] width 376 height 39
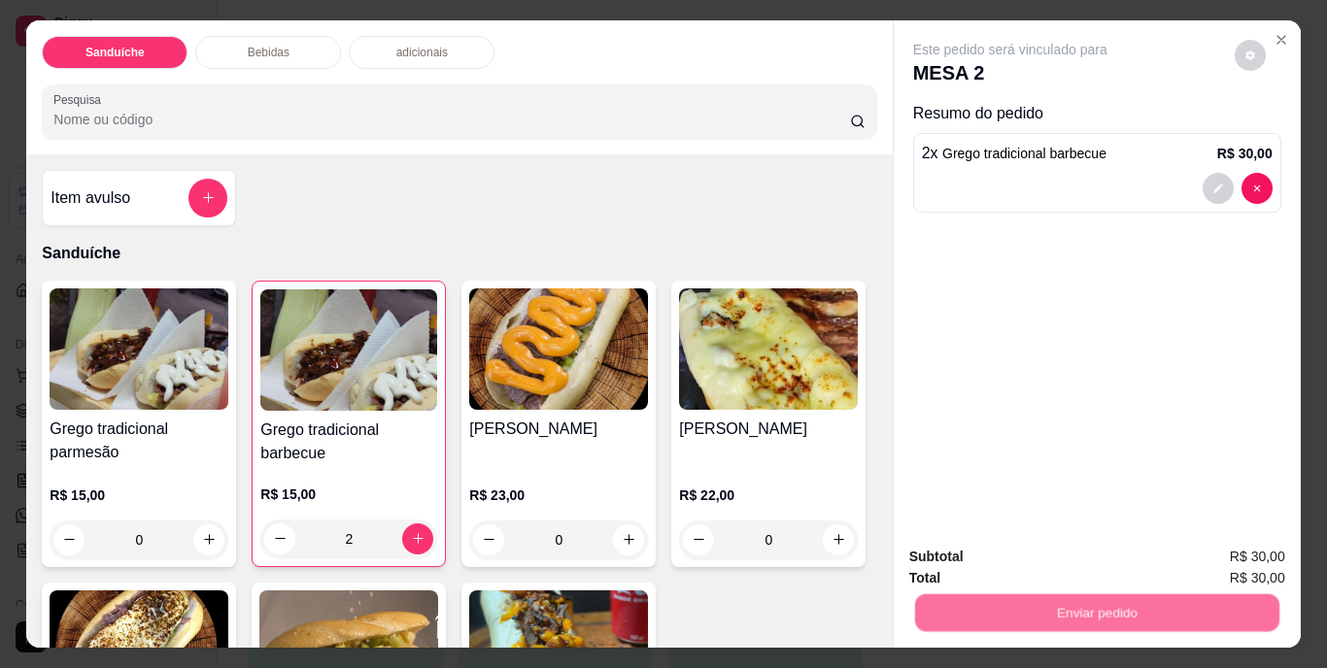
click at [1041, 561] on button "Não registrar e enviar pedido" at bounding box center [1033, 558] width 202 height 37
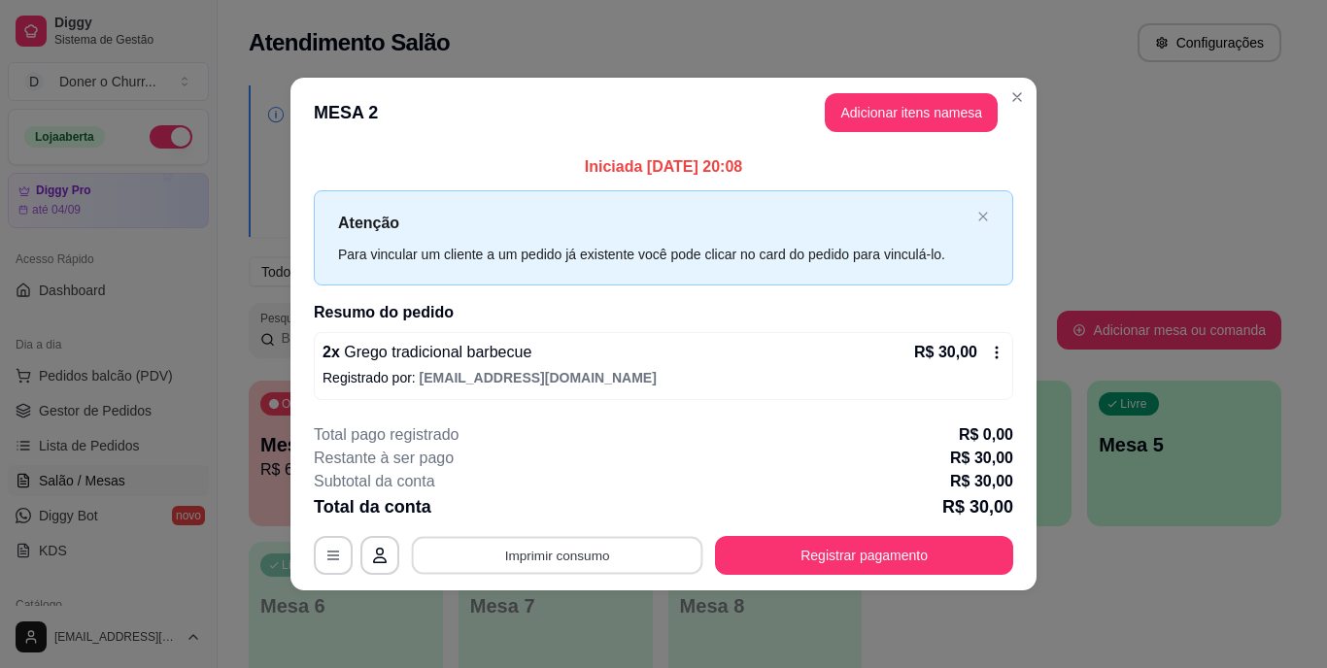
click at [549, 557] on button "Imprimir consumo" at bounding box center [557, 555] width 291 height 38
click at [561, 508] on button "IMPRESSORA" at bounding box center [563, 510] width 136 height 30
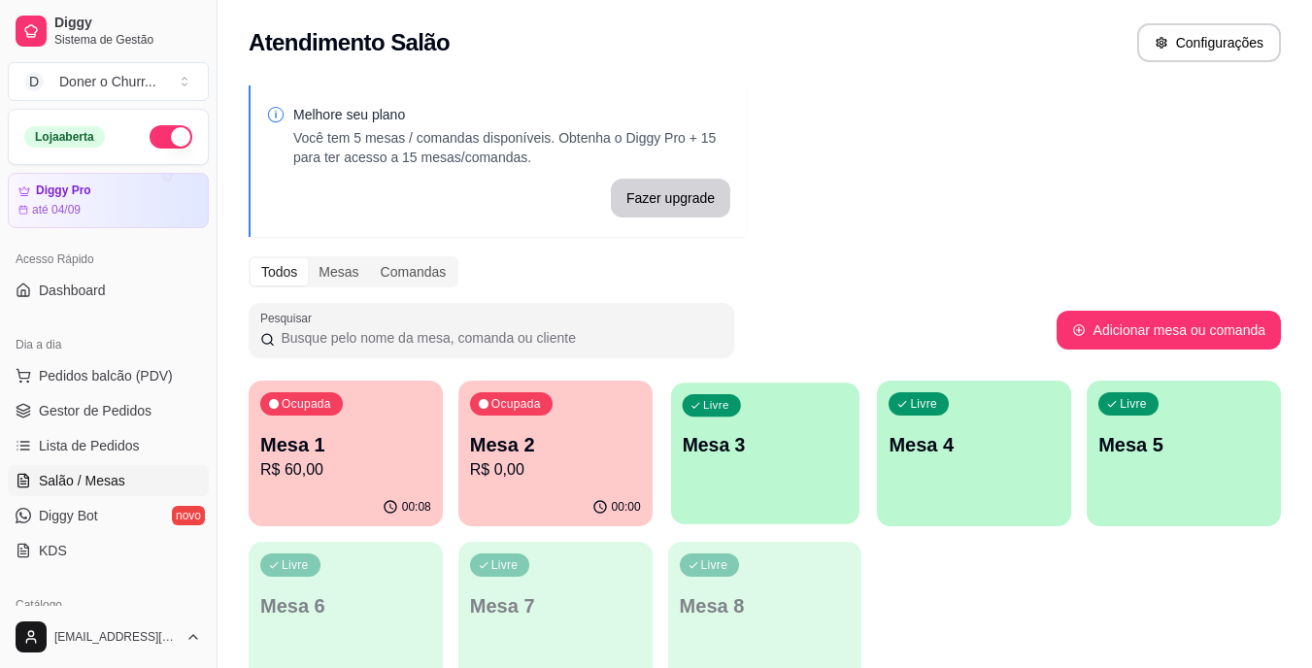
click at [790, 441] on p "Mesa 3" at bounding box center [765, 445] width 166 height 26
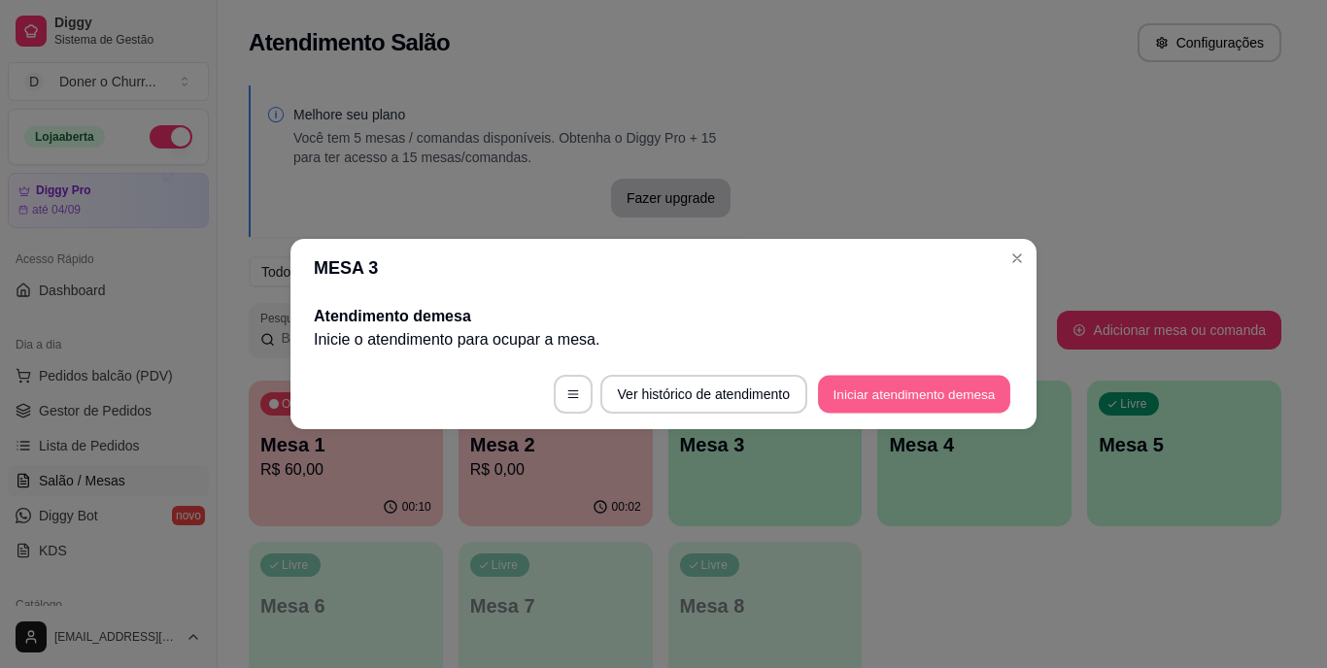
click at [865, 389] on button "Iniciar atendimento de mesa" at bounding box center [914, 395] width 192 height 38
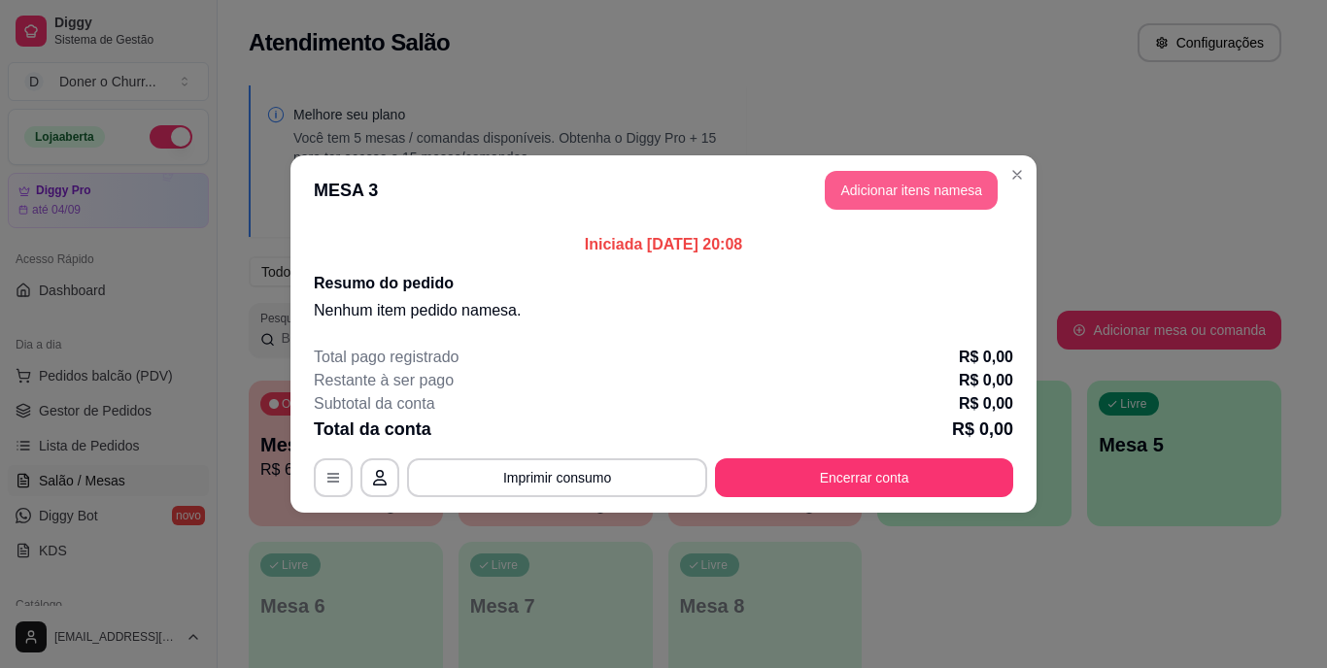
click at [893, 192] on button "Adicionar itens na mesa" at bounding box center [911, 190] width 173 height 39
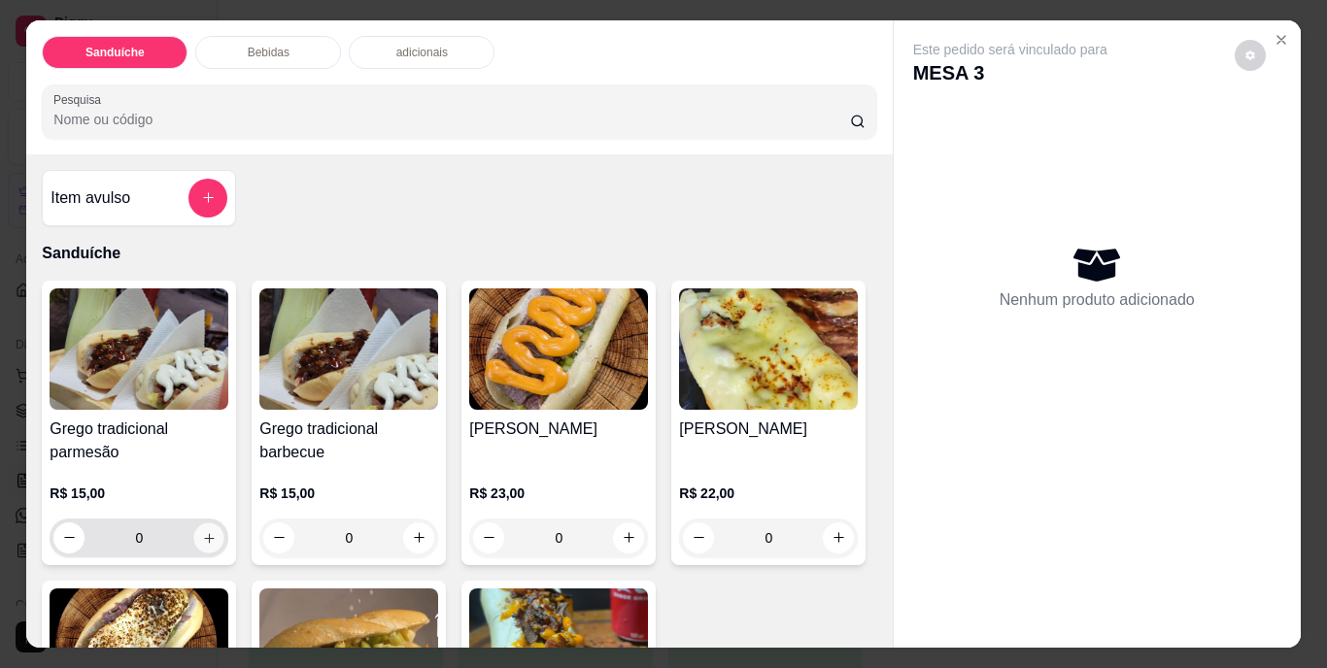
click at [205, 533] on icon "increase-product-quantity" at bounding box center [209, 537] width 15 height 15
type input "1"
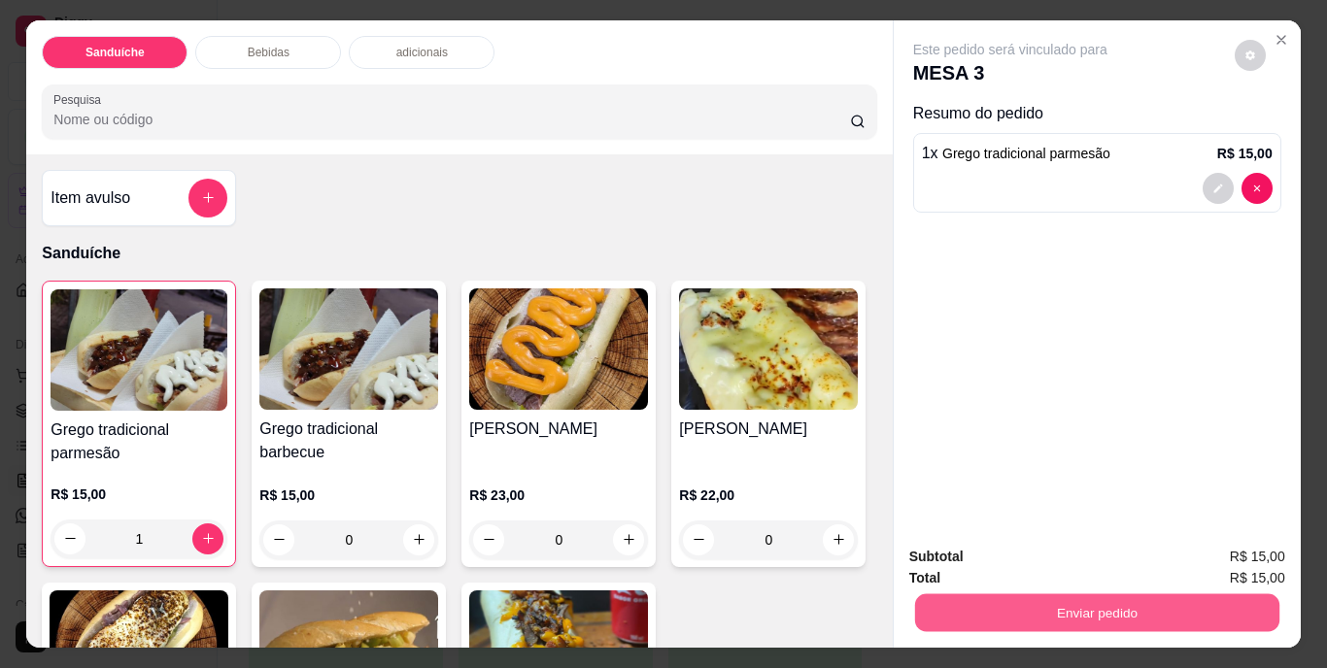
click at [1072, 598] on button "Enviar pedido" at bounding box center [1096, 613] width 364 height 38
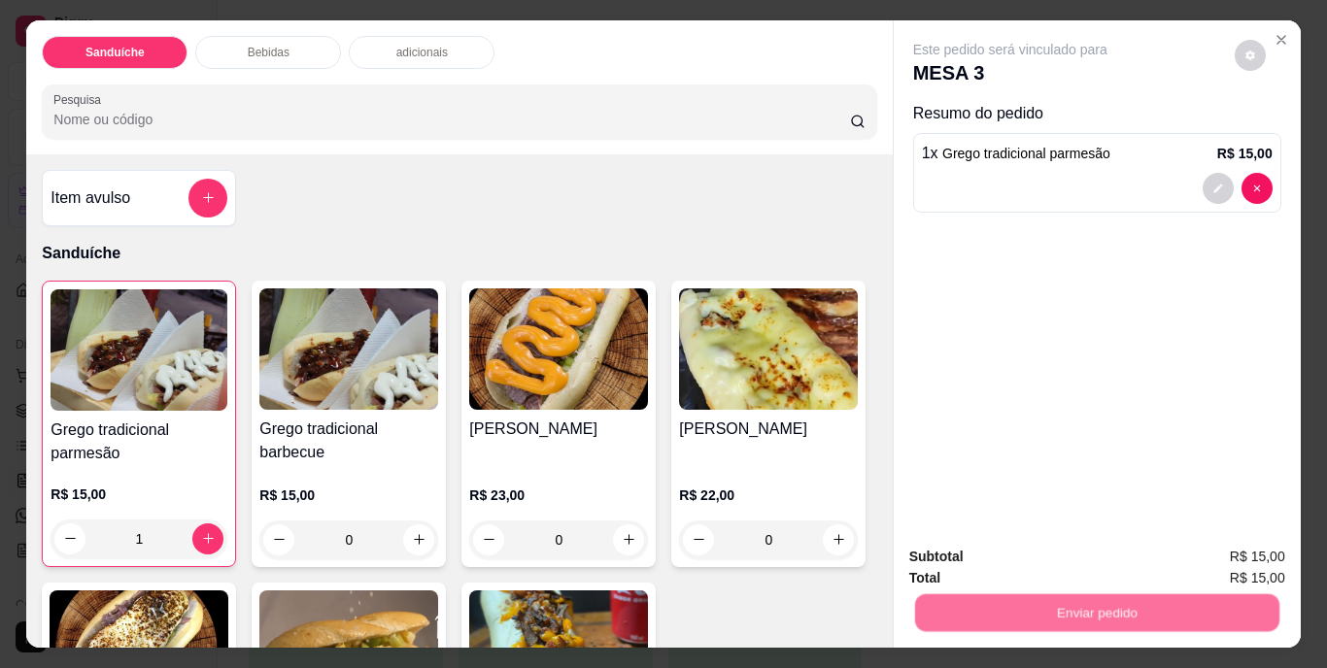
click at [1034, 556] on button "Não registrar e enviar pedido" at bounding box center [1033, 558] width 202 height 37
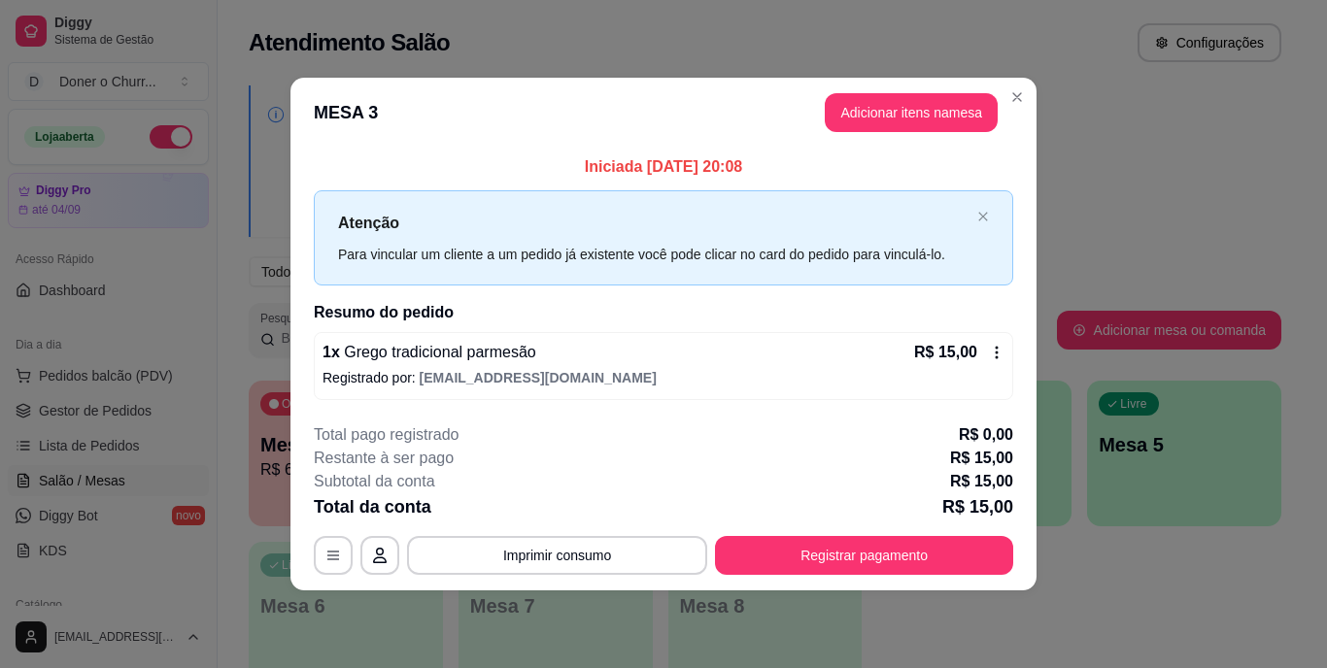
click at [594, 548] on button "Imprimir consumo" at bounding box center [557, 555] width 300 height 39
click at [573, 514] on button "IMPRESSORA" at bounding box center [562, 510] width 141 height 31
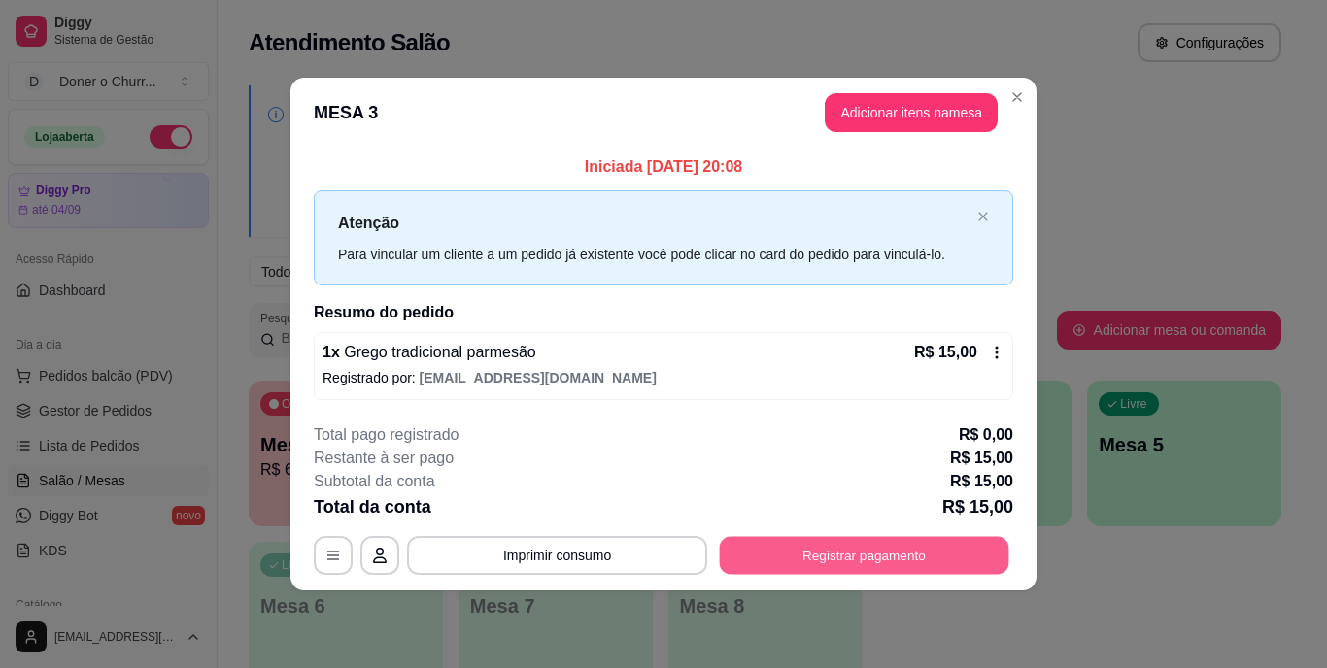
click at [862, 554] on button "Registrar pagamento" at bounding box center [864, 555] width 289 height 38
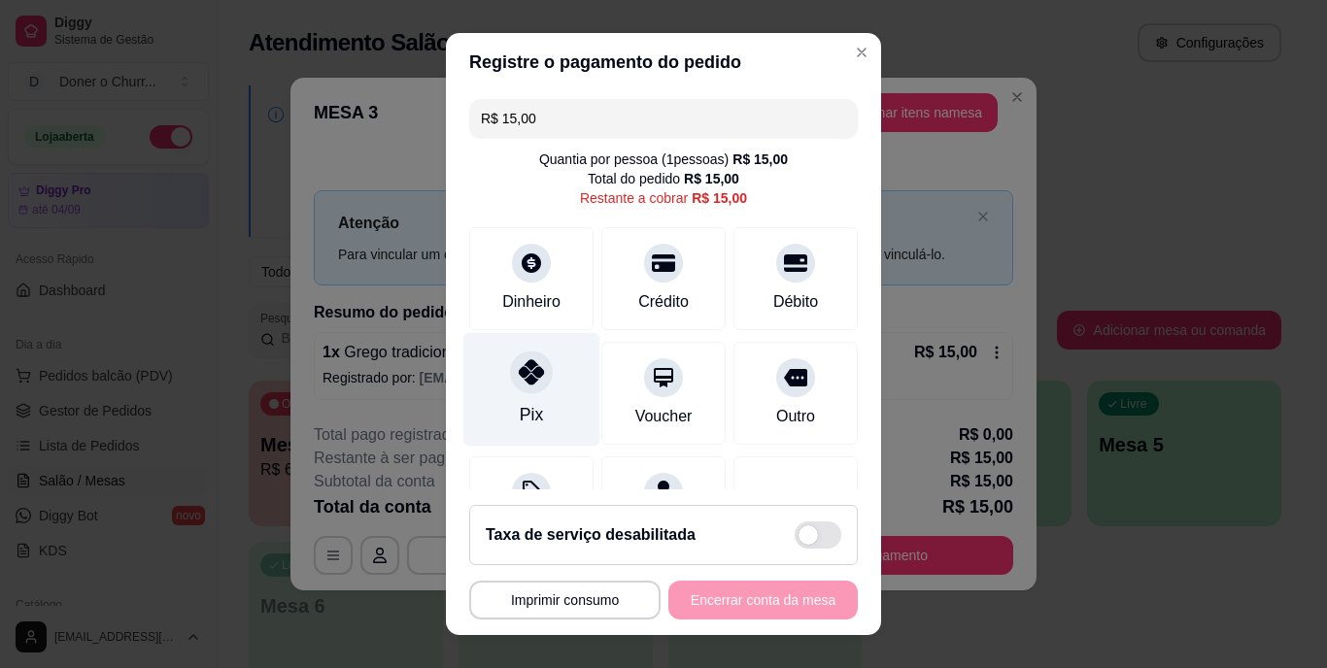
click at [527, 389] on div at bounding box center [531, 373] width 43 height 43
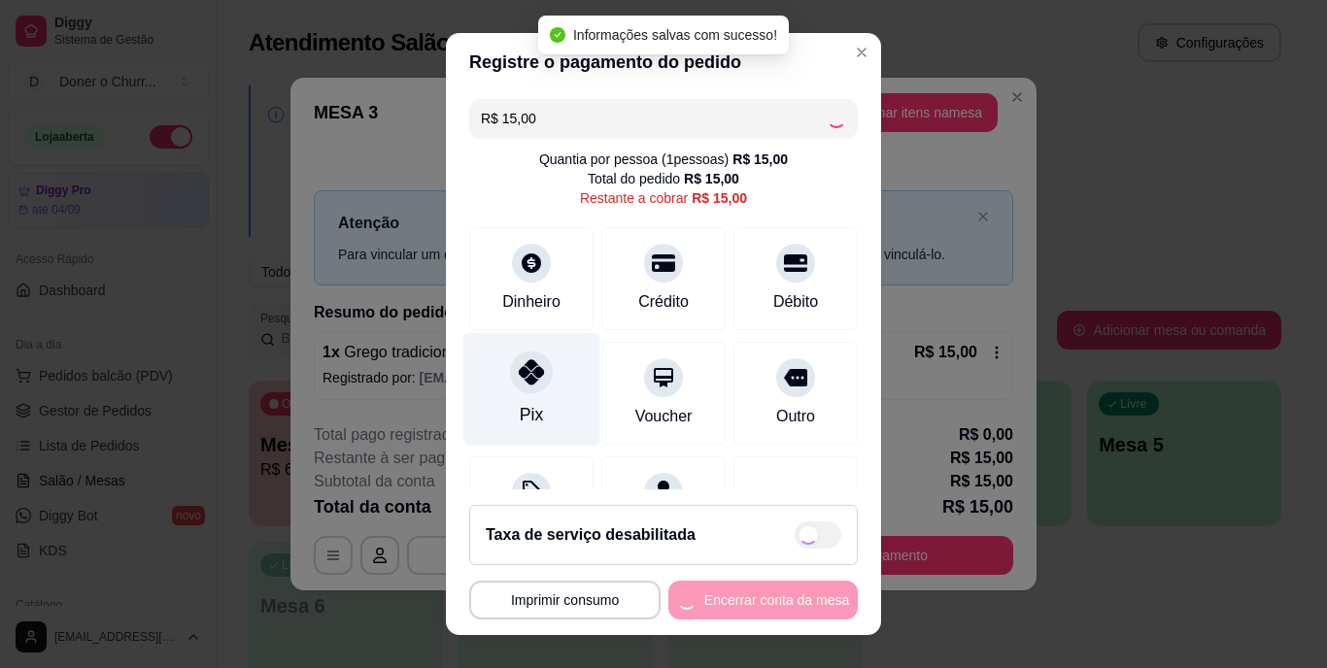
type input "R$ 0,00"
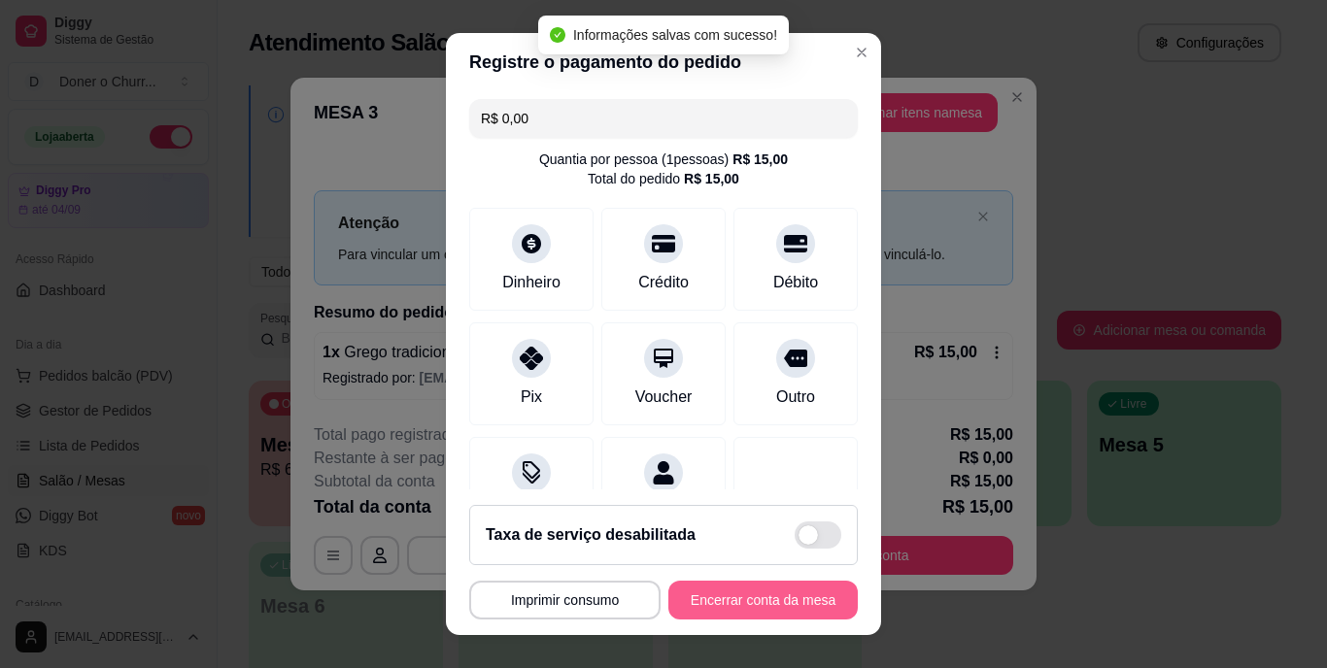
click at [708, 585] on button "Encerrar conta da mesa" at bounding box center [762, 600] width 189 height 39
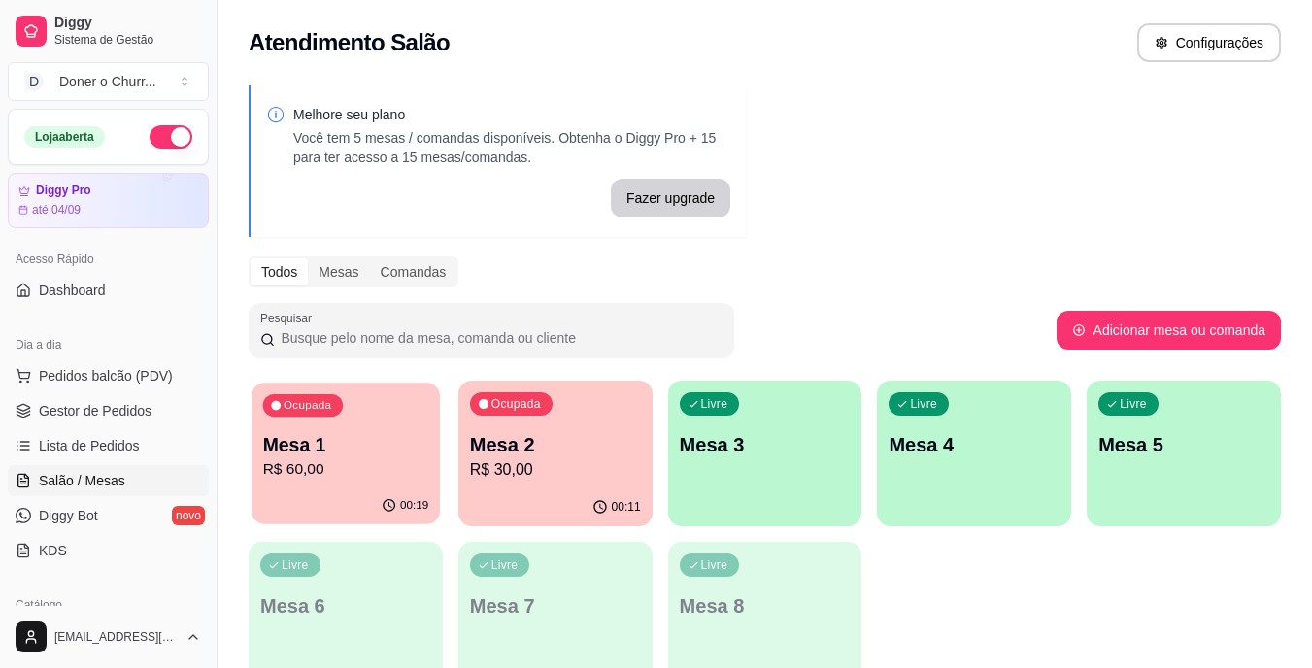
click at [373, 466] on p "R$ 60,00" at bounding box center [346, 469] width 166 height 22
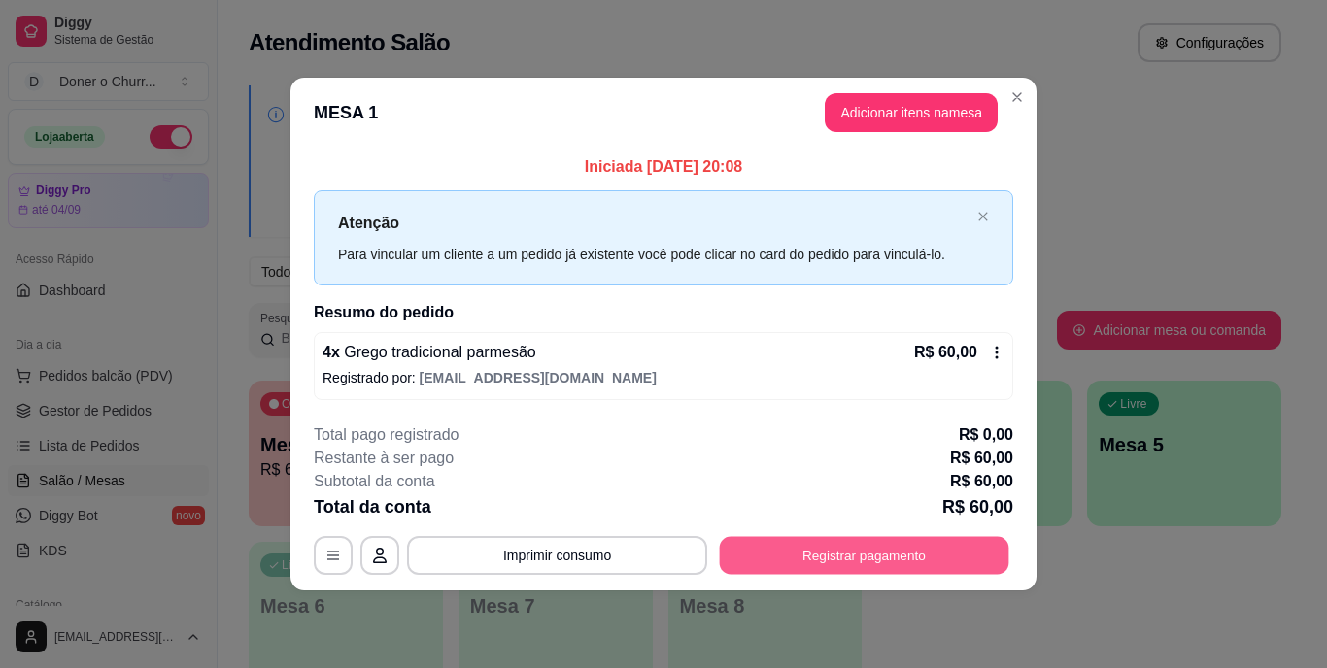
click at [862, 561] on button "Registrar pagamento" at bounding box center [864, 555] width 289 height 38
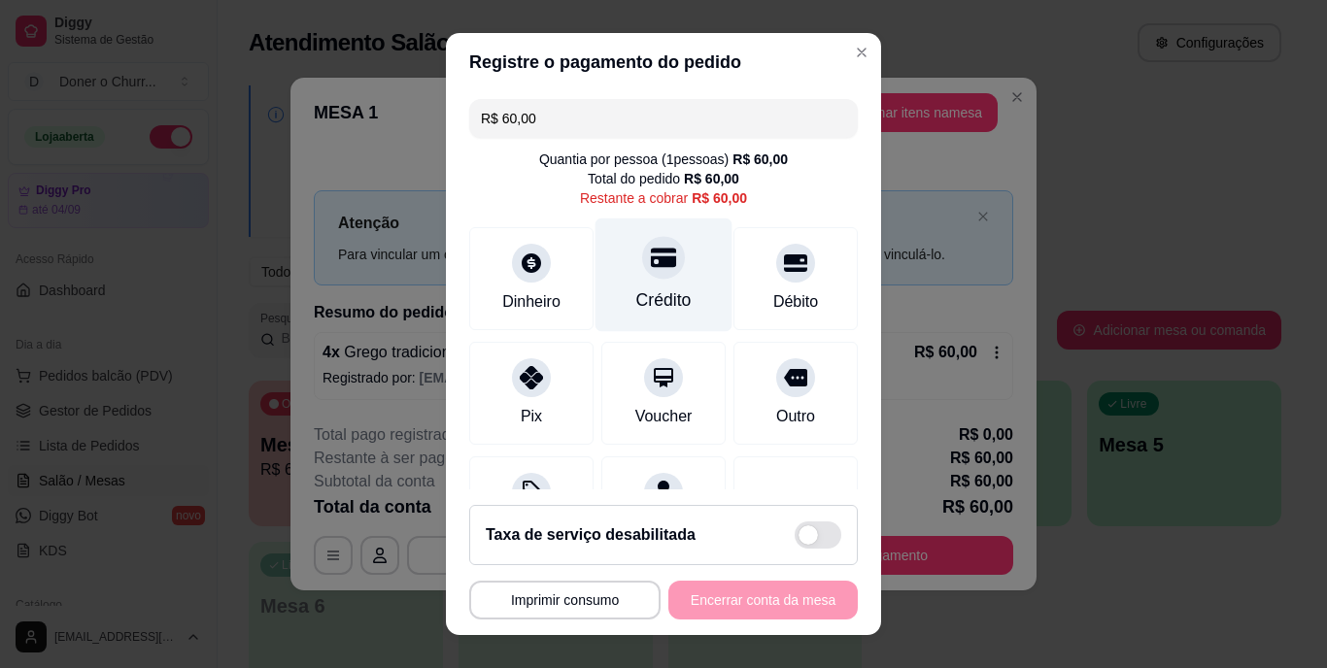
click at [655, 297] on div "Crédito" at bounding box center [663, 300] width 55 height 25
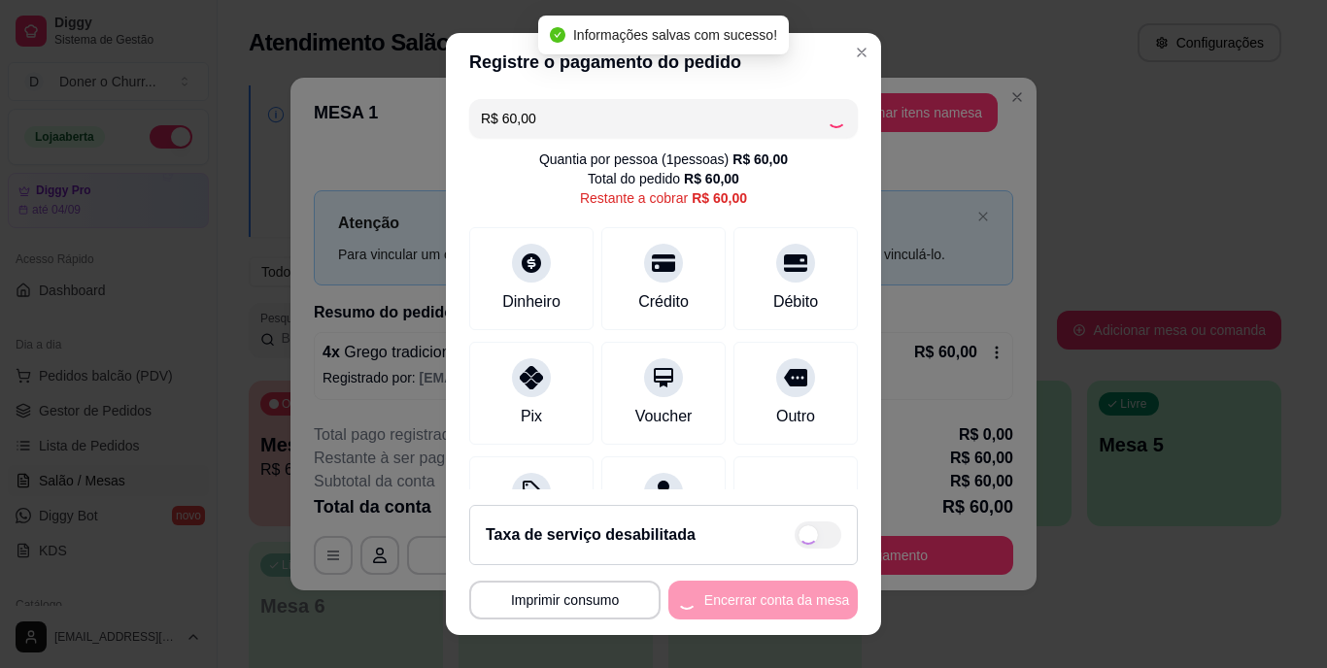
type input "R$ 0,00"
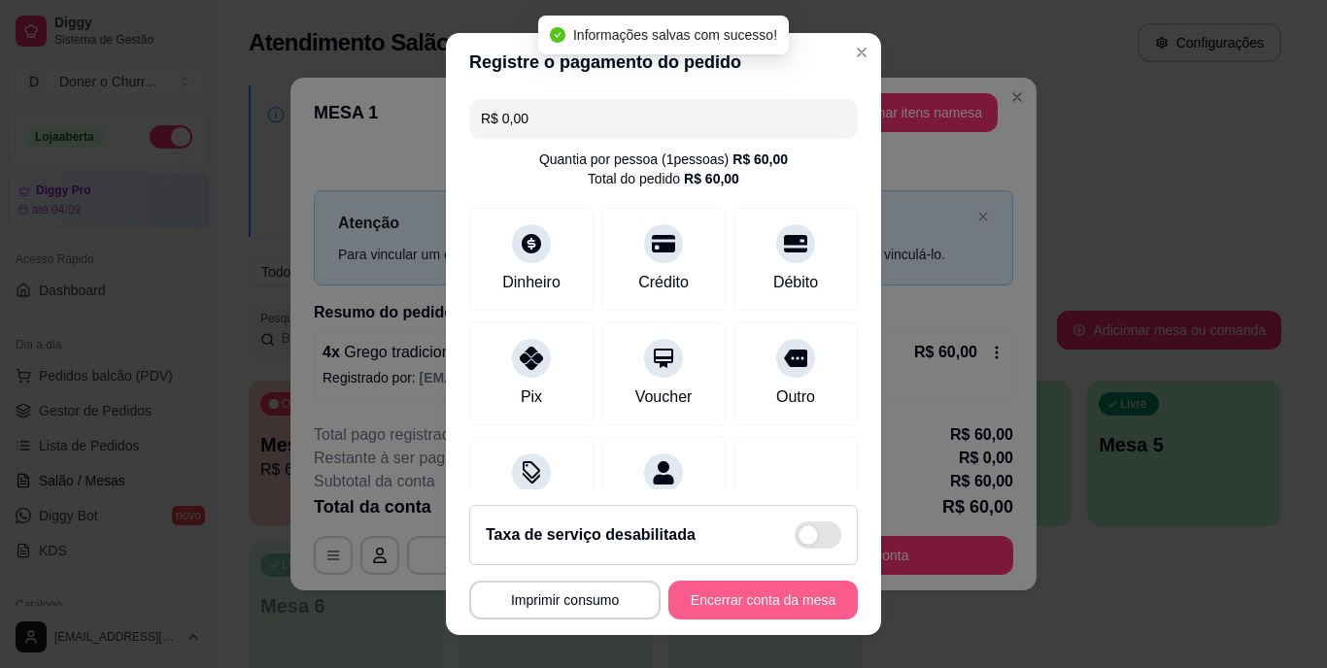
click at [767, 602] on button "Encerrar conta da mesa" at bounding box center [762, 600] width 189 height 39
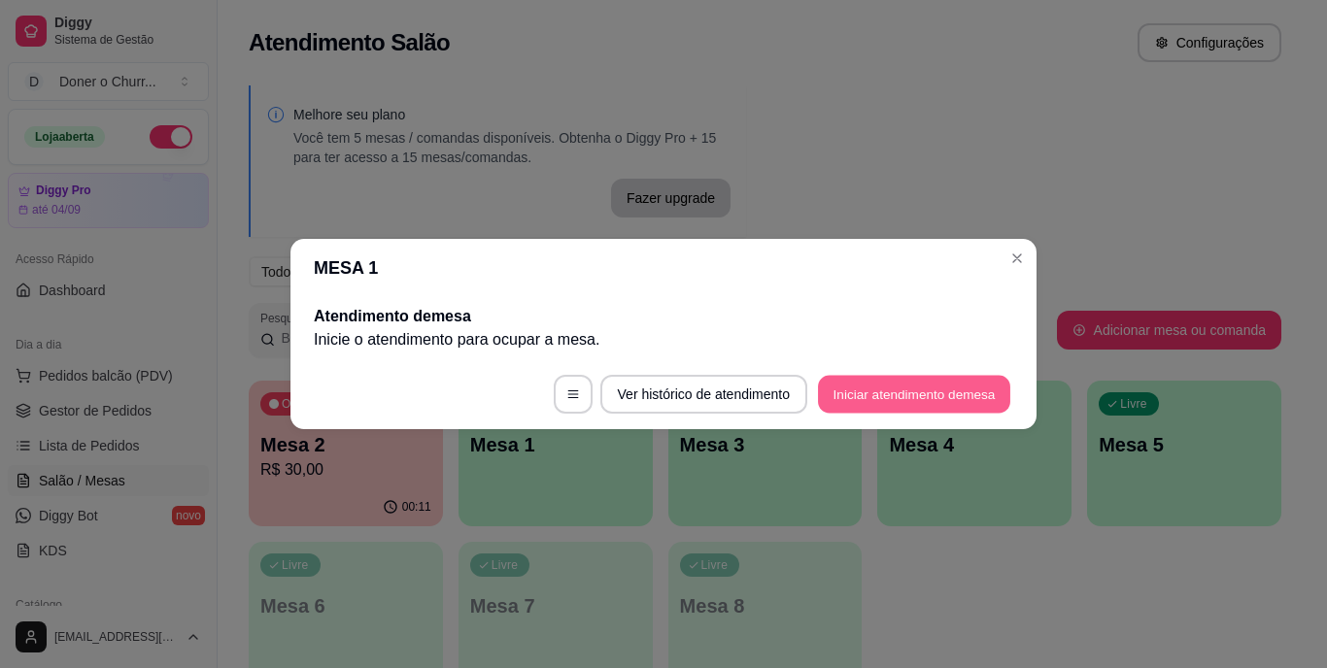
click at [922, 401] on button "Iniciar atendimento de mesa" at bounding box center [914, 395] width 192 height 38
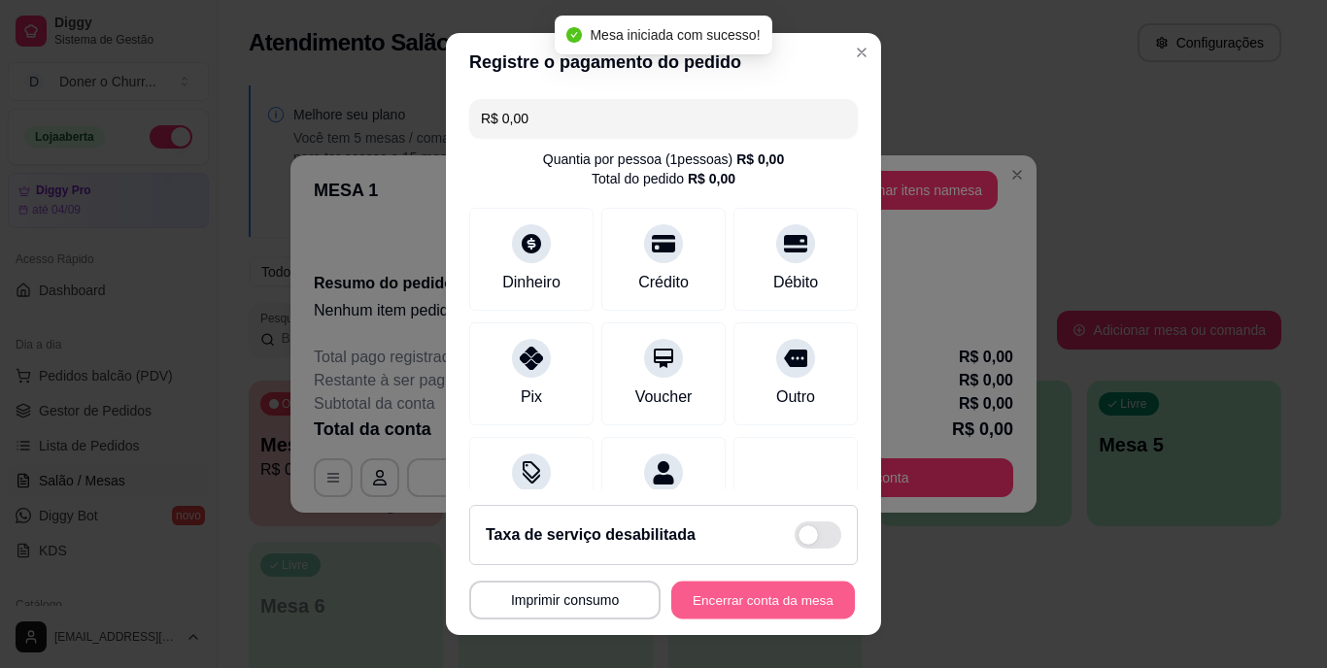
click at [791, 599] on button "Encerrar conta da mesa" at bounding box center [763, 600] width 184 height 38
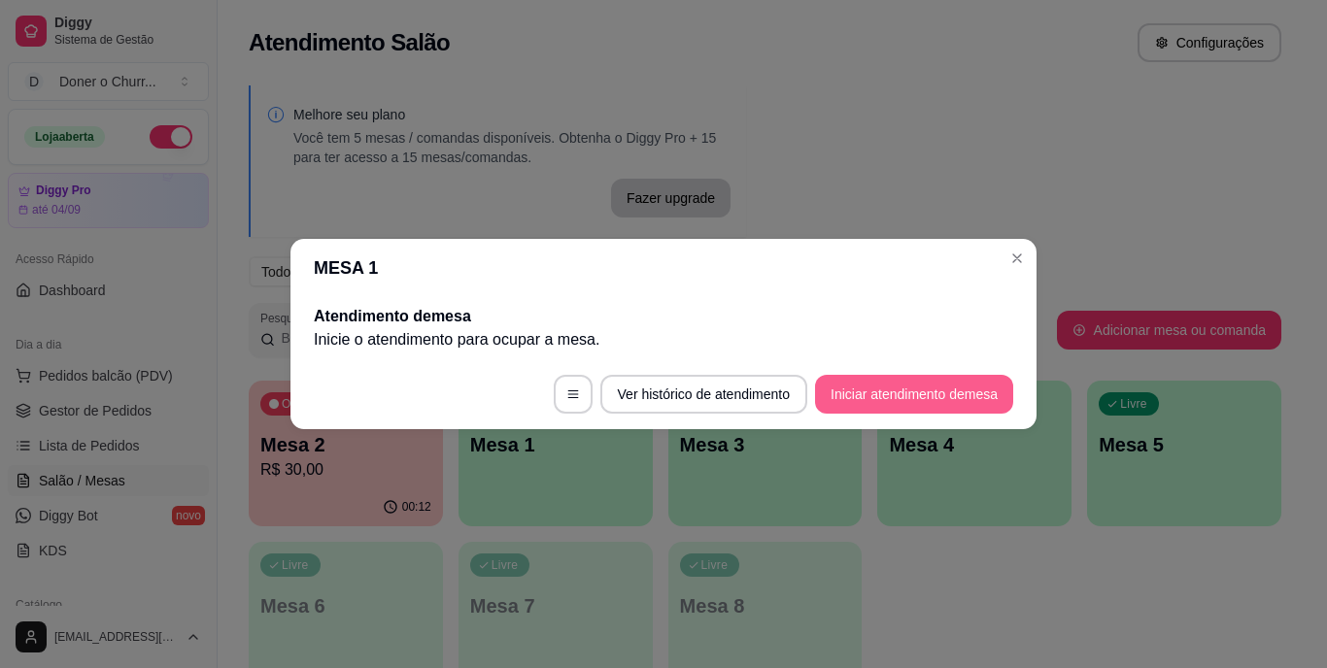
click at [858, 407] on button "Iniciar atendimento de mesa" at bounding box center [914, 394] width 198 height 39
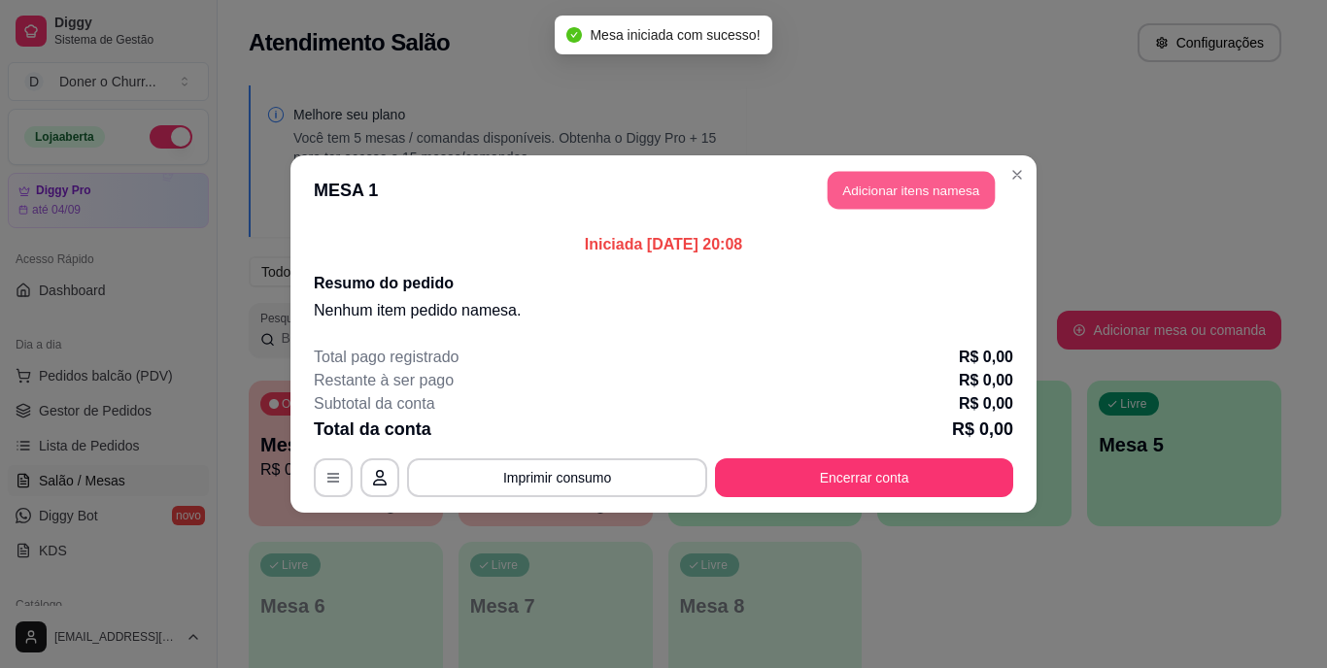
click at [928, 197] on button "Adicionar itens na mesa" at bounding box center [911, 191] width 167 height 38
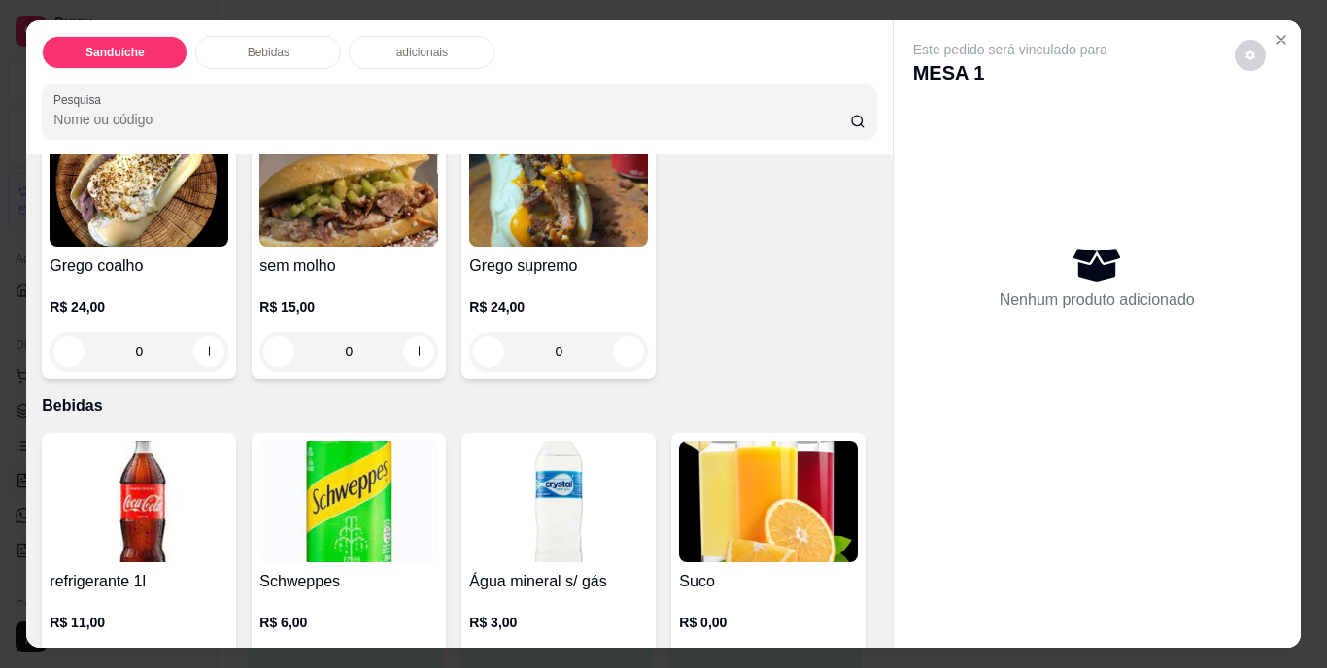
scroll to position [583, 0]
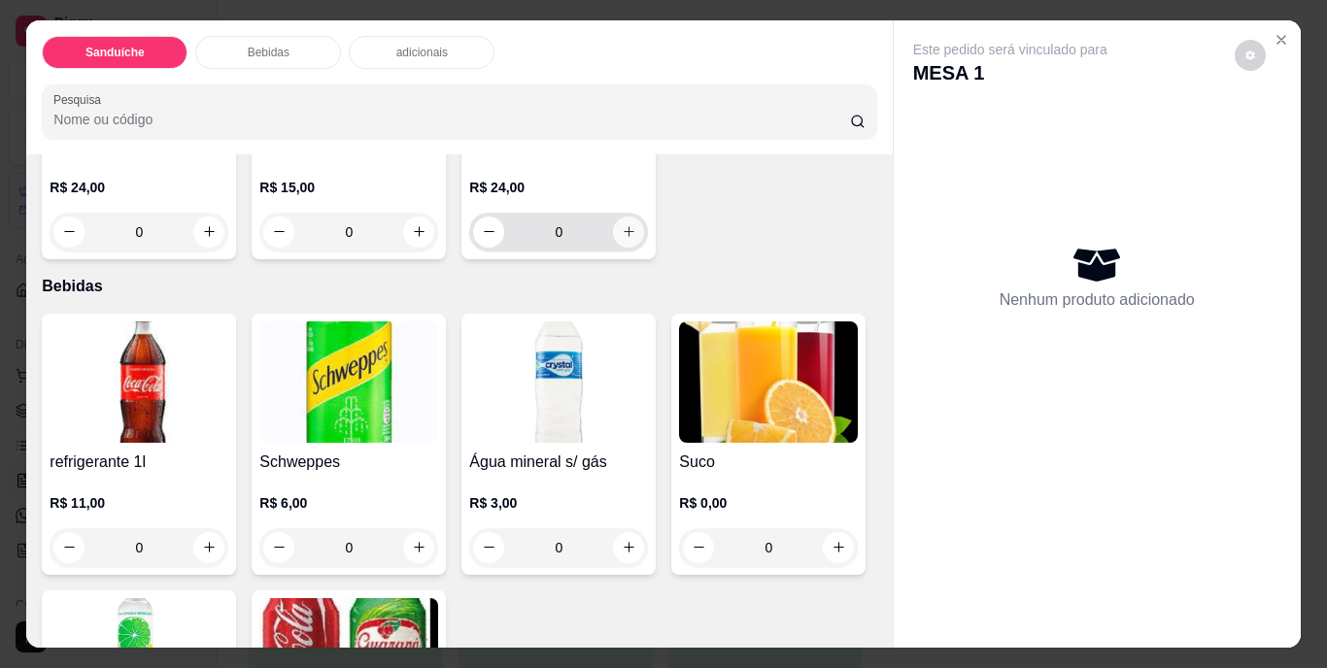
click at [622, 239] on icon "increase-product-quantity" at bounding box center [629, 231] width 15 height 15
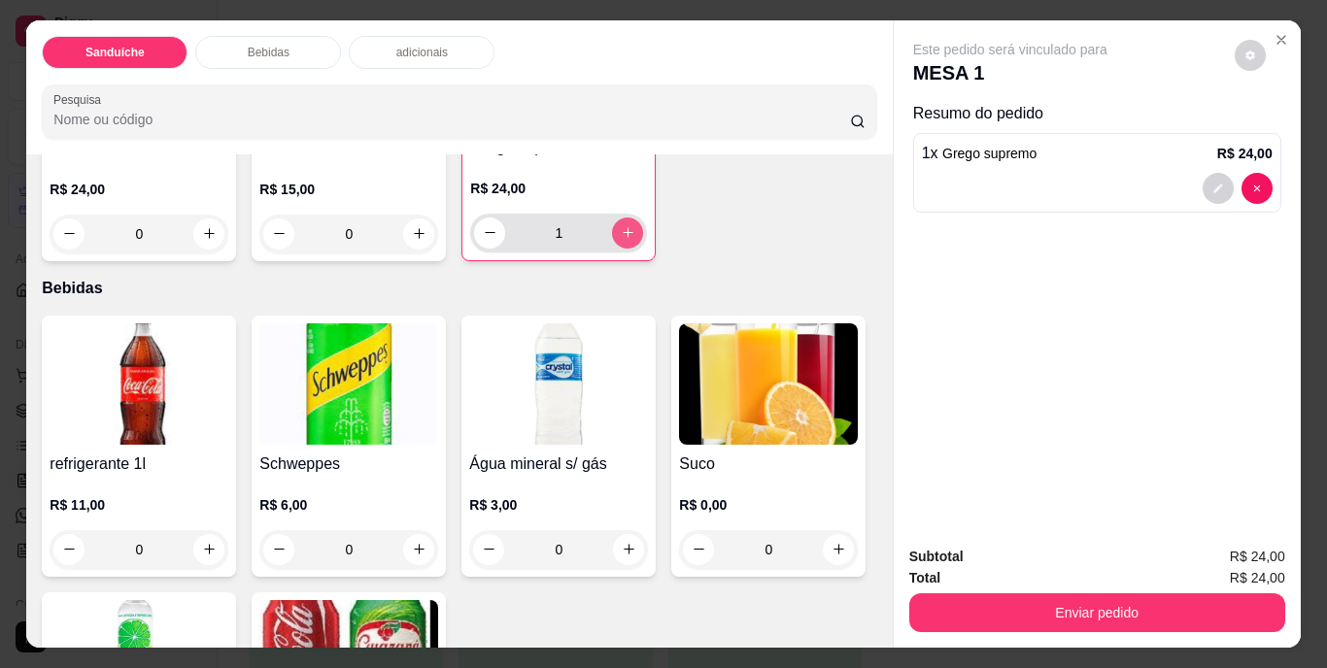
click at [621, 240] on icon "increase-product-quantity" at bounding box center [628, 232] width 15 height 15
type input "2"
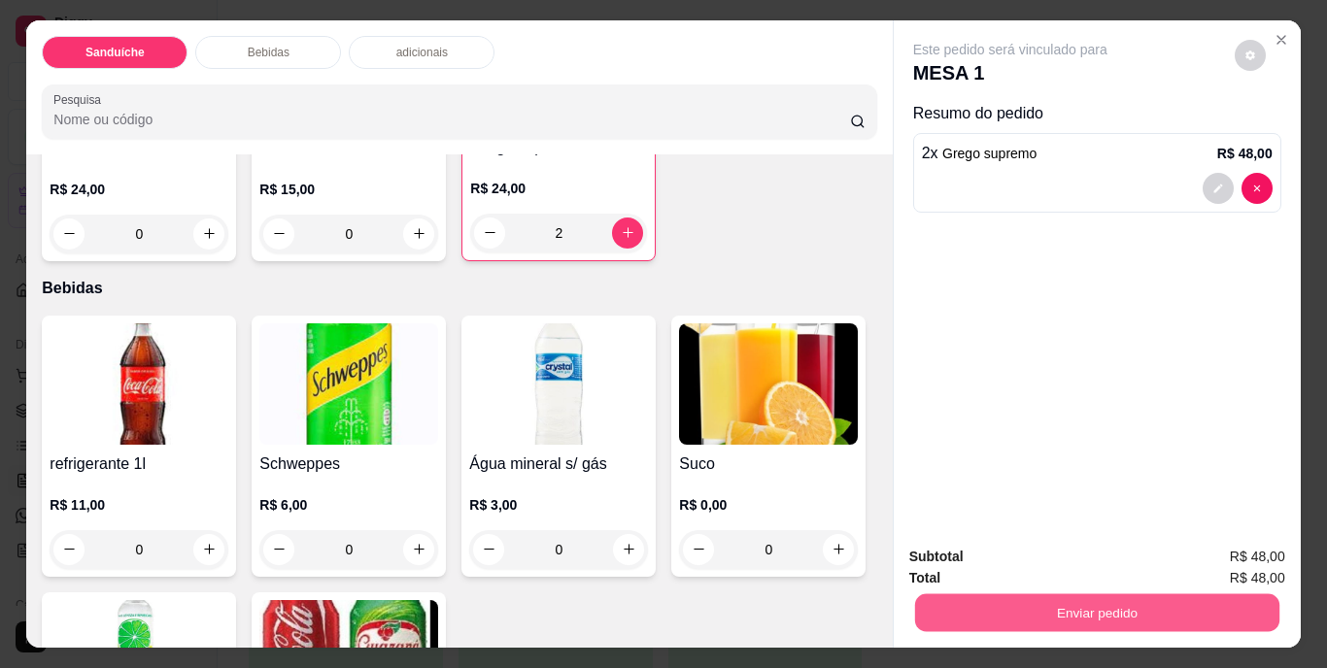
click at [1135, 610] on button "Enviar pedido" at bounding box center [1096, 613] width 364 height 38
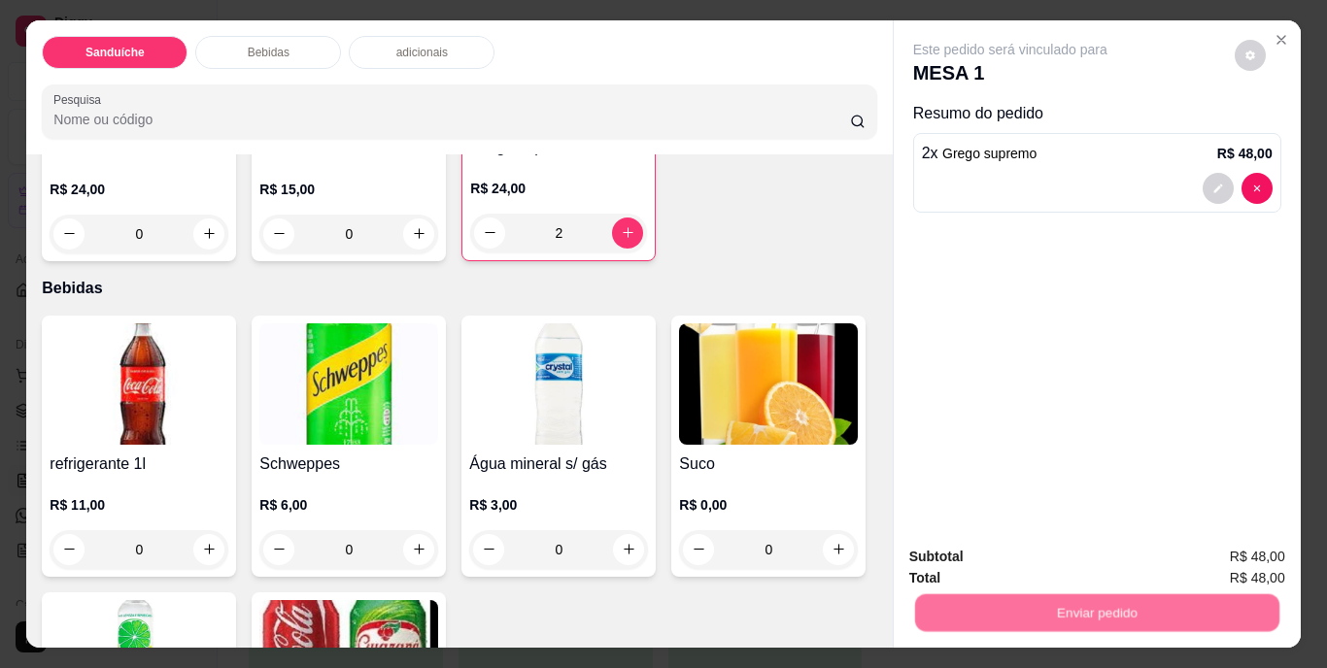
click at [1078, 561] on button "Não registrar e enviar pedido" at bounding box center [1032, 558] width 196 height 36
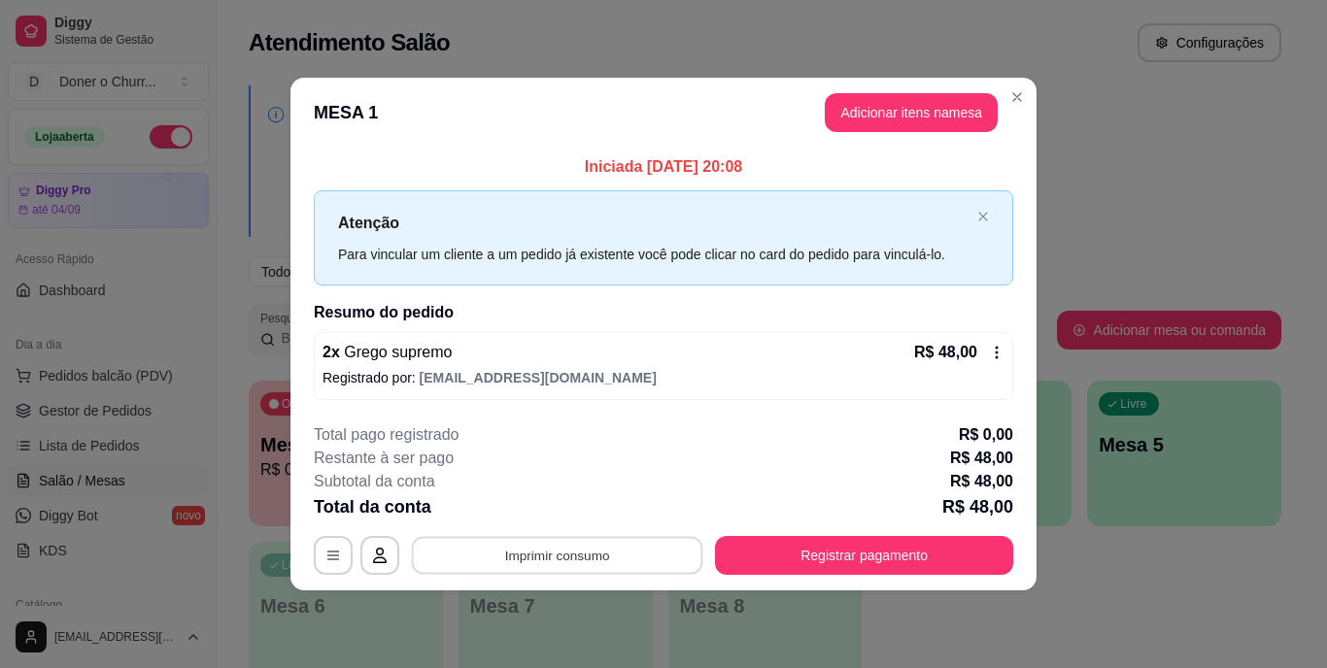
click at [608, 549] on button "Imprimir consumo" at bounding box center [557, 555] width 291 height 38
click at [563, 511] on button "IMPRESSORA" at bounding box center [563, 510] width 136 height 30
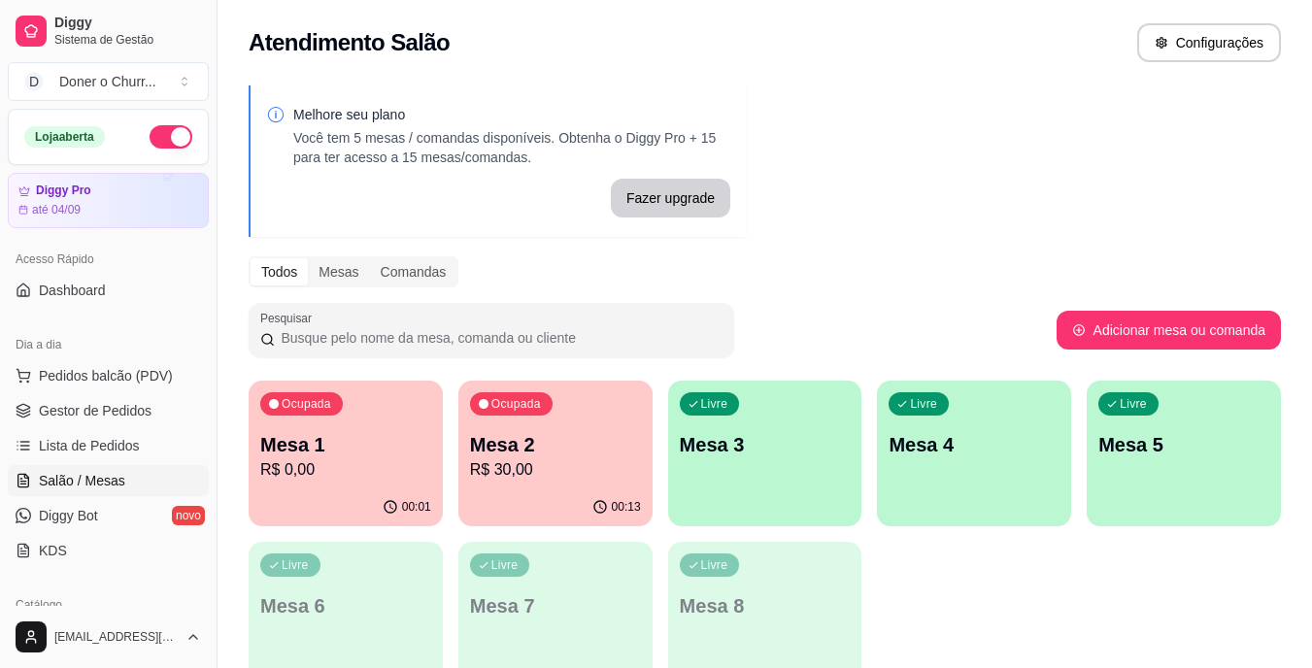
click at [501, 461] on p "R$ 30,00" at bounding box center [555, 469] width 171 height 23
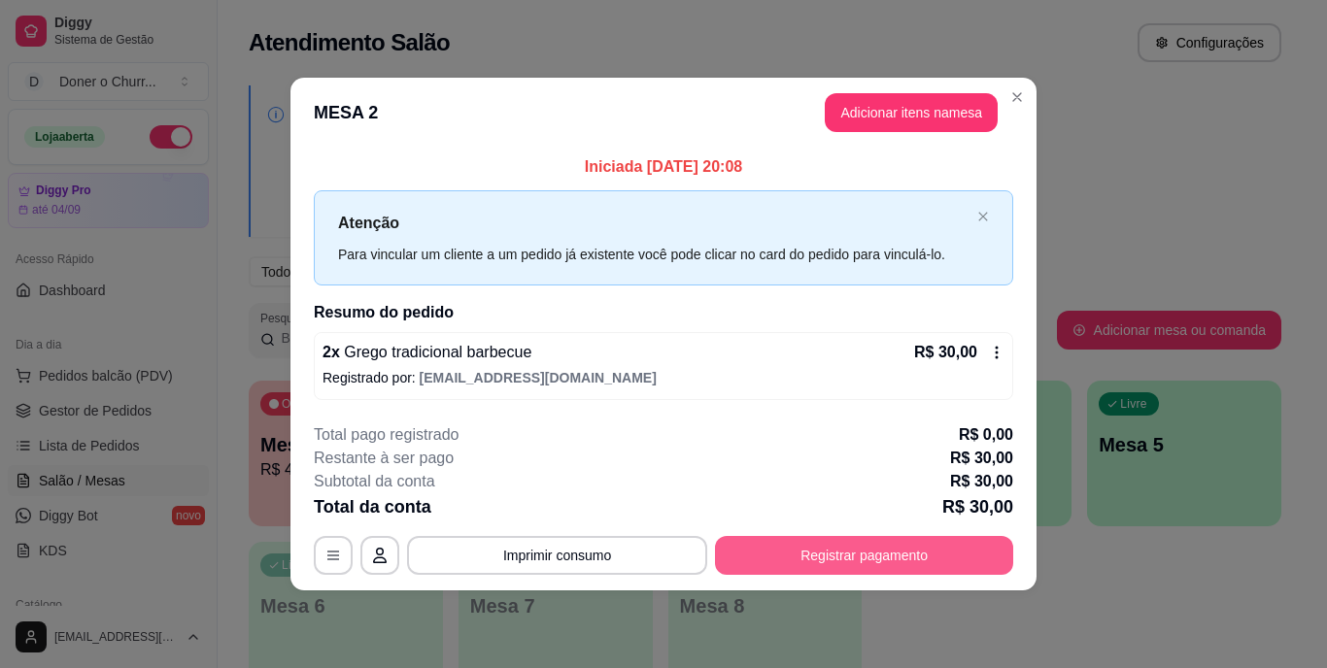
click at [894, 561] on button "Registrar pagamento" at bounding box center [864, 555] width 298 height 39
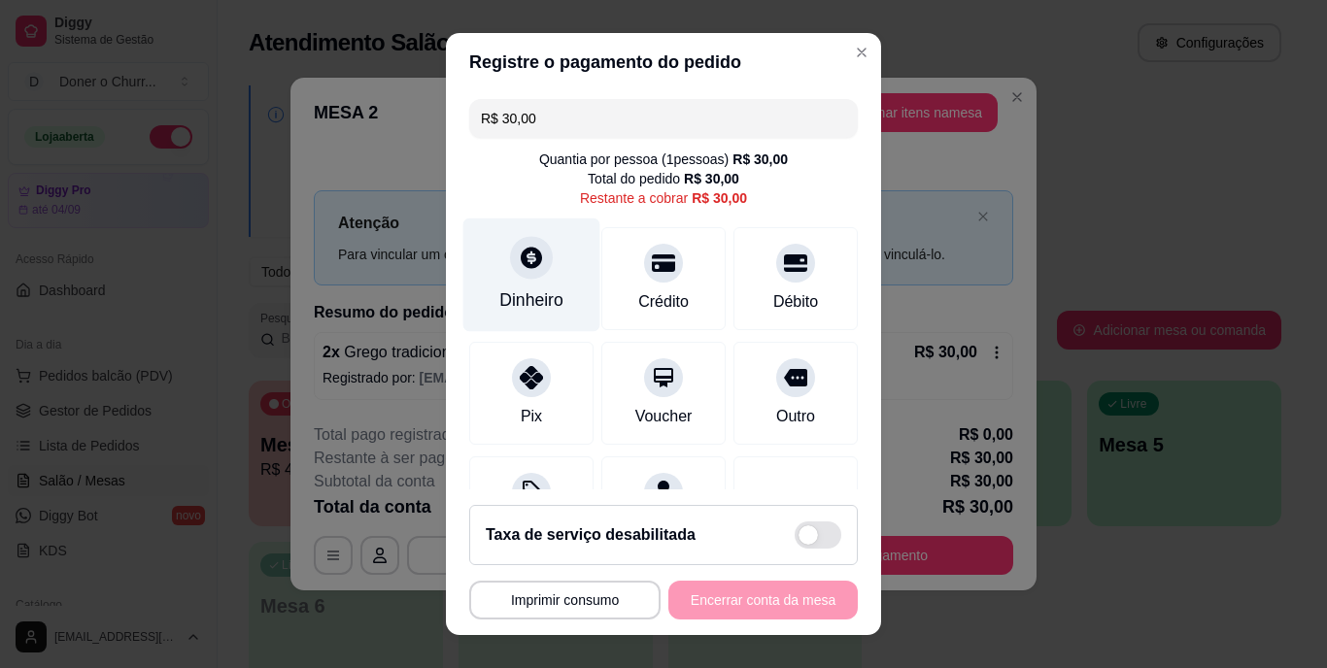
click at [519, 265] on icon at bounding box center [531, 258] width 25 height 25
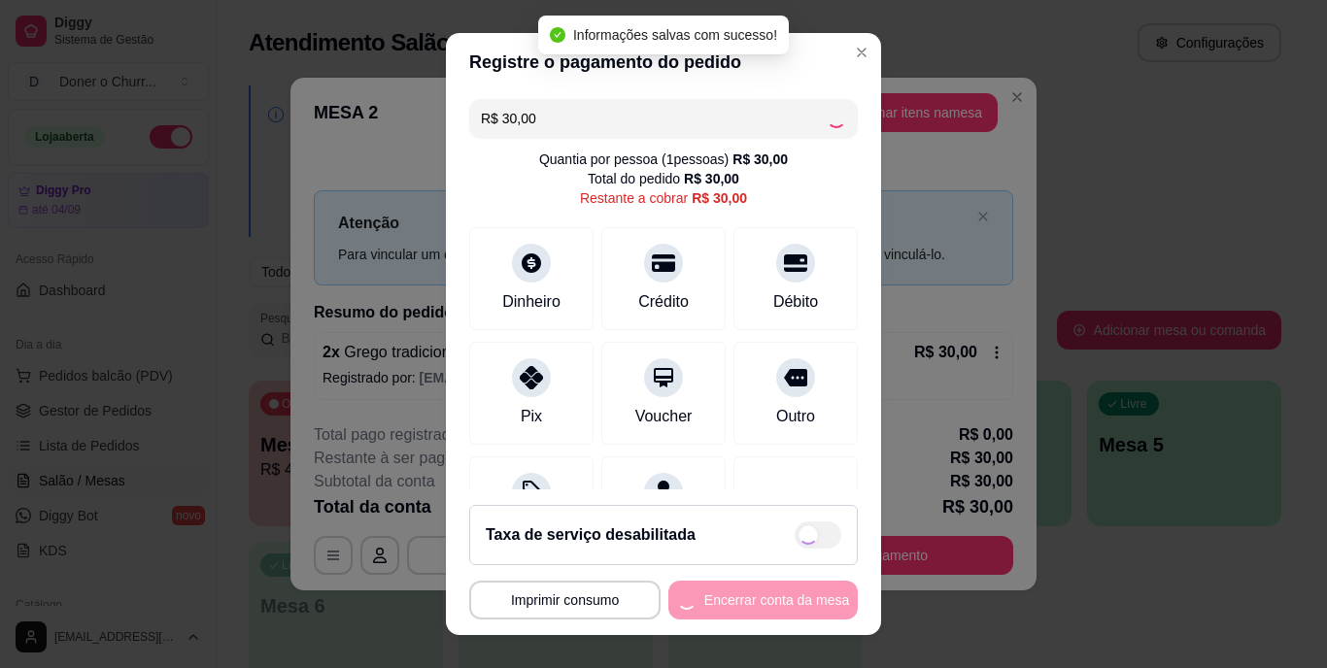
type input "R$ 0,00"
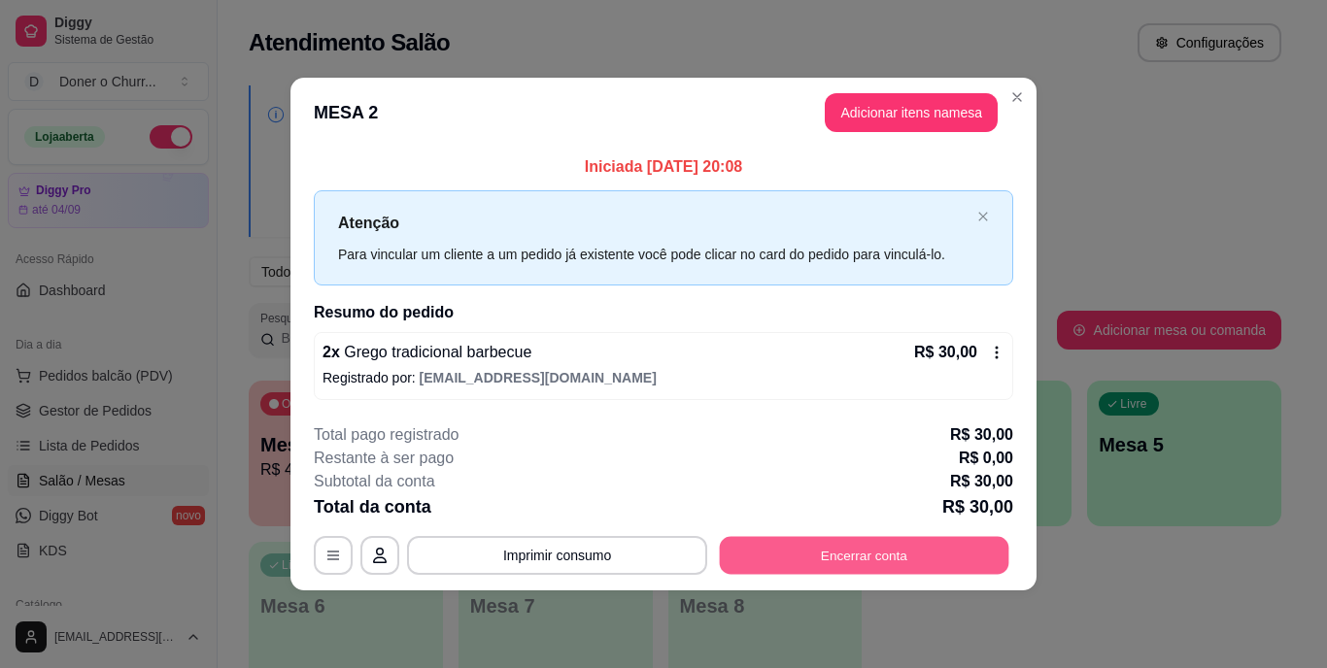
click at [869, 545] on button "Encerrar conta" at bounding box center [864, 555] width 289 height 38
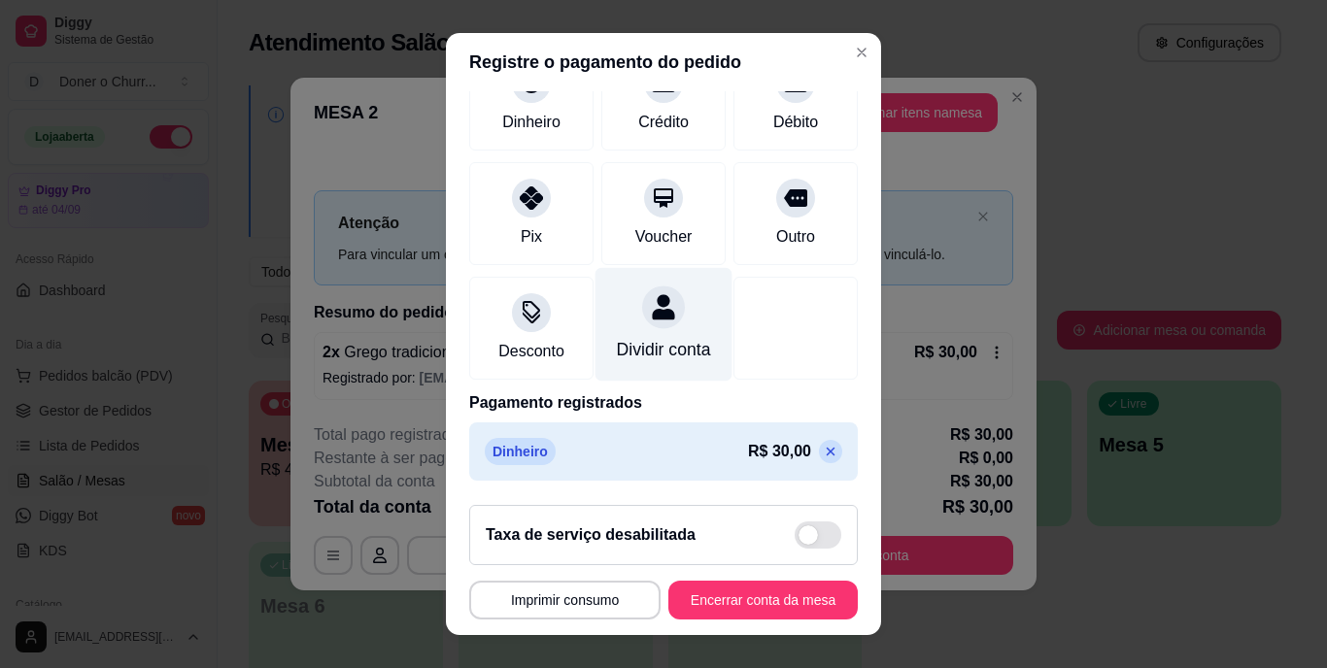
scroll to position [183, 0]
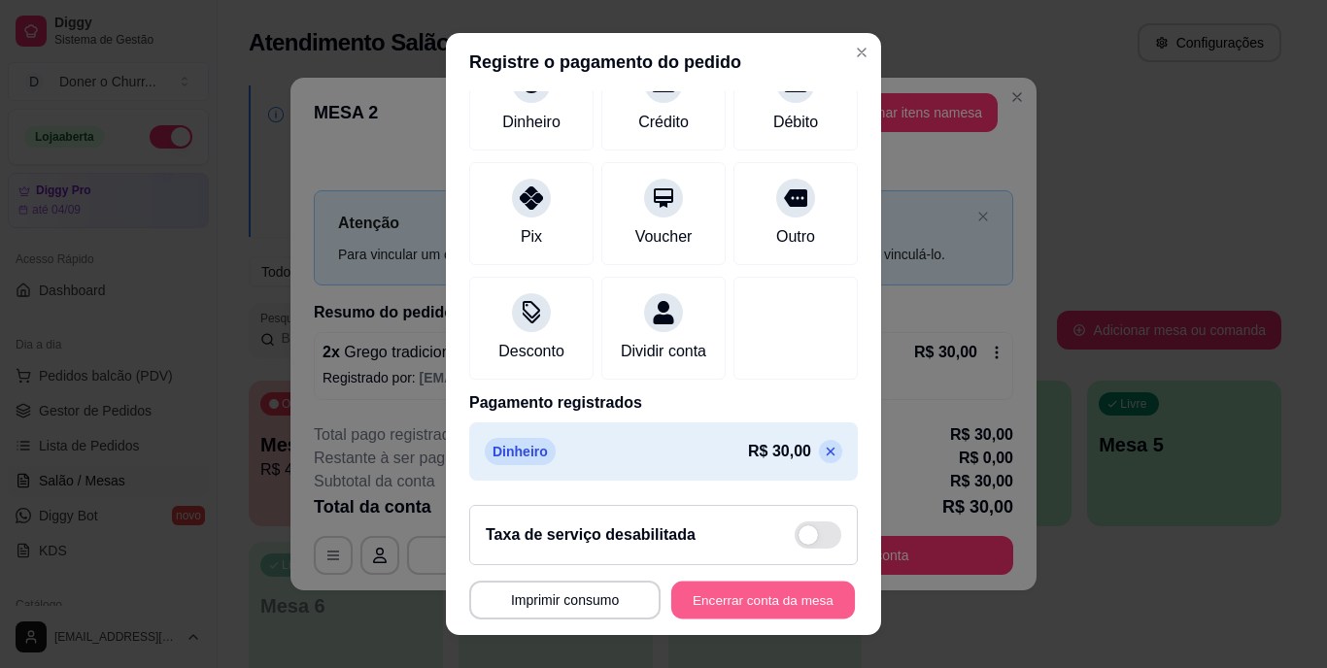
click at [747, 591] on button "Encerrar conta da mesa" at bounding box center [763, 600] width 184 height 38
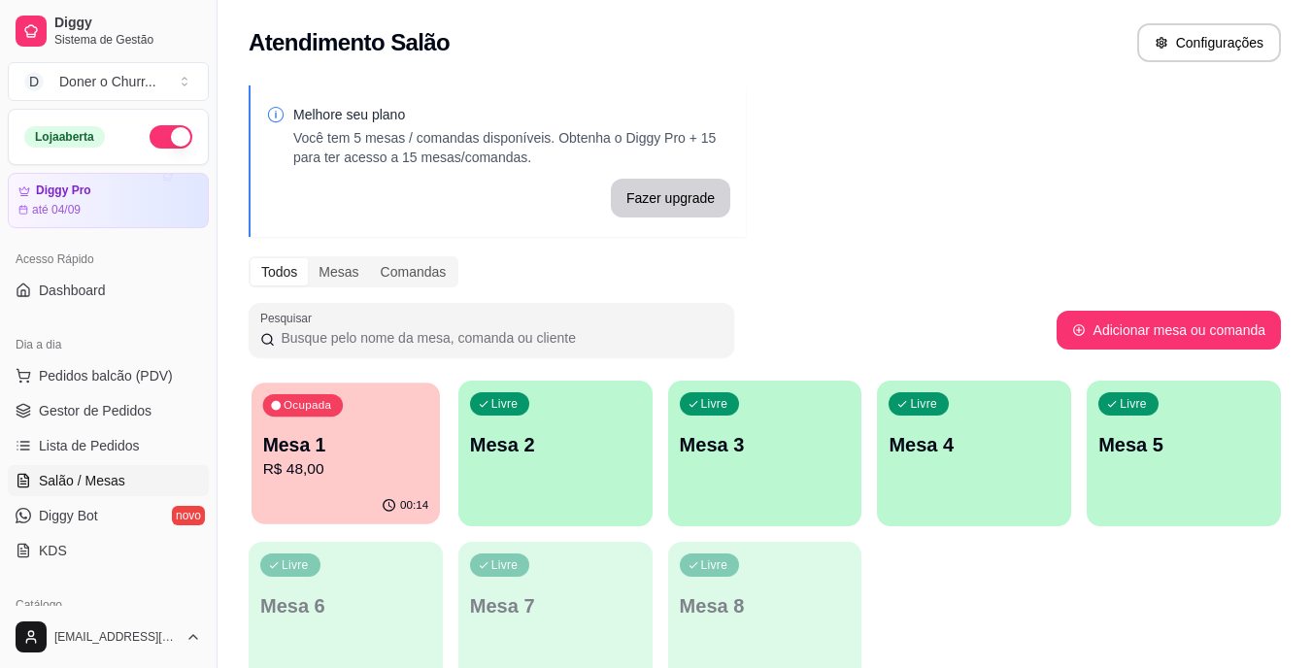
click at [312, 459] on p "R$ 48,00" at bounding box center [346, 469] width 166 height 22
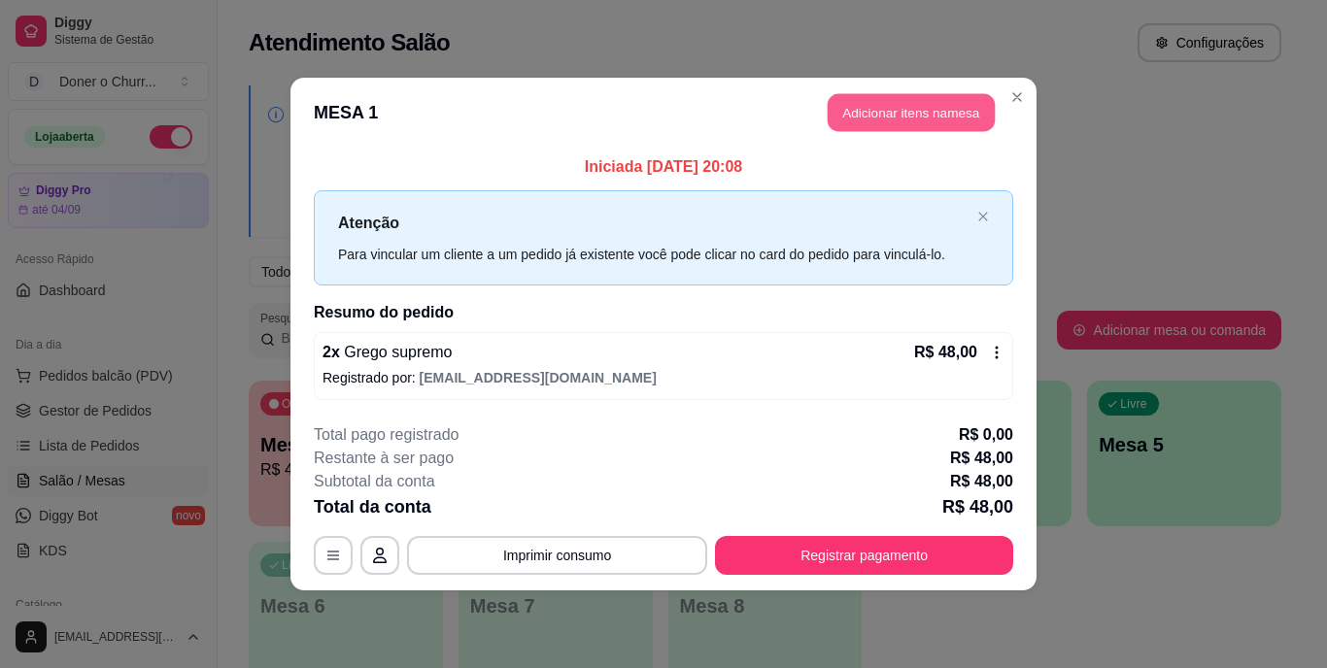
click at [944, 117] on button "Adicionar itens na mesa" at bounding box center [911, 113] width 167 height 38
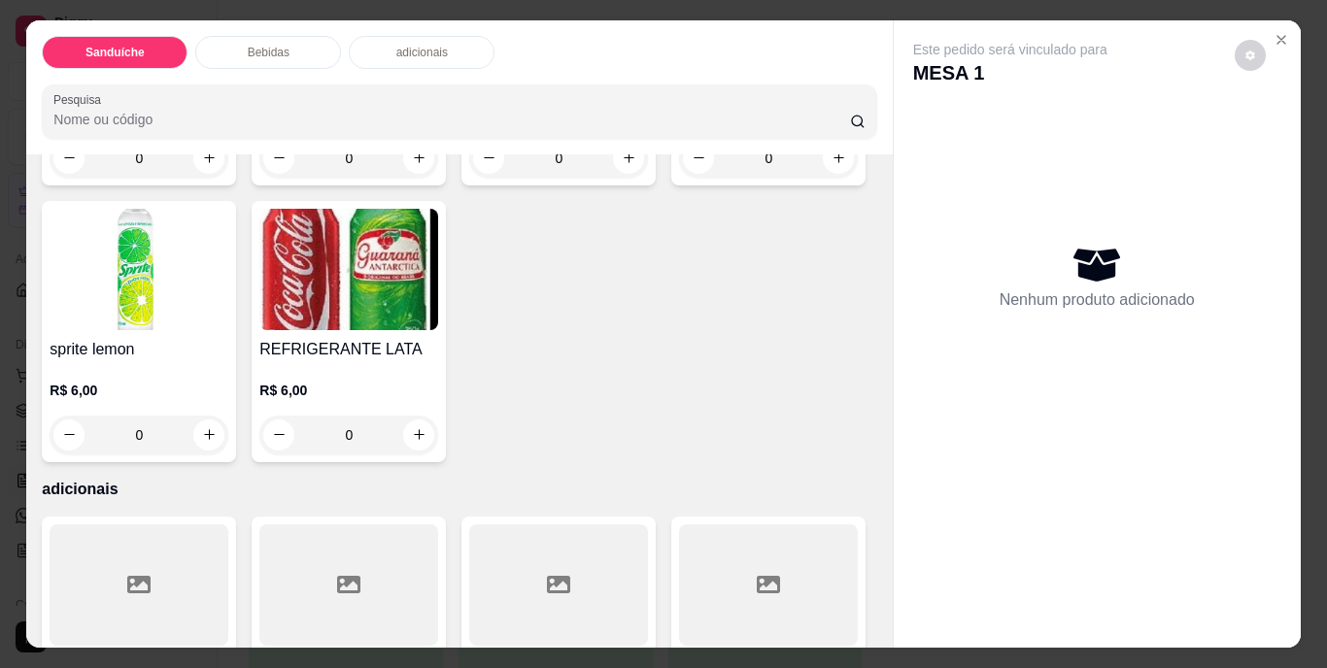
scroll to position [971, 0]
click at [212, 174] on button "increase-product-quantity" at bounding box center [209, 159] width 30 height 30
type input "1"
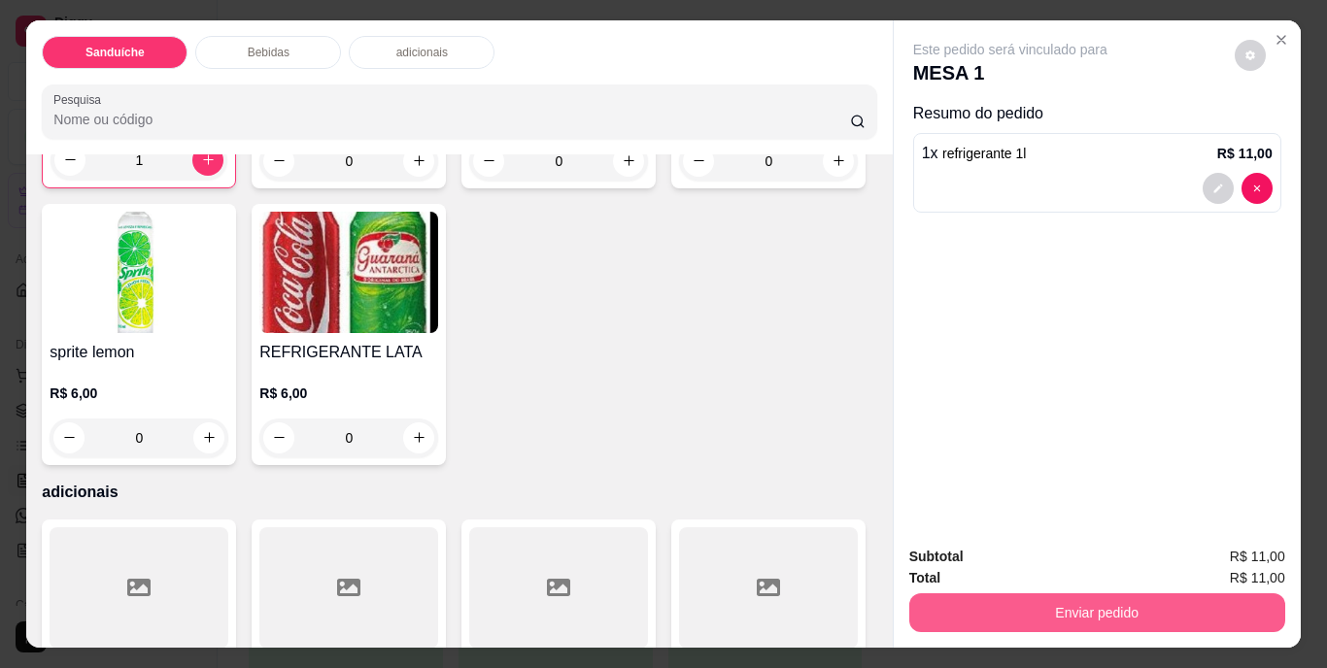
click at [1035, 599] on button "Enviar pedido" at bounding box center [1097, 613] width 376 height 39
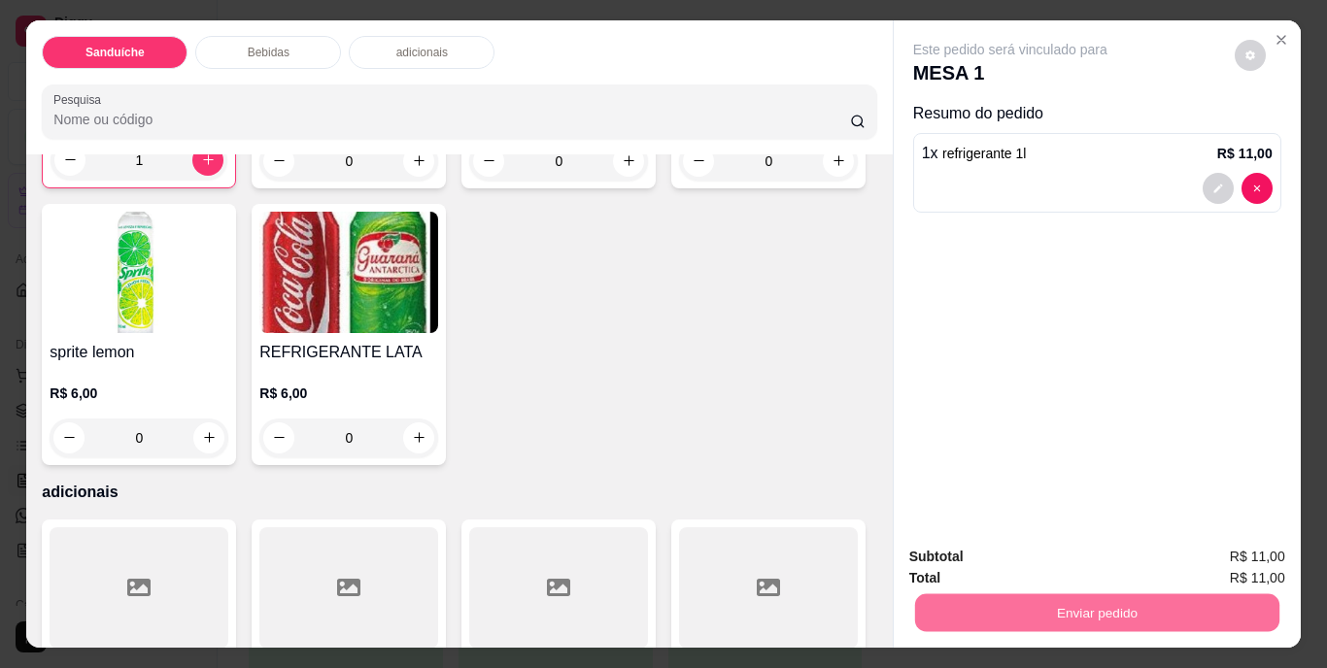
click at [1031, 560] on button "Não registrar e enviar pedido" at bounding box center [1033, 558] width 202 height 37
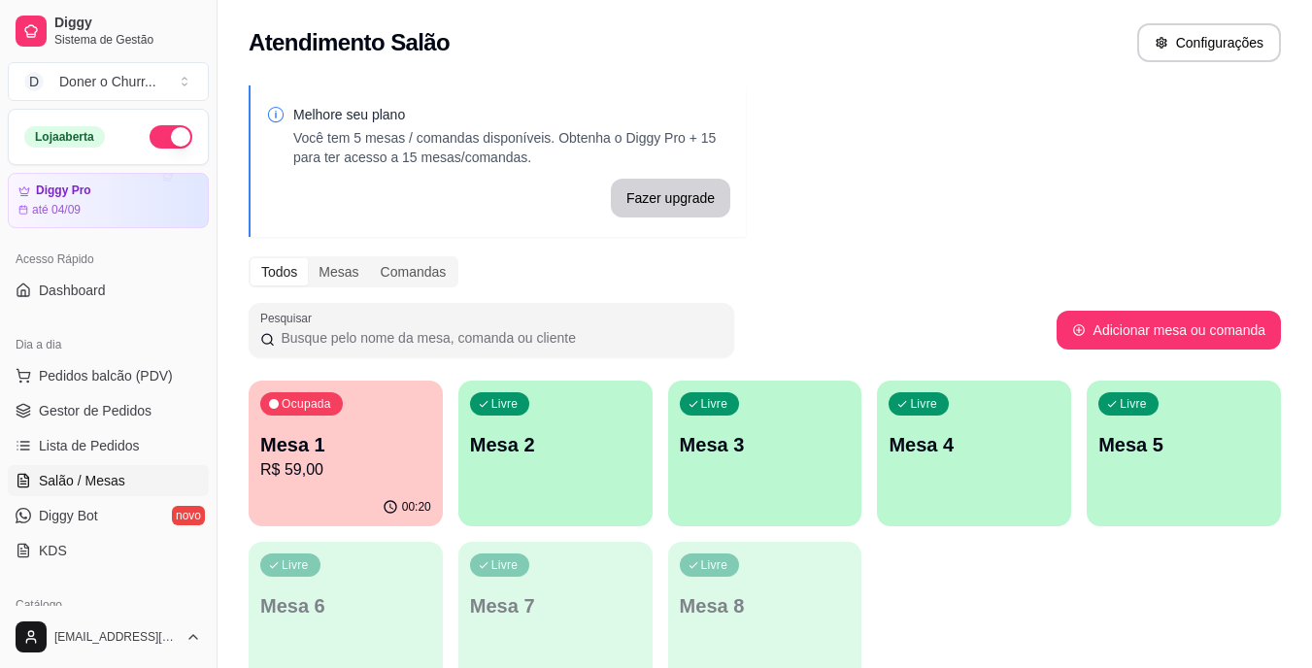
click at [530, 445] on p "Mesa 2" at bounding box center [555, 444] width 171 height 27
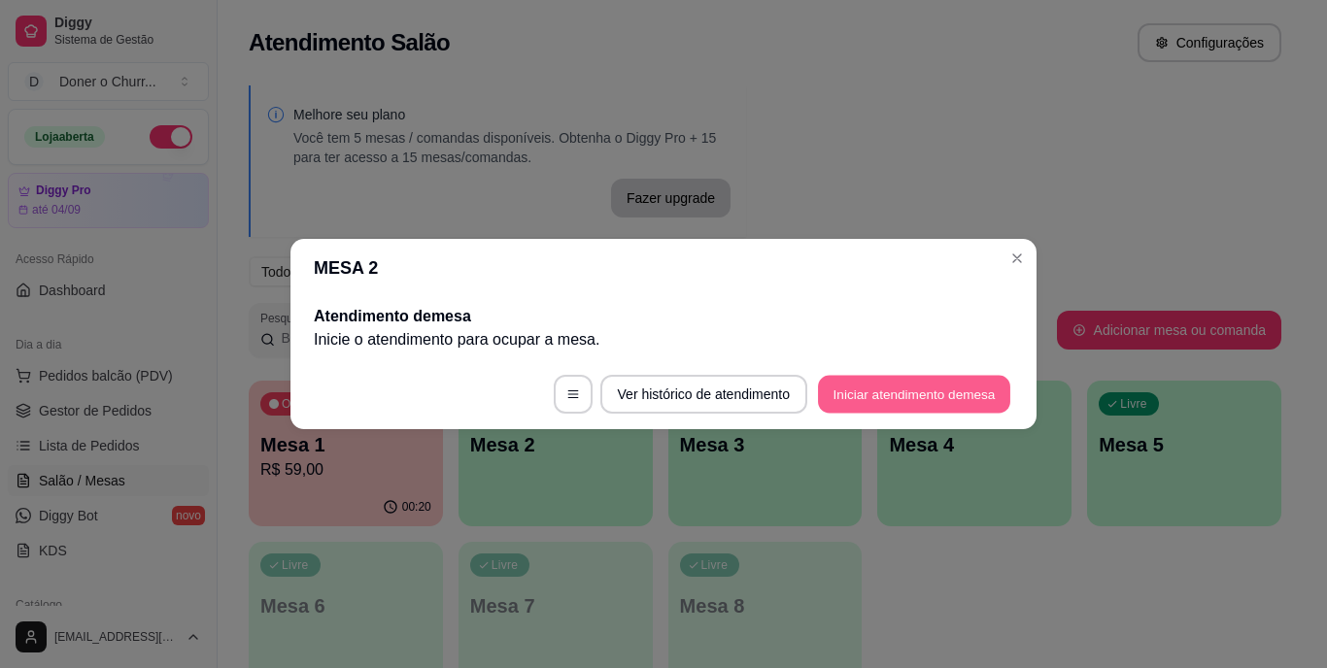
click at [858, 399] on button "Iniciar atendimento de mesa" at bounding box center [914, 395] width 192 height 38
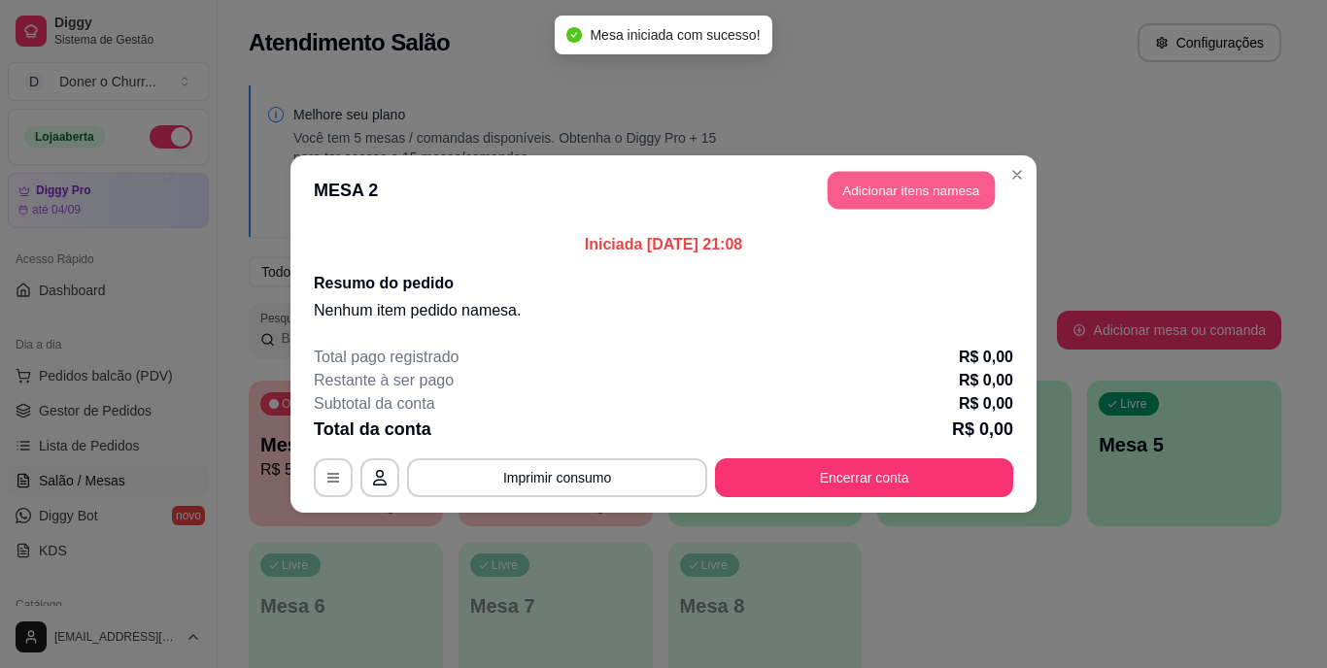
click at [931, 180] on button "Adicionar itens na mesa" at bounding box center [911, 191] width 167 height 38
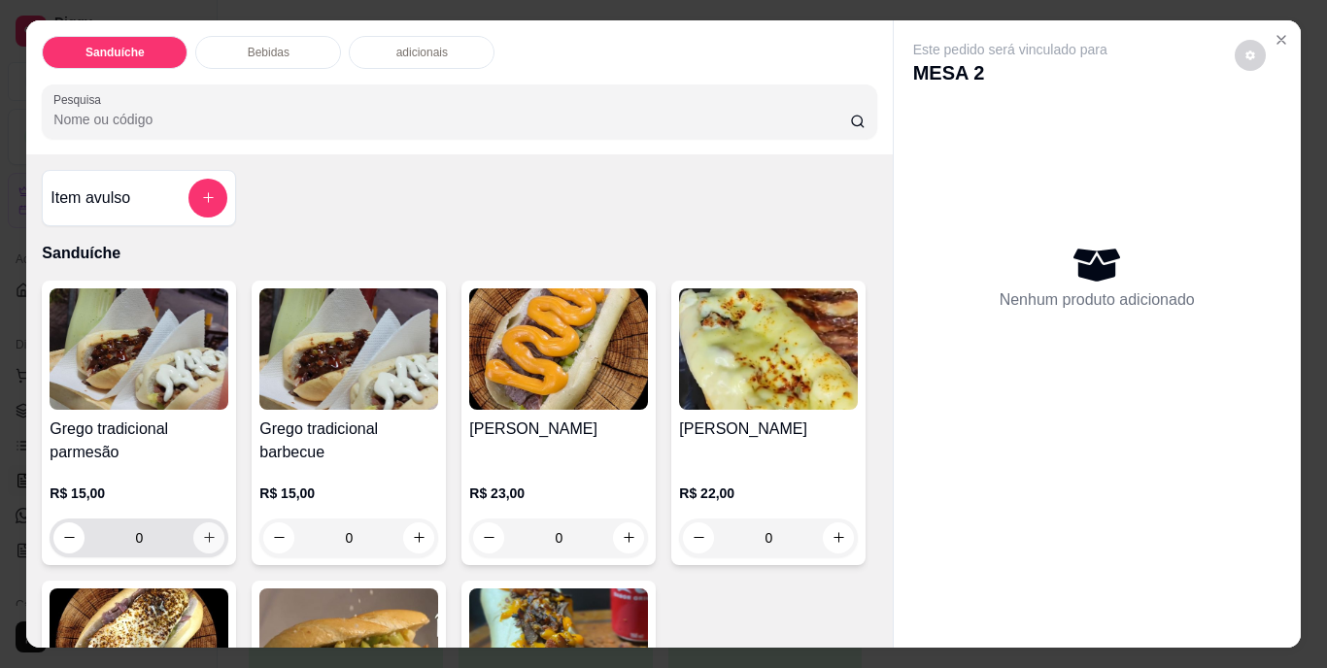
click at [193, 528] on button "increase-product-quantity" at bounding box center [208, 538] width 31 height 31
type input "1"
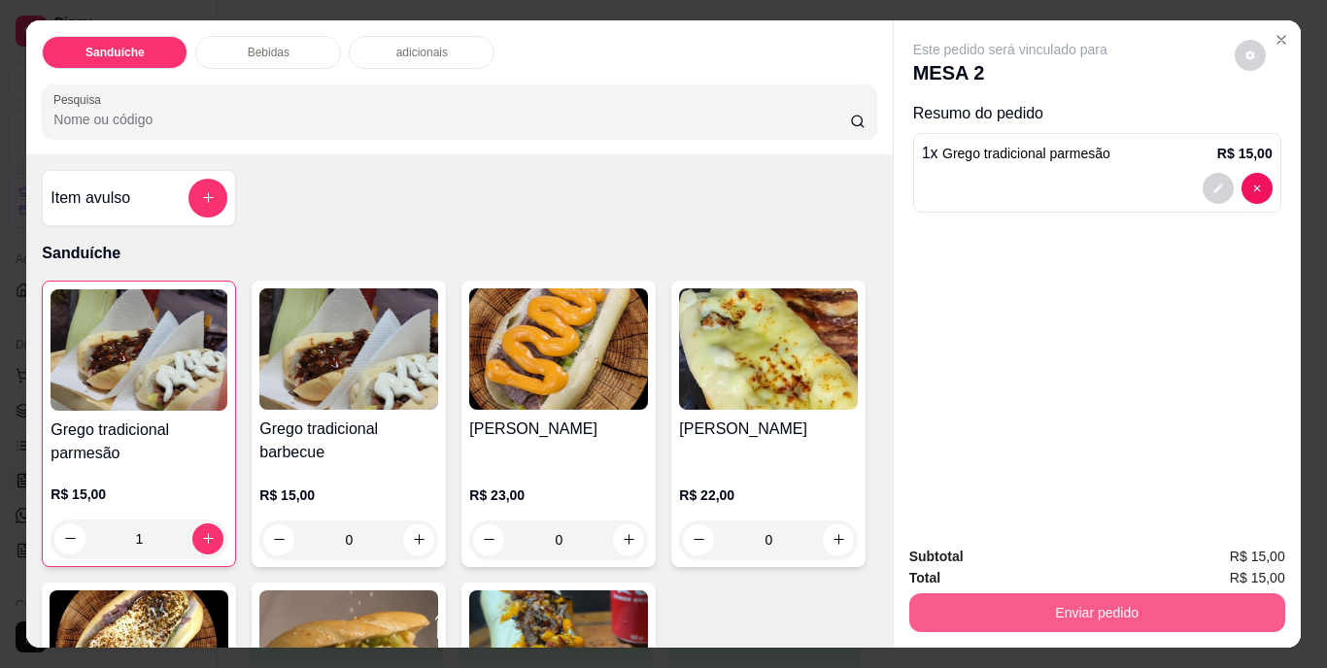
click at [1007, 603] on button "Enviar pedido" at bounding box center [1097, 613] width 376 height 39
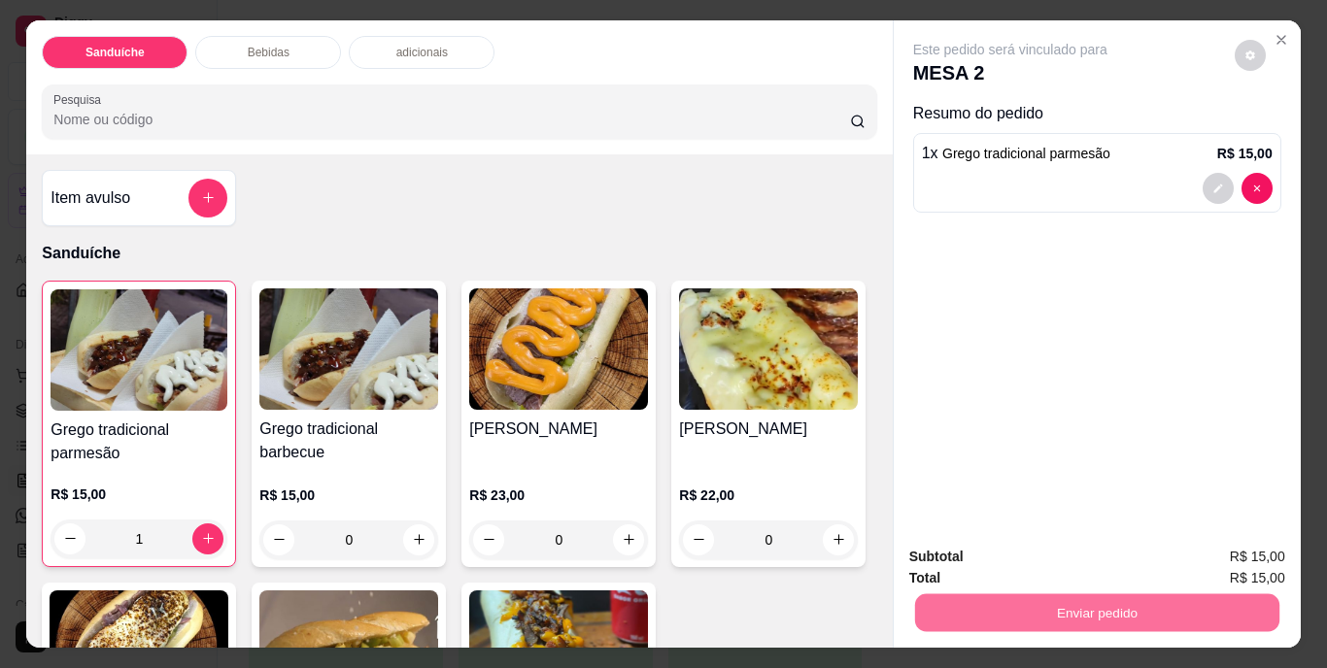
click at [1037, 562] on button "Não registrar e enviar pedido" at bounding box center [1032, 558] width 196 height 36
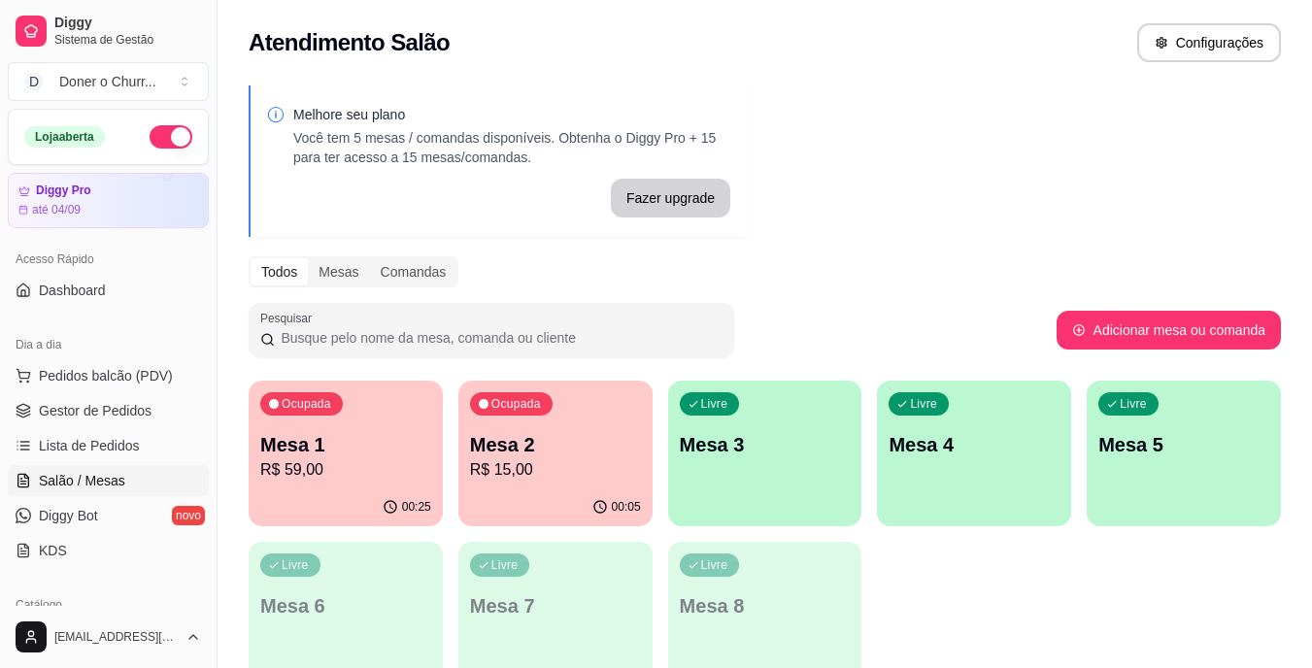
click at [683, 459] on div "Livre Mesa 3" at bounding box center [765, 442] width 194 height 122
click at [791, 455] on p "Mesa 3" at bounding box center [765, 444] width 171 height 27
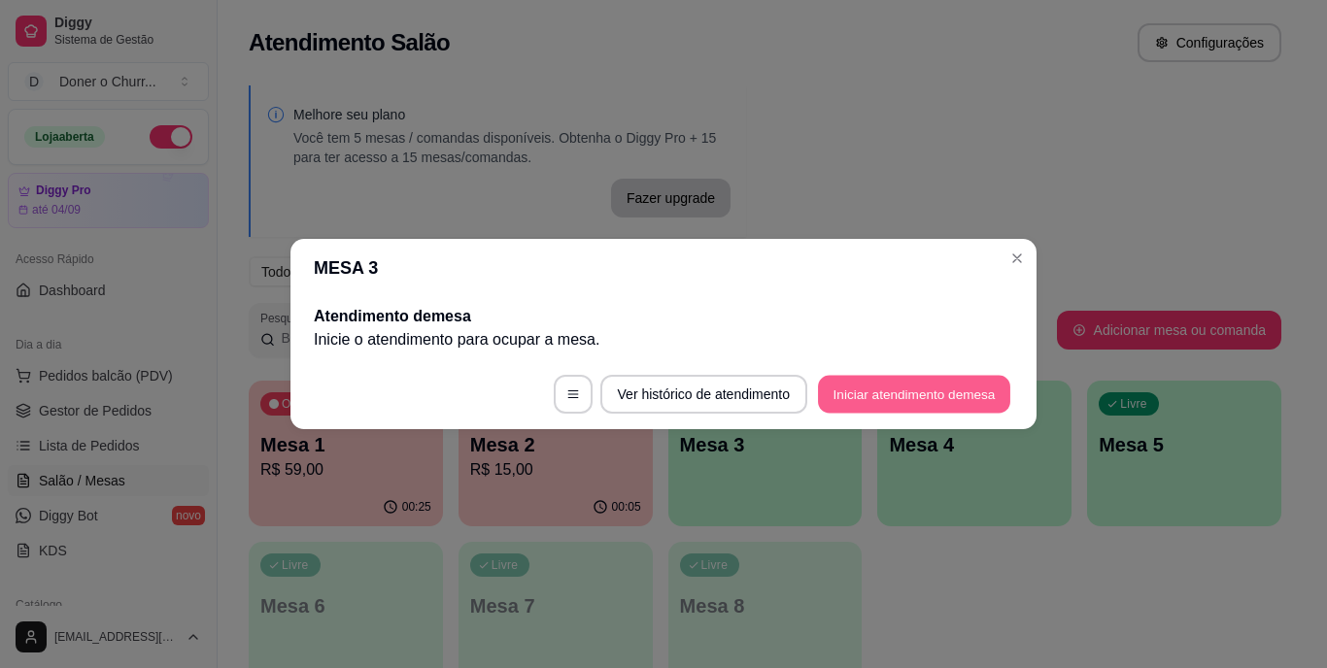
click at [904, 405] on button "Iniciar atendimento de mesa" at bounding box center [914, 395] width 192 height 38
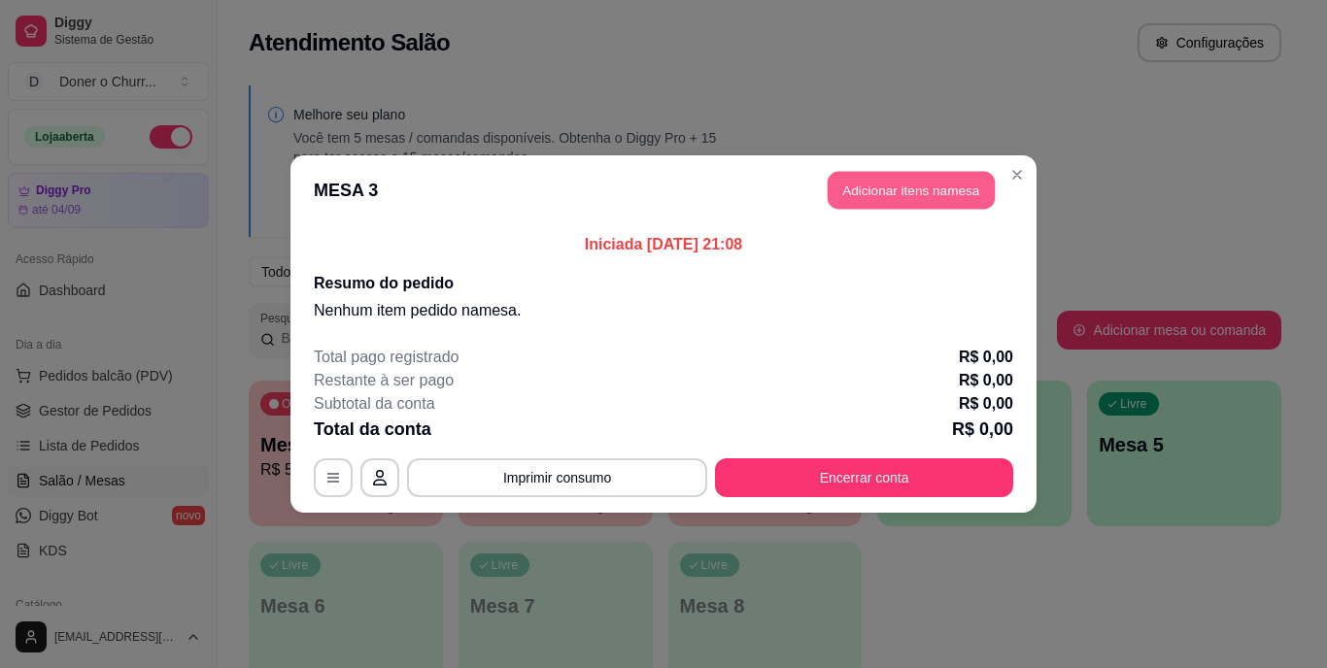
click at [917, 187] on button "Adicionar itens na mesa" at bounding box center [911, 191] width 167 height 38
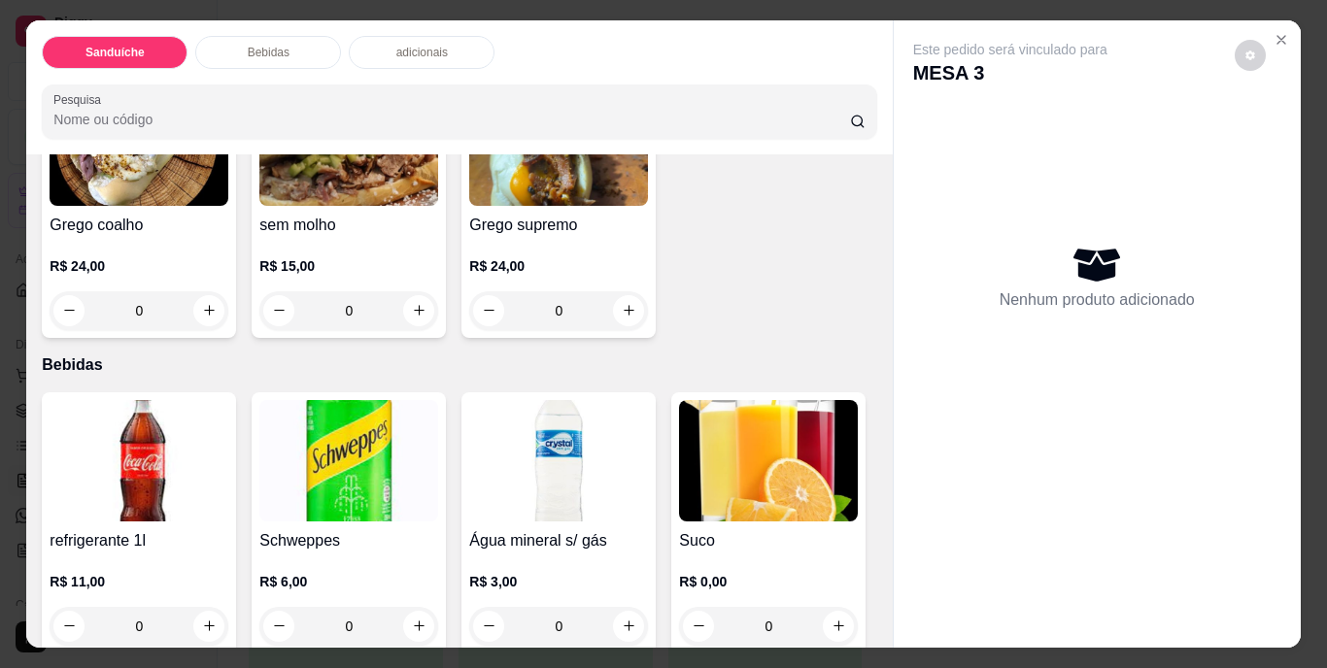
scroll to position [583, 0]
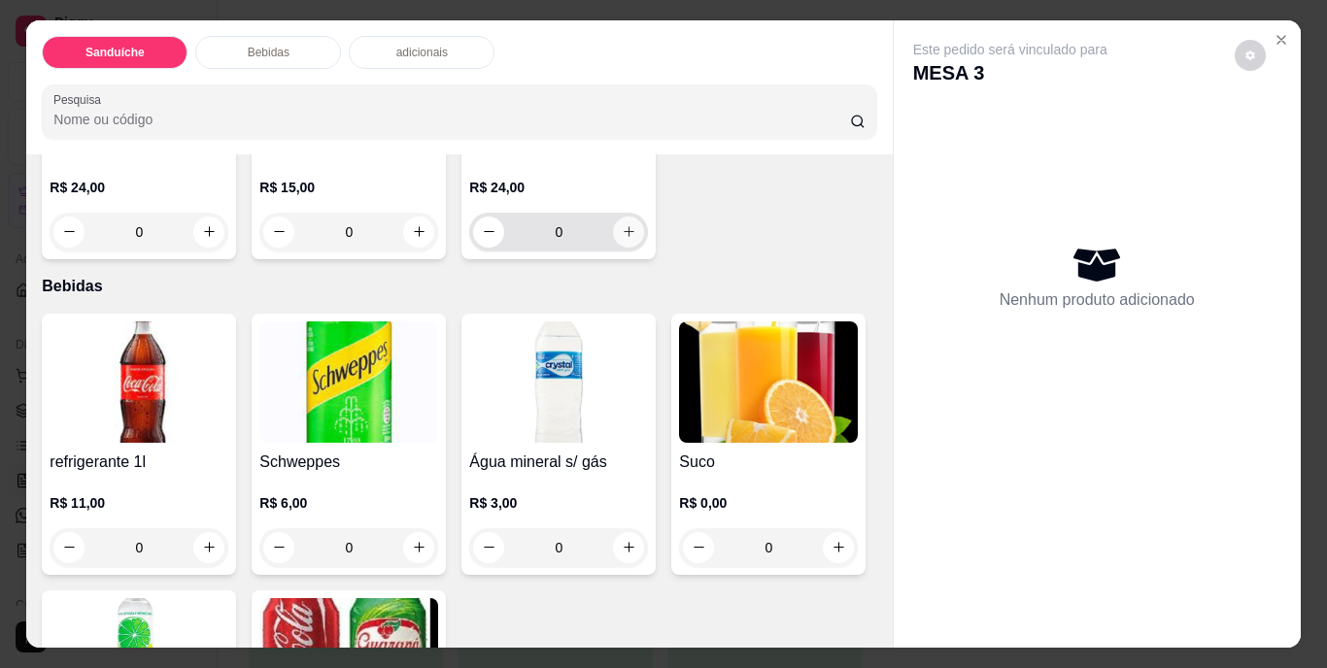
click at [613, 248] on button "increase-product-quantity" at bounding box center [628, 232] width 31 height 31
type input "1"
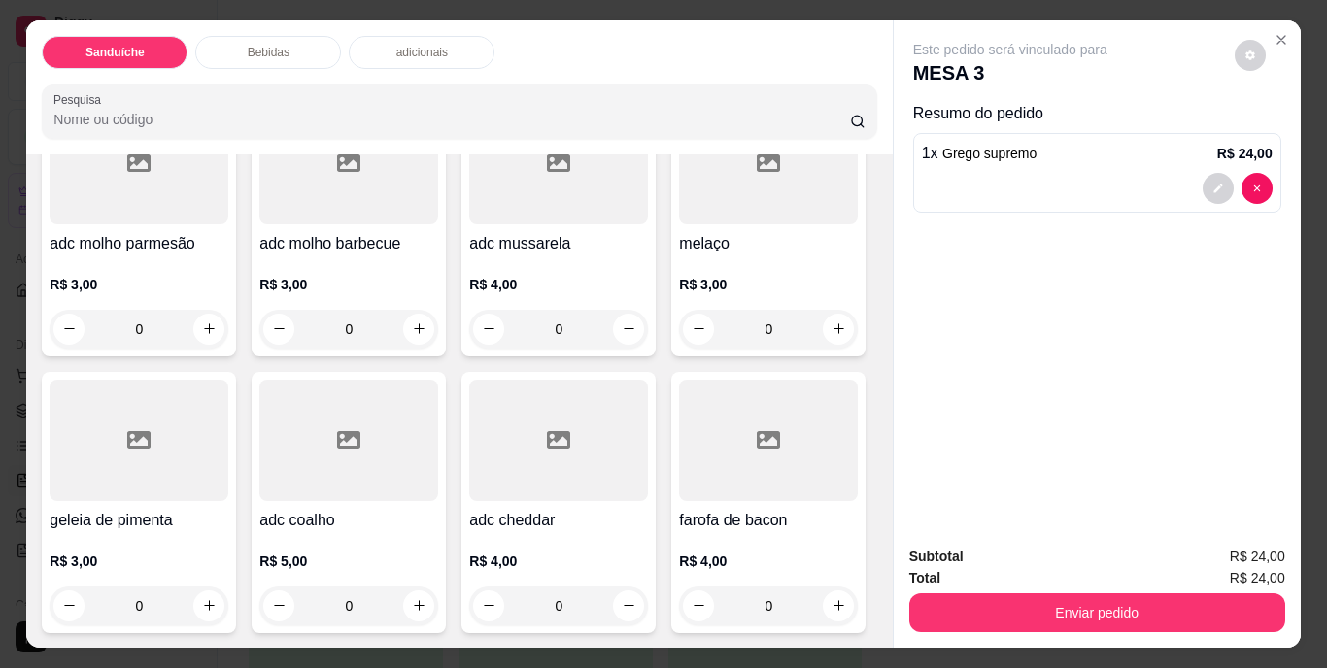
scroll to position [1651, 0]
click at [204, 334] on icon "increase-product-quantity" at bounding box center [209, 328] width 11 height 11
type input "1"
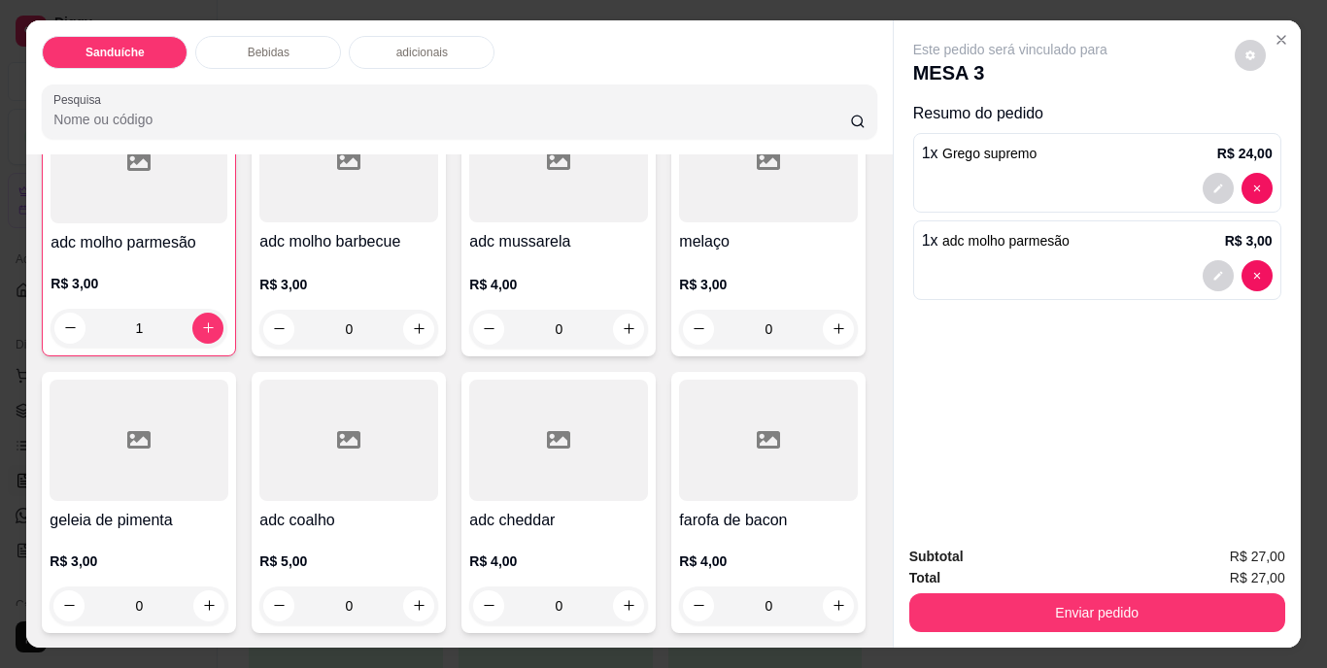
scroll to position [1652, 0]
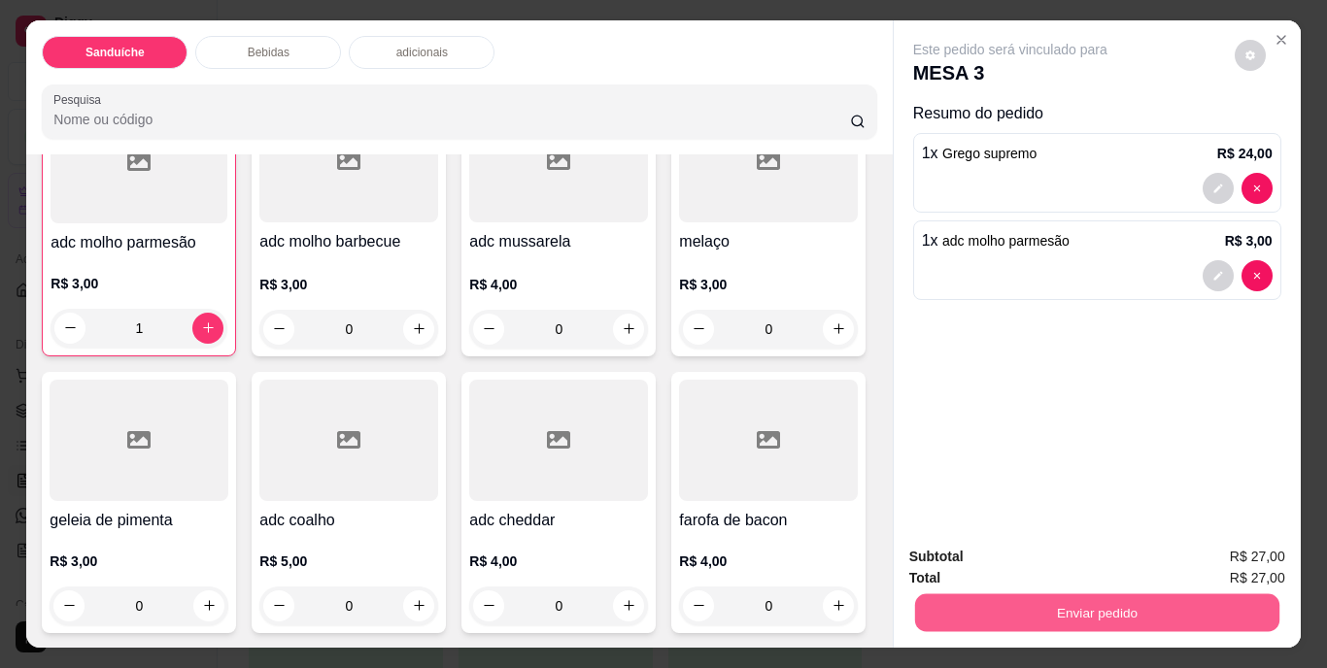
click at [1113, 599] on button "Enviar pedido" at bounding box center [1096, 613] width 364 height 38
click at [1047, 554] on button "Não registrar e enviar pedido" at bounding box center [1032, 558] width 196 height 36
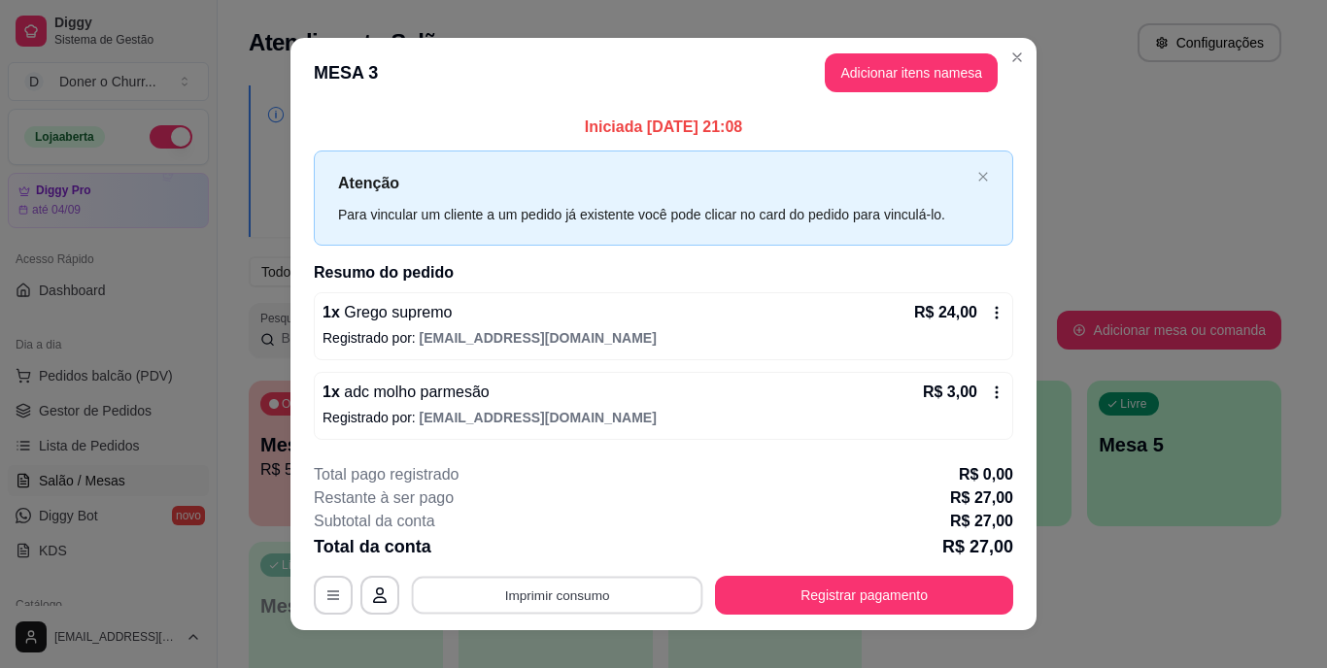
click at [576, 587] on button "Imprimir consumo" at bounding box center [557, 595] width 291 height 38
click at [566, 553] on button "IMPRESSORA" at bounding box center [556, 550] width 141 height 31
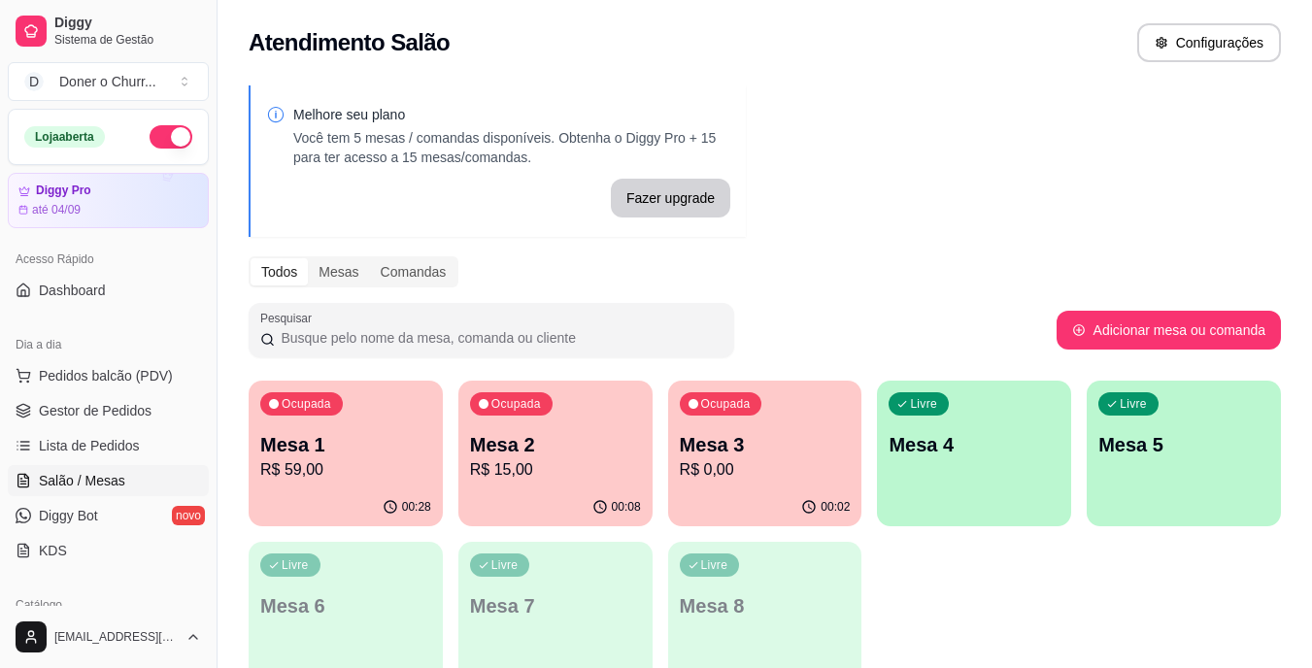
click at [498, 443] on p "Mesa 2" at bounding box center [555, 444] width 171 height 27
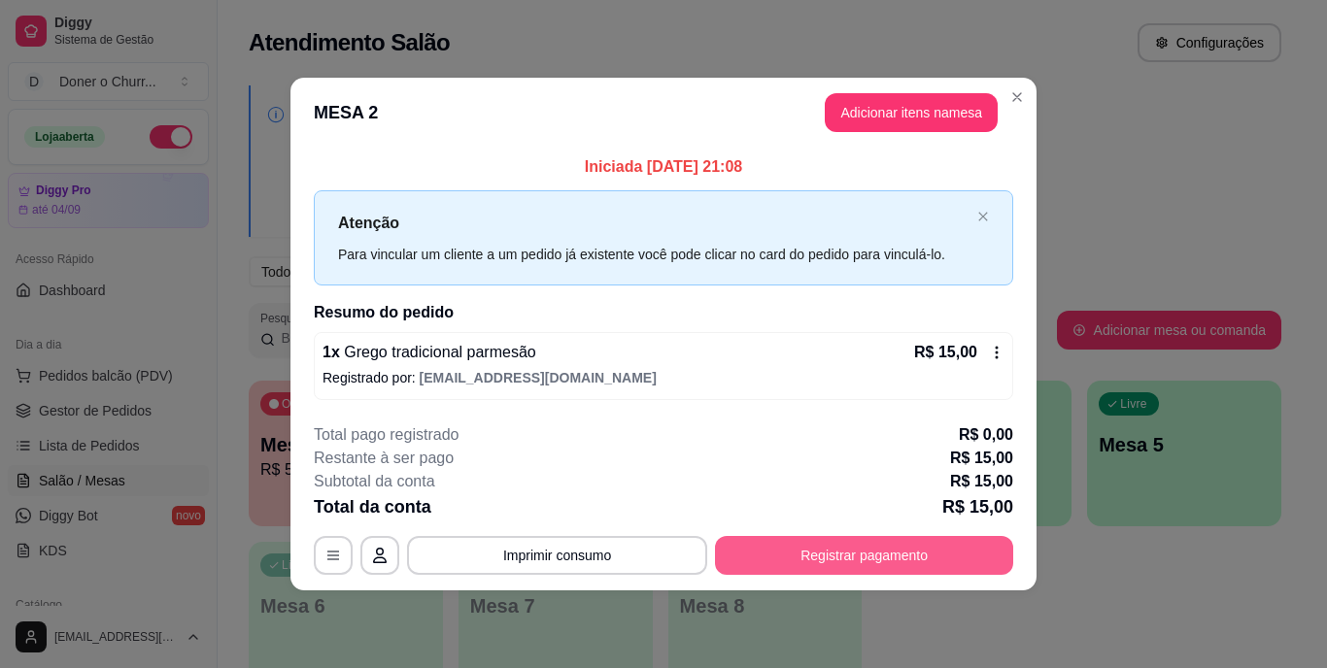
click at [836, 548] on button "Registrar pagamento" at bounding box center [864, 555] width 298 height 39
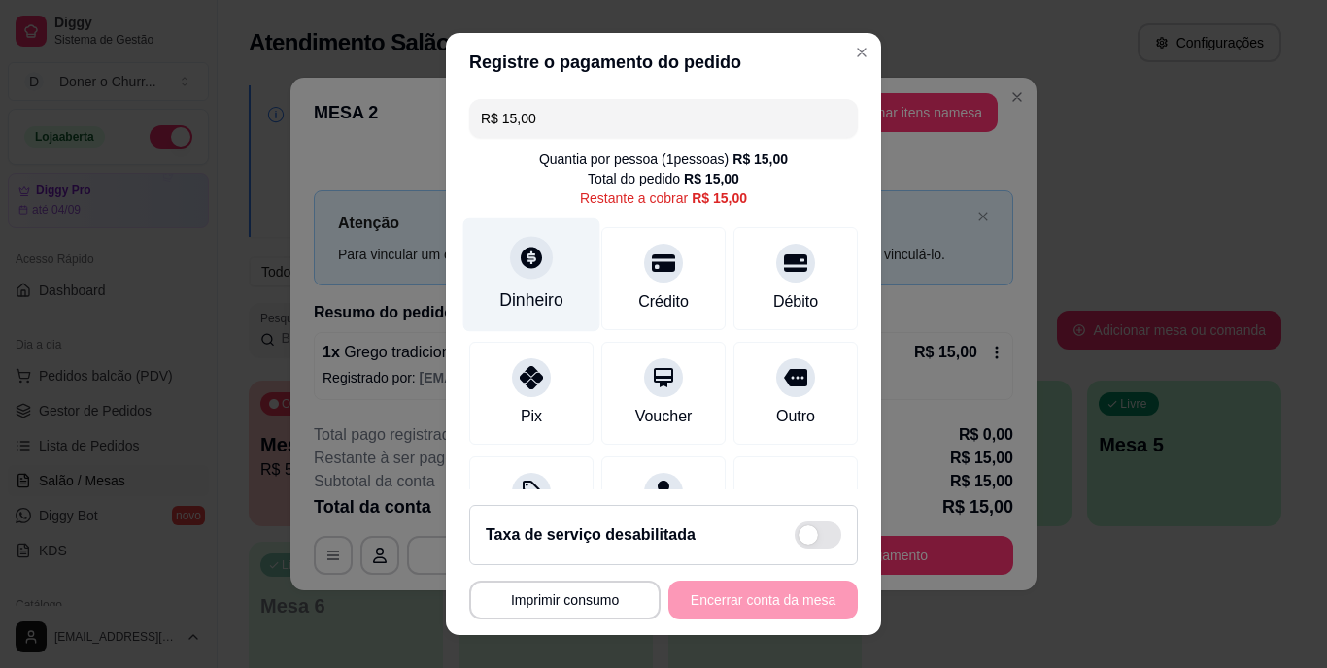
click at [512, 290] on div "Dinheiro" at bounding box center [531, 300] width 64 height 25
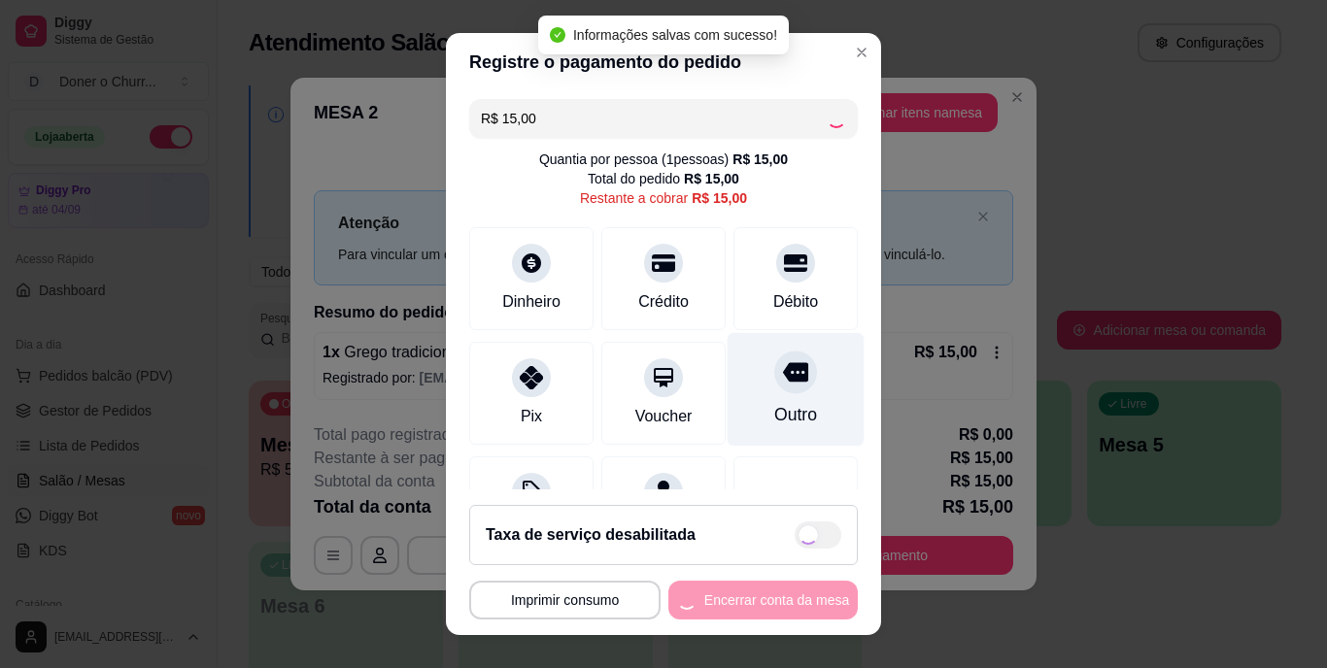
type input "R$ 0,00"
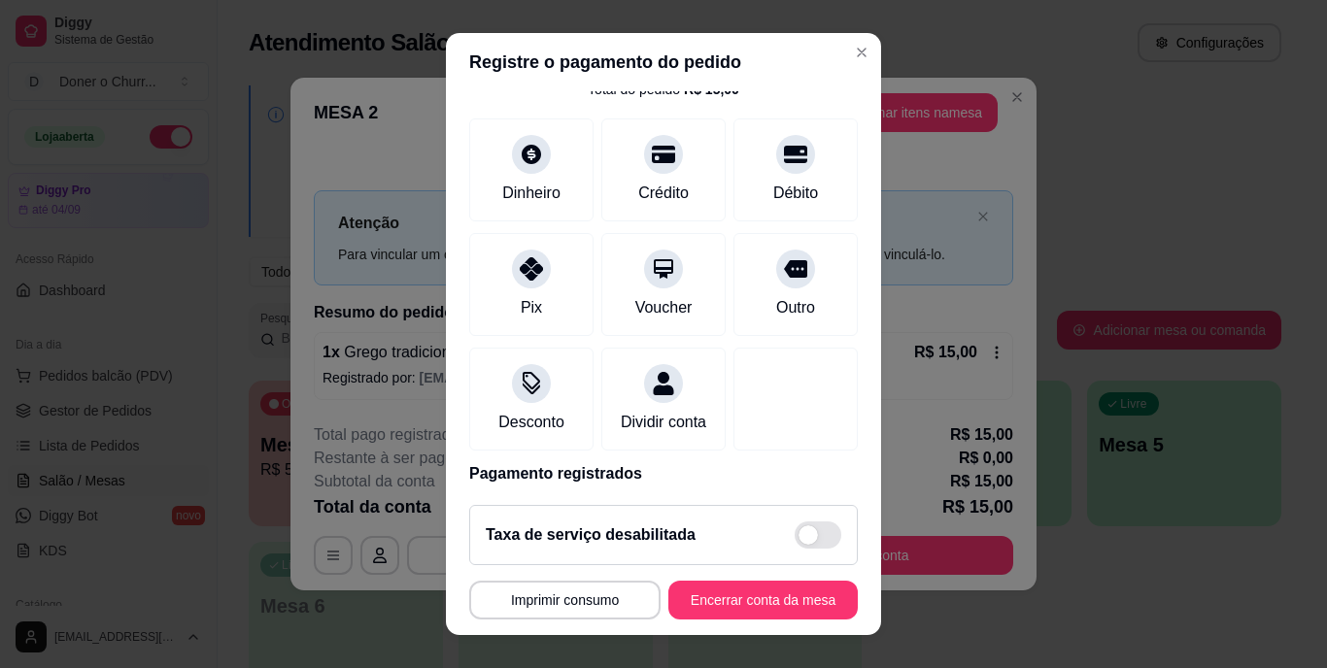
scroll to position [183, 0]
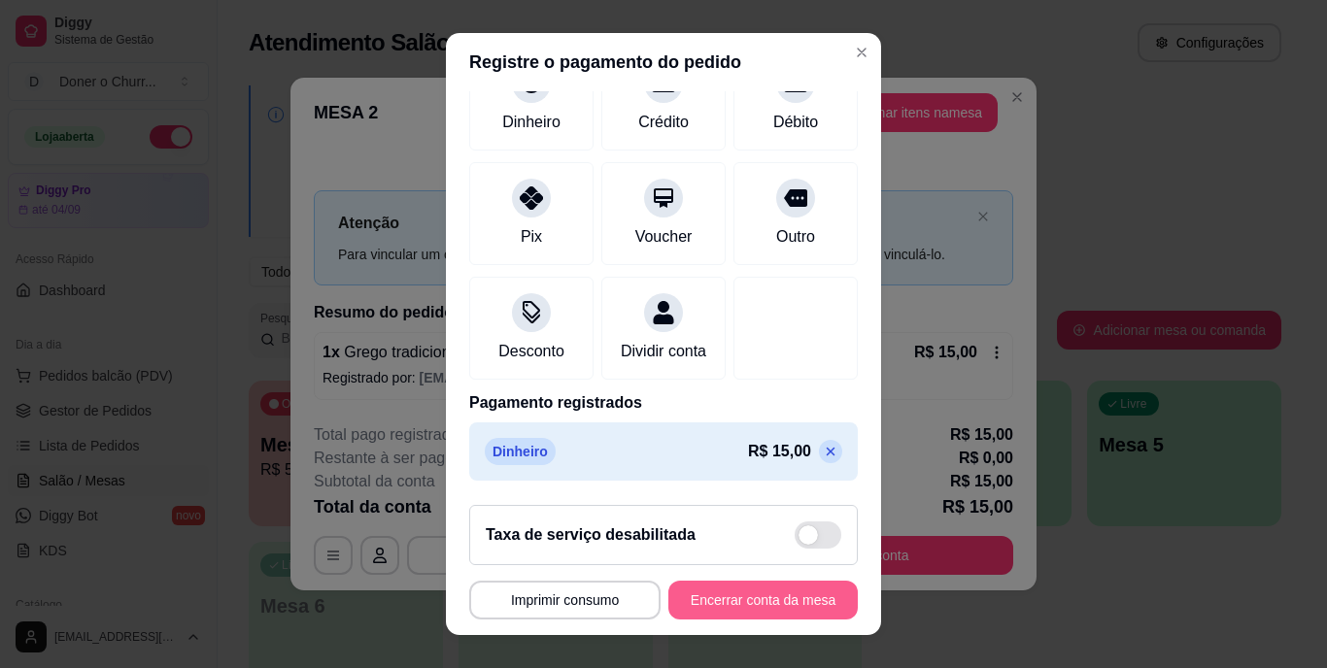
click at [702, 601] on button "Encerrar conta da mesa" at bounding box center [762, 600] width 189 height 39
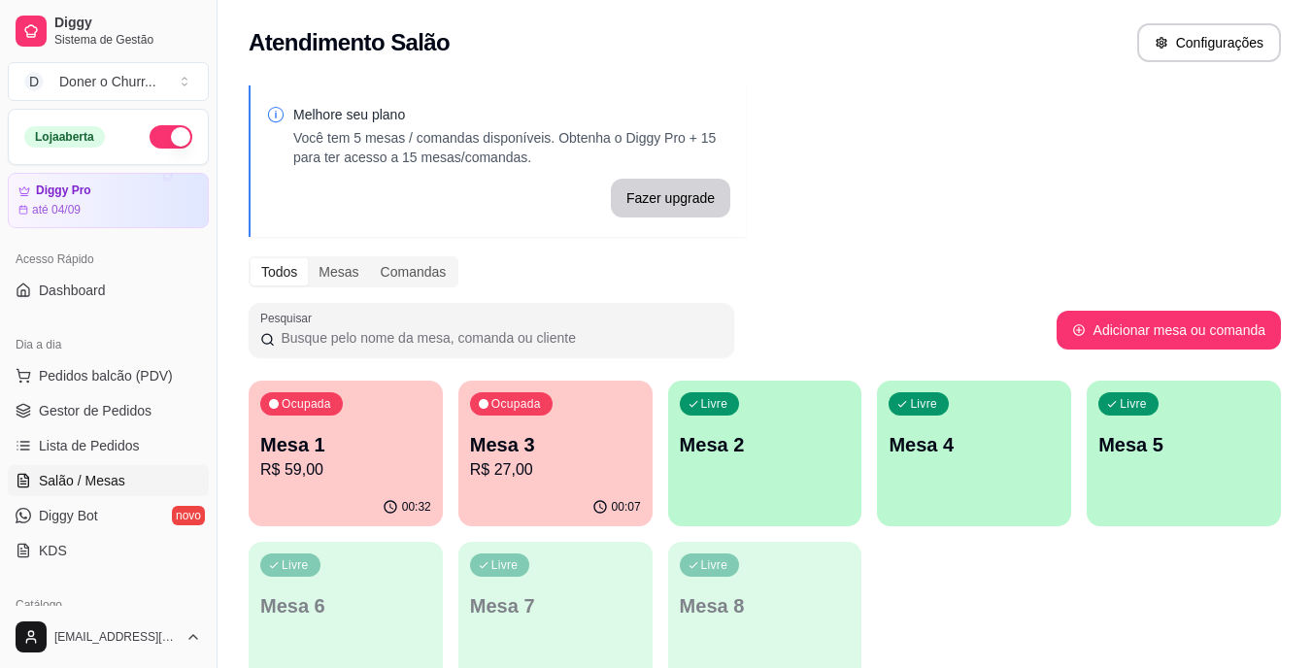
click at [530, 446] on p "Mesa 3" at bounding box center [555, 444] width 171 height 27
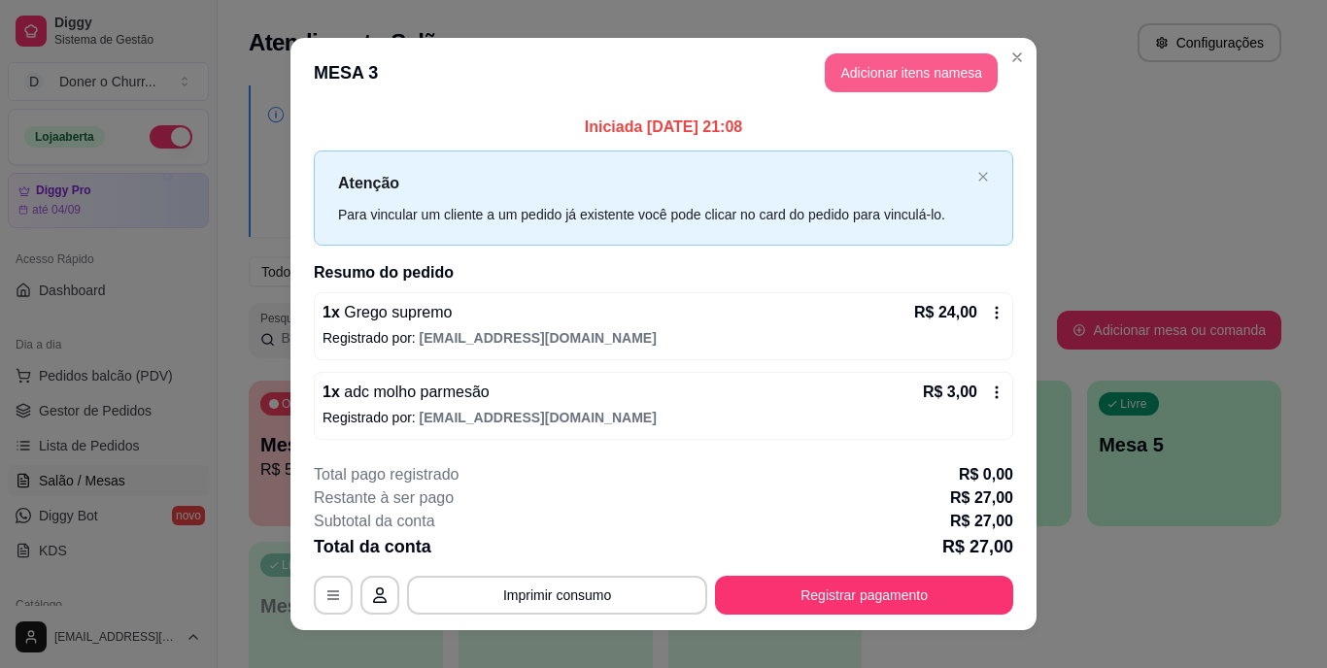
click at [877, 73] on button "Adicionar itens na mesa" at bounding box center [911, 72] width 173 height 39
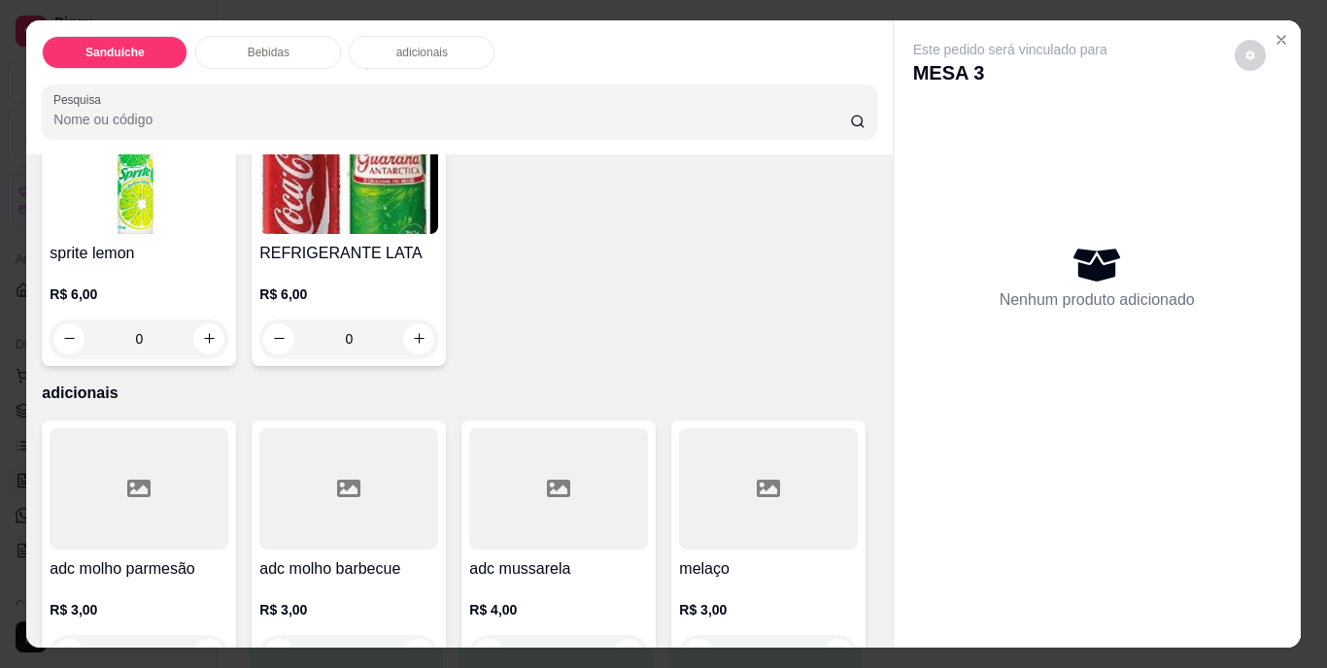
scroll to position [1166, 0]
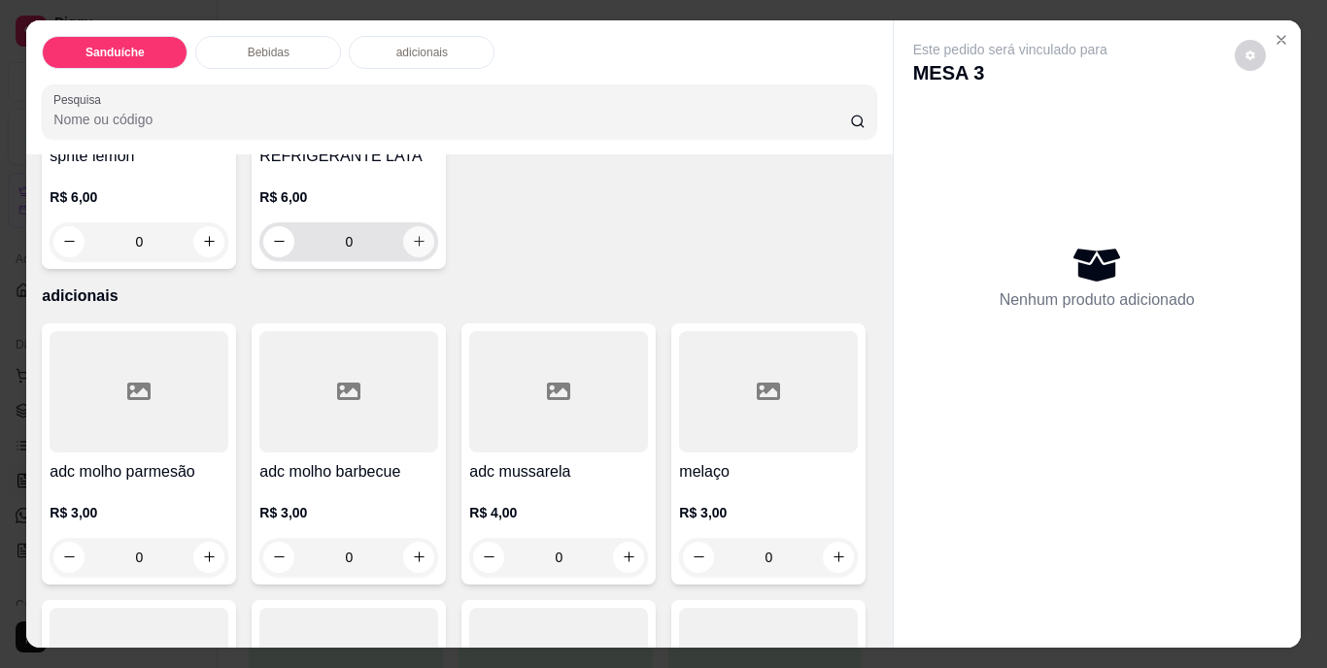
click at [426, 249] on icon "increase-product-quantity" at bounding box center [419, 241] width 15 height 15
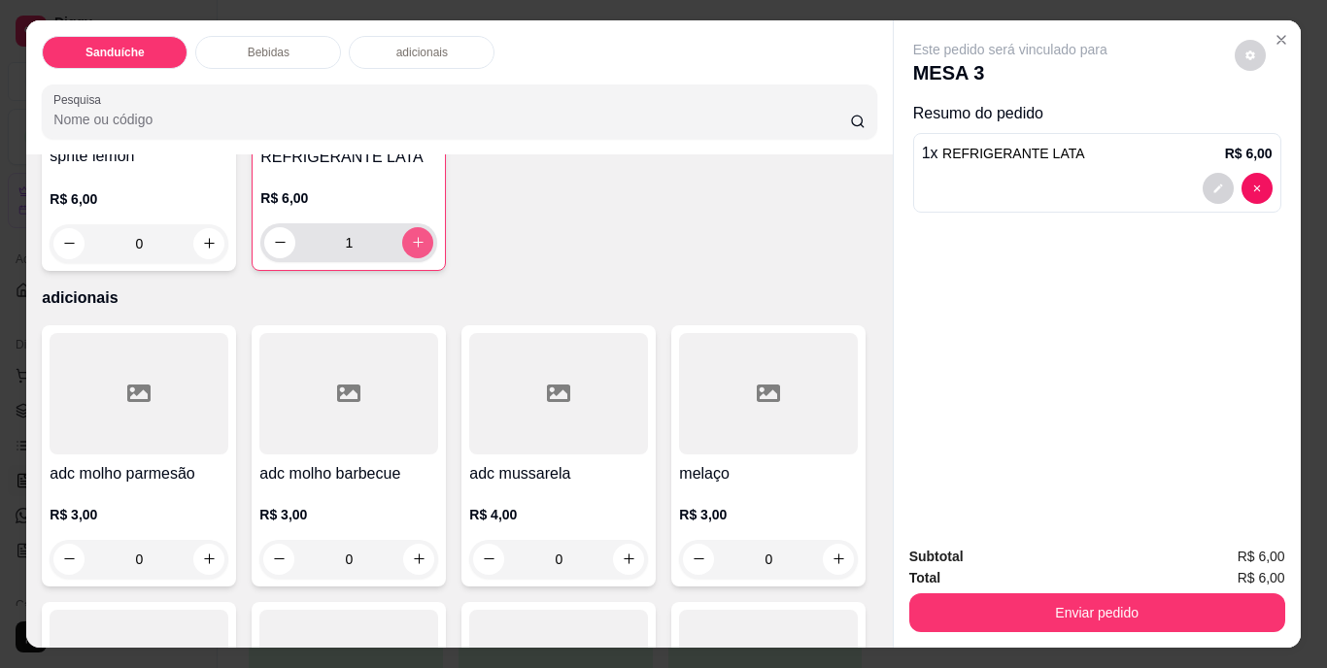
type input "1"
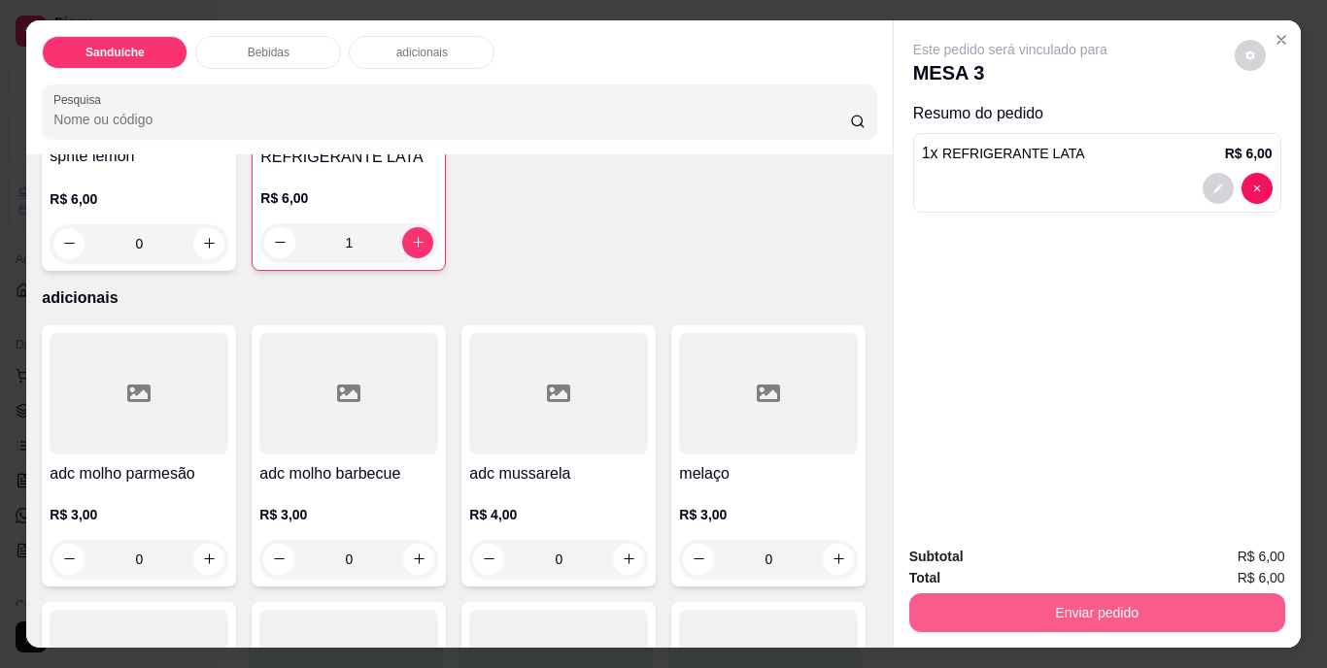
click at [1081, 602] on button "Enviar pedido" at bounding box center [1097, 613] width 376 height 39
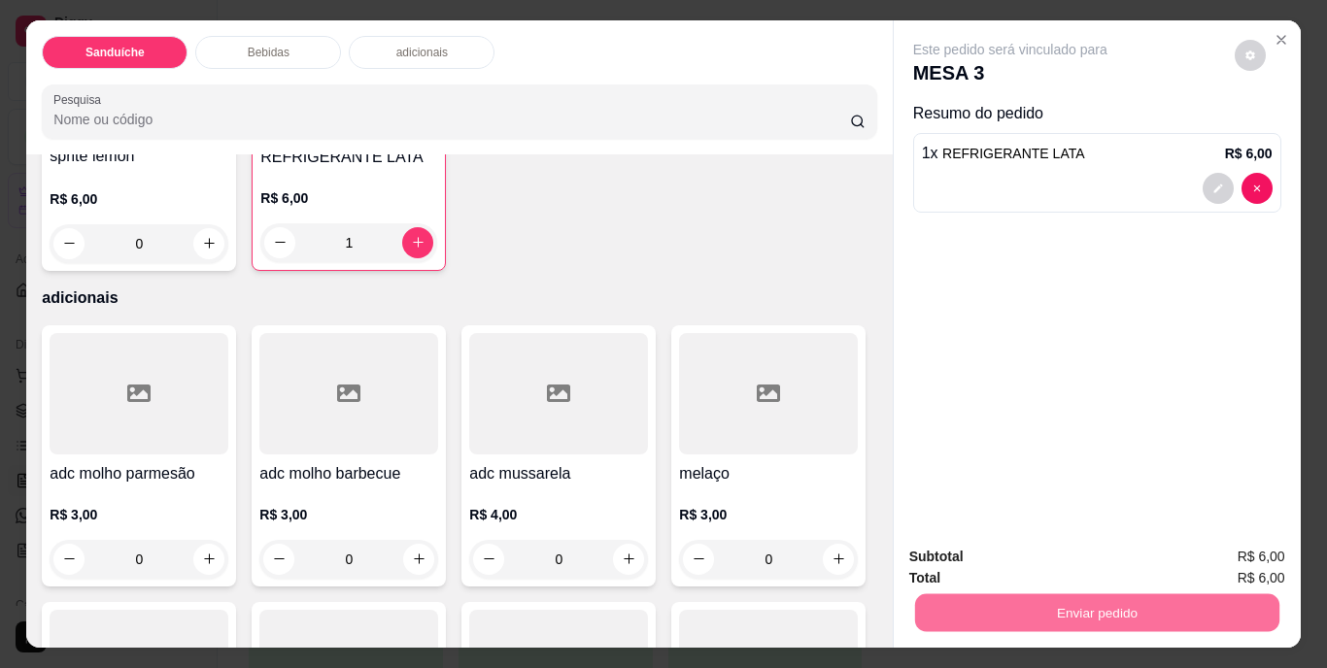
click at [1076, 555] on button "Não registrar e enviar pedido" at bounding box center [1033, 558] width 202 height 37
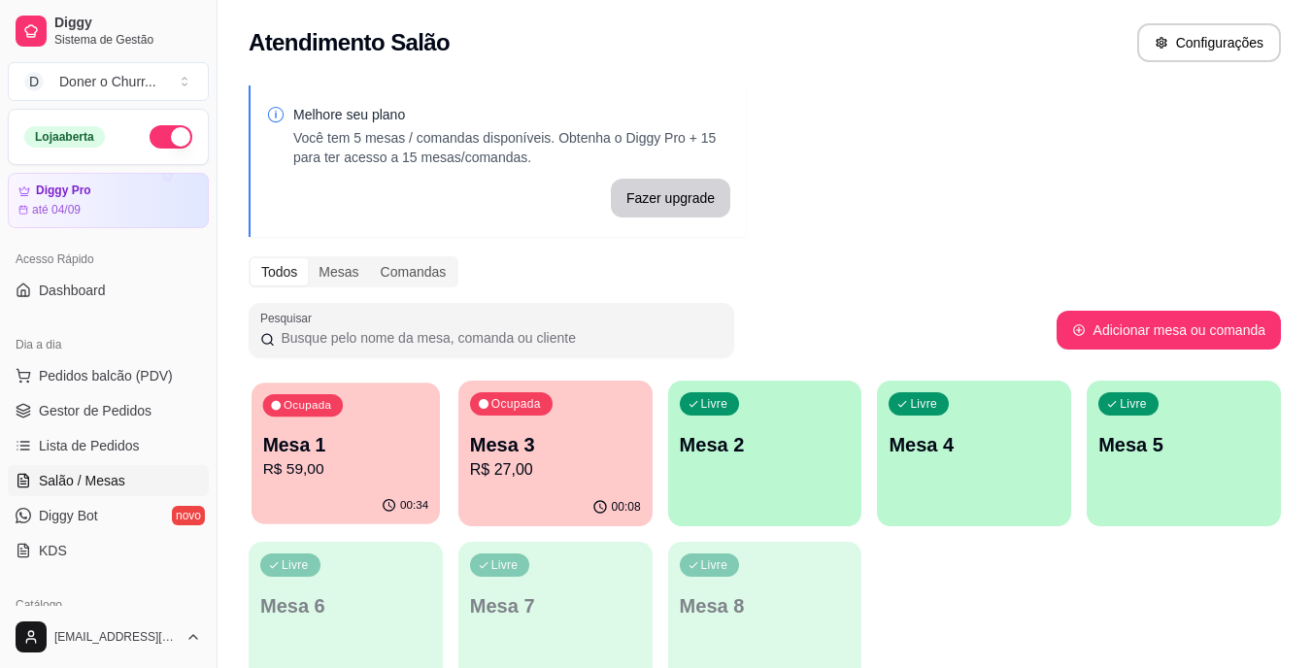
click at [295, 444] on p "Mesa 1" at bounding box center [346, 445] width 166 height 26
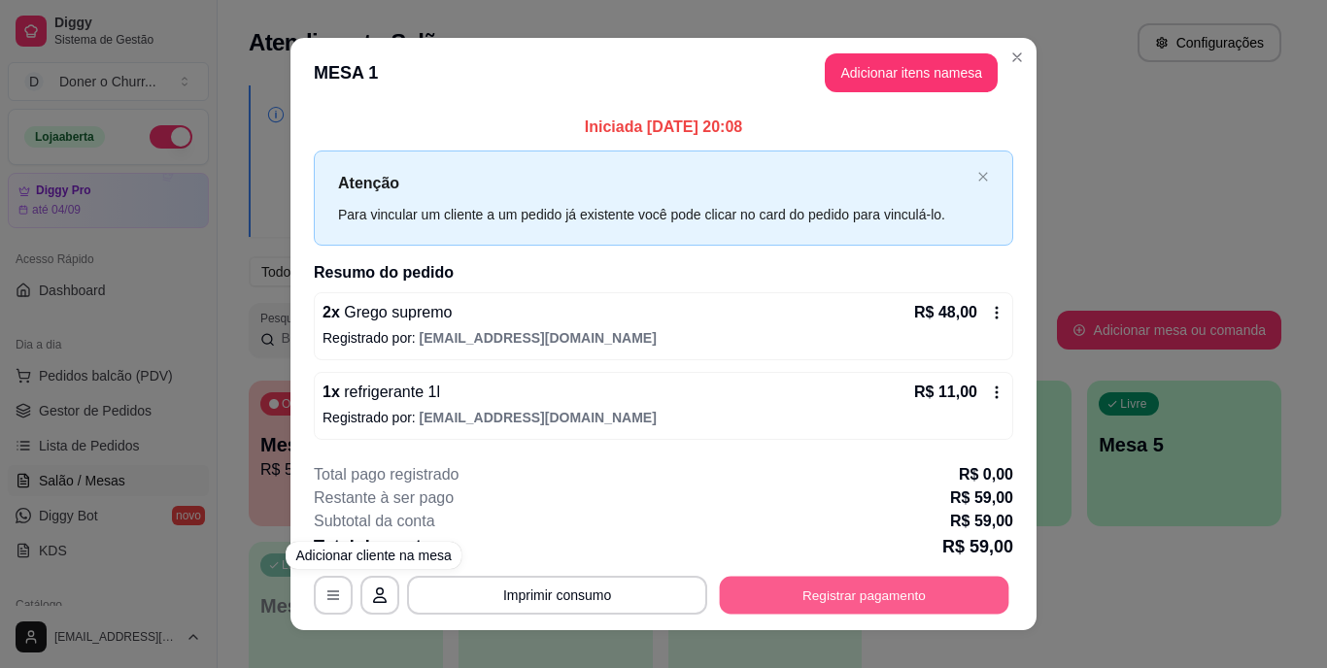
click at [819, 584] on button "Registrar pagamento" at bounding box center [864, 595] width 289 height 38
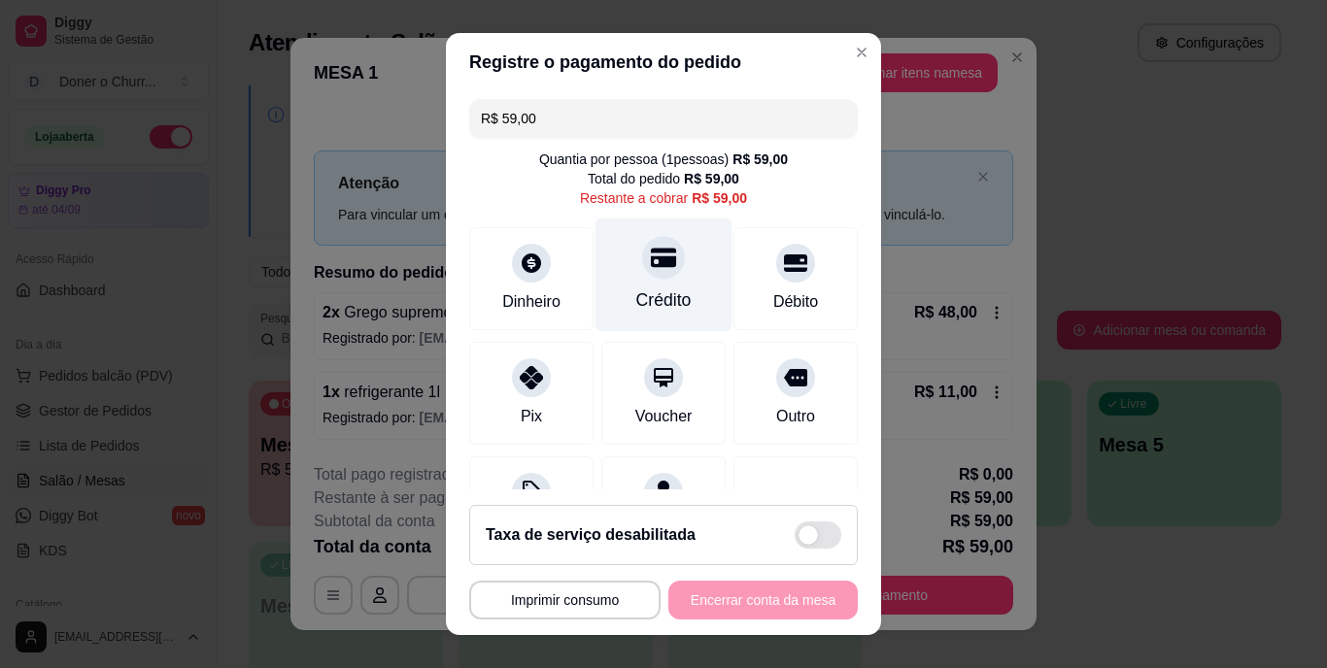
click at [619, 285] on div "Crédito" at bounding box center [663, 276] width 137 height 114
type input "R$ 0,00"
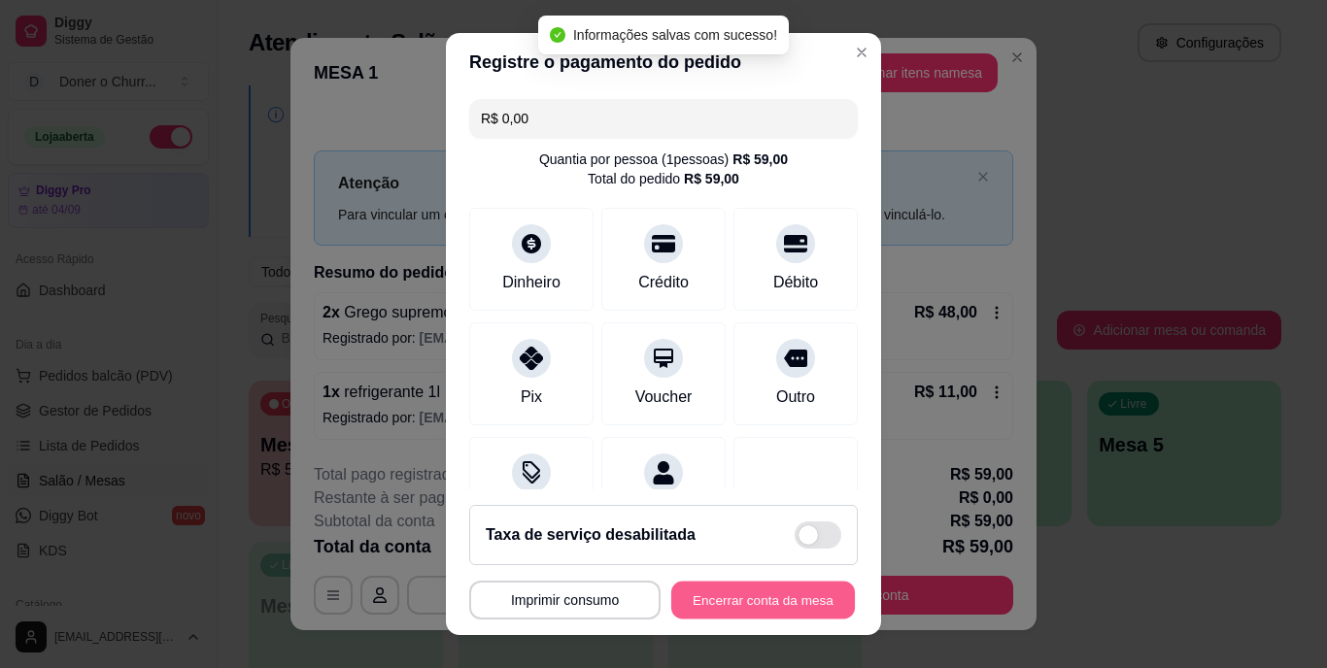
click at [761, 597] on button "Encerrar conta da mesa" at bounding box center [763, 600] width 184 height 38
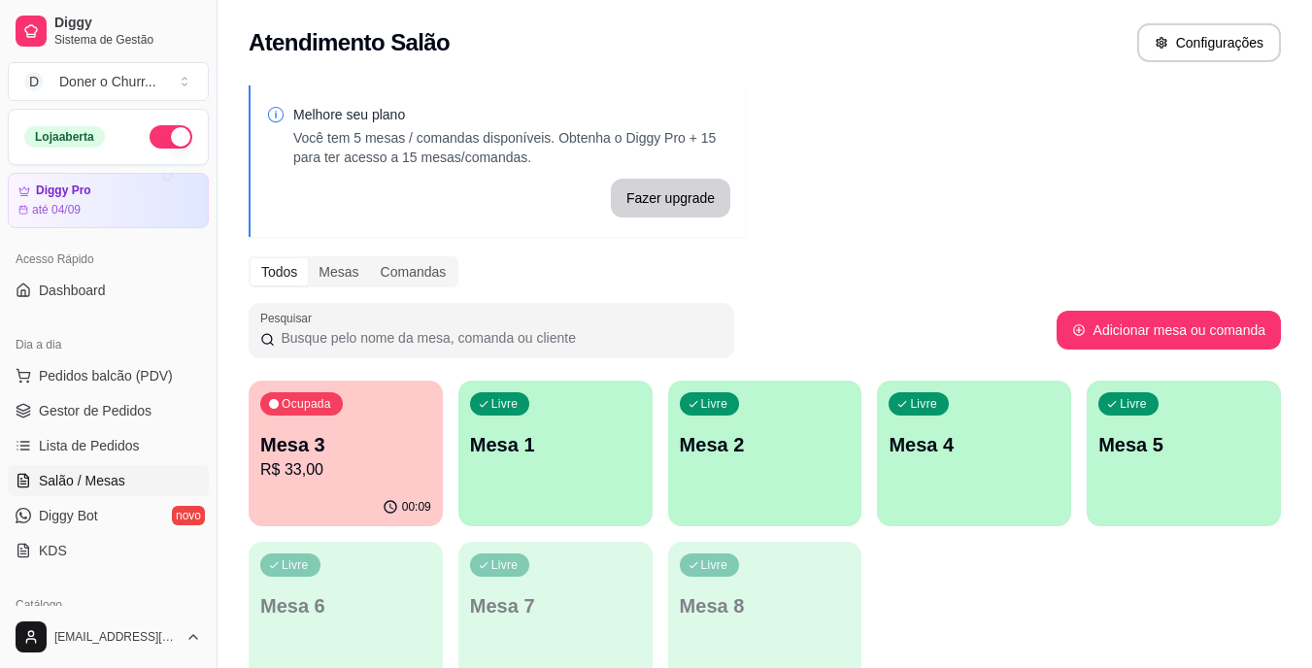
click at [562, 435] on p "Mesa 1" at bounding box center [555, 444] width 171 height 27
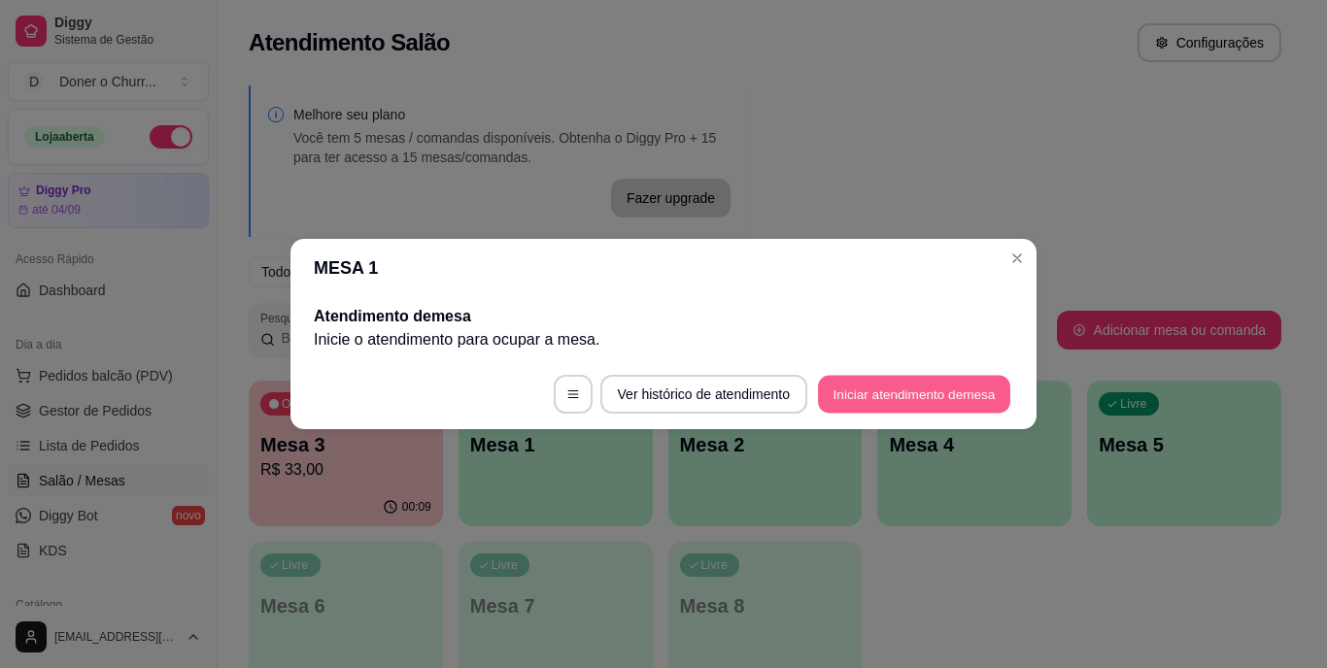
click at [936, 397] on button "Iniciar atendimento de mesa" at bounding box center [914, 395] width 192 height 38
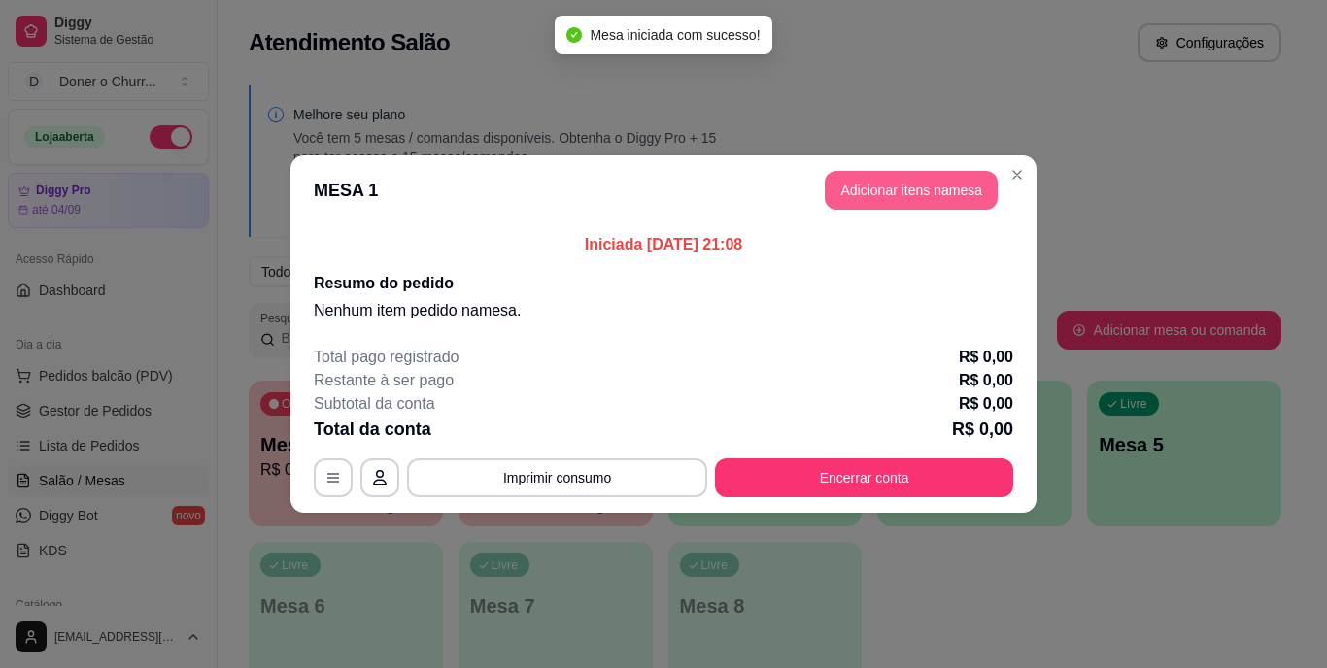
click at [916, 198] on button "Adicionar itens na mesa" at bounding box center [911, 190] width 173 height 39
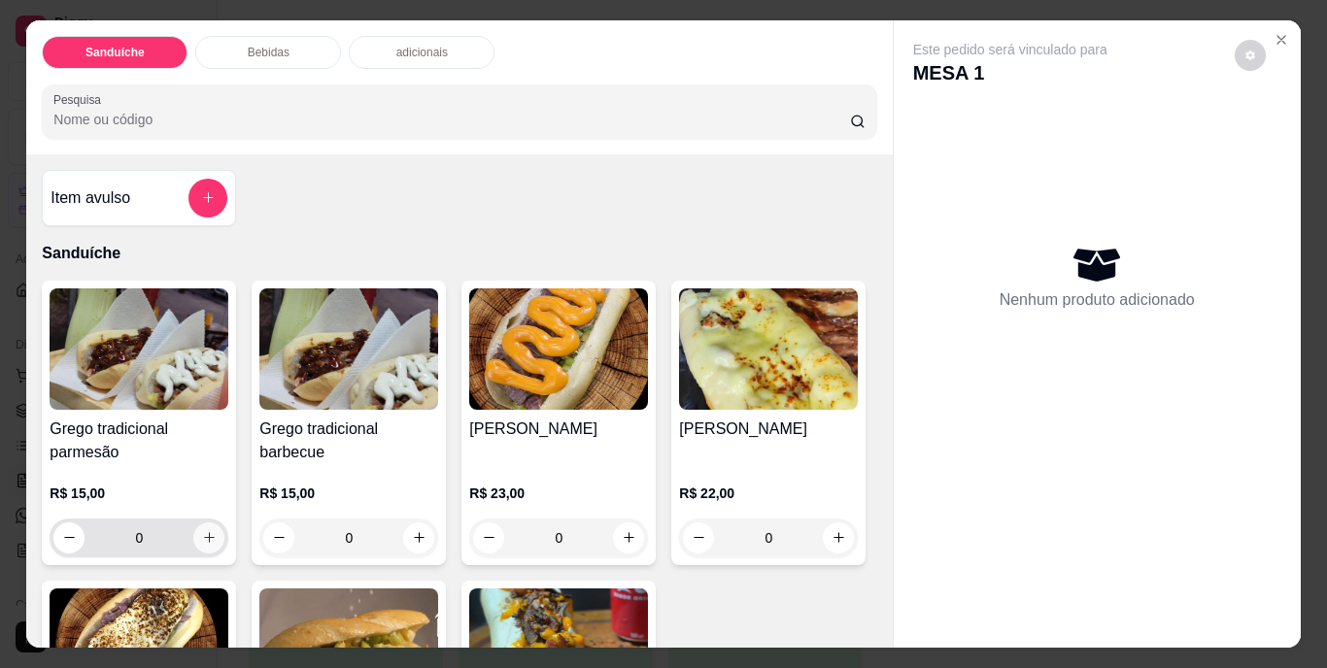
click at [202, 530] on icon "increase-product-quantity" at bounding box center [209, 537] width 15 height 15
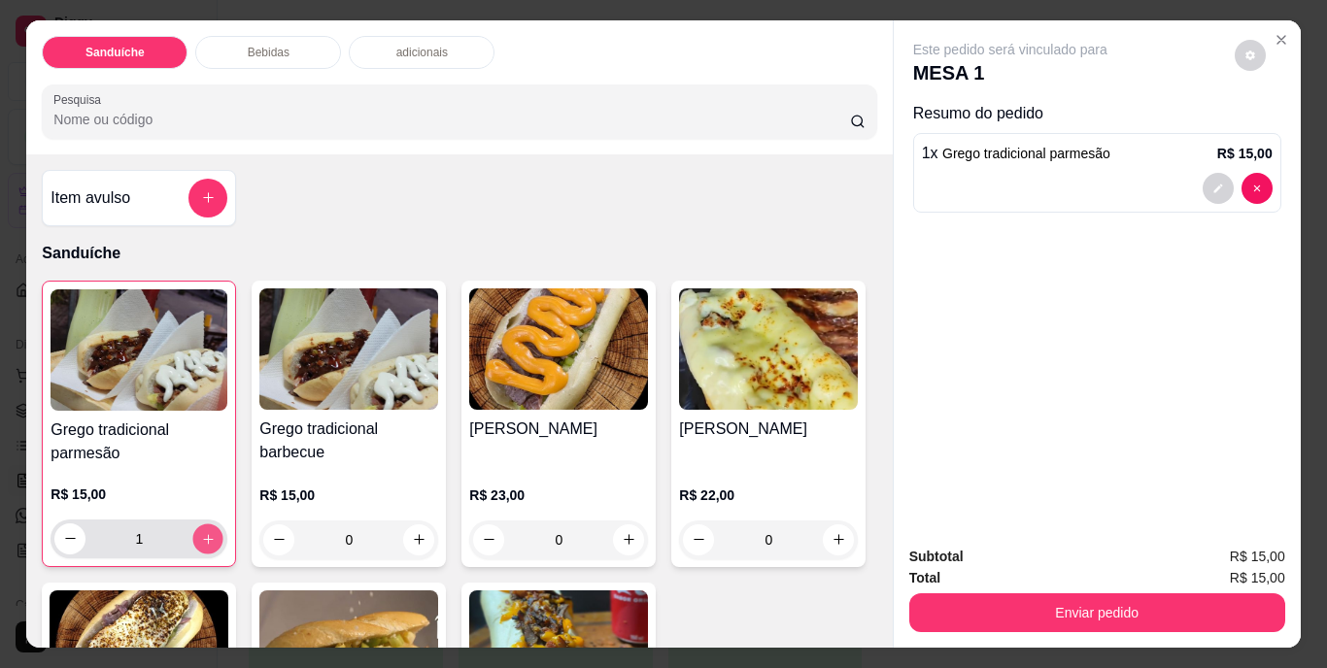
click at [193, 524] on button "increase-product-quantity" at bounding box center [208, 539] width 30 height 30
type input "2"
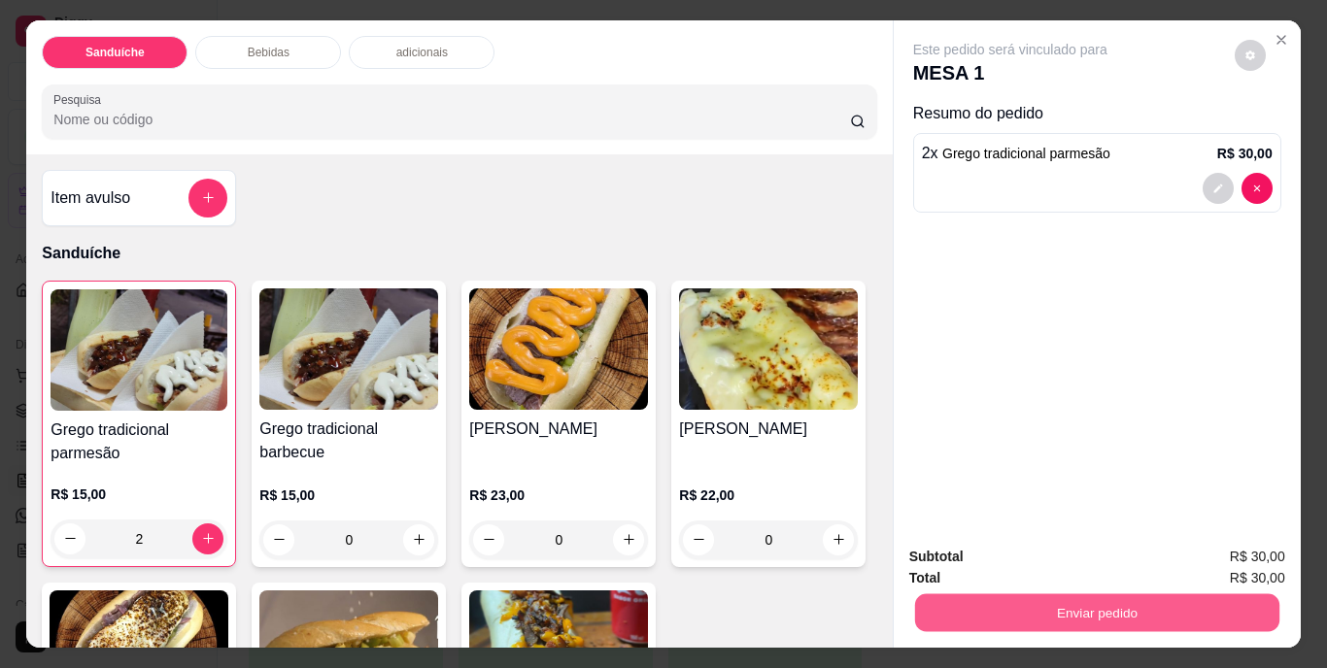
click at [1103, 602] on button "Enviar pedido" at bounding box center [1096, 613] width 364 height 38
click at [1049, 559] on button "Não registrar e enviar pedido" at bounding box center [1033, 558] width 202 height 37
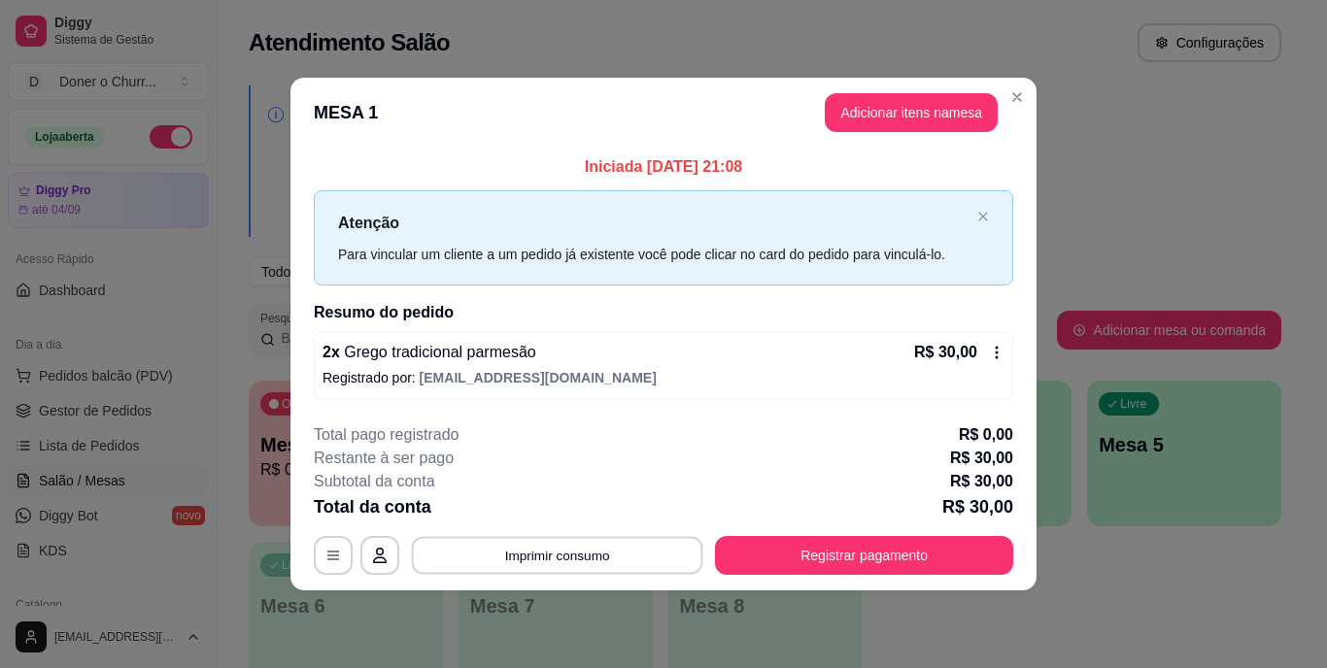
click at [589, 550] on button "Imprimir consumo" at bounding box center [557, 555] width 291 height 38
click at [592, 512] on button "IMPRESSORA" at bounding box center [563, 510] width 136 height 30
click at [1025, 601] on div "**********" at bounding box center [663, 334] width 1327 height 668
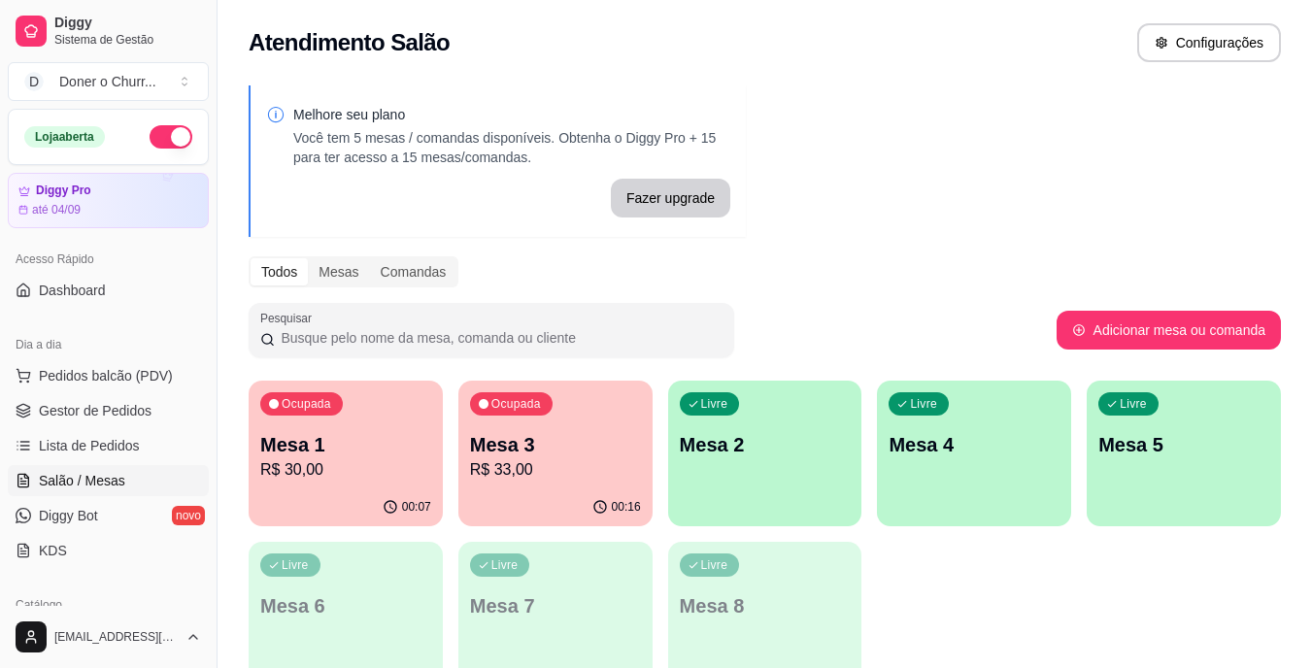
click at [732, 484] on div "Livre Mesa 2" at bounding box center [765, 442] width 194 height 122
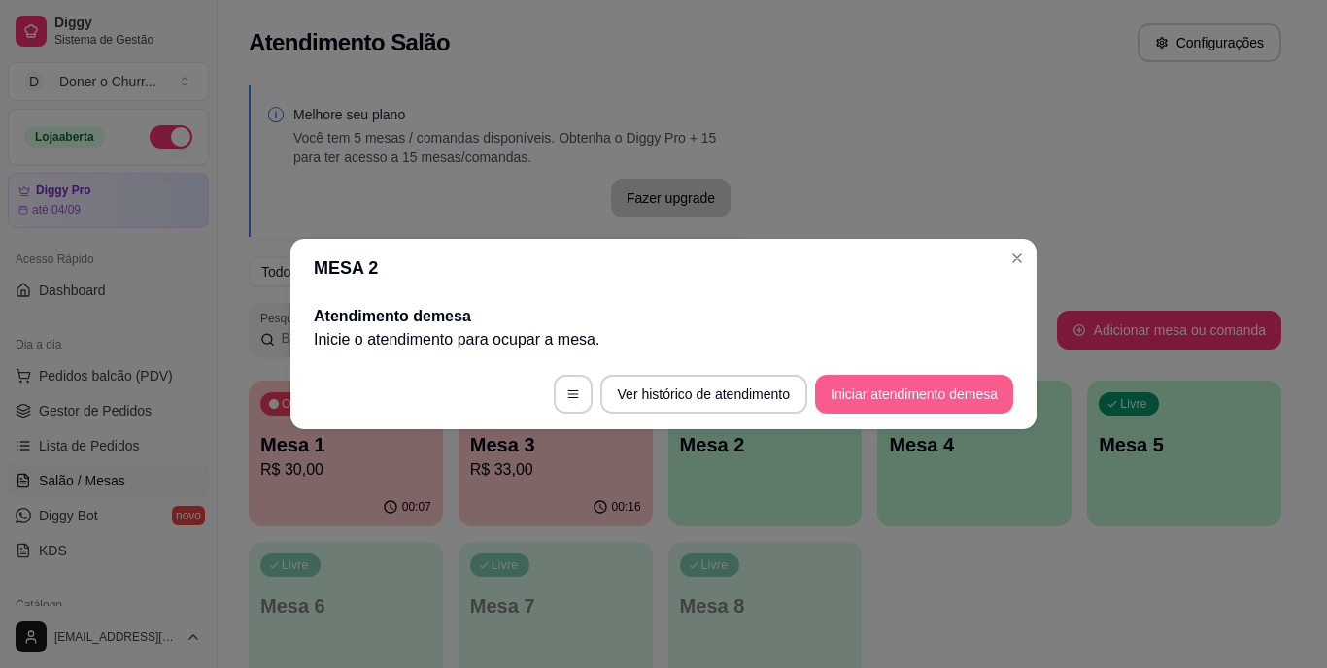
click at [967, 402] on button "Iniciar atendimento de mesa" at bounding box center [914, 394] width 198 height 39
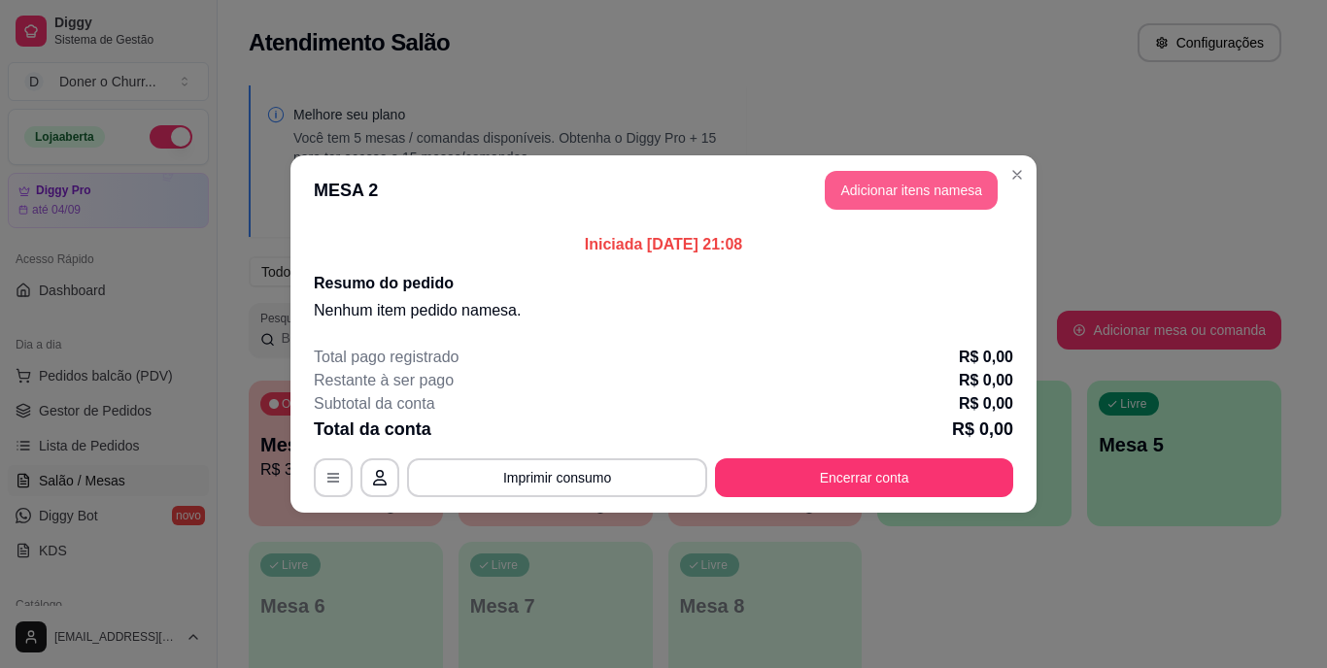
click at [958, 199] on button "Adicionar itens na mesa" at bounding box center [911, 190] width 173 height 39
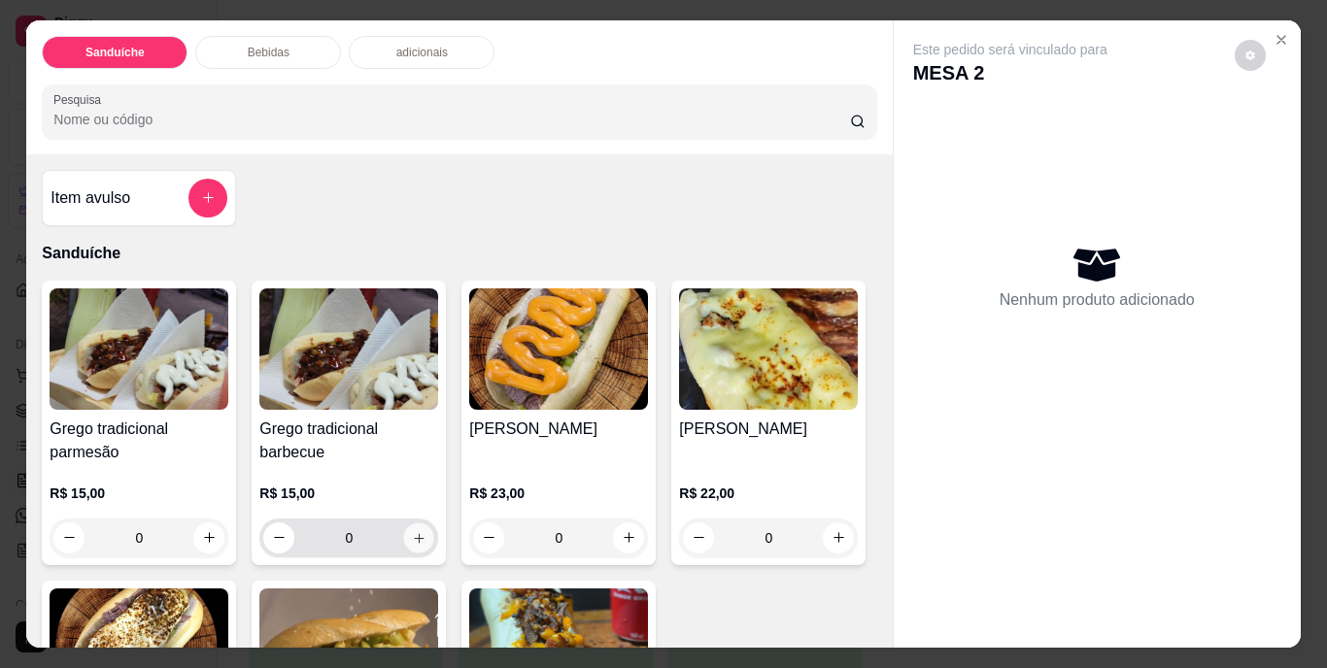
click at [404, 536] on button "increase-product-quantity" at bounding box center [419, 538] width 30 height 30
type input "1"
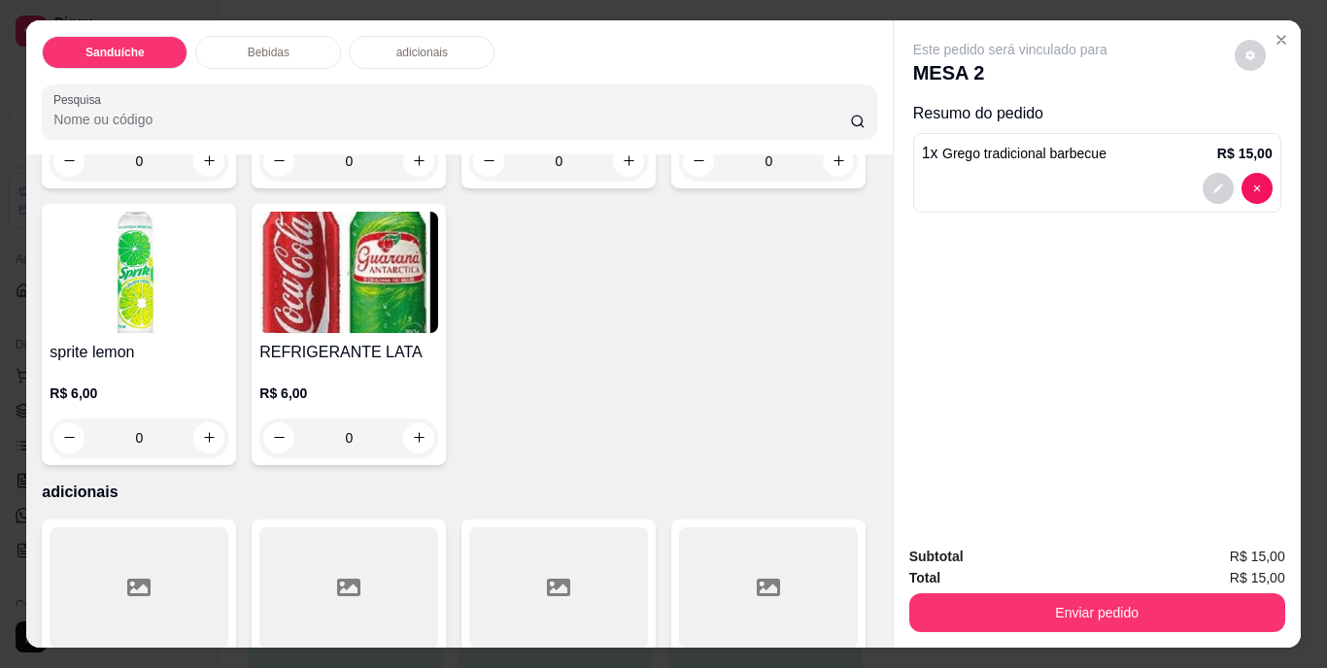
scroll to position [1360, 0]
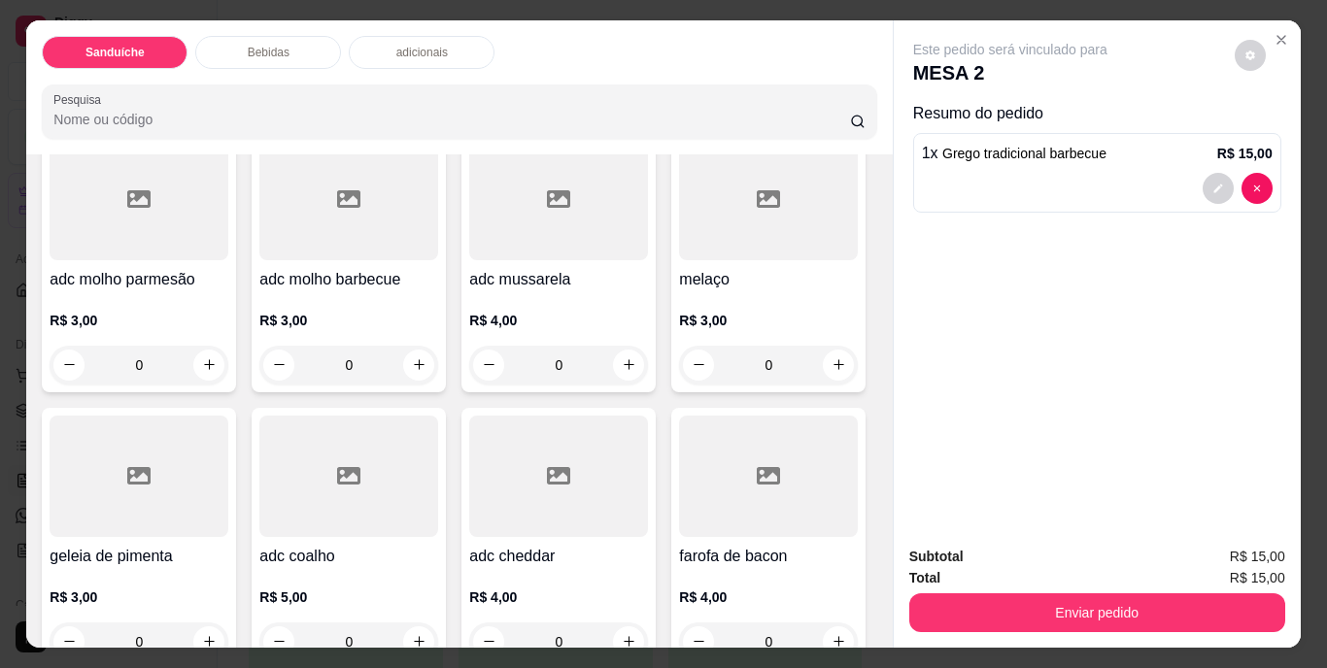
click at [426, 56] on icon "increase-product-quantity" at bounding box center [419, 49] width 15 height 15
type input "1"
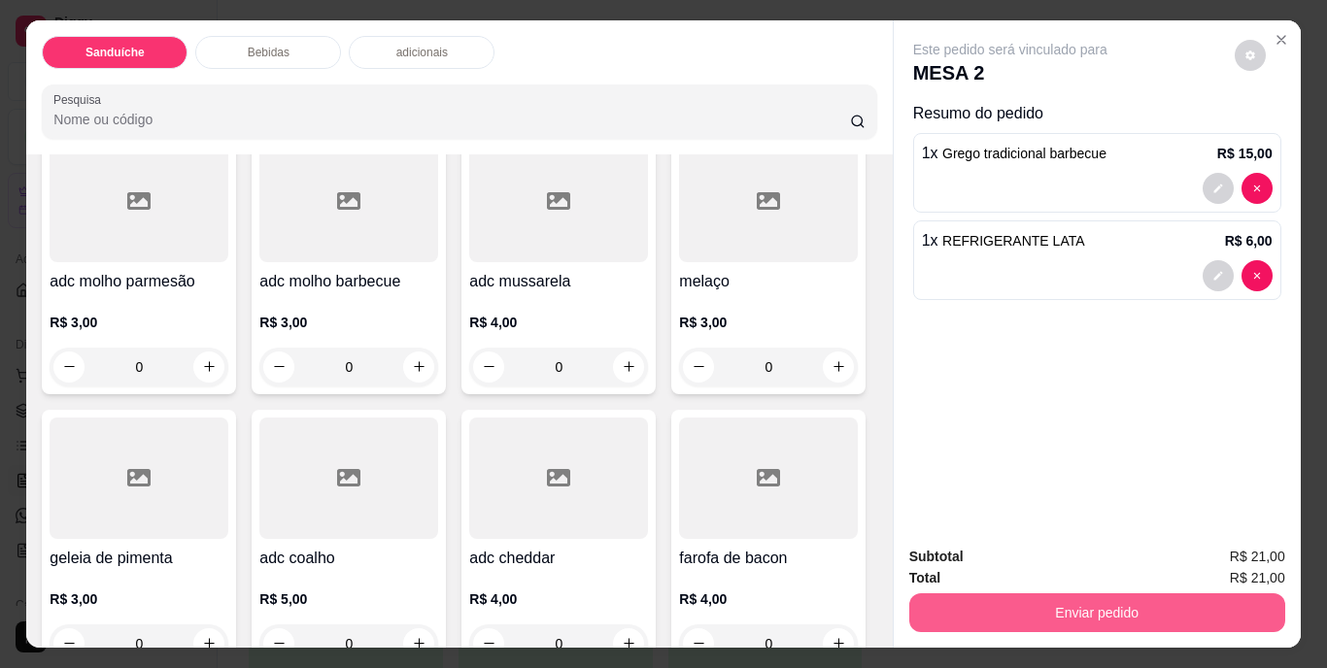
click at [1035, 599] on button "Enviar pedido" at bounding box center [1097, 613] width 376 height 39
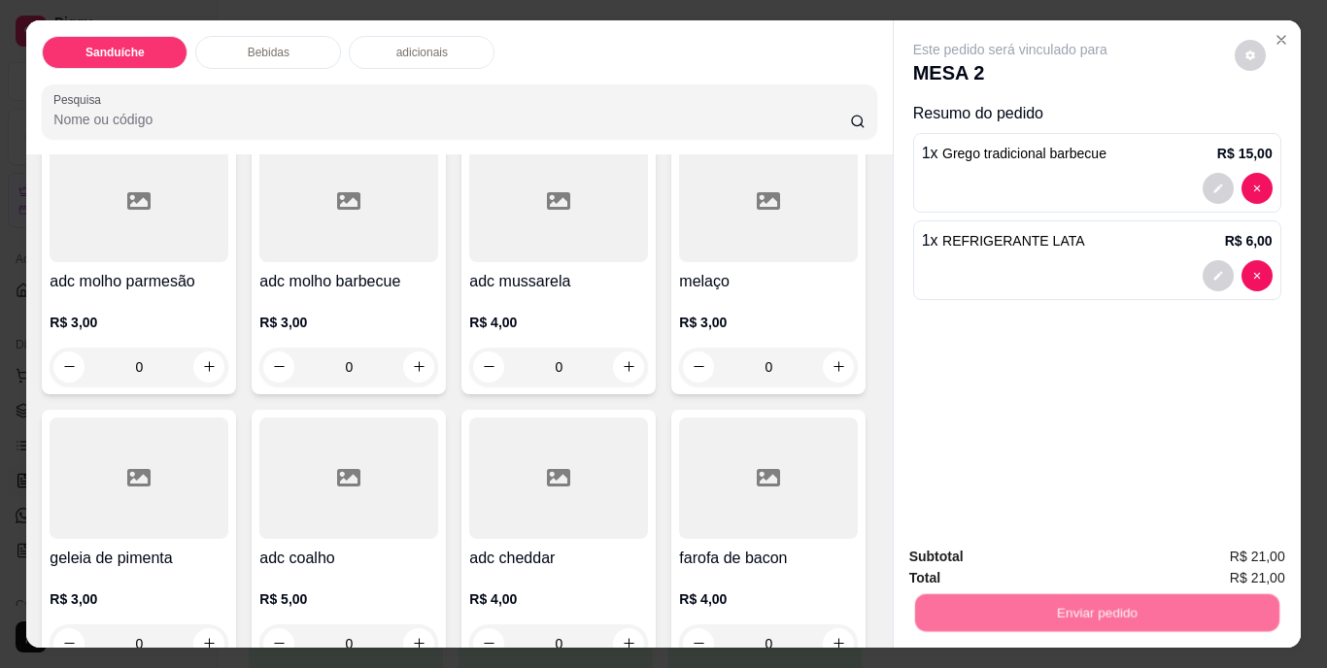
click at [1038, 552] on button "Não registrar e enviar pedido" at bounding box center [1033, 558] width 202 height 37
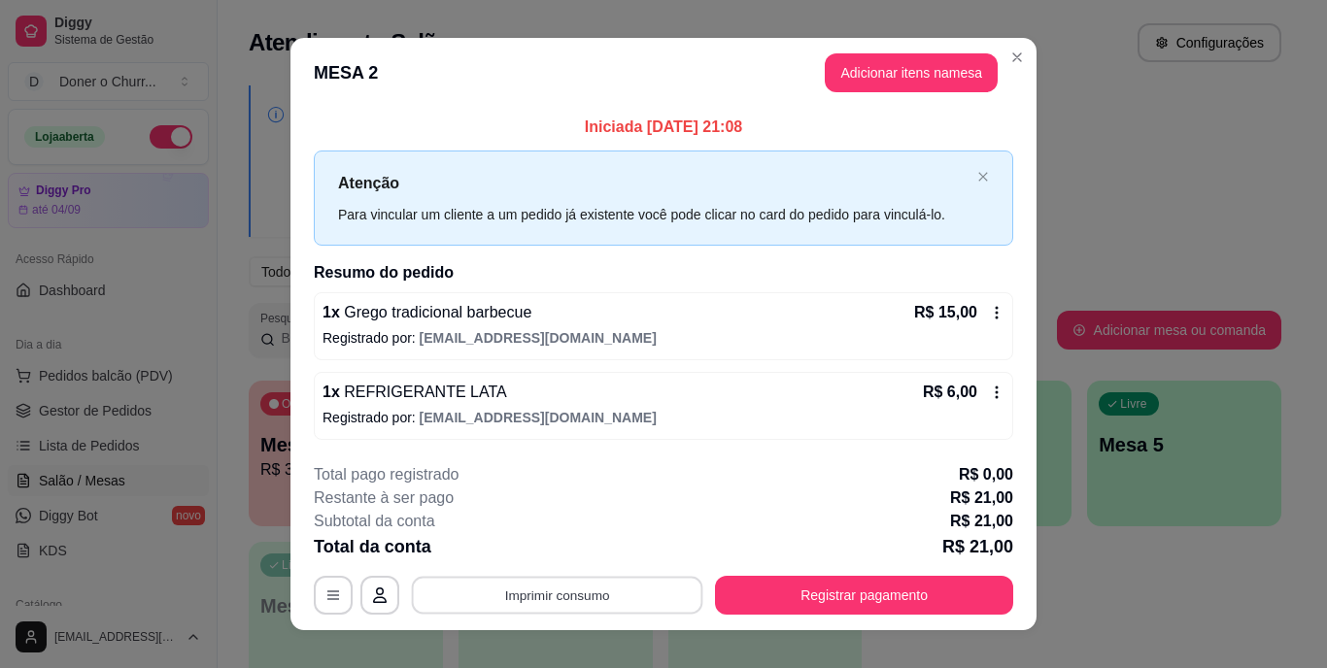
click at [580, 593] on button "Imprimir consumo" at bounding box center [557, 595] width 291 height 38
click at [587, 553] on button "IMPRESSORA" at bounding box center [556, 550] width 141 height 31
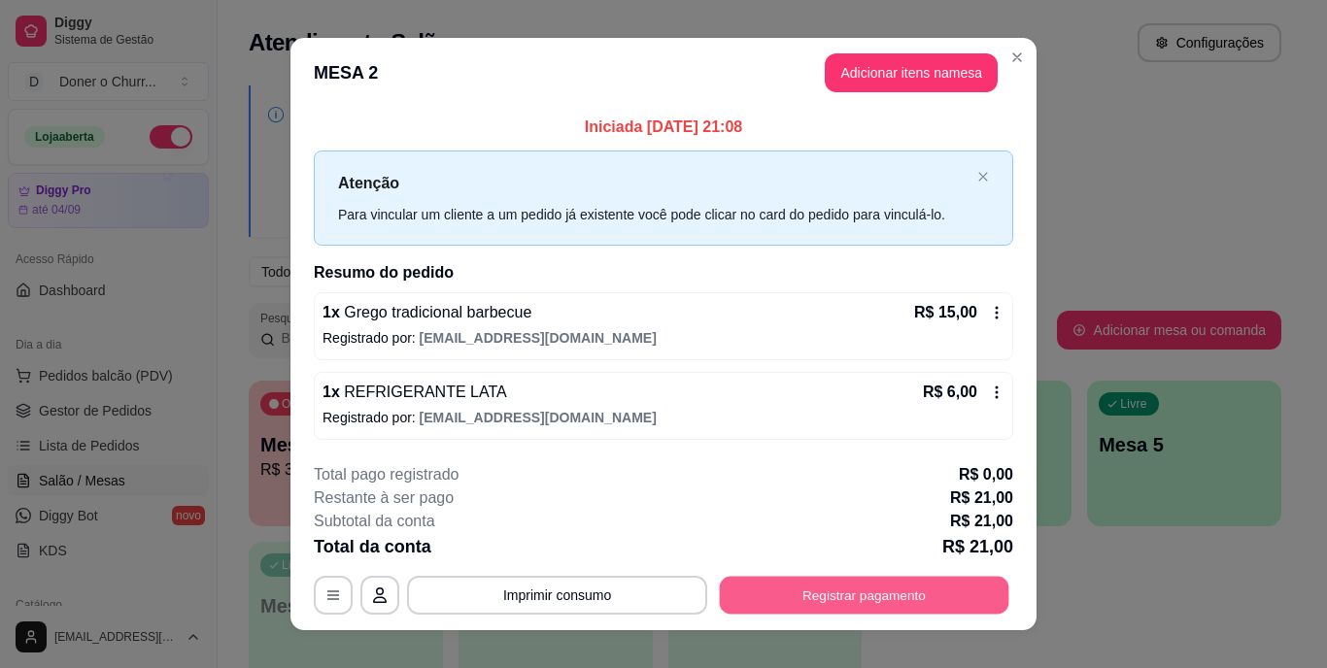
click at [775, 582] on button "Registrar pagamento" at bounding box center [864, 595] width 289 height 38
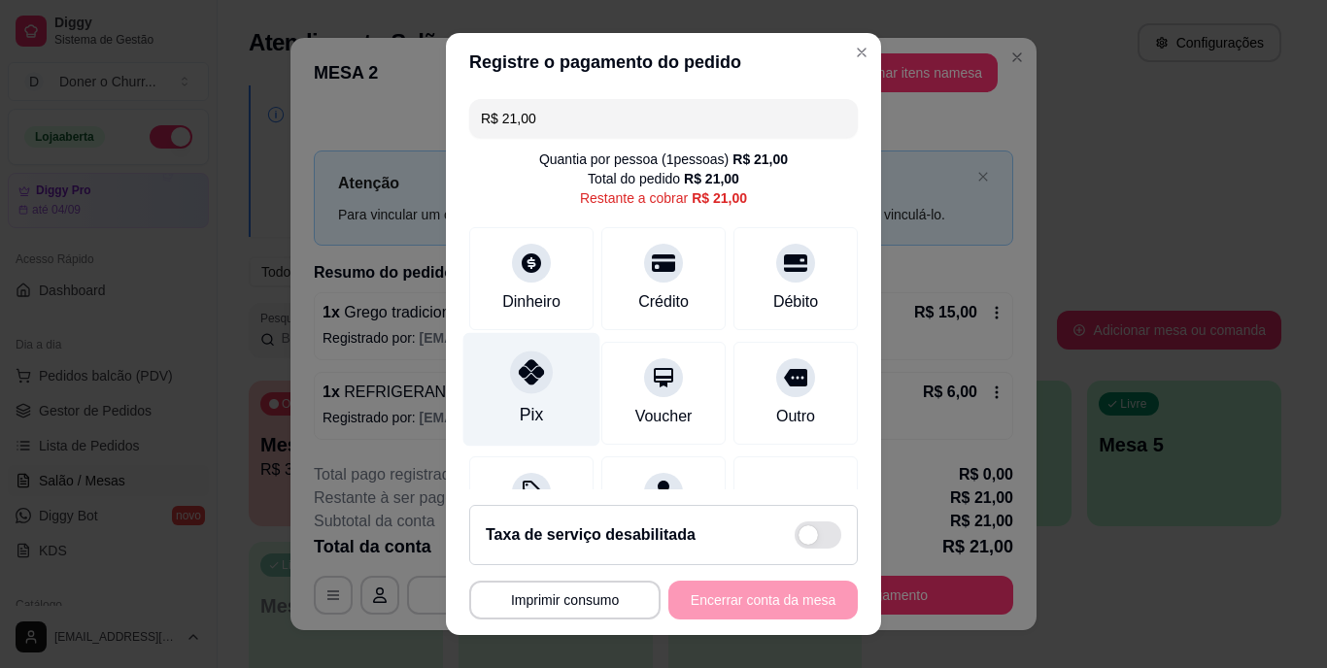
click at [522, 395] on div "Pix" at bounding box center [531, 390] width 137 height 114
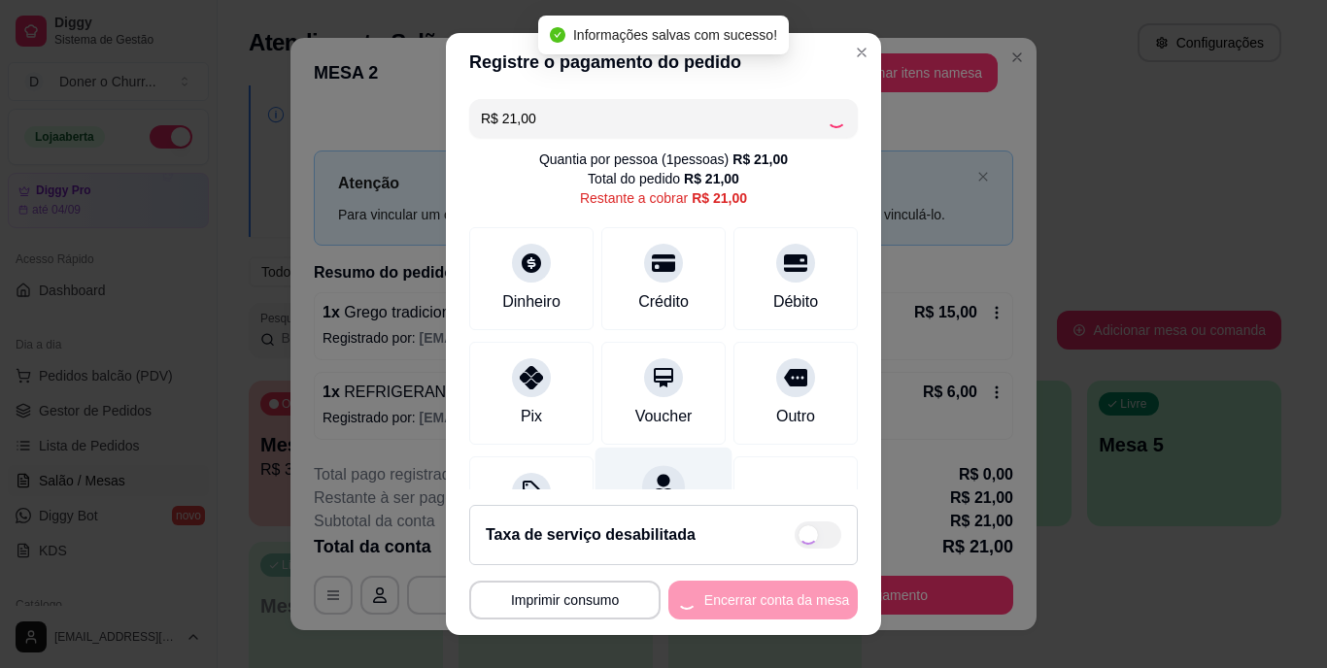
type input "R$ 0,00"
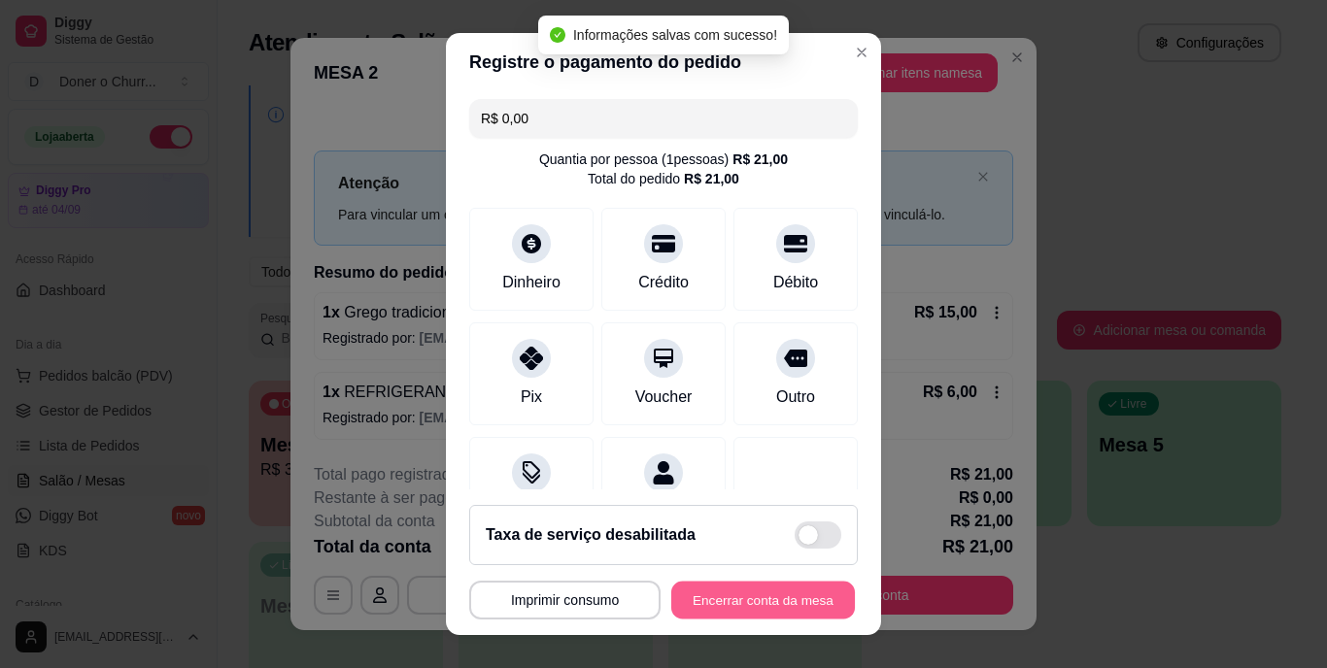
click at [741, 589] on button "Encerrar conta da mesa" at bounding box center [763, 600] width 184 height 38
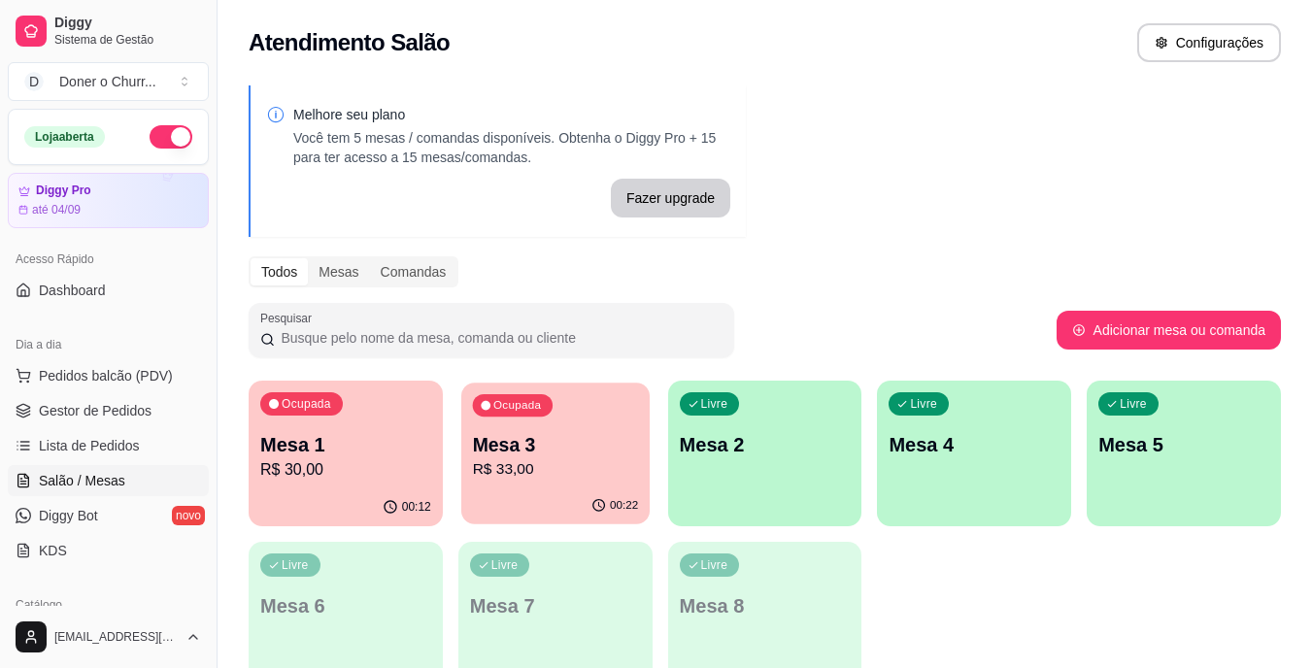
click at [567, 452] on p "Mesa 3" at bounding box center [555, 445] width 166 height 26
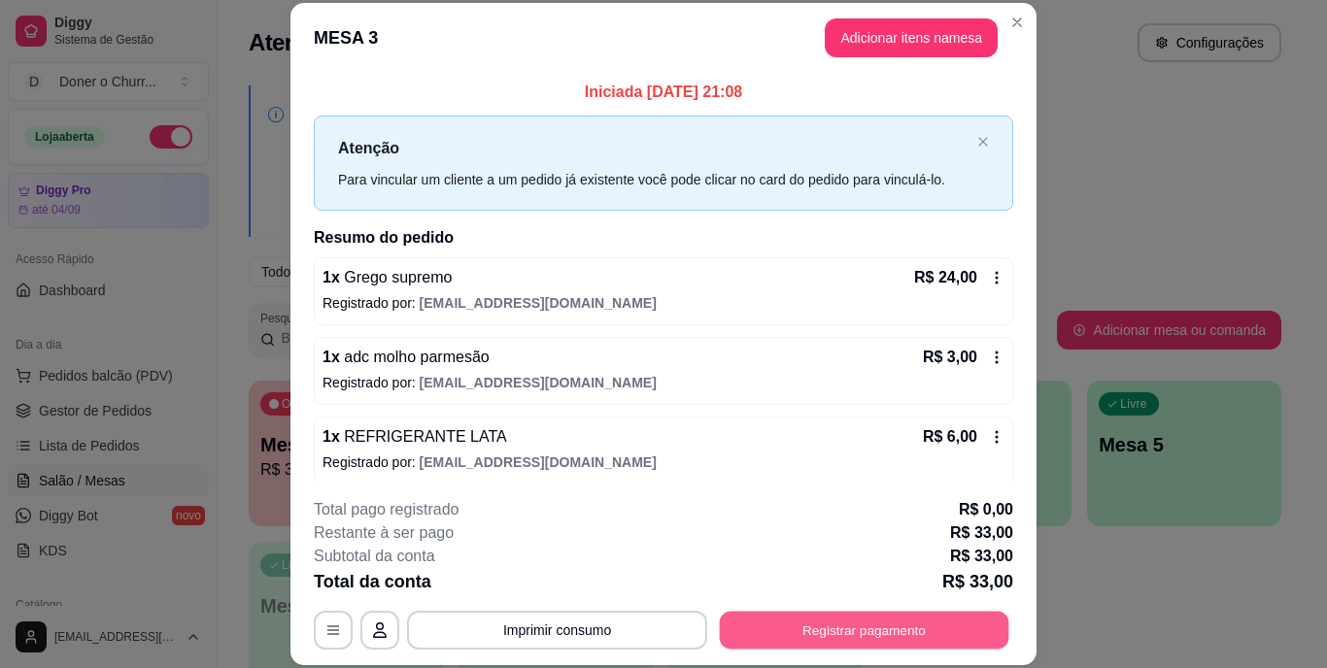
click at [814, 618] on button "Registrar pagamento" at bounding box center [864, 630] width 289 height 38
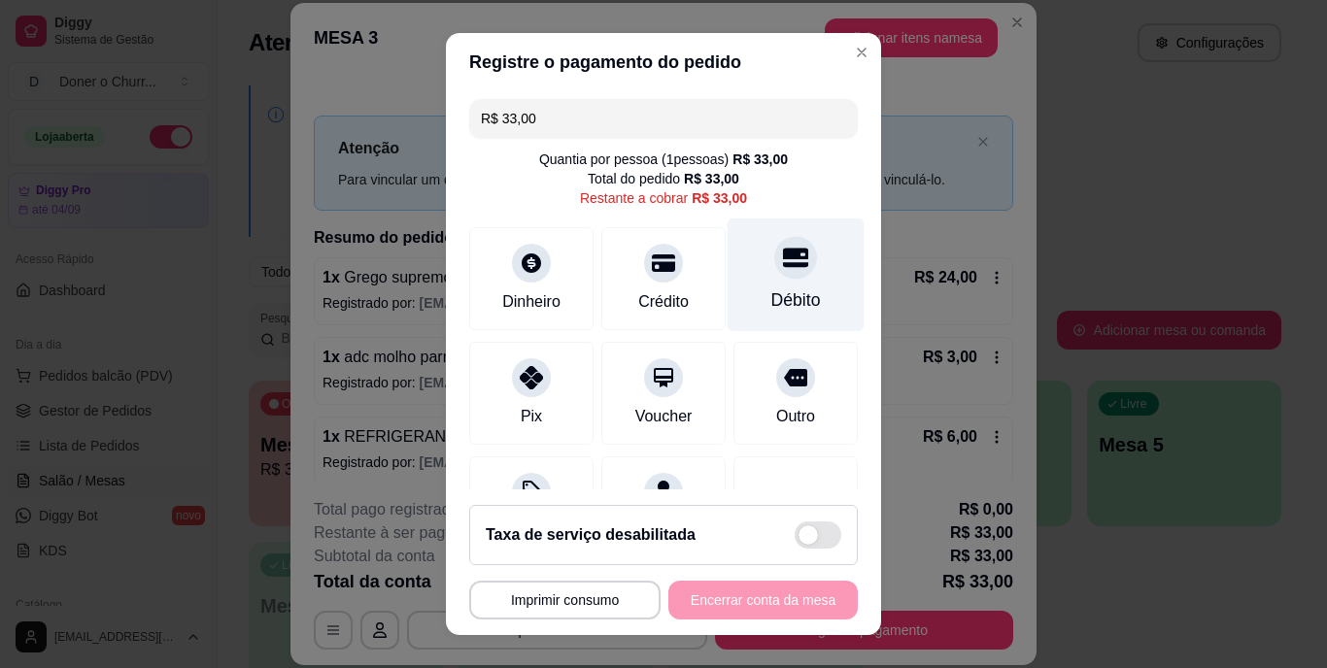
click at [771, 289] on div "Débito" at bounding box center [796, 300] width 50 height 25
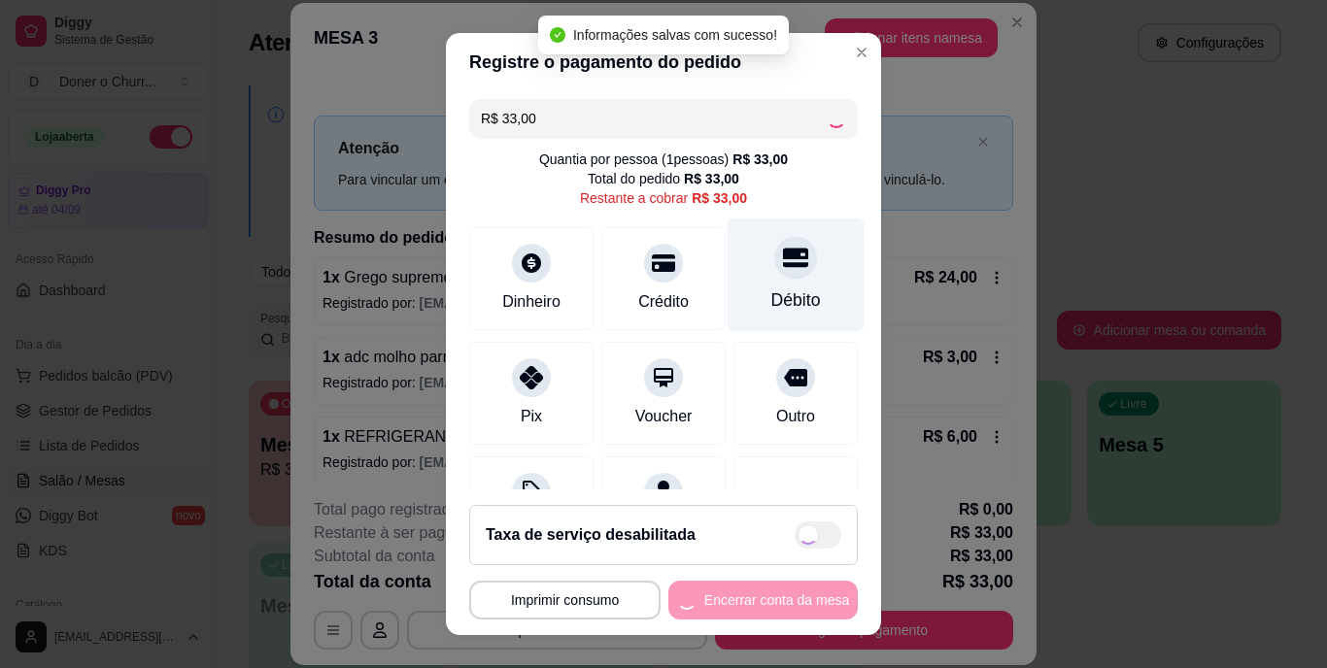
type input "R$ 0,00"
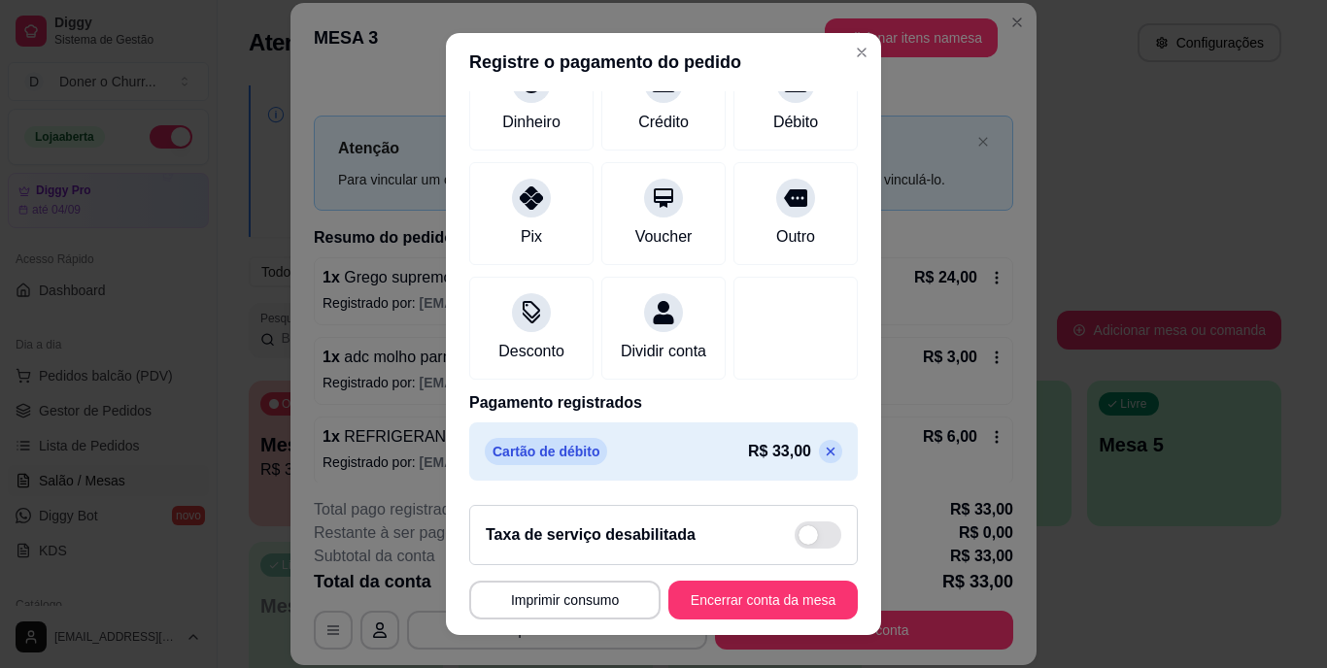
scroll to position [29, 0]
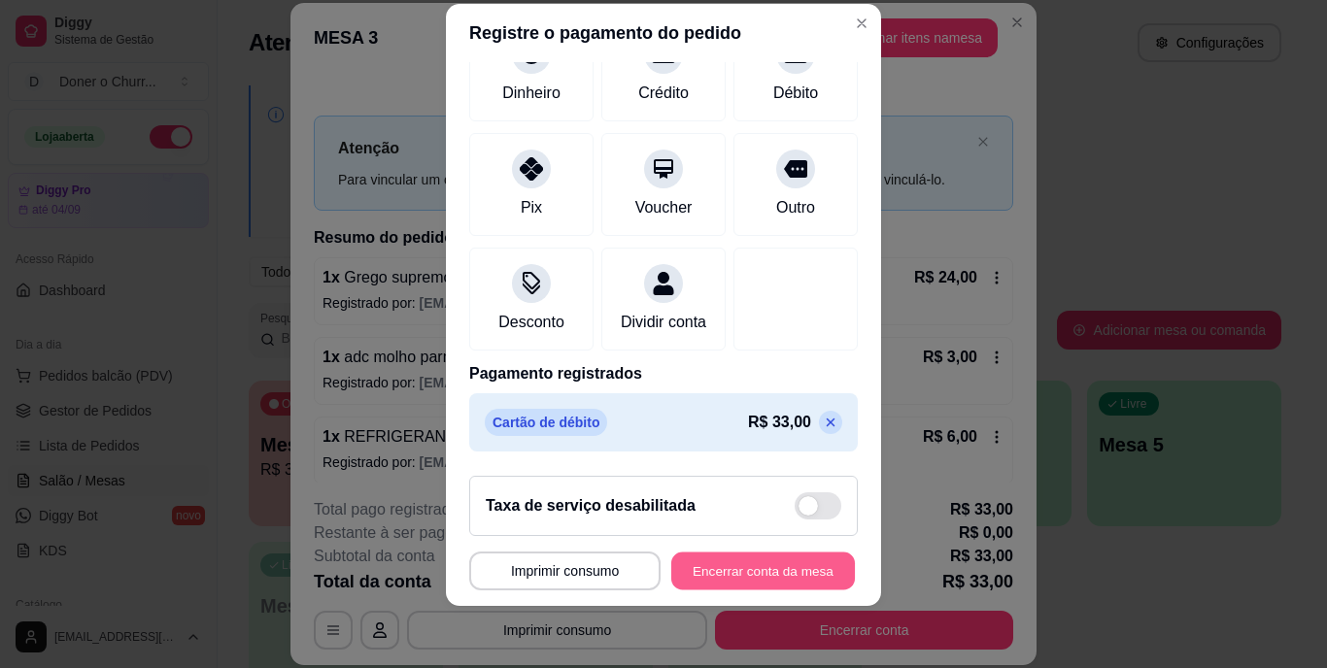
click at [771, 569] on button "Encerrar conta da mesa" at bounding box center [763, 571] width 184 height 38
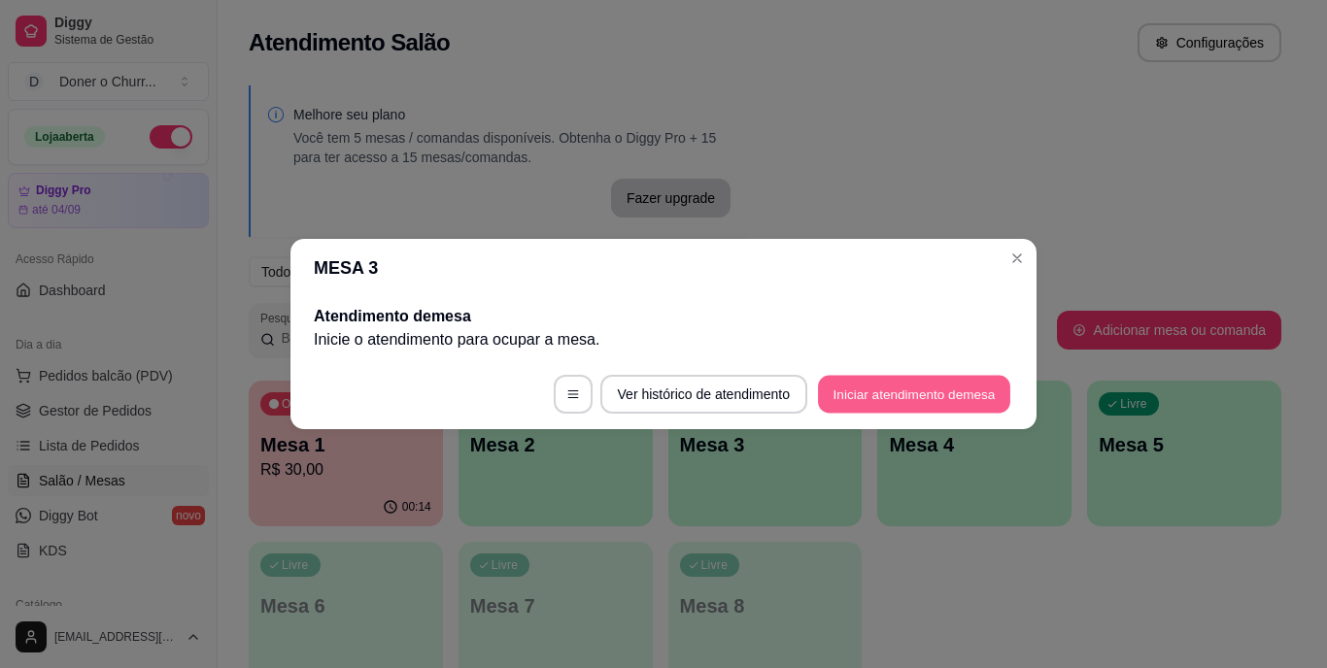
click at [939, 391] on button "Iniciar atendimento de mesa" at bounding box center [914, 395] width 192 height 38
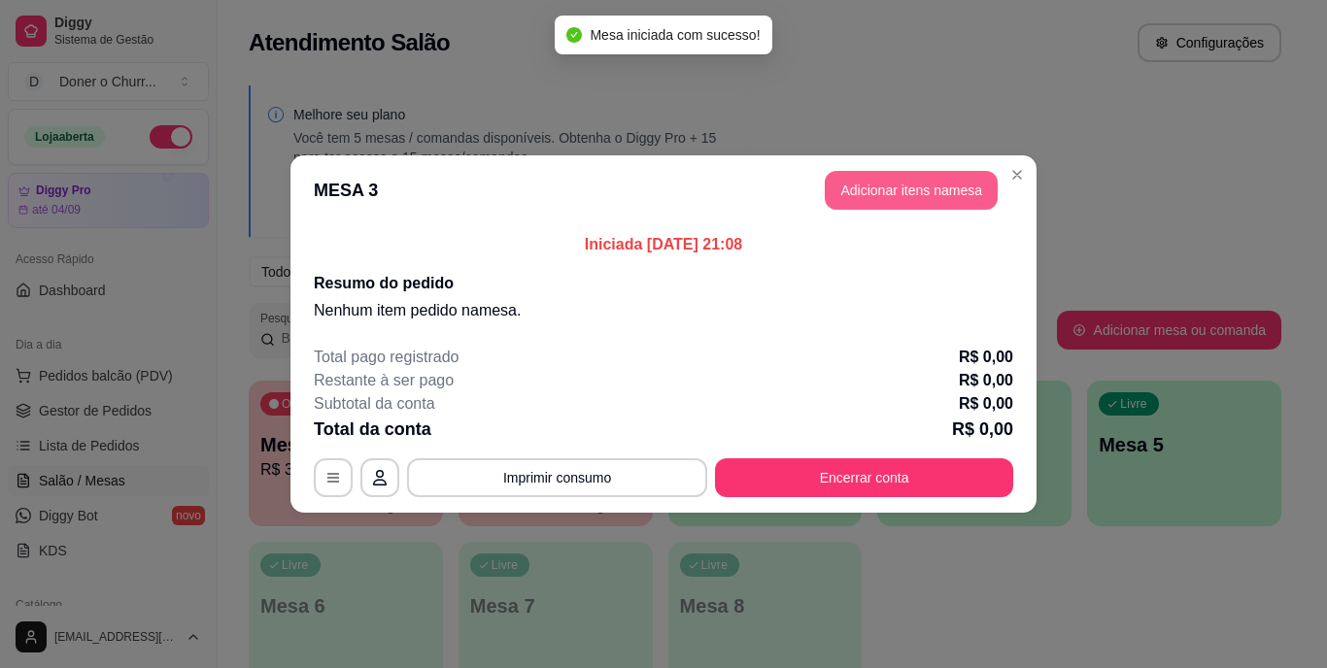
click at [910, 187] on button "Adicionar itens na mesa" at bounding box center [911, 190] width 173 height 39
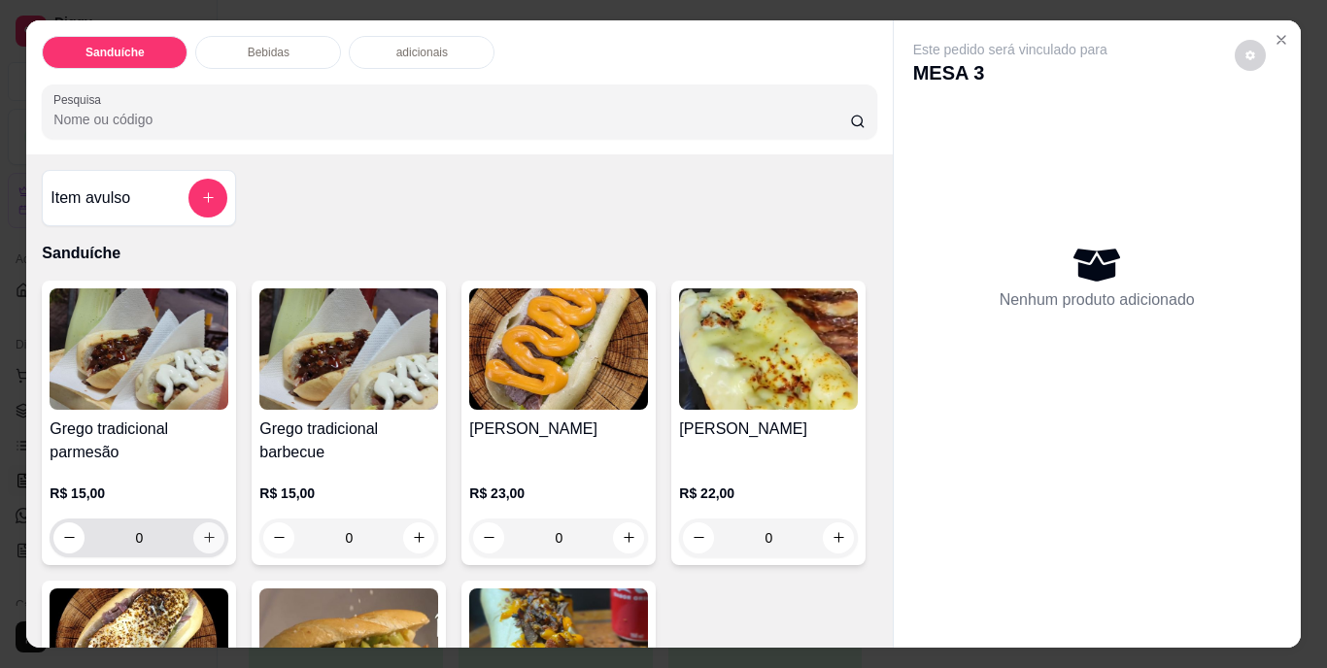
click at [210, 532] on button "increase-product-quantity" at bounding box center [208, 538] width 31 height 31
type input "1"
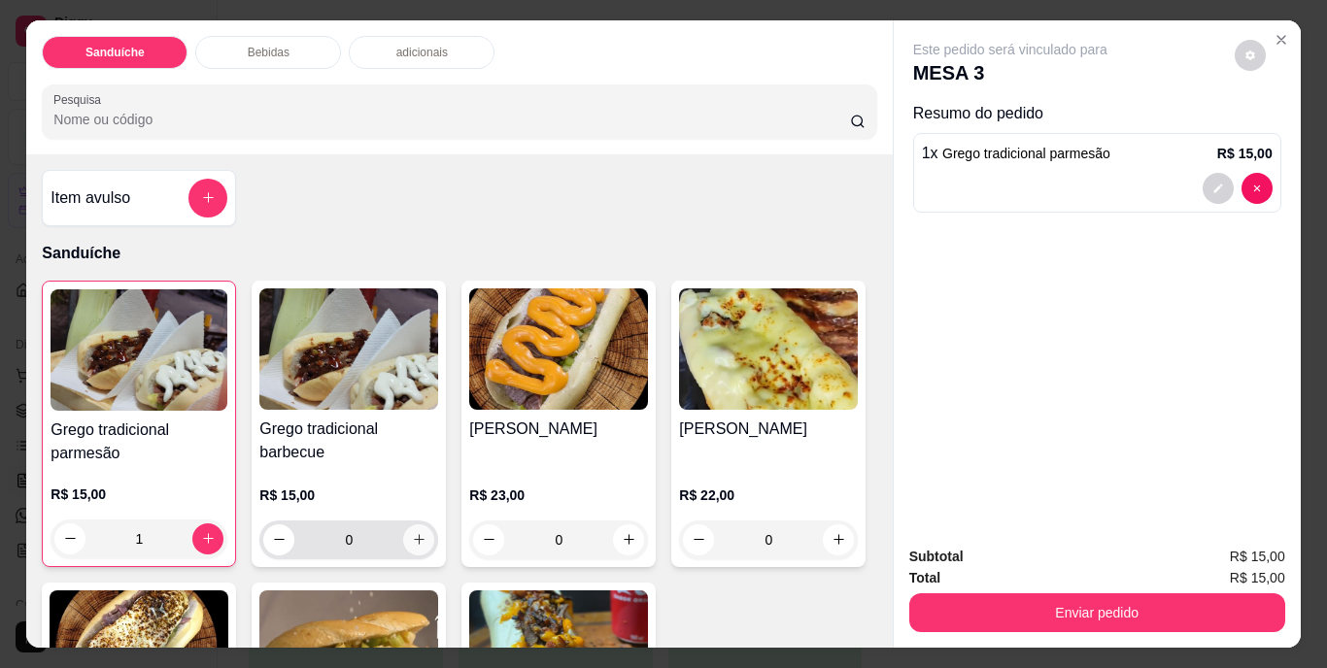
click at [412, 537] on icon "increase-product-quantity" at bounding box center [419, 539] width 15 height 15
type input "1"
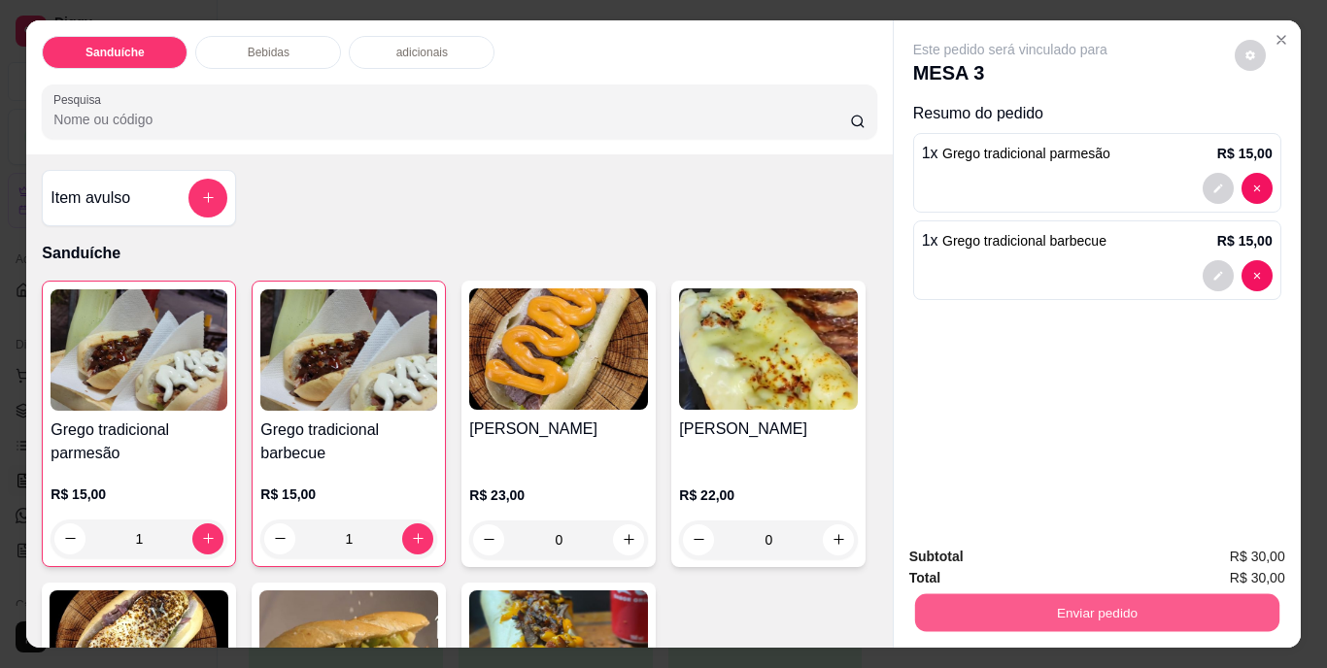
click at [1037, 601] on button "Enviar pedido" at bounding box center [1096, 613] width 364 height 38
click at [1024, 568] on button "Não registrar e enviar pedido" at bounding box center [1032, 558] width 196 height 36
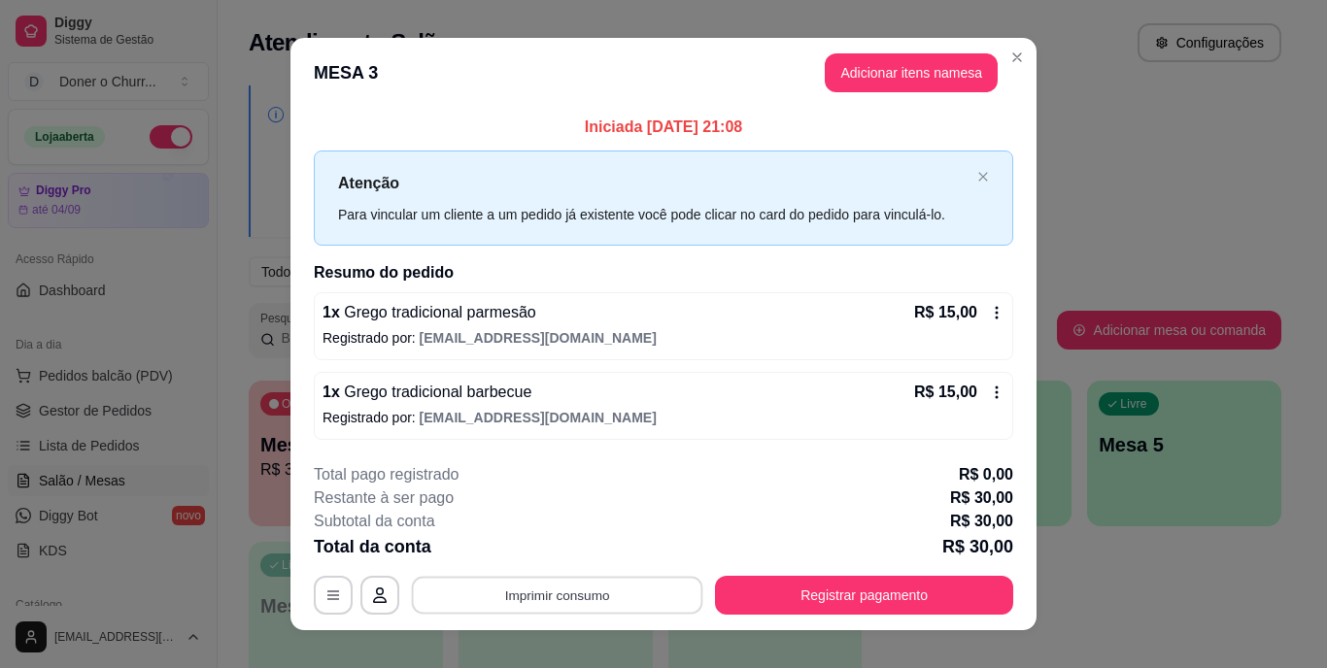
click at [578, 603] on button "Imprimir consumo" at bounding box center [557, 595] width 291 height 38
click at [571, 546] on button "IMPRESSORA" at bounding box center [556, 550] width 141 height 31
click at [1196, 183] on div "**********" at bounding box center [663, 334] width 1327 height 668
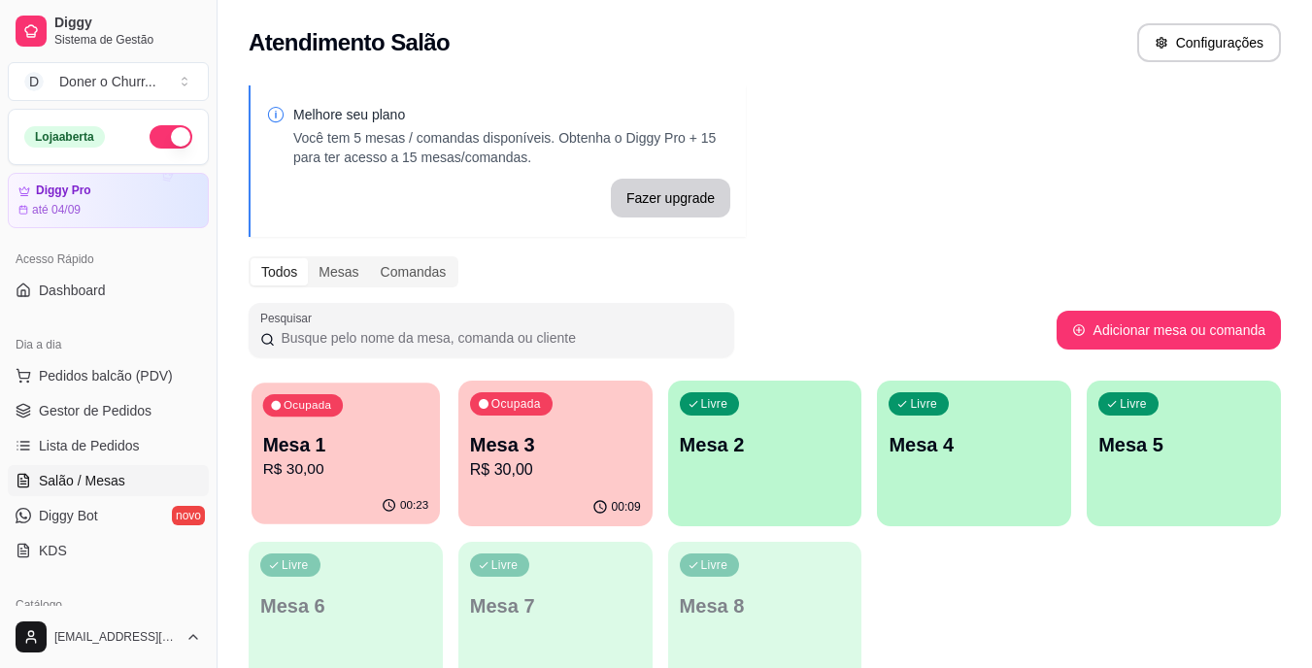
click at [345, 479] on p "R$ 30,00" at bounding box center [346, 469] width 166 height 22
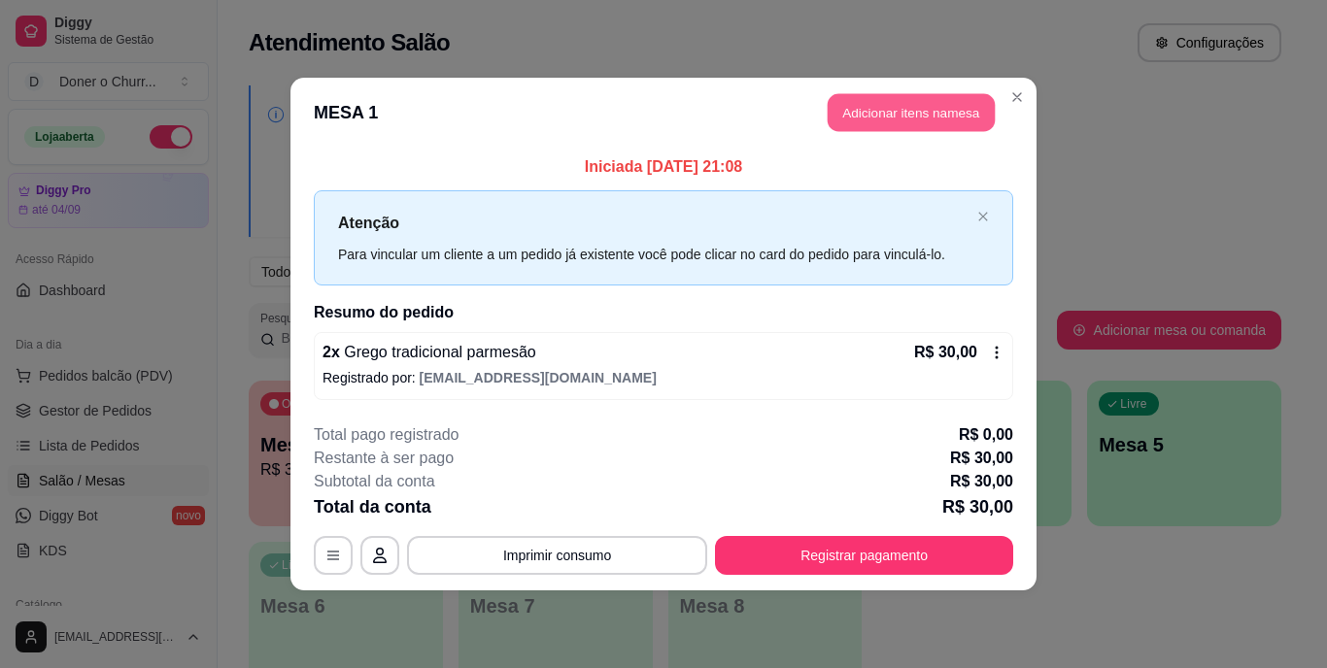
click at [893, 123] on button "Adicionar itens na mesa" at bounding box center [911, 113] width 167 height 38
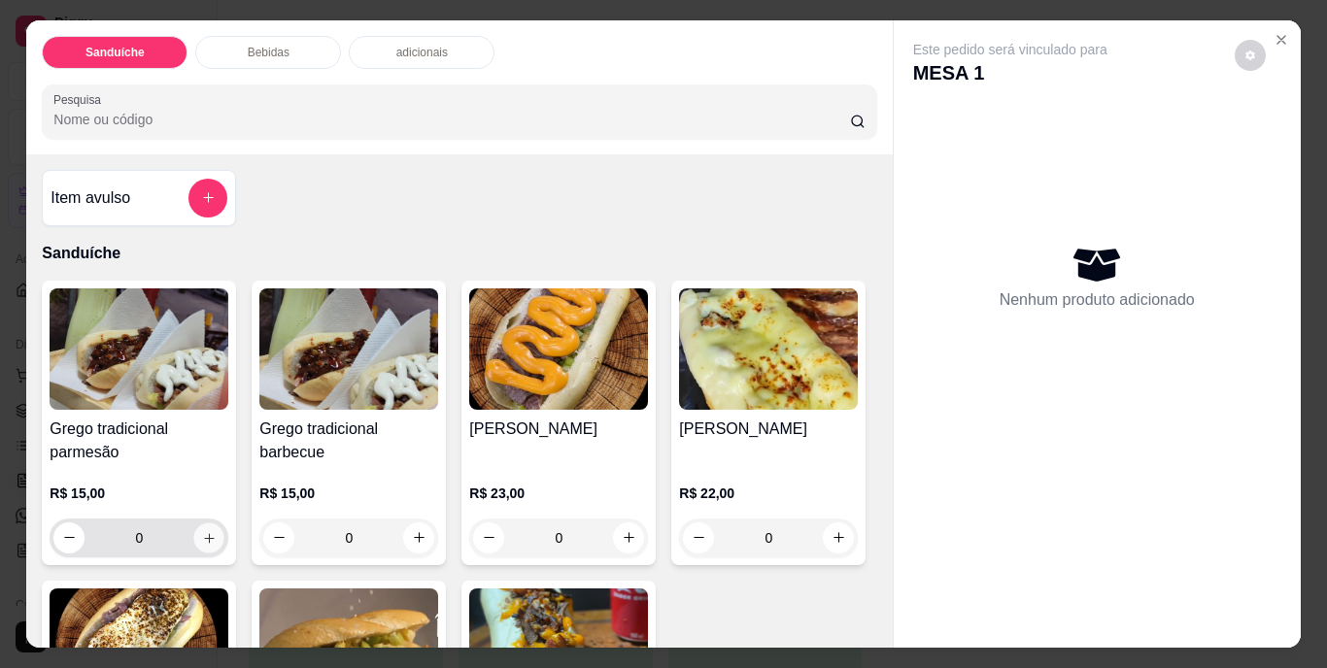
click at [202, 534] on icon "increase-product-quantity" at bounding box center [209, 537] width 15 height 15
type input "1"
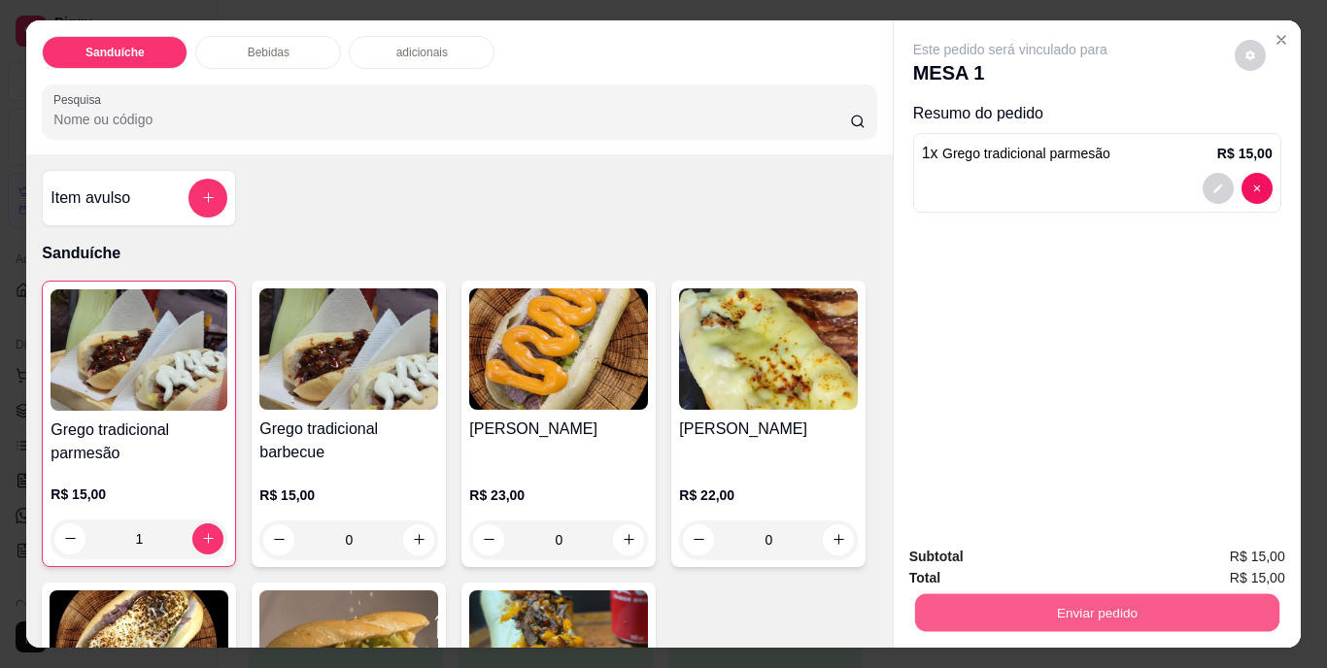
click at [1092, 598] on button "Enviar pedido" at bounding box center [1096, 613] width 364 height 38
click at [1032, 554] on button "Não registrar e enviar pedido" at bounding box center [1032, 558] width 196 height 36
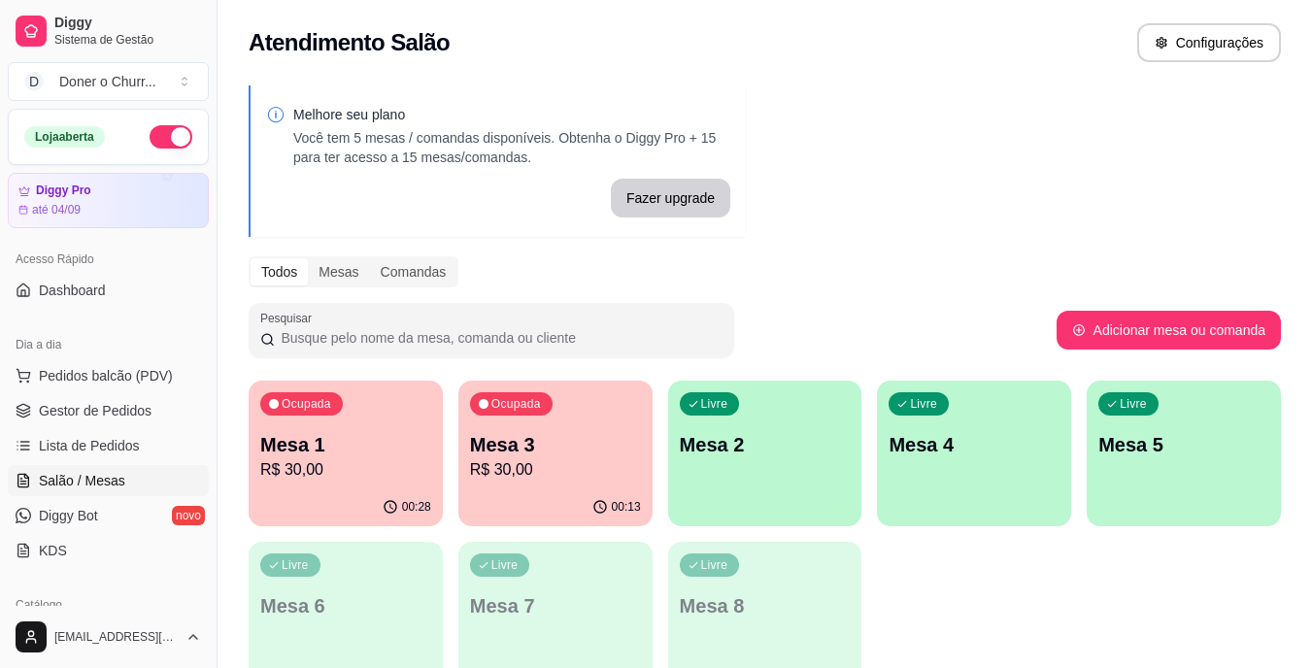
click at [797, 432] on p "Mesa 2" at bounding box center [765, 444] width 171 height 27
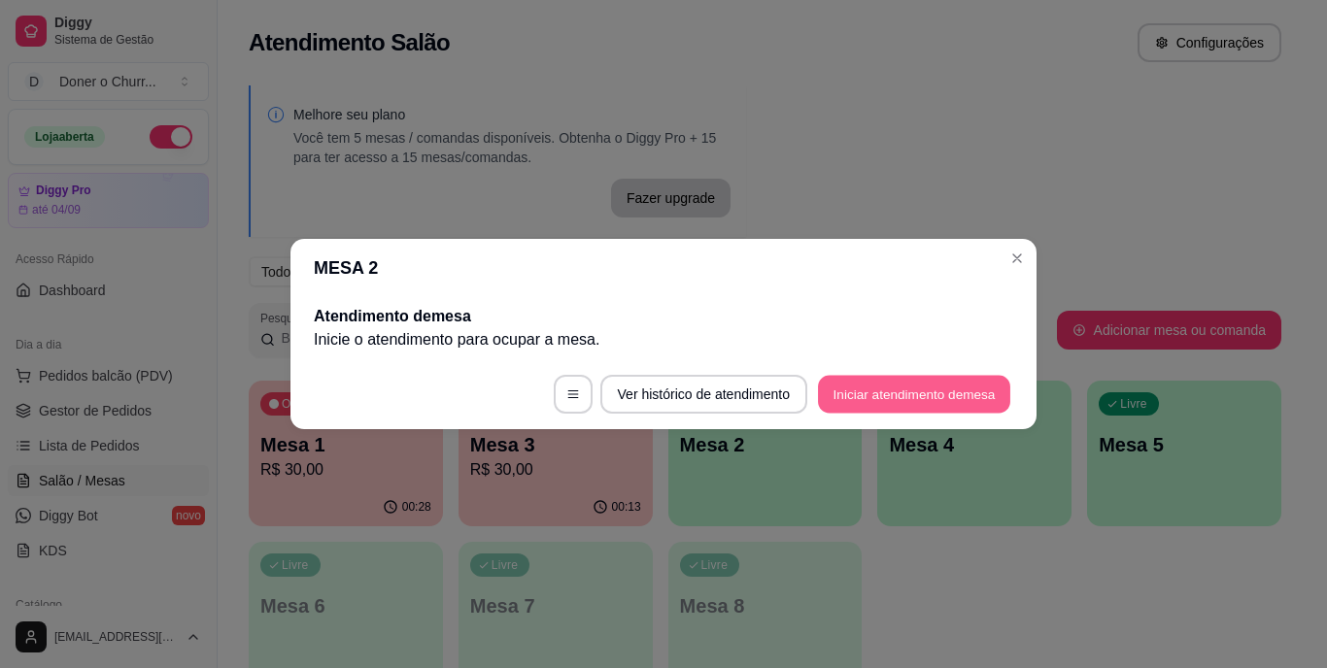
click at [909, 384] on button "Iniciar atendimento de mesa" at bounding box center [914, 395] width 192 height 38
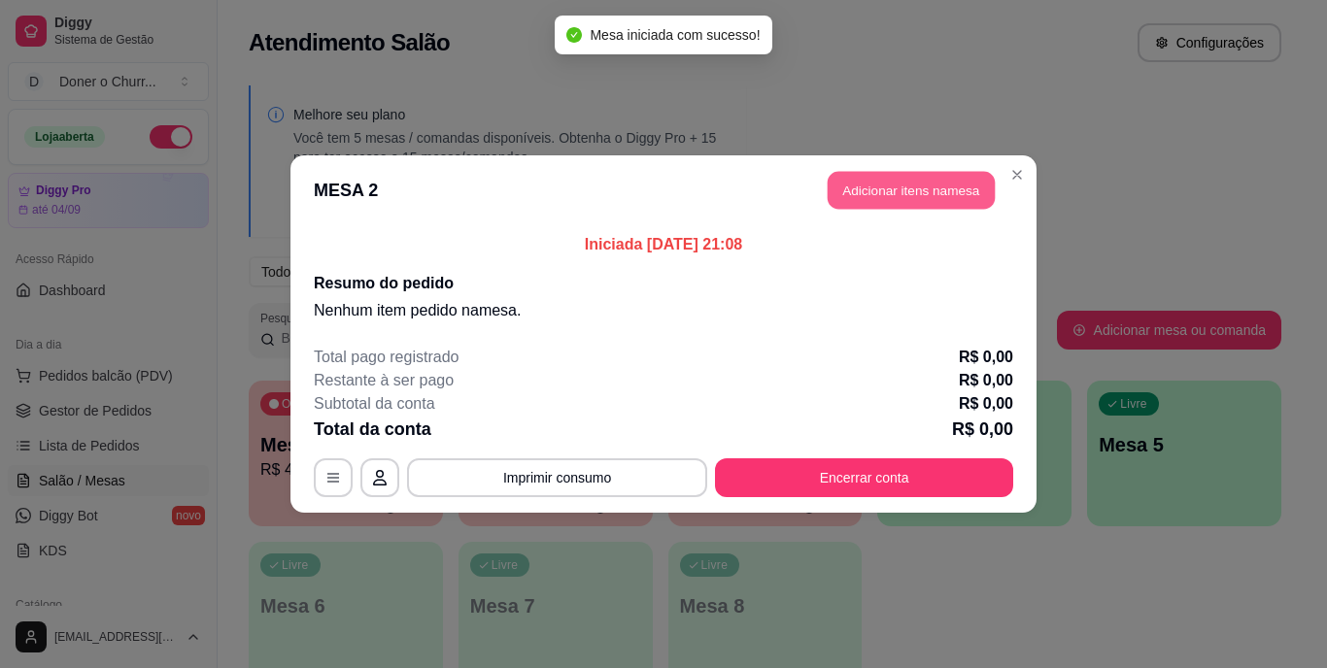
click at [921, 188] on button "Adicionar itens na mesa" at bounding box center [911, 191] width 167 height 38
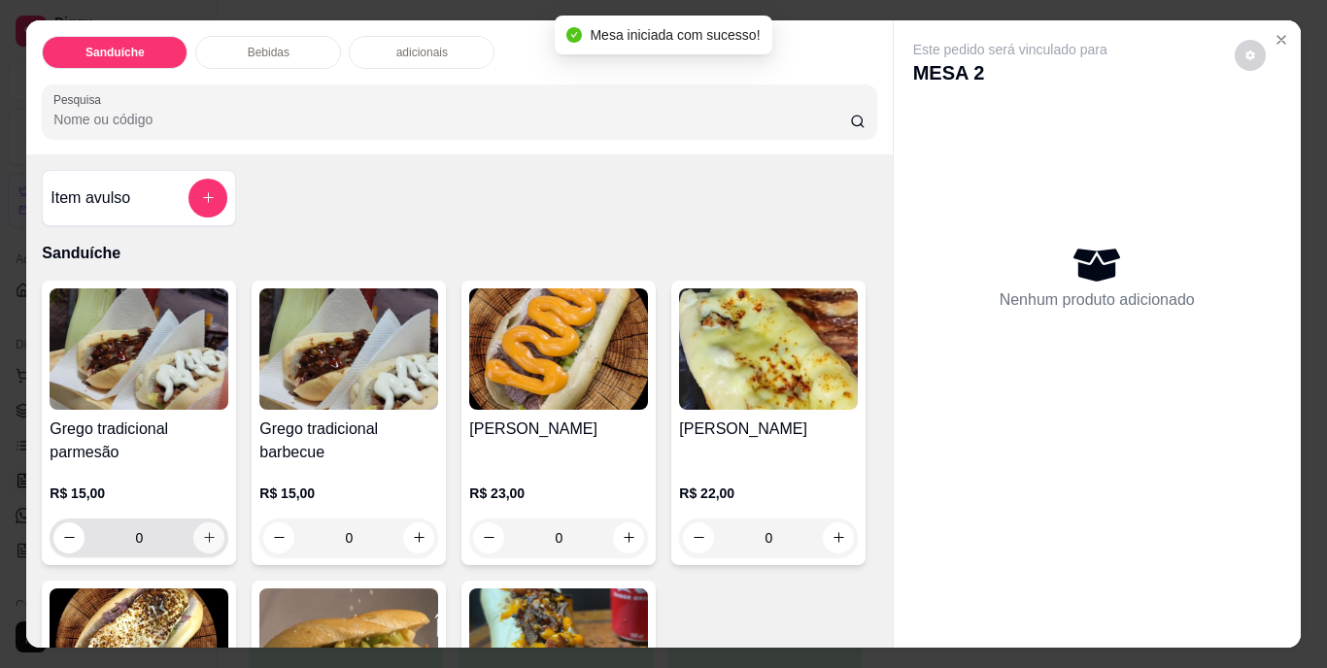
click at [206, 530] on icon "increase-product-quantity" at bounding box center [209, 537] width 15 height 15
type input "1"
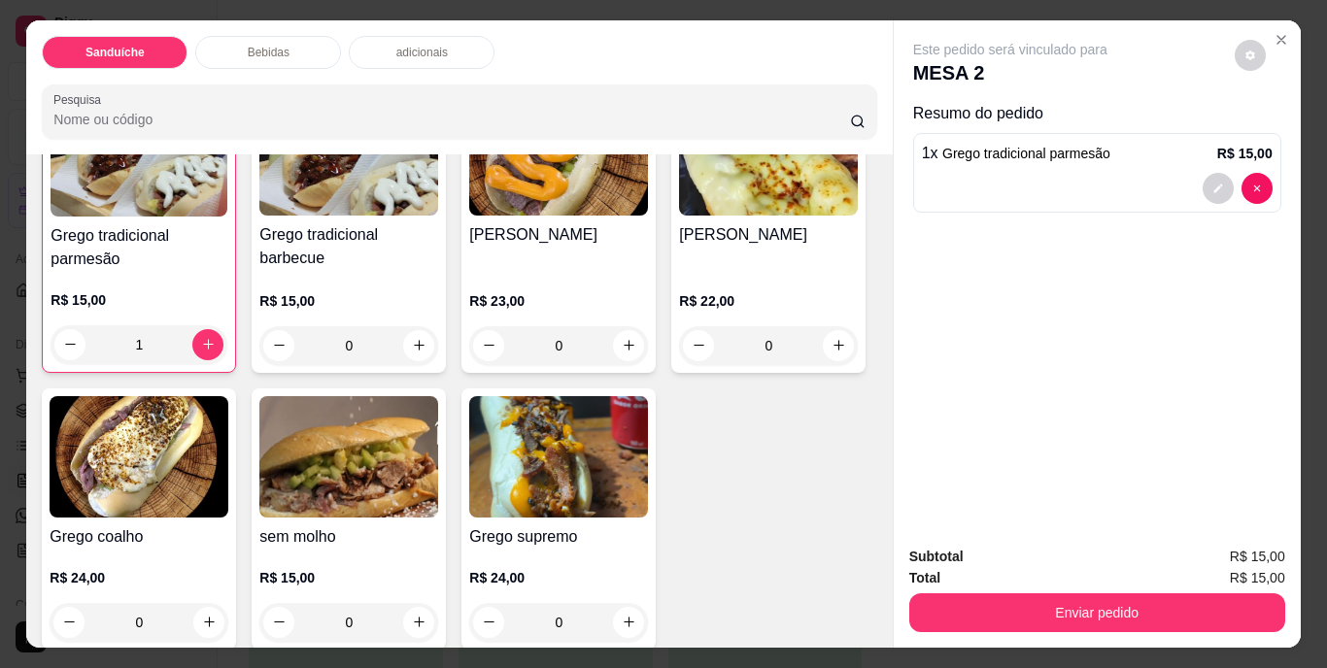
scroll to position [389, 0]
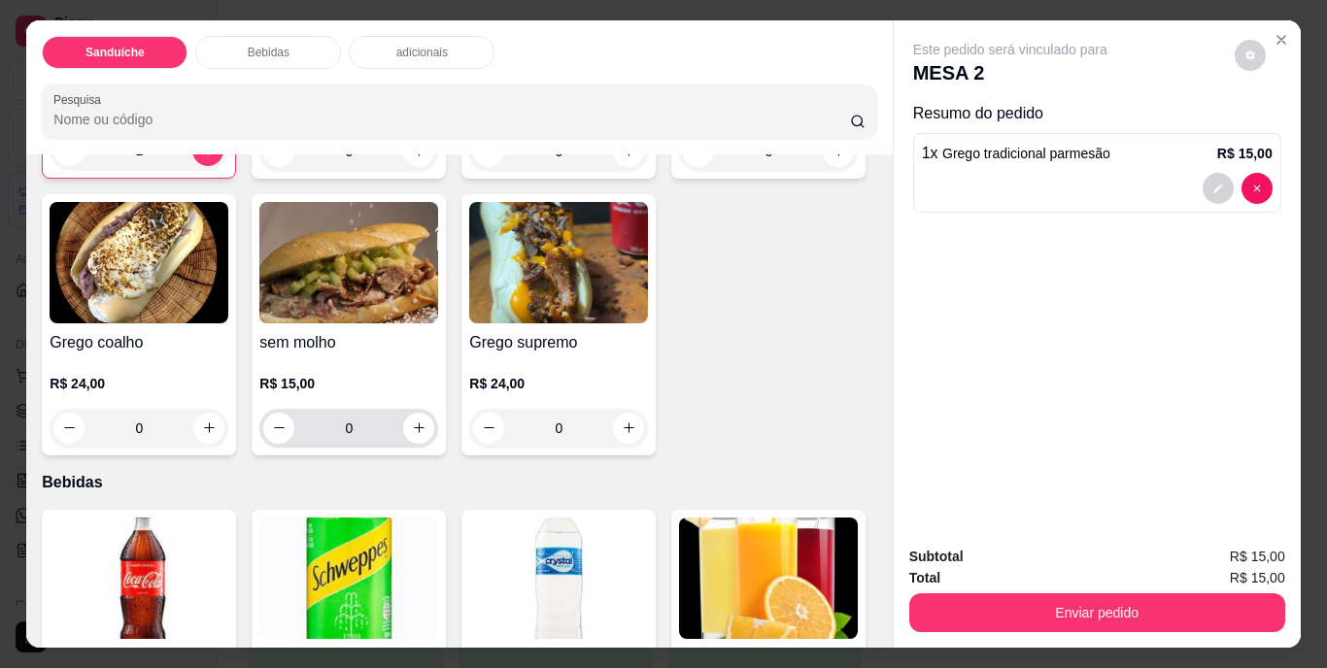
click at [434, 438] on div "0" at bounding box center [348, 428] width 171 height 39
click at [426, 424] on icon "increase-product-quantity" at bounding box center [419, 428] width 15 height 15
type input "1"
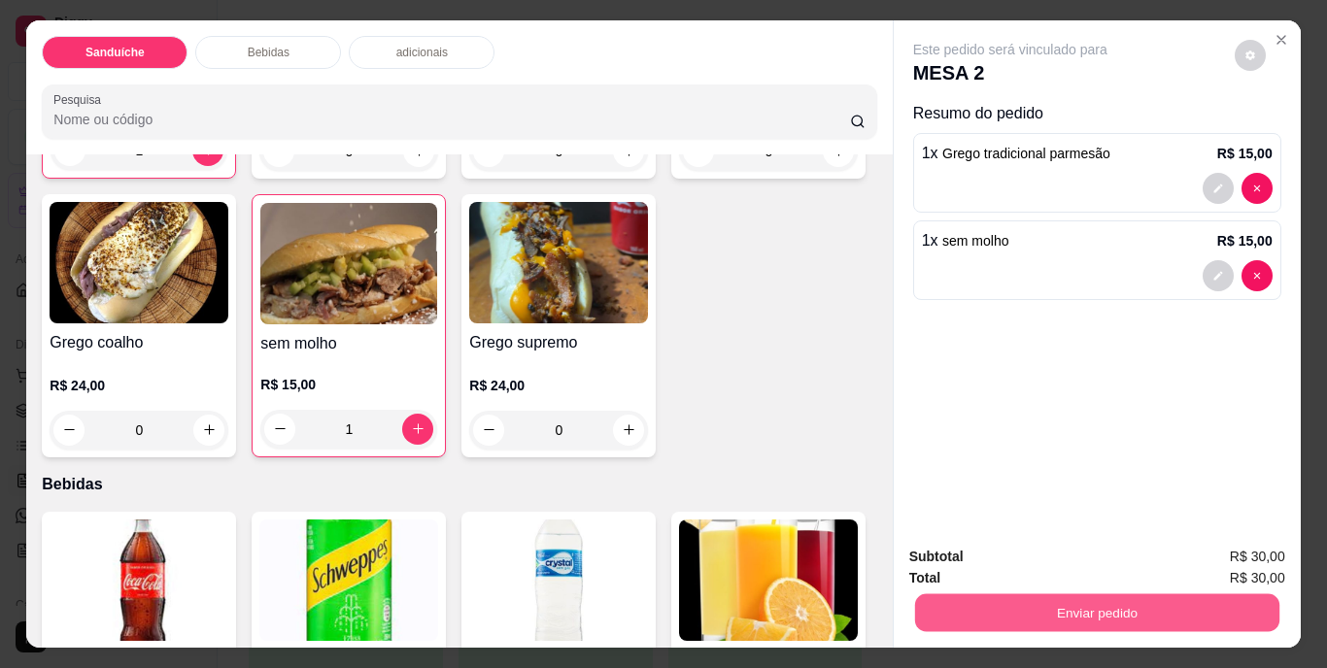
click at [1079, 602] on button "Enviar pedido" at bounding box center [1096, 613] width 364 height 38
click at [1036, 561] on button "Não registrar e enviar pedido" at bounding box center [1032, 558] width 196 height 36
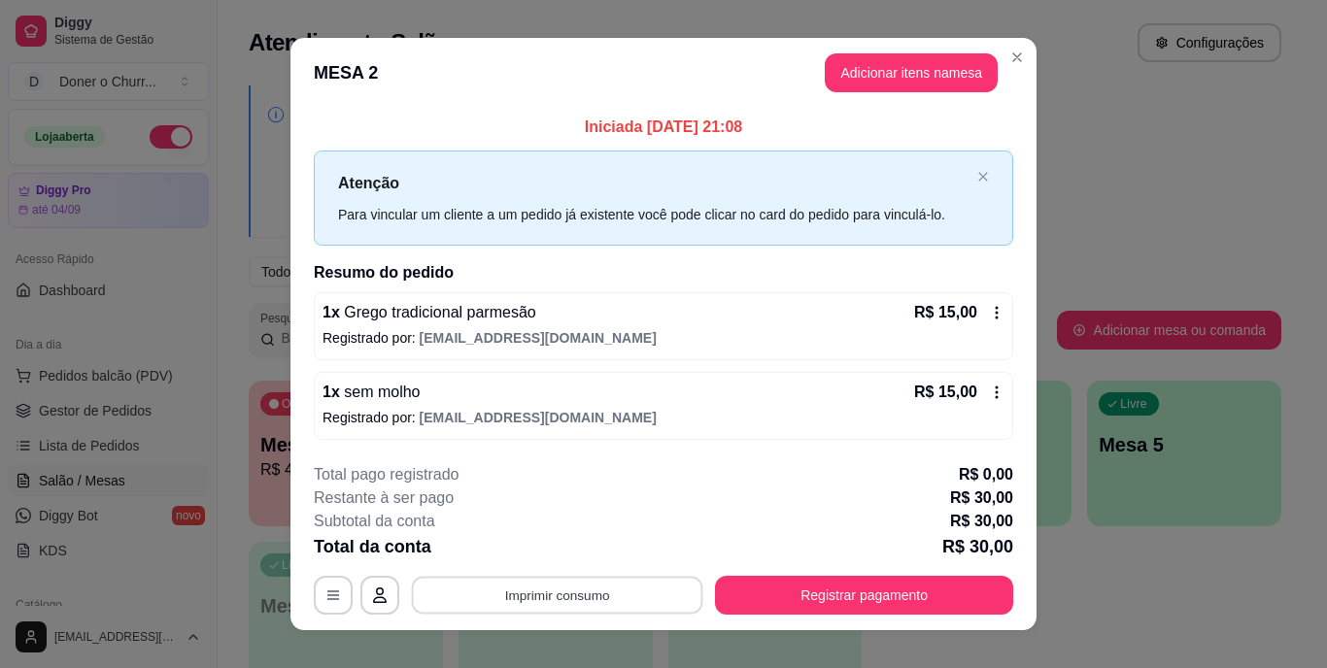
click at [517, 605] on button "Imprimir consumo" at bounding box center [557, 595] width 291 height 38
click at [573, 551] on button "IMPRESSORA" at bounding box center [556, 550] width 136 height 30
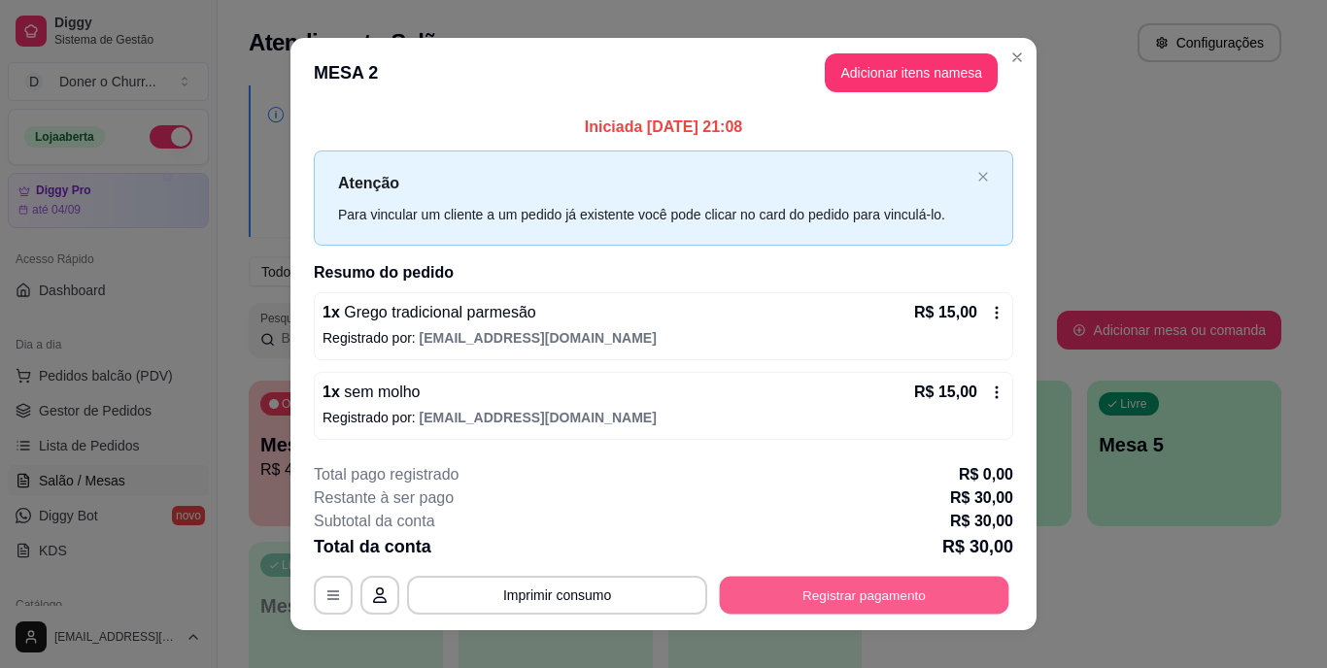
click at [808, 598] on button "Registrar pagamento" at bounding box center [864, 595] width 289 height 38
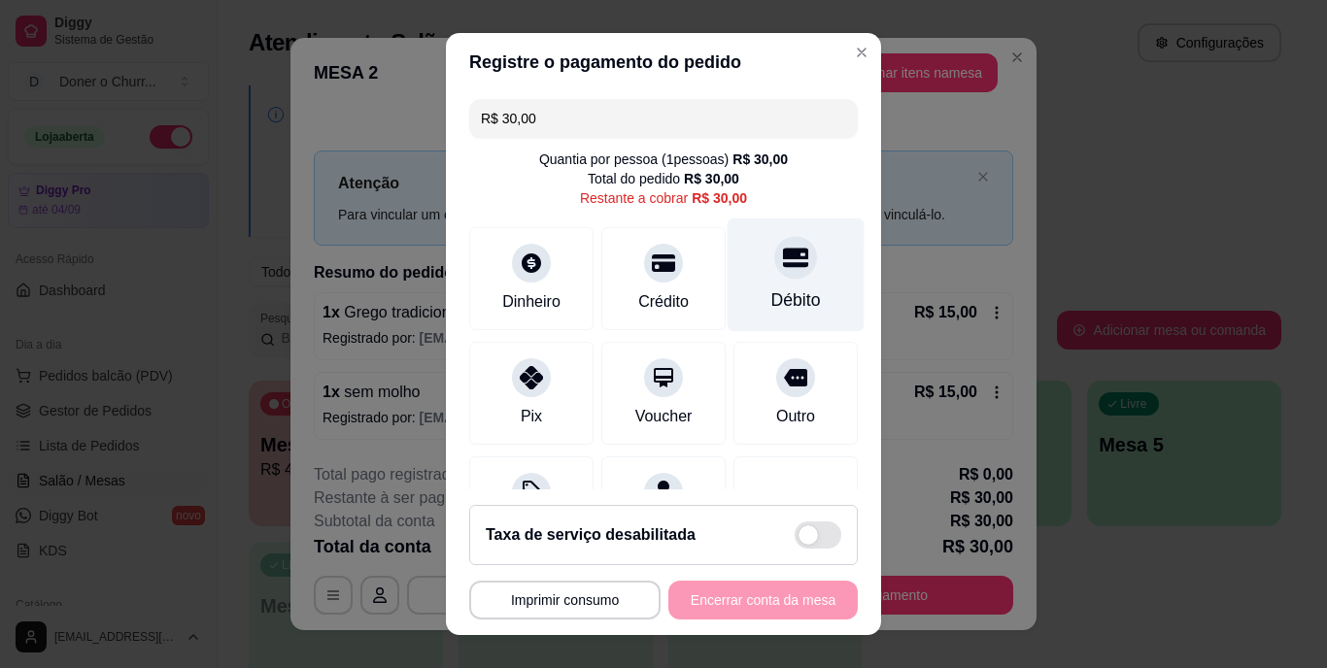
click at [771, 300] on div "Débito" at bounding box center [796, 300] width 50 height 25
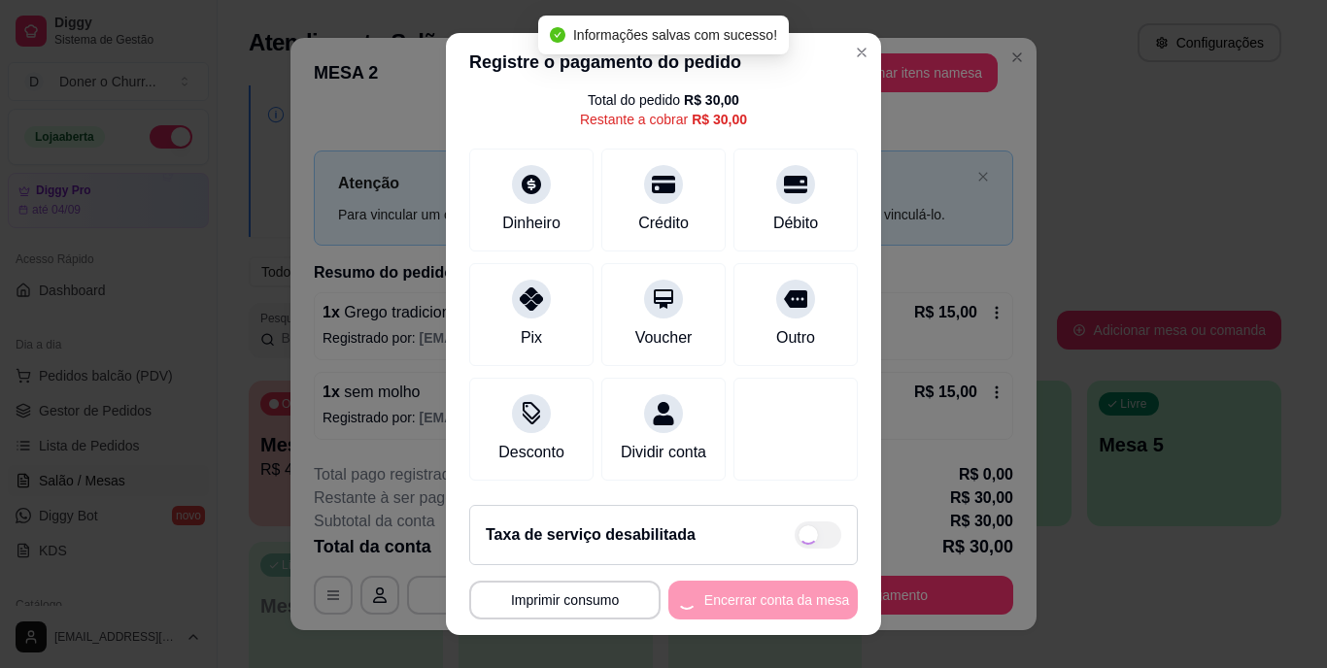
scroll to position [29, 0]
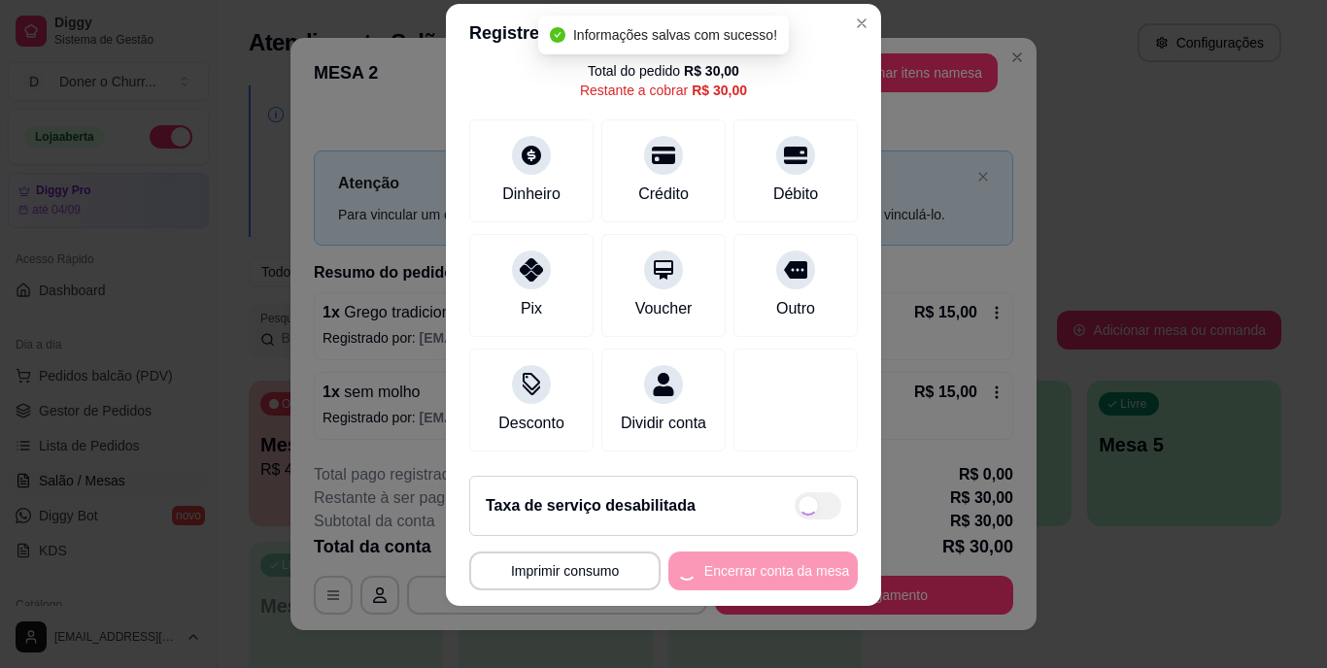
type input "R$ 0,00"
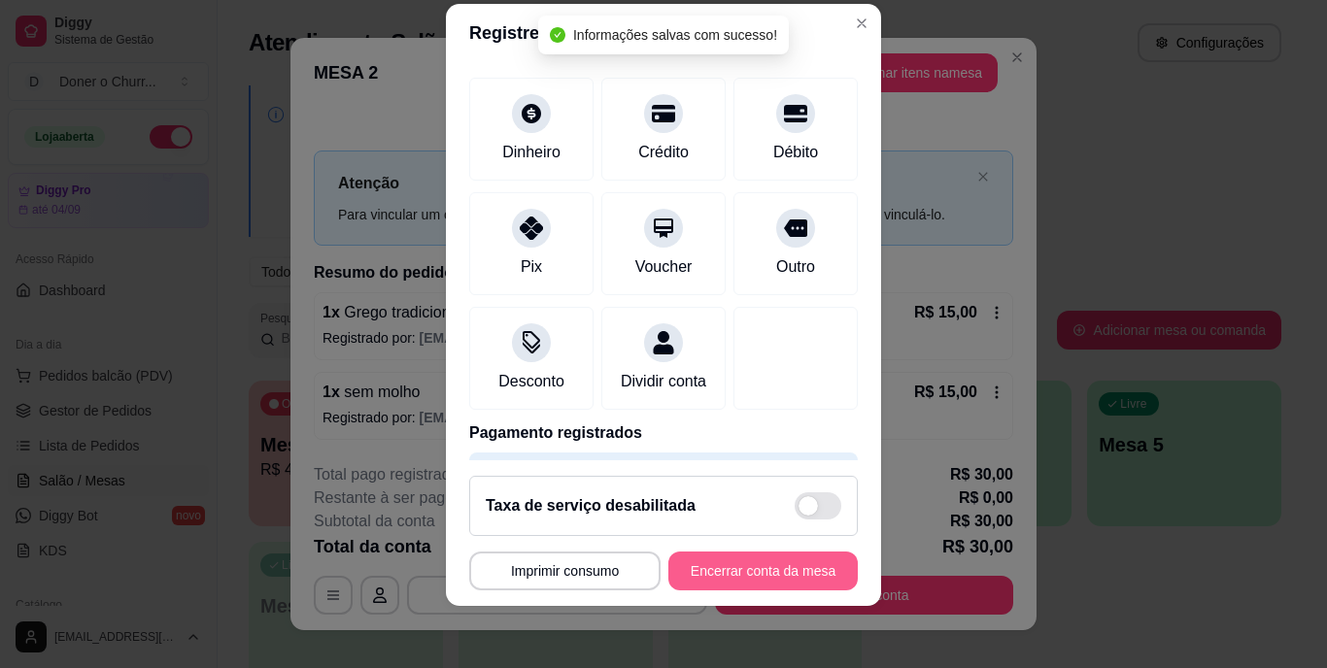
click at [712, 567] on button "Encerrar conta da mesa" at bounding box center [762, 571] width 189 height 39
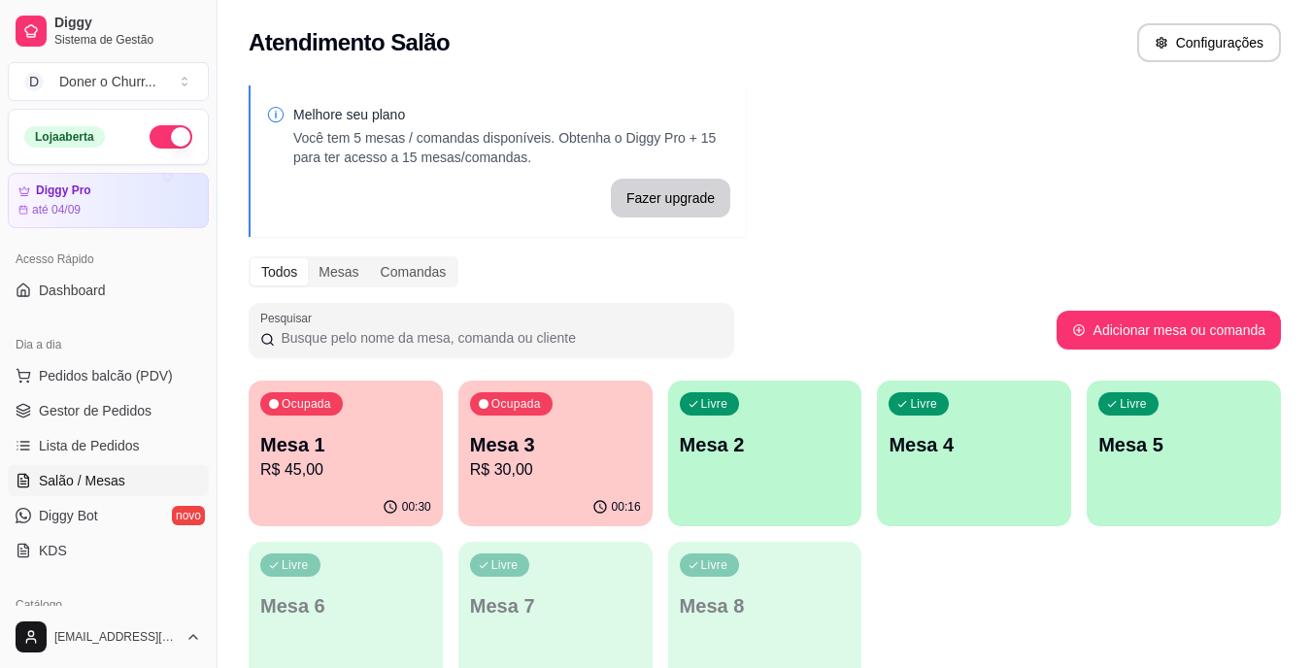
click at [414, 445] on p "Mesa 1" at bounding box center [345, 444] width 171 height 27
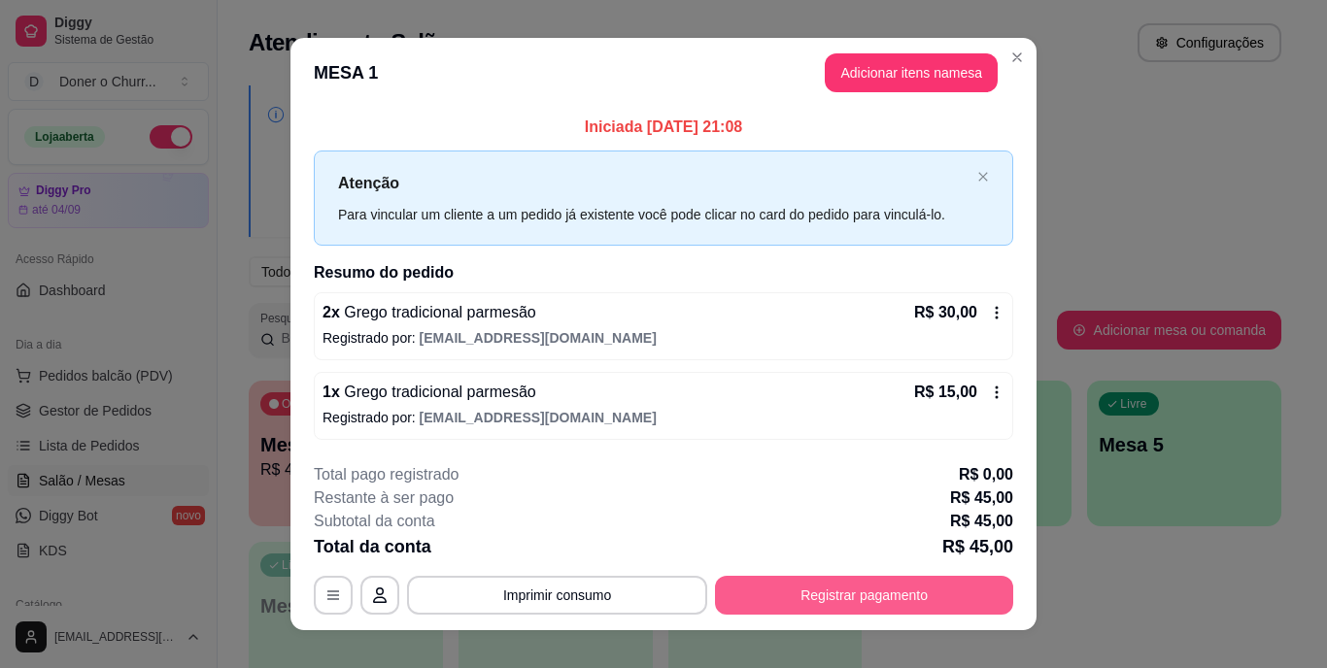
click at [806, 598] on button "Registrar pagamento" at bounding box center [864, 595] width 298 height 39
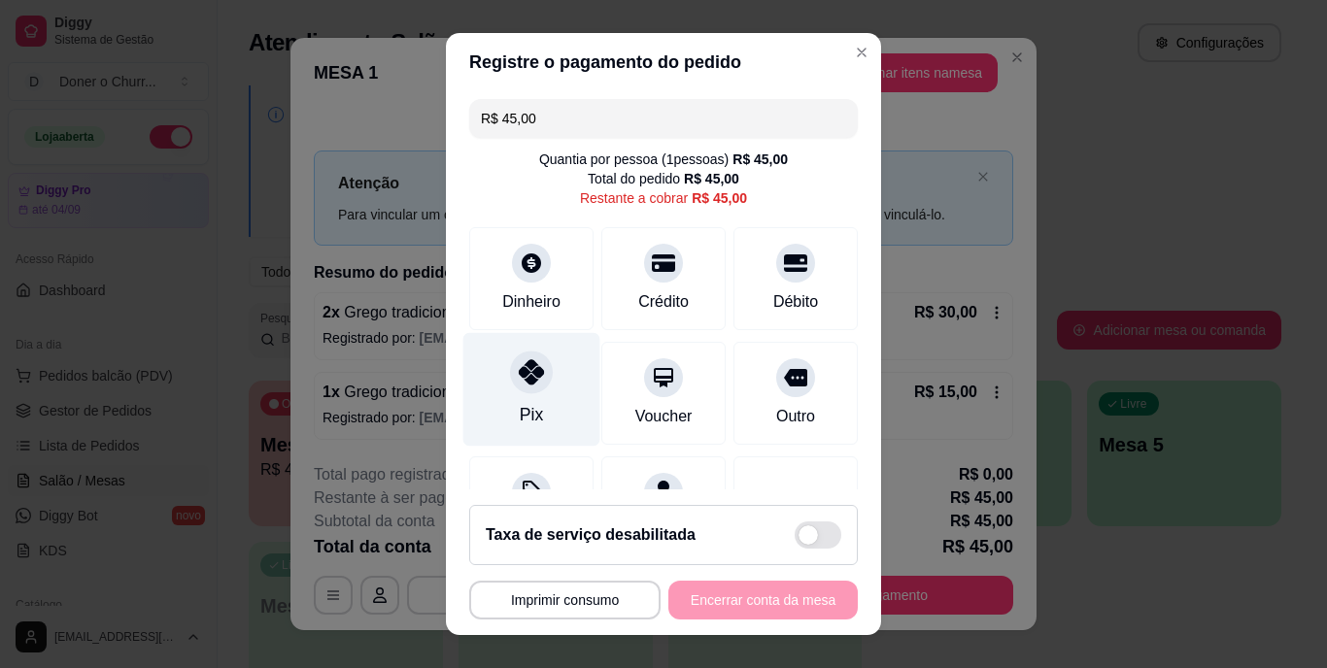
click at [521, 390] on div at bounding box center [531, 373] width 43 height 43
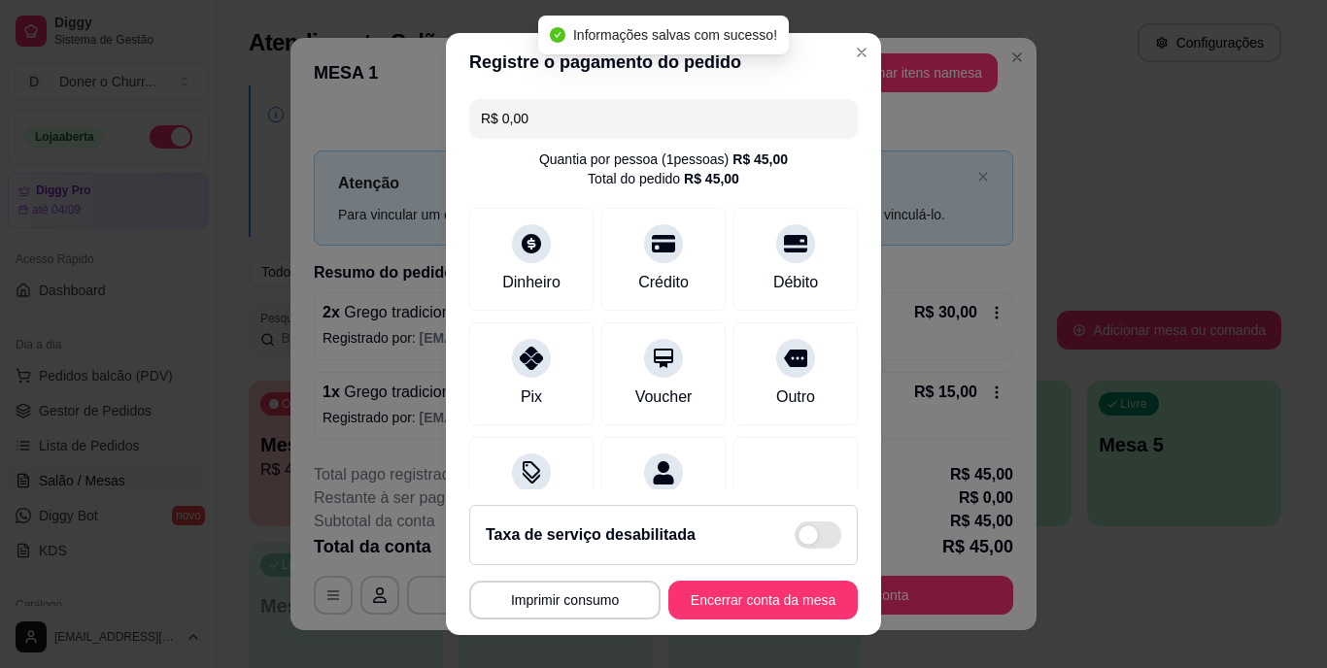
type input "R$ 0,00"
click at [720, 602] on button "Encerrar conta da mesa" at bounding box center [763, 600] width 184 height 38
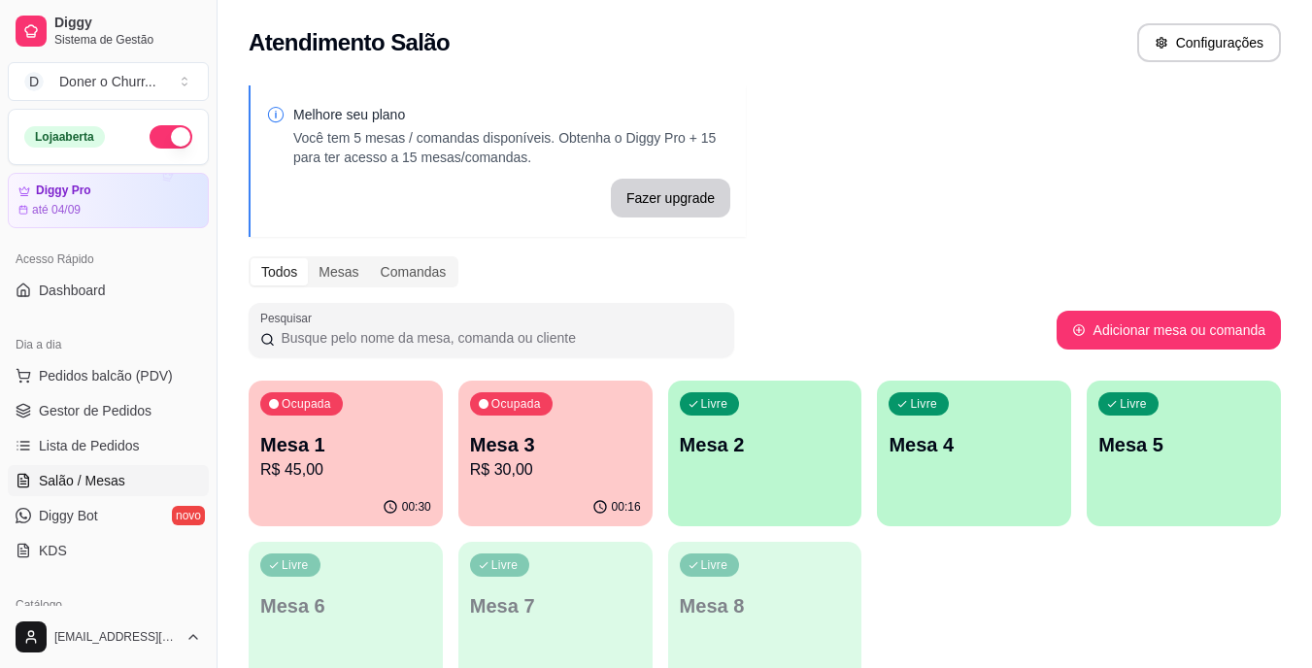
click at [346, 458] on p "R$ 45,00" at bounding box center [345, 469] width 171 height 23
click at [322, 442] on p "Mesa 1" at bounding box center [345, 444] width 171 height 27
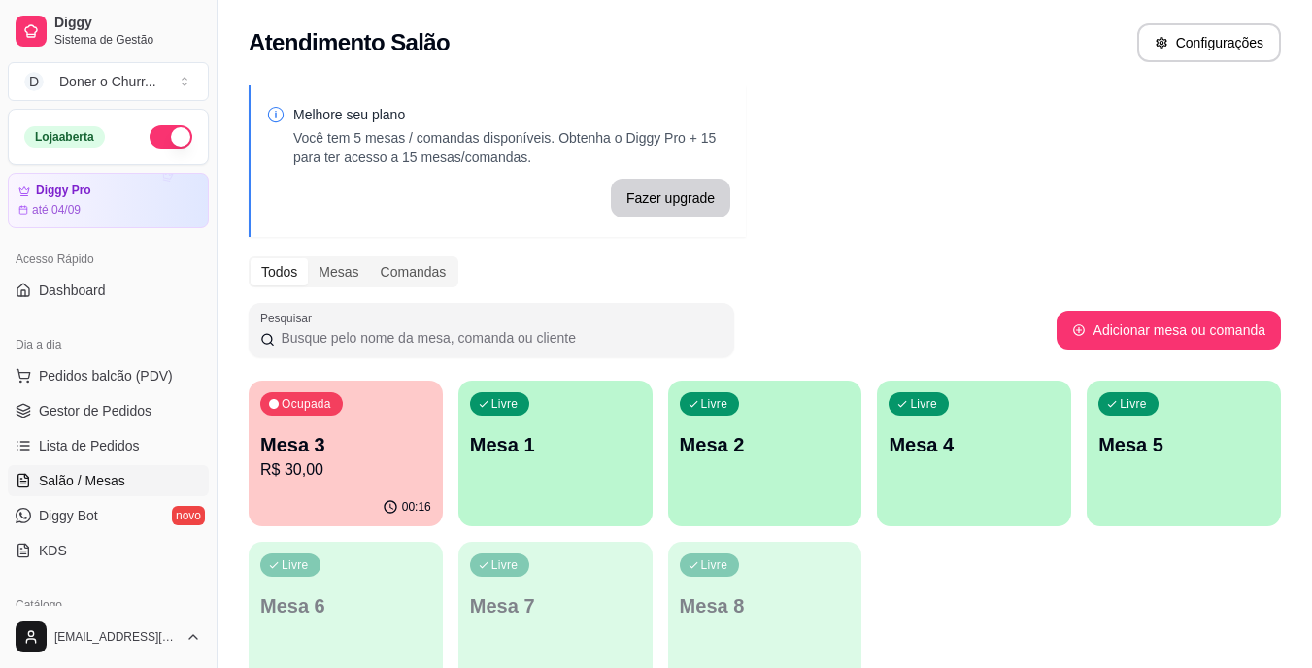
click at [549, 449] on p "Mesa 1" at bounding box center [555, 444] width 171 height 27
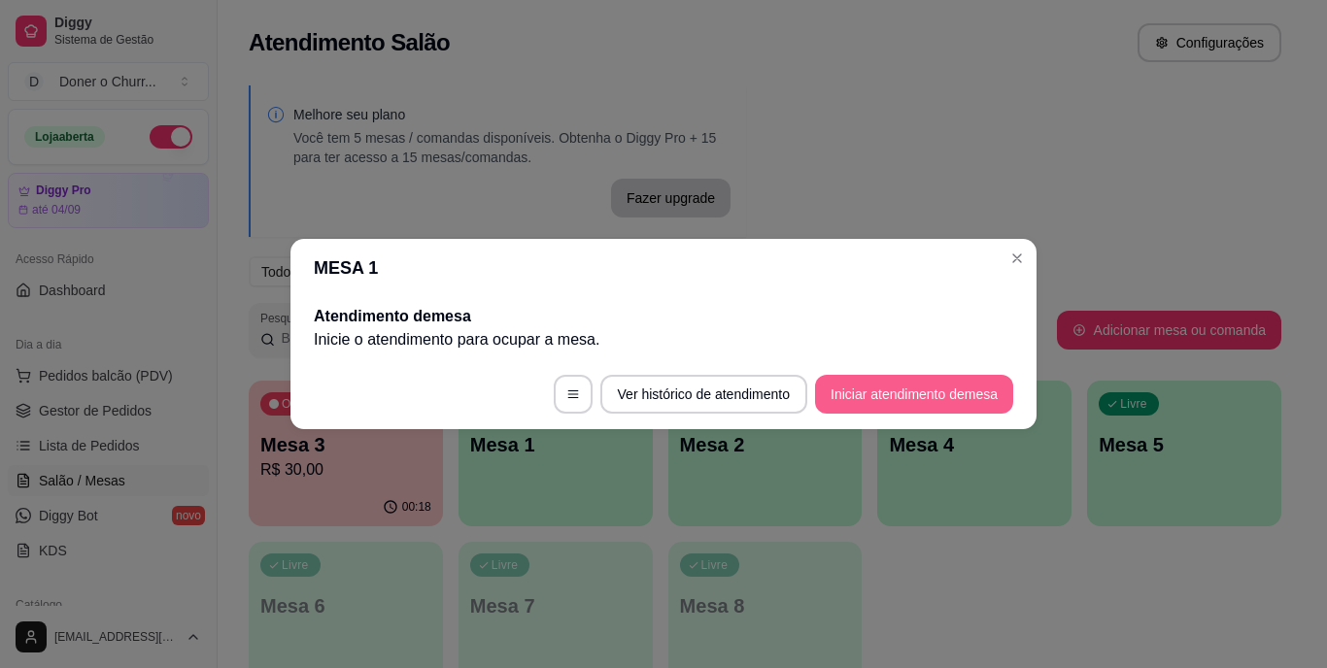
click at [877, 399] on button "Iniciar atendimento de mesa" at bounding box center [914, 394] width 198 height 39
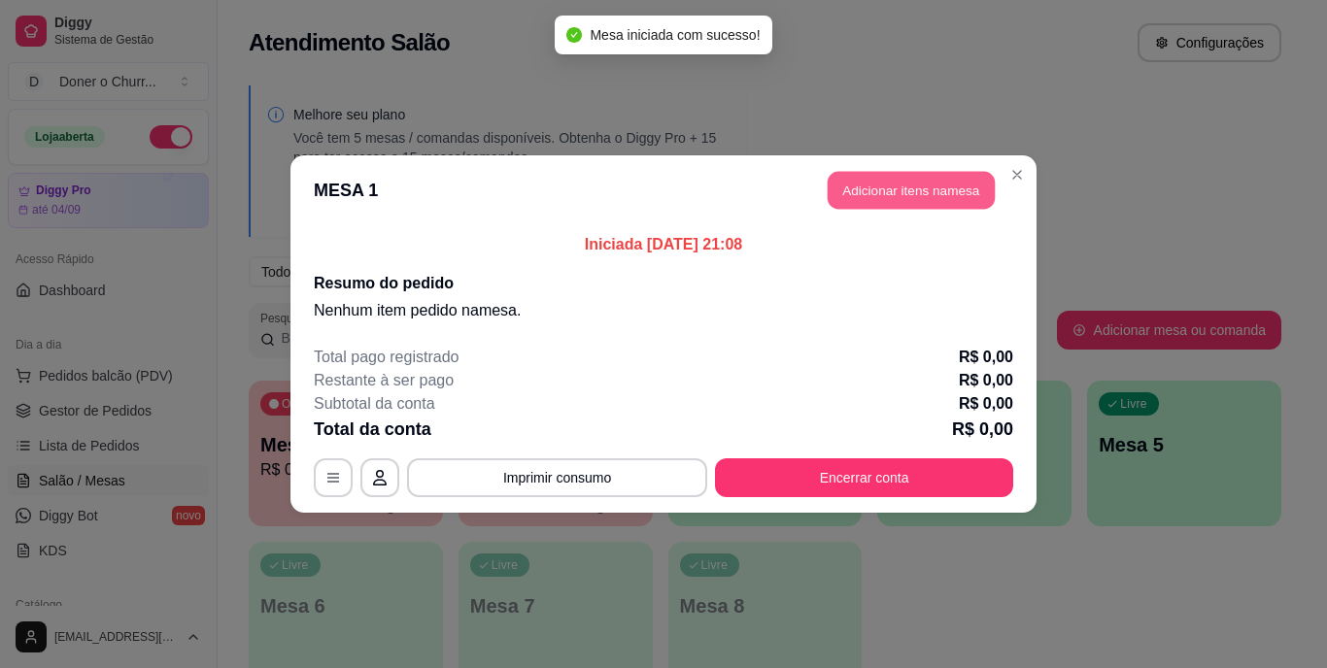
click at [915, 193] on button "Adicionar itens na mesa" at bounding box center [911, 191] width 167 height 38
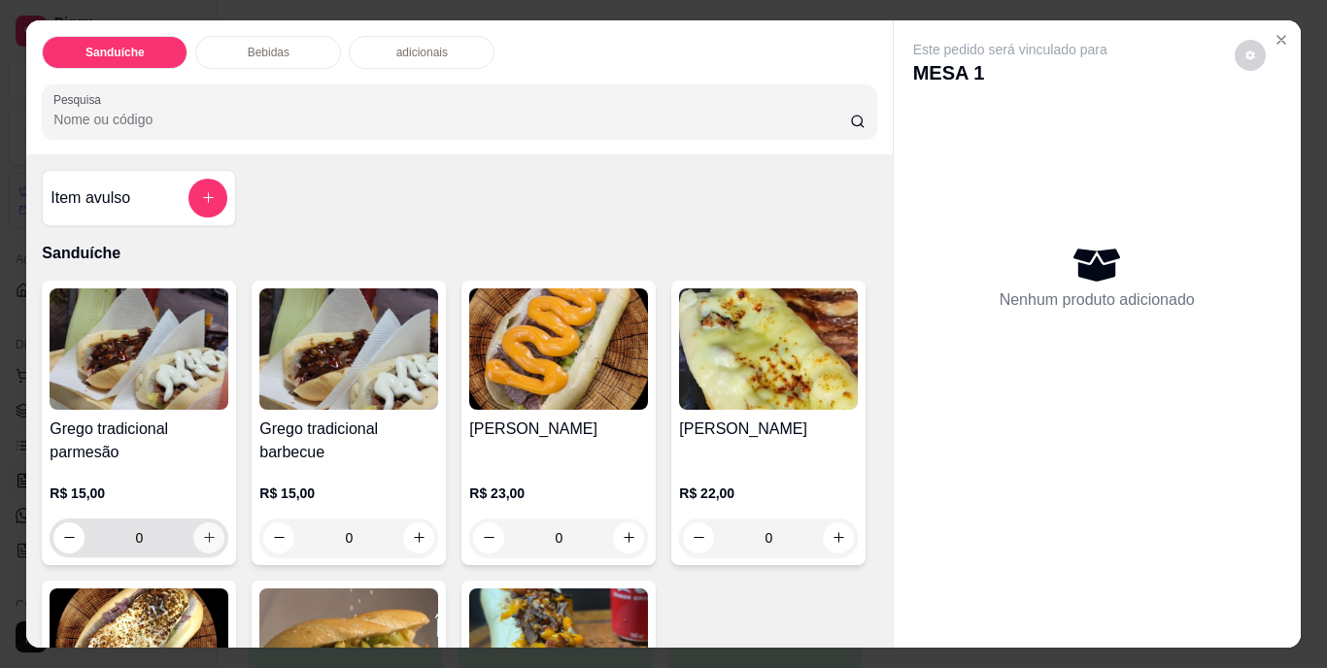
click at [206, 530] on icon "increase-product-quantity" at bounding box center [209, 537] width 15 height 15
type input "1"
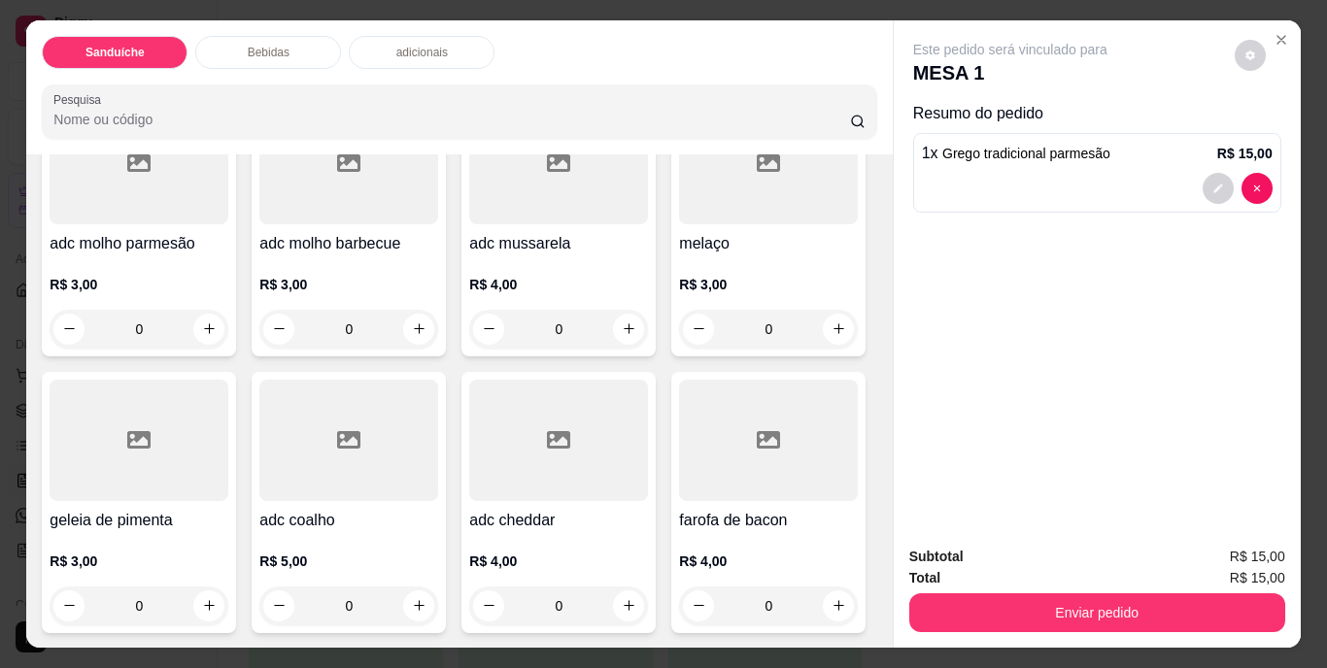
scroll to position [1069, 0]
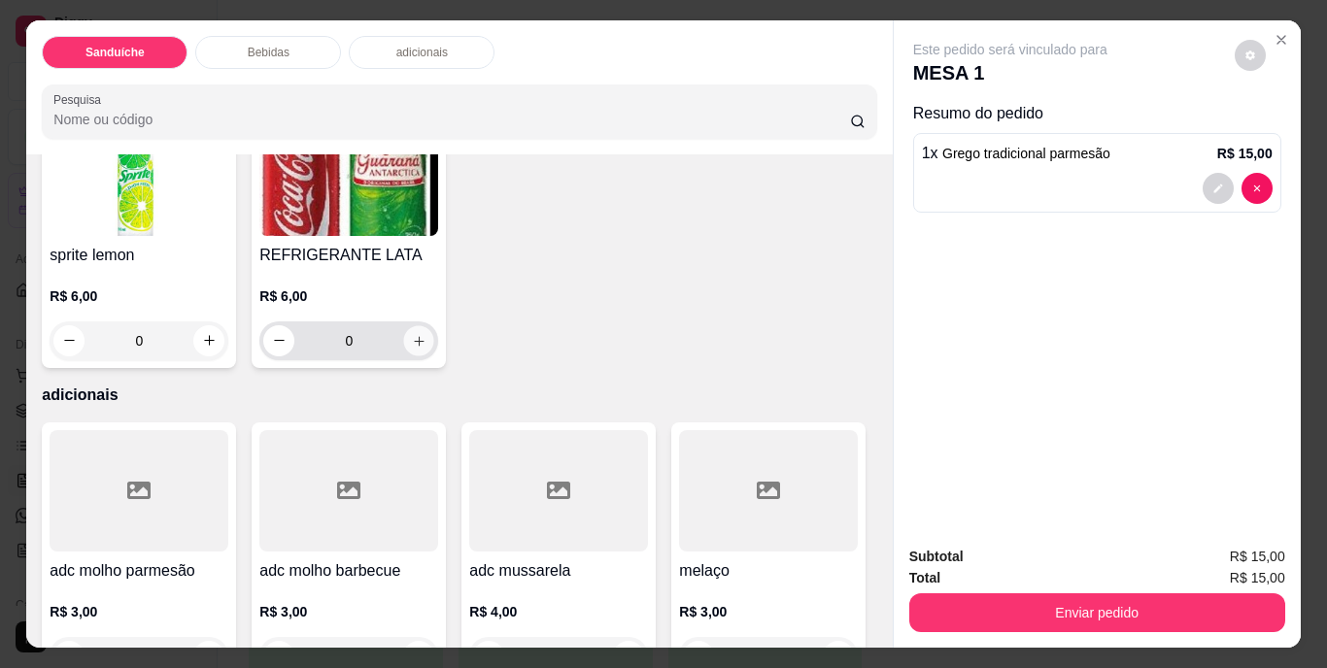
click at [434, 356] on button "increase-product-quantity" at bounding box center [419, 340] width 30 height 30
type input "1"
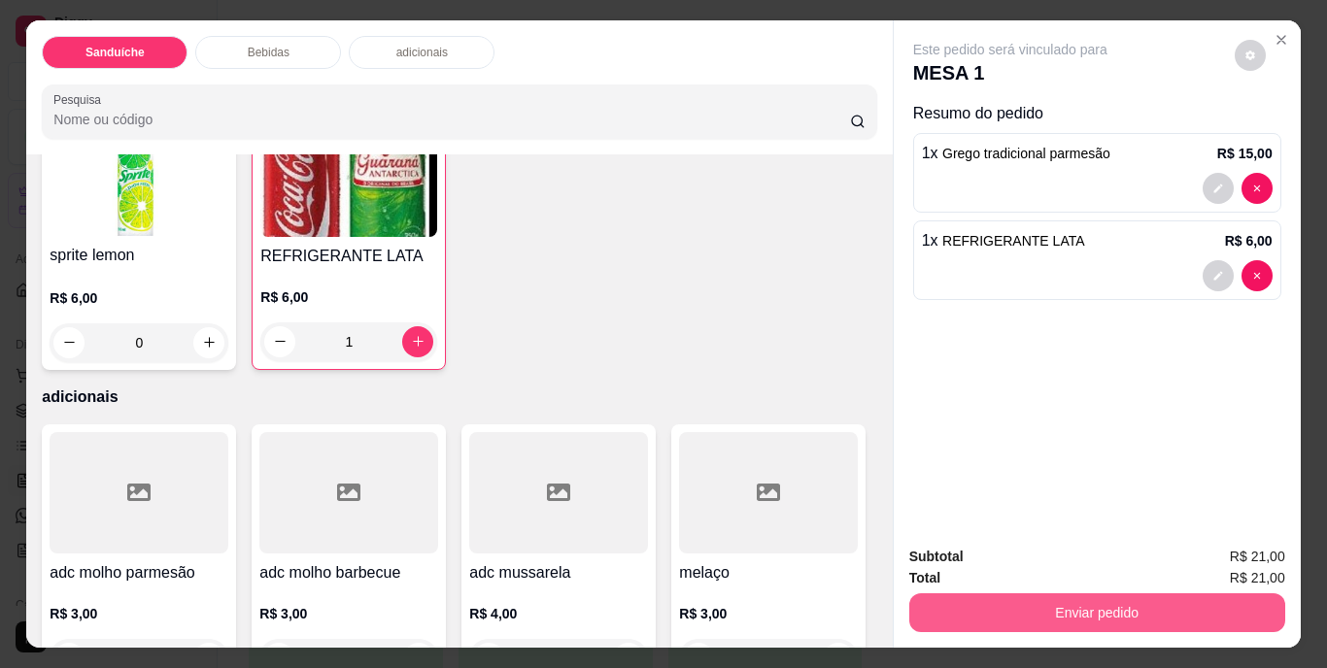
click at [1056, 600] on button "Enviar pedido" at bounding box center [1097, 613] width 376 height 39
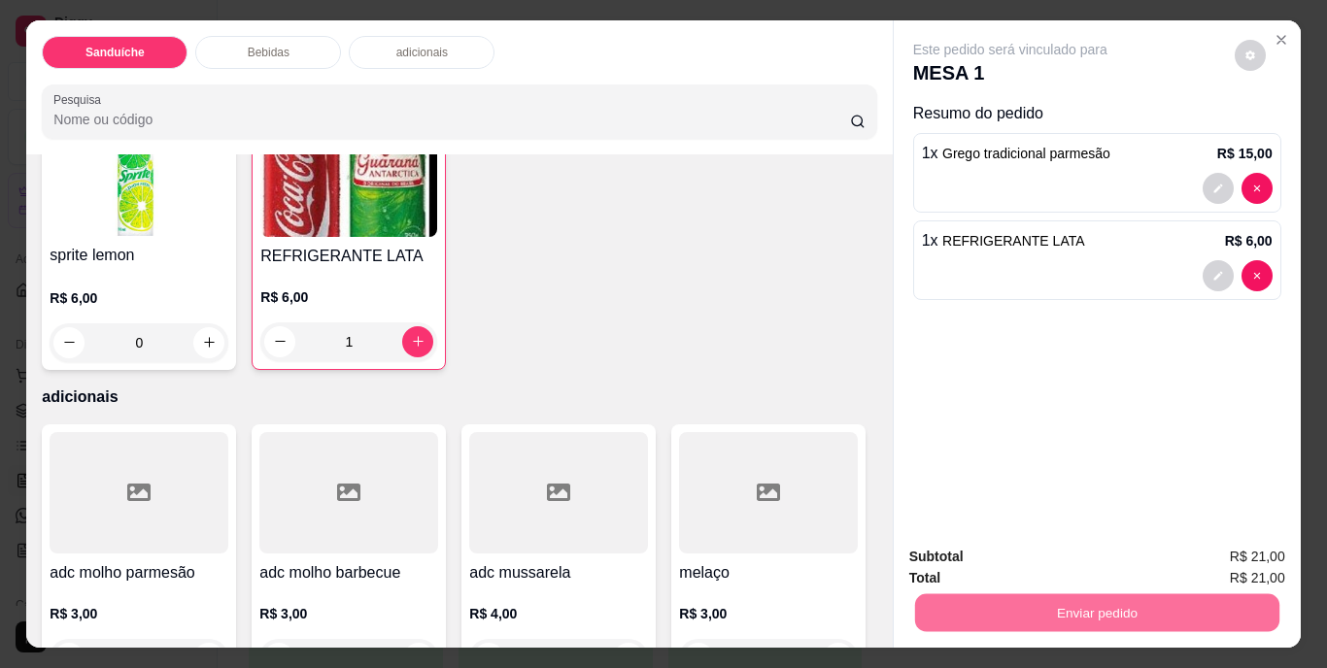
click at [1036, 553] on button "Não registrar e enviar pedido" at bounding box center [1032, 558] width 196 height 36
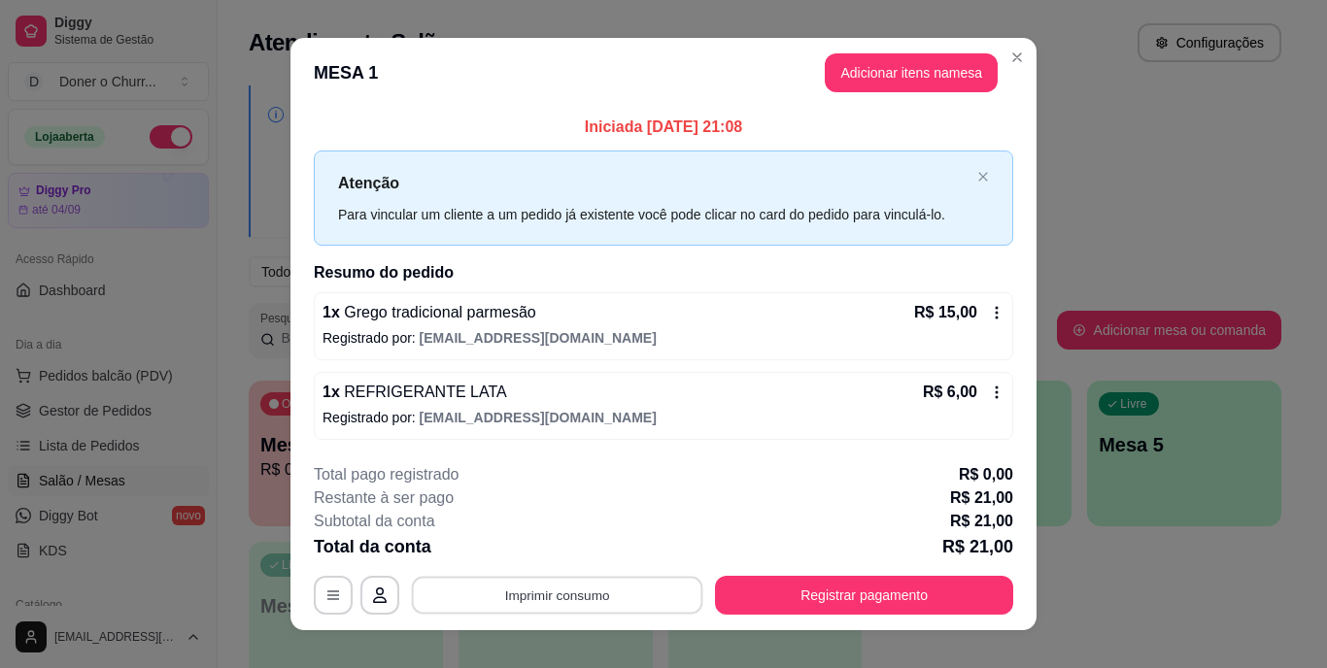
click at [553, 595] on button "Imprimir consumo" at bounding box center [557, 595] width 291 height 38
click at [568, 544] on button "IMPRESSORA" at bounding box center [556, 550] width 141 height 31
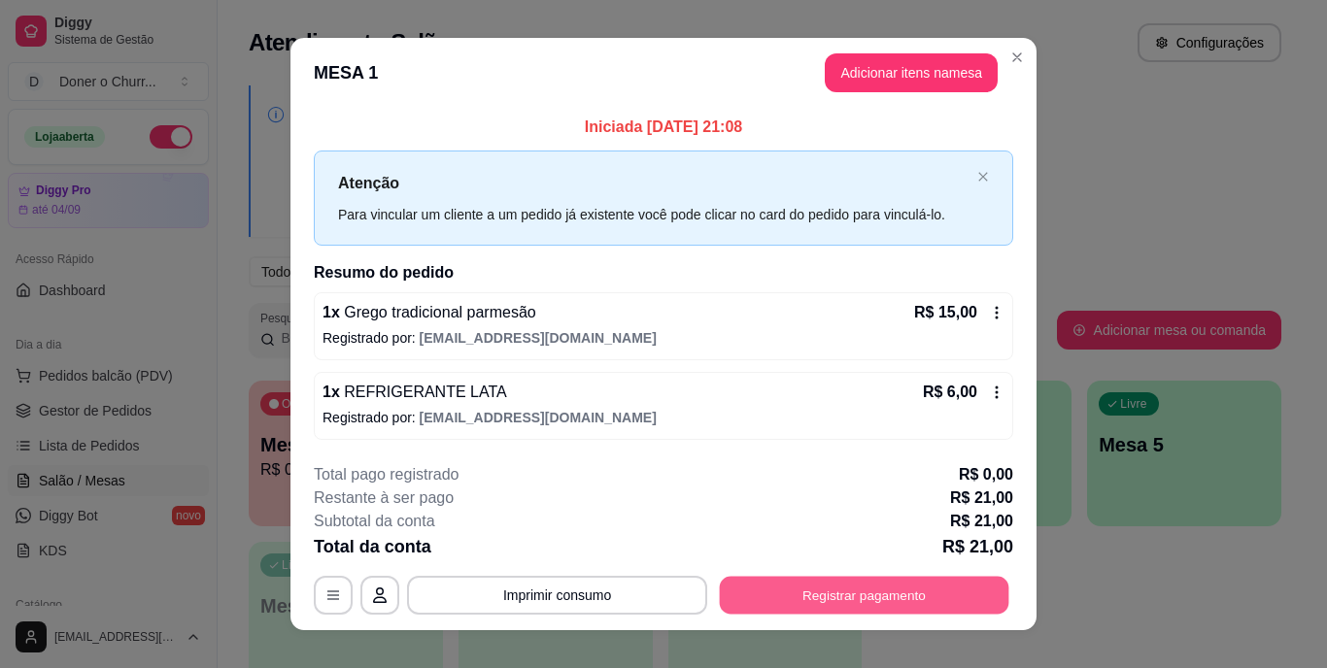
click at [847, 601] on button "Registrar pagamento" at bounding box center [864, 595] width 289 height 38
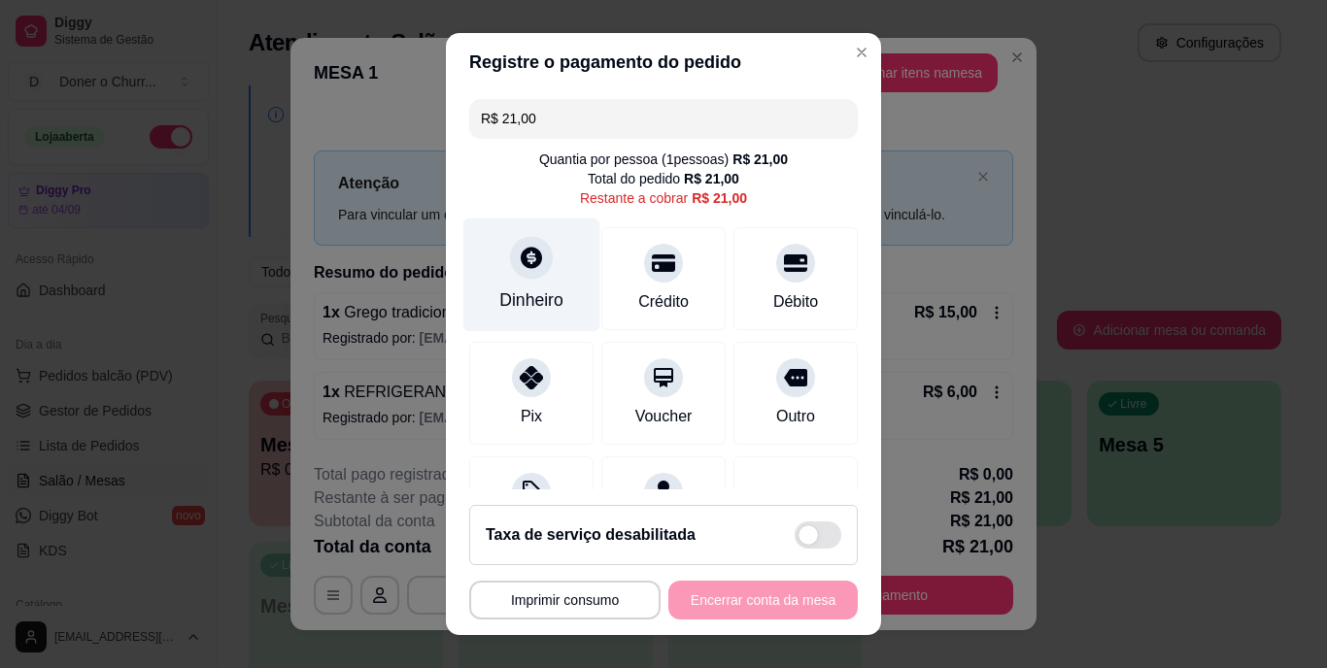
click at [510, 282] on div "Dinheiro" at bounding box center [531, 276] width 137 height 114
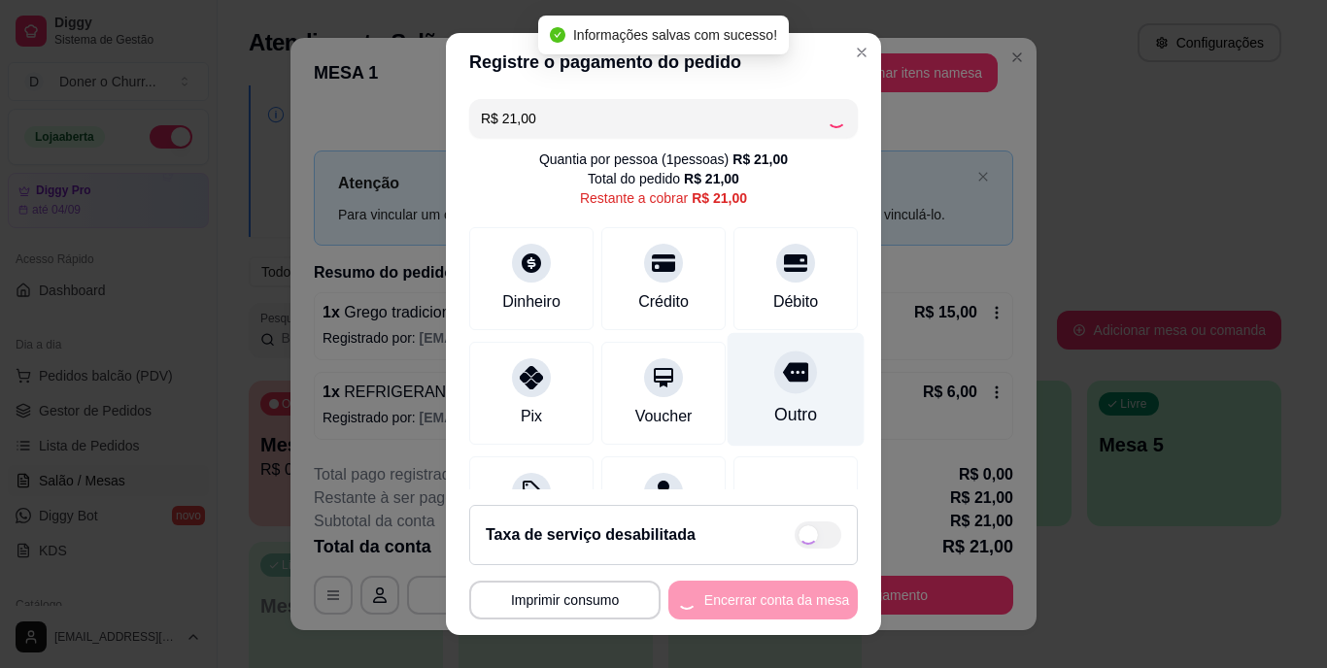
type input "R$ 0,00"
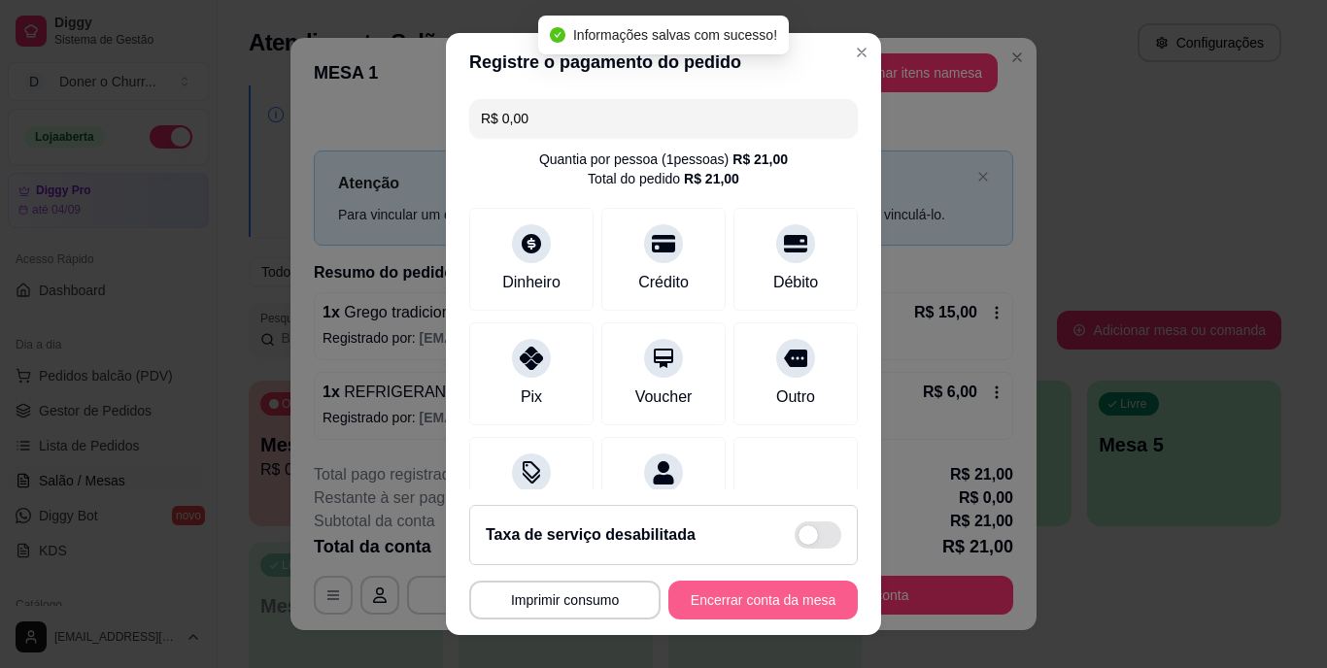
click at [726, 590] on button "Encerrar conta da mesa" at bounding box center [762, 600] width 189 height 39
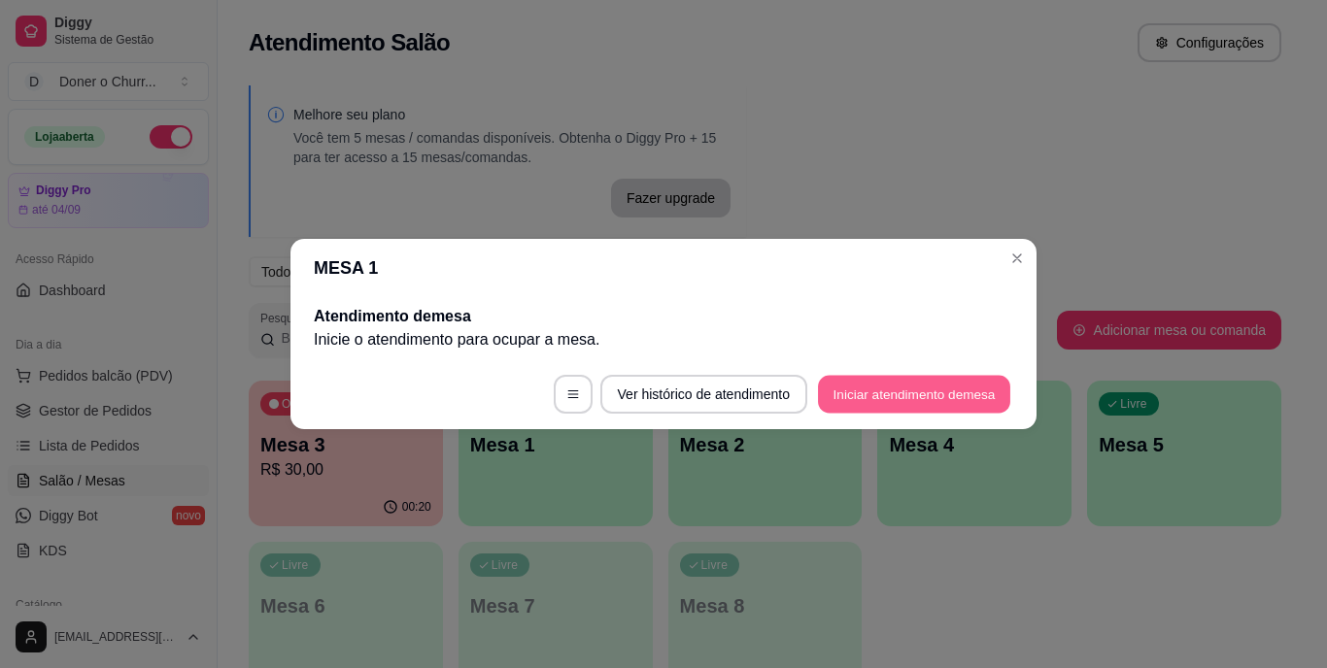
click at [933, 391] on button "Iniciar atendimento de mesa" at bounding box center [914, 395] width 192 height 38
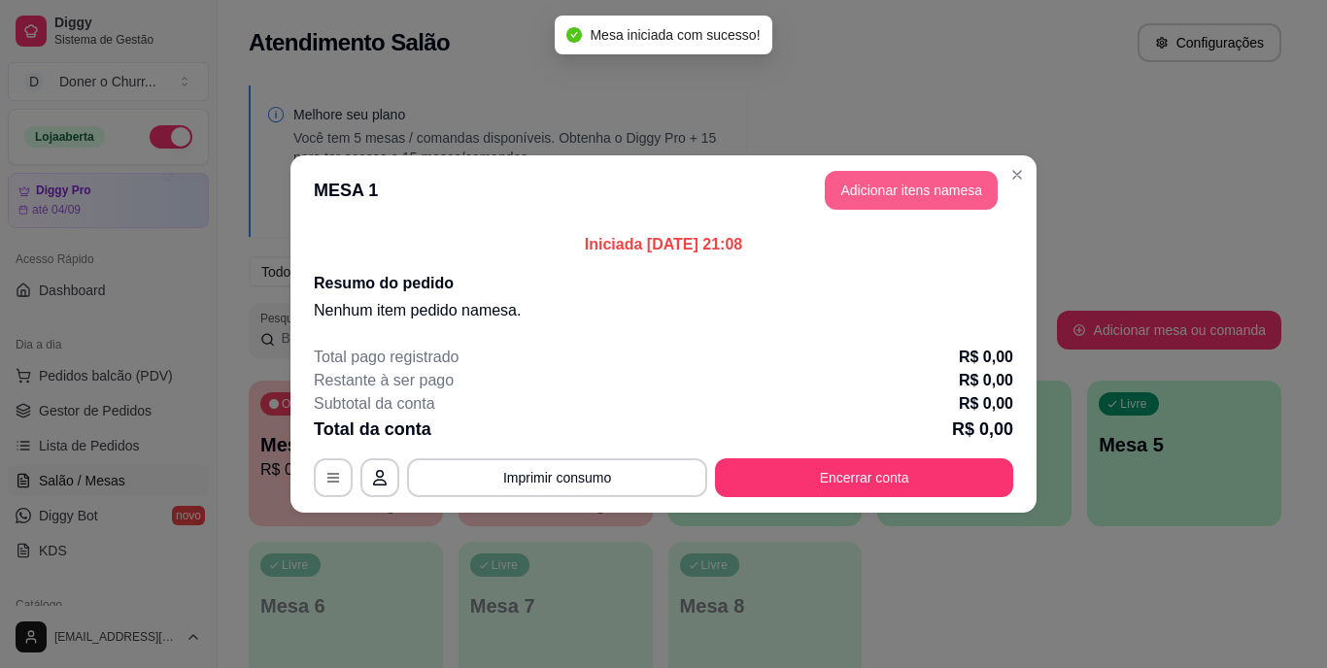
click at [901, 192] on button "Adicionar itens na mesa" at bounding box center [911, 190] width 173 height 39
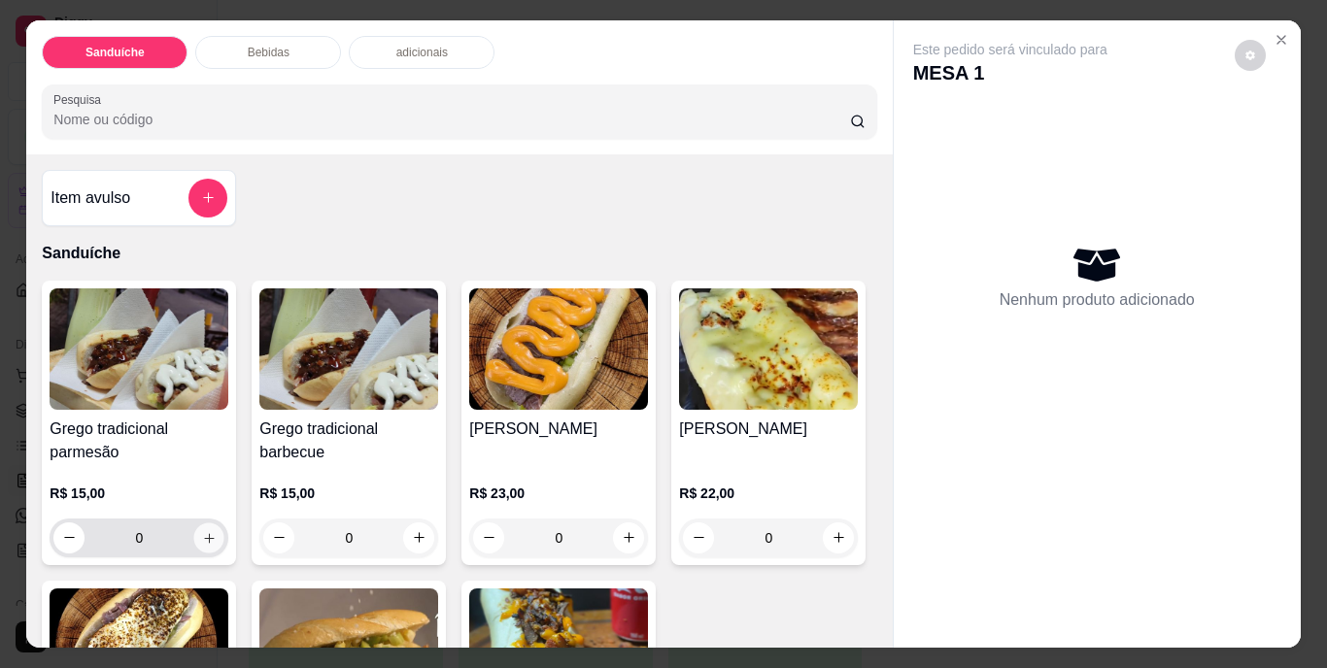
click at [202, 530] on icon "increase-product-quantity" at bounding box center [209, 537] width 15 height 15
type input "1"
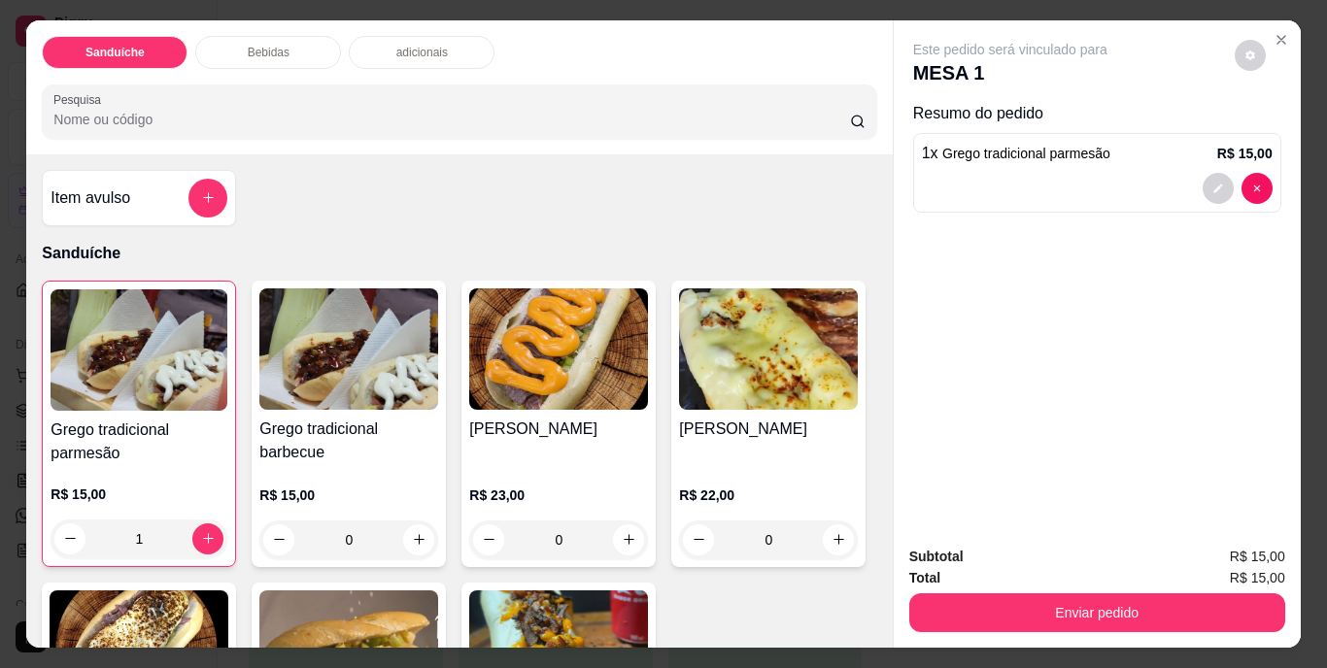
scroll to position [194, 0]
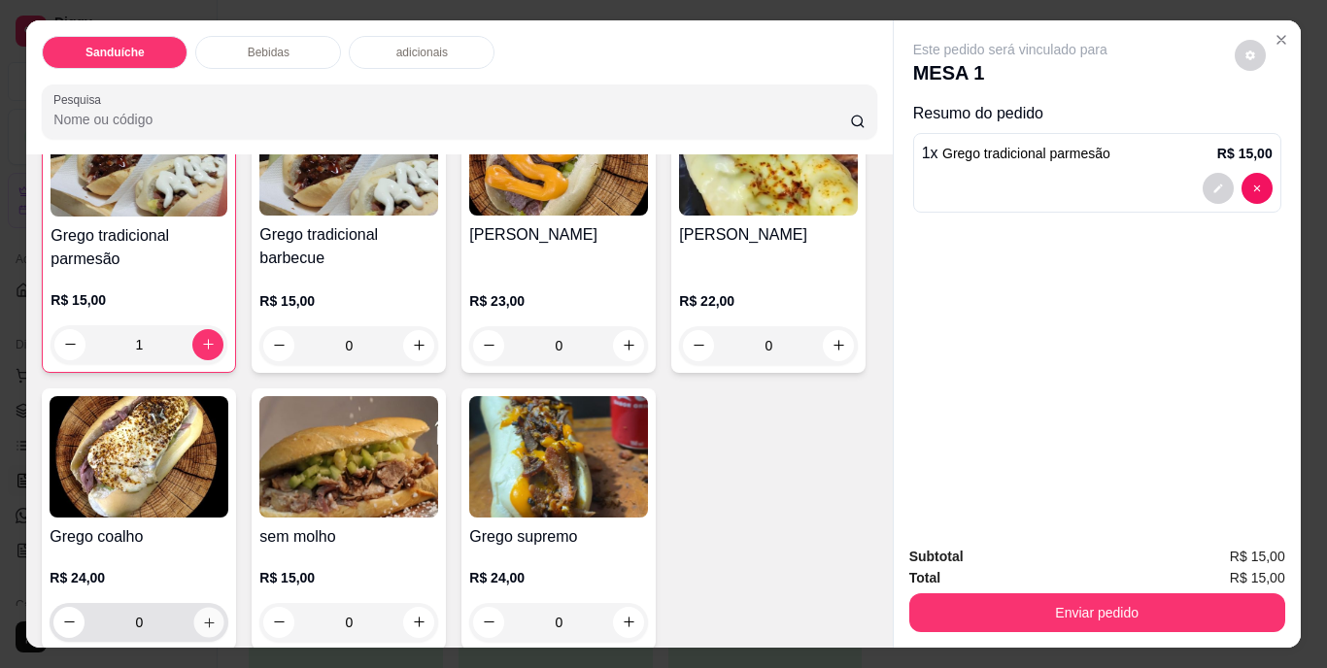
click at [217, 617] on icon "increase-product-quantity" at bounding box center [209, 622] width 15 height 15
type input "1"
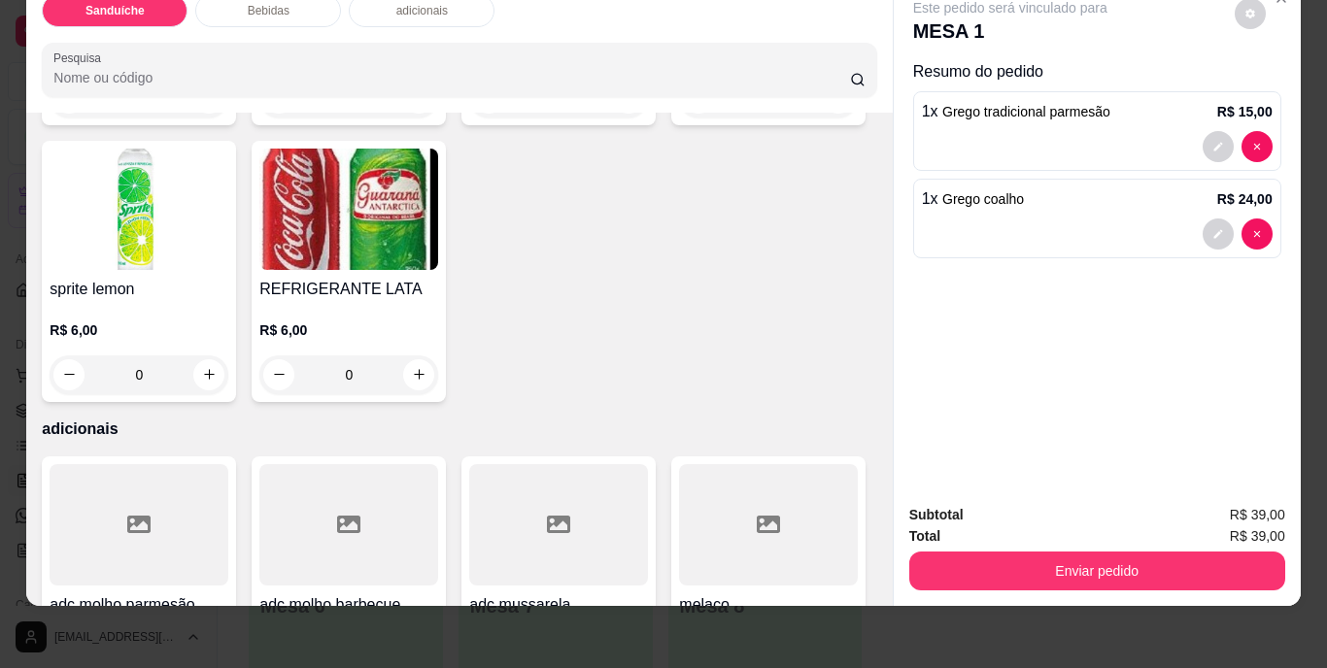
scroll to position [1069, 0]
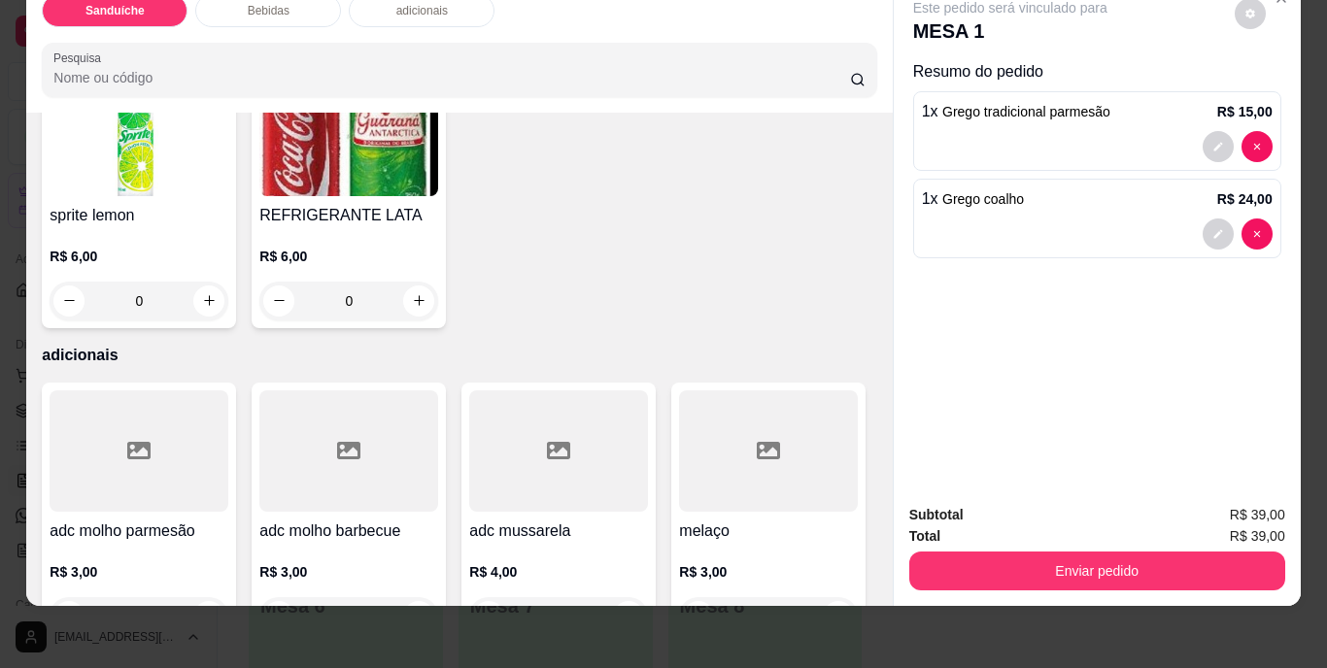
click at [202, 31] on icon "increase-product-quantity" at bounding box center [209, 24] width 15 height 15
type input "1"
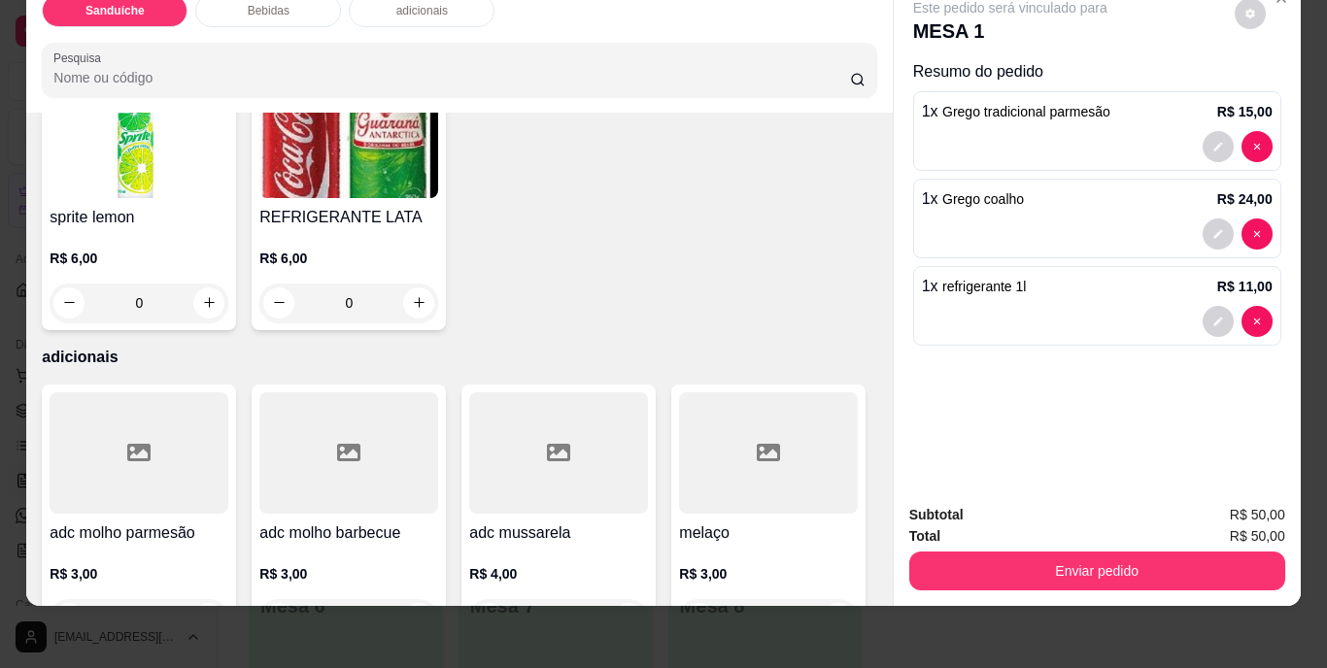
scroll to position [1069, 0]
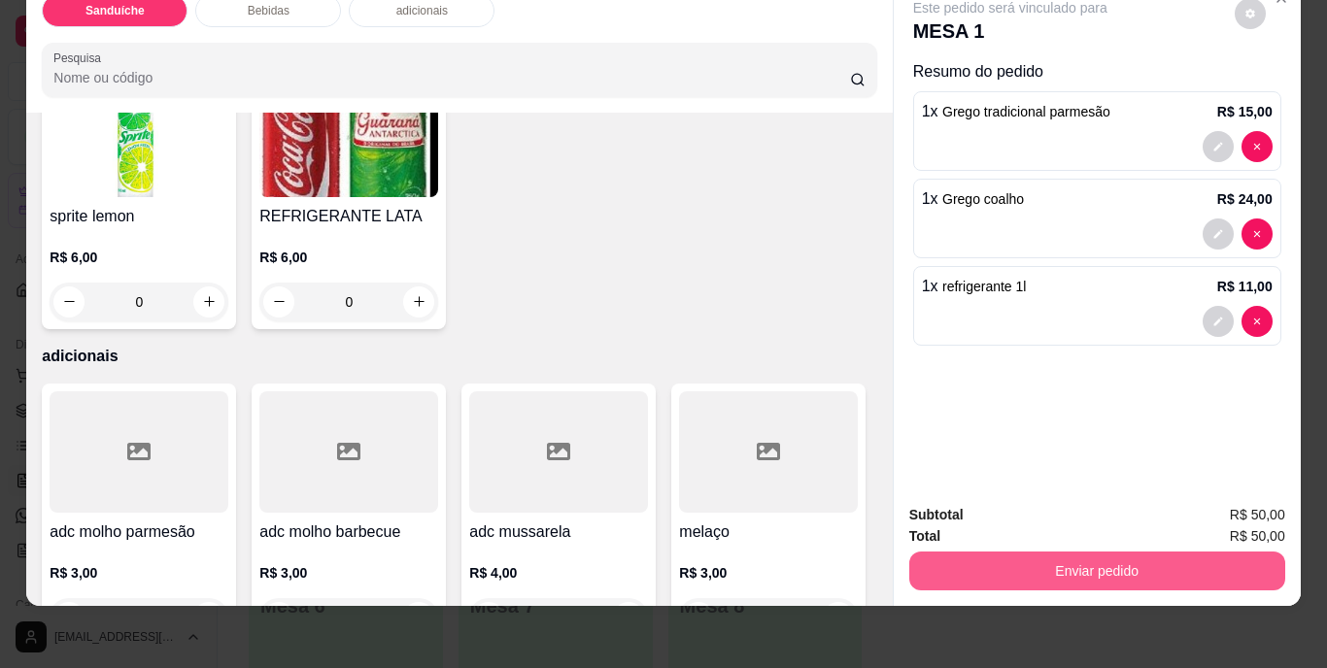
click at [1152, 556] on button "Enviar pedido" at bounding box center [1097, 571] width 376 height 39
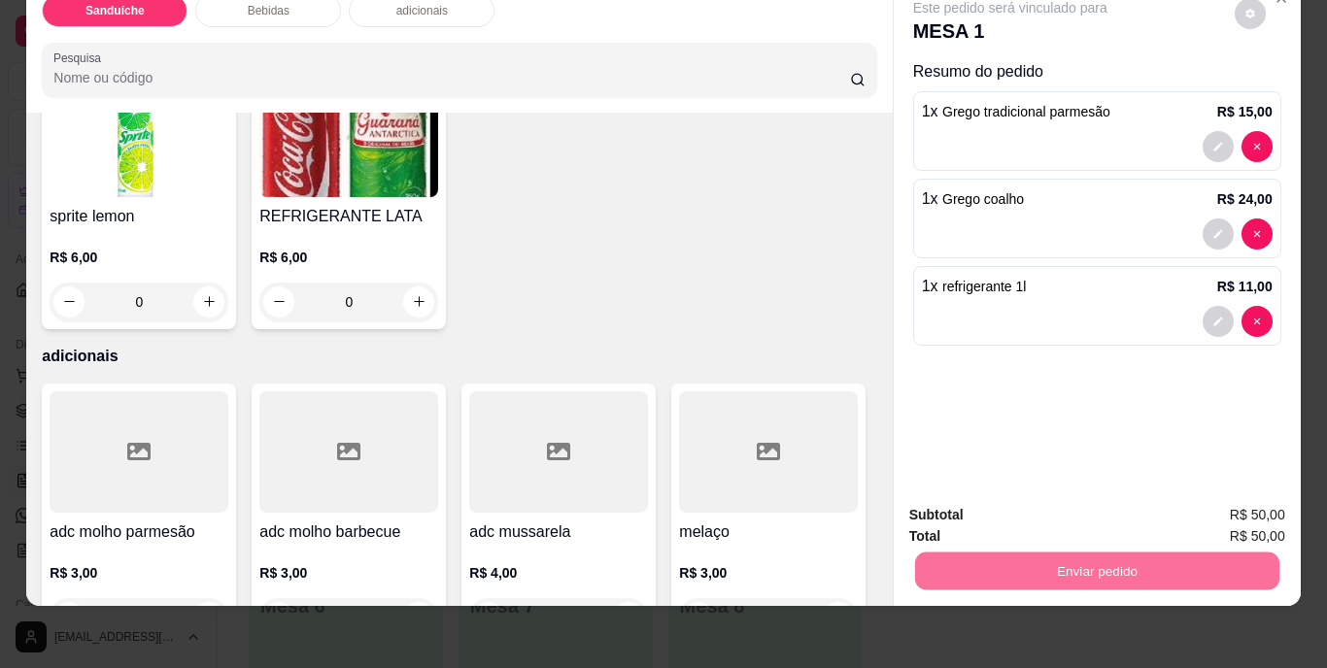
click at [1030, 506] on button "Não registrar e enviar pedido" at bounding box center [1033, 509] width 202 height 37
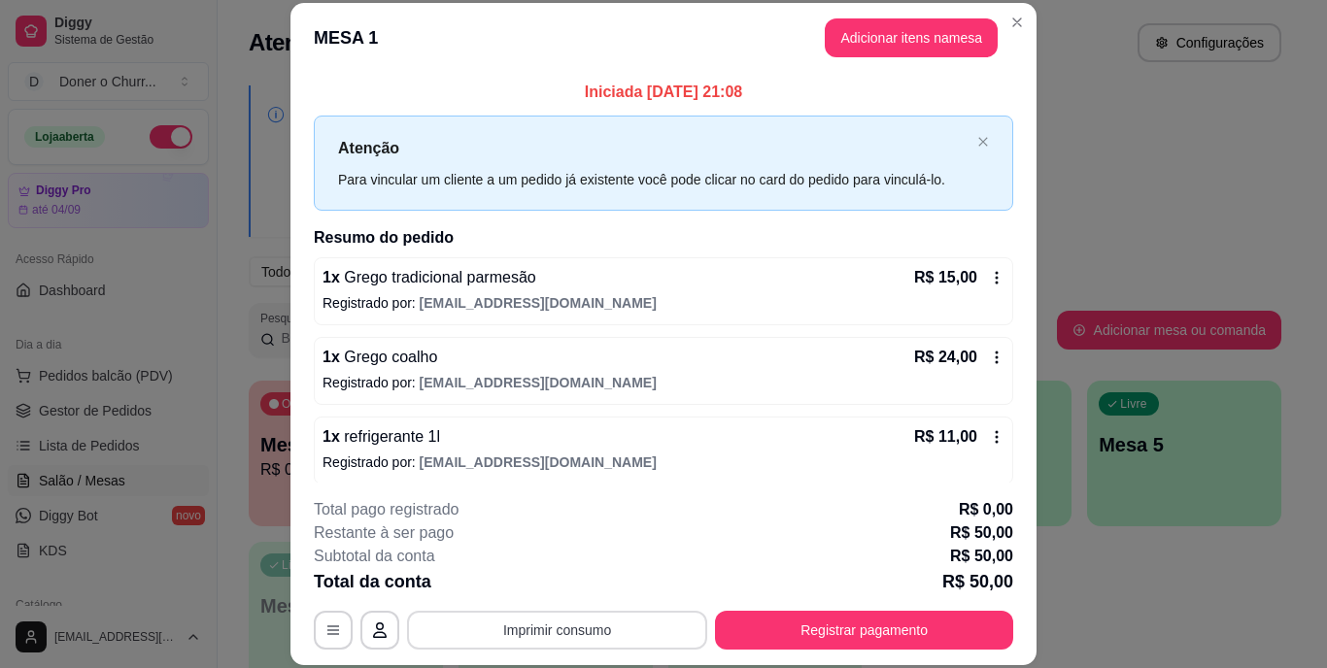
scroll to position [59, 0]
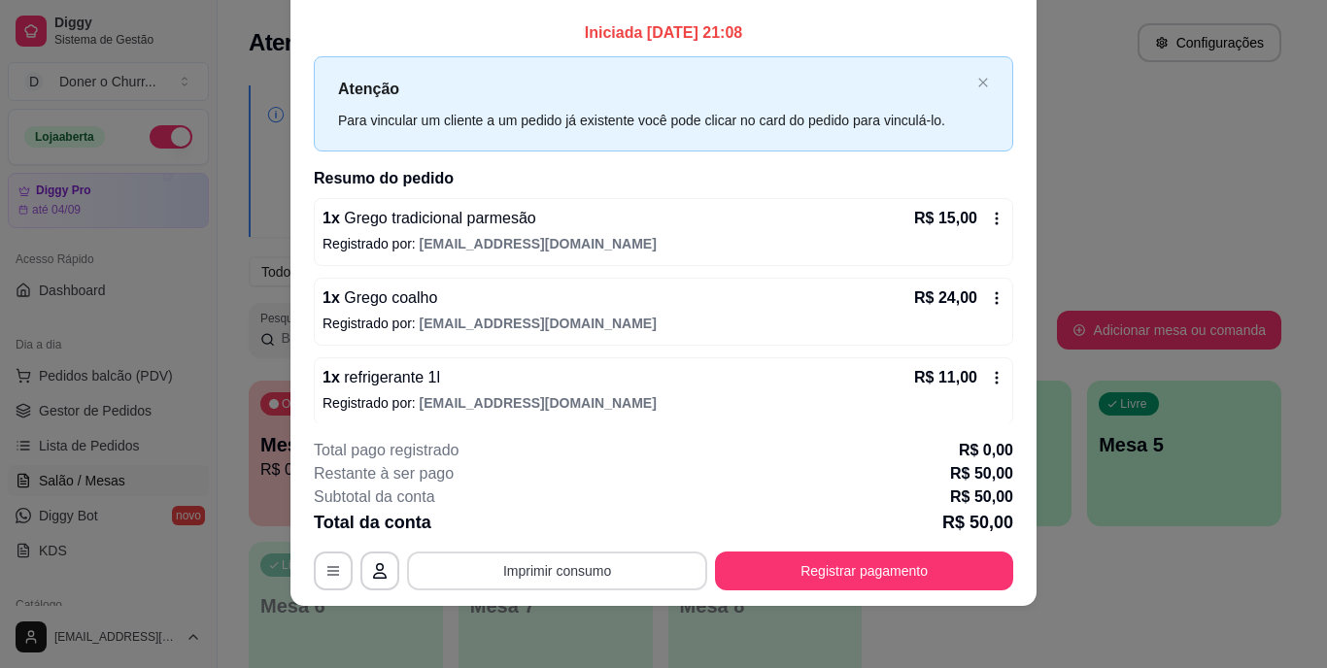
click at [548, 577] on button "Imprimir consumo" at bounding box center [557, 571] width 300 height 39
click at [559, 528] on button "IMPRESSORA" at bounding box center [556, 526] width 136 height 30
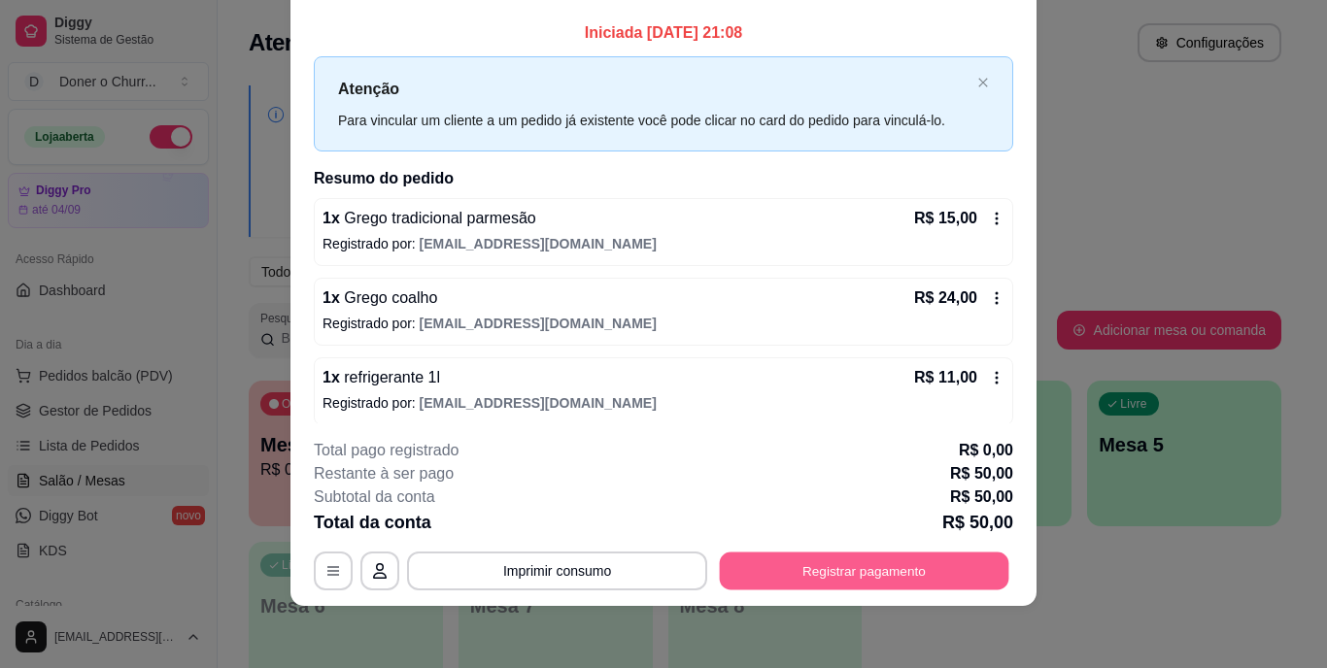
click at [846, 568] on button "Registrar pagamento" at bounding box center [864, 571] width 289 height 38
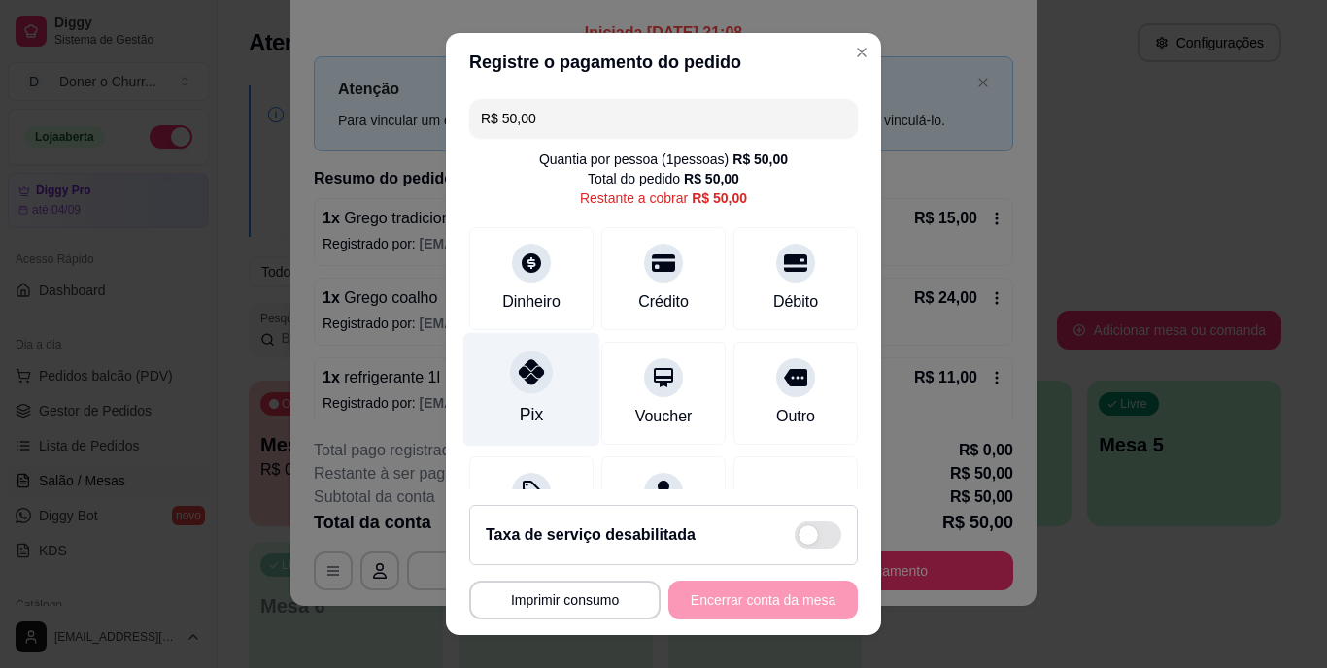
click at [522, 384] on icon at bounding box center [531, 372] width 25 height 25
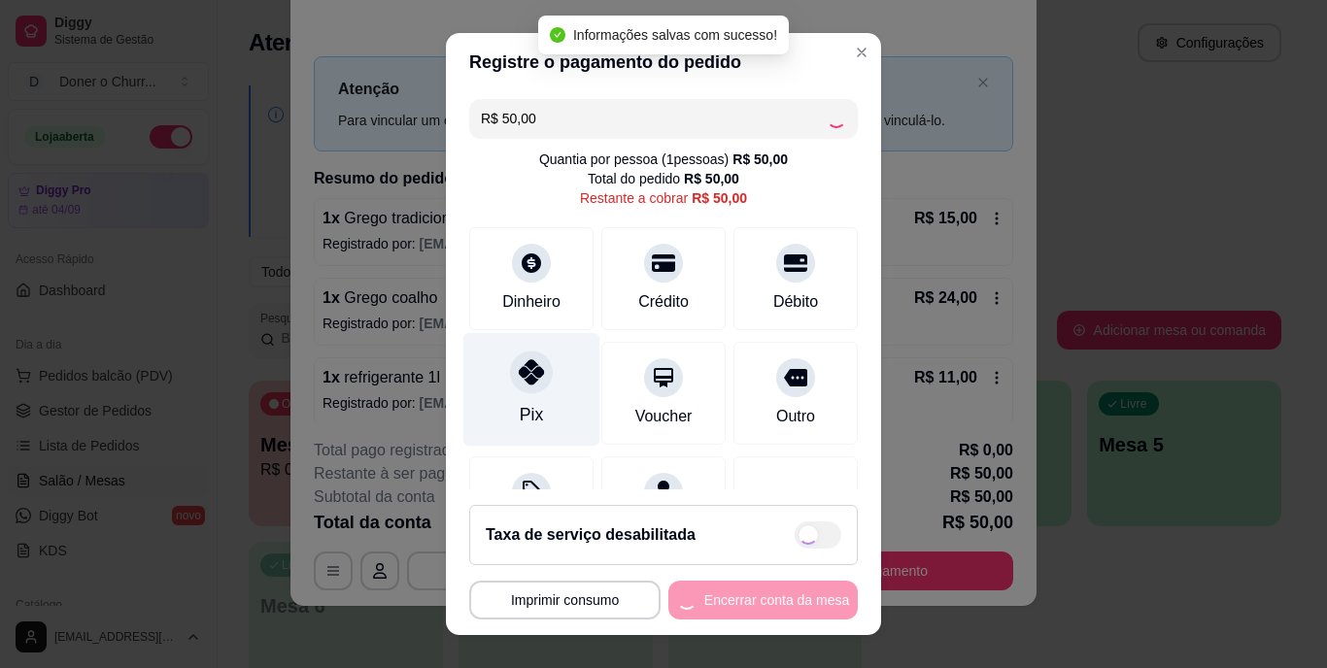
type input "R$ 0,00"
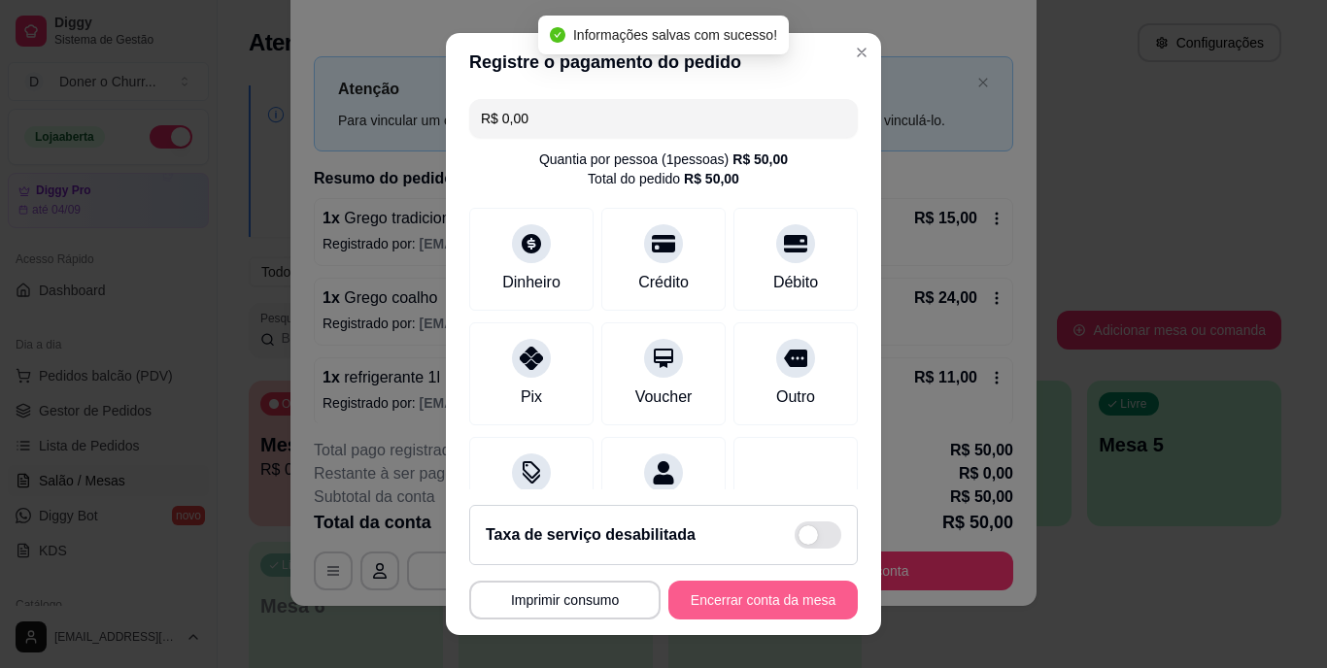
click at [754, 608] on button "Encerrar conta da mesa" at bounding box center [762, 600] width 189 height 39
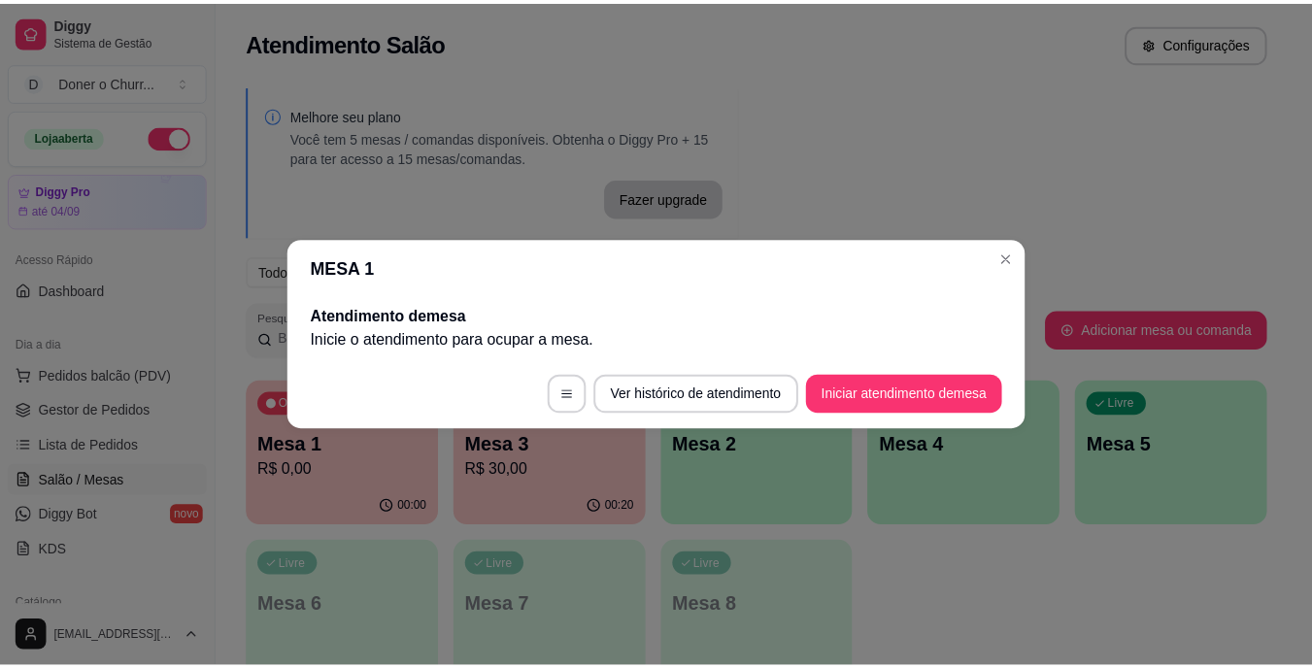
scroll to position [0, 0]
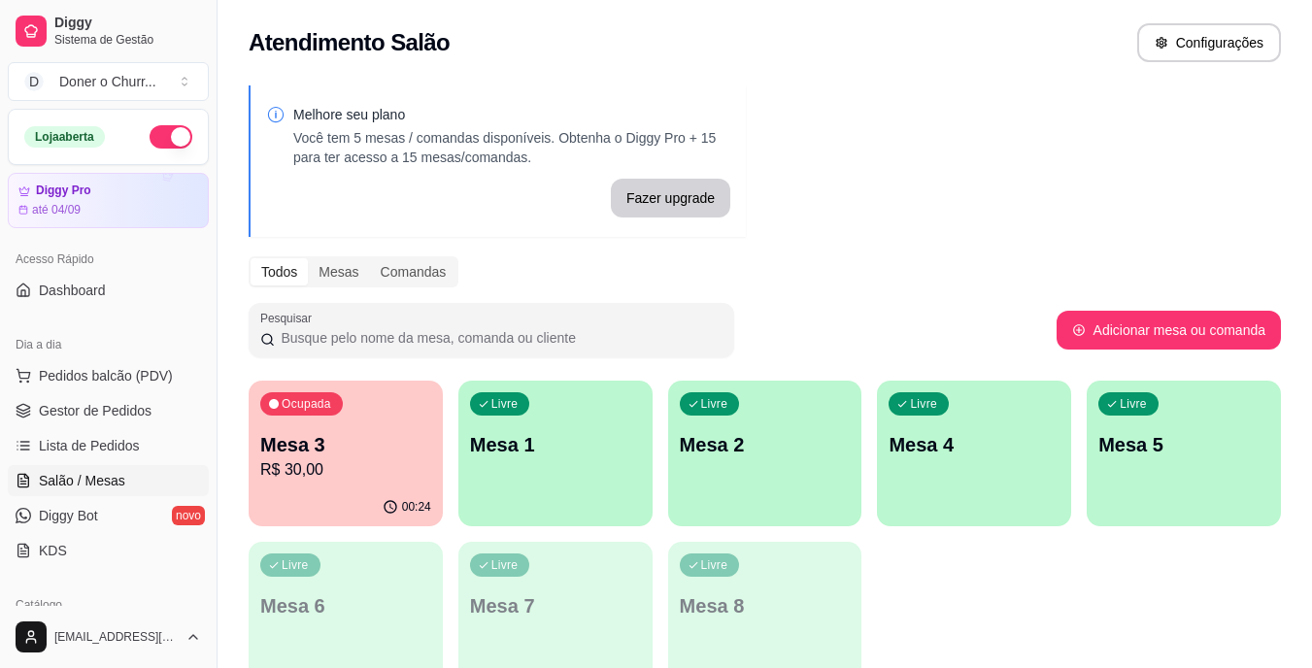
click at [600, 453] on p "Mesa 1" at bounding box center [555, 444] width 171 height 27
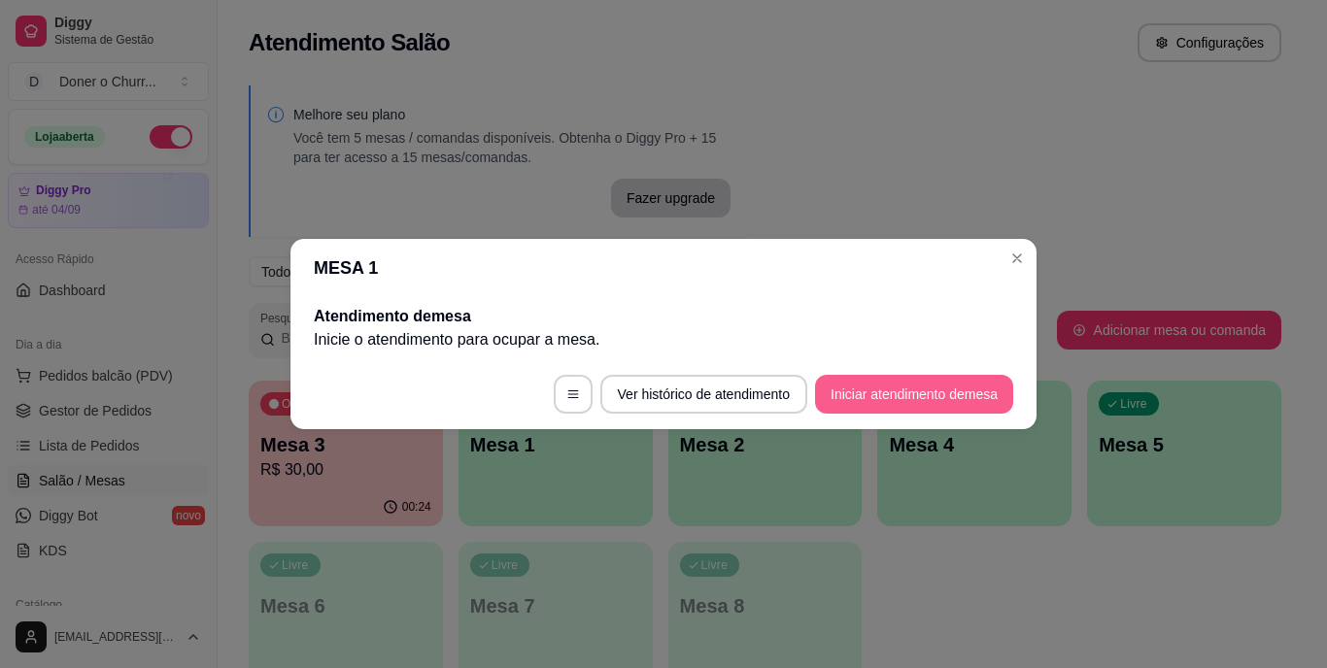
click at [912, 392] on button "Iniciar atendimento de mesa" at bounding box center [914, 394] width 198 height 39
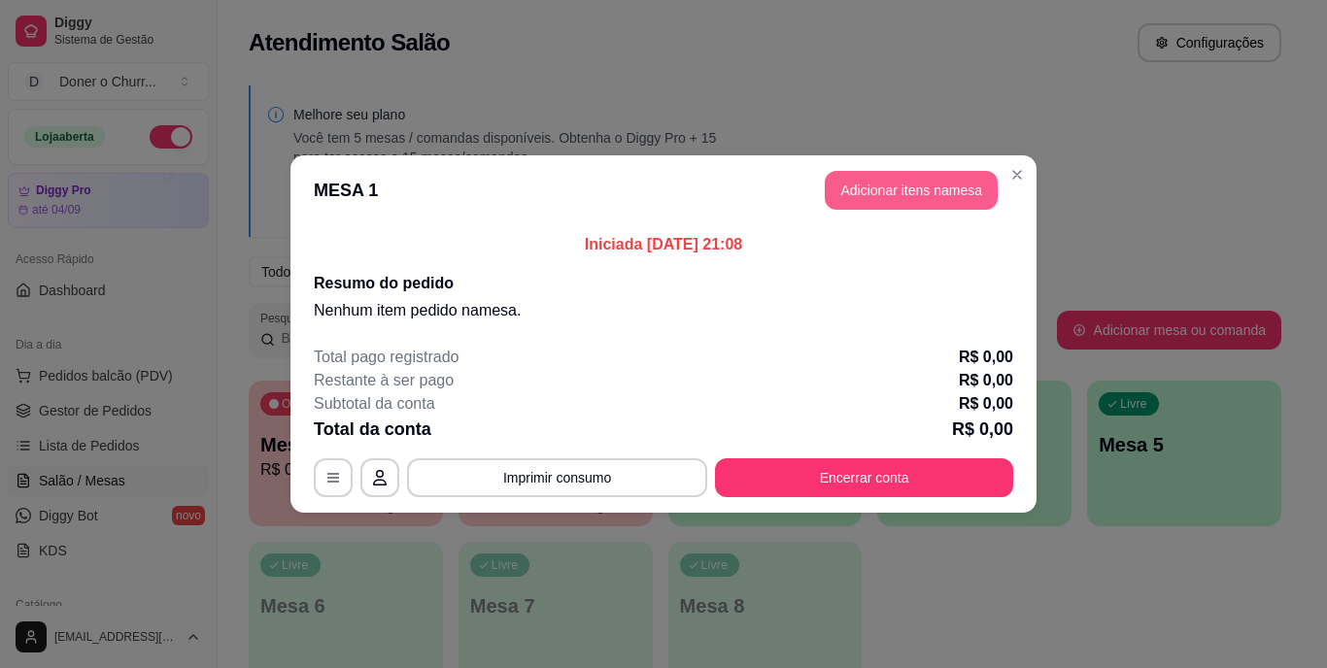
click at [915, 183] on button "Adicionar itens na mesa" at bounding box center [911, 190] width 173 height 39
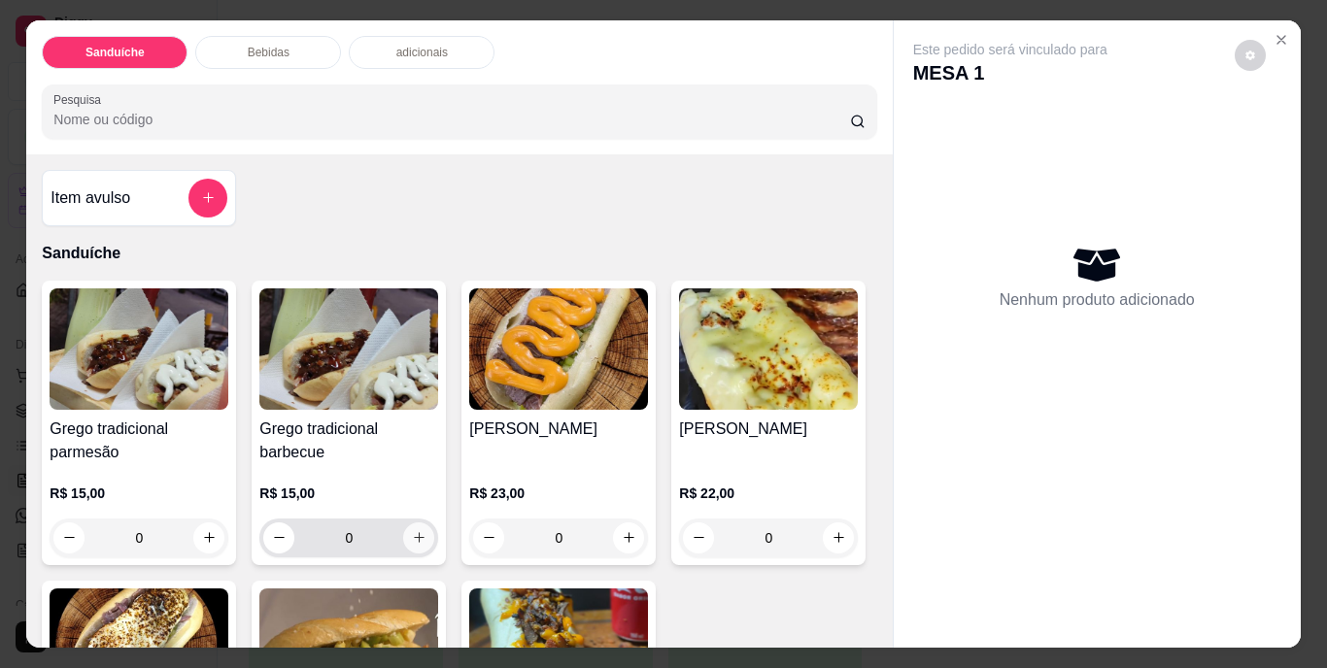
click at [412, 535] on icon "increase-product-quantity" at bounding box center [419, 537] width 15 height 15
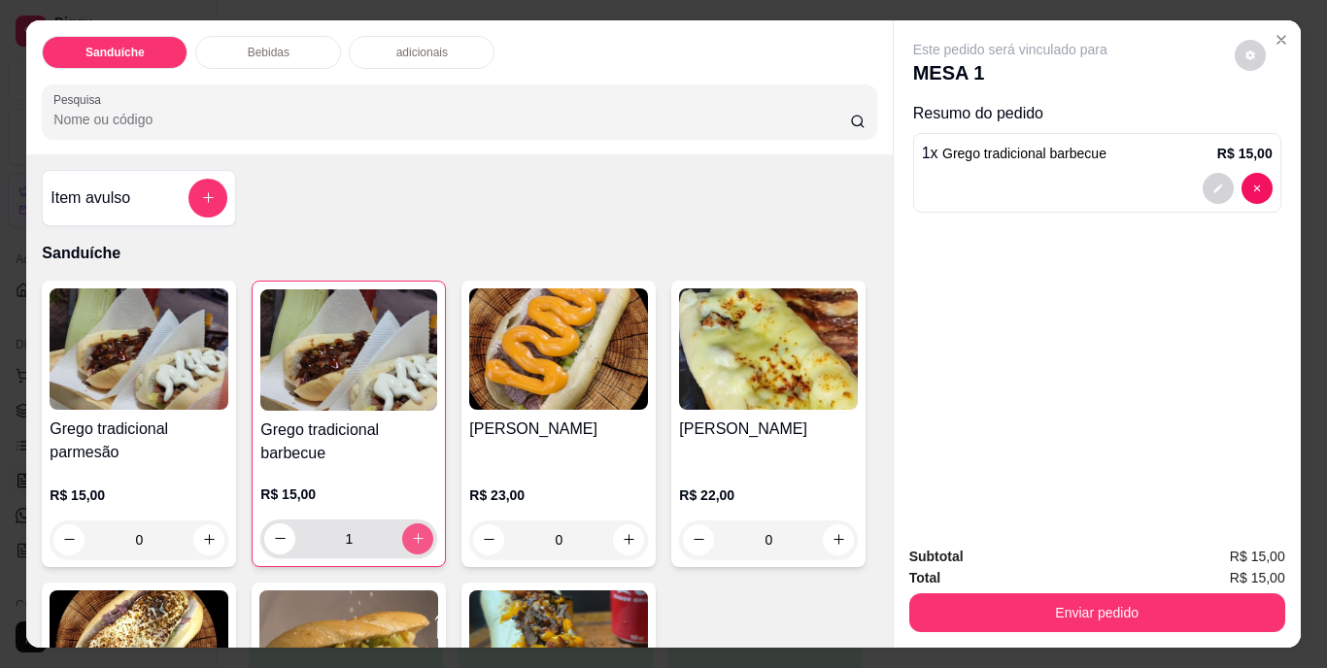
type input "1"
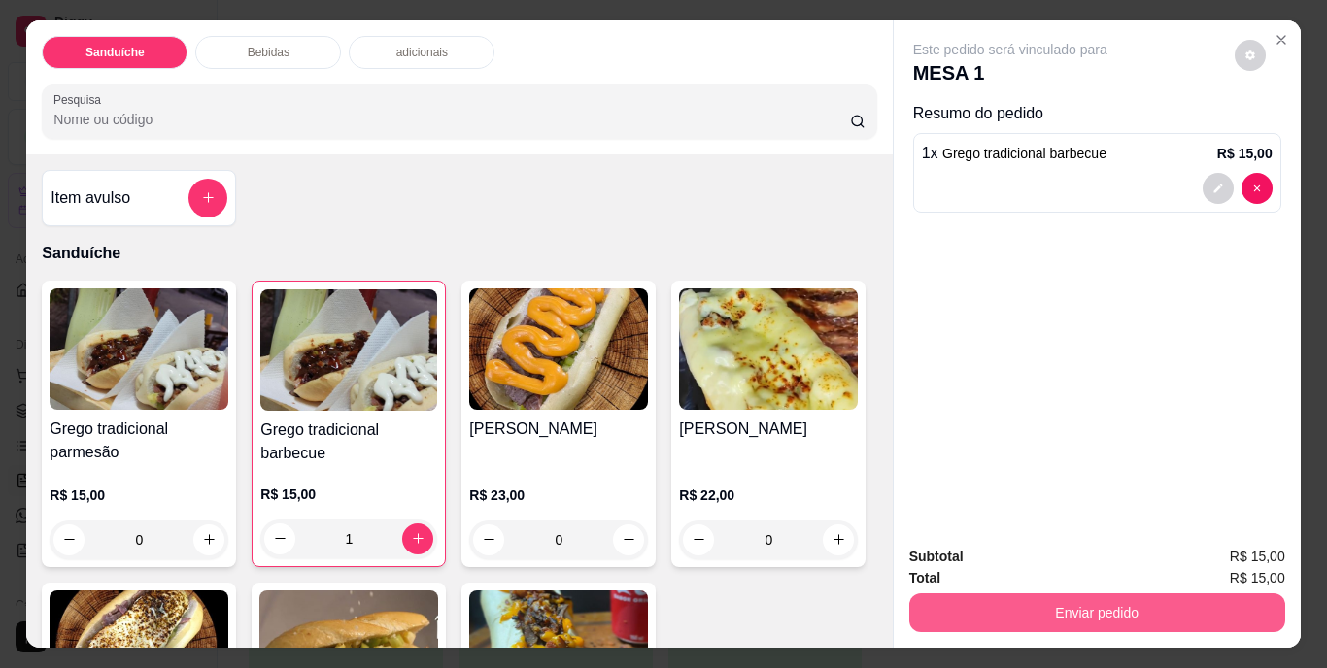
click at [1039, 608] on button "Enviar pedido" at bounding box center [1097, 613] width 376 height 39
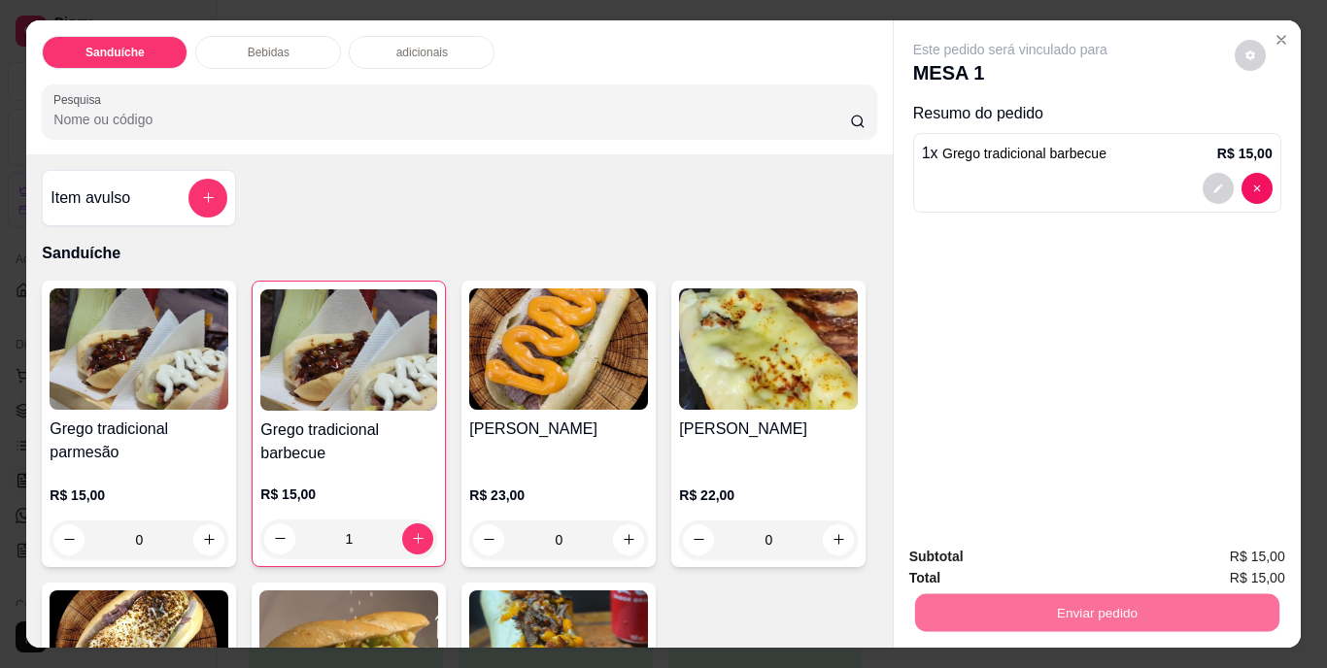
click at [1034, 549] on button "Não registrar e enviar pedido" at bounding box center [1033, 558] width 202 height 37
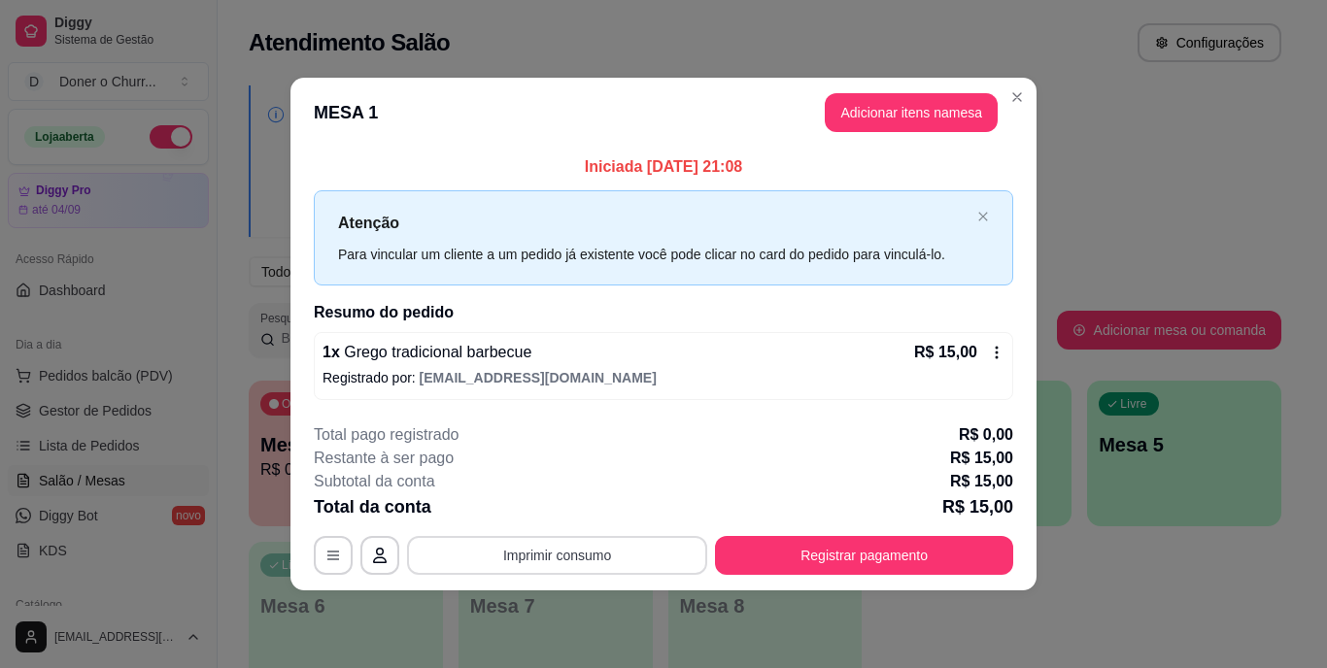
click at [556, 552] on button "Imprimir consumo" at bounding box center [557, 555] width 300 height 39
click at [578, 519] on button "IMPRESSORA" at bounding box center [563, 510] width 136 height 30
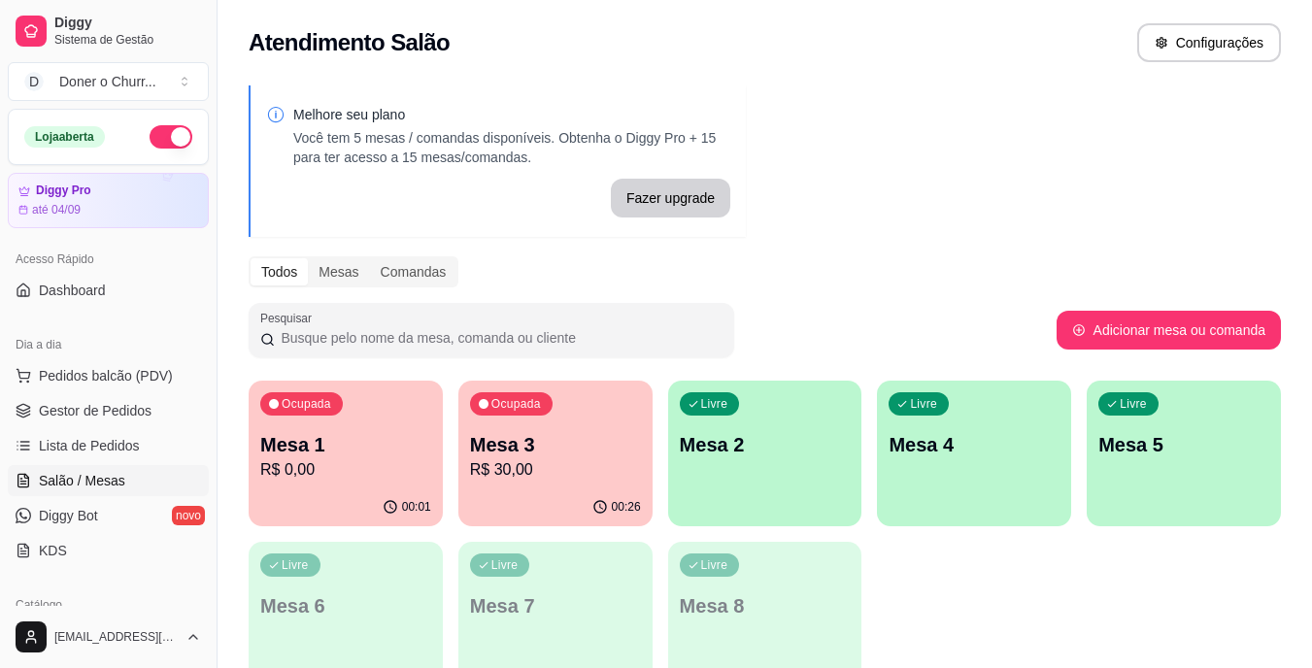
click at [490, 457] on p "Mesa 3" at bounding box center [555, 444] width 171 height 27
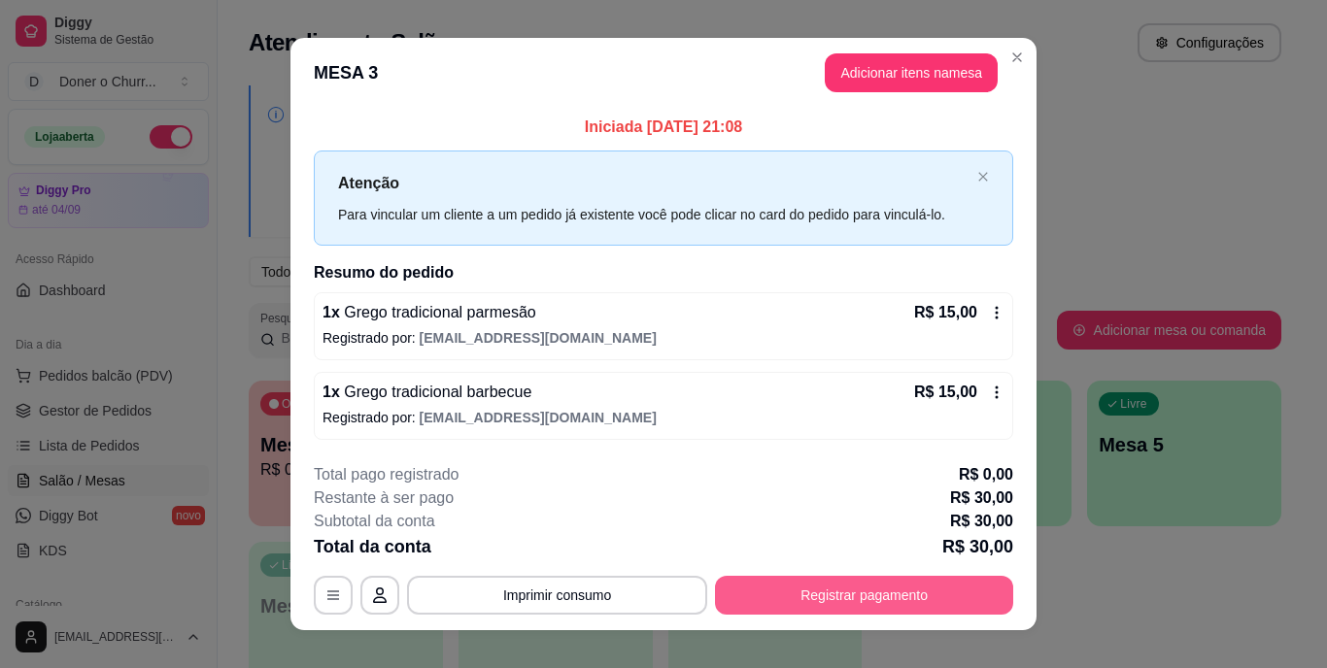
click at [826, 590] on button "Registrar pagamento" at bounding box center [864, 595] width 298 height 39
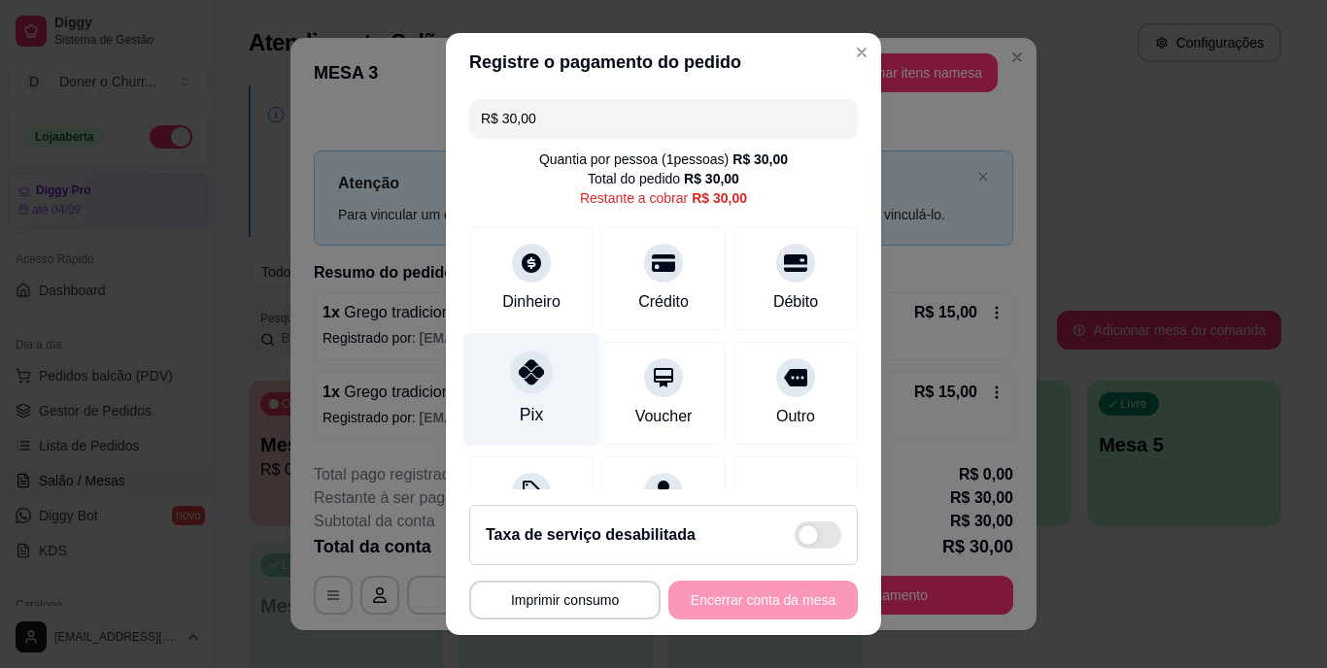
click at [526, 384] on icon at bounding box center [531, 372] width 25 height 25
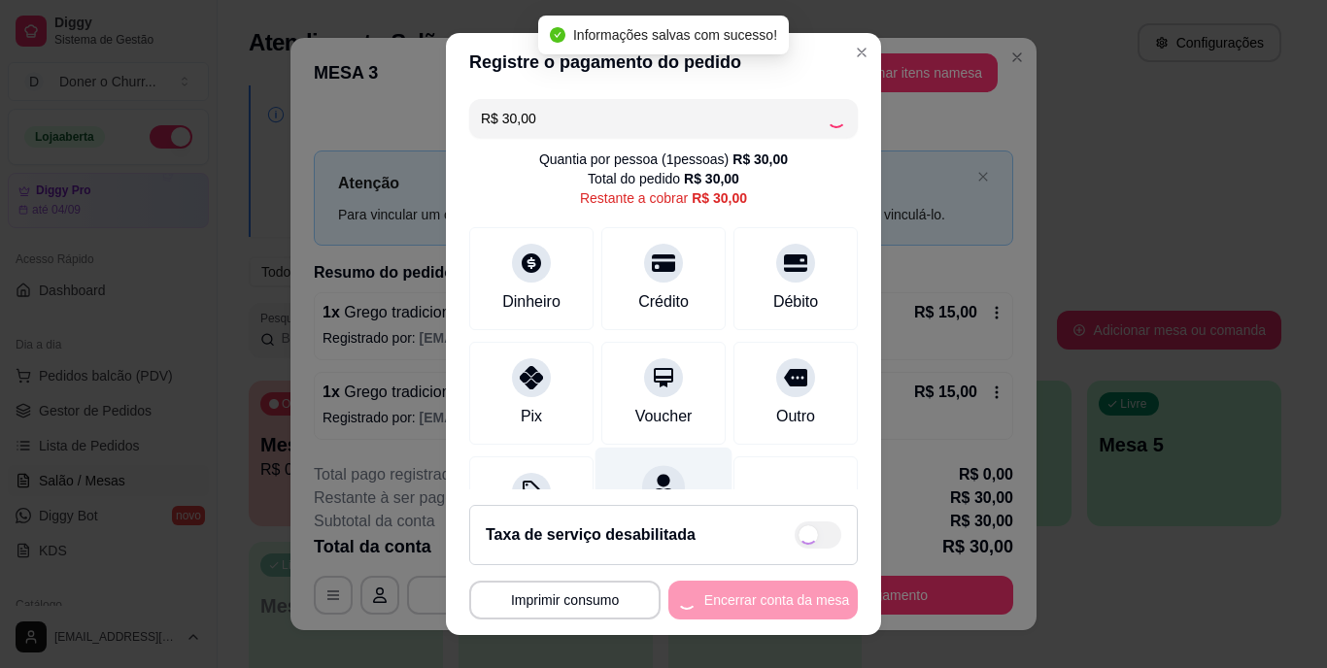
type input "R$ 0,00"
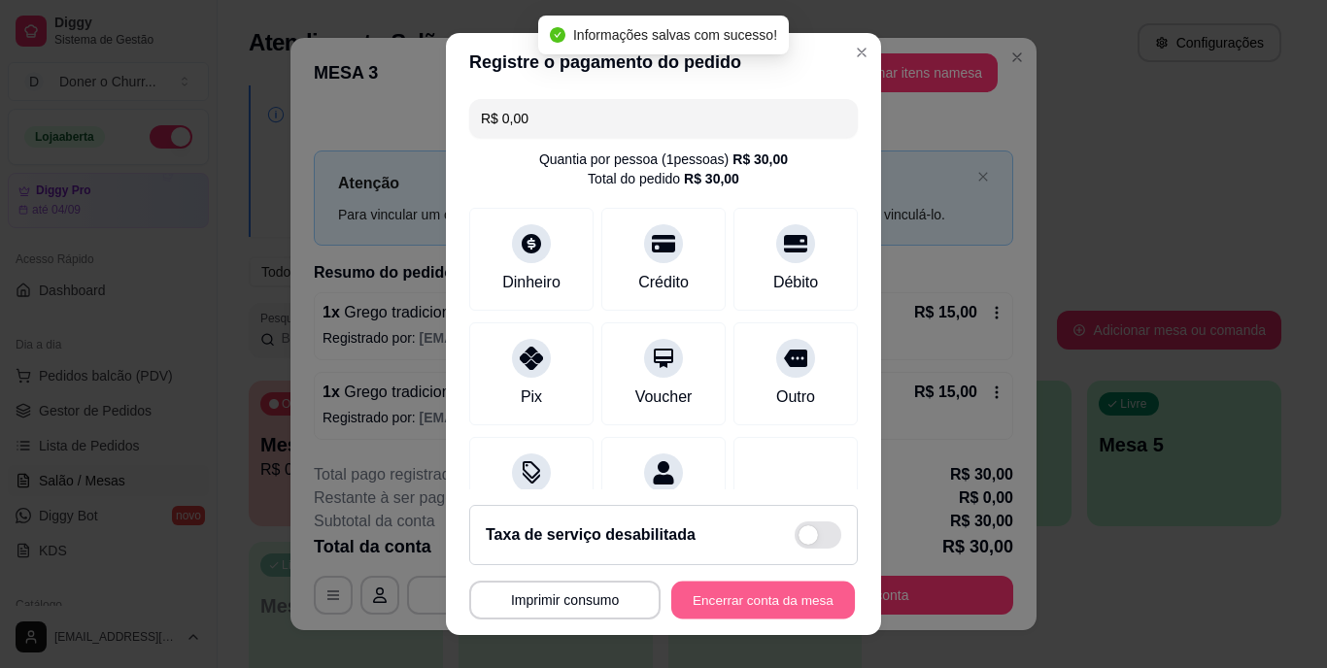
click at [752, 594] on button "Encerrar conta da mesa" at bounding box center [763, 600] width 184 height 38
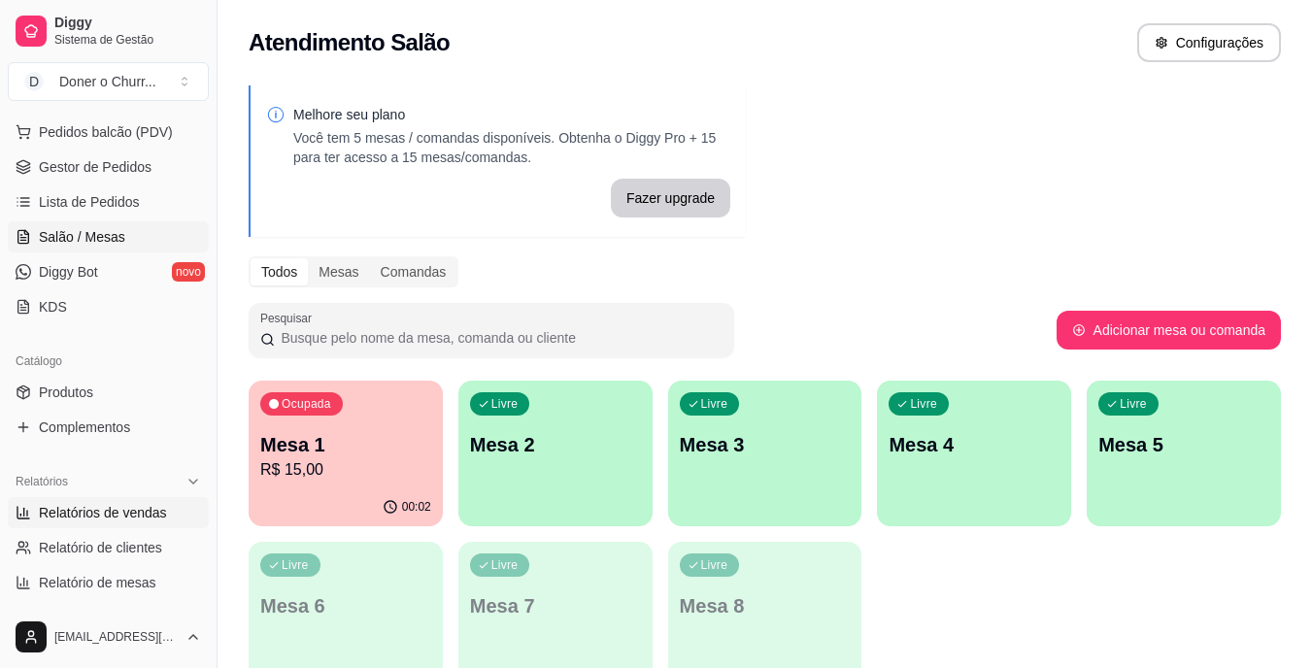
scroll to position [291, 0]
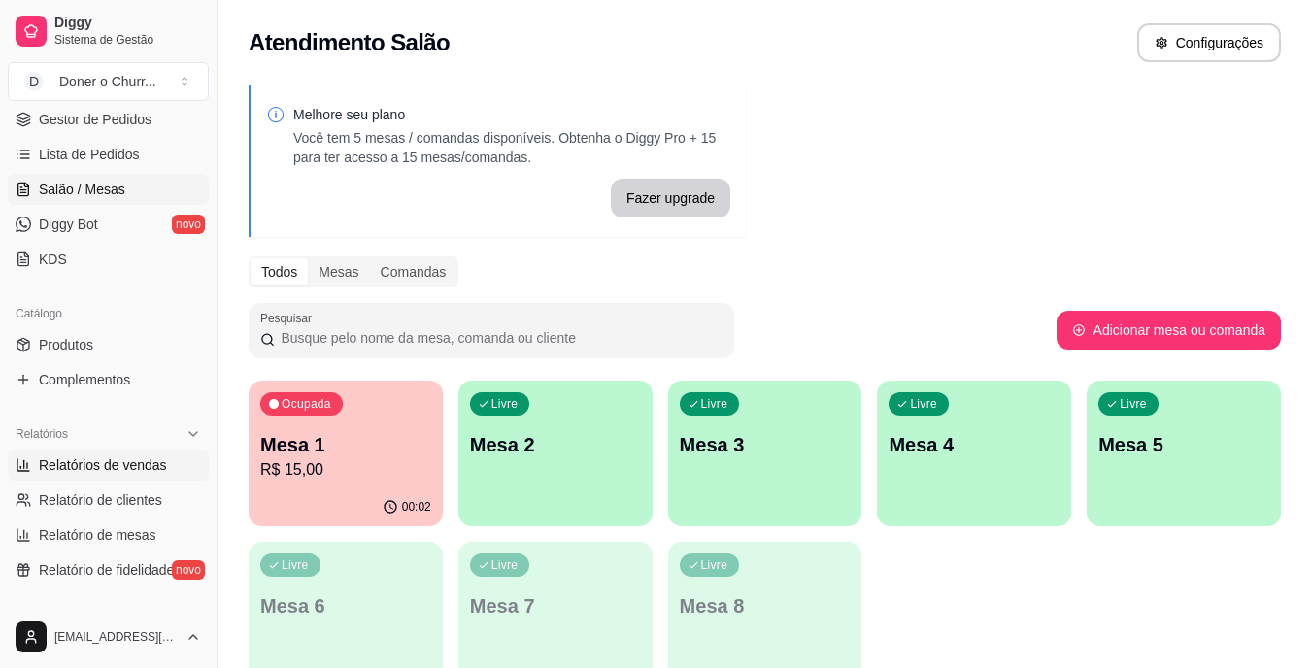
click at [114, 468] on span "Relatórios de vendas" at bounding box center [103, 465] width 128 height 19
select select "ALL"
select select "0"
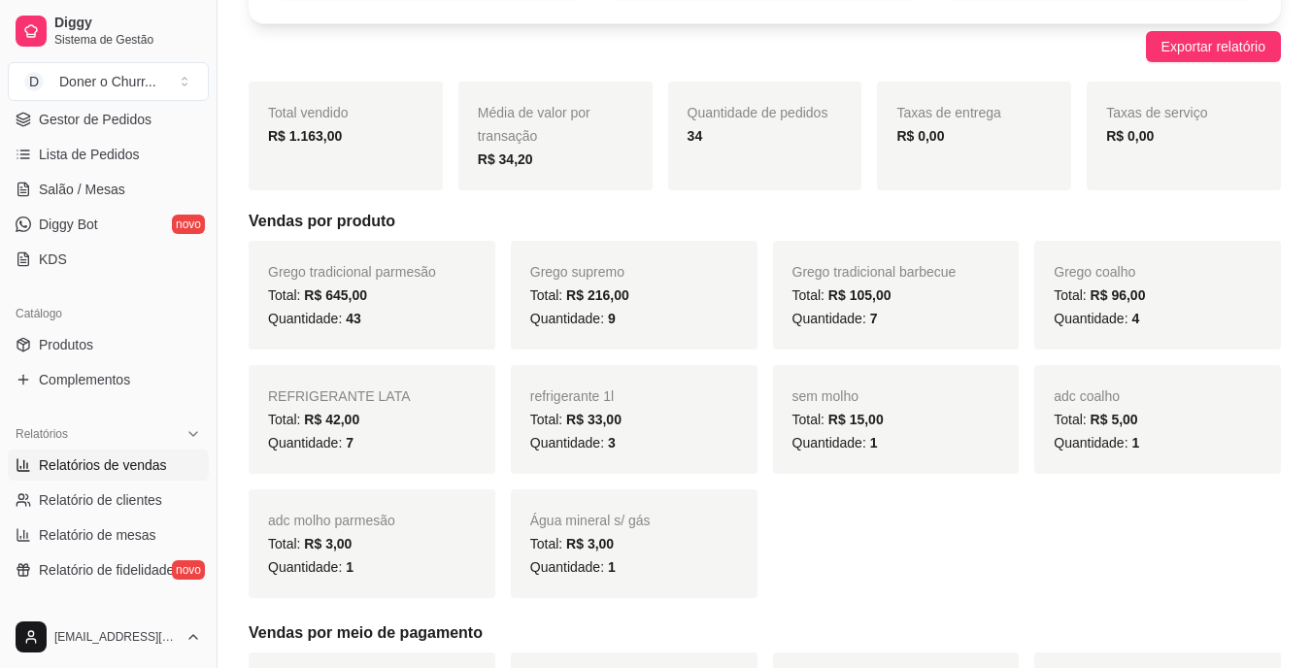
scroll to position [291, 0]
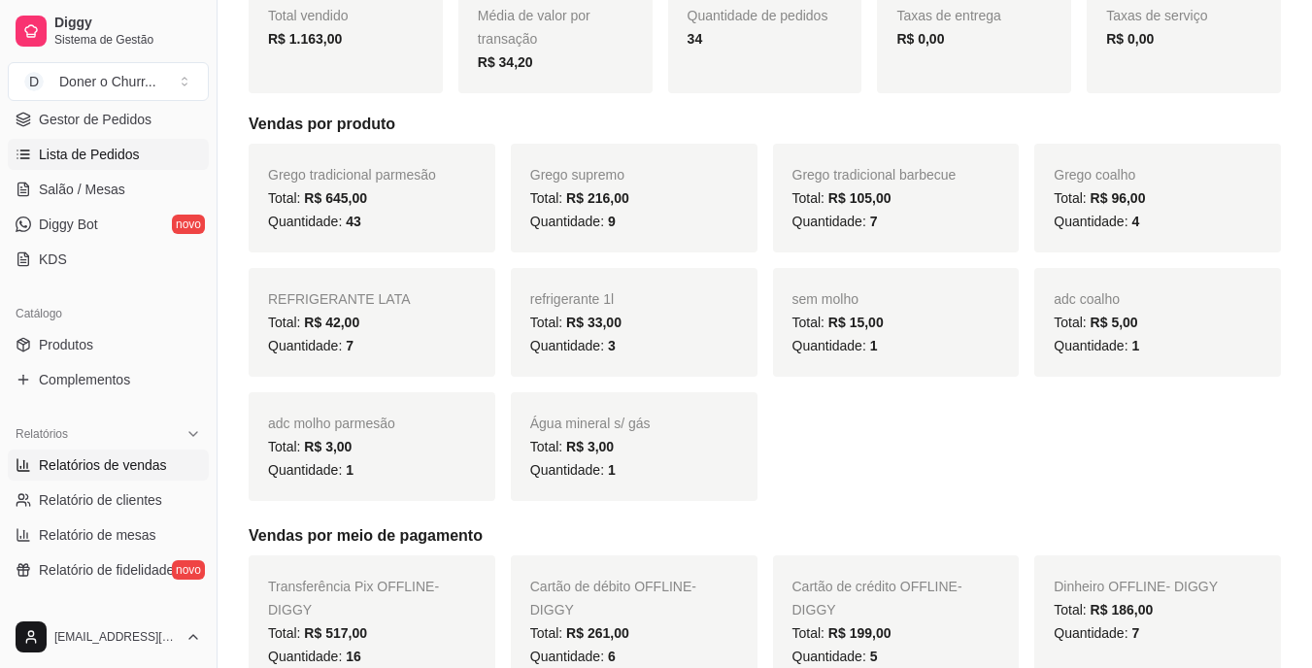
click at [101, 157] on span "Lista de Pedidos" at bounding box center [89, 154] width 101 height 19
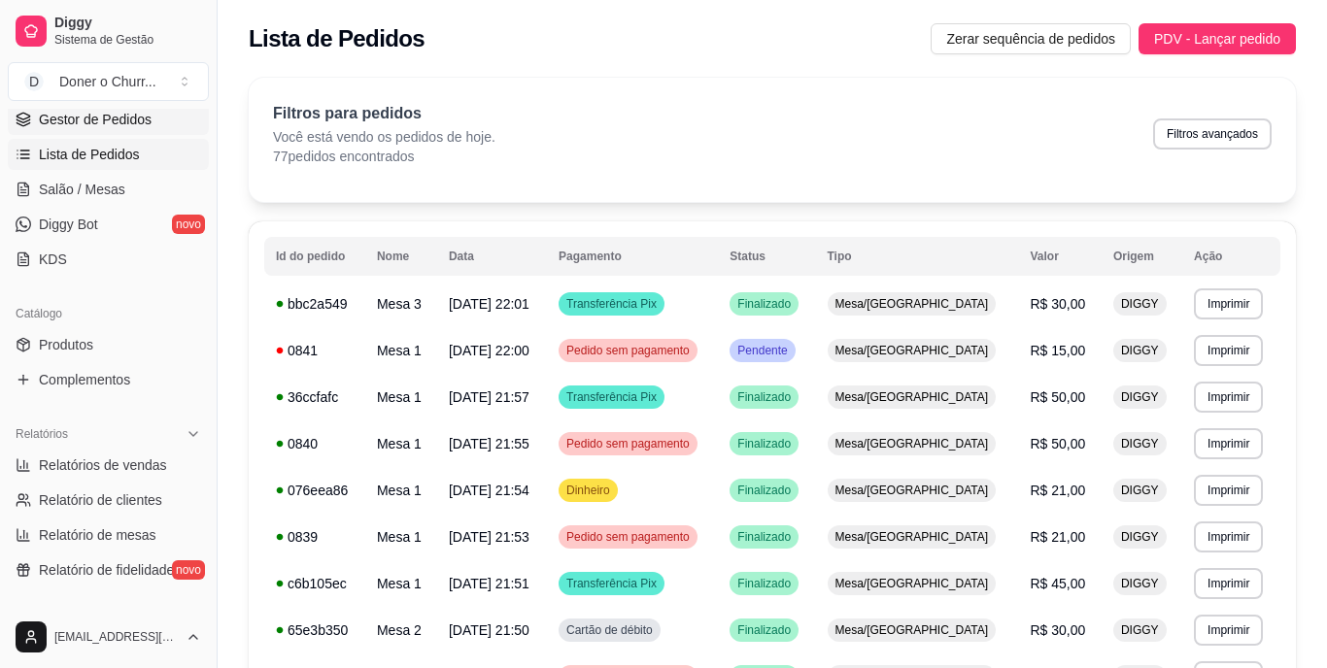
click at [153, 114] on link "Gestor de Pedidos" at bounding box center [108, 119] width 201 height 31
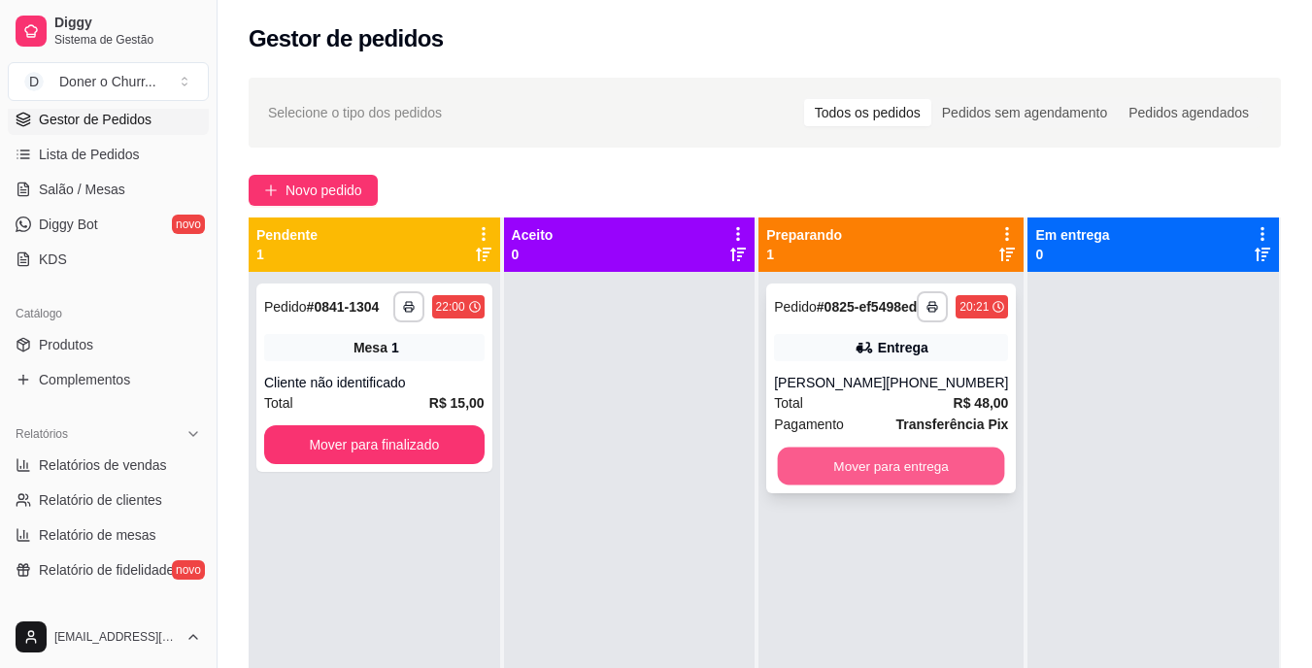
click at [895, 468] on button "Mover para entrega" at bounding box center [891, 467] width 227 height 38
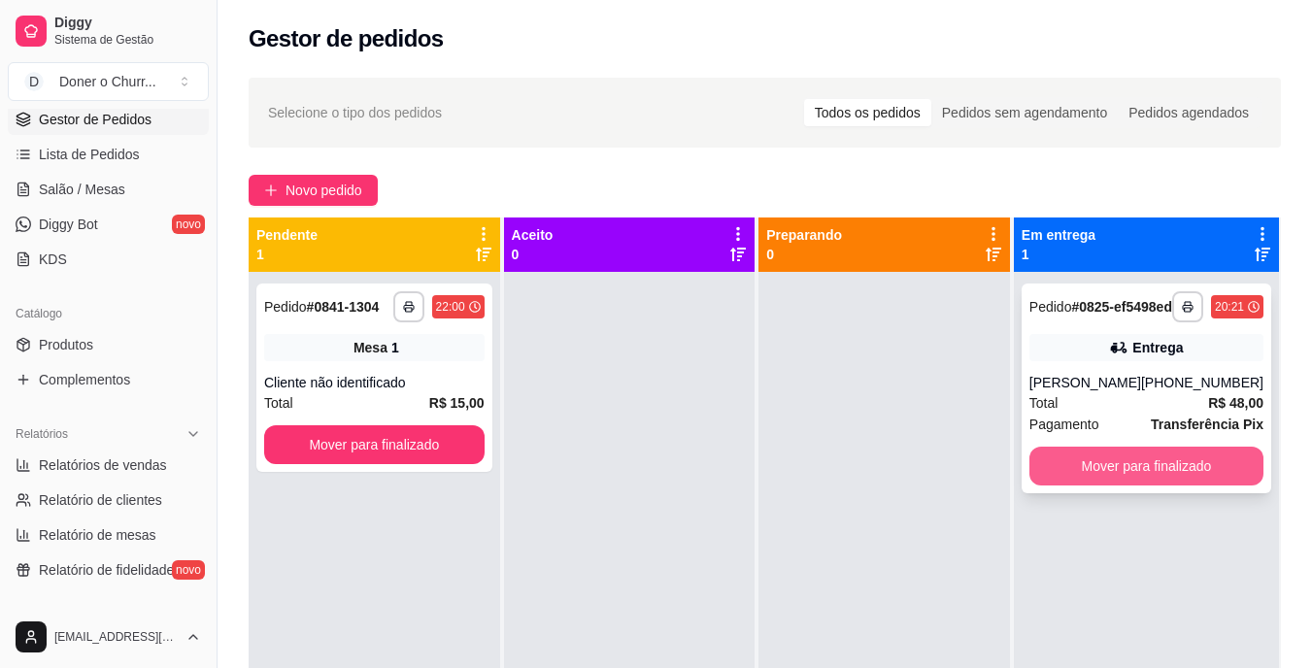
click at [1113, 480] on button "Mover para finalizado" at bounding box center [1147, 466] width 234 height 39
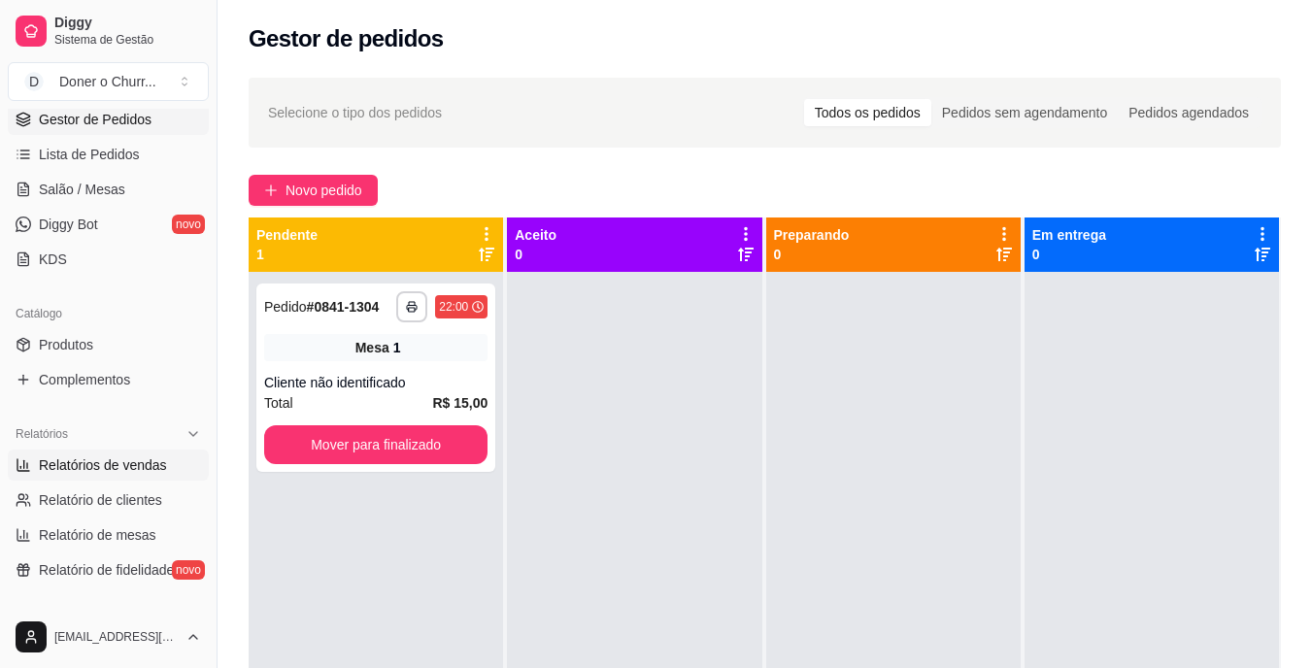
click at [93, 460] on span "Relatórios de vendas" at bounding box center [103, 465] width 128 height 19
select select "ALL"
select select "0"
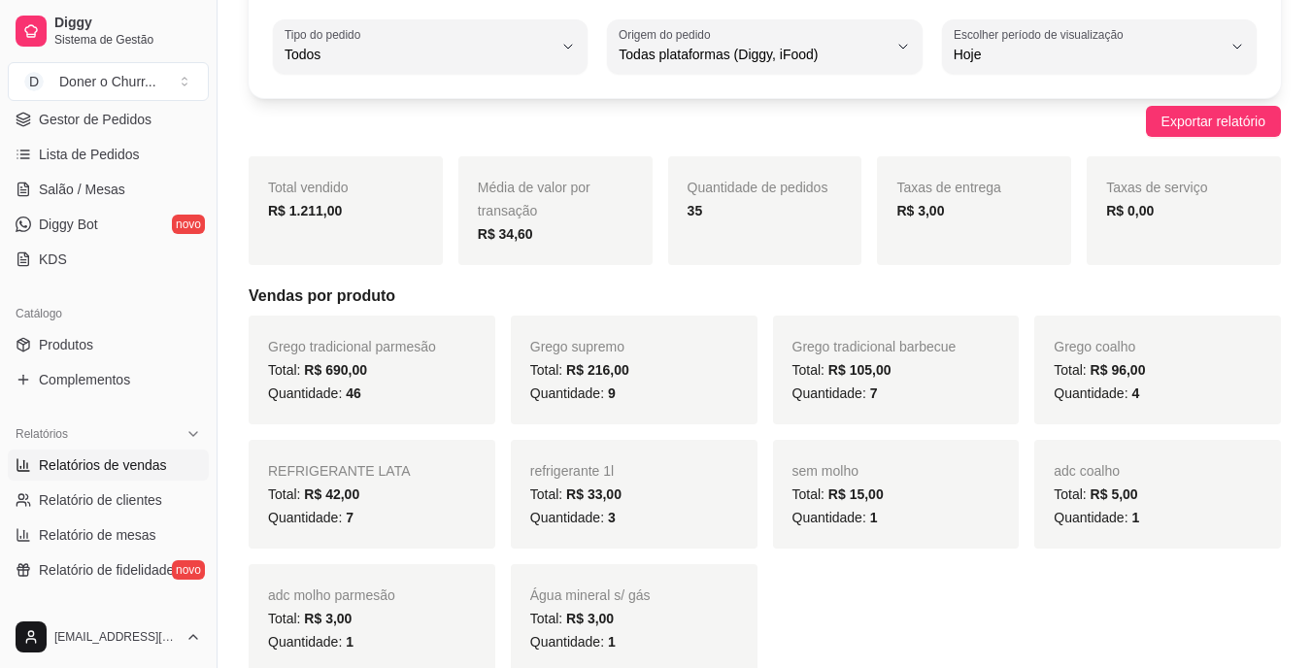
scroll to position [194, 0]
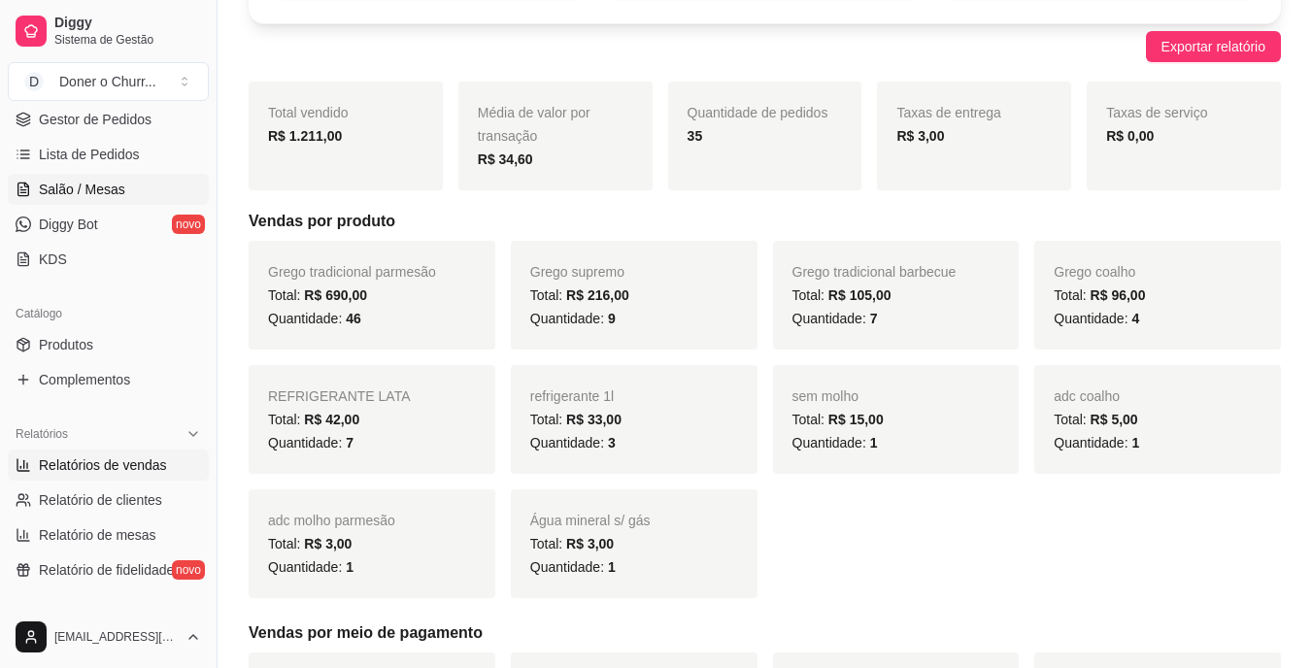
click at [104, 180] on span "Salão / Mesas" at bounding box center [82, 189] width 86 height 19
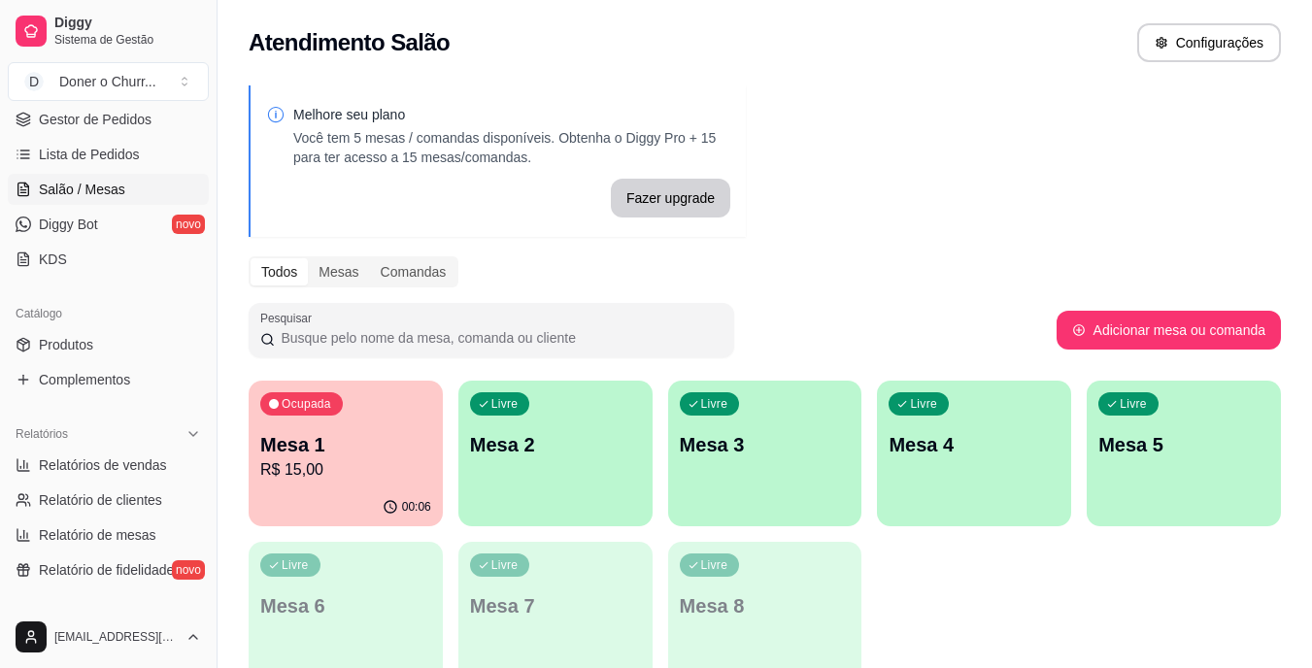
click at [307, 442] on p "Mesa 1" at bounding box center [345, 444] width 171 height 27
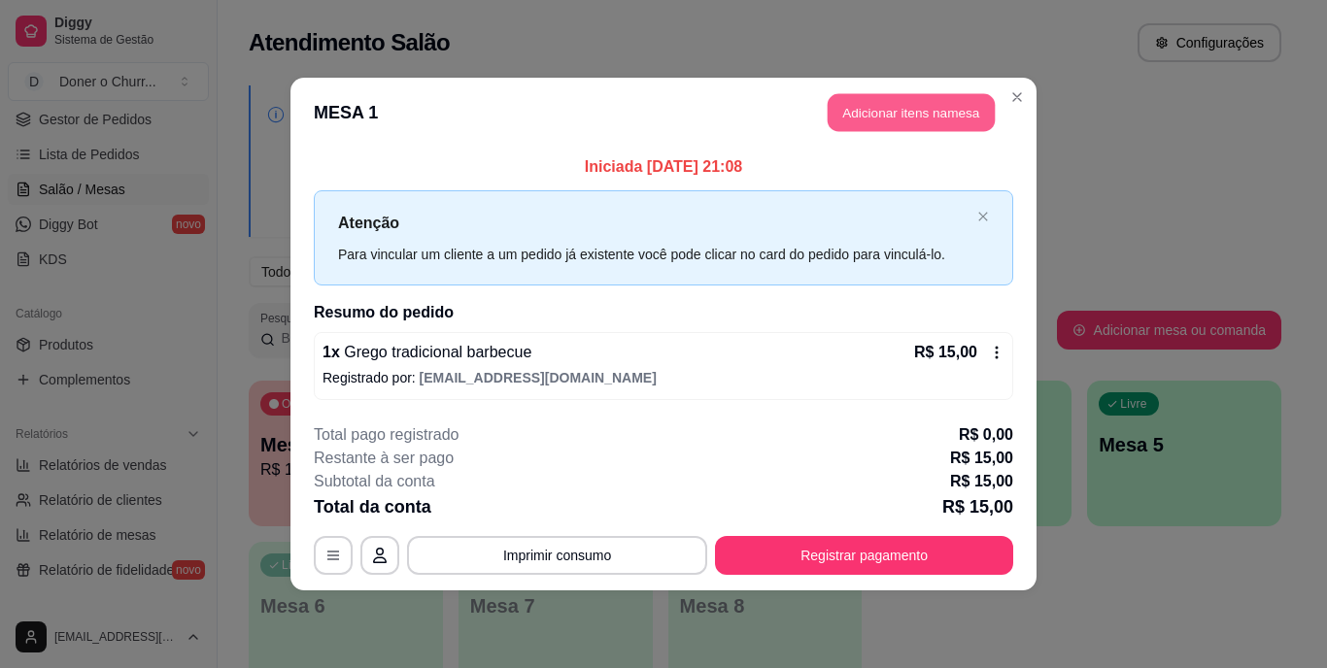
click at [934, 111] on button "Adicionar itens na mesa" at bounding box center [911, 113] width 167 height 38
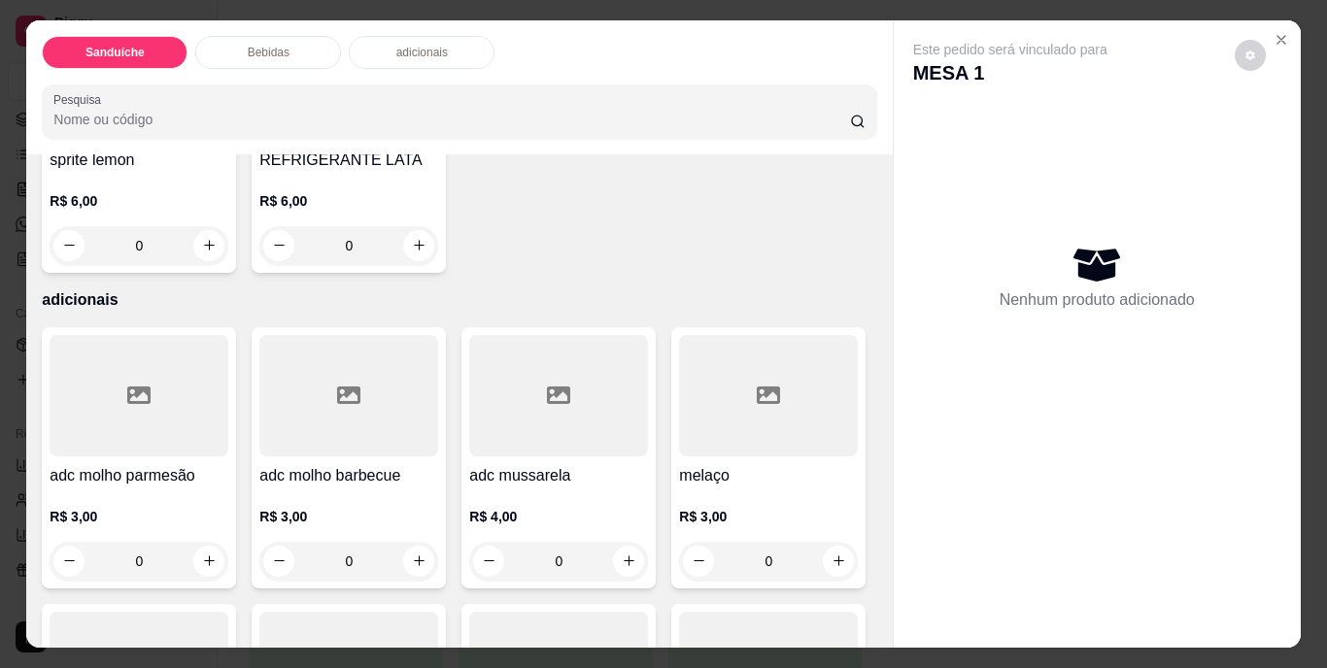
scroll to position [1166, 0]
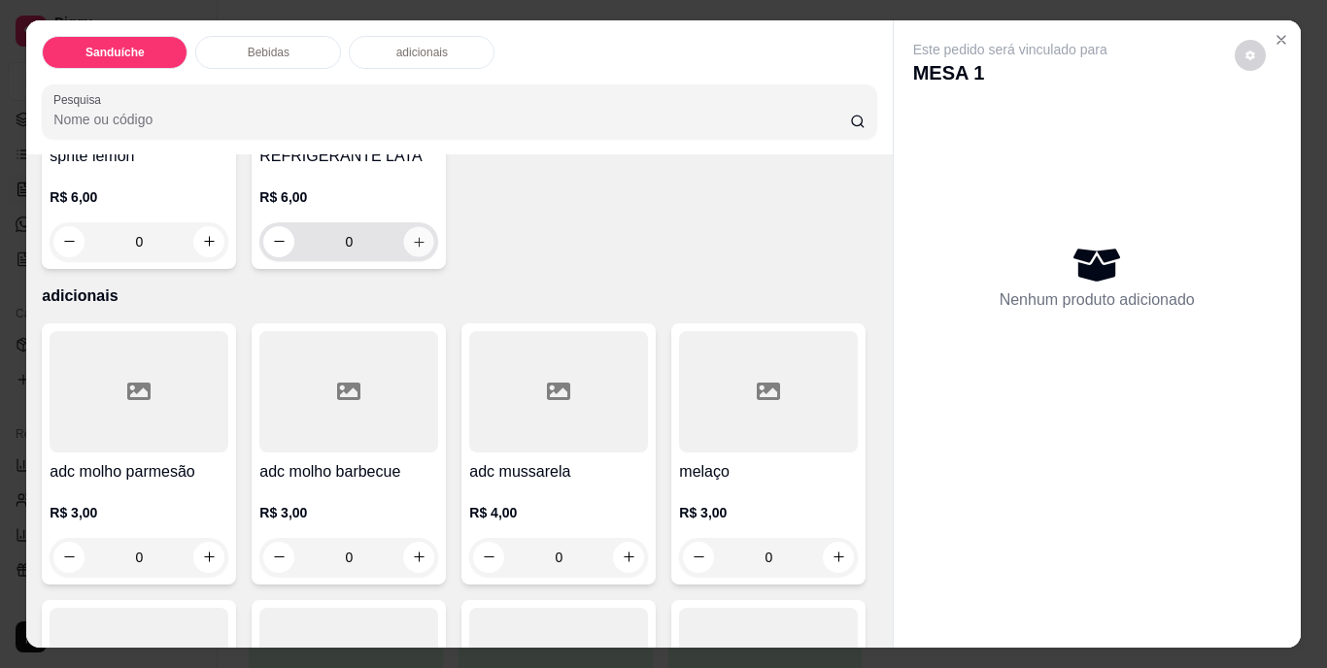
click at [426, 249] on icon "increase-product-quantity" at bounding box center [419, 241] width 15 height 15
type input "1"
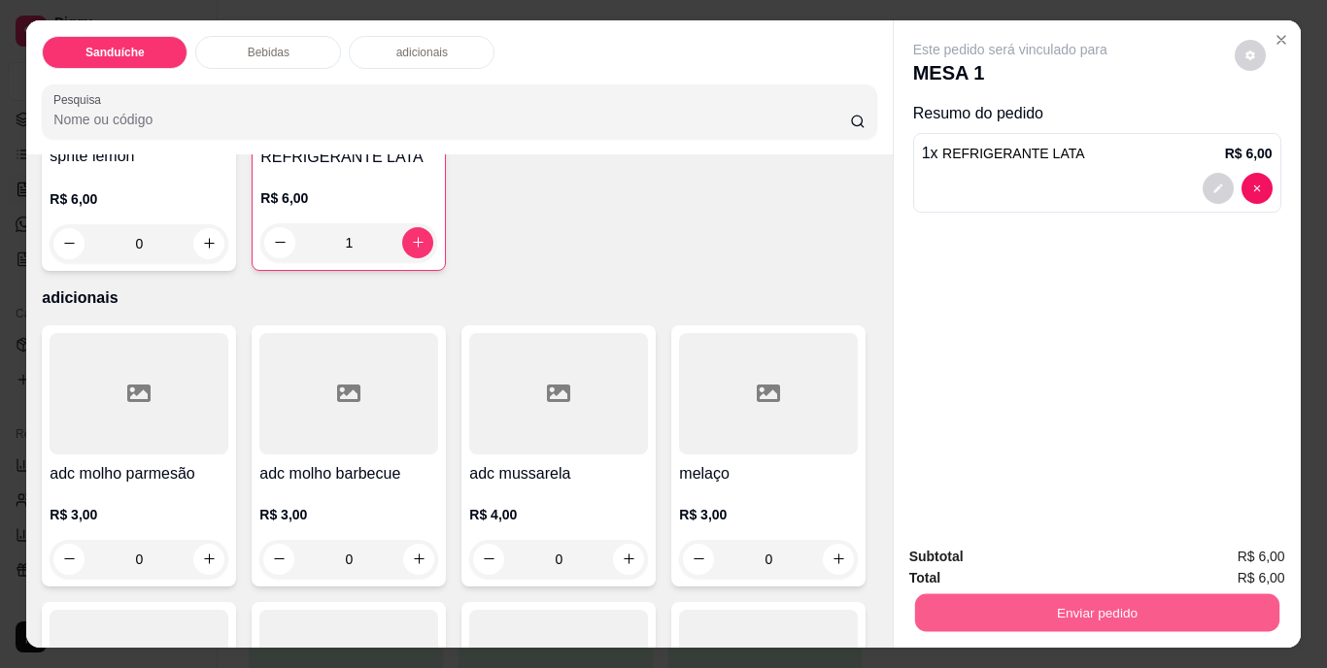
click at [1069, 607] on button "Enviar pedido" at bounding box center [1096, 613] width 364 height 38
click at [1051, 558] on button "Não registrar e enviar pedido" at bounding box center [1032, 558] width 196 height 36
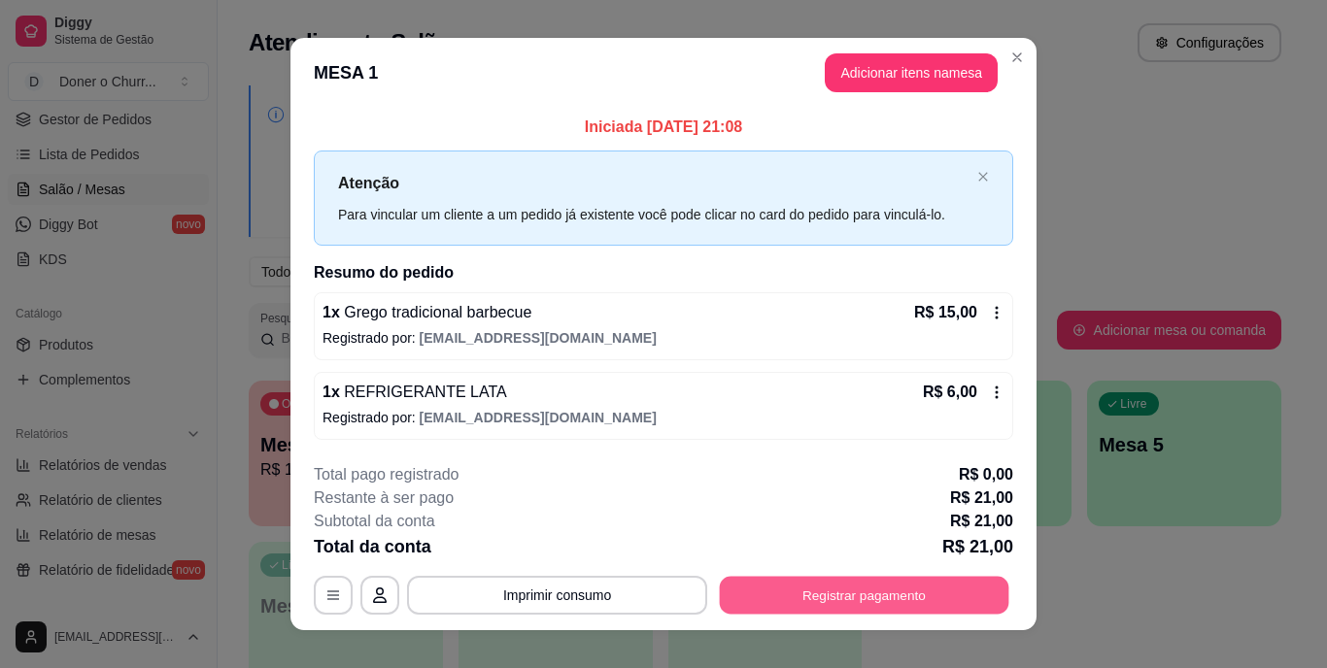
click at [768, 585] on button "Registrar pagamento" at bounding box center [864, 595] width 289 height 38
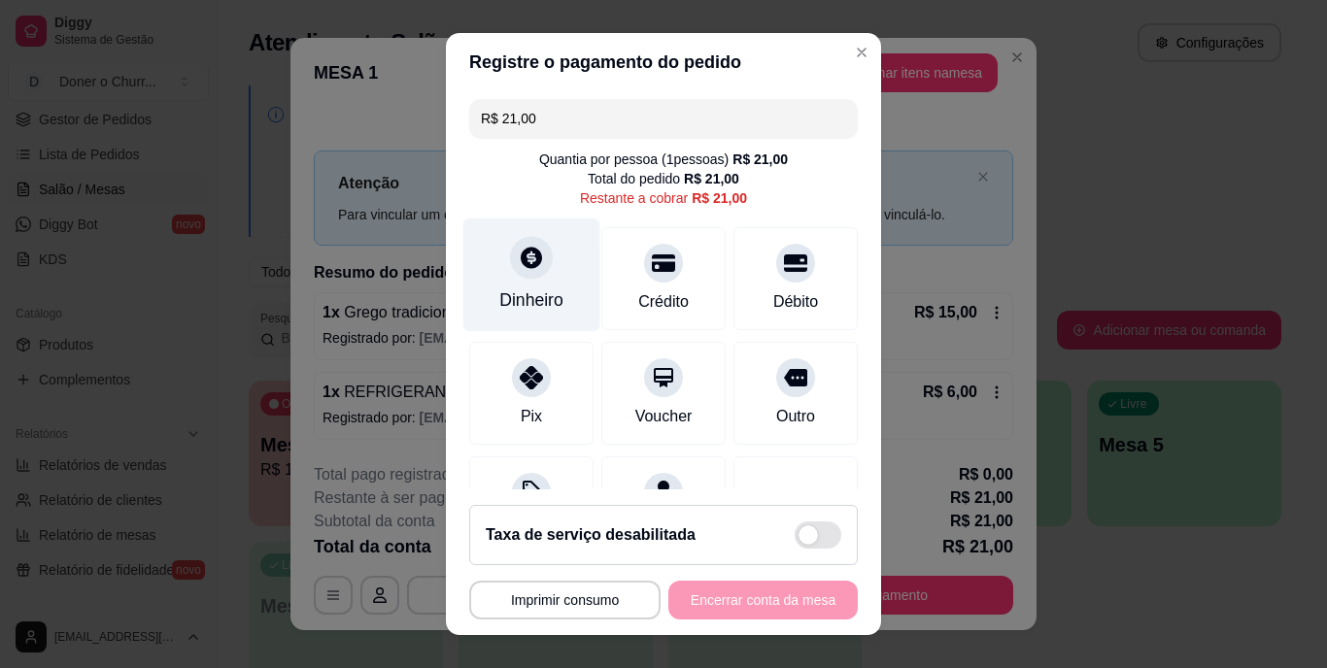
click at [507, 314] on div "Dinheiro" at bounding box center [531, 276] width 137 height 114
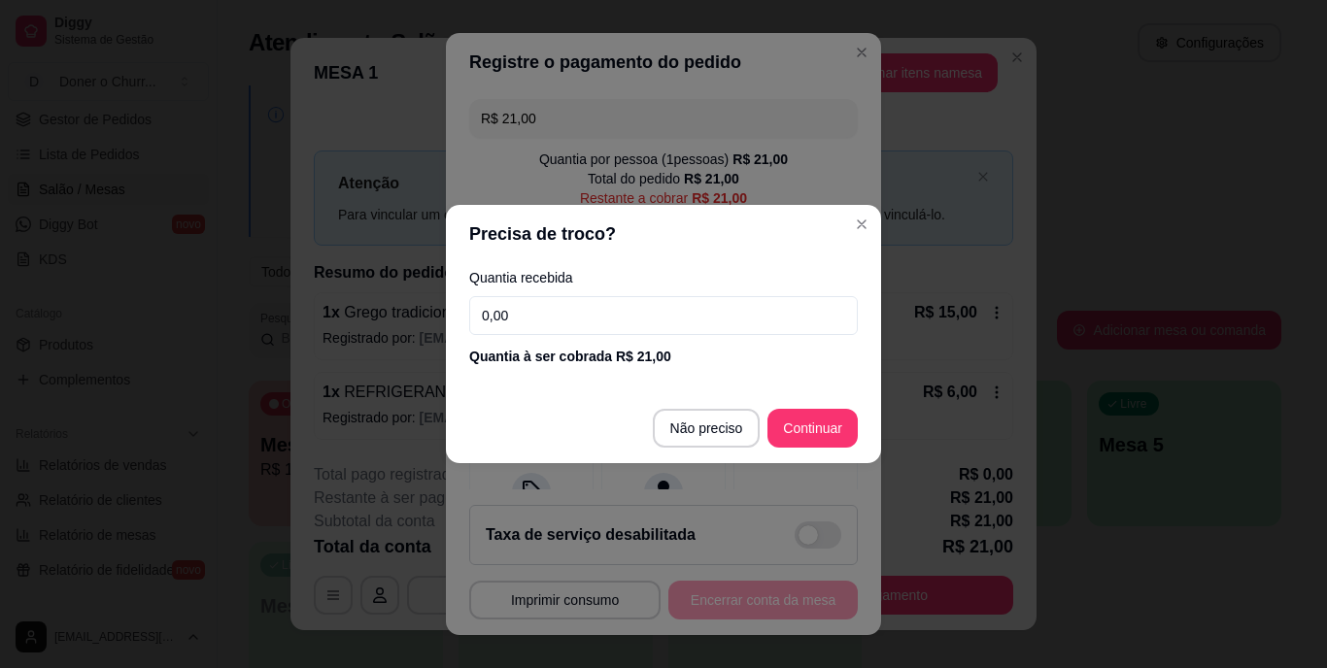
click at [516, 298] on div "Quantia recebida 0,00 Quantia à ser cobrada R$ 21,00" at bounding box center [663, 318] width 435 height 111
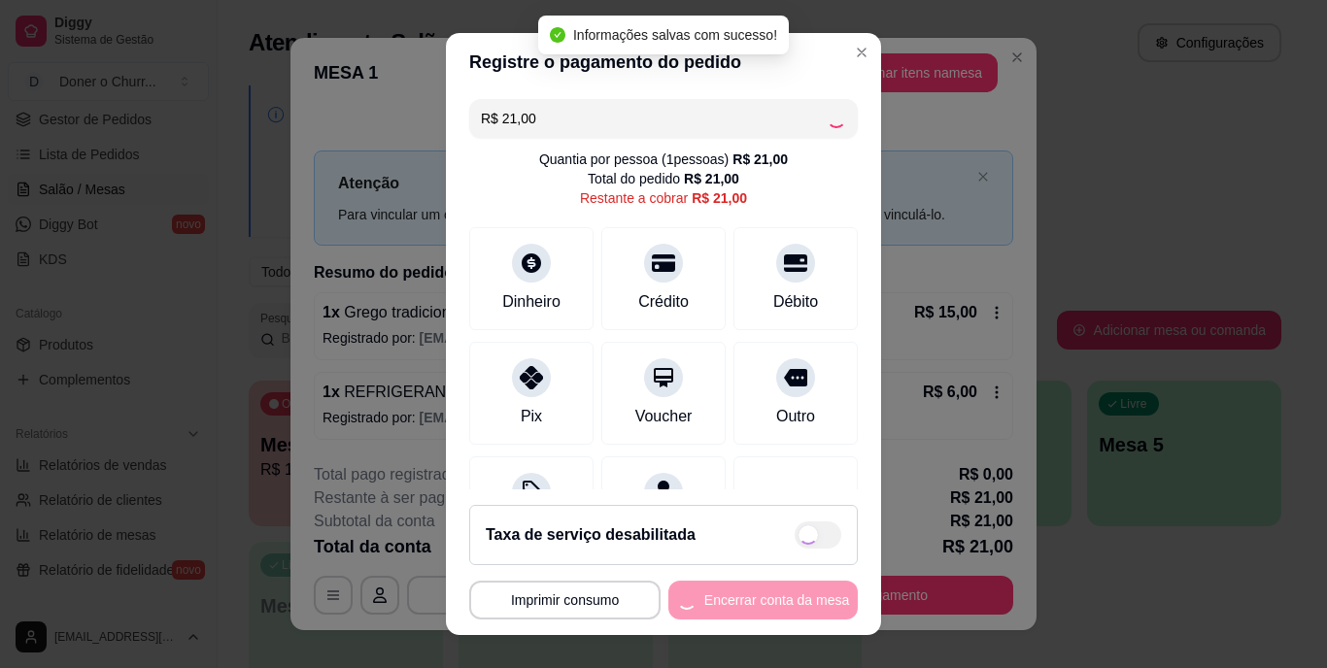
type input "R$ 0,00"
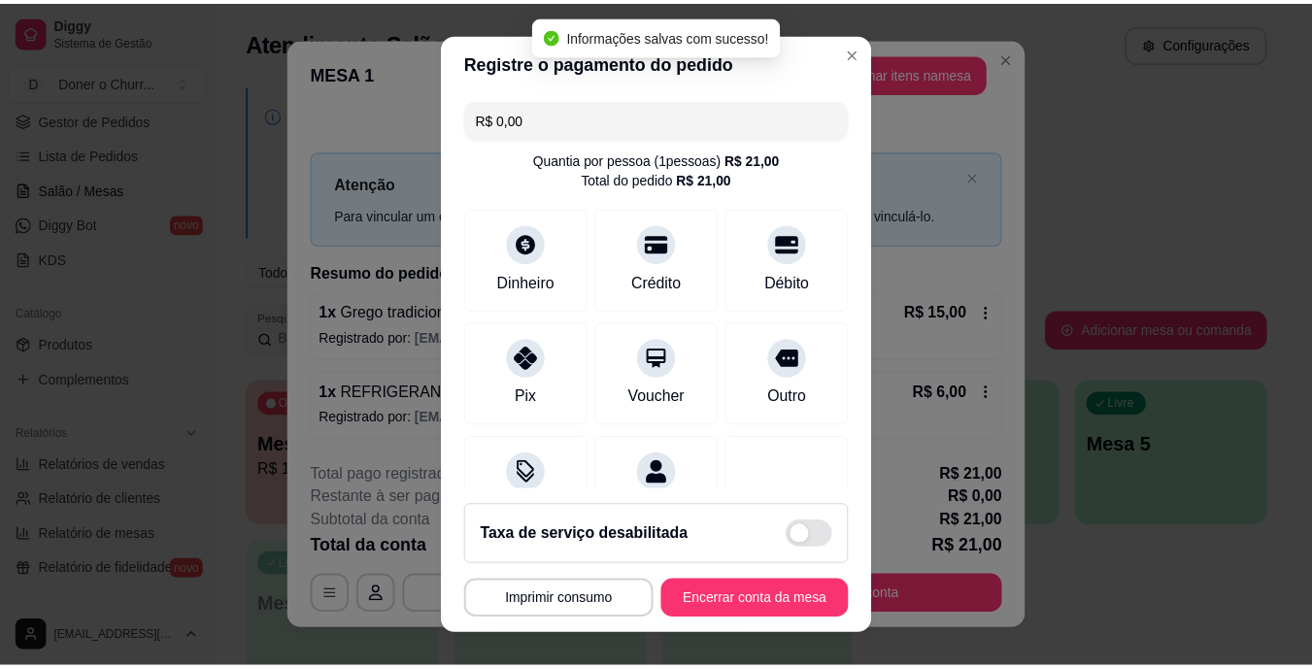
scroll to position [183, 0]
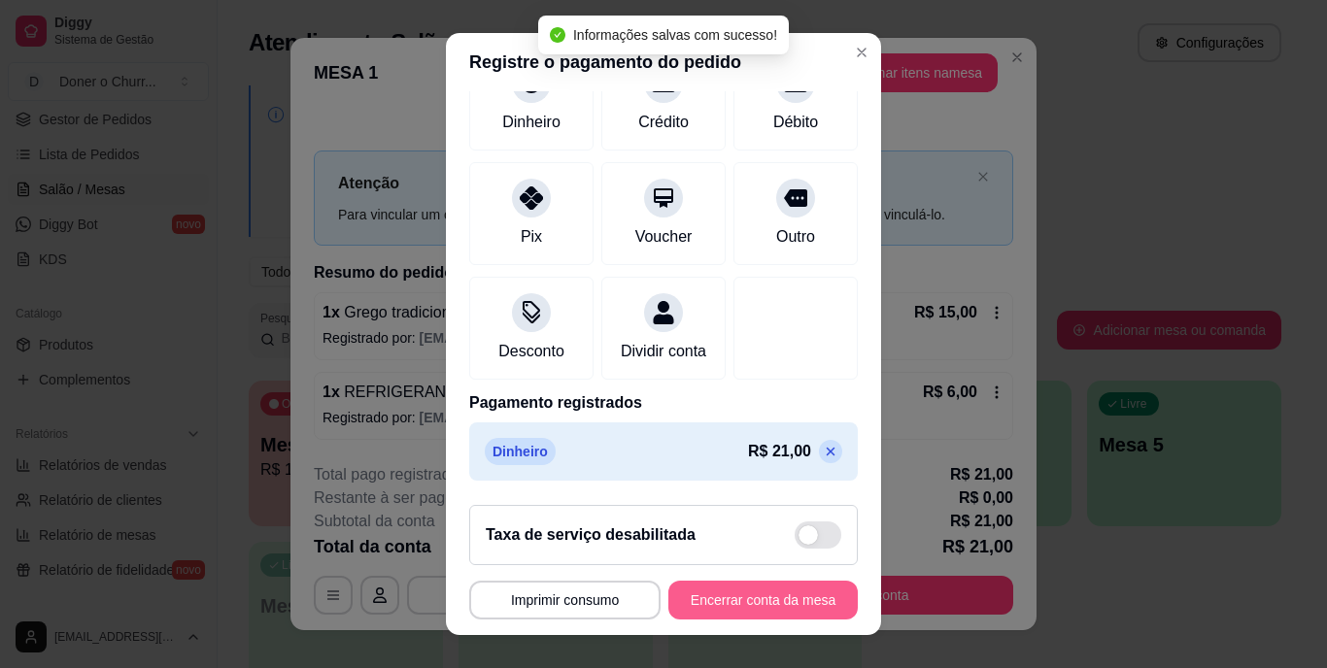
click at [734, 597] on button "Encerrar conta da mesa" at bounding box center [762, 600] width 189 height 39
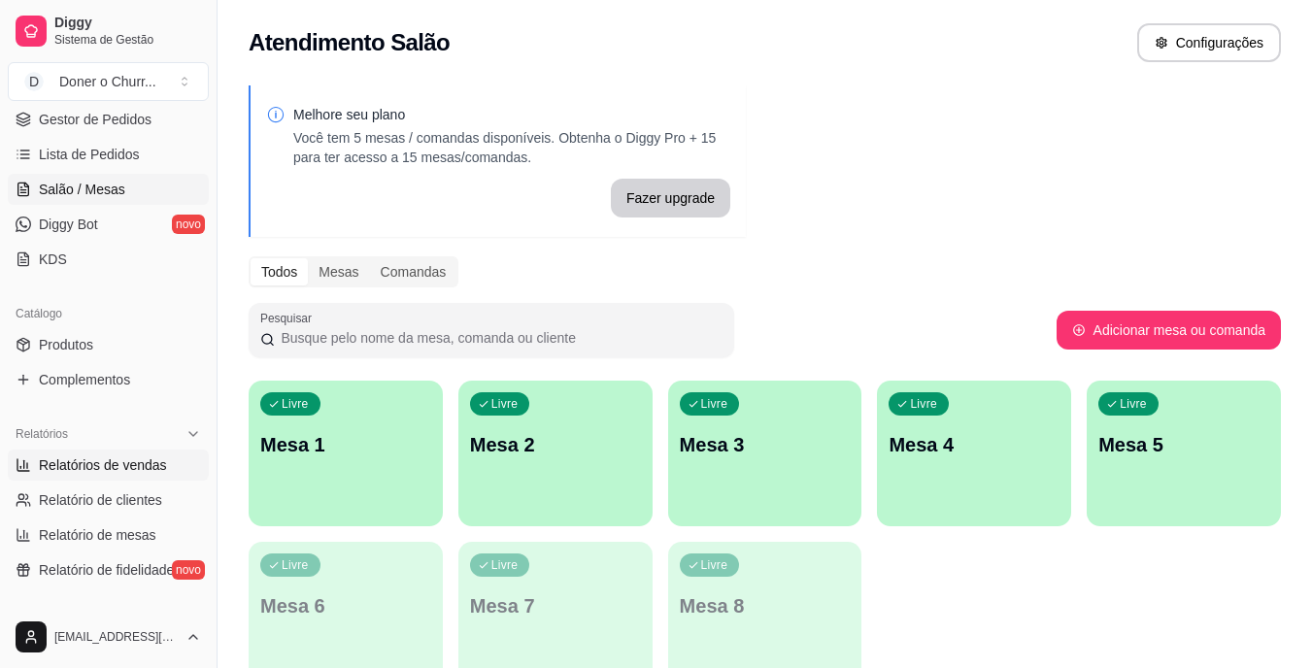
click at [111, 468] on span "Relatórios de vendas" at bounding box center [103, 465] width 128 height 19
select select "ALL"
select select "0"
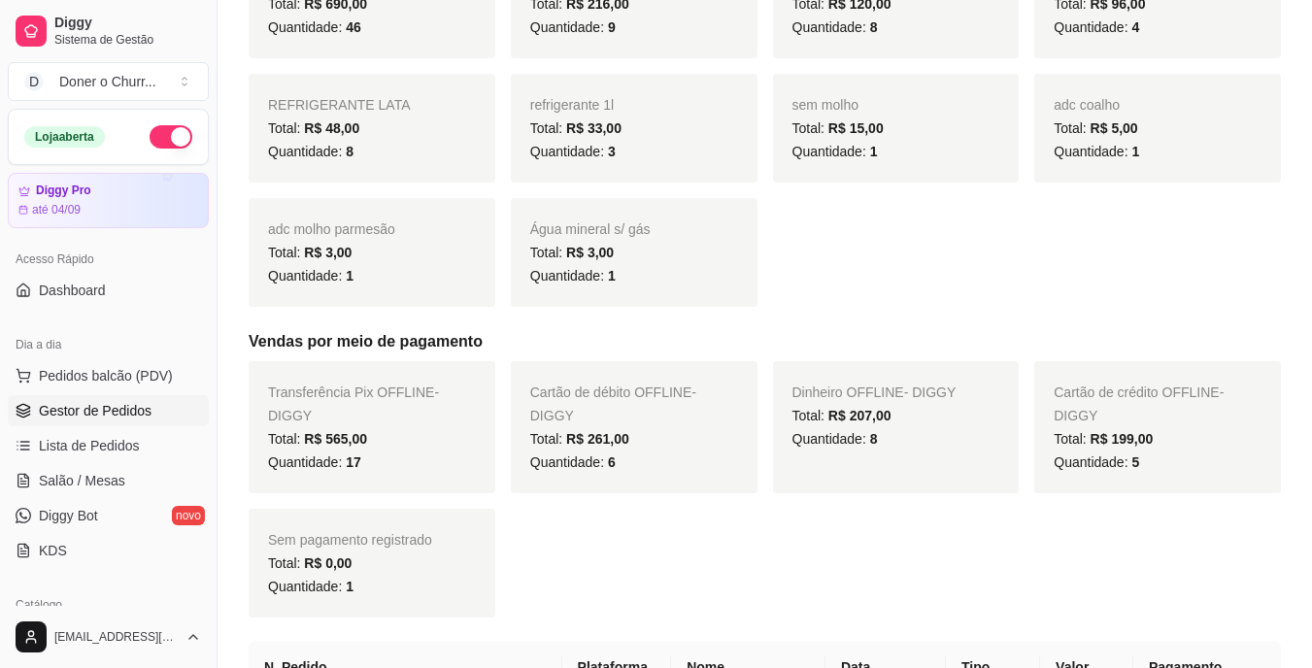
click at [136, 402] on span "Gestor de Pedidos" at bounding box center [95, 410] width 113 height 19
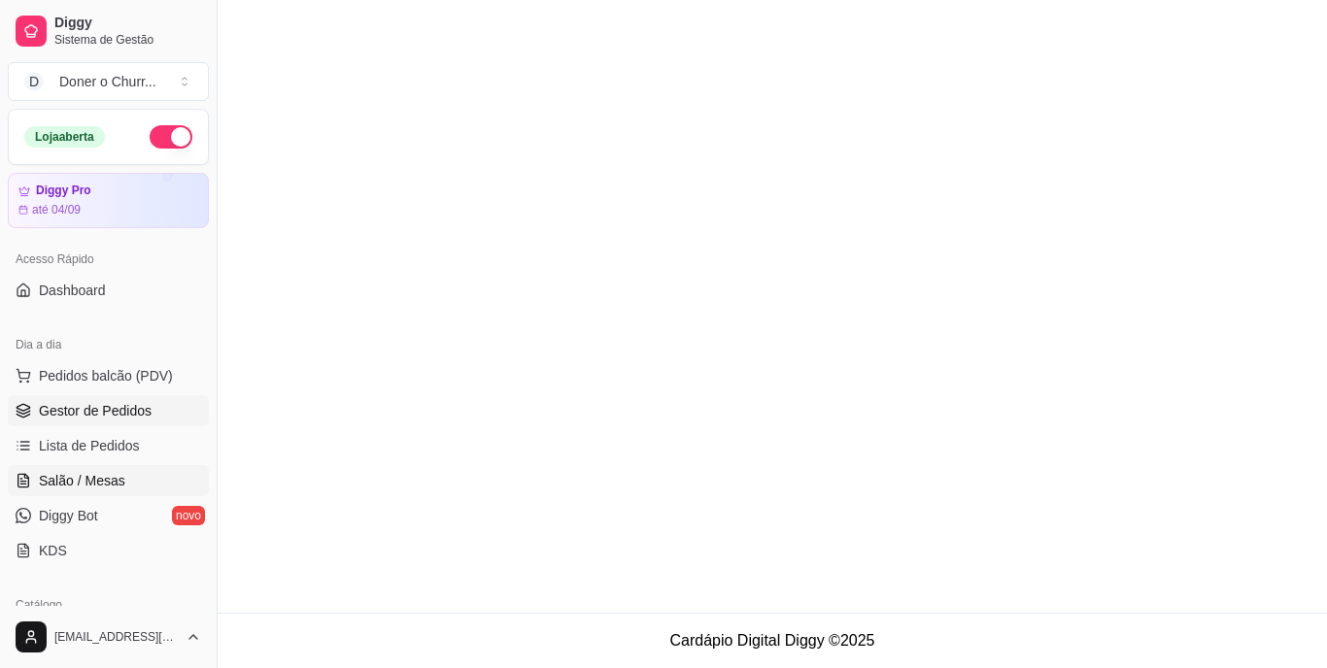
click at [111, 481] on span "Salão / Mesas" at bounding box center [82, 480] width 86 height 19
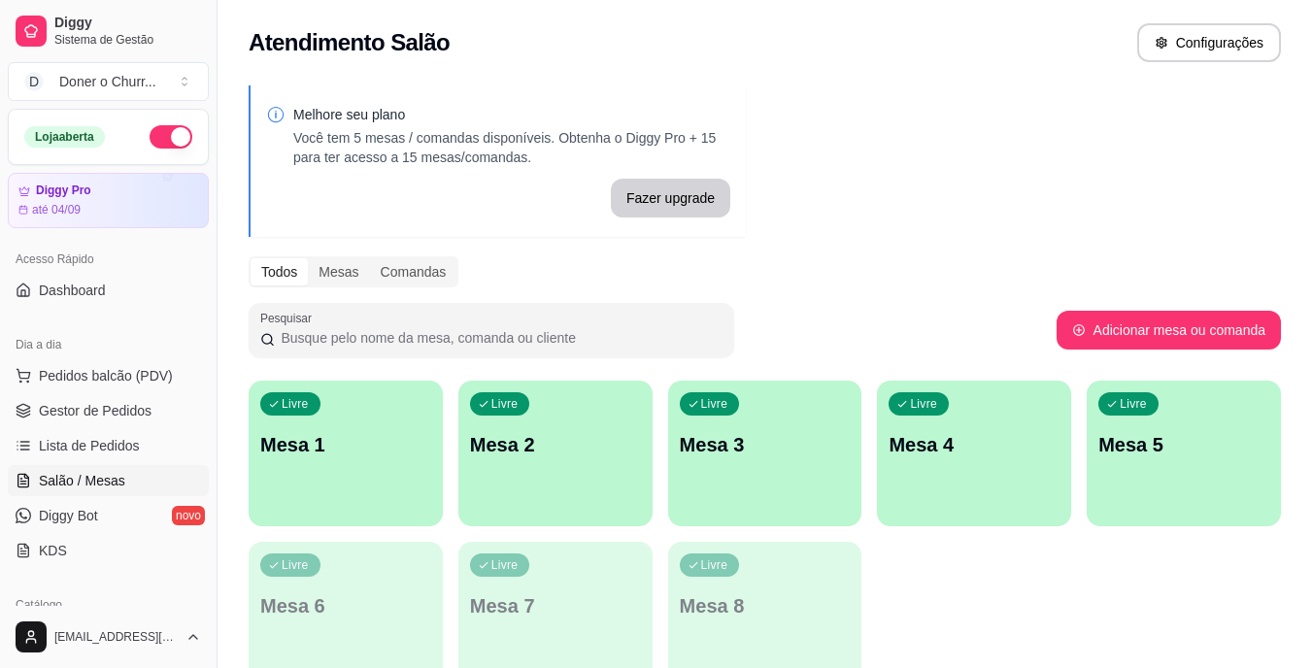
click at [351, 459] on div "Livre Mesa 1" at bounding box center [346, 442] width 194 height 122
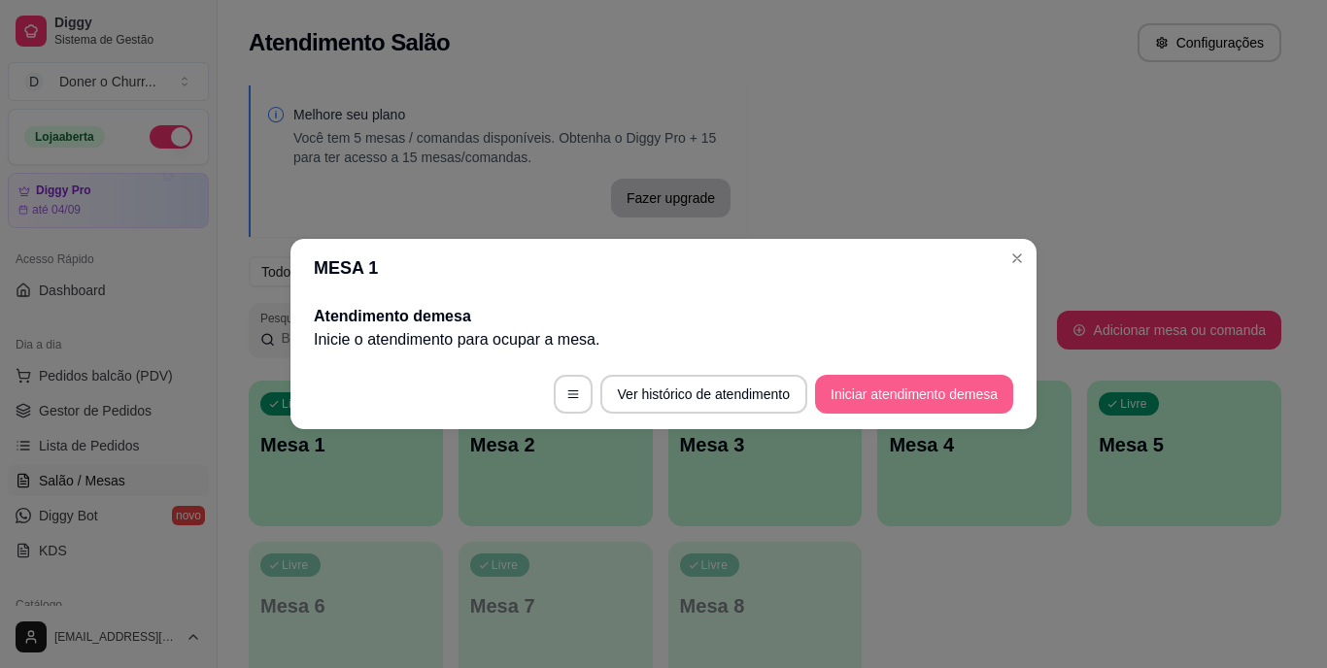
click at [918, 395] on button "Iniciar atendimento de mesa" at bounding box center [914, 394] width 198 height 39
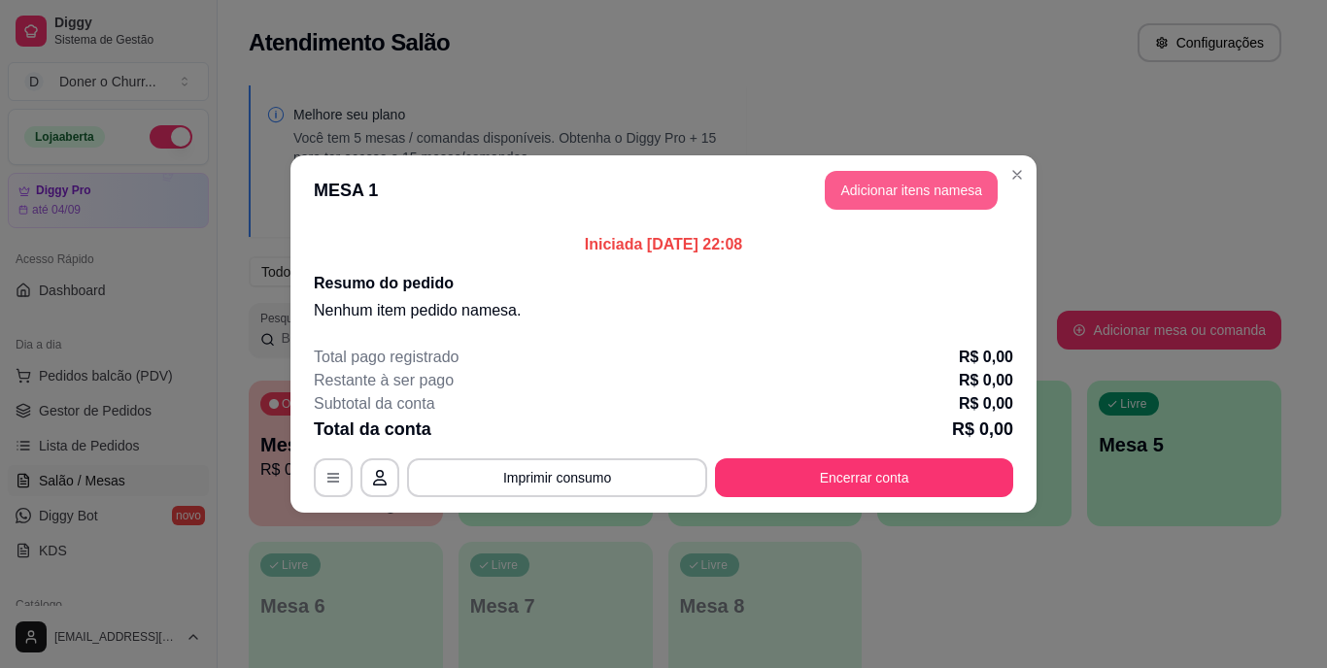
click at [890, 186] on button "Adicionar itens na mesa" at bounding box center [911, 190] width 173 height 39
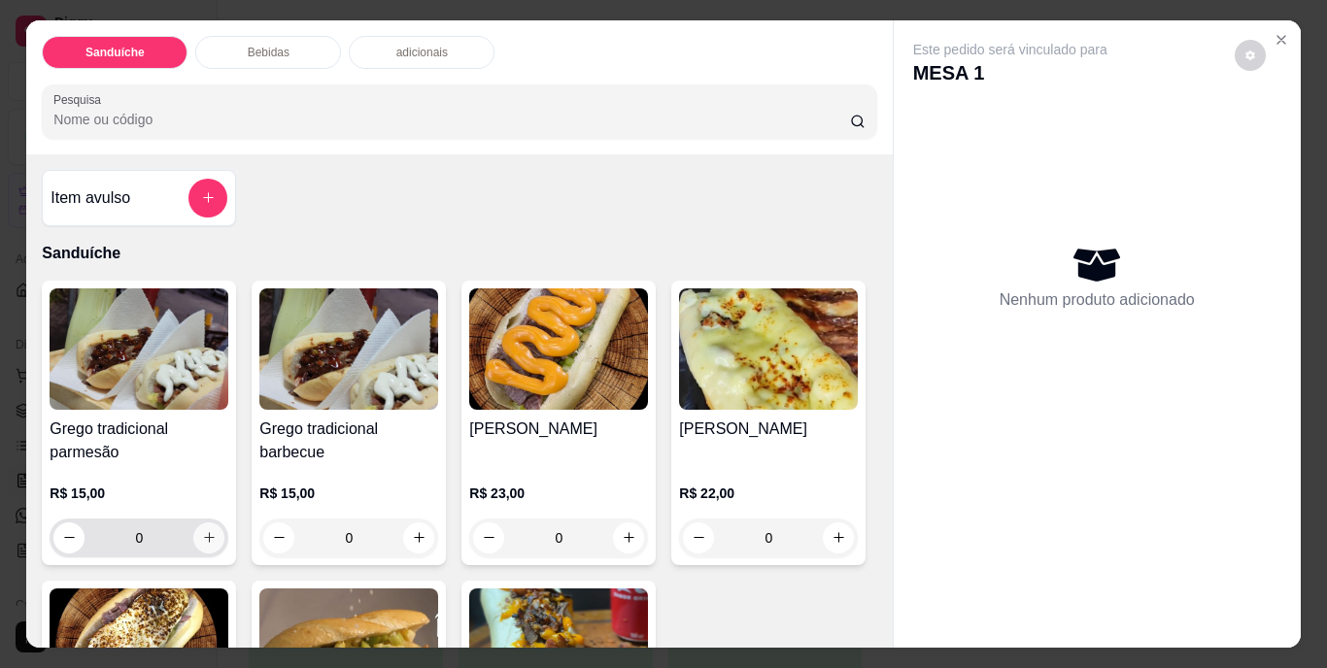
click at [202, 530] on icon "increase-product-quantity" at bounding box center [209, 537] width 15 height 15
type input "1"
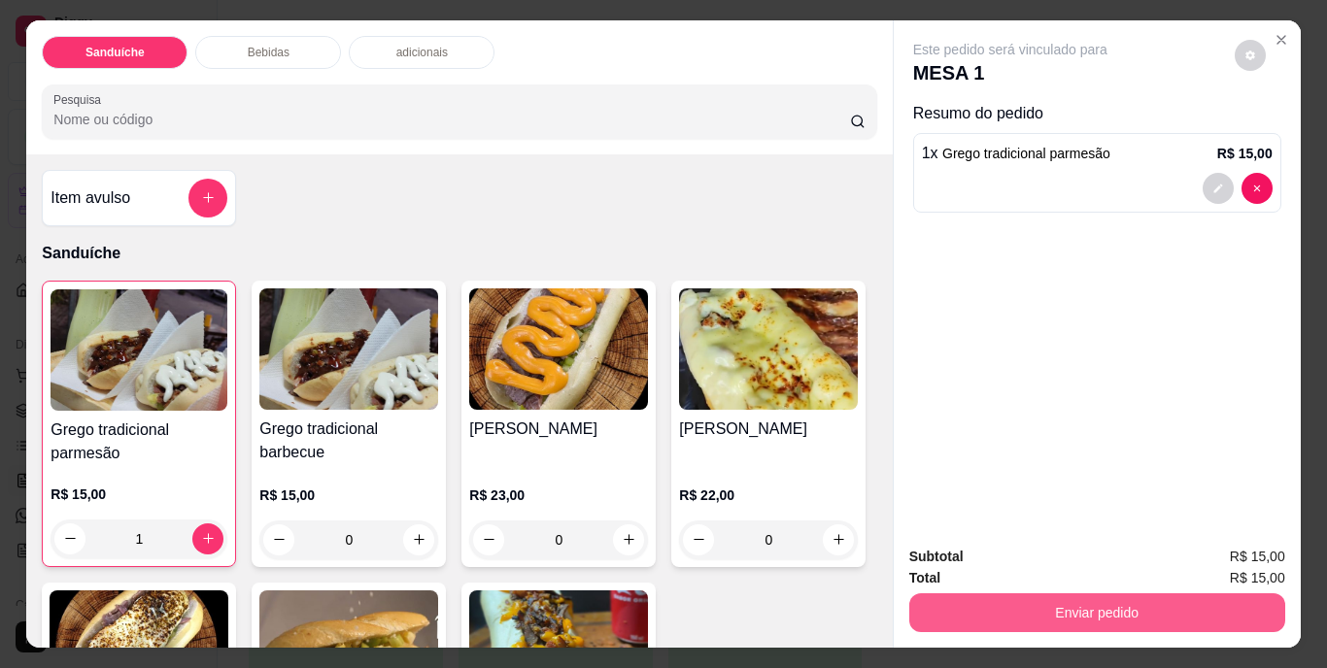
click at [1087, 604] on button "Enviar pedido" at bounding box center [1097, 613] width 376 height 39
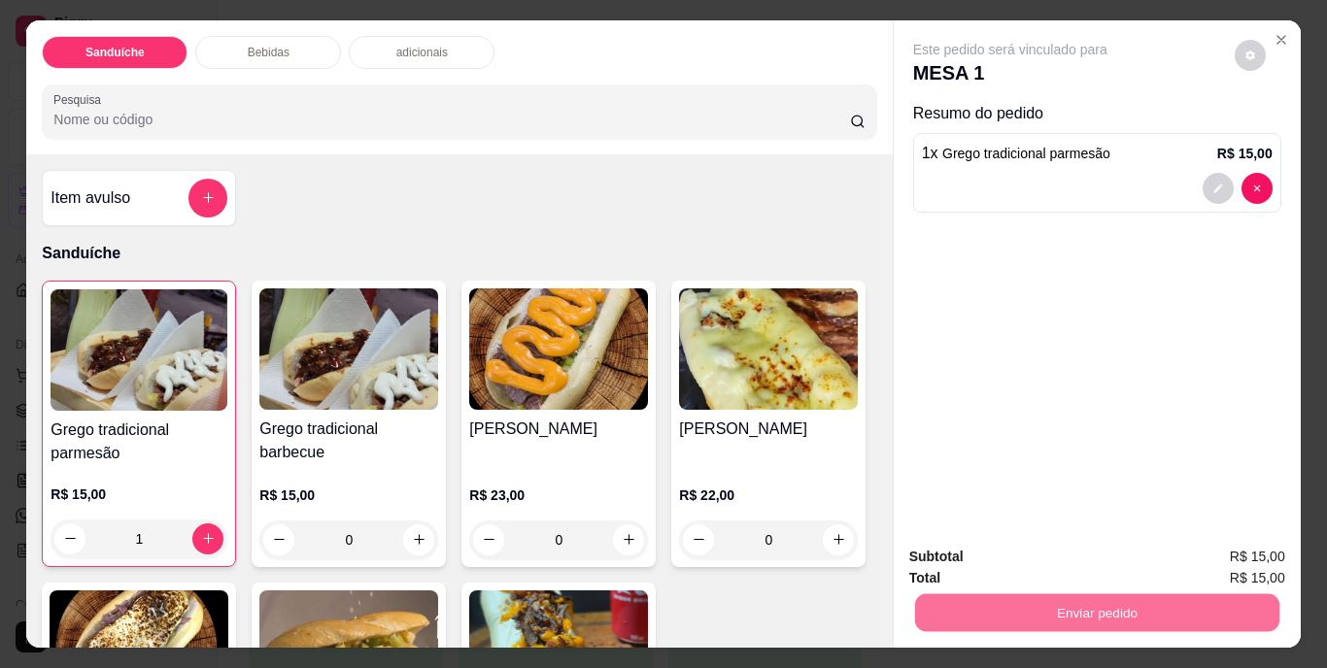
click at [1041, 555] on button "Não registrar e enviar pedido" at bounding box center [1033, 558] width 202 height 37
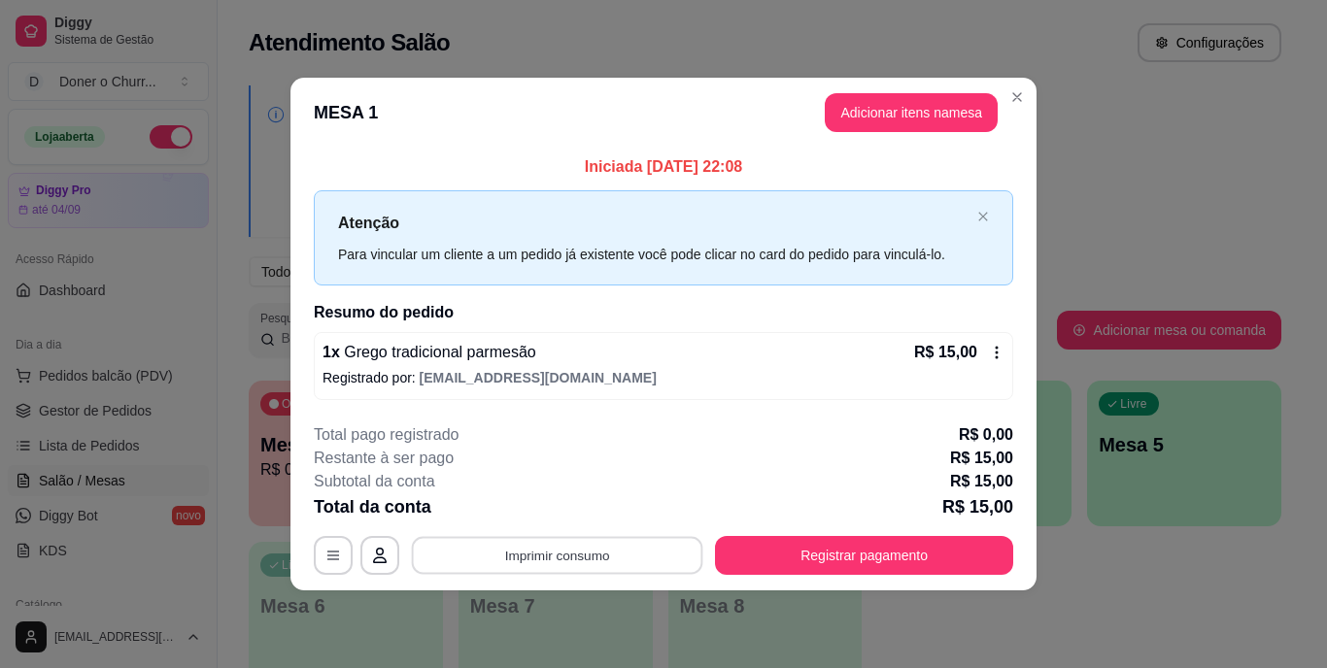
click at [541, 548] on button "Imprimir consumo" at bounding box center [557, 555] width 291 height 38
click at [560, 520] on button "IMPRESSORA" at bounding box center [562, 510] width 141 height 31
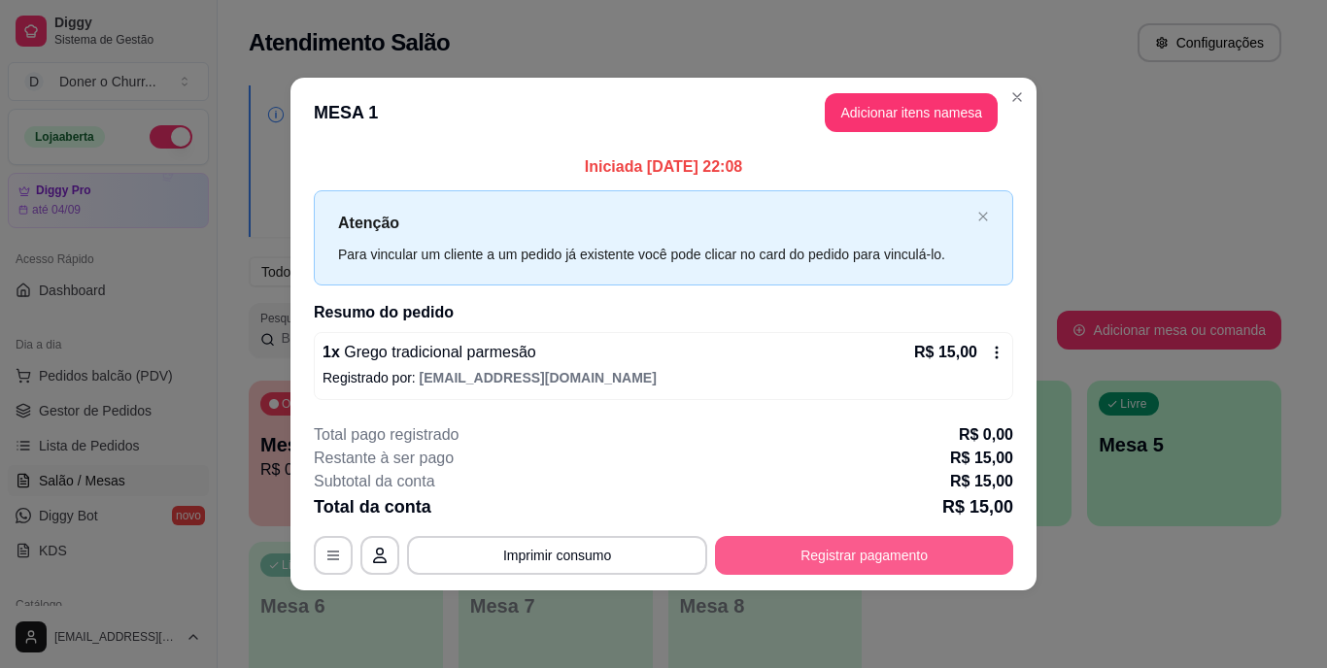
click at [842, 561] on button "Registrar pagamento" at bounding box center [864, 555] width 298 height 39
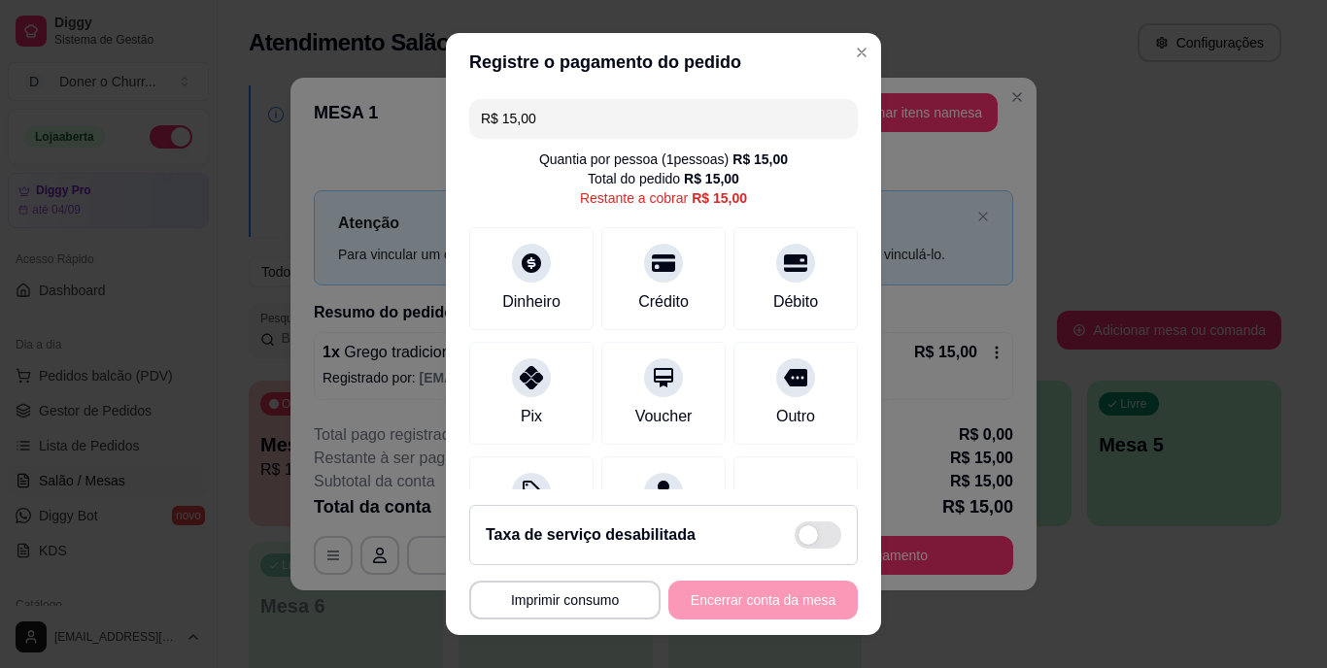
click at [610, 126] on input "R$ 15,00" at bounding box center [663, 118] width 365 height 39
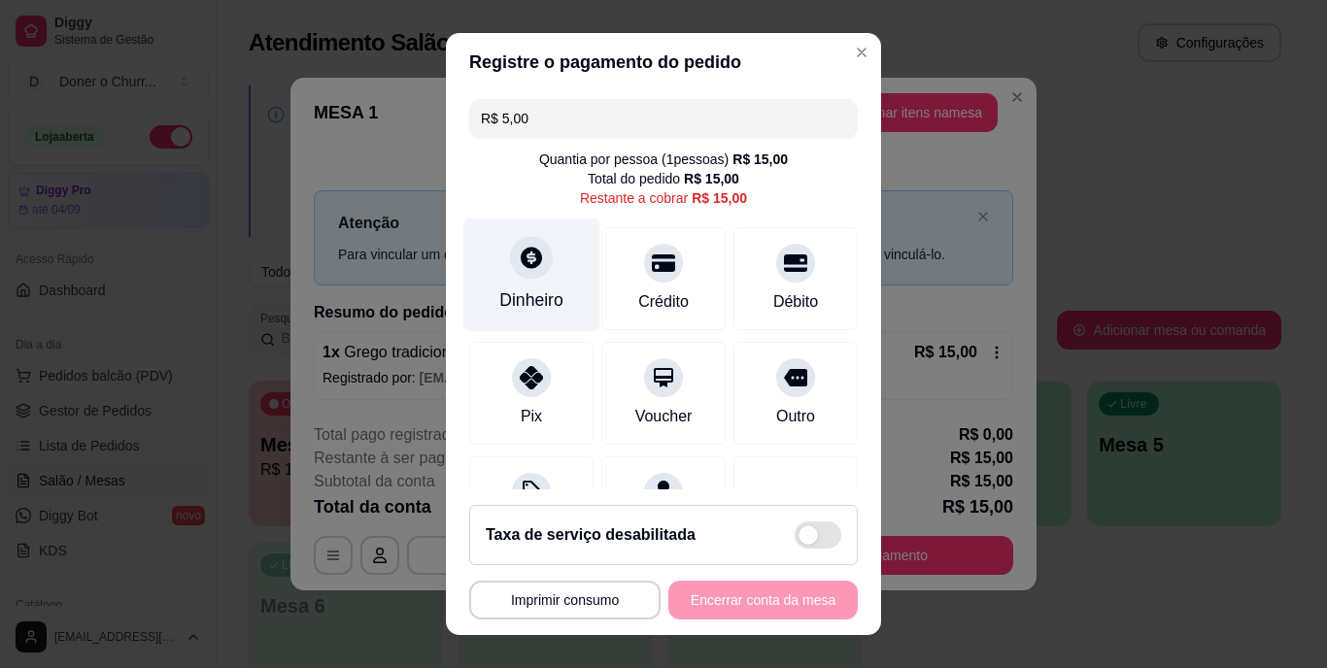
click at [523, 292] on div "Dinheiro" at bounding box center [531, 300] width 64 height 25
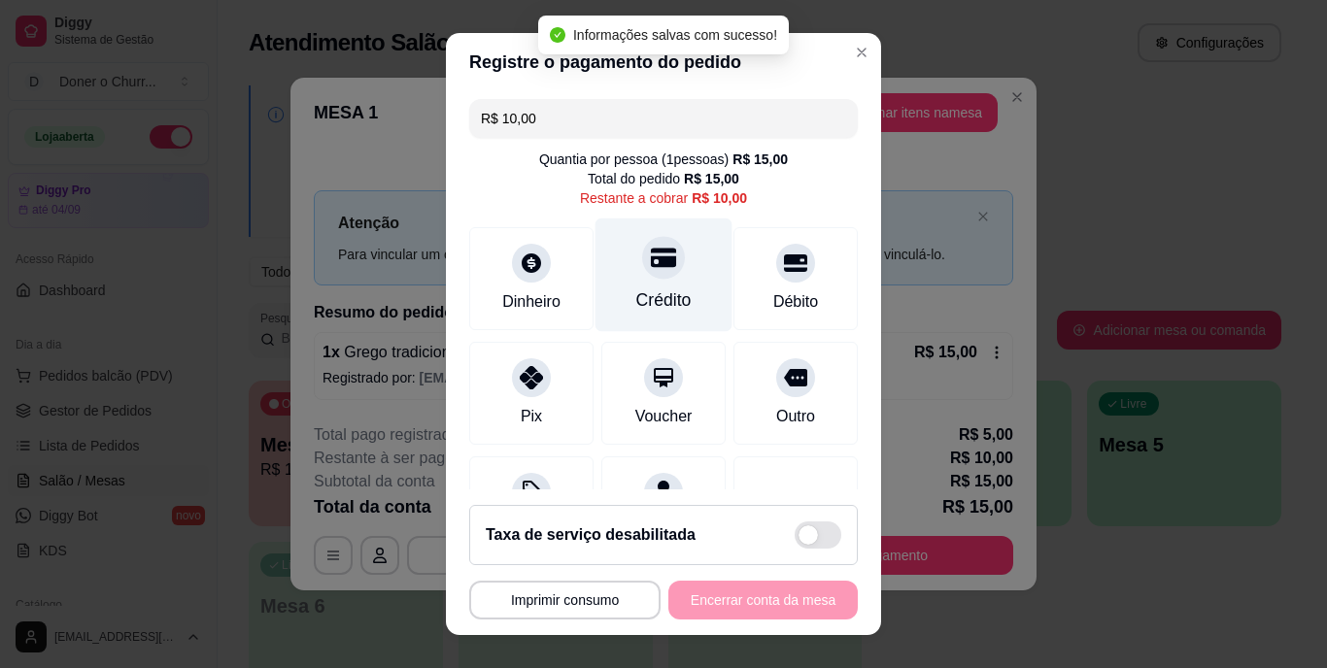
click at [649, 276] on div at bounding box center [663, 258] width 43 height 43
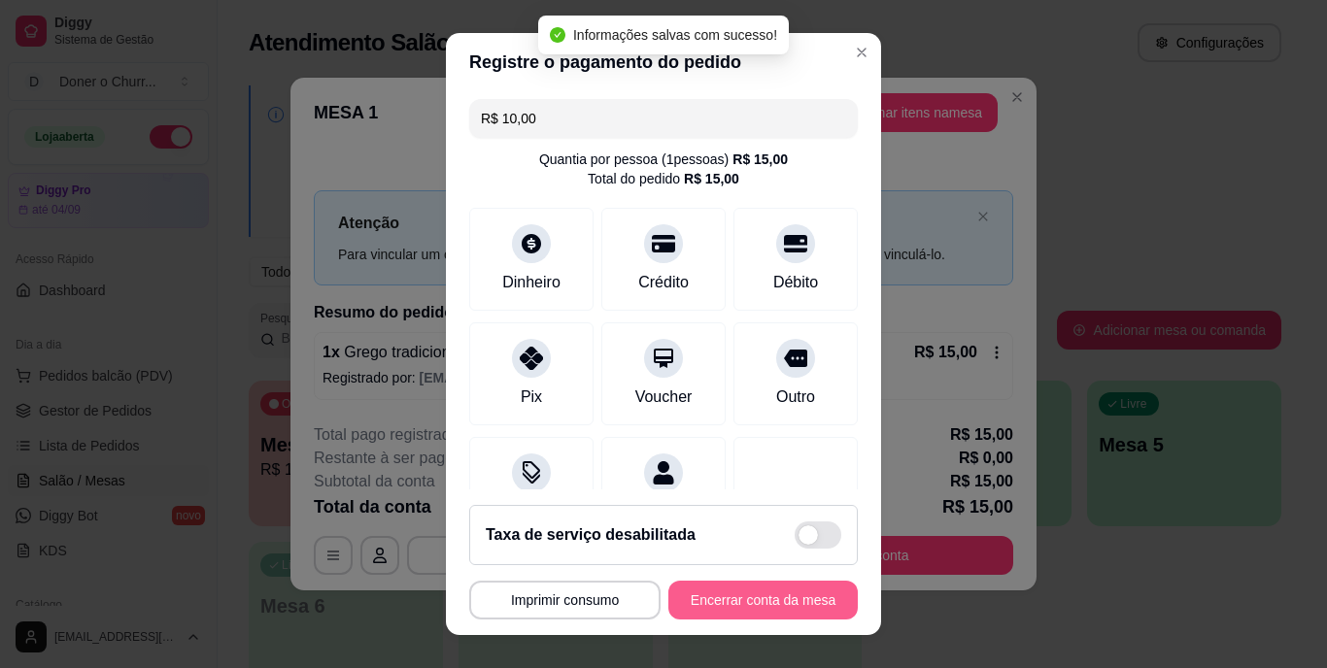
type input "R$ 0,00"
click at [732, 601] on button "Encerrar conta da mesa" at bounding box center [762, 600] width 189 height 39
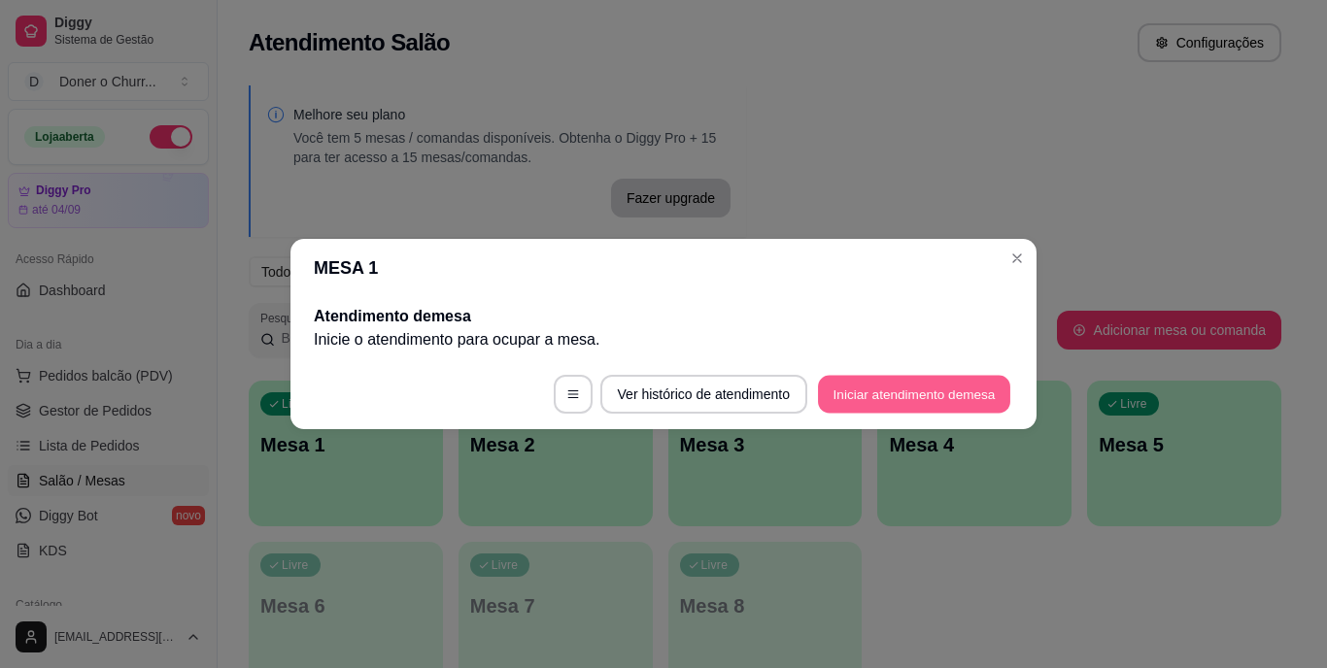
click at [867, 400] on button "Iniciar atendimento de mesa" at bounding box center [914, 395] width 192 height 38
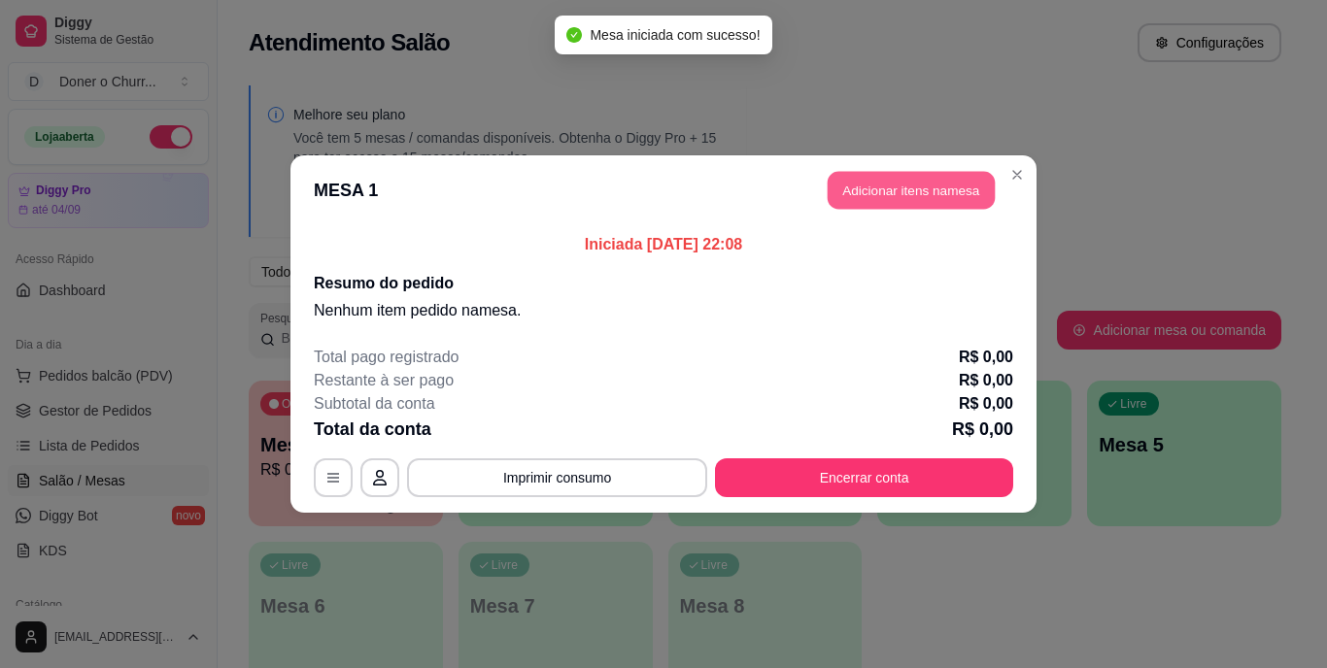
click at [920, 188] on button "Adicionar itens na mesa" at bounding box center [911, 191] width 167 height 38
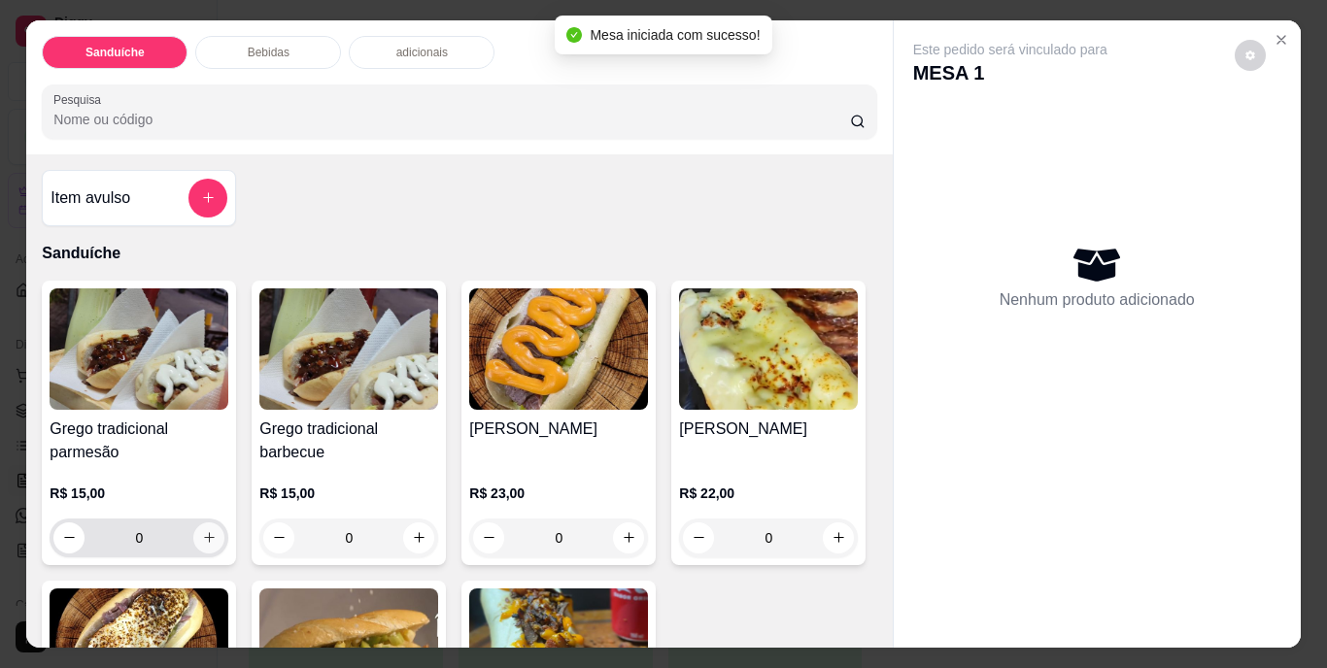
click at [202, 532] on icon "increase-product-quantity" at bounding box center [209, 537] width 15 height 15
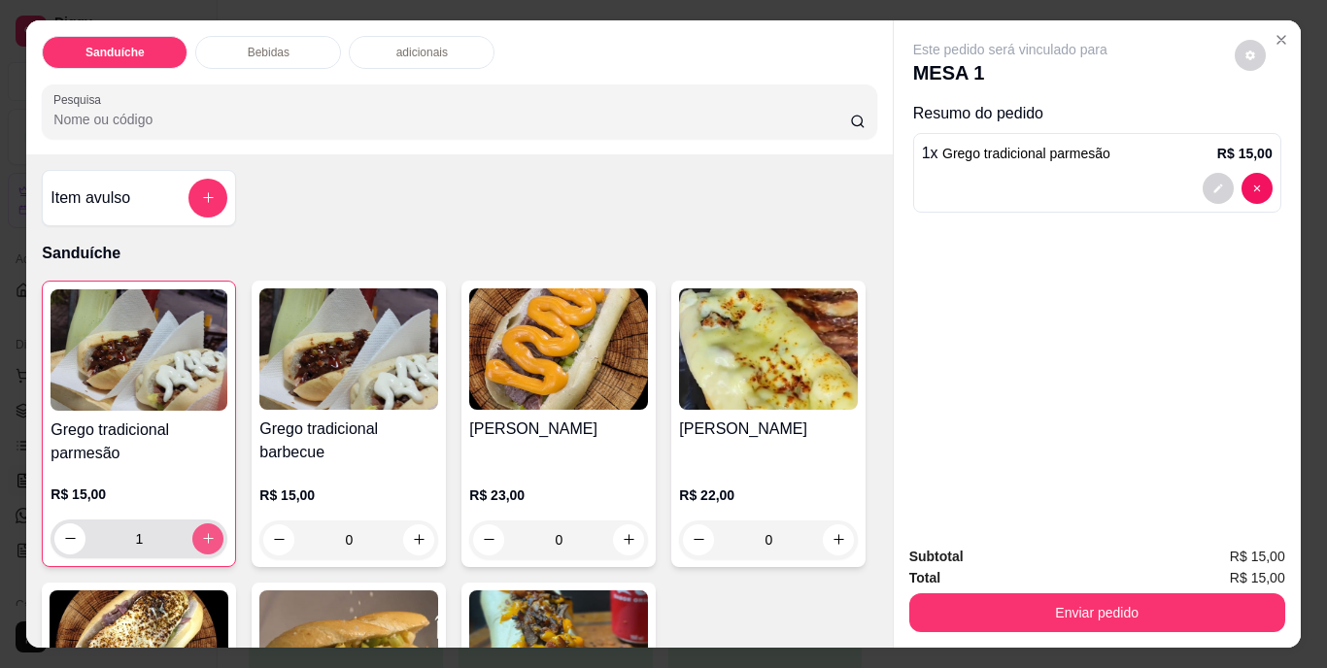
type input "1"
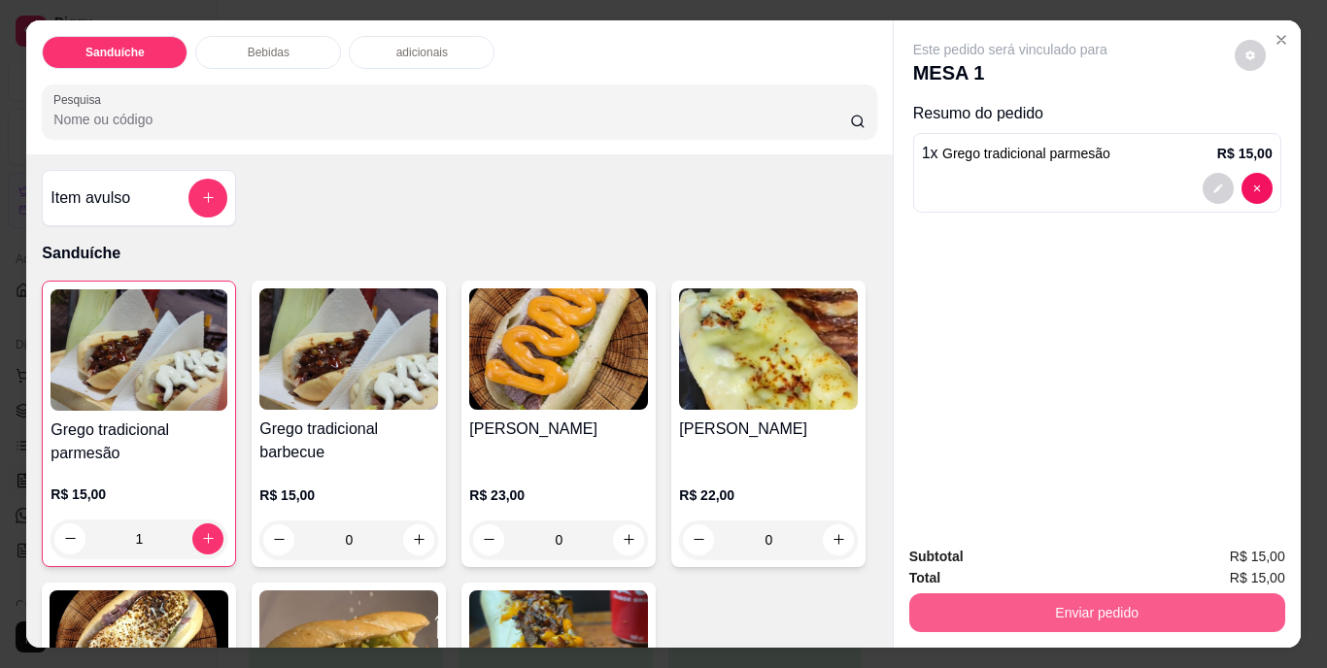
click at [1072, 596] on button "Enviar pedido" at bounding box center [1097, 613] width 376 height 39
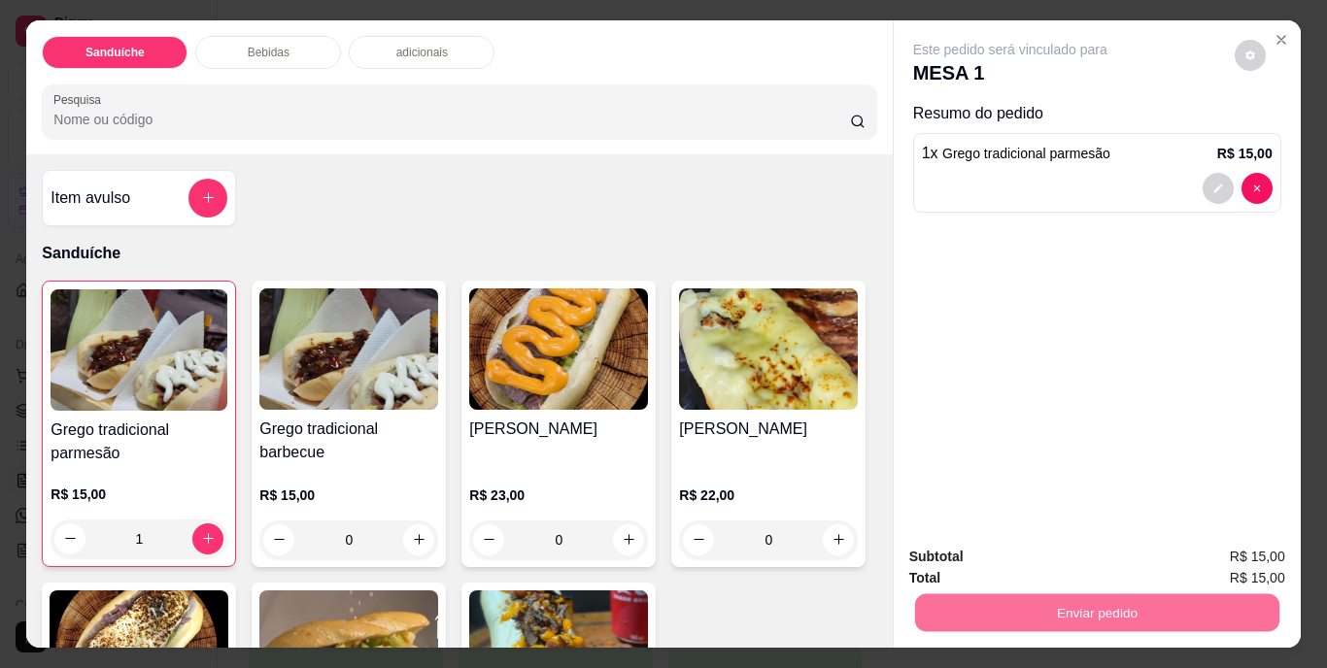
click at [1041, 551] on button "Não registrar e enviar pedido" at bounding box center [1032, 558] width 196 height 36
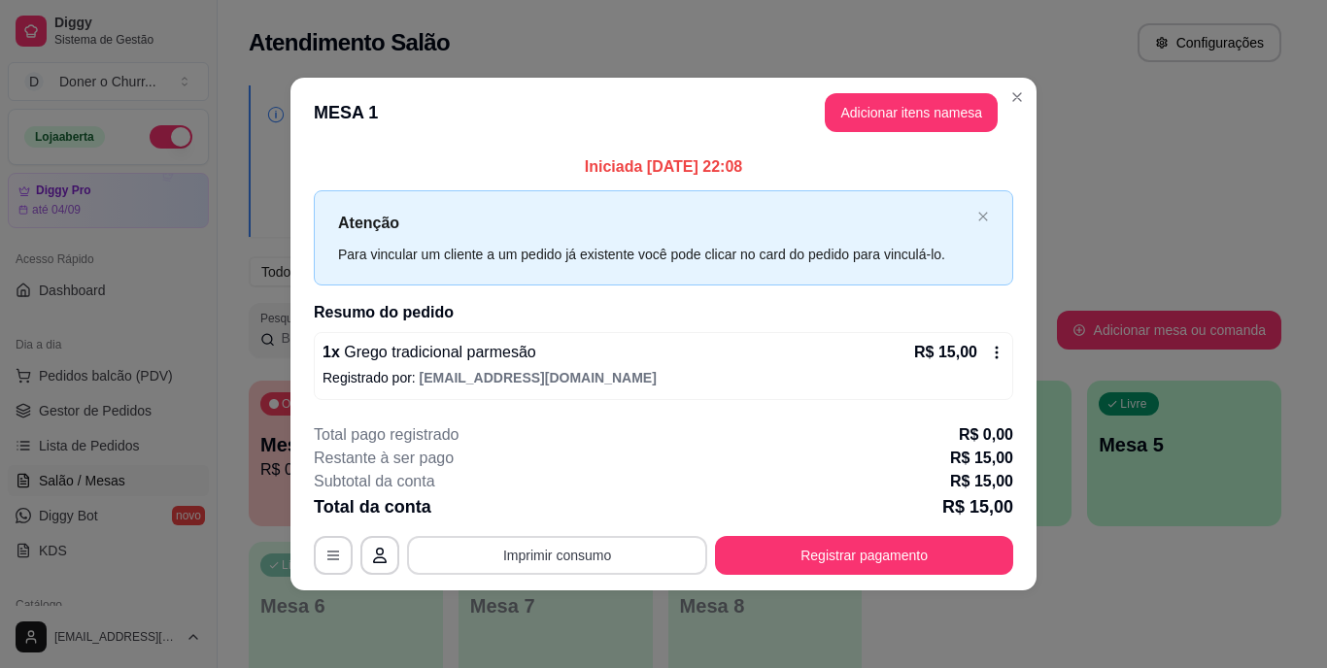
click at [559, 558] on button "Imprimir consumo" at bounding box center [557, 555] width 300 height 39
click at [580, 513] on button "IMPRESSORA" at bounding box center [562, 510] width 141 height 31
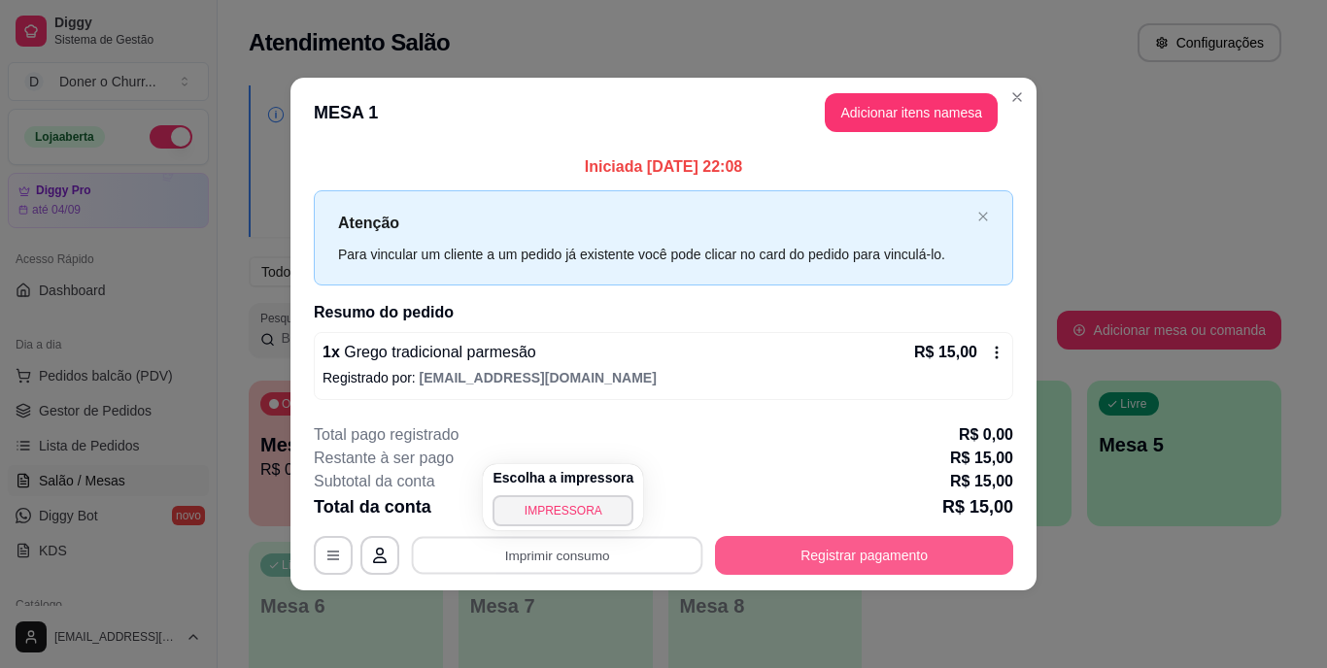
click at [849, 559] on button "Registrar pagamento" at bounding box center [864, 555] width 298 height 39
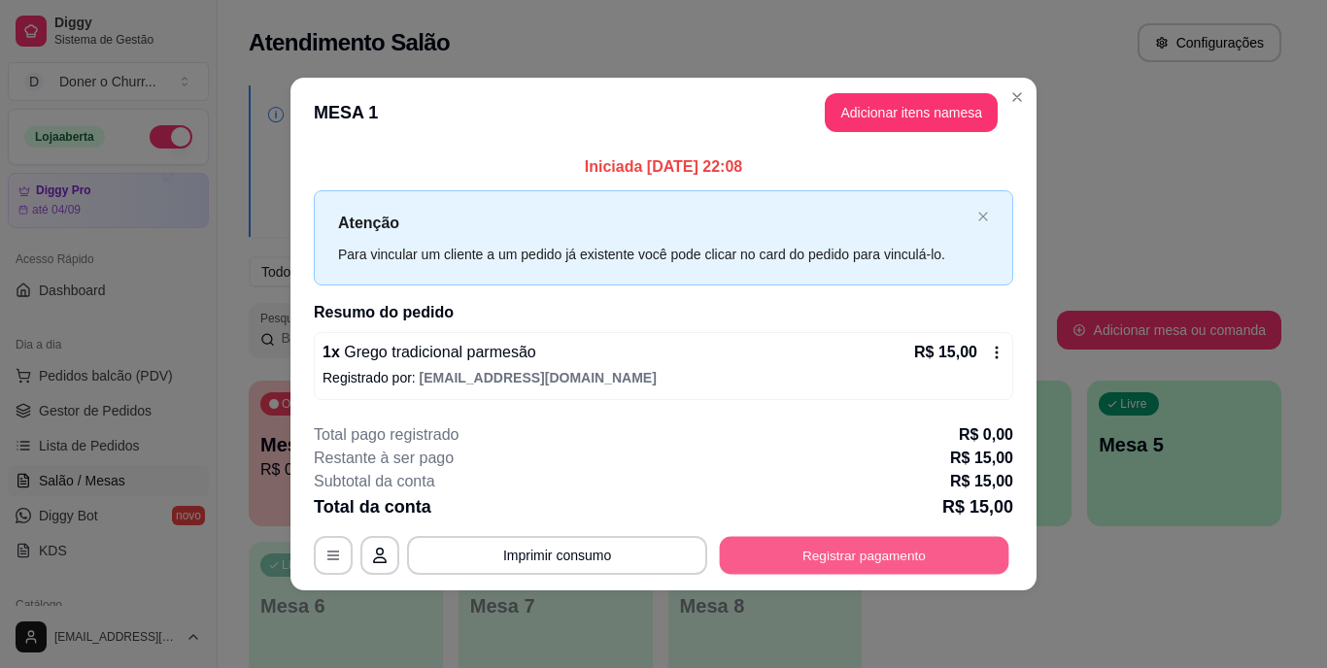
click at [891, 551] on button "Registrar pagamento" at bounding box center [864, 555] width 289 height 38
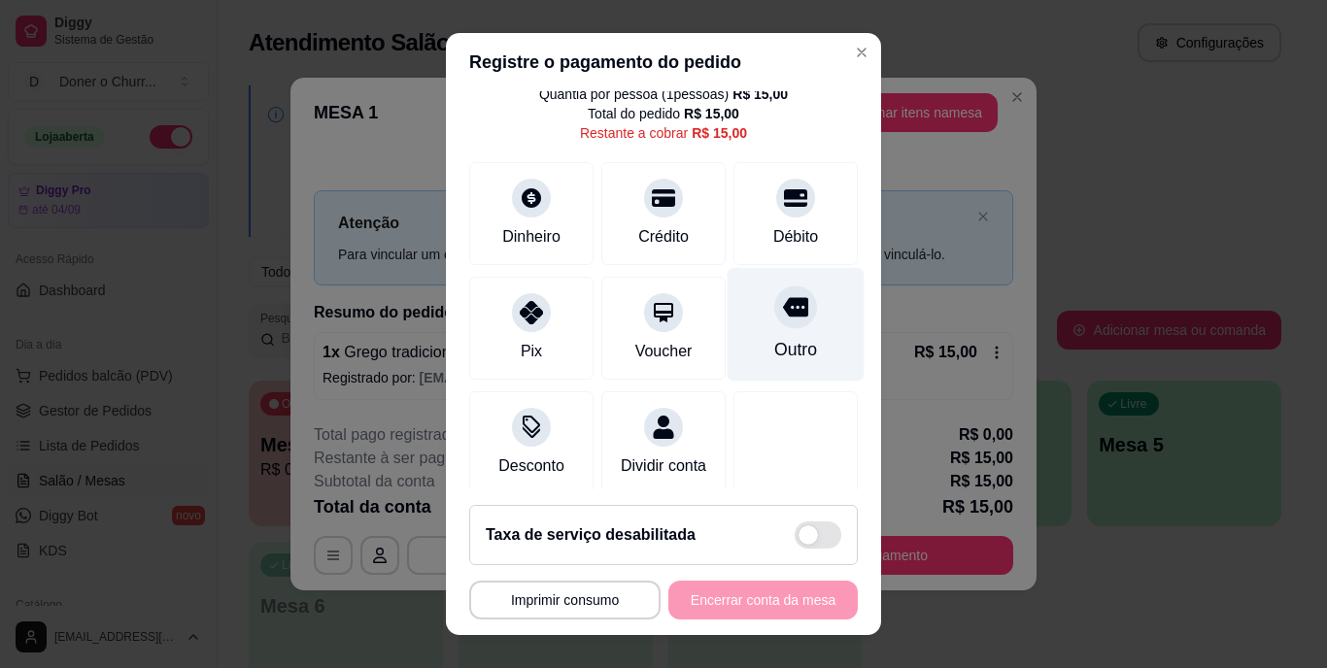
scroll to position [101, 0]
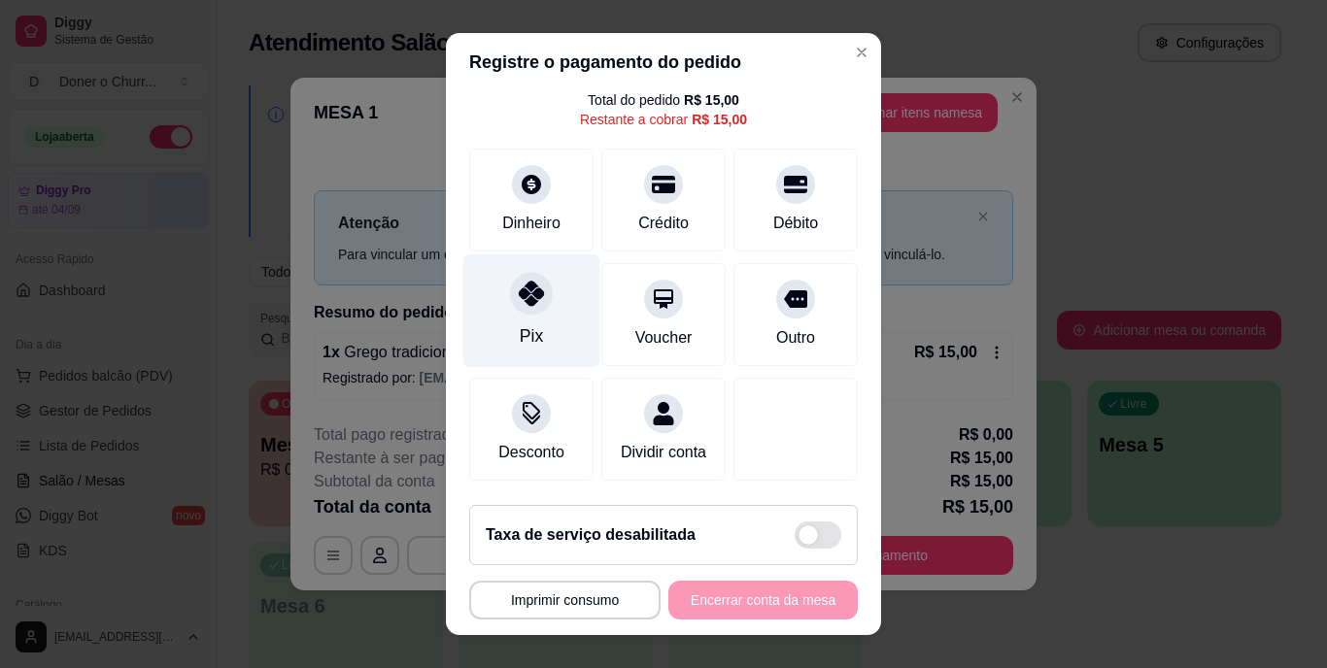
drag, startPoint x: 509, startPoint y: 281, endPoint x: 526, endPoint y: 296, distance: 22.7
click at [519, 282] on icon at bounding box center [531, 294] width 25 height 25
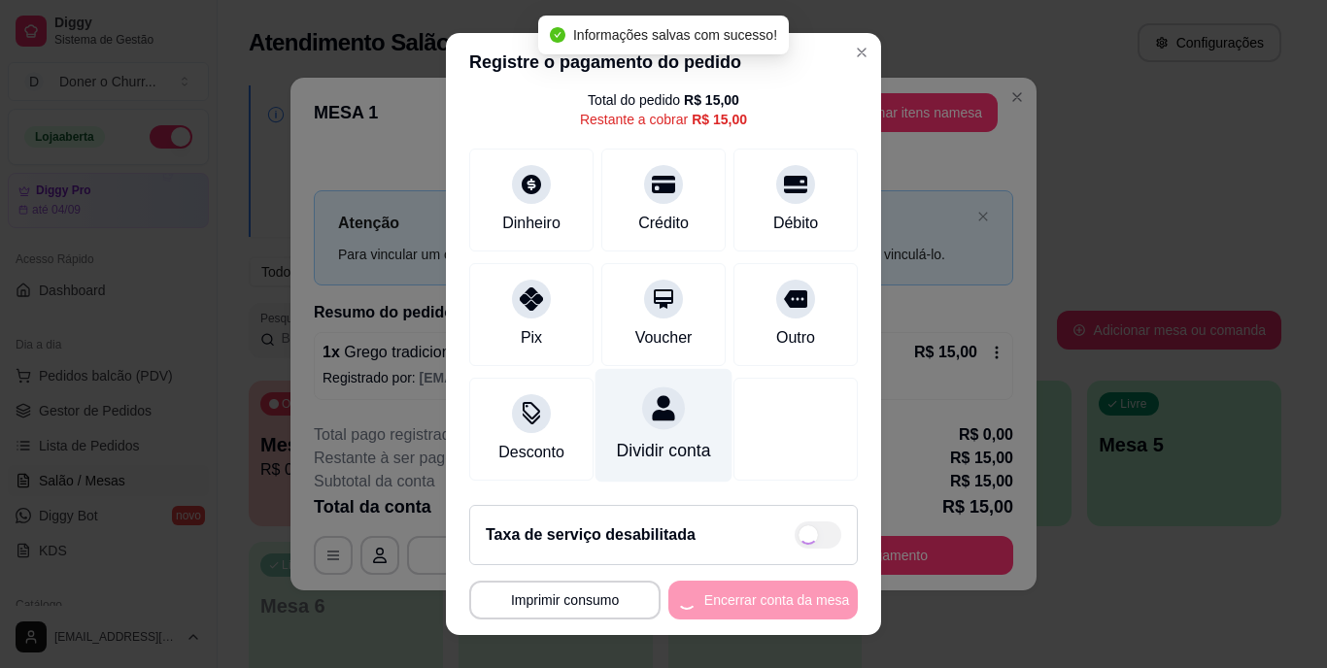
type input "R$ 0,00"
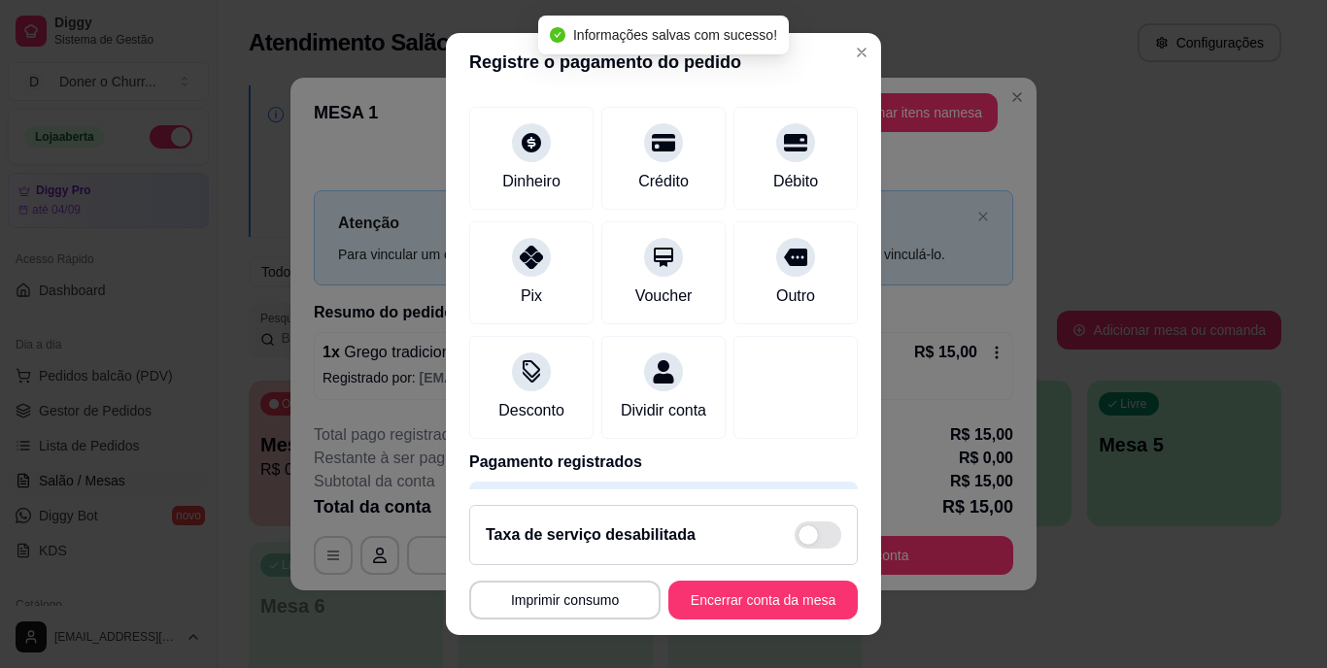
scroll to position [183, 0]
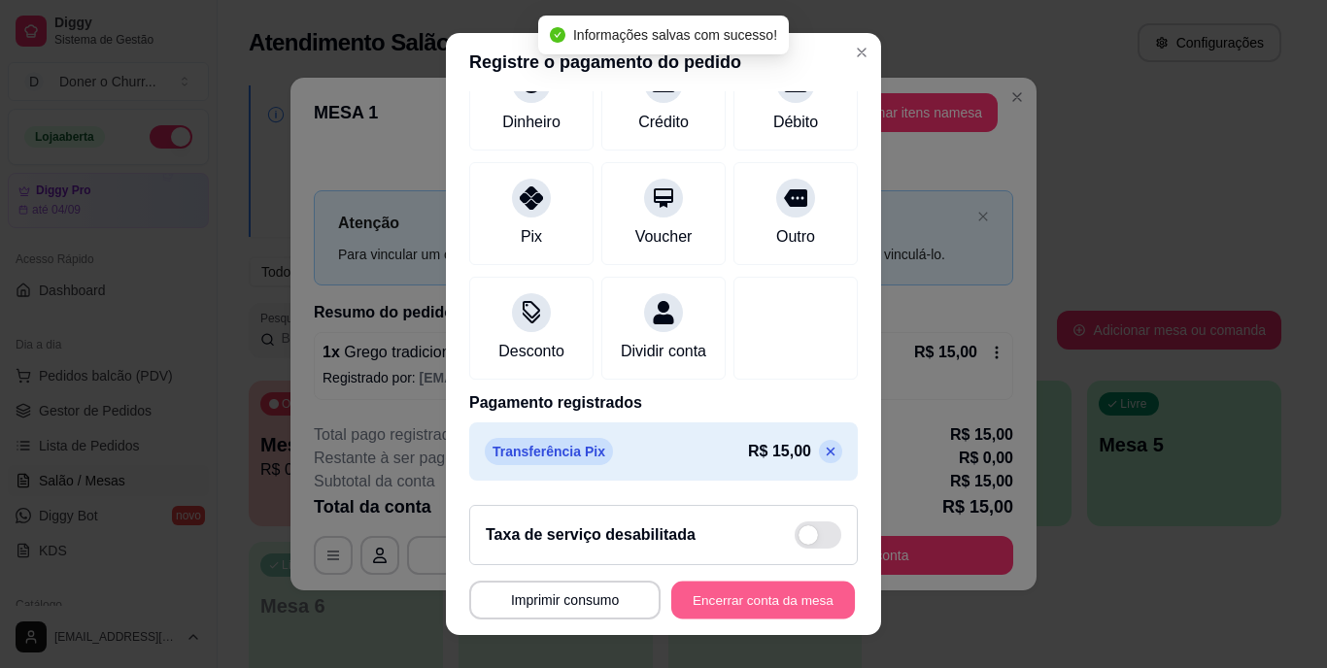
click at [733, 594] on button "Encerrar conta da mesa" at bounding box center [763, 600] width 184 height 38
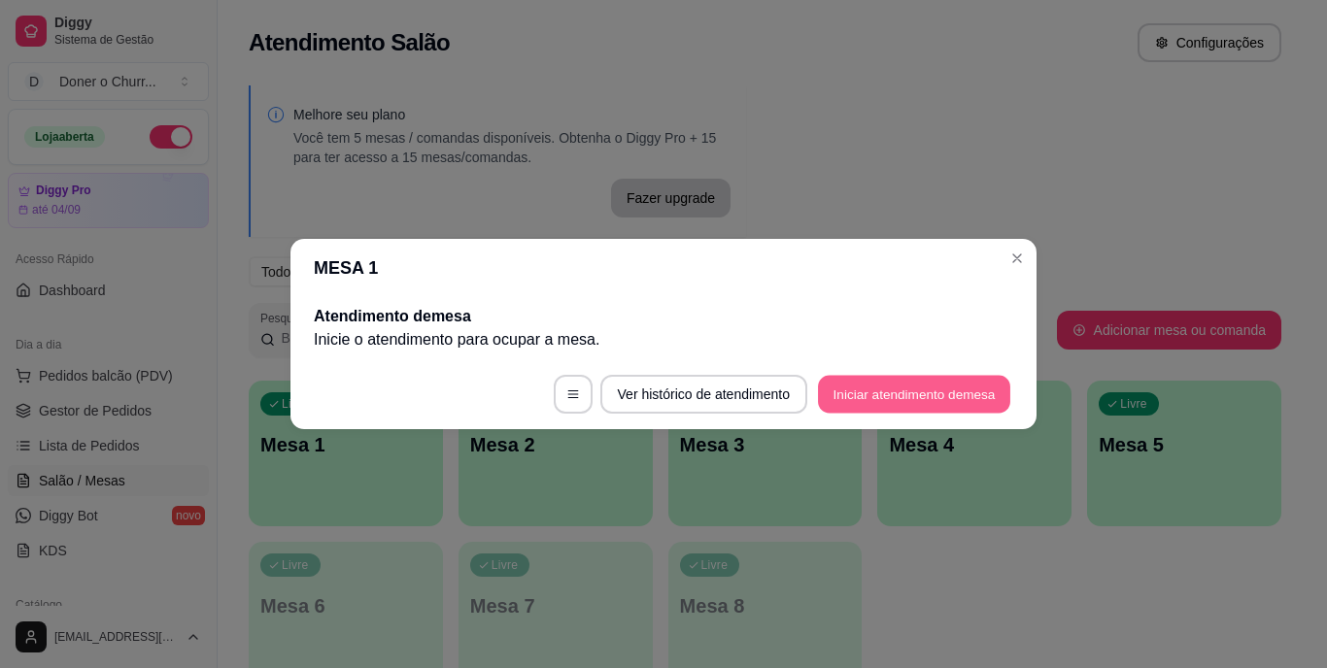
click at [970, 391] on button "Iniciar atendimento de mesa" at bounding box center [914, 395] width 192 height 38
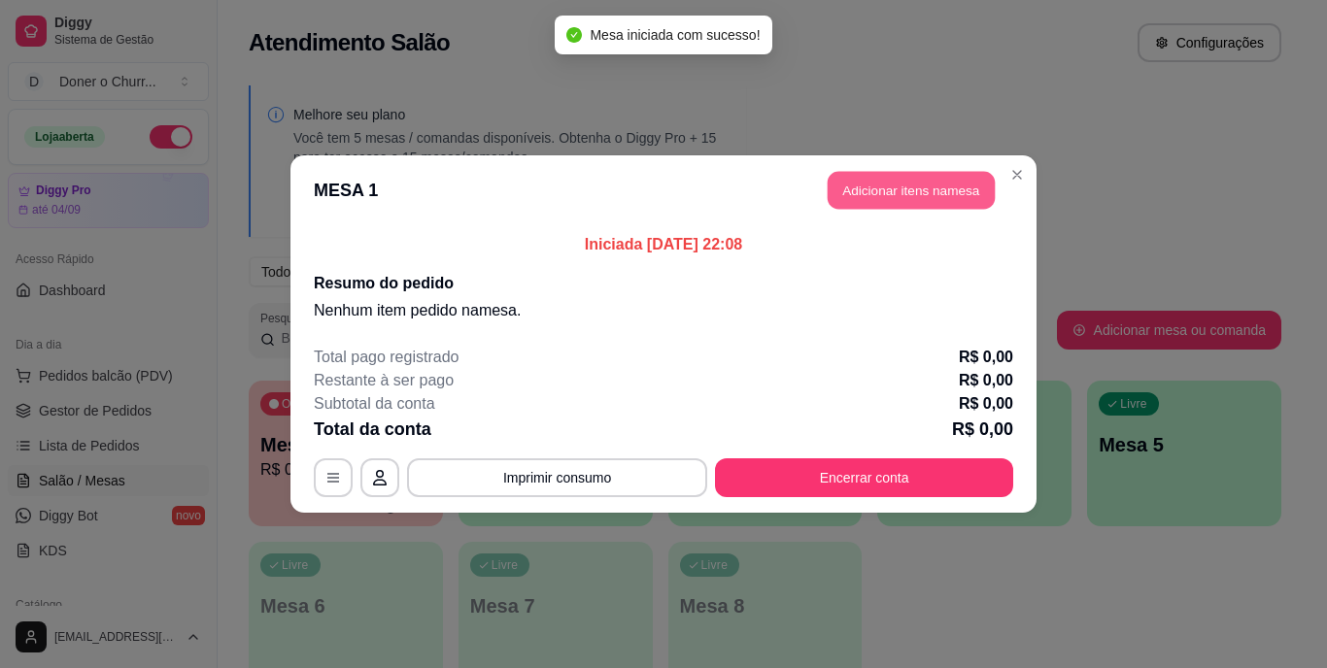
click at [933, 197] on button "Adicionar itens na mesa" at bounding box center [911, 191] width 167 height 38
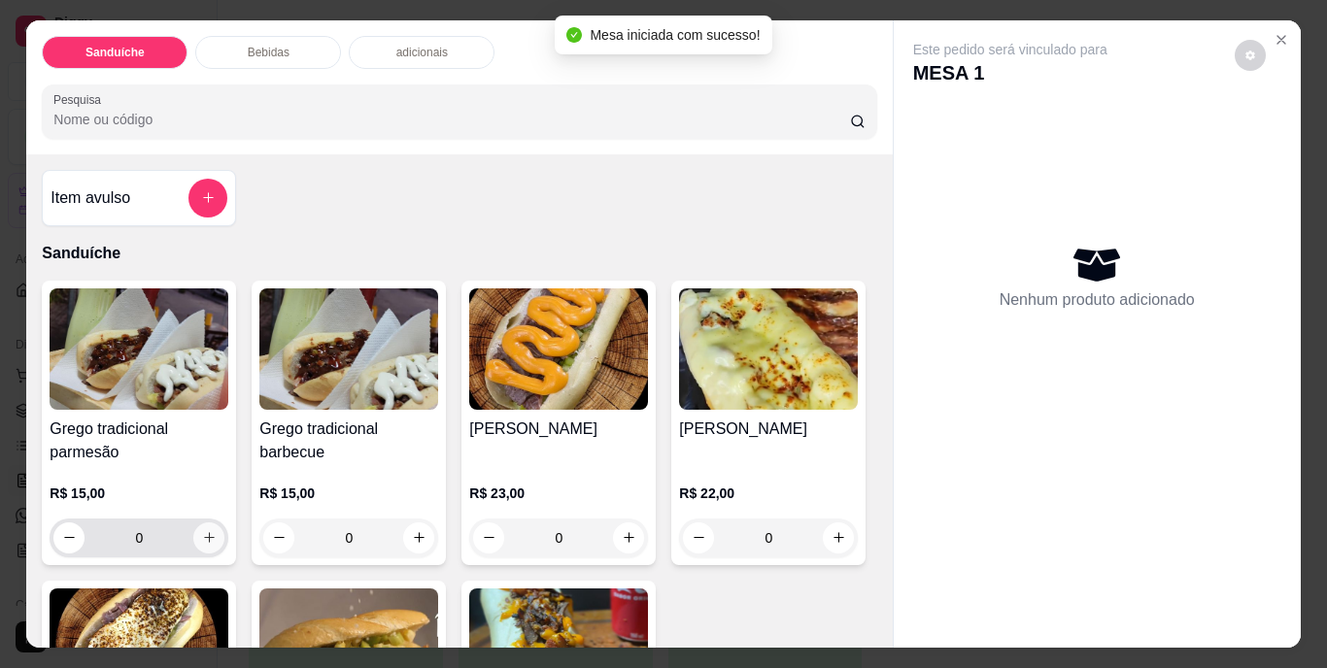
click at [204, 532] on icon "increase-product-quantity" at bounding box center [209, 537] width 11 height 11
type input "1"
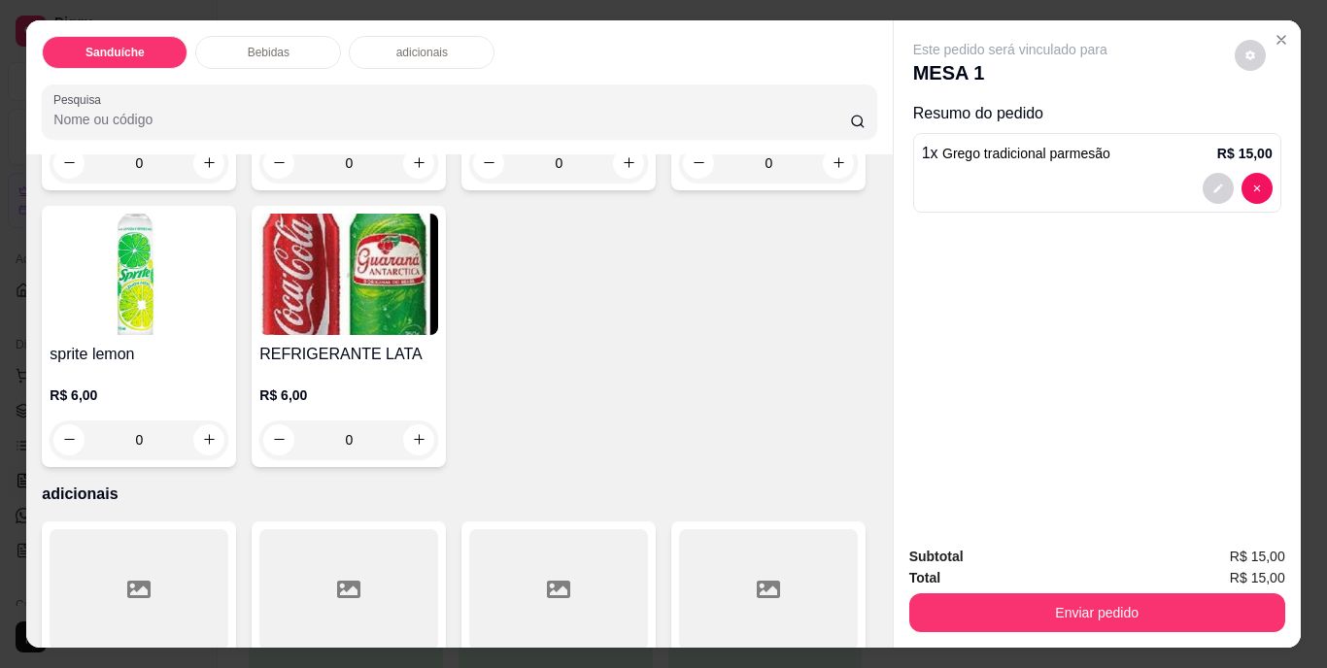
scroll to position [971, 0]
click at [622, 168] on icon "increase-product-quantity" at bounding box center [629, 160] width 15 height 15
type input "1"
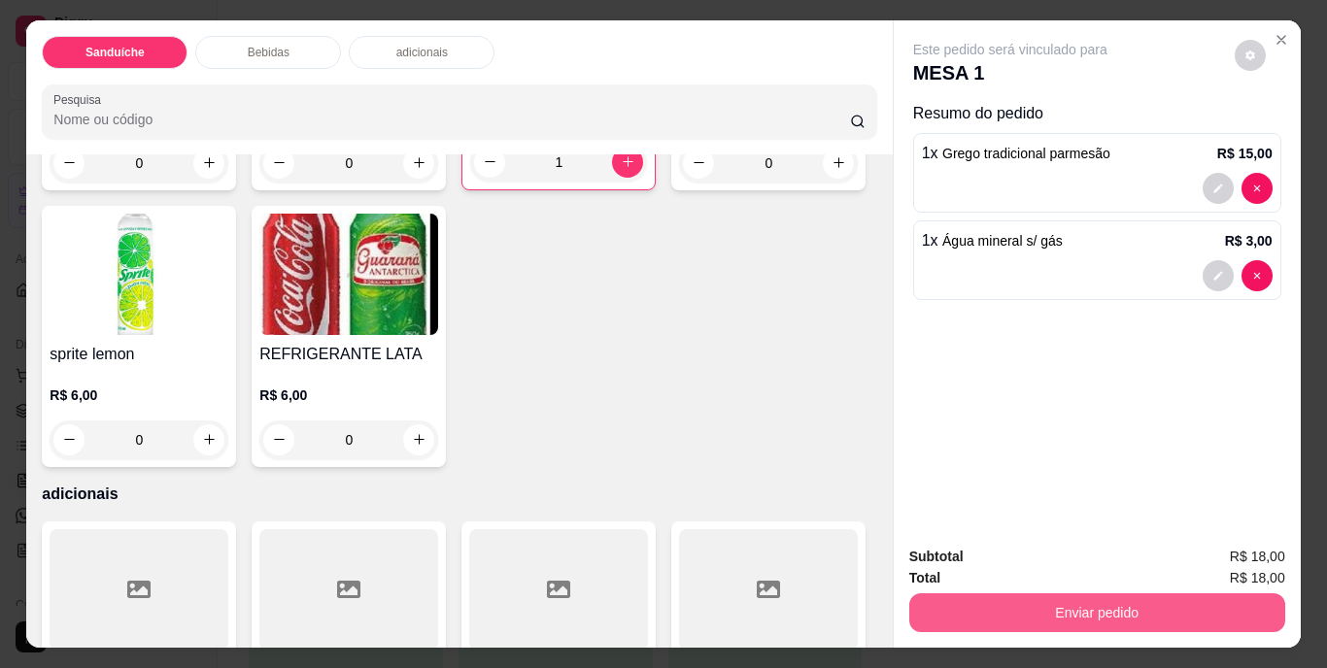
click at [1103, 620] on button "Enviar pedido" at bounding box center [1097, 613] width 376 height 39
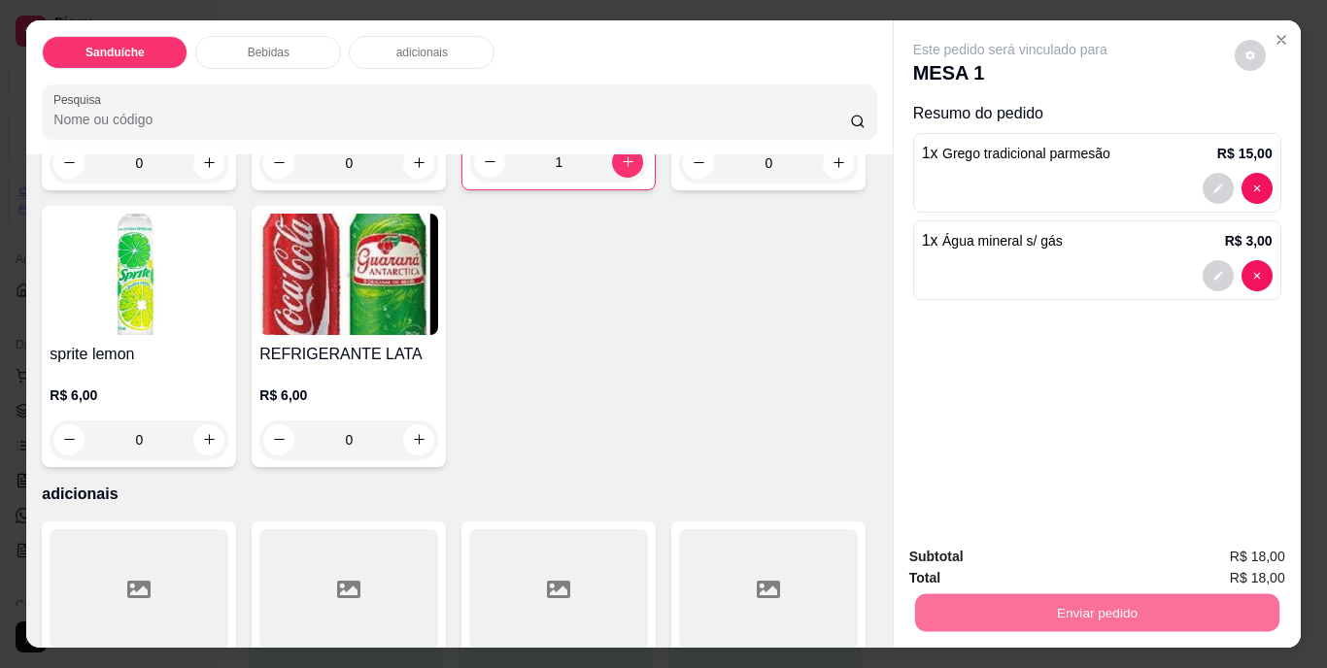
click at [1046, 560] on button "Não registrar e enviar pedido" at bounding box center [1032, 558] width 196 height 36
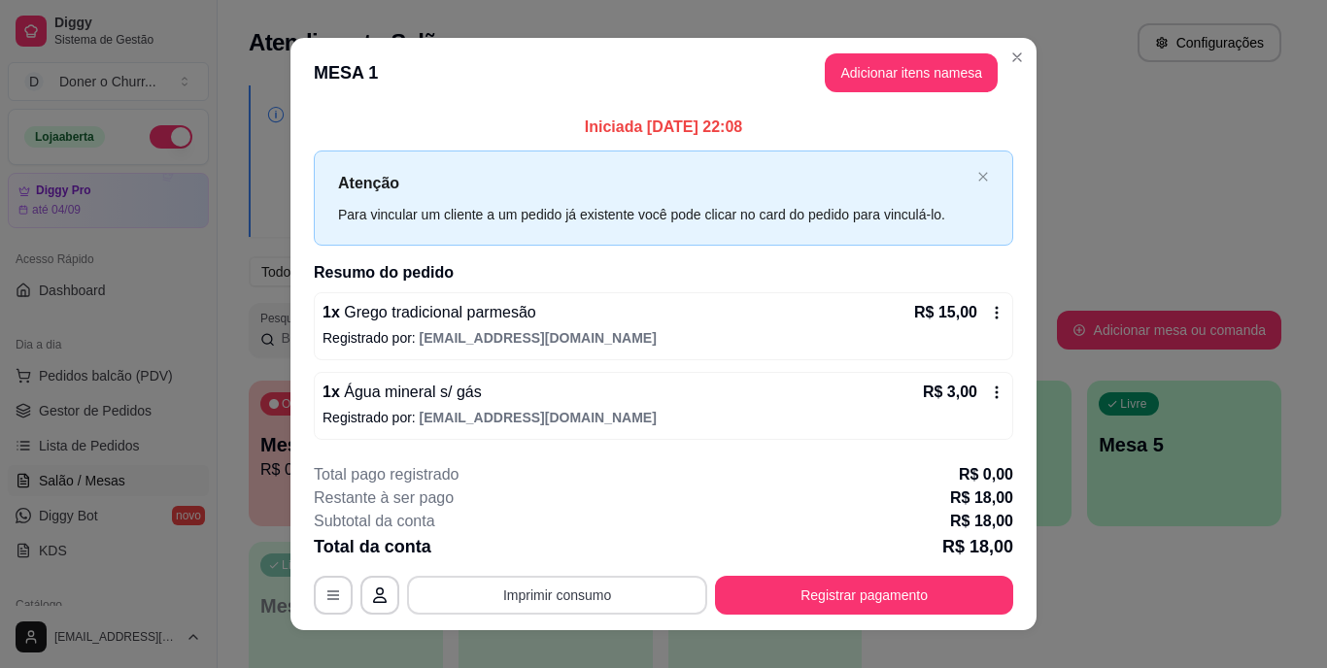
click at [543, 599] on button "Imprimir consumo" at bounding box center [557, 595] width 300 height 39
click at [556, 552] on button "IMPRESSORA" at bounding box center [556, 550] width 141 height 31
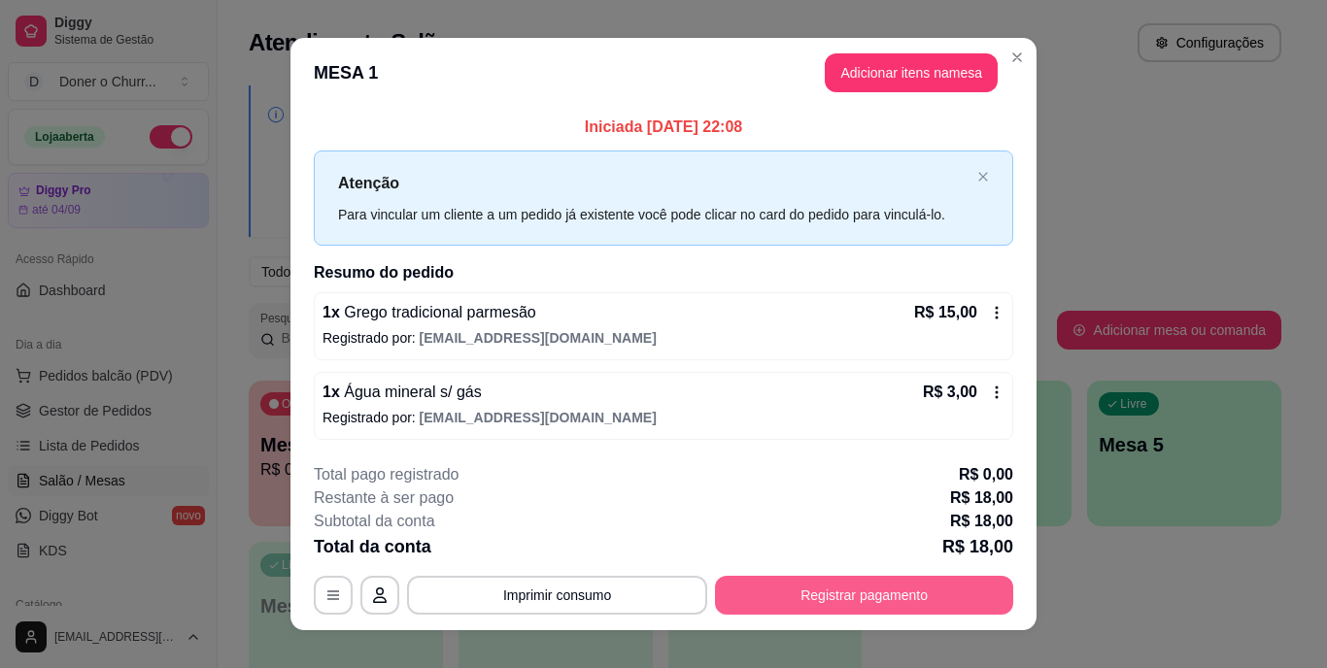
click at [813, 591] on button "Registrar pagamento" at bounding box center [864, 595] width 298 height 39
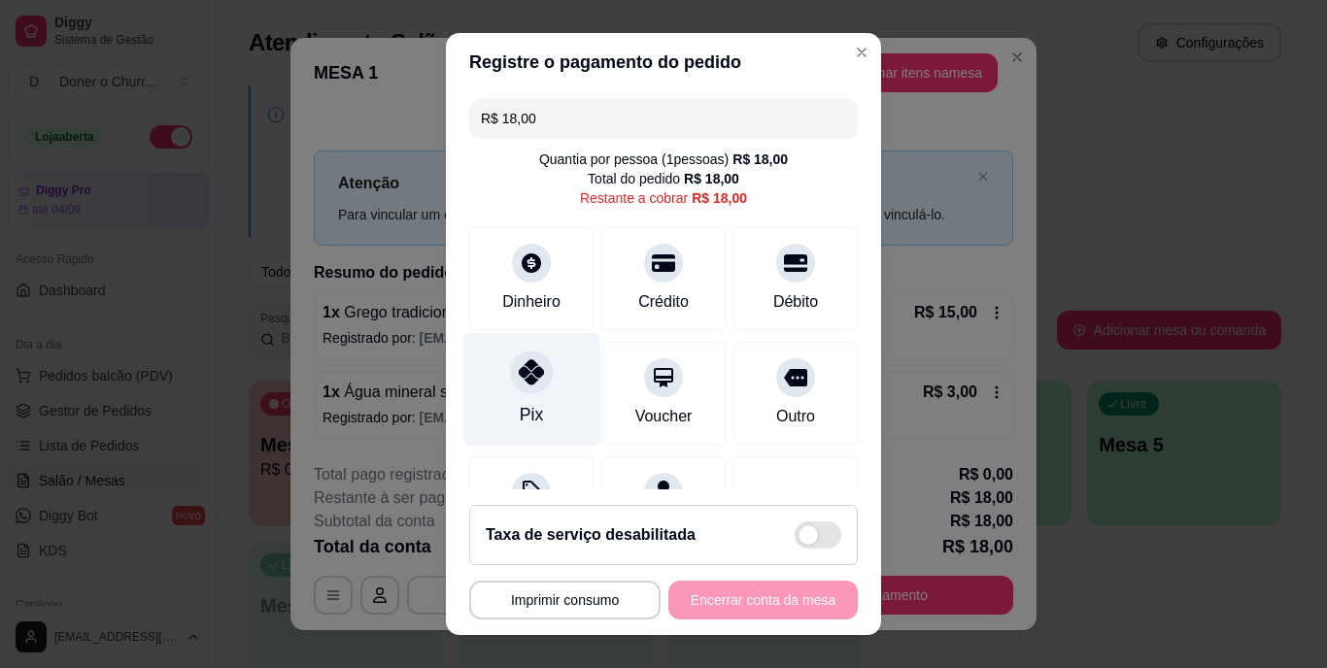
click at [521, 399] on div "Pix" at bounding box center [531, 390] width 137 height 114
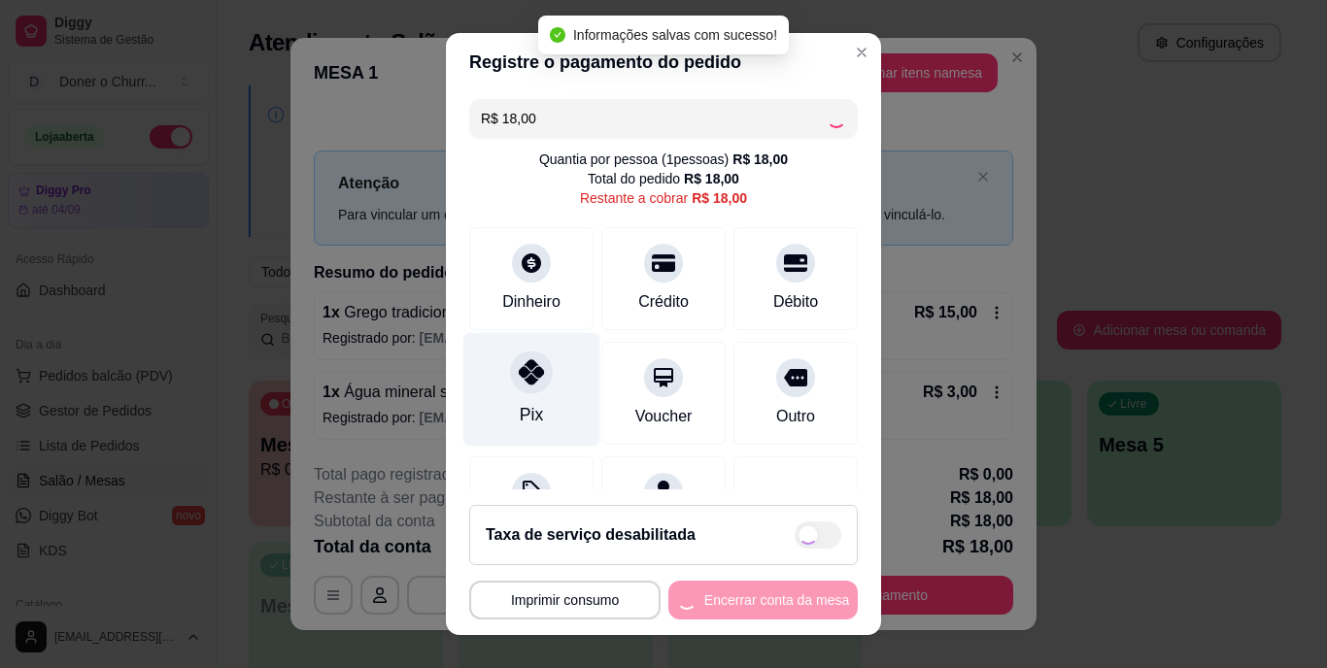
type input "R$ 0,00"
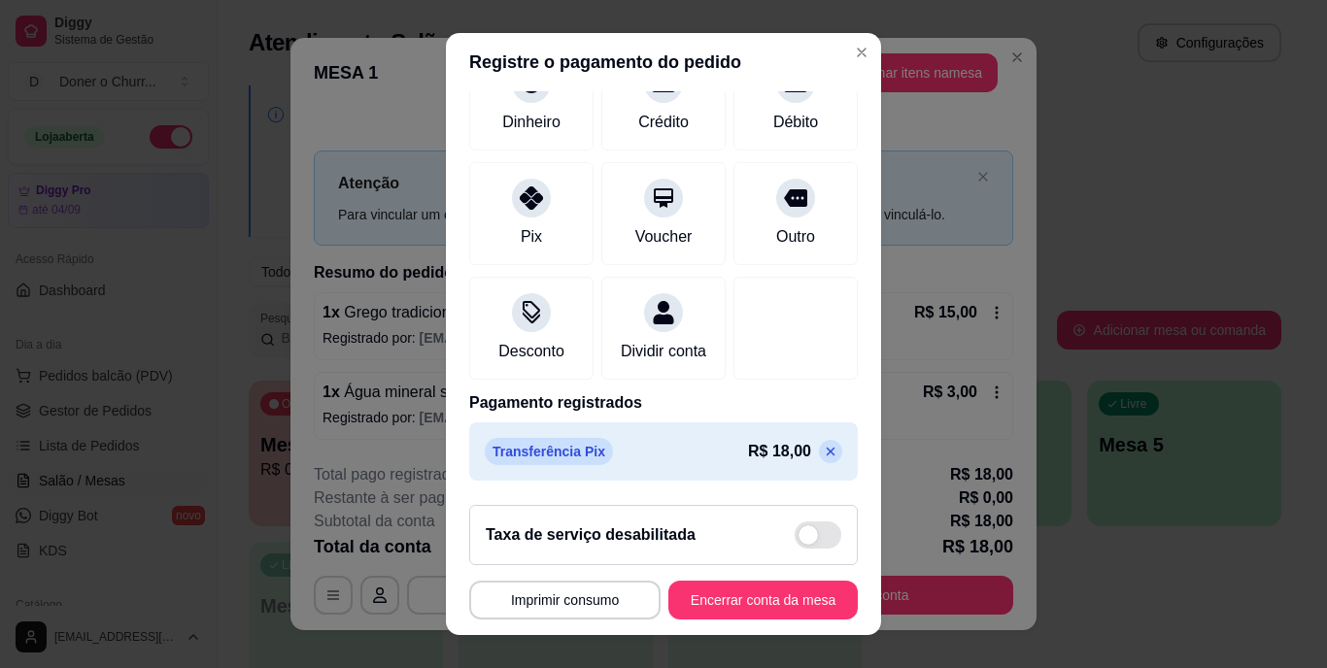
scroll to position [183, 0]
click at [744, 588] on button "Encerrar conta da mesa" at bounding box center [763, 600] width 184 height 38
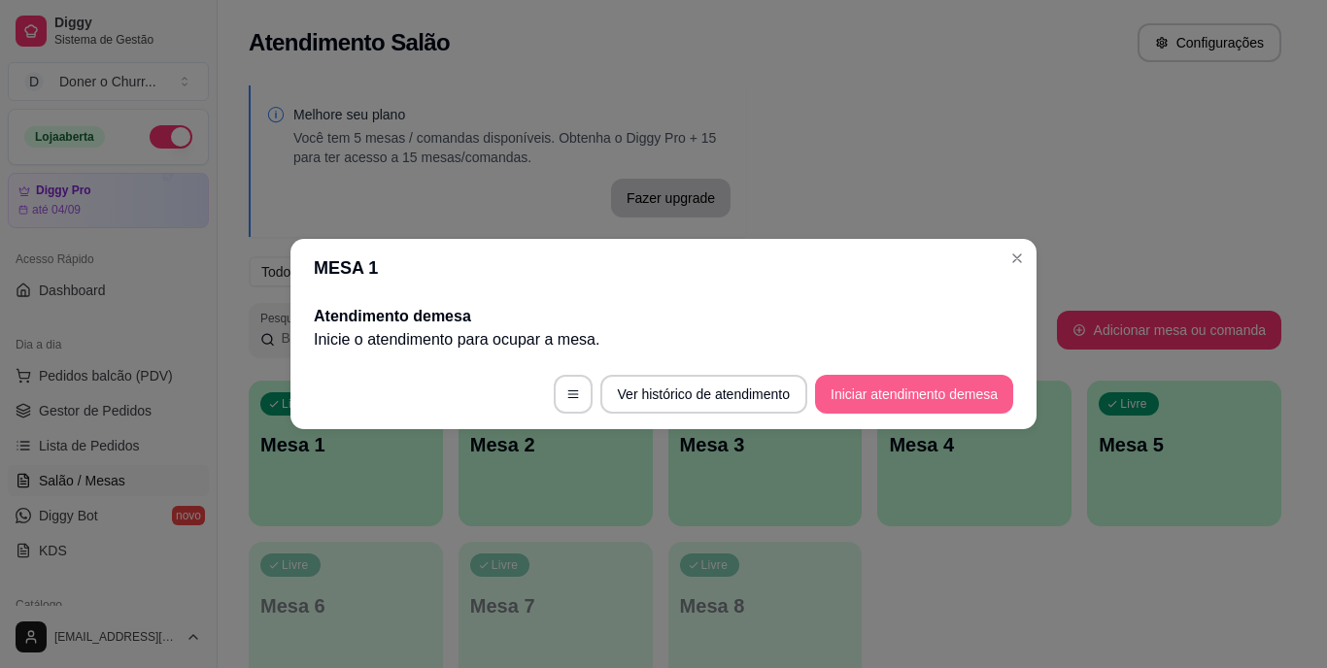
click at [863, 396] on button "Iniciar atendimento de mesa" at bounding box center [914, 394] width 198 height 39
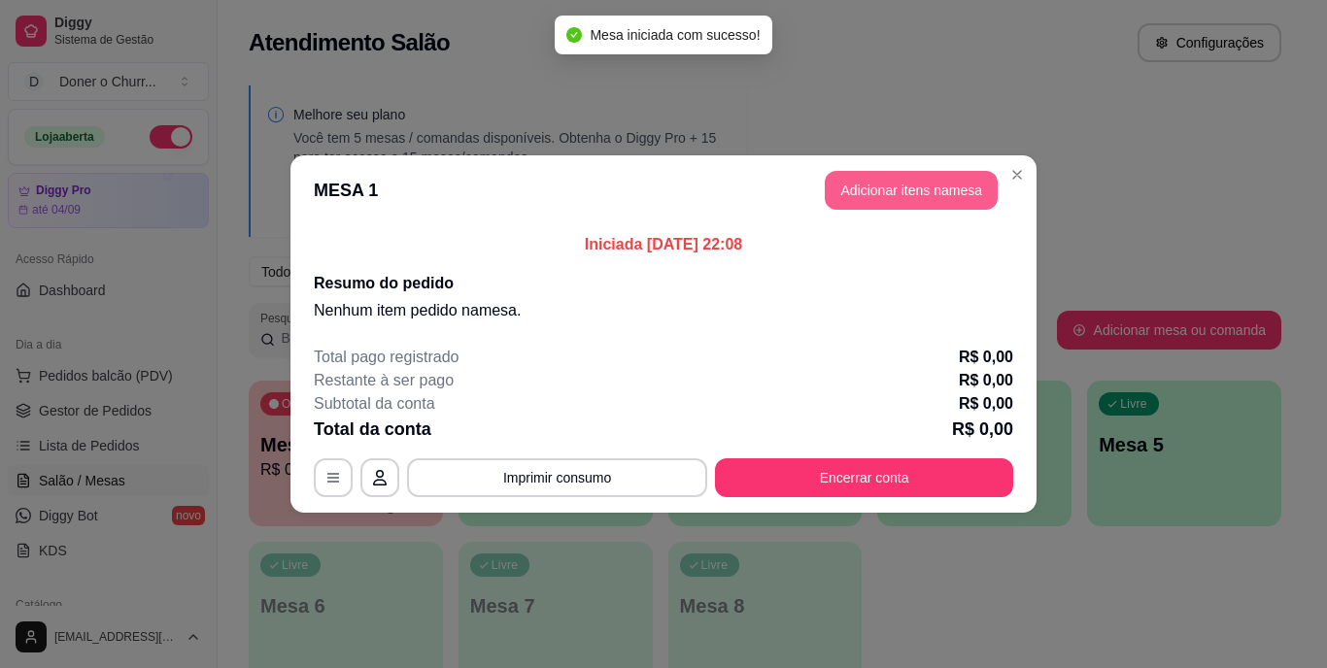
click at [926, 176] on button "Adicionar itens na mesa" at bounding box center [911, 190] width 173 height 39
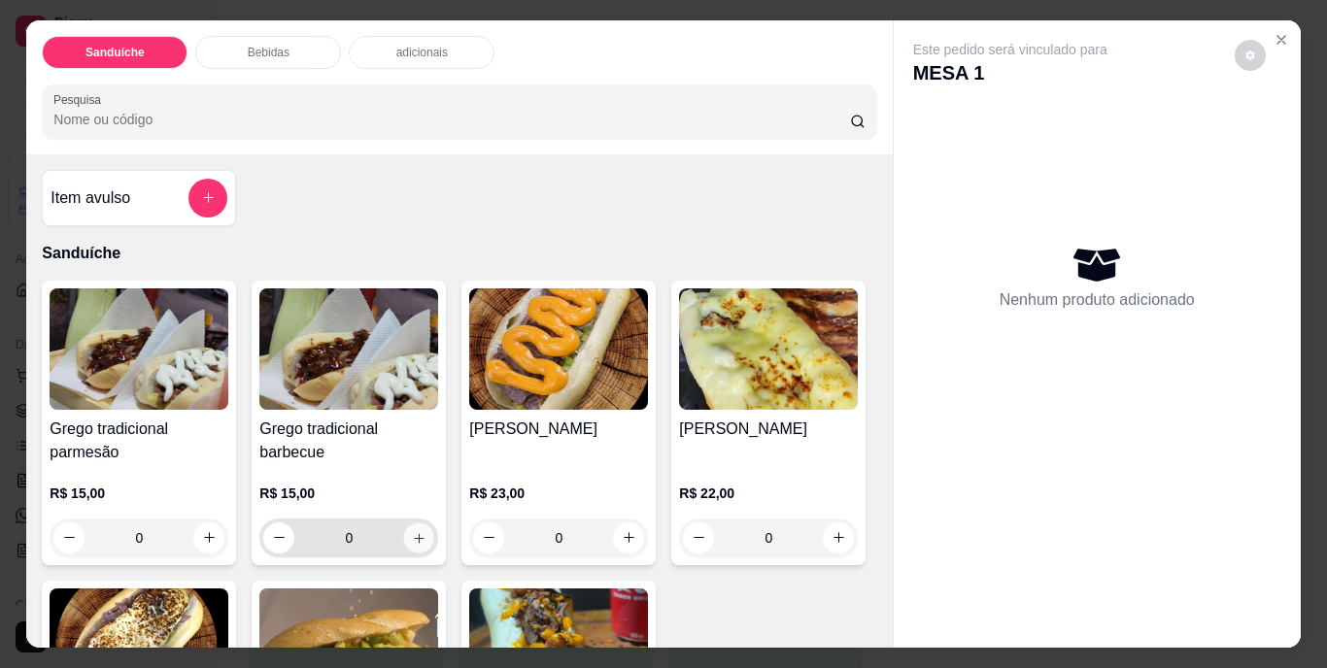
click at [419, 530] on icon "increase-product-quantity" at bounding box center [419, 537] width 15 height 15
type input "1"
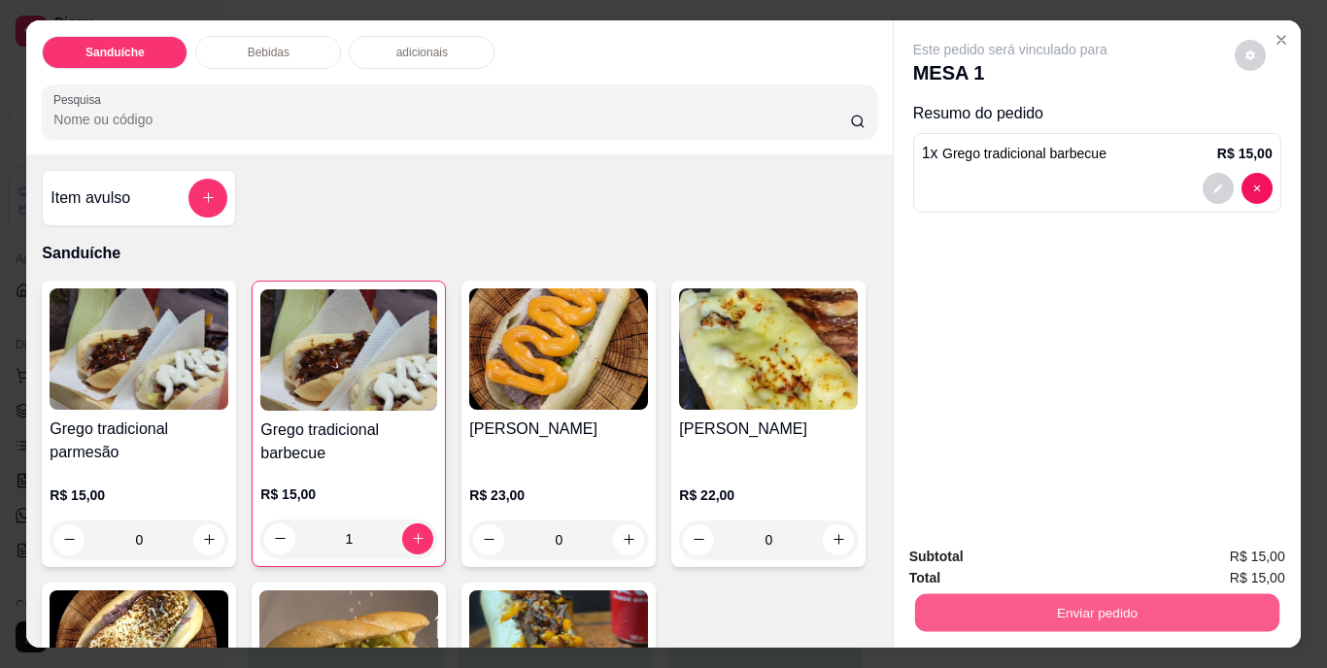
click at [969, 604] on button "Enviar pedido" at bounding box center [1096, 613] width 364 height 38
click at [1015, 561] on button "Não registrar e enviar pedido" at bounding box center [1033, 558] width 202 height 37
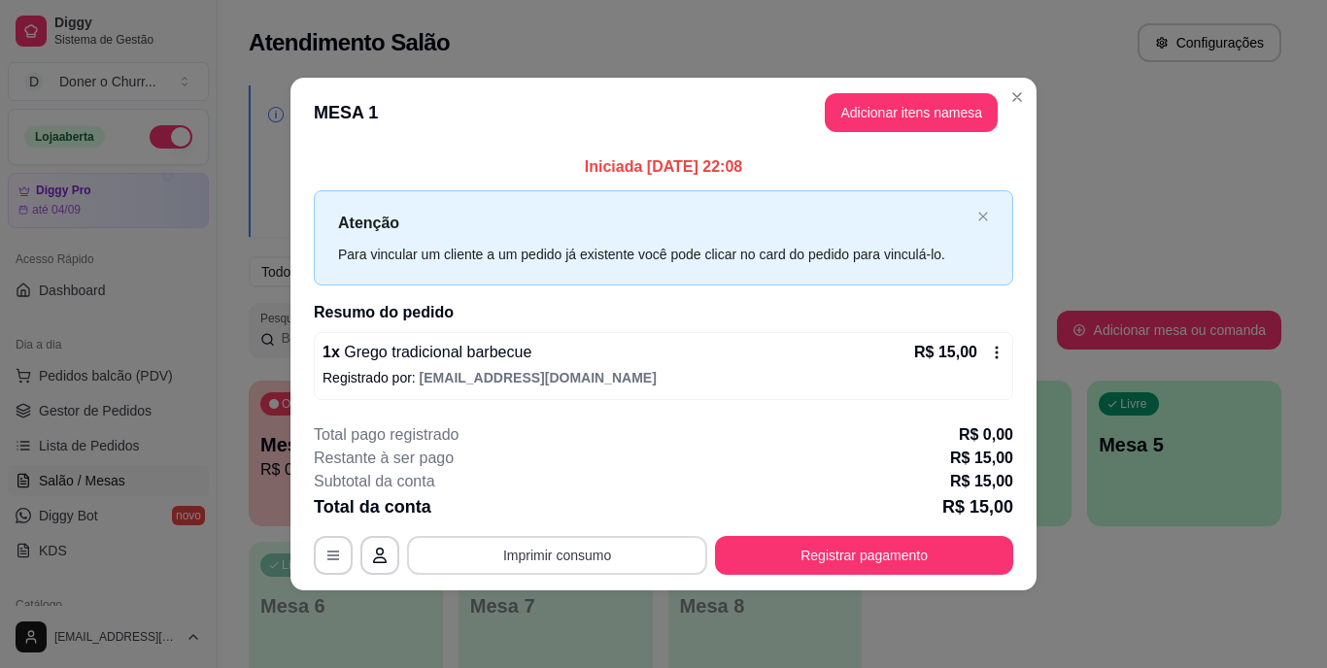
click at [561, 555] on button "Imprimir consumo" at bounding box center [557, 555] width 300 height 39
click at [556, 512] on button "IMPRESSORA" at bounding box center [562, 510] width 141 height 31
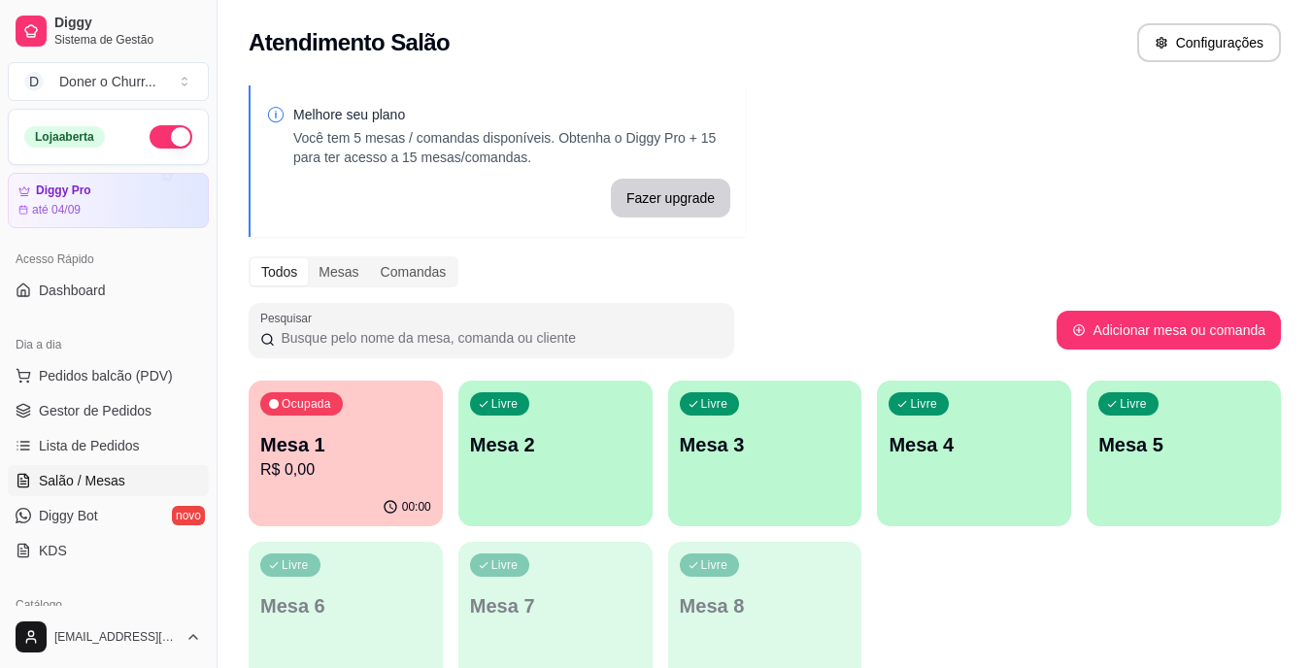
click at [578, 414] on div "Livre Mesa 2" at bounding box center [555, 442] width 194 height 122
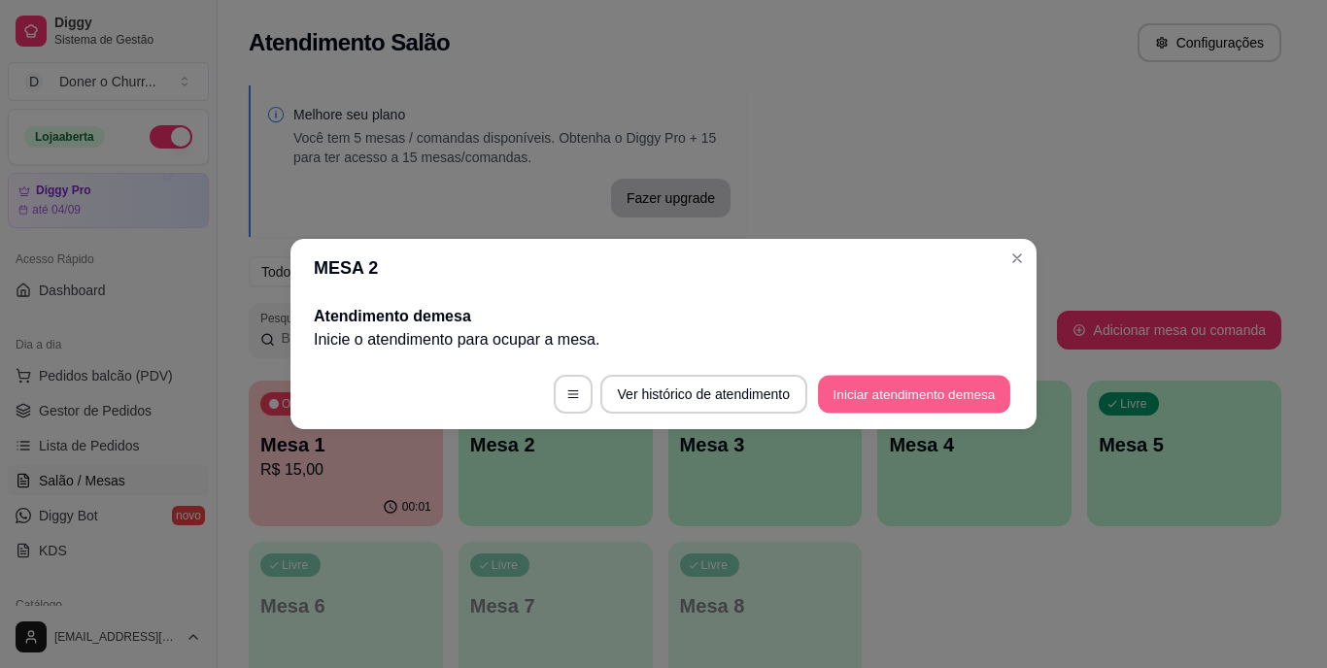
click at [890, 381] on button "Iniciar atendimento de mesa" at bounding box center [914, 395] width 192 height 38
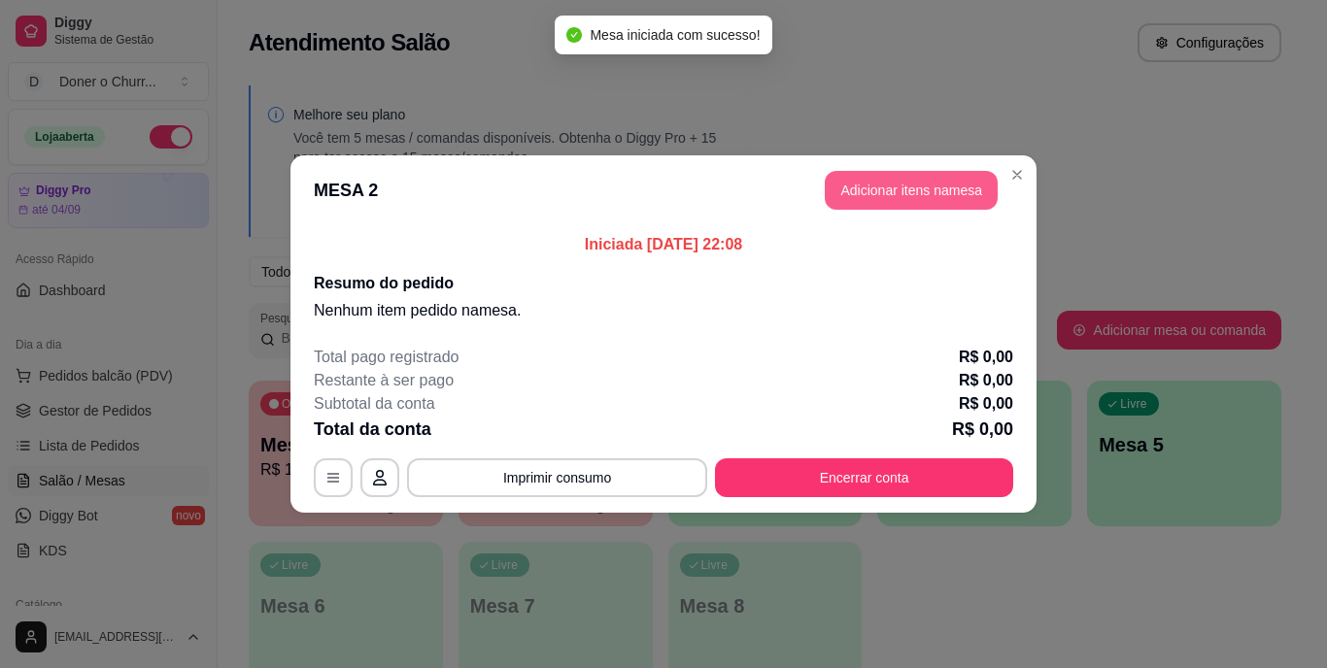
click at [903, 202] on button "Adicionar itens na mesa" at bounding box center [911, 190] width 173 height 39
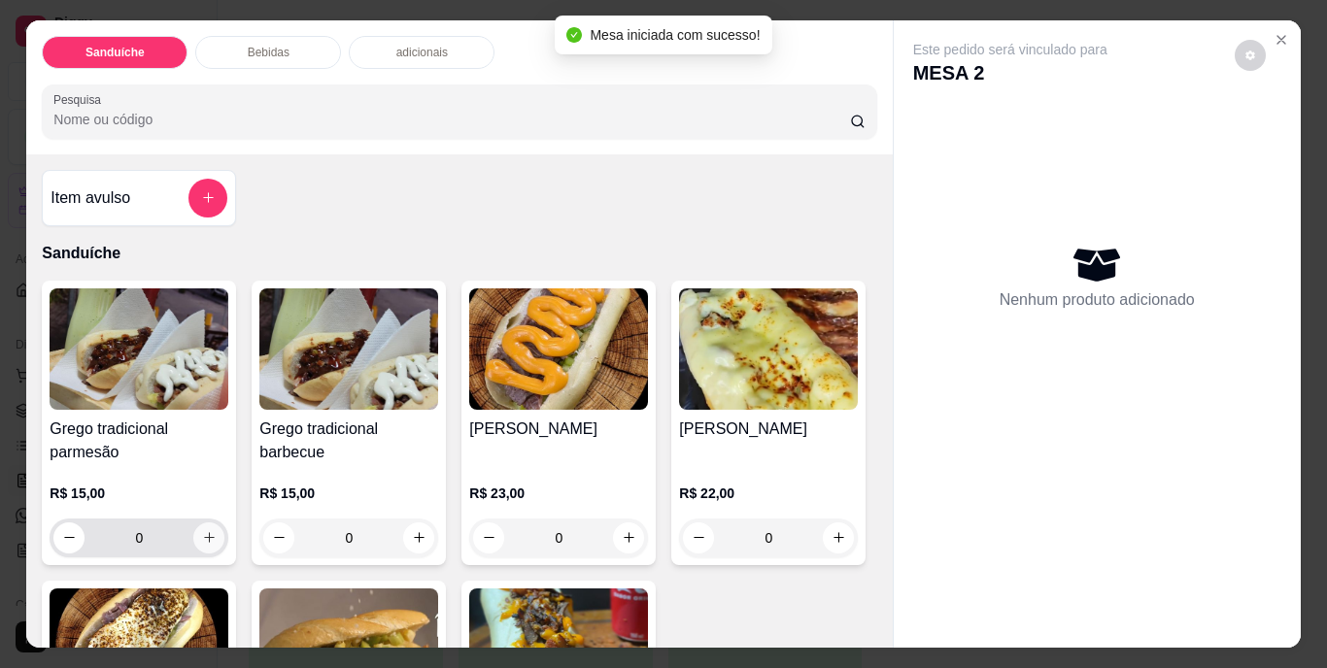
click at [202, 532] on icon "increase-product-quantity" at bounding box center [209, 537] width 15 height 15
type input "1"
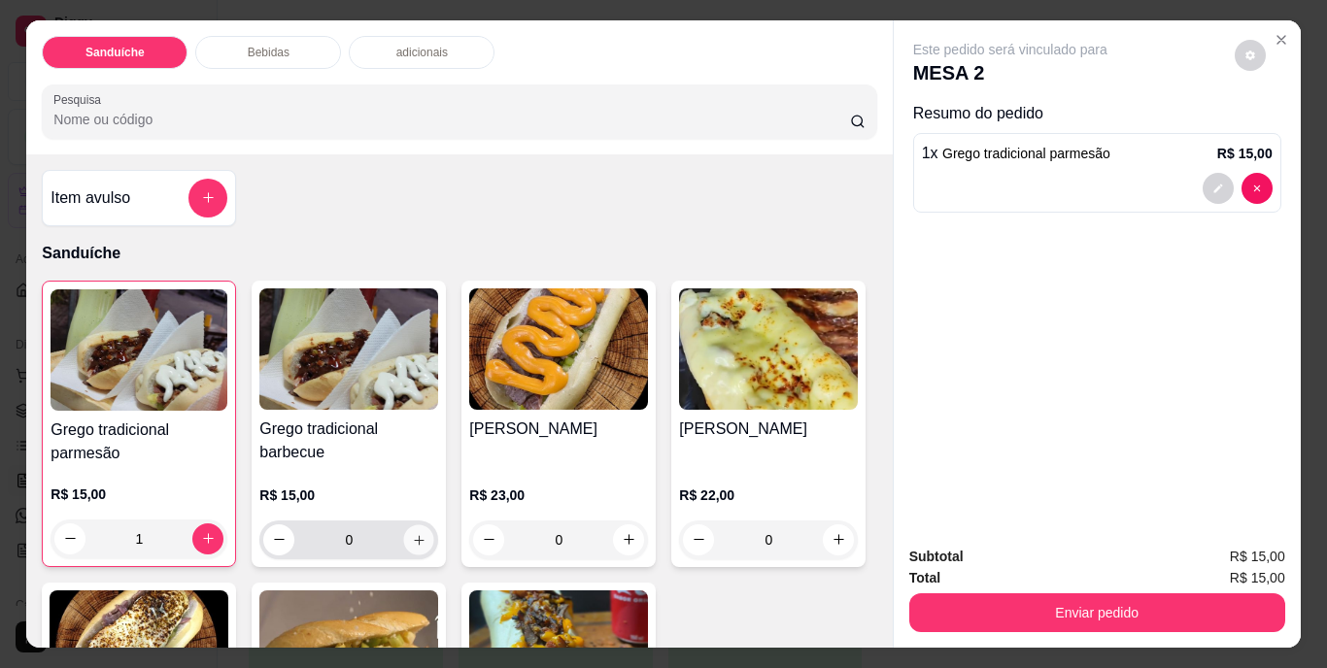
click at [412, 535] on icon "increase-product-quantity" at bounding box center [419, 539] width 15 height 15
type input "1"
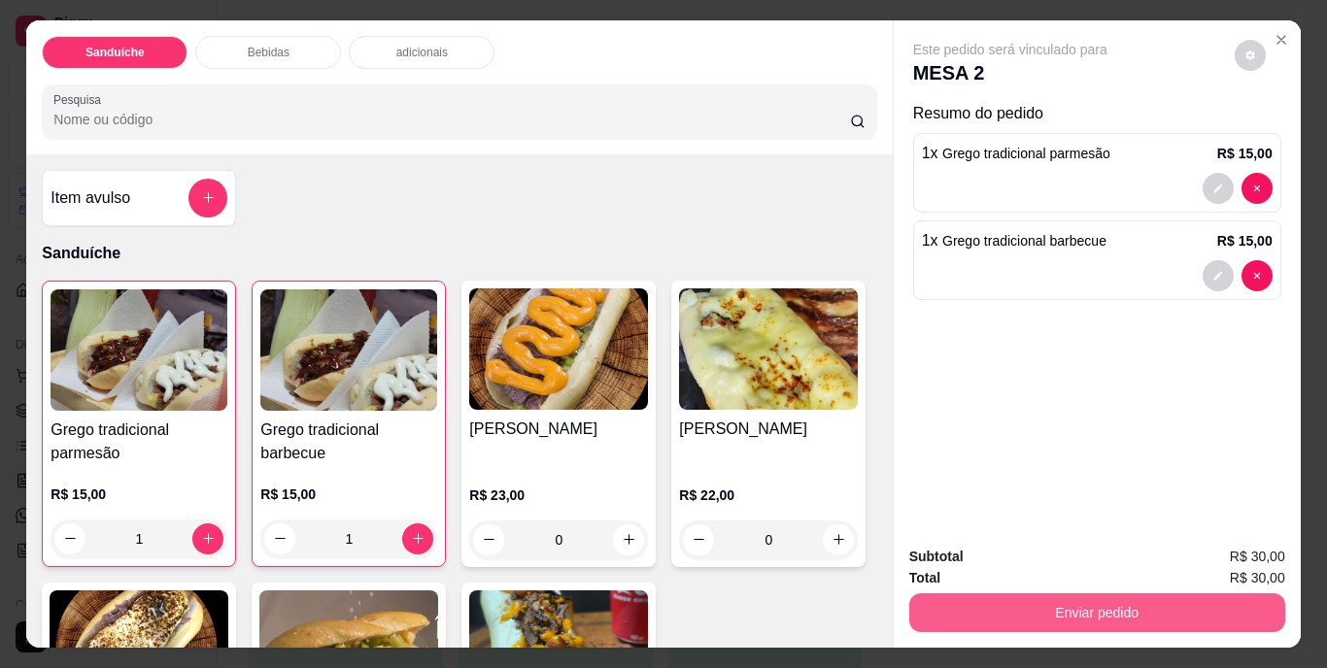
click at [1073, 613] on button "Enviar pedido" at bounding box center [1097, 613] width 376 height 39
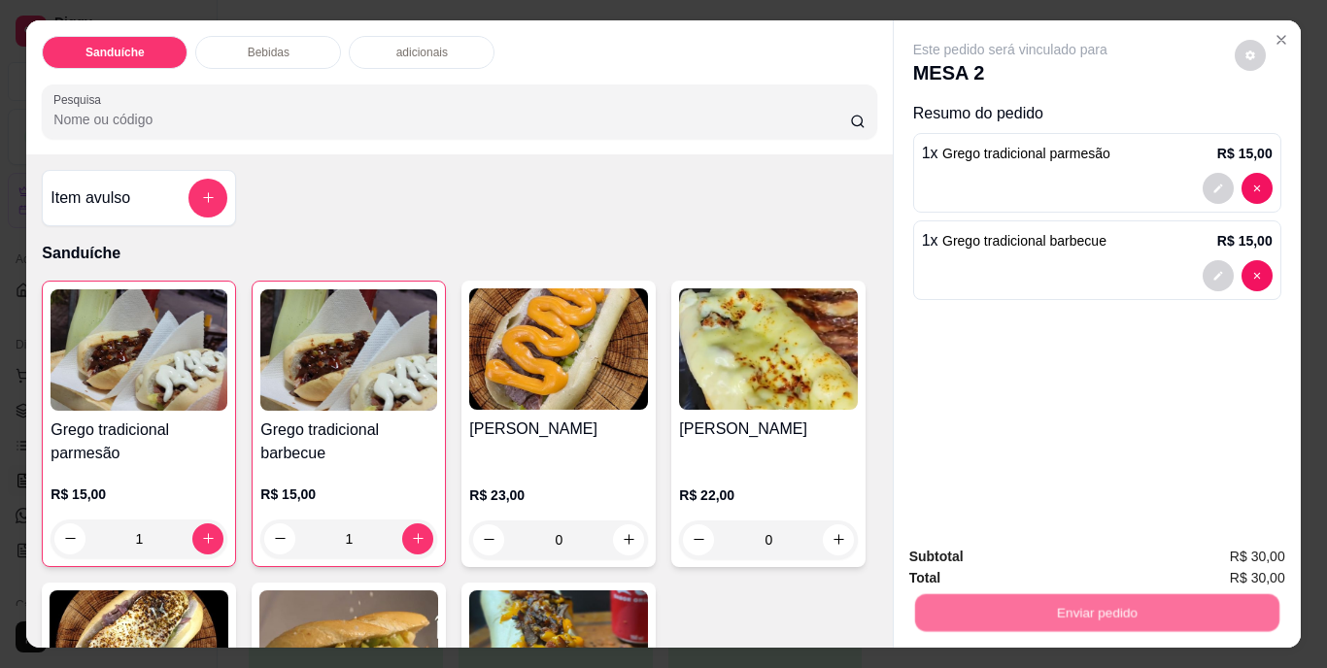
click at [1039, 549] on button "Não registrar e enviar pedido" at bounding box center [1033, 558] width 202 height 37
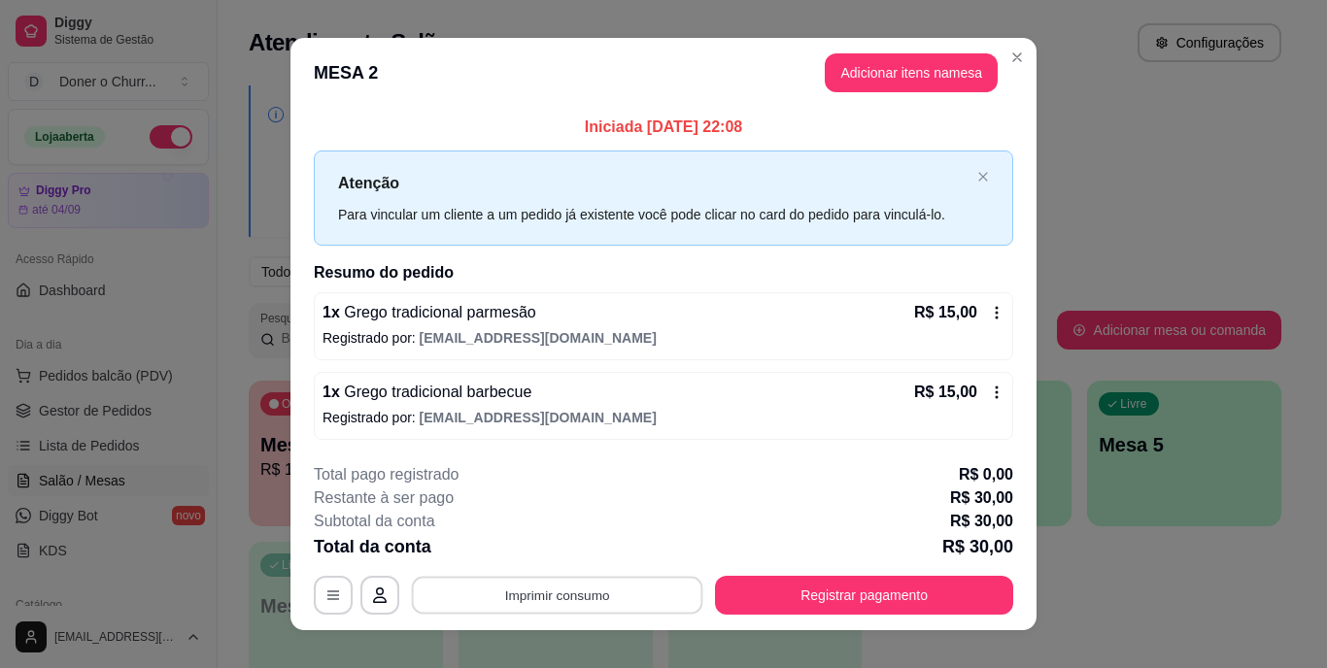
click at [547, 592] on button "Imprimir consumo" at bounding box center [557, 595] width 291 height 38
click at [556, 556] on button "IMPRESSORA" at bounding box center [556, 550] width 141 height 31
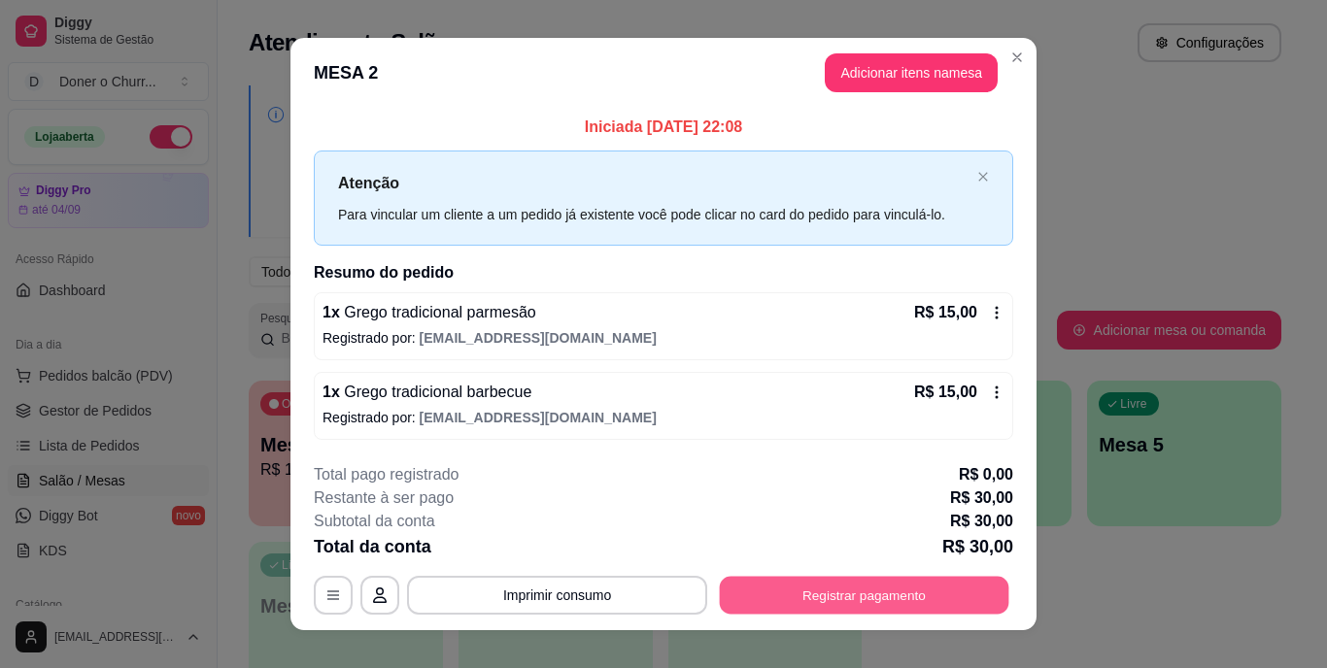
click at [865, 593] on button "Registrar pagamento" at bounding box center [864, 595] width 289 height 38
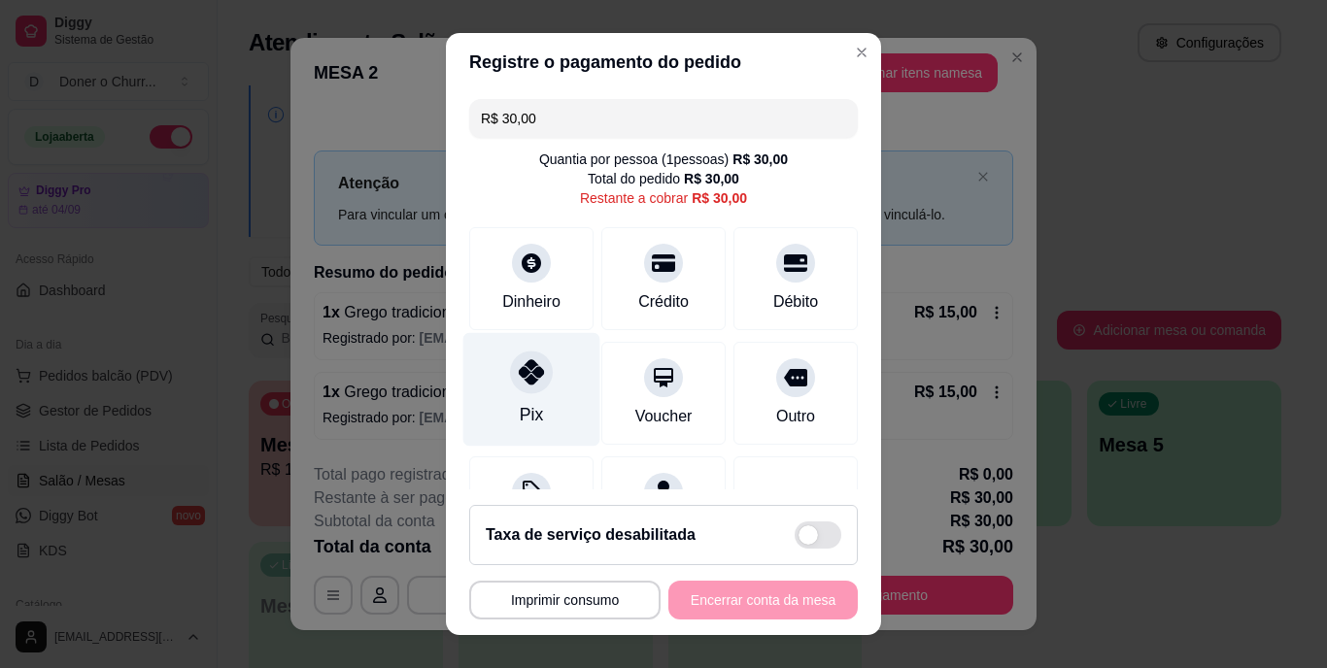
click at [521, 382] on icon at bounding box center [531, 372] width 25 height 25
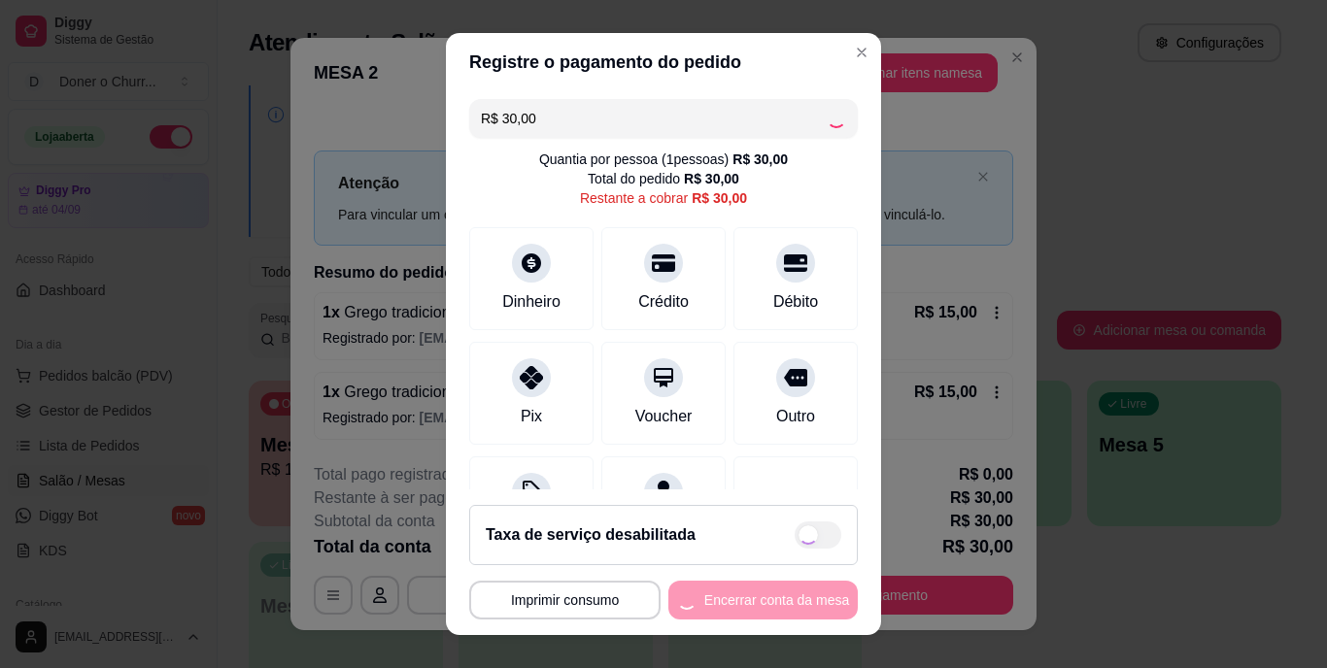
type input "R$ 0,00"
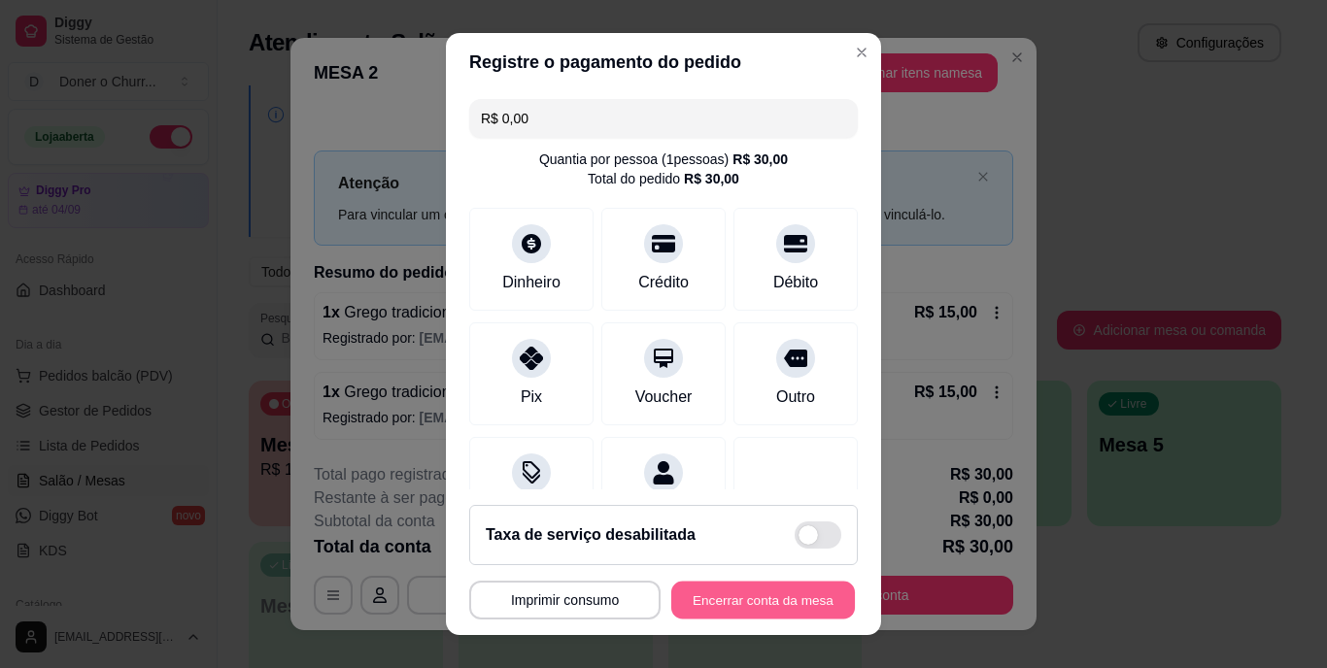
click at [727, 604] on button "Encerrar conta da mesa" at bounding box center [763, 600] width 184 height 38
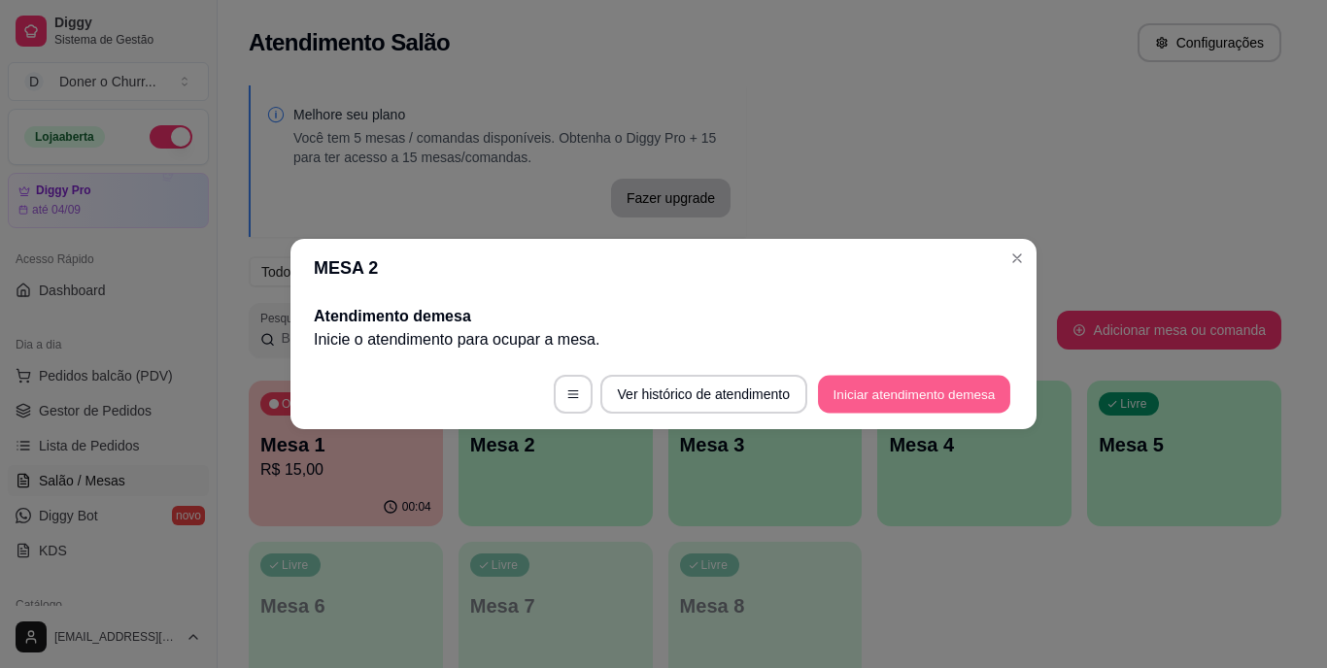
click at [883, 387] on button "Iniciar atendimento de mesa" at bounding box center [914, 395] width 192 height 38
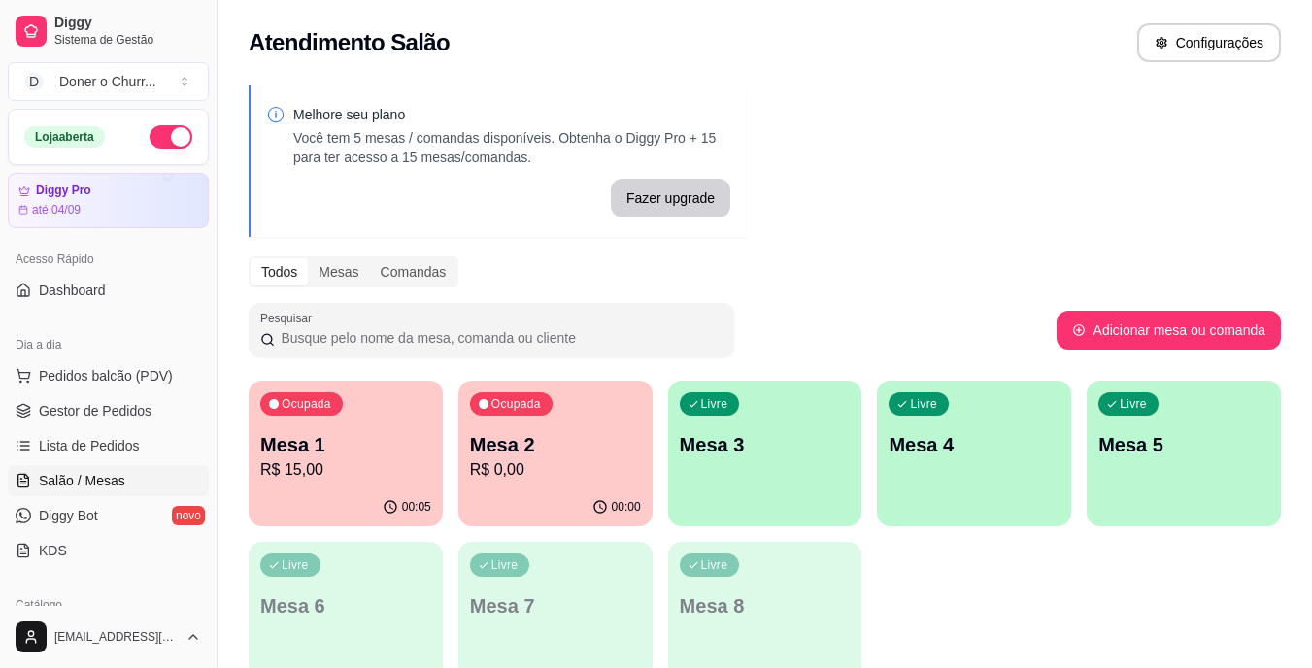
click at [720, 468] on div "Livre Mesa 3" at bounding box center [765, 442] width 194 height 122
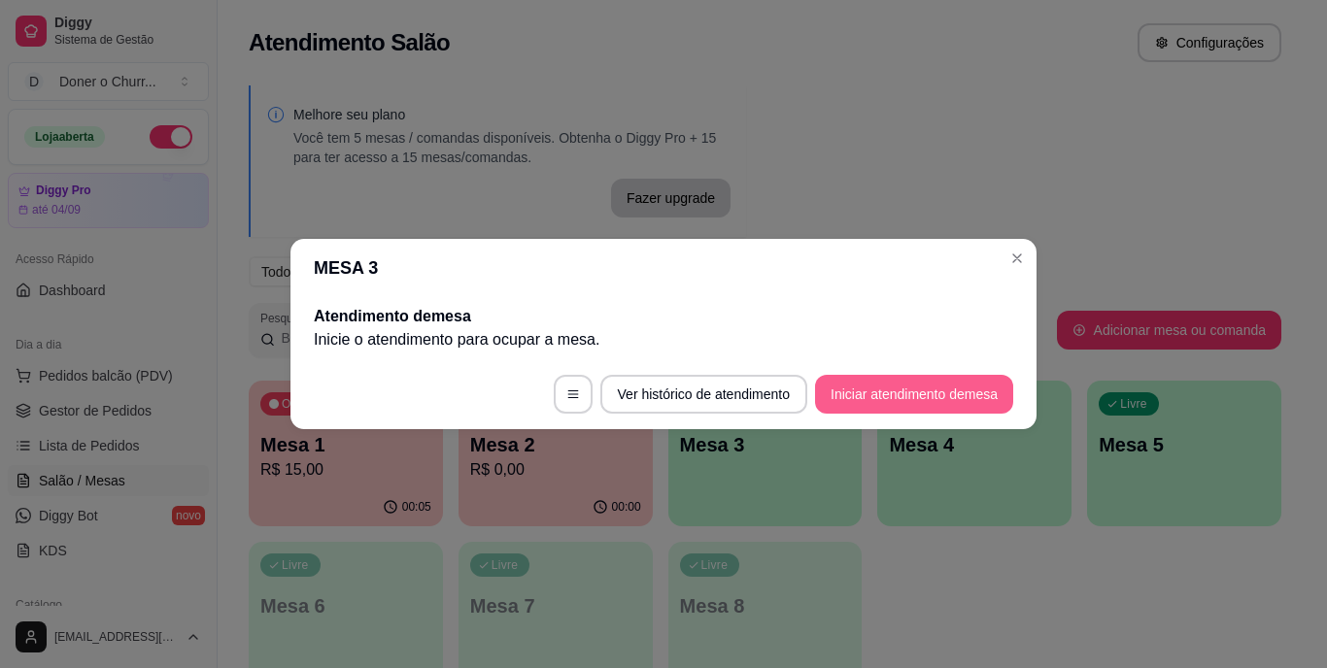
click at [895, 385] on button "Iniciar atendimento de mesa" at bounding box center [914, 394] width 198 height 39
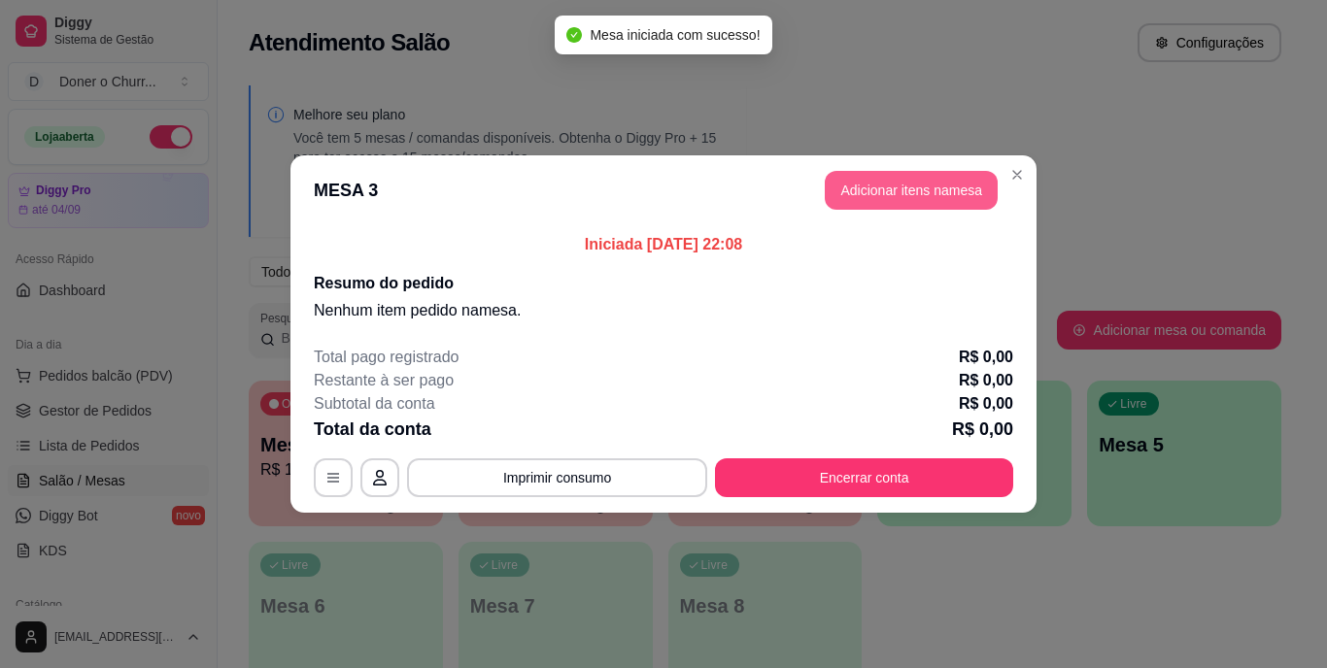
click at [918, 182] on button "Adicionar itens na mesa" at bounding box center [911, 190] width 173 height 39
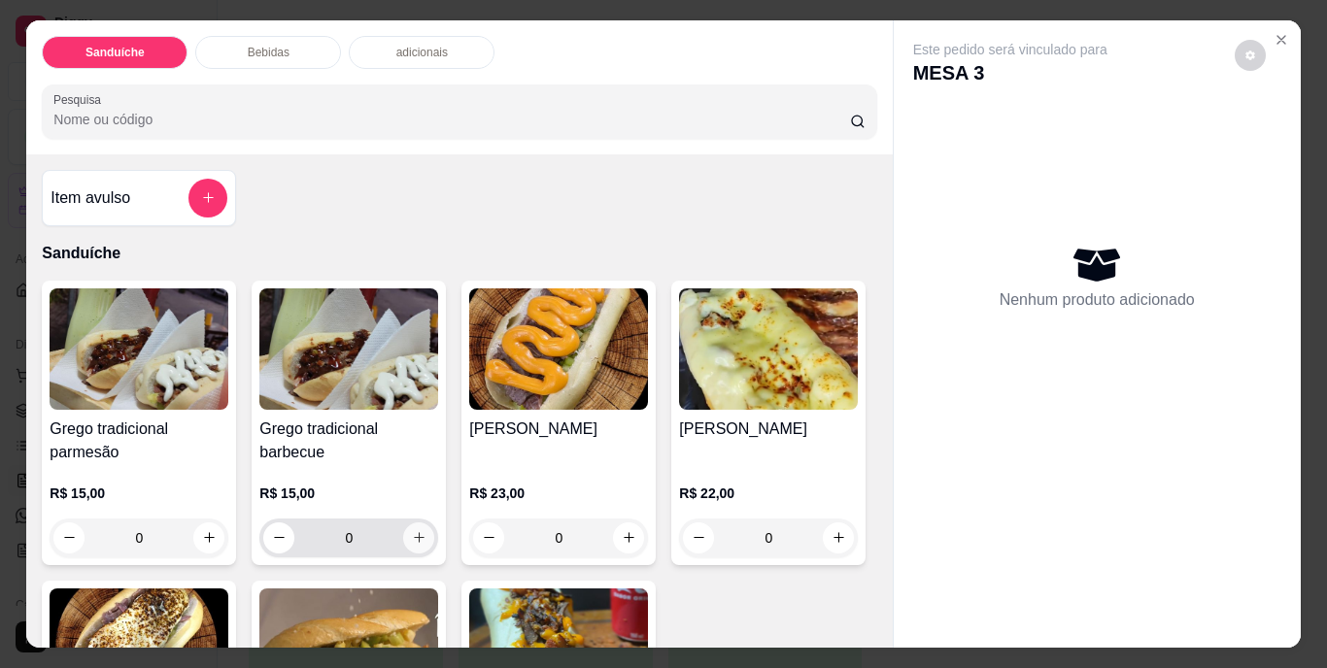
click at [412, 530] on icon "increase-product-quantity" at bounding box center [419, 537] width 15 height 15
type input "1"
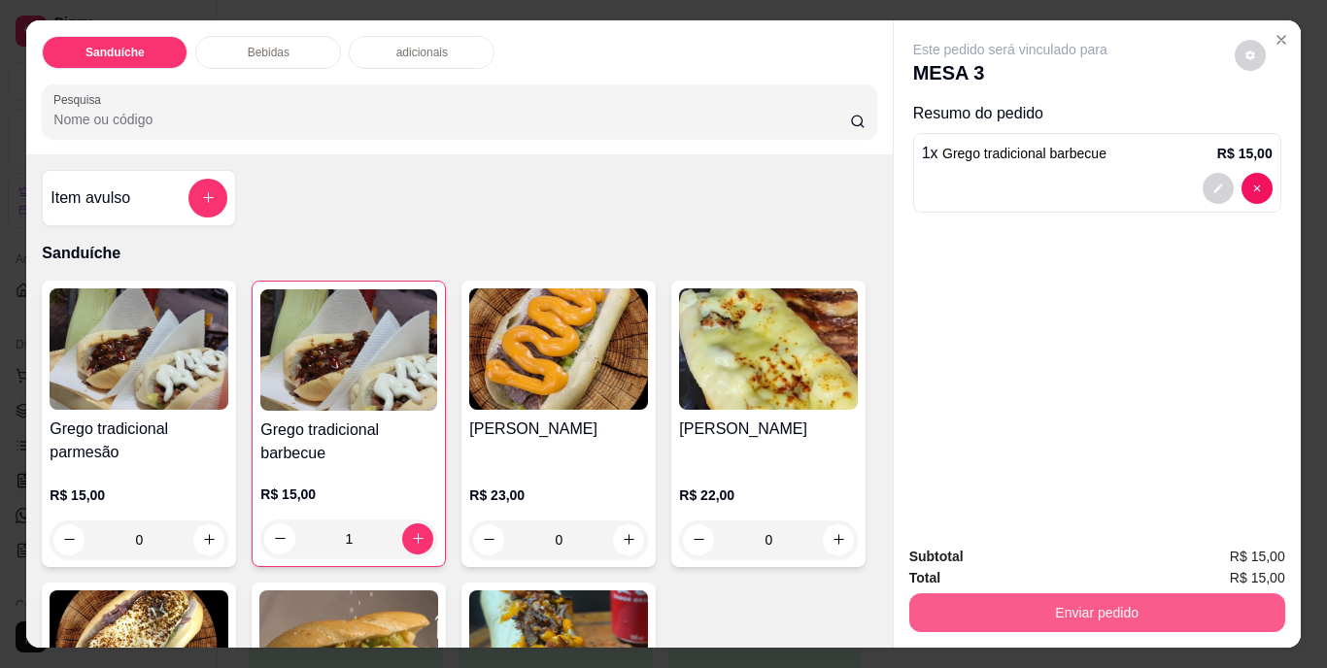
click at [1071, 594] on button "Enviar pedido" at bounding box center [1097, 613] width 376 height 39
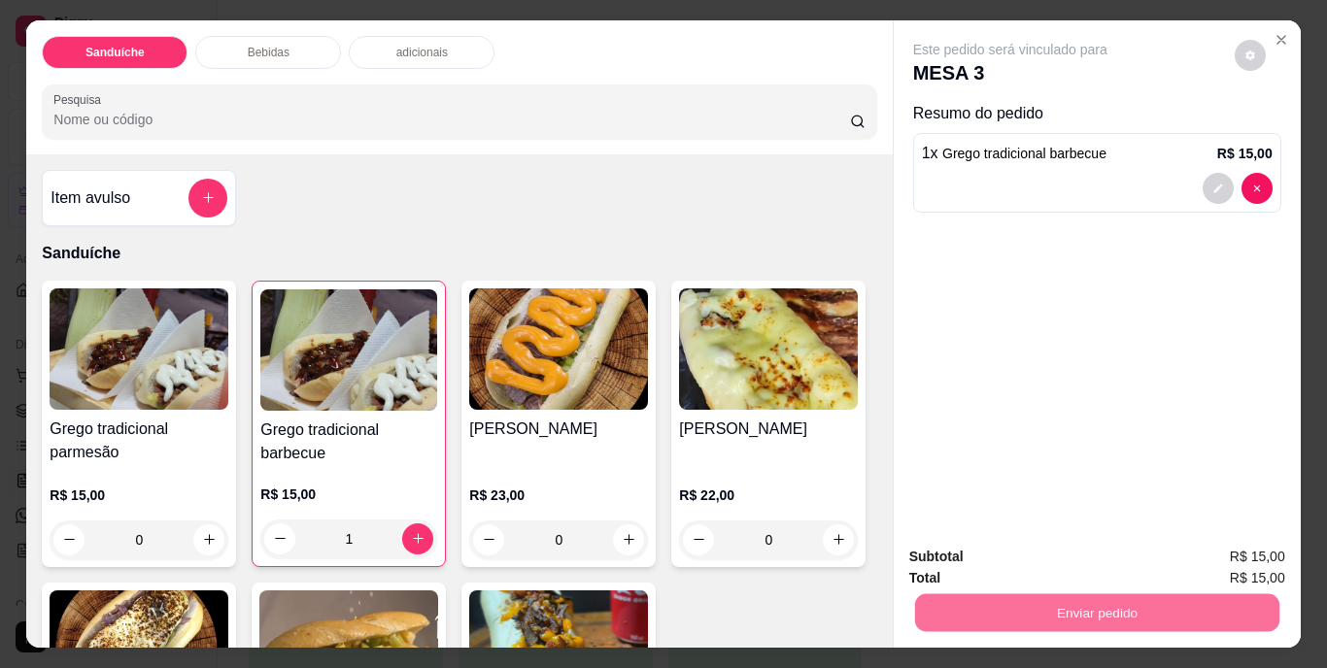
click at [1060, 548] on button "Não registrar e enviar pedido" at bounding box center [1033, 558] width 202 height 37
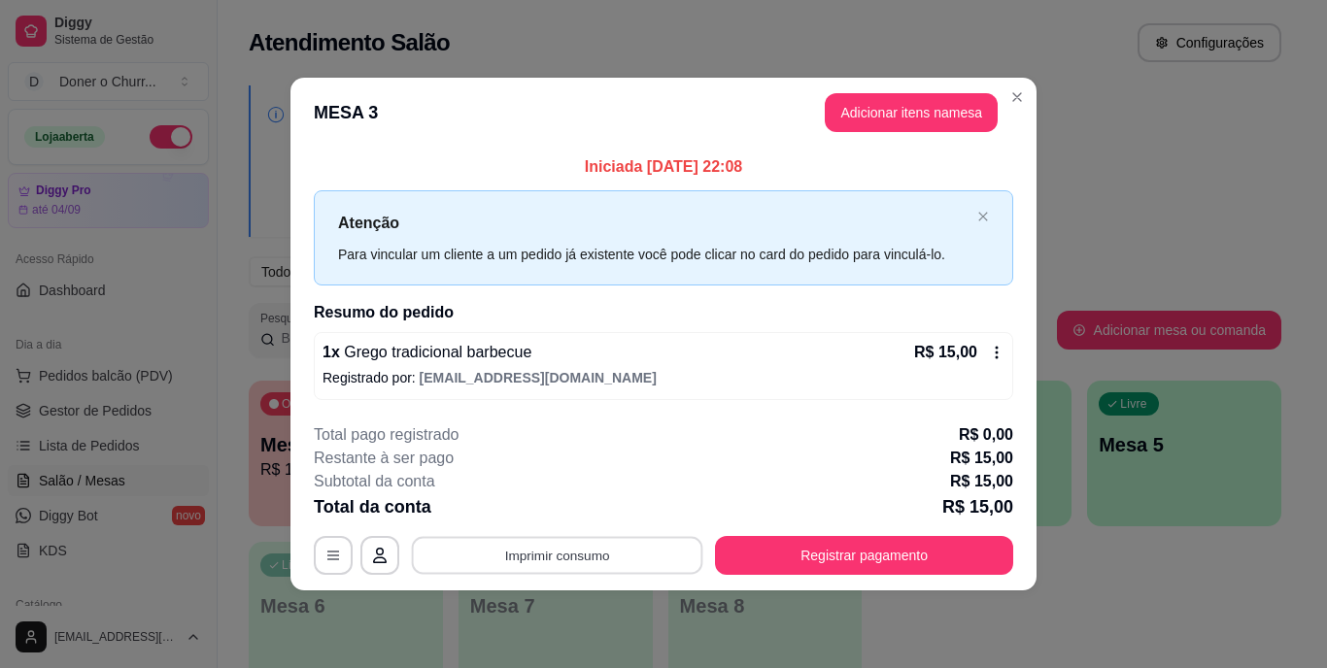
click at [560, 563] on button "Imprimir consumo" at bounding box center [557, 555] width 291 height 38
click at [566, 514] on button "IMPRESSORA" at bounding box center [562, 510] width 141 height 31
click at [917, 110] on button "Adicionar itens na mesa" at bounding box center [911, 112] width 173 height 39
click at [892, 122] on button "Adicionar itens na mesa" at bounding box center [911, 112] width 173 height 39
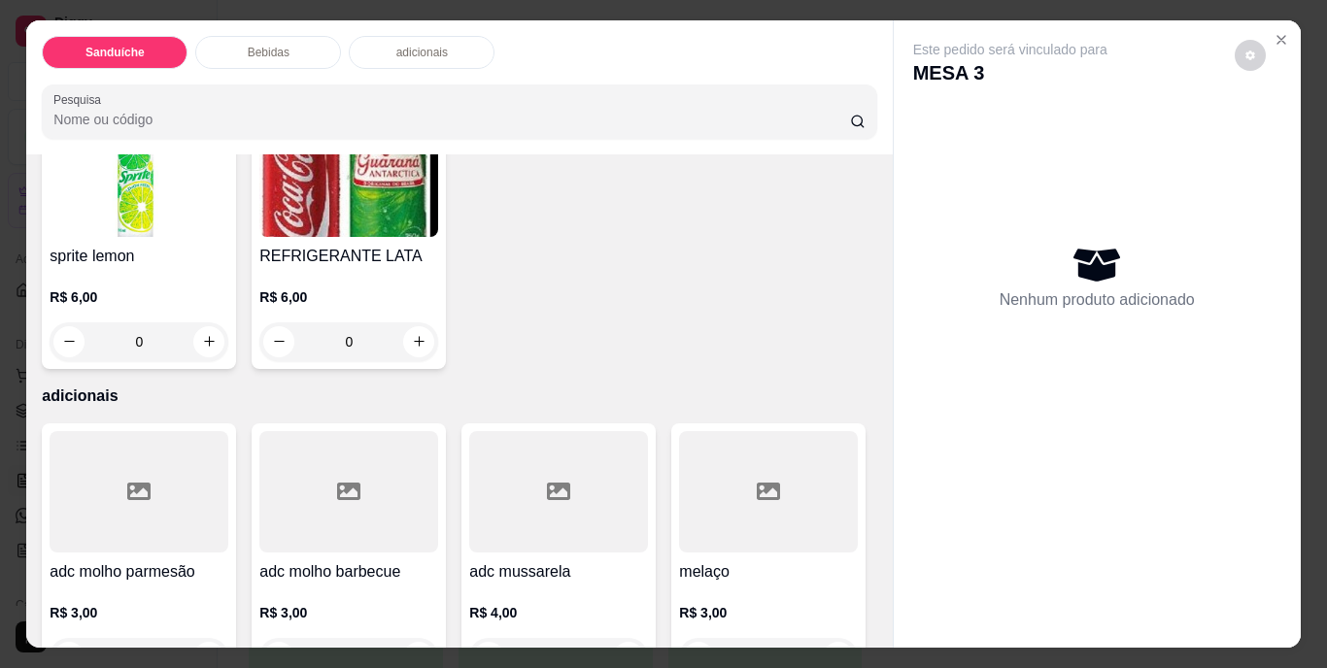
scroll to position [1069, 0]
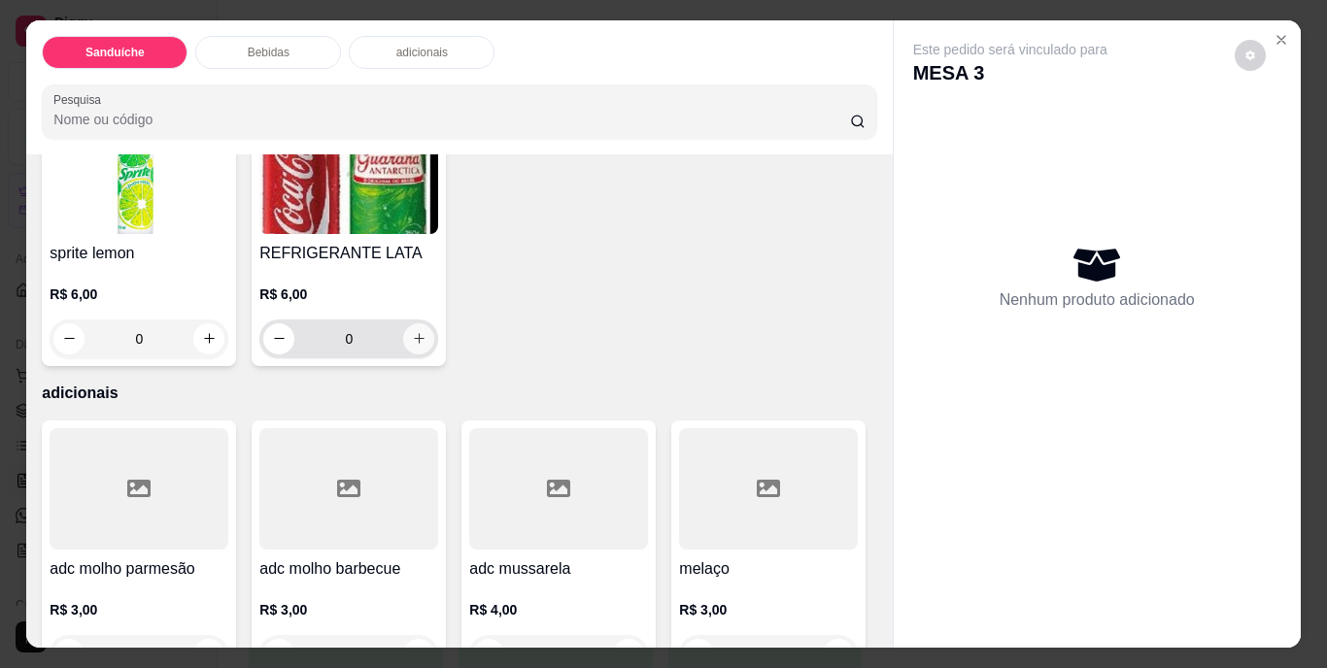
click at [426, 346] on icon "increase-product-quantity" at bounding box center [419, 338] width 15 height 15
type input "1"
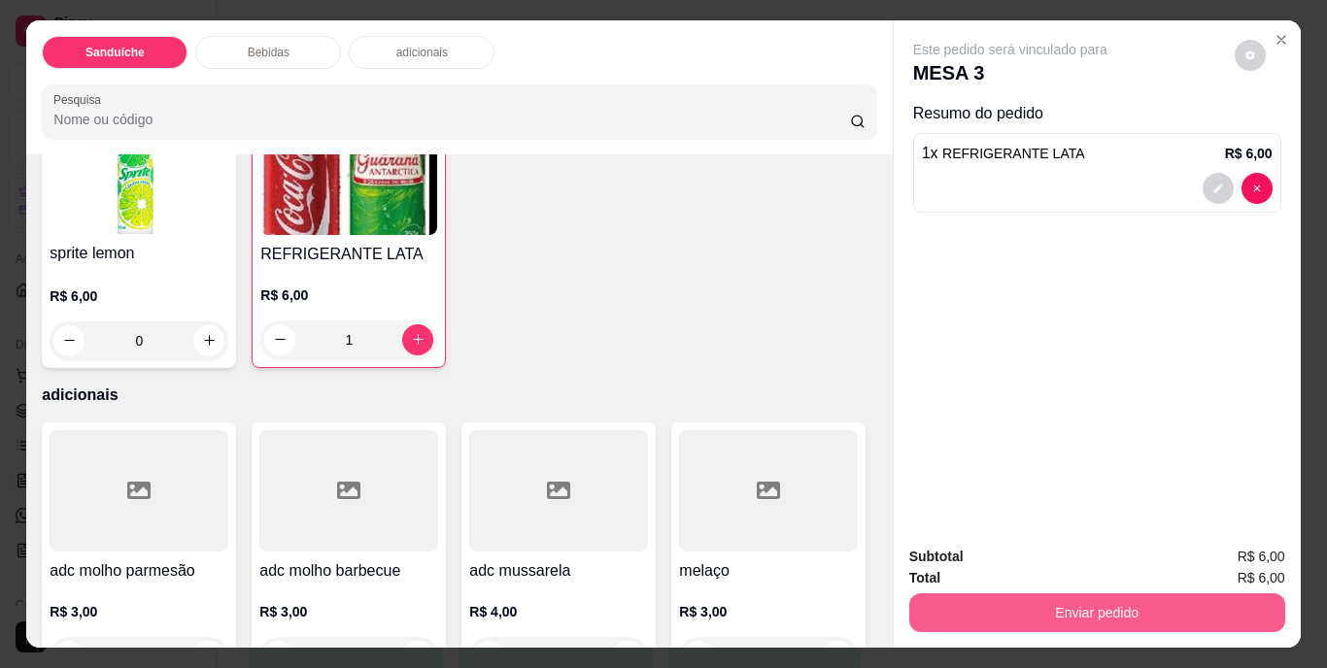
click at [1165, 604] on button "Enviar pedido" at bounding box center [1097, 613] width 376 height 39
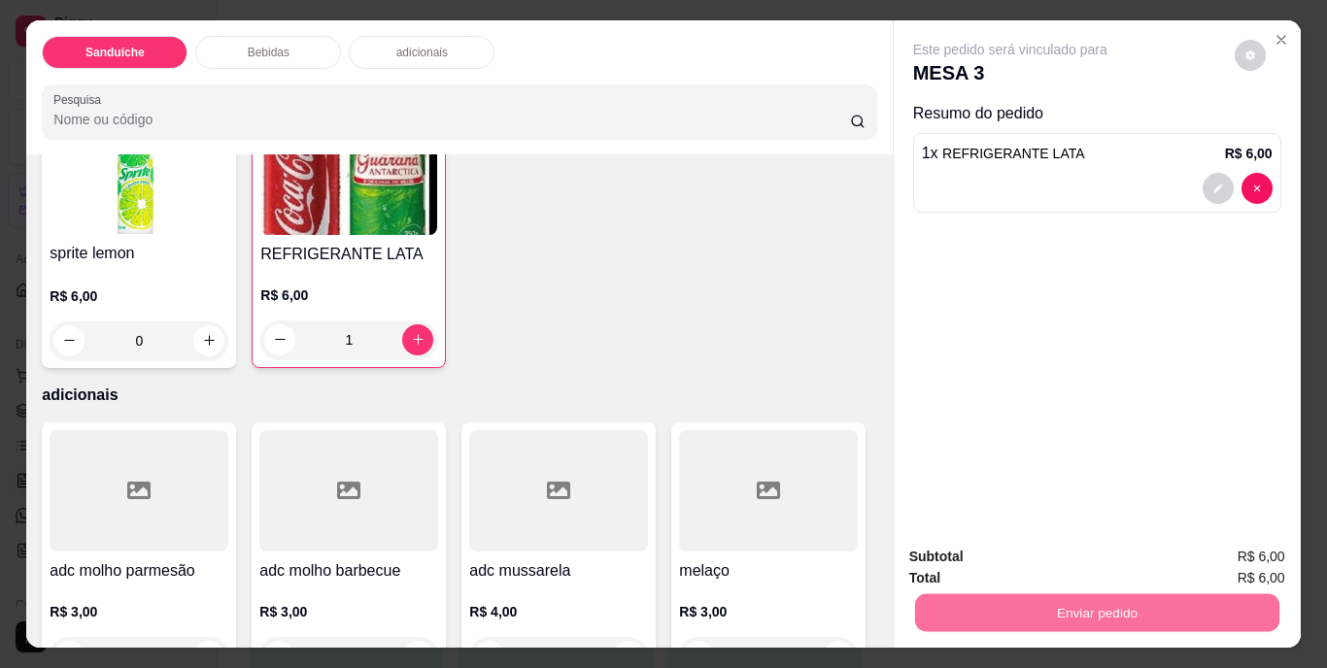
click at [1047, 553] on button "Não registrar e enviar pedido" at bounding box center [1032, 558] width 196 height 36
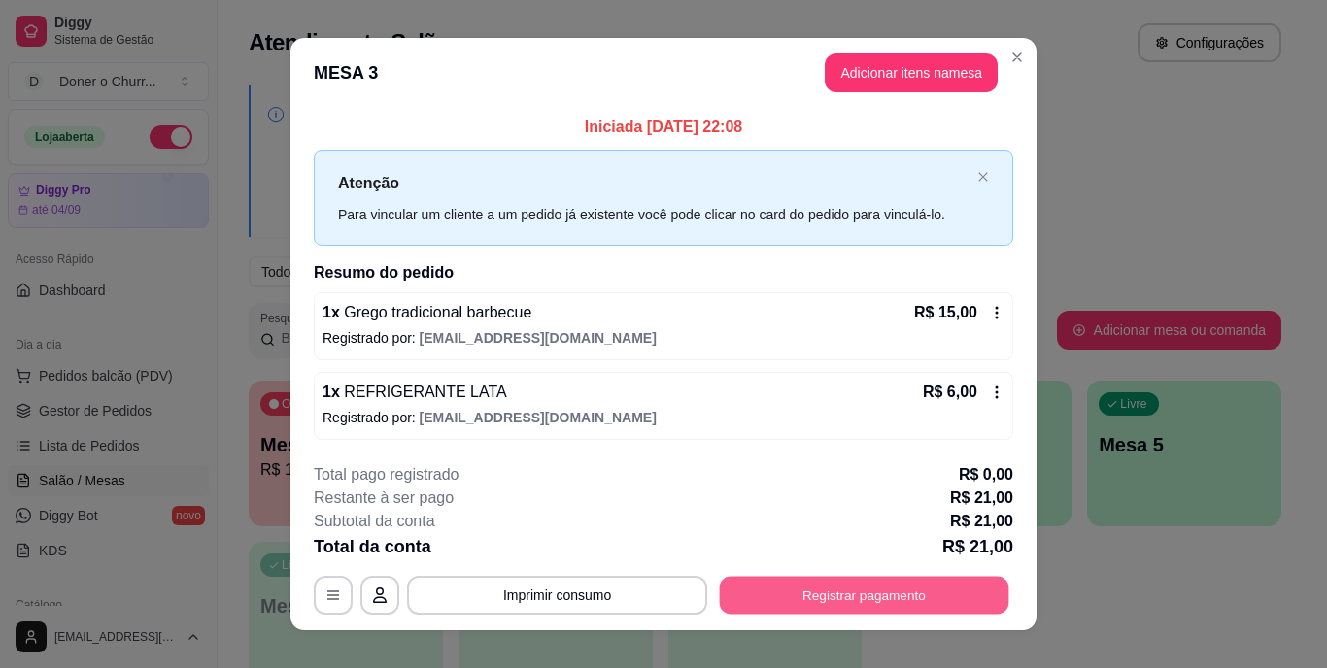
click at [790, 597] on button "Registrar pagamento" at bounding box center [864, 595] width 289 height 38
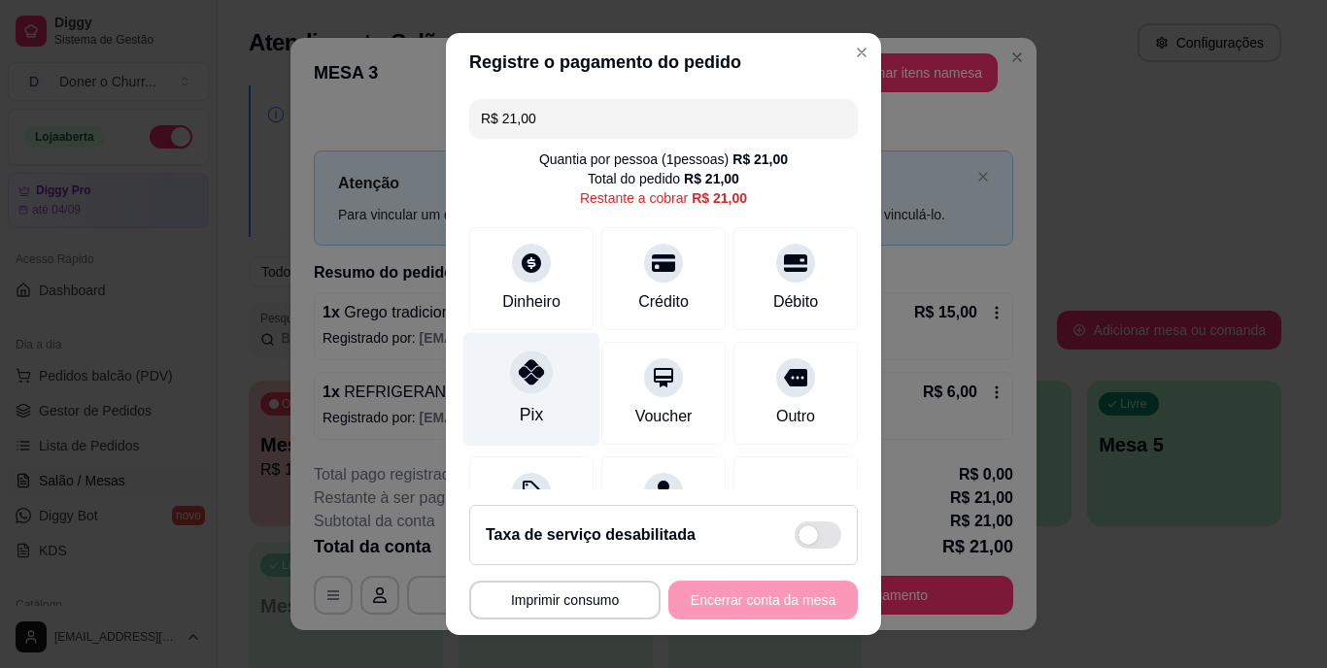
click at [520, 388] on div at bounding box center [531, 373] width 43 height 43
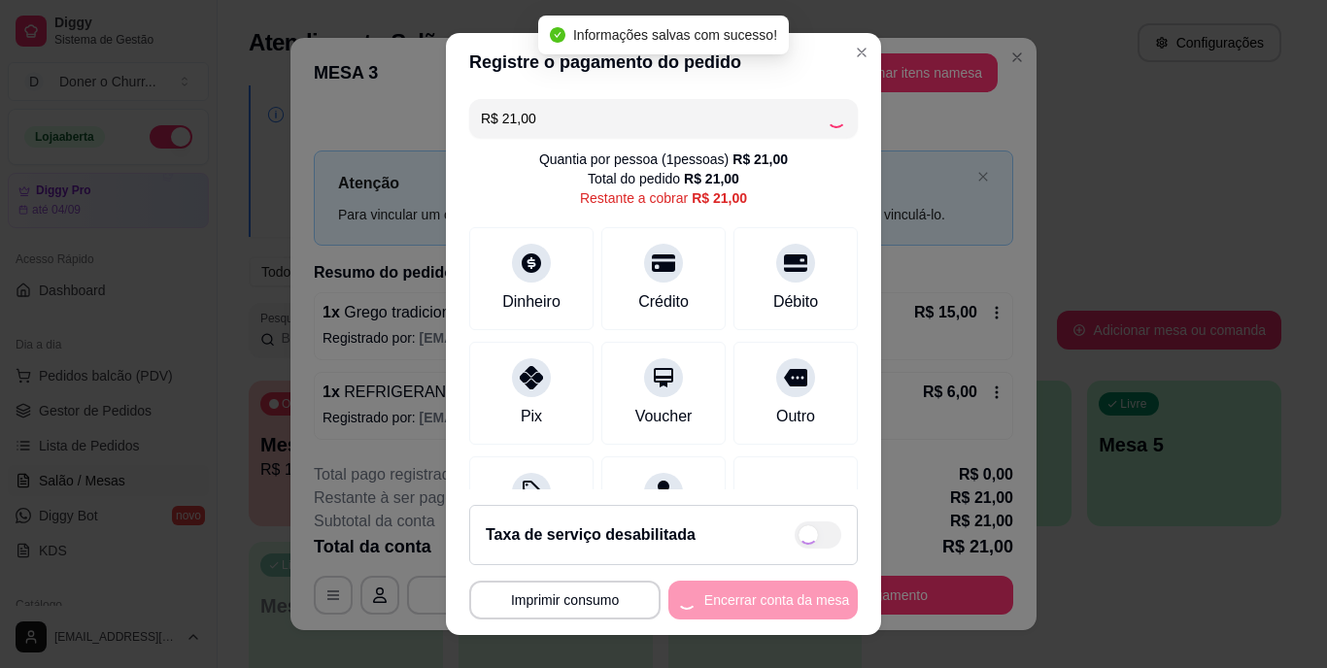
type input "R$ 0,00"
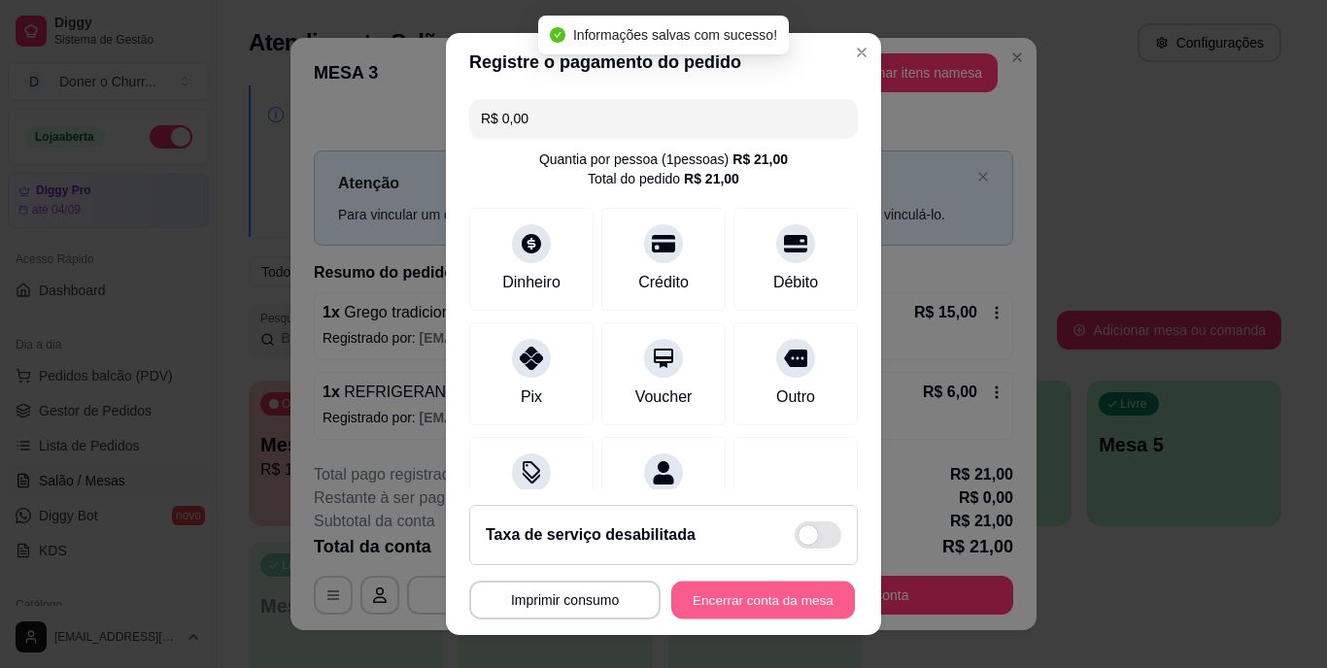
click at [751, 598] on button "Encerrar conta da mesa" at bounding box center [763, 600] width 184 height 38
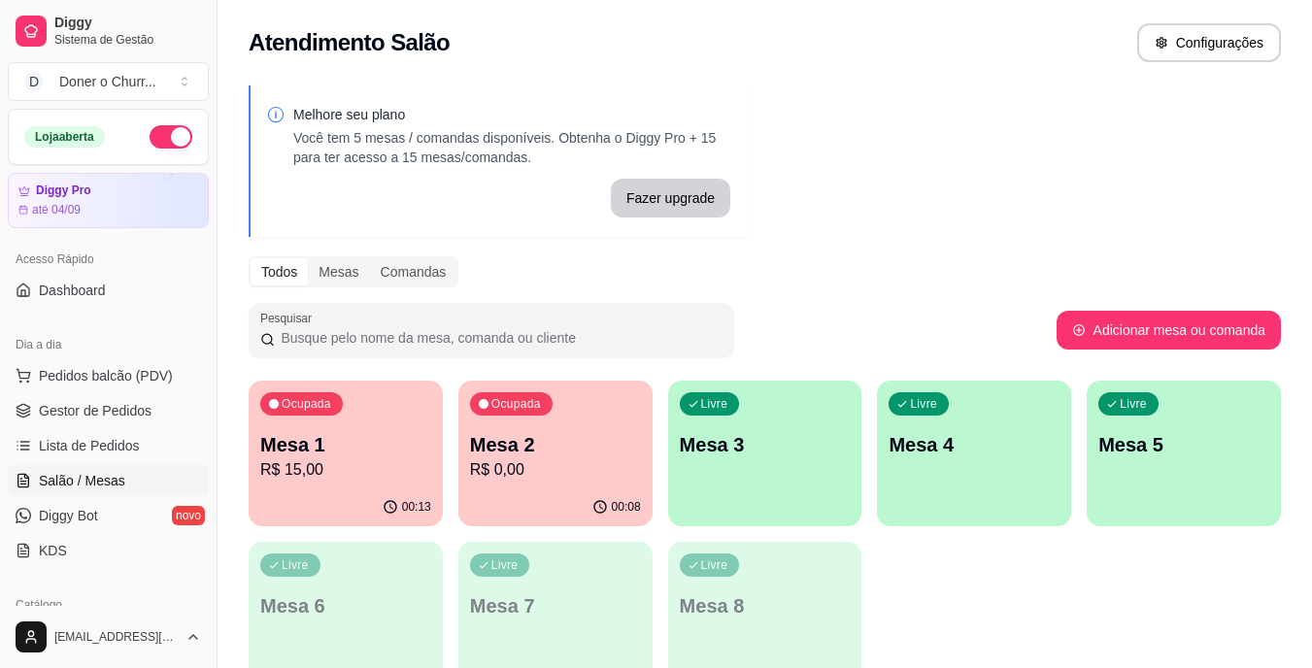
click at [493, 465] on p "R$ 0,00" at bounding box center [555, 469] width 171 height 23
click at [386, 434] on p "Mesa 1" at bounding box center [345, 444] width 171 height 27
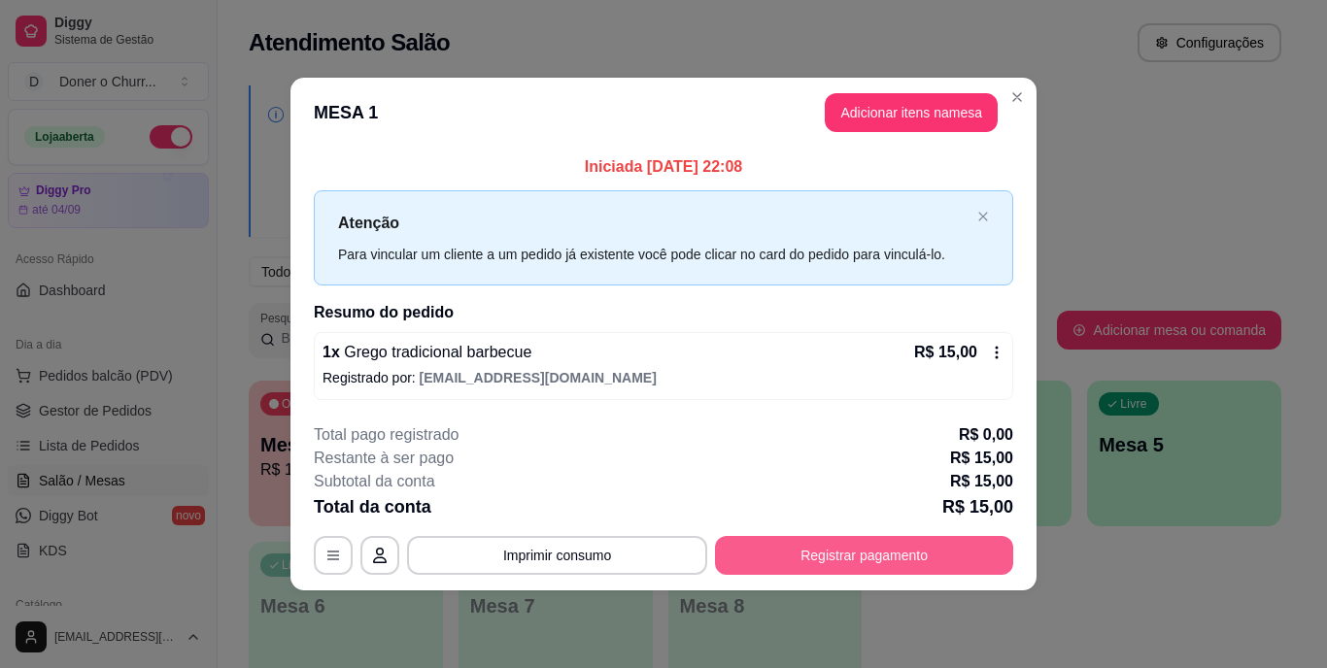
click at [916, 548] on button "Registrar pagamento" at bounding box center [864, 555] width 298 height 39
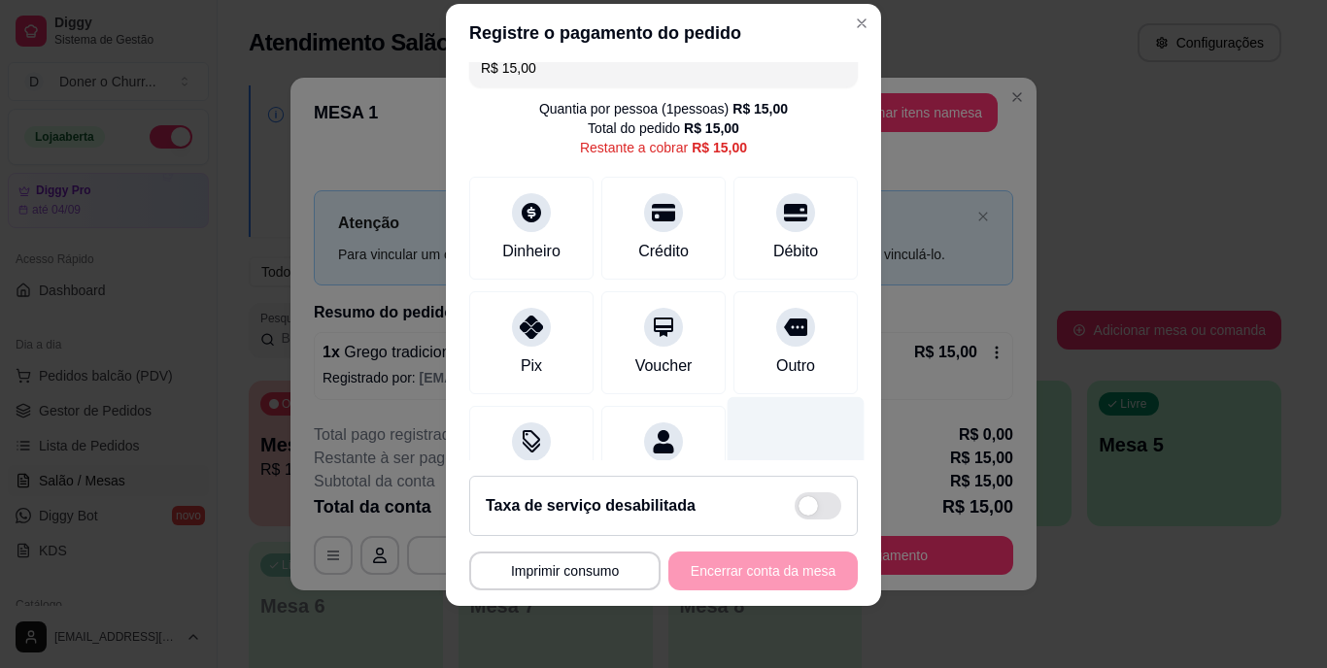
scroll to position [0, 0]
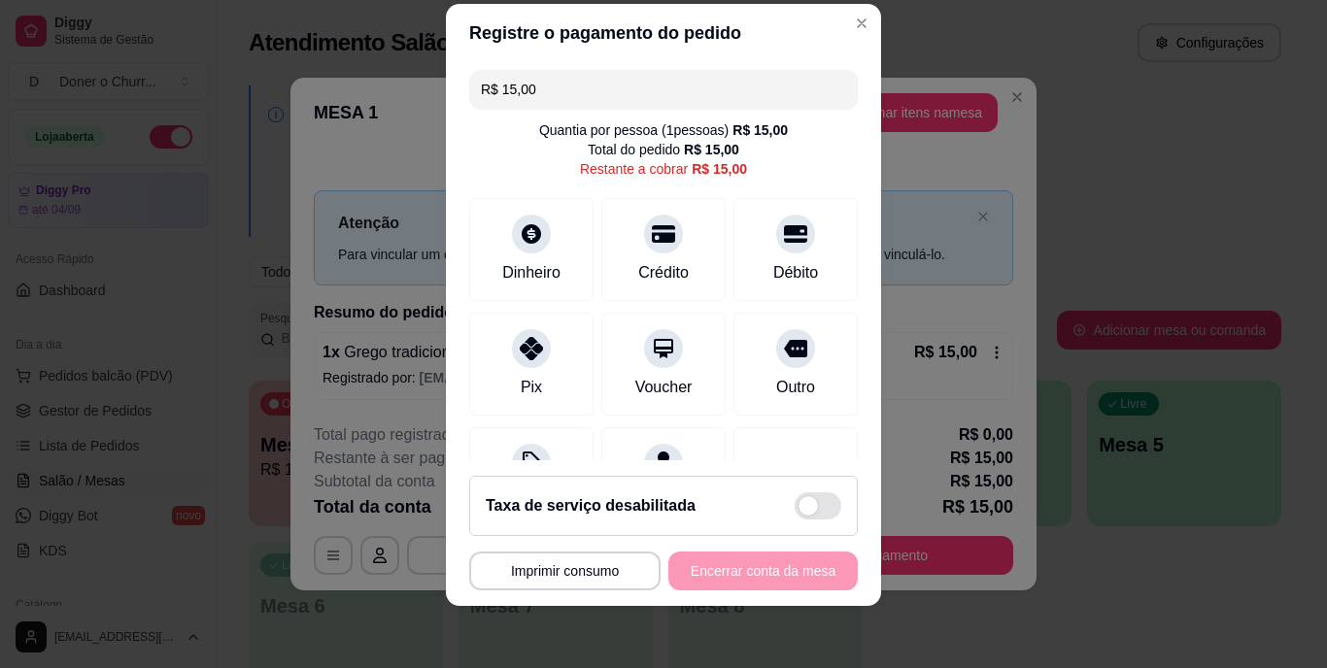
drag, startPoint x: 700, startPoint y: 563, endPoint x: 705, endPoint y: 542, distance: 21.9
click at [702, 562] on div "**********" at bounding box center [663, 571] width 389 height 39
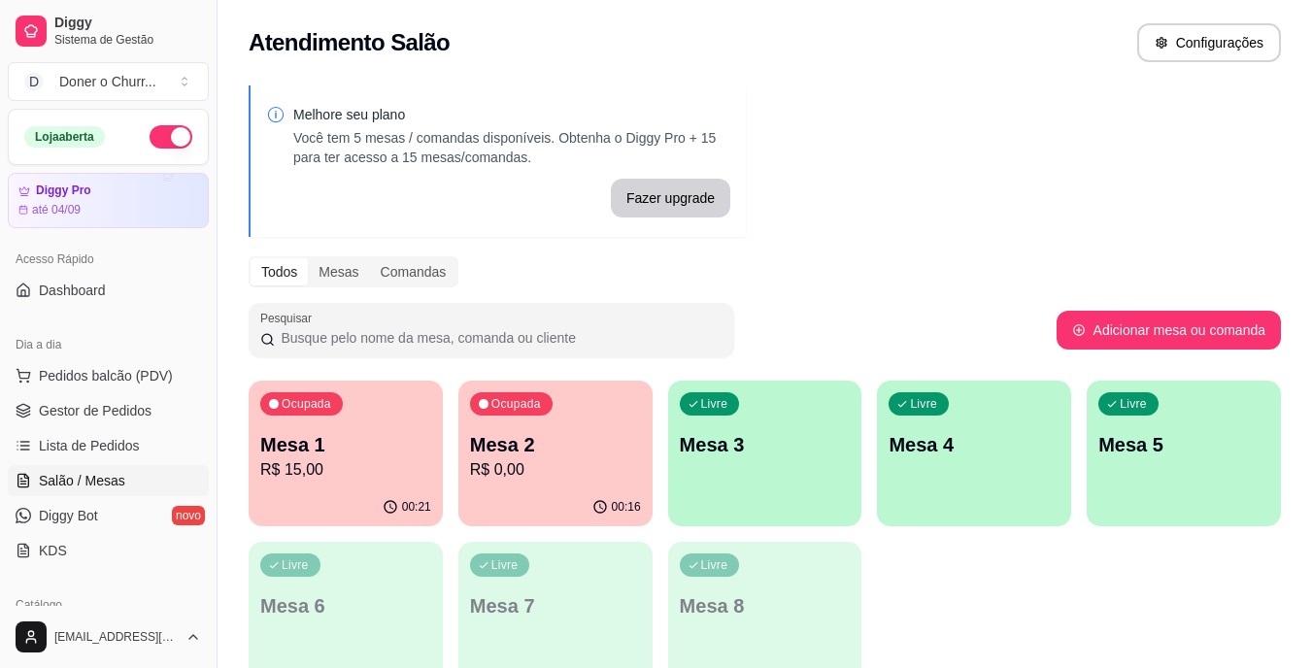
click at [1036, 579] on div "Ocupada Mesa 1 R$ 15,00 00:21 Ocupada Mesa 2 R$ 0,00 00:16 Livre Mesa 3 Livre M…" at bounding box center [765, 534] width 1033 height 307
click at [1015, 149] on div "Melhore seu plano Você tem 5 mesas / comandas disponíveis. Obtenha o Diggy Pro …" at bounding box center [765, 392] width 1095 height 637
drag, startPoint x: 1015, startPoint y: 149, endPoint x: 1054, endPoint y: 297, distance: 153.6
click at [1054, 297] on div "Melhore seu plano Você tem 5 mesas / comandas disponíveis. Obtenha o Diggy Pro …" at bounding box center [765, 392] width 1095 height 637
click at [1132, 239] on div "Melhore seu plano Você tem 5 mesas / comandas disponíveis. Obtenha o Diggy Pro …" at bounding box center [765, 392] width 1095 height 637
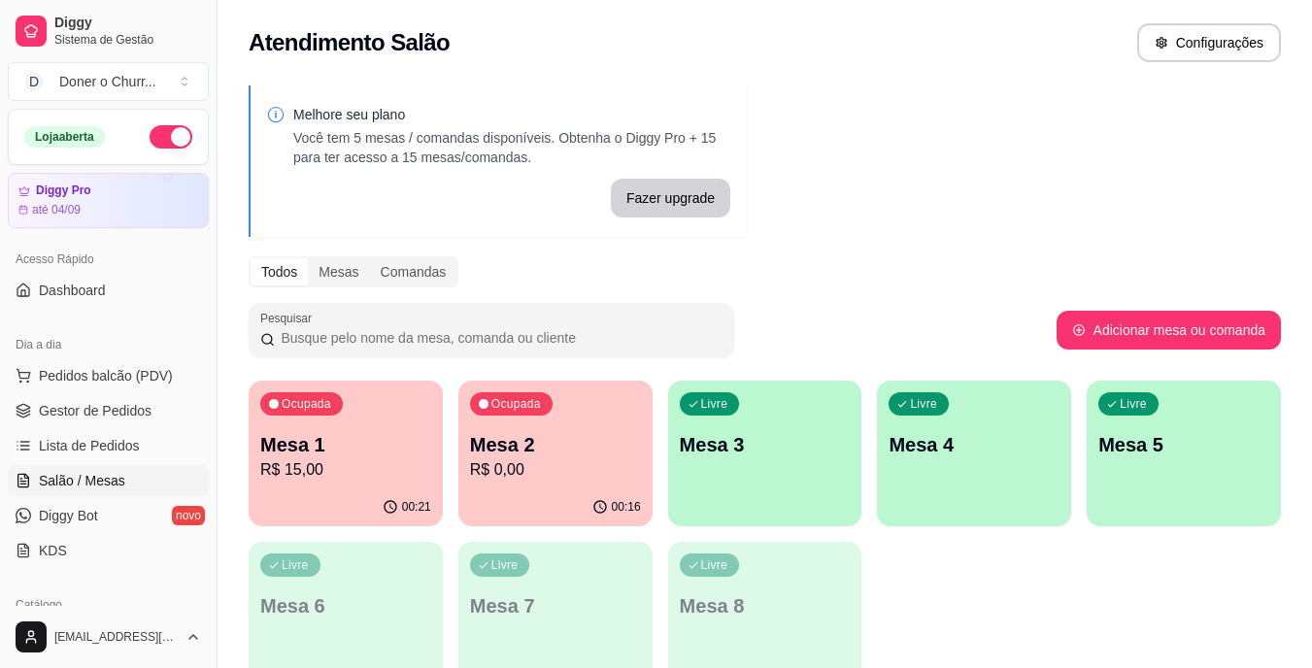
click at [1087, 607] on div "Ocupada Mesa 1 R$ 15,00 00:21 Ocupada Mesa 2 R$ 0,00 00:16 Livre Mesa 3 Livre M…" at bounding box center [765, 534] width 1033 height 307
click at [293, 447] on p "Mesa 1" at bounding box center [346, 445] width 166 height 26
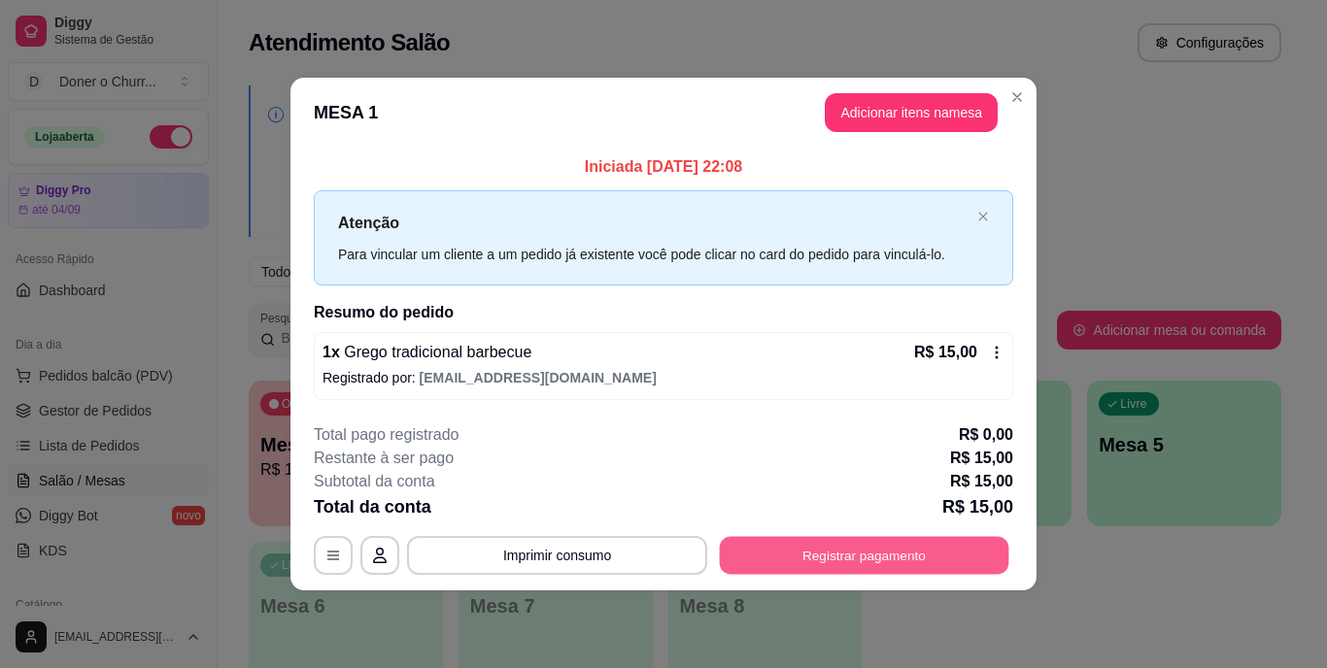
click at [823, 560] on button "Registrar pagamento" at bounding box center [864, 555] width 289 height 38
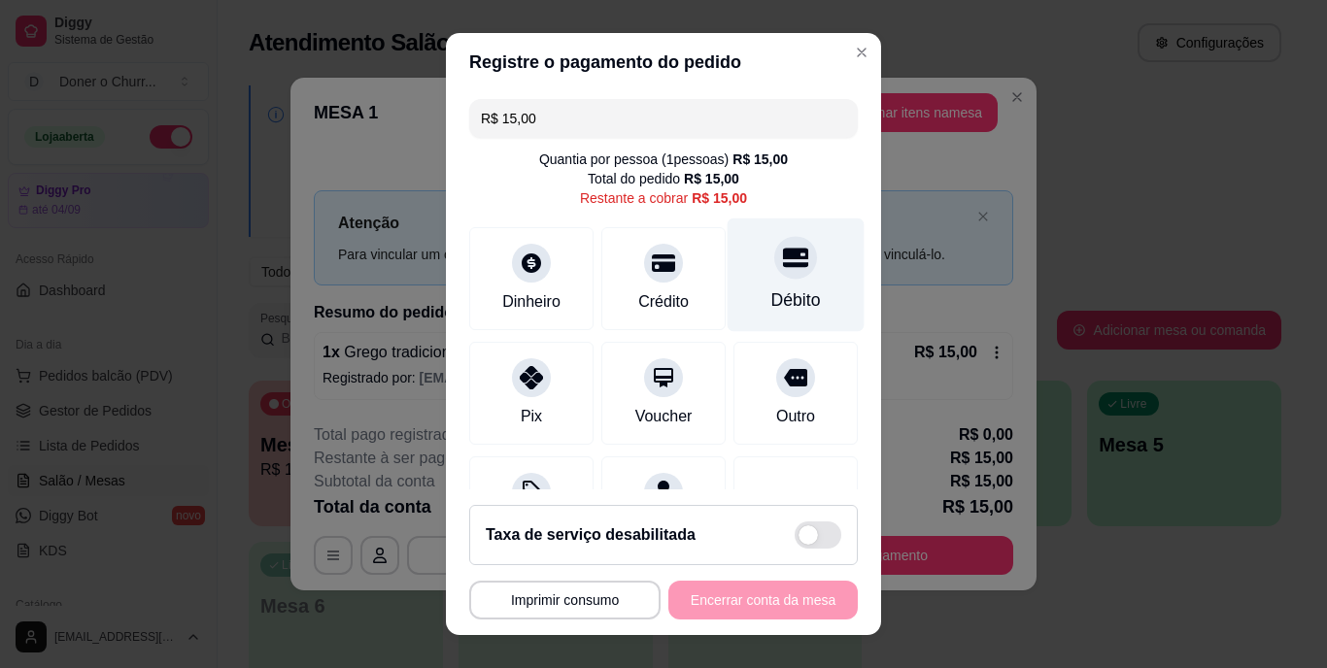
click at [783, 265] on icon at bounding box center [795, 258] width 25 height 19
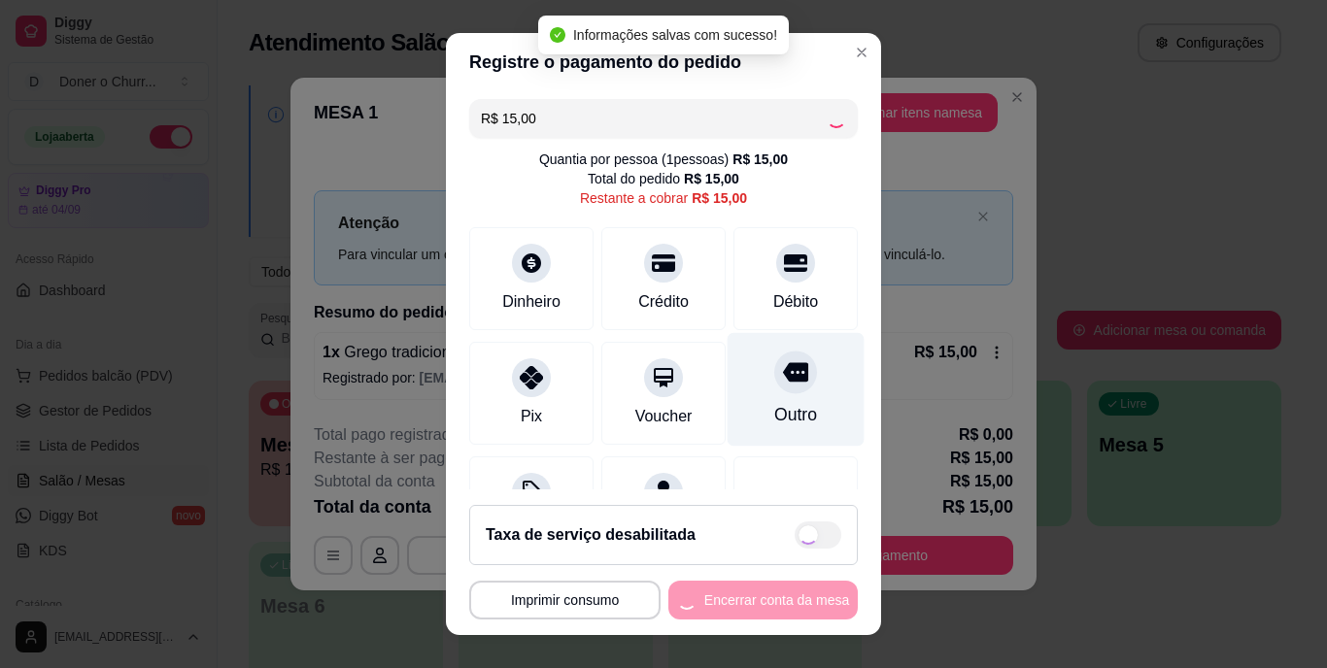
type input "R$ 0,00"
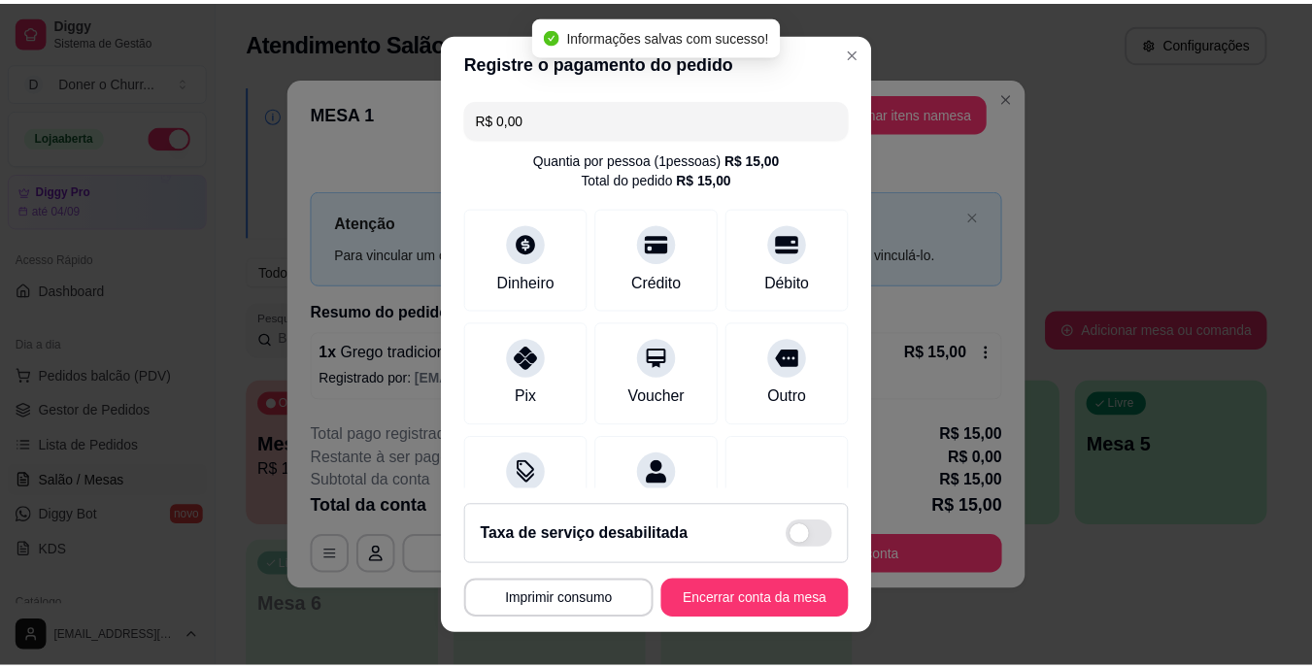
scroll to position [183, 0]
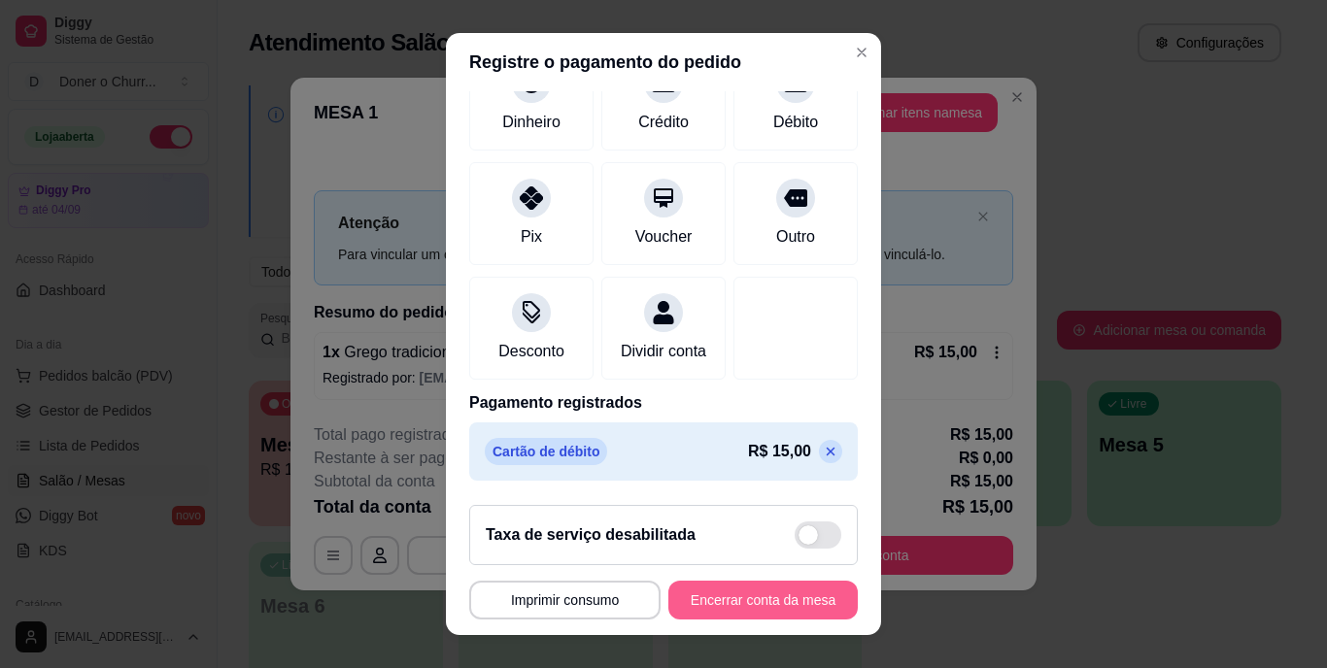
click at [764, 594] on button "Encerrar conta da mesa" at bounding box center [762, 600] width 189 height 39
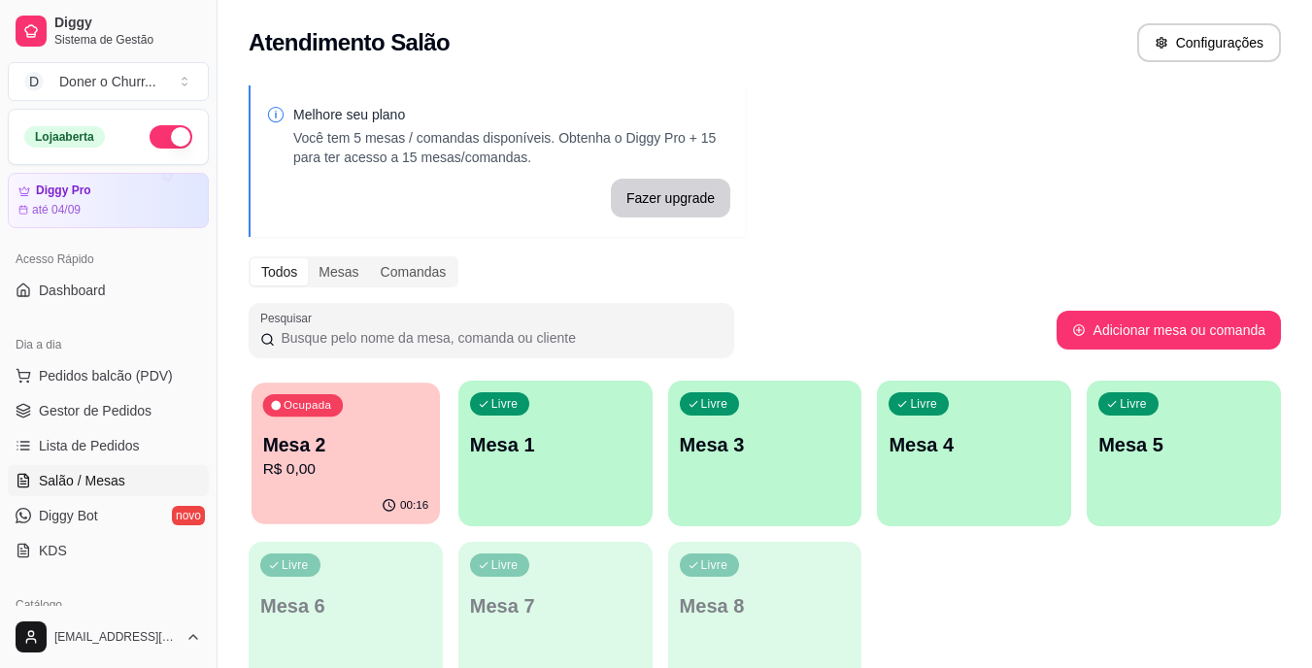
click at [347, 442] on p "Mesa 2" at bounding box center [346, 445] width 166 height 26
